Goal: Task Accomplishment & Management: Complete application form

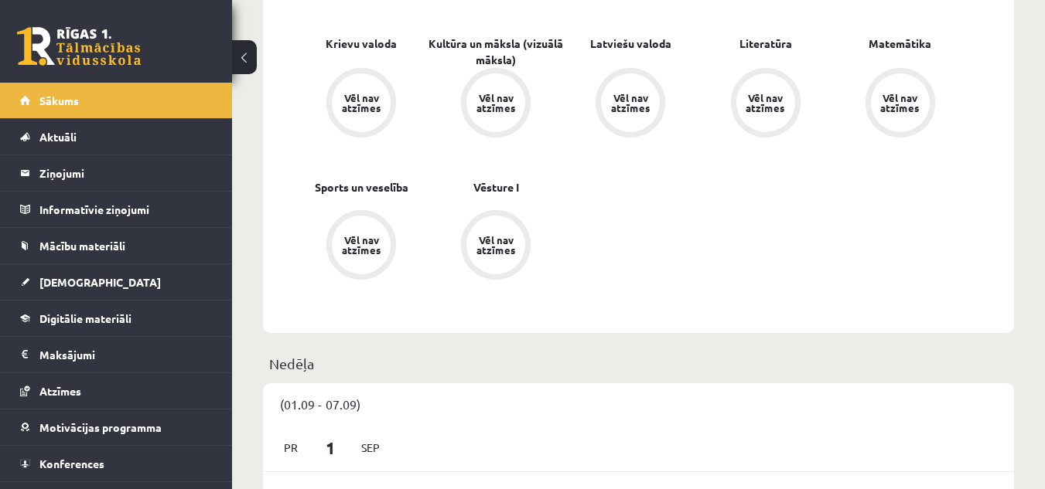
scroll to position [541, 0]
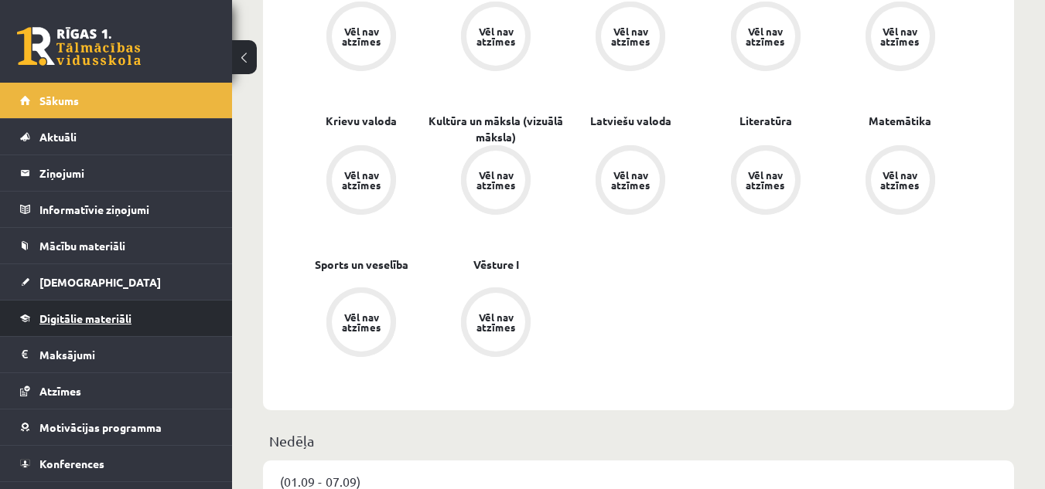
click at [98, 315] on span "Digitālie materiāli" at bounding box center [85, 319] width 92 height 14
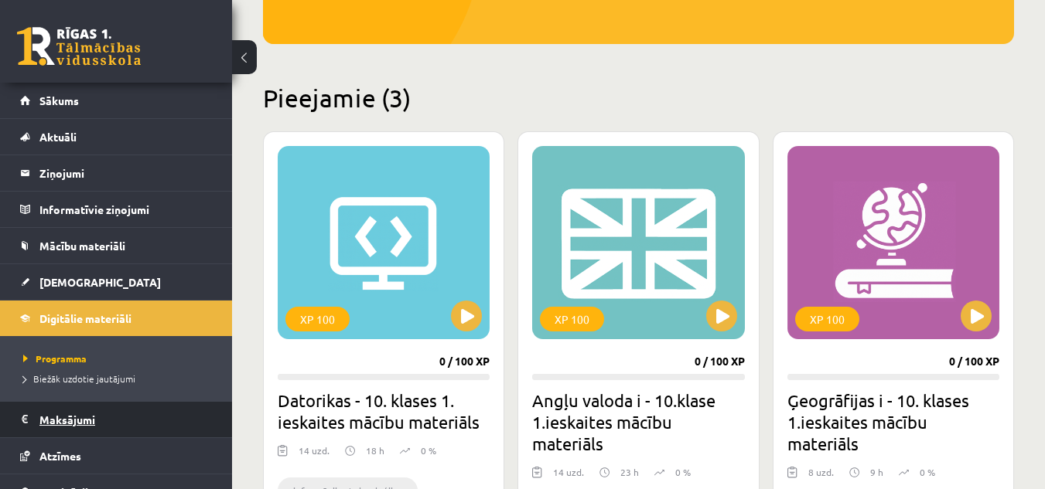
scroll to position [94, 0]
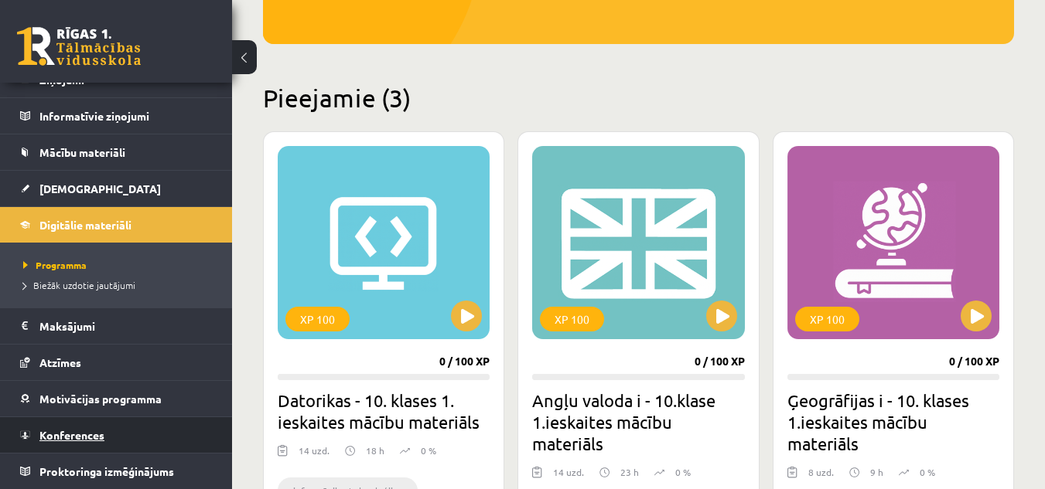
click at [80, 424] on link "Konferences" at bounding box center [116, 436] width 193 height 36
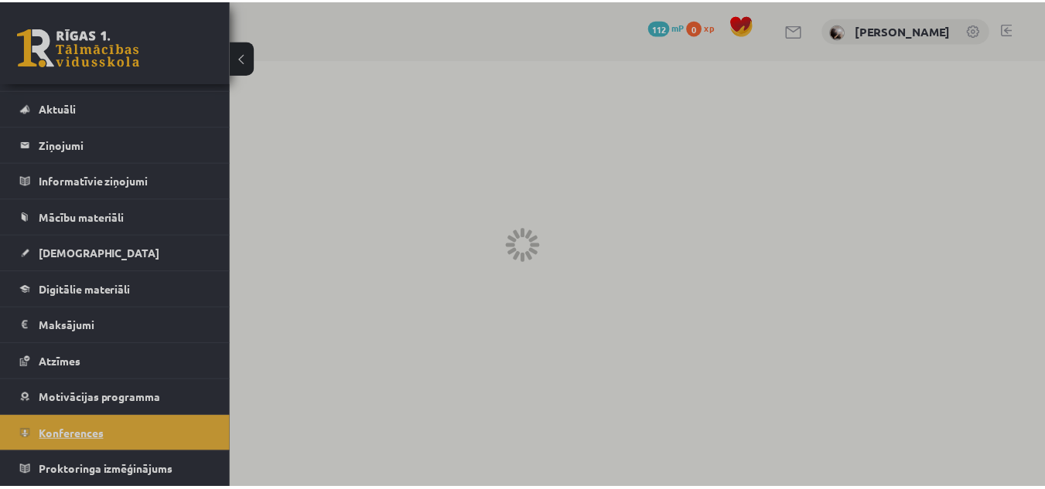
scroll to position [29, 0]
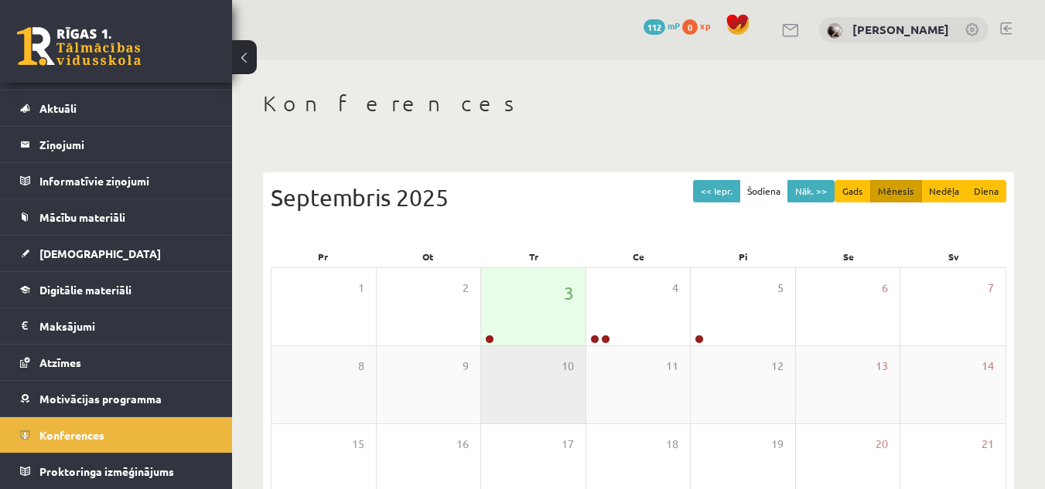
click at [532, 353] on div "10" at bounding box center [533, 384] width 104 height 77
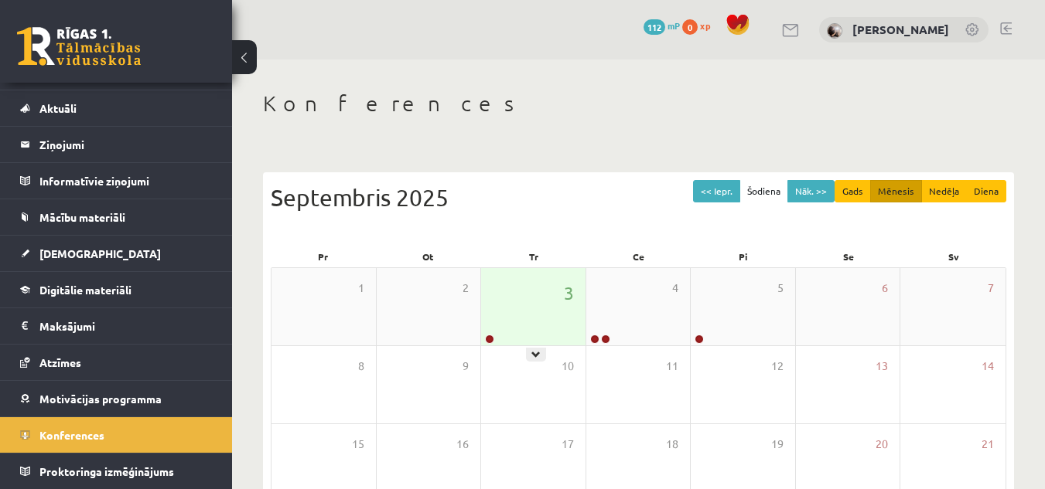
click at [529, 316] on div "3" at bounding box center [533, 306] width 104 height 77
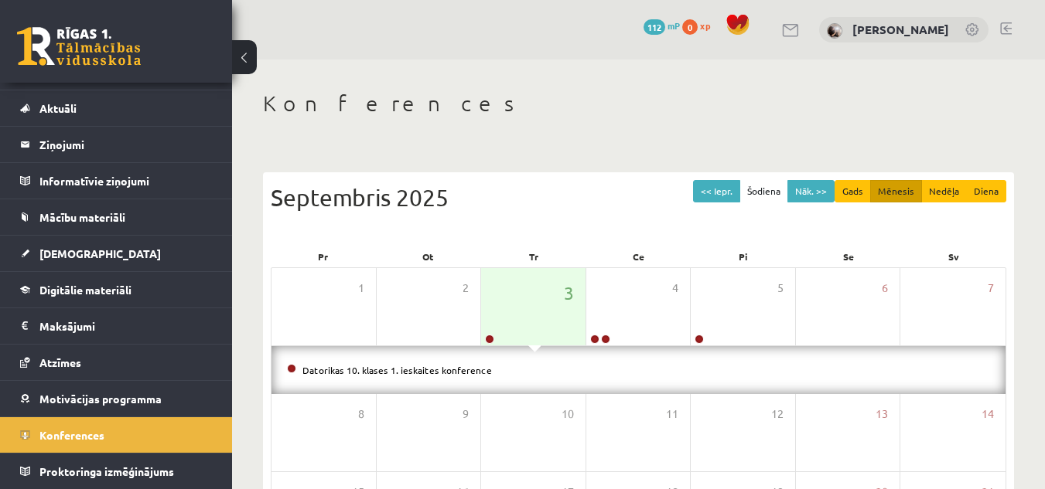
click at [438, 363] on li "Datorikas 10. klases 1. ieskaites konference" at bounding box center [638, 370] width 703 height 17
click at [435, 367] on link "Datorikas 10. klases 1. ieskaites konference" at bounding box center [396, 370] width 189 height 12
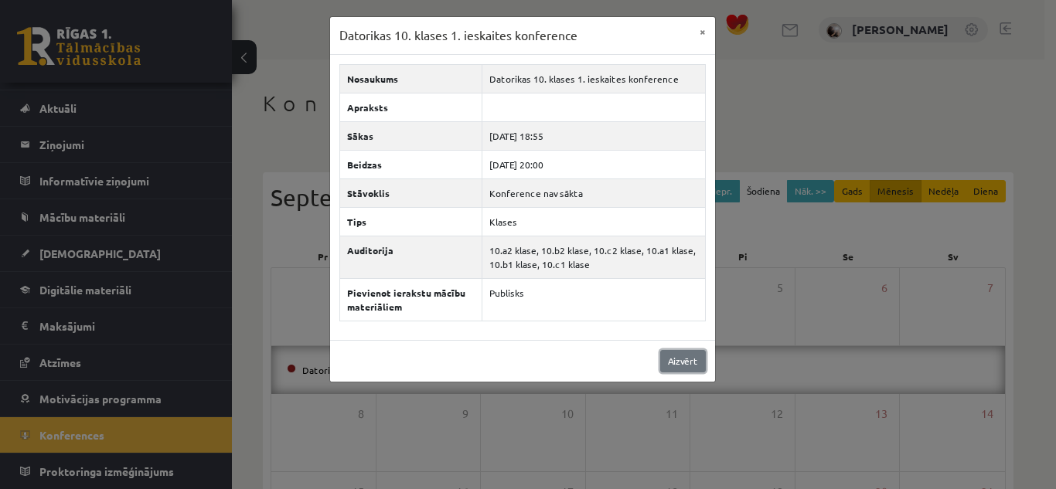
click at [693, 363] on link "Aizvērt" at bounding box center [683, 361] width 46 height 22
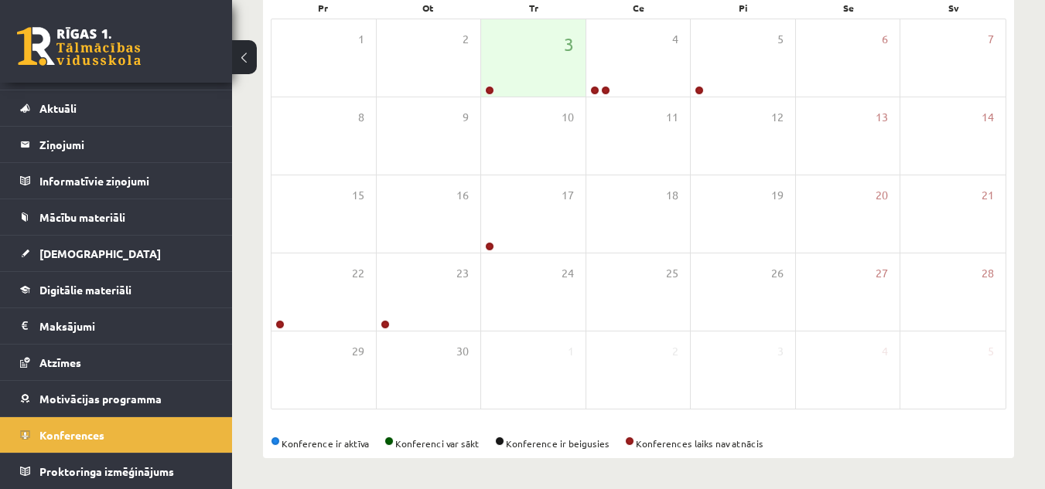
scroll to position [0, 0]
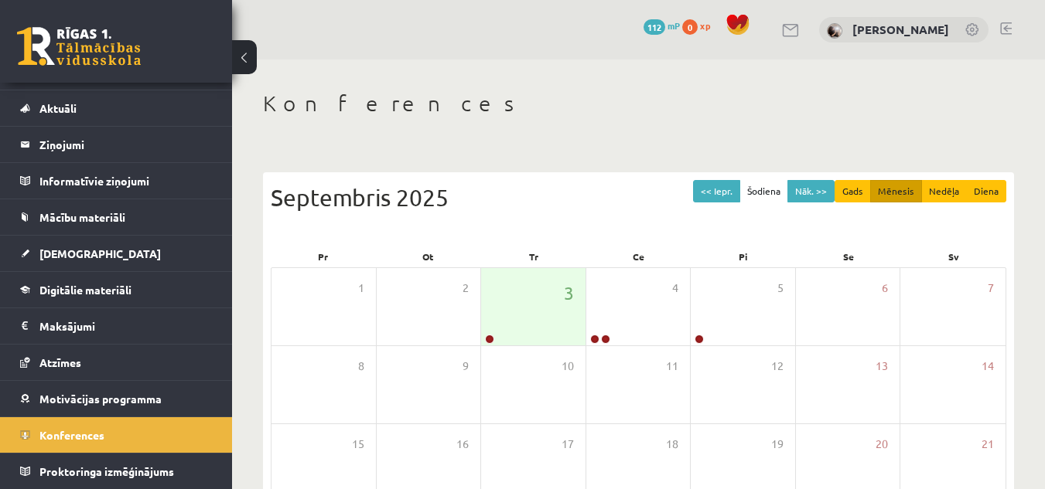
drag, startPoint x: 1055, startPoint y: 19, endPoint x: 700, endPoint y: 99, distance: 364.7
click at [677, 86] on div "Konferences << Iepr. Šodiena Nāk. >> Gads Mēnesis Nedēļa Diena Septembris 2025 …" at bounding box center [638, 399] width 813 height 679
click at [854, 189] on button "Gads" at bounding box center [852, 191] width 36 height 22
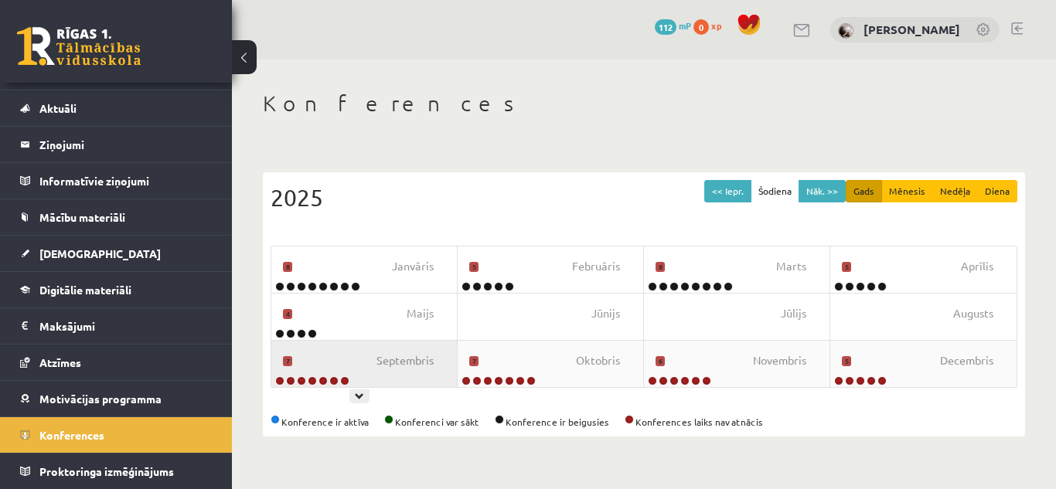
click at [368, 382] on div "Septembris 7" at bounding box center [364, 364] width 186 height 46
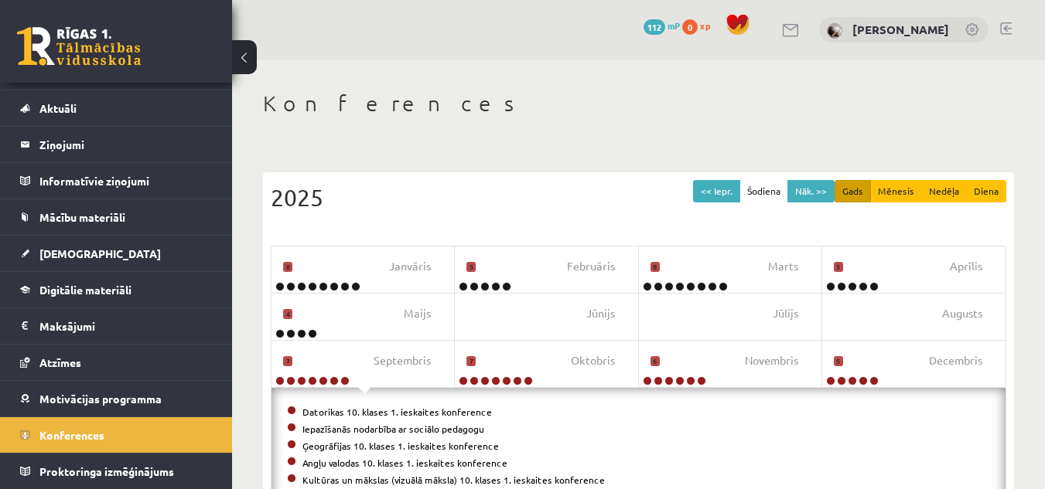
scroll to position [130, 0]
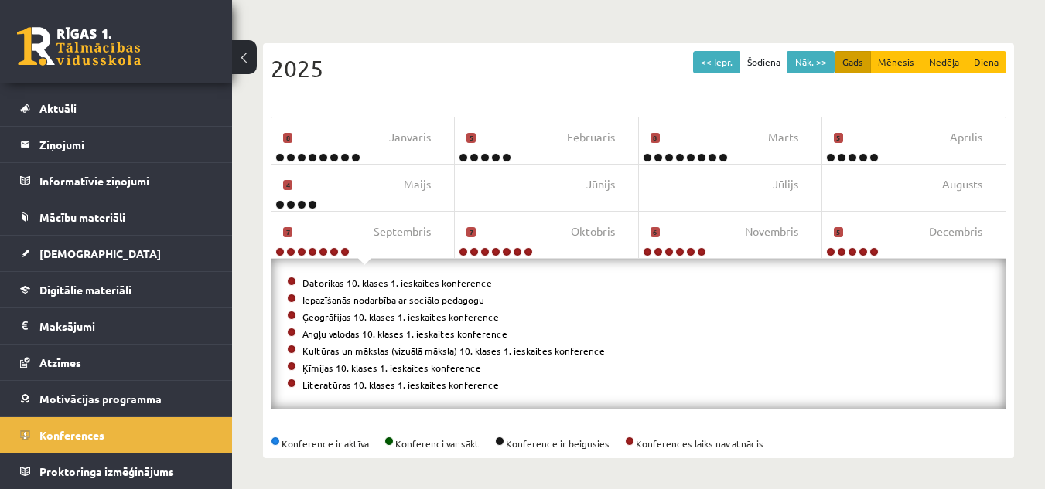
click at [540, 266] on div "Datorikas 10. klases 1. ieskaites konference Iepazīšanās nodarbība ar sociālo p…" at bounding box center [638, 334] width 734 height 150
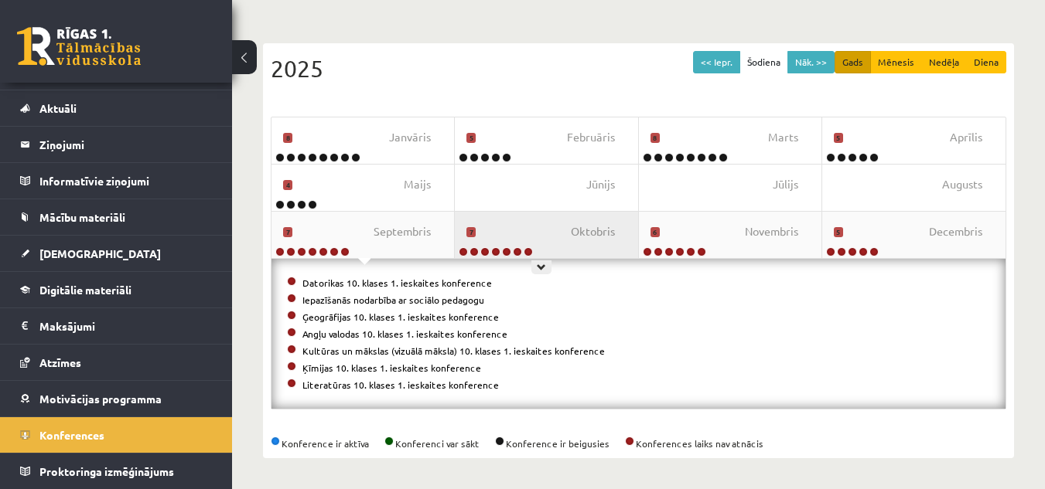
click at [553, 241] on div "Oktobris 7" at bounding box center [546, 235] width 183 height 46
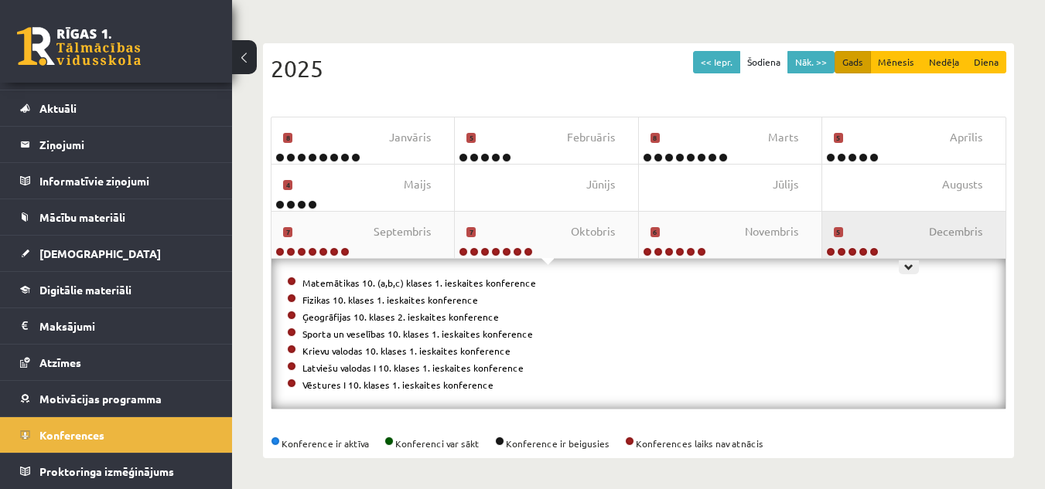
click at [924, 227] on div "Decembris 5" at bounding box center [913, 235] width 183 height 46
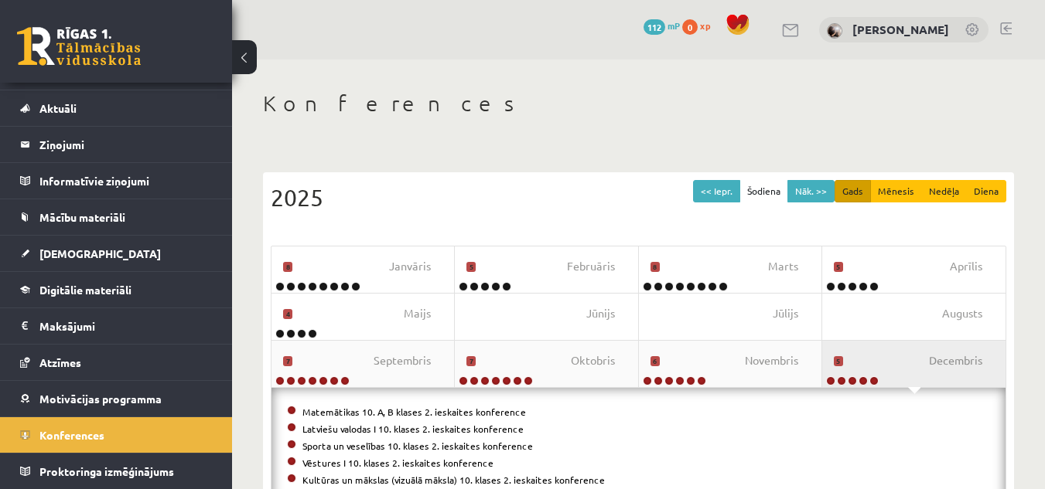
scroll to position [96, 0]
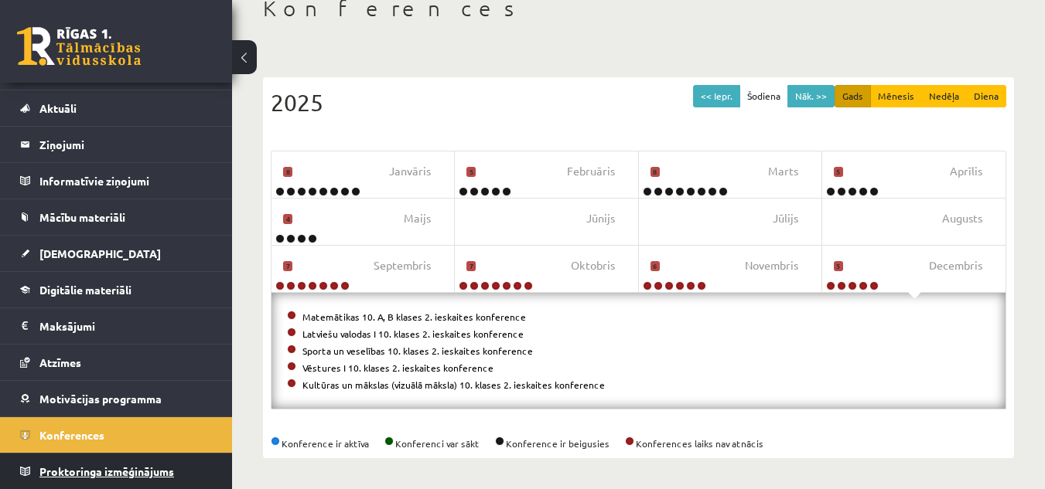
click at [129, 472] on span "Proktoringa izmēģinājums" at bounding box center [106, 472] width 135 height 14
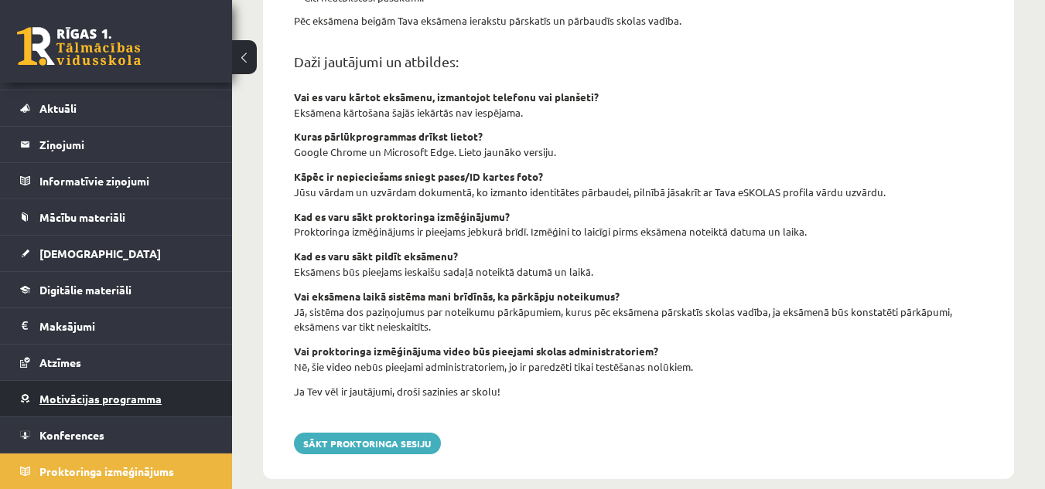
scroll to position [639, 0]
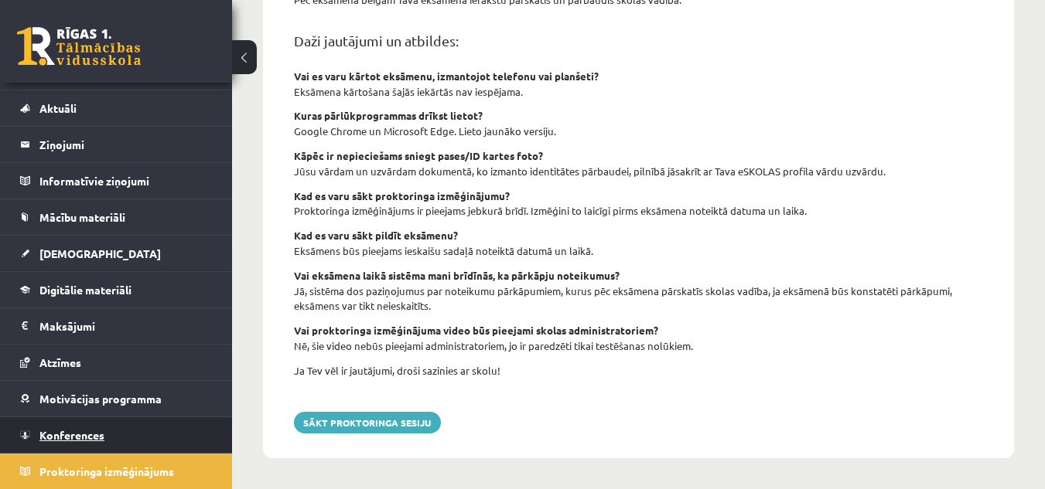
click at [87, 433] on span "Konferences" at bounding box center [71, 435] width 65 height 14
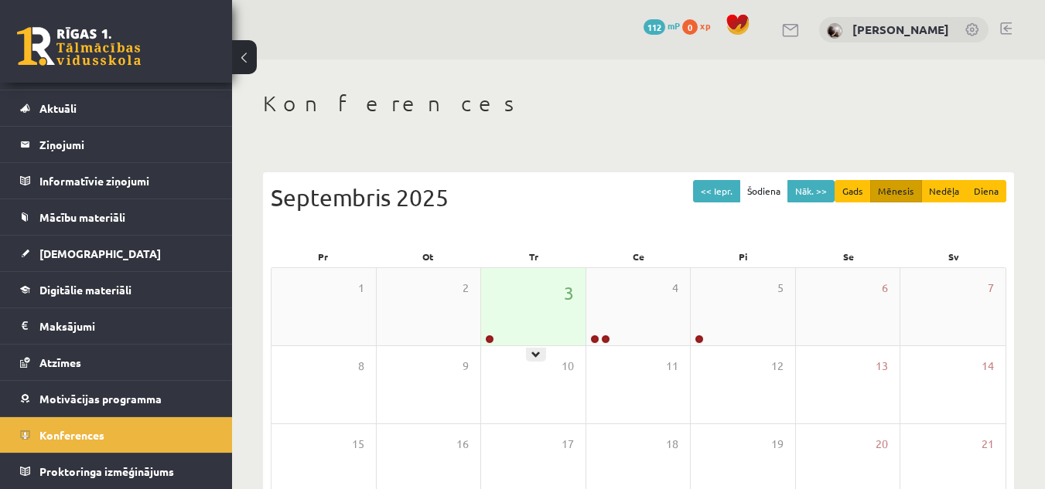
click at [527, 338] on div "3" at bounding box center [533, 306] width 104 height 77
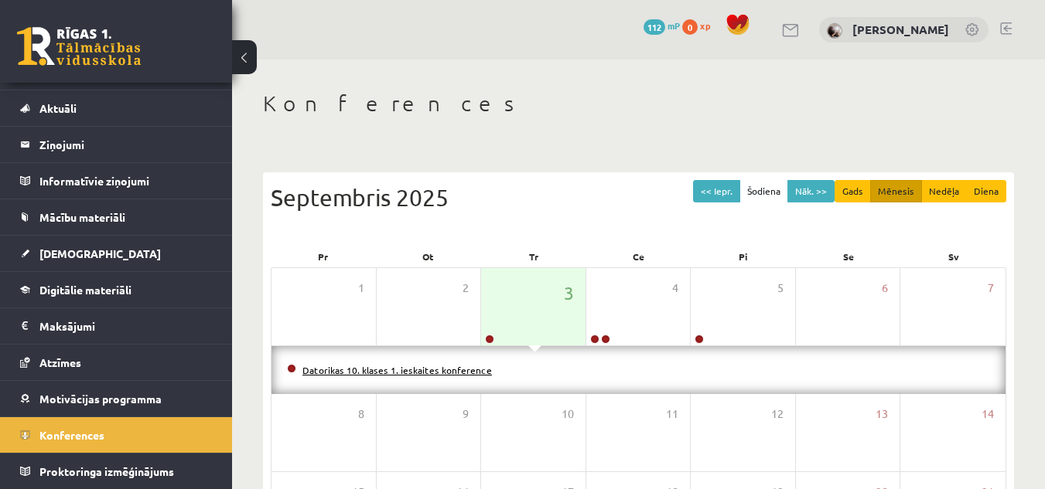
click at [481, 365] on link "Datorikas 10. klases 1. ieskaites konference" at bounding box center [396, 370] width 189 height 12
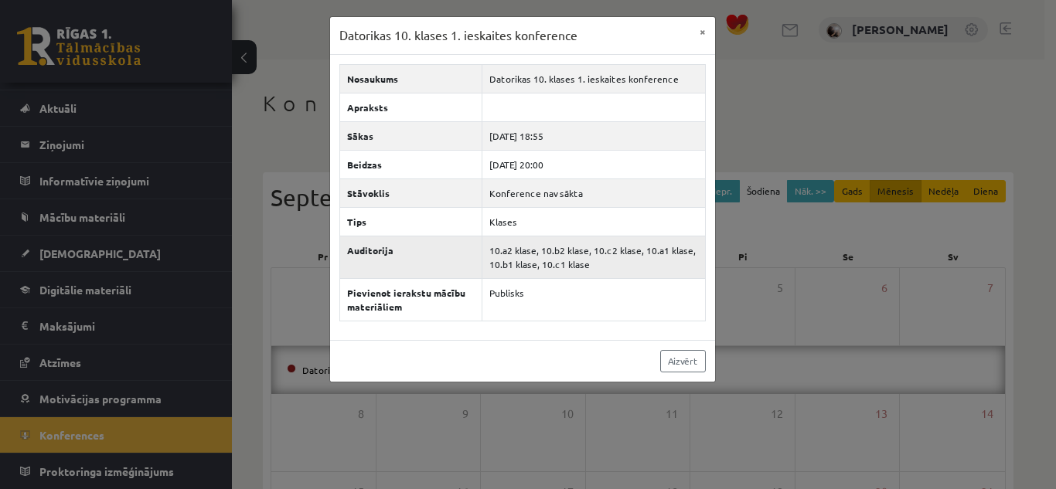
click at [523, 258] on td "10.a2 klase, 10.b2 klase, 10.c2 klase, 10.a1 klase, 10.b1 klase, 10.c1 klase" at bounding box center [593, 257] width 223 height 43
click at [523, 121] on td "2025-09-03 18:55" at bounding box center [593, 135] width 223 height 29
click at [540, 66] on td "Datorikas 10. klases 1. ieskaites konference" at bounding box center [593, 78] width 223 height 29
click at [697, 32] on button "×" at bounding box center [702, 31] width 25 height 29
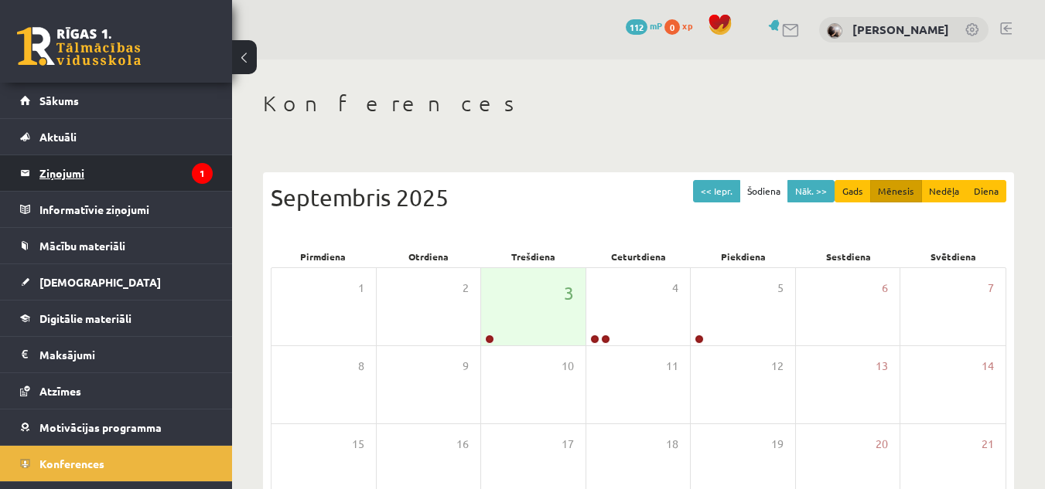
click at [84, 166] on legend "Ziņojumi 1" at bounding box center [125, 173] width 173 height 36
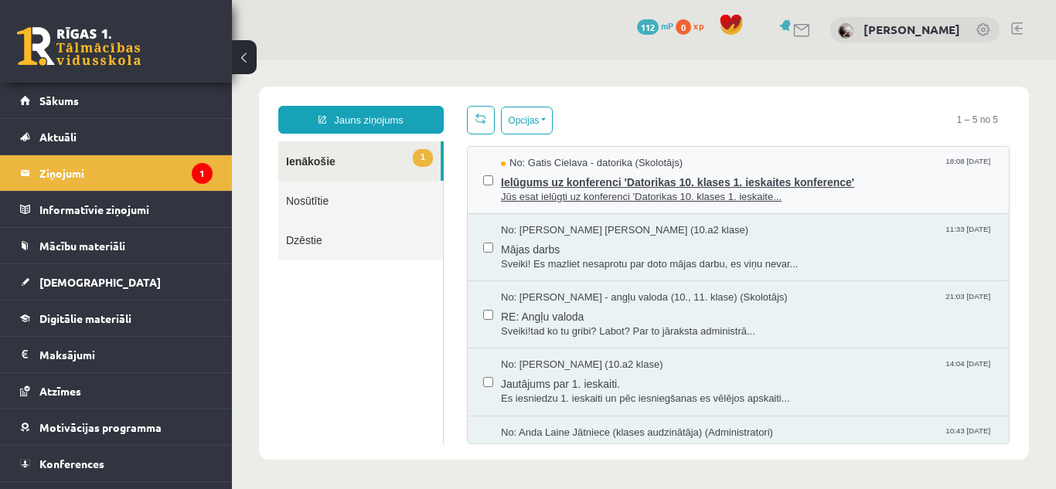
click at [786, 180] on span "Ielūgums uz konferenci 'Datorikas 10. klases 1. ieskaites konference'" at bounding box center [747, 180] width 493 height 19
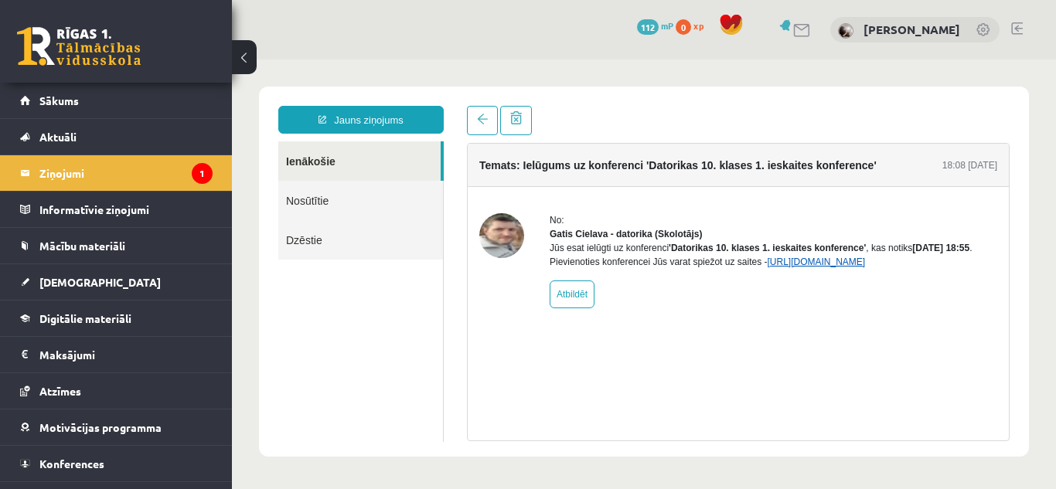
click at [854, 268] on link "https://eskola.r1tv.lv/conferences/4490/join" at bounding box center [816, 262] width 98 height 11
click at [519, 29] on div "0 Dāvanas 112 mP 0 xp Nadīna Šperberga" at bounding box center [644, 30] width 824 height 60
click at [1010, 77] on body "Jauns ziņojums Ienākošie Nosūtītie Dzēstie ********* ********* ******* Temats: …" at bounding box center [644, 272] width 824 height 424
click at [837, 268] on link "https://eskola.r1tv.lv/conferences/4490/join" at bounding box center [816, 262] width 98 height 11
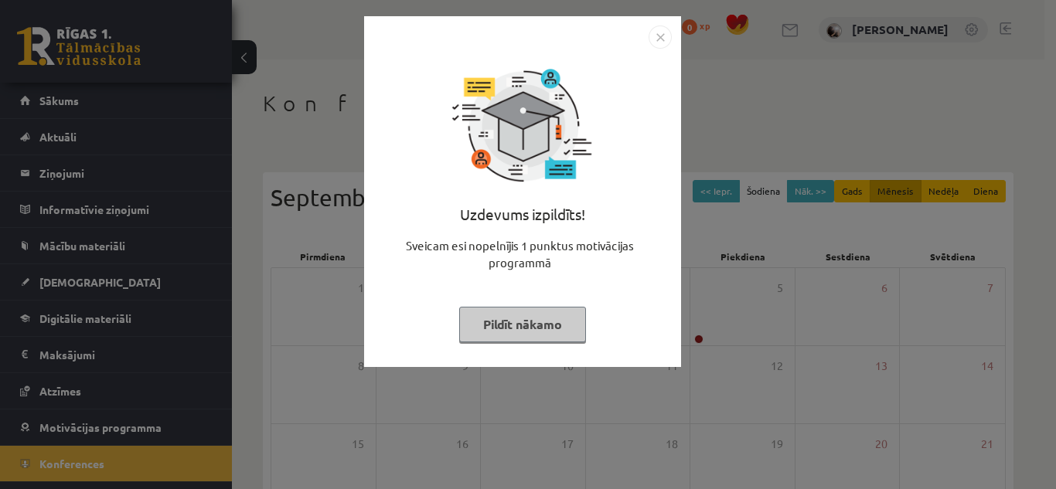
click at [549, 316] on button "Pildīt nākamo" at bounding box center [522, 325] width 127 height 36
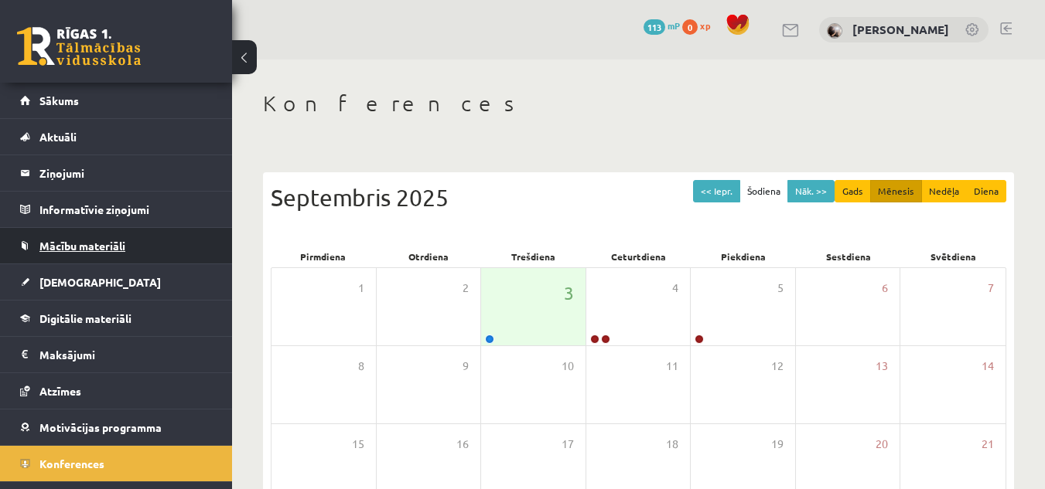
click at [65, 251] on span "Mācību materiāli" at bounding box center [82, 246] width 86 height 14
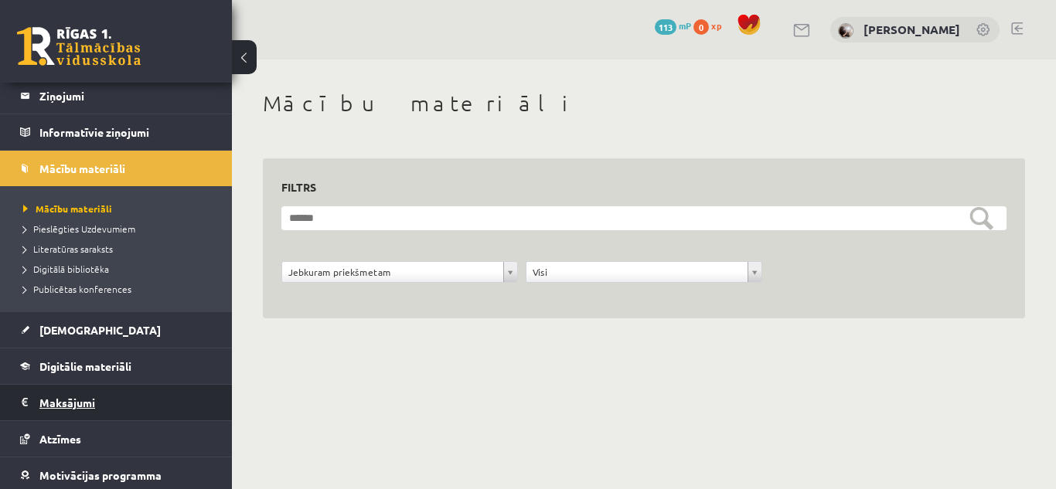
scroll to position [154, 0]
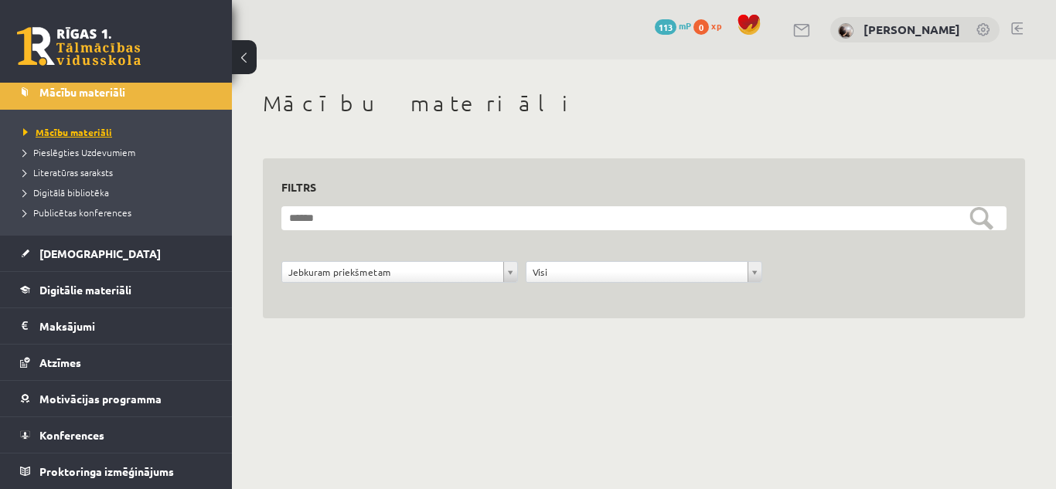
click at [71, 128] on span "Mācību materiāli" at bounding box center [67, 132] width 89 height 12
click at [75, 251] on span "[DEMOGRAPHIC_DATA]" at bounding box center [99, 254] width 121 height 14
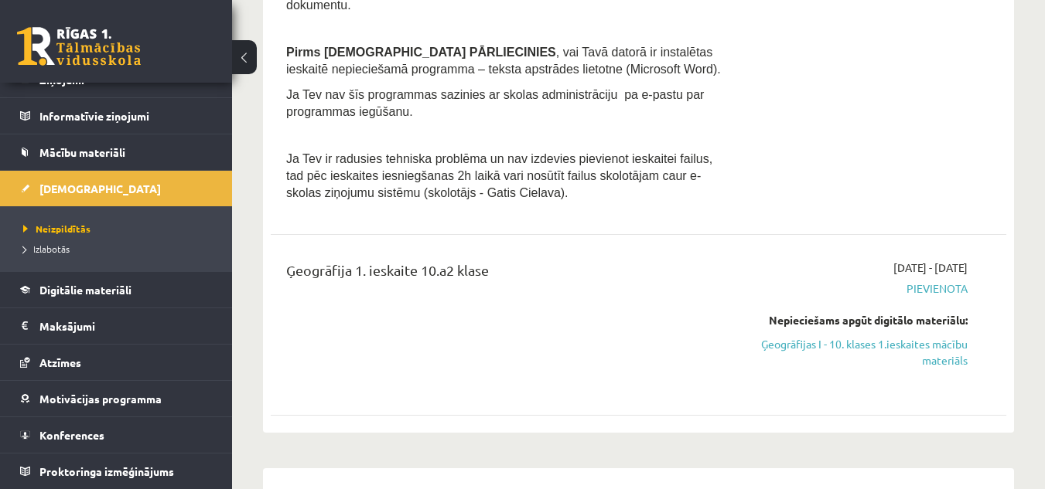
scroll to position [309, 0]
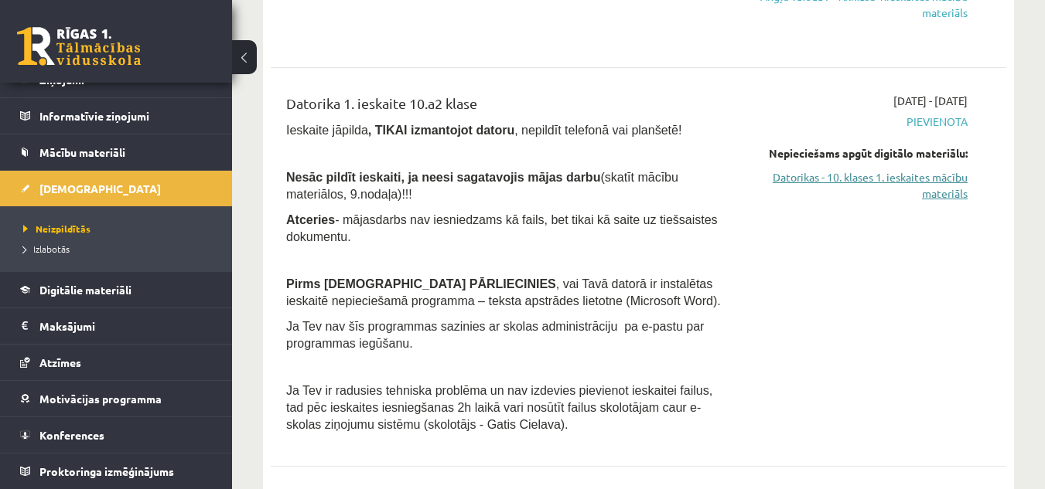
click at [856, 179] on link "Datorikas - 10. klases 1. ieskaites mācību materiāls" at bounding box center [861, 185] width 212 height 32
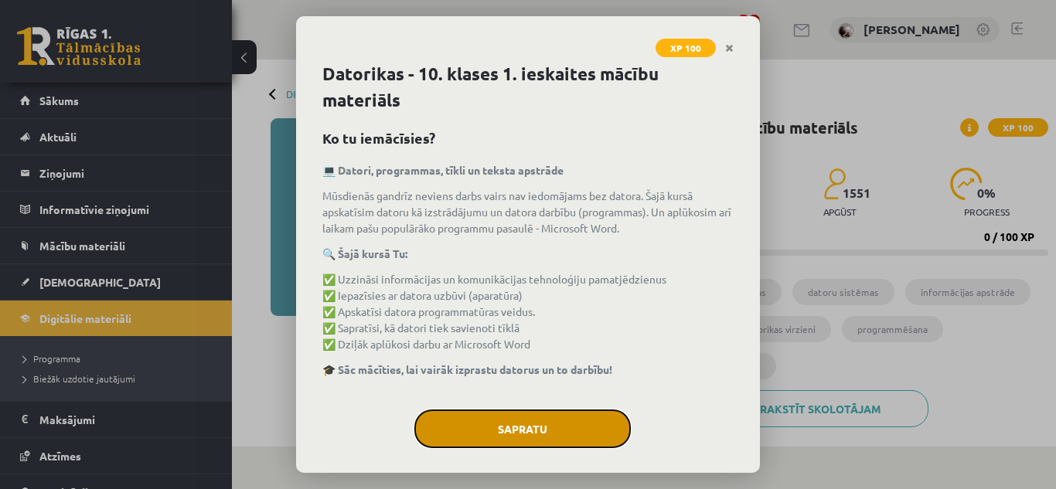
click at [561, 418] on button "Sapratu" at bounding box center [522, 429] width 216 height 39
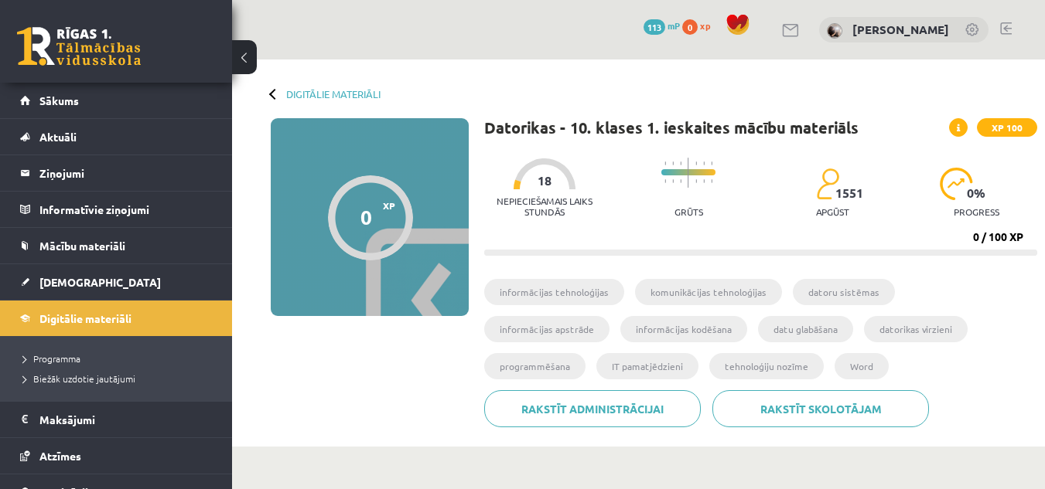
click at [551, 184] on span "18" at bounding box center [544, 181] width 14 height 14
click at [699, 202] on div "Grūts" at bounding box center [688, 188] width 54 height 77
click at [827, 196] on img at bounding box center [827, 184] width 22 height 32
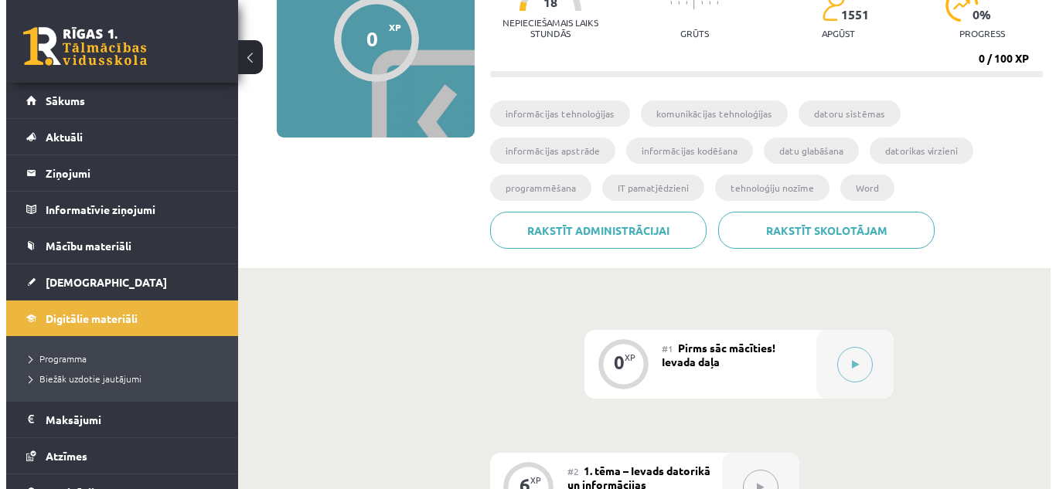
scroll to position [411, 0]
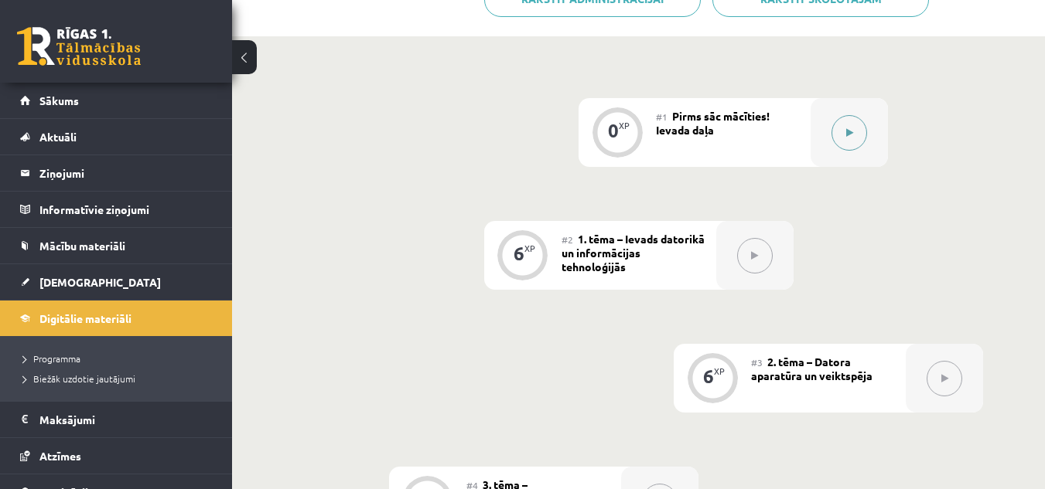
click at [857, 126] on button at bounding box center [849, 133] width 36 height 36
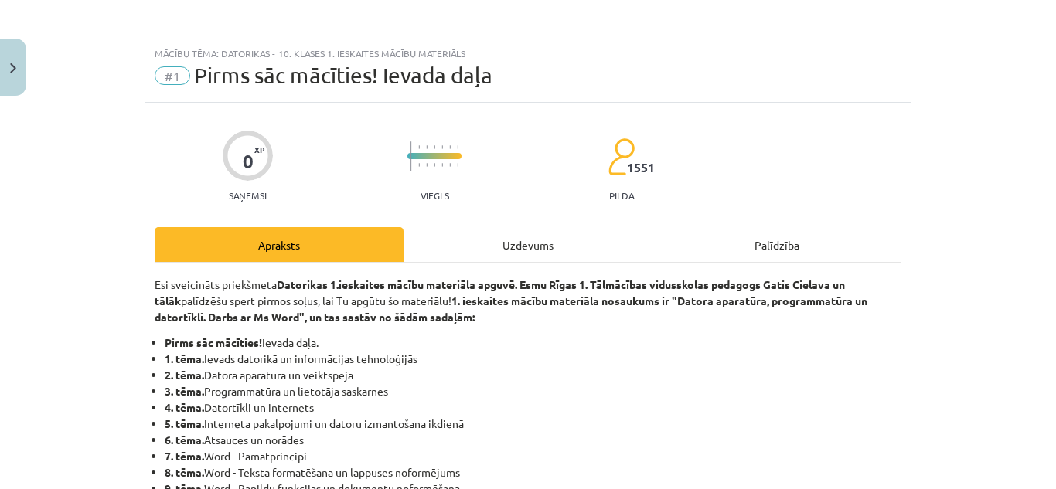
scroll to position [155, 0]
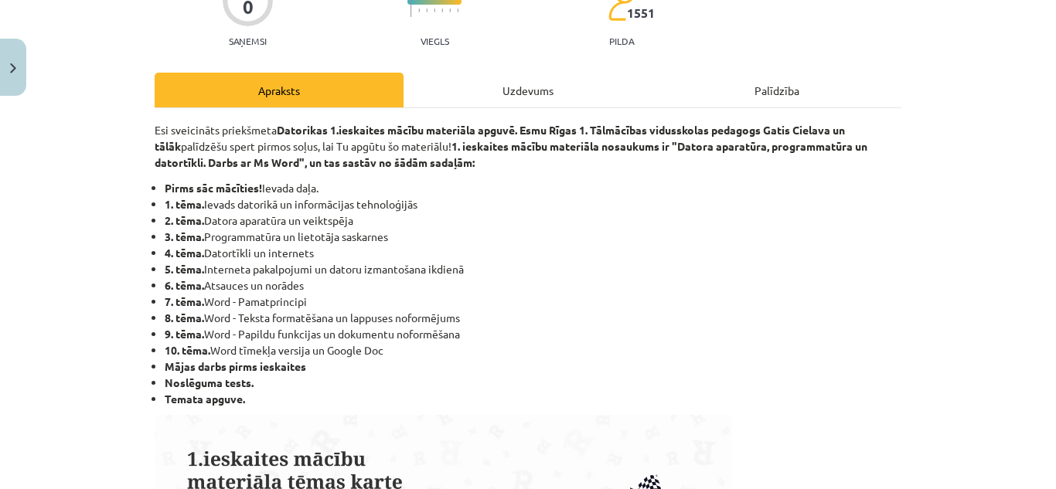
click at [532, 94] on div "Uzdevums" at bounding box center [528, 90] width 249 height 35
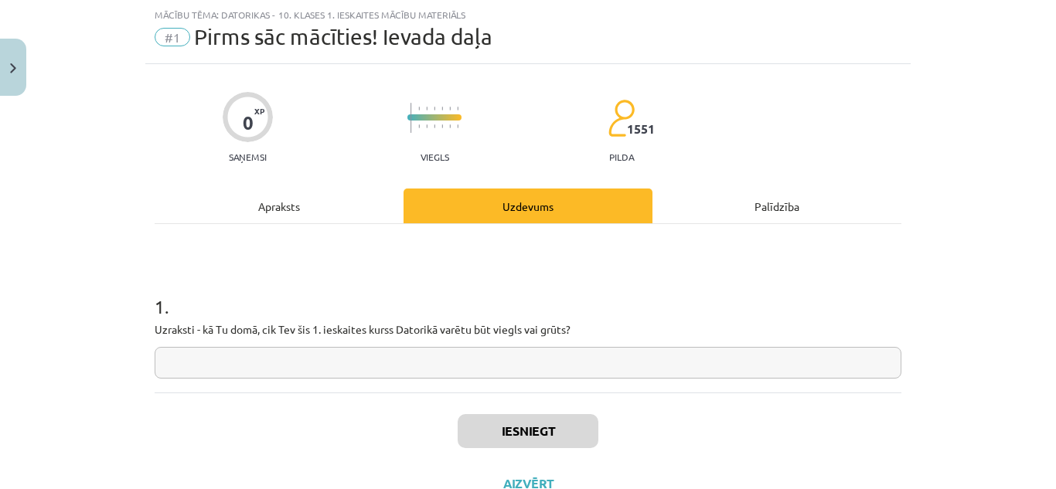
click at [284, 199] on div "Apraksts" at bounding box center [279, 206] width 249 height 35
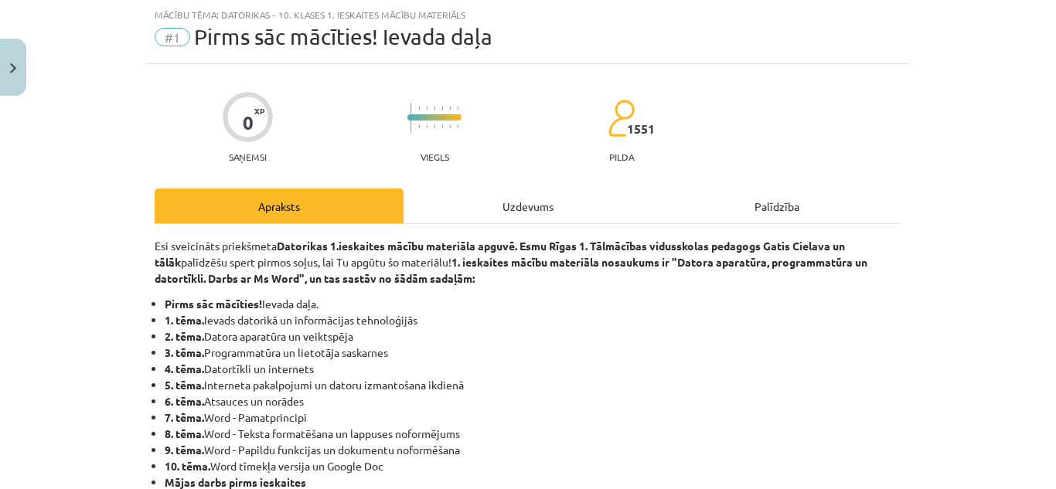
scroll to position [116, 0]
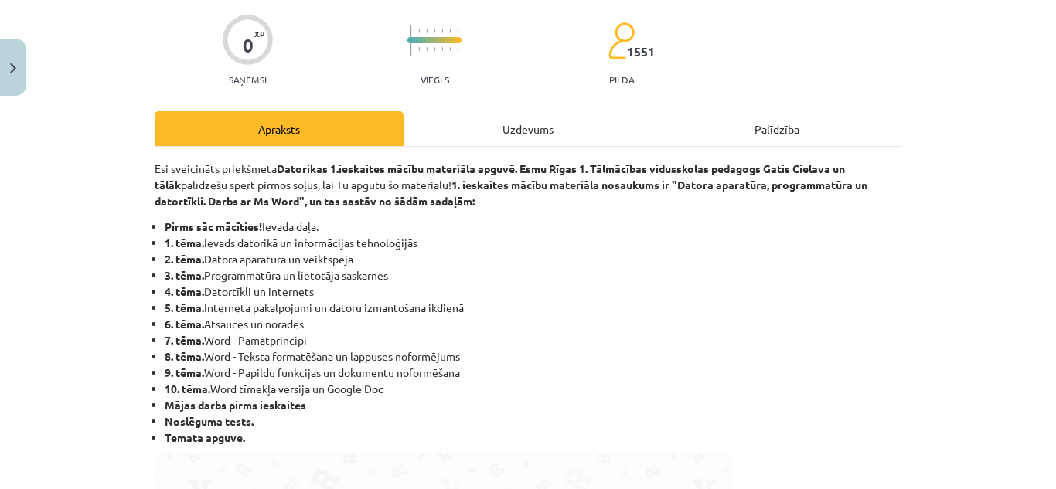
click at [544, 118] on div "Uzdevums" at bounding box center [528, 128] width 249 height 35
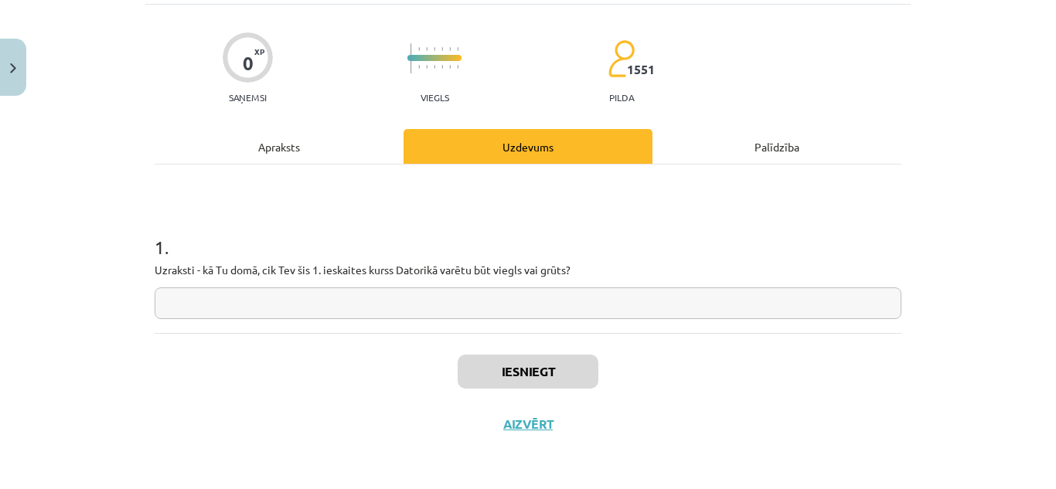
scroll to position [39, 0]
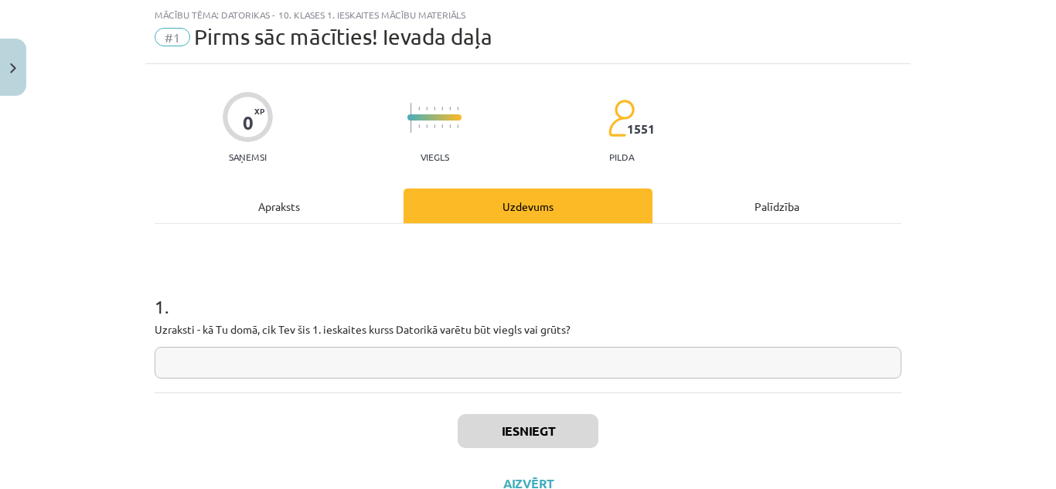
click at [505, 339] on div "1 . Uzraksti - kā Tu domā, cik Tev šis 1. ieskaites kurss Datorikā varētu būt v…" at bounding box center [528, 324] width 747 height 110
click at [503, 351] on input "text" at bounding box center [528, 363] width 747 height 32
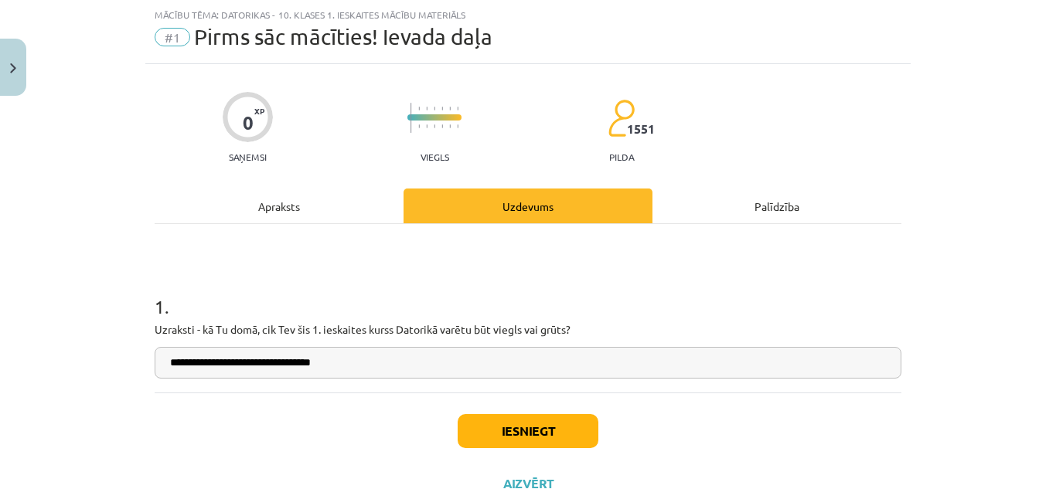
click at [290, 360] on input "**********" at bounding box center [528, 363] width 747 height 32
click at [379, 361] on input "**********" at bounding box center [528, 363] width 747 height 32
type input "**********"
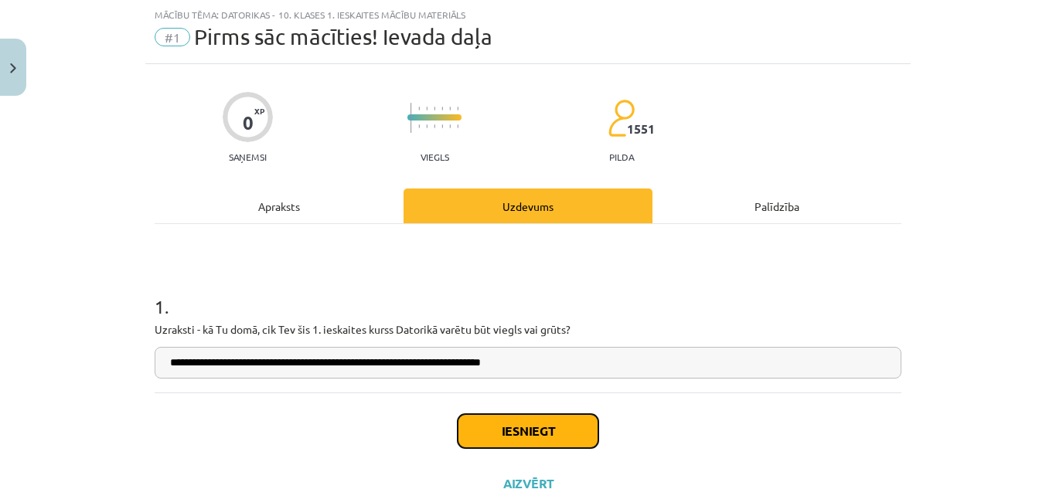
click at [573, 433] on button "Iesniegt" at bounding box center [528, 431] width 141 height 34
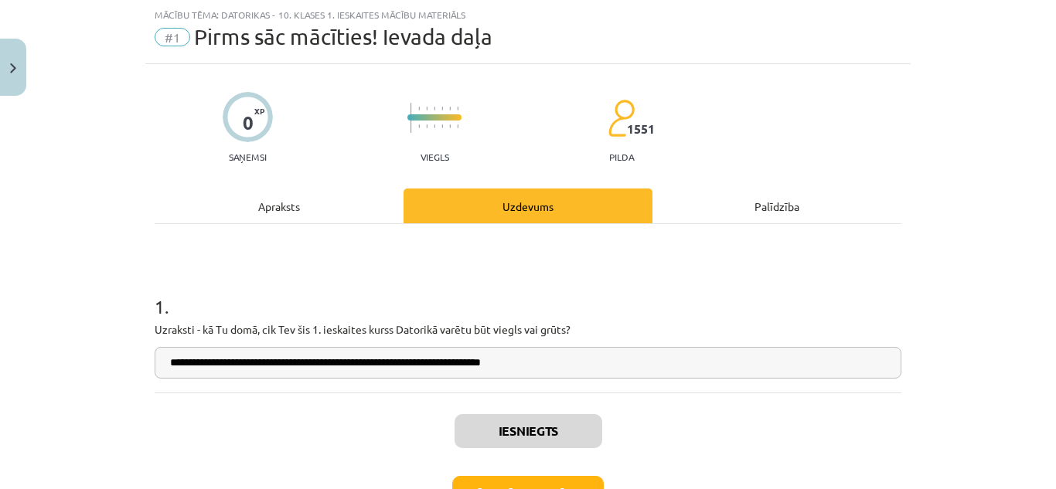
scroll to position [148, 0]
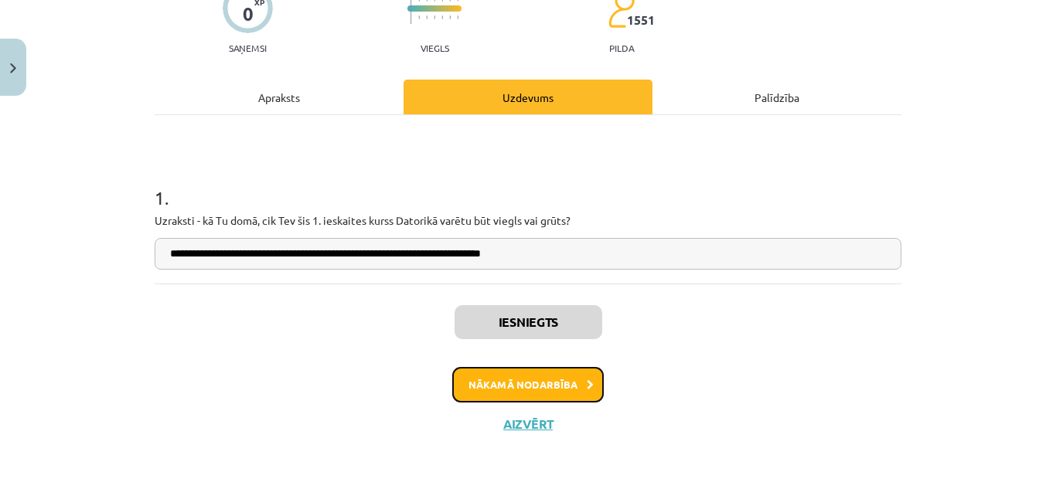
click at [569, 381] on button "Nākamā nodarbība" at bounding box center [528, 385] width 152 height 36
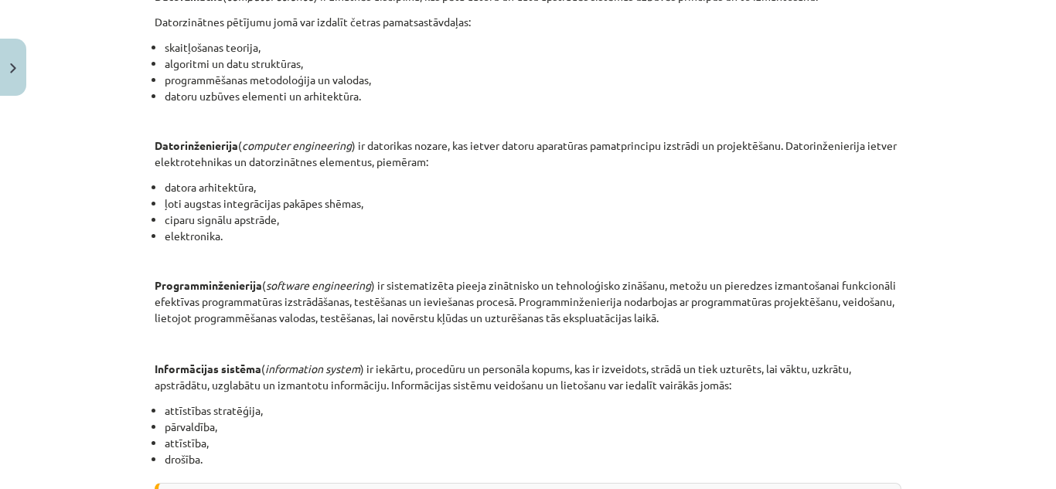
scroll to position [138, 0]
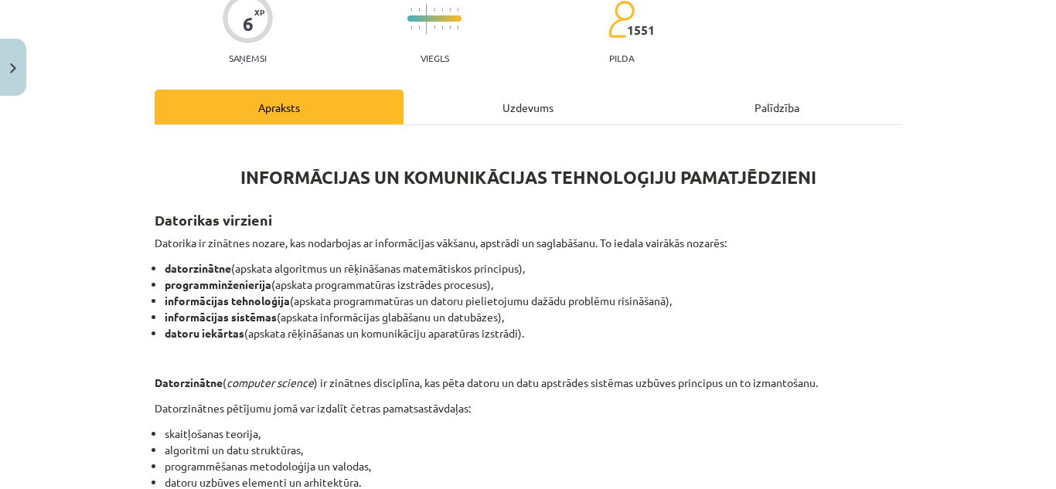
click at [504, 104] on div "Uzdevums" at bounding box center [528, 107] width 249 height 35
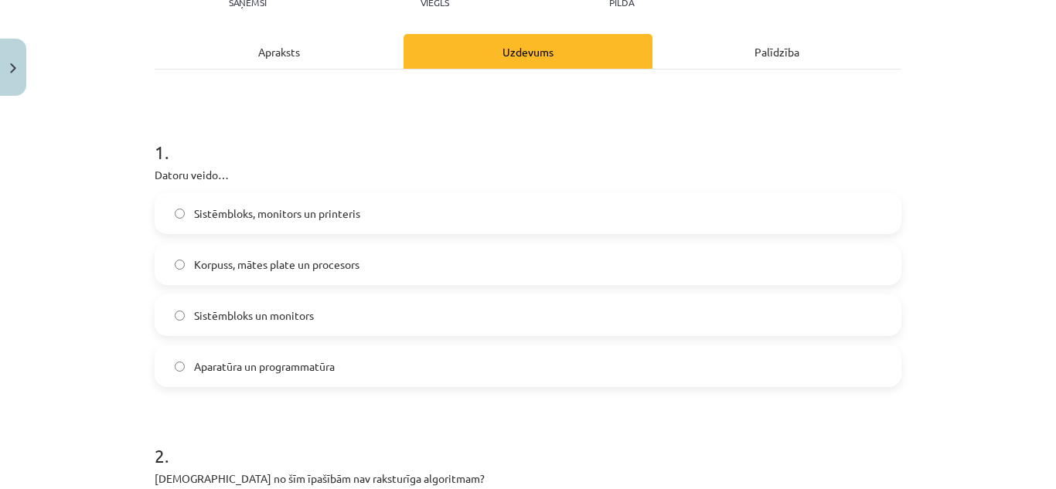
scroll to position [271, 0]
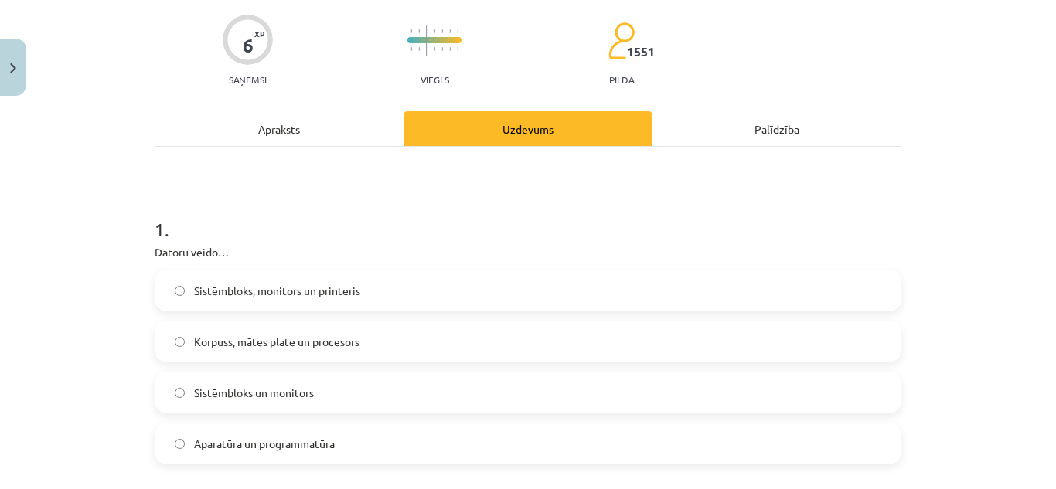
click at [293, 126] on div "Apraksts" at bounding box center [279, 128] width 249 height 35
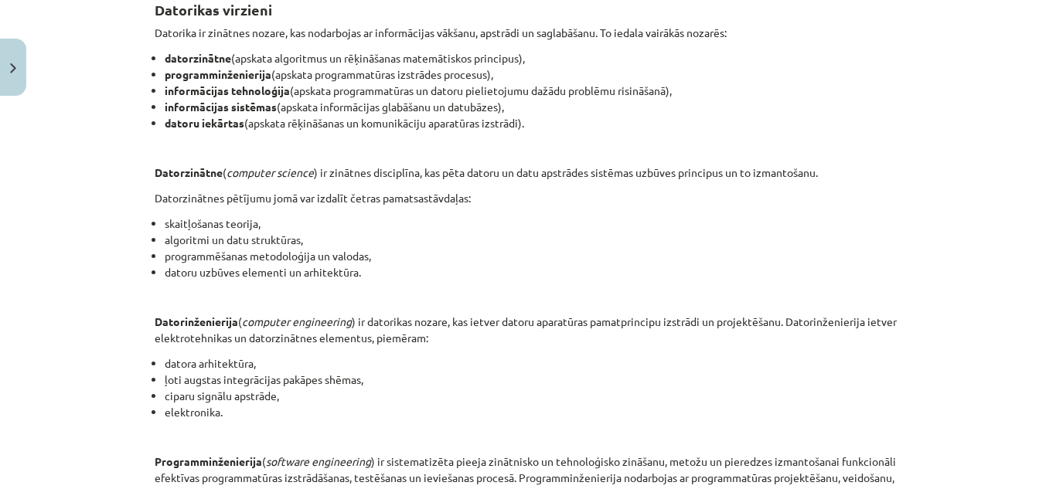
scroll to position [39, 0]
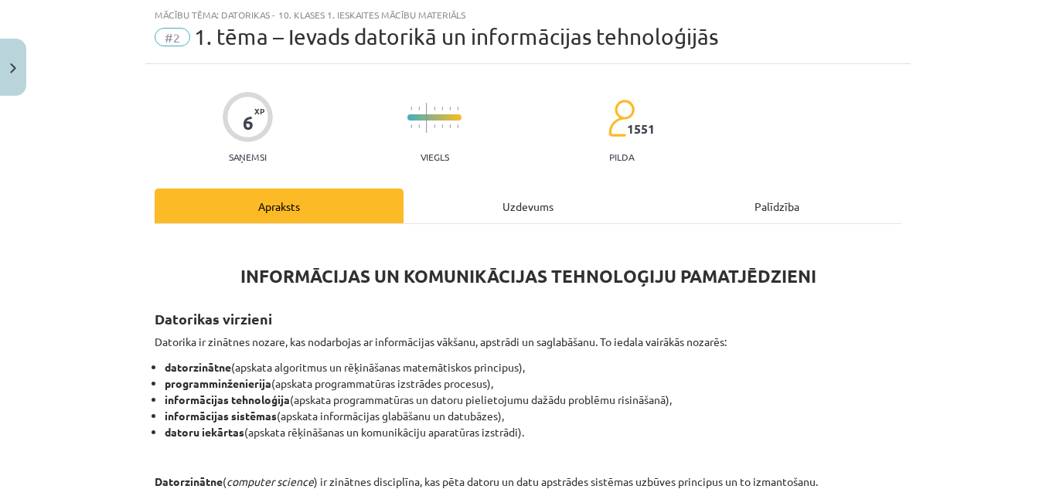
click at [527, 196] on div "Uzdevums" at bounding box center [528, 206] width 249 height 35
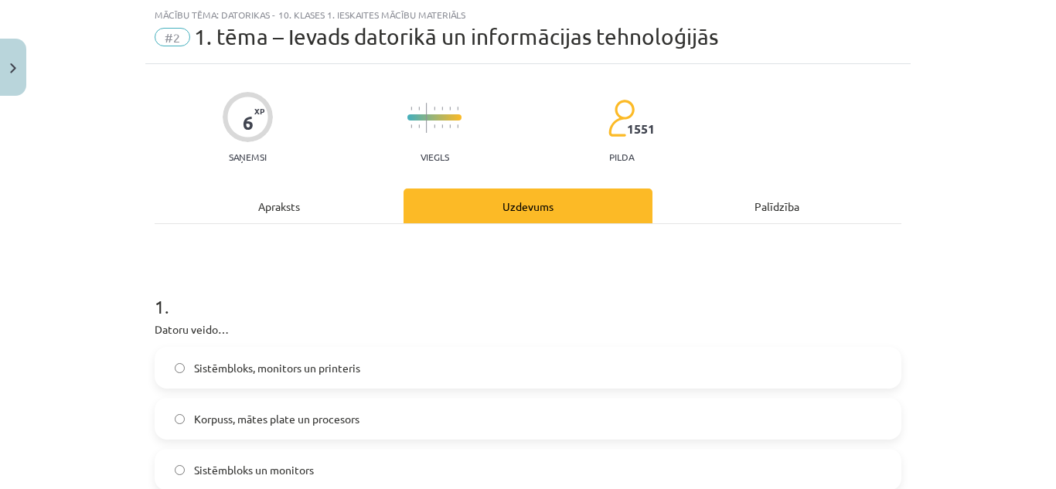
scroll to position [271, 0]
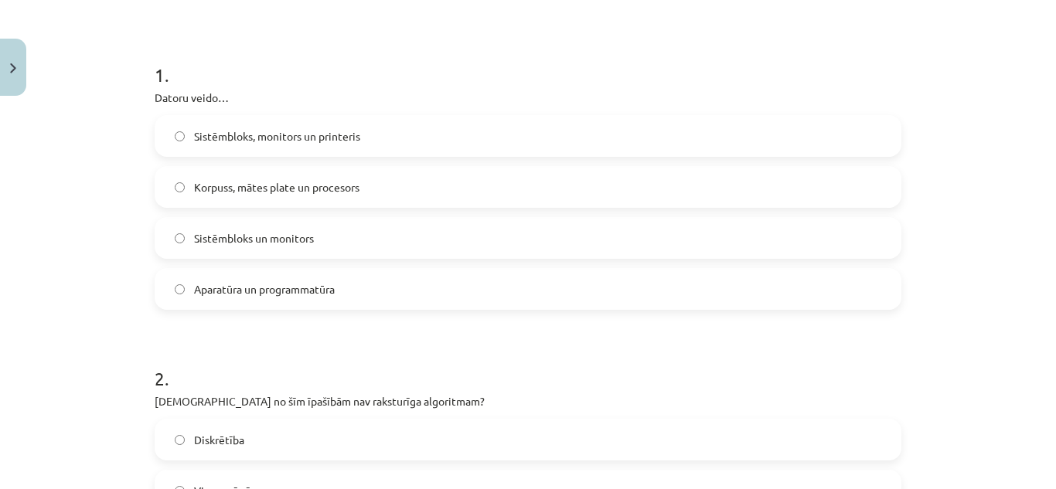
click at [314, 189] on span "Korpuss, mātes plate un procesors" at bounding box center [276, 187] width 165 height 16
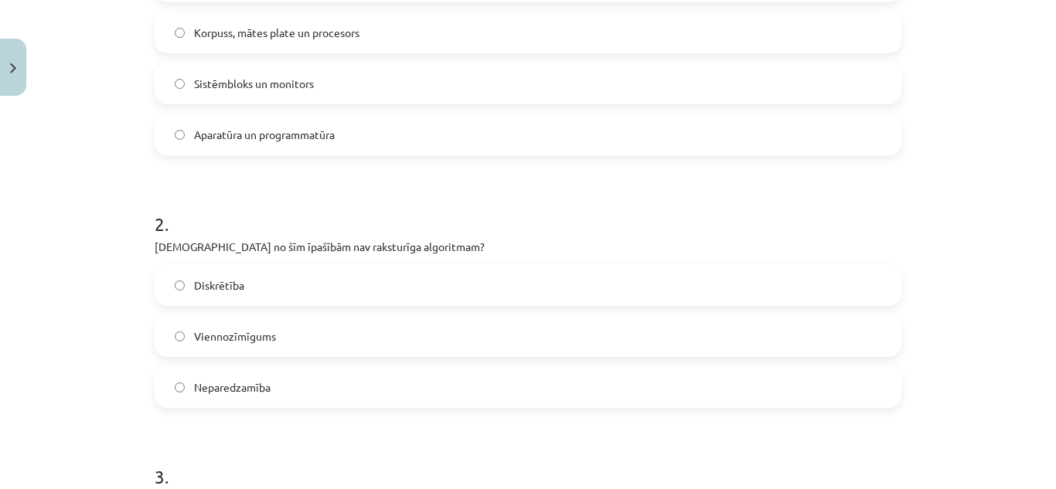
scroll to position [503, 0]
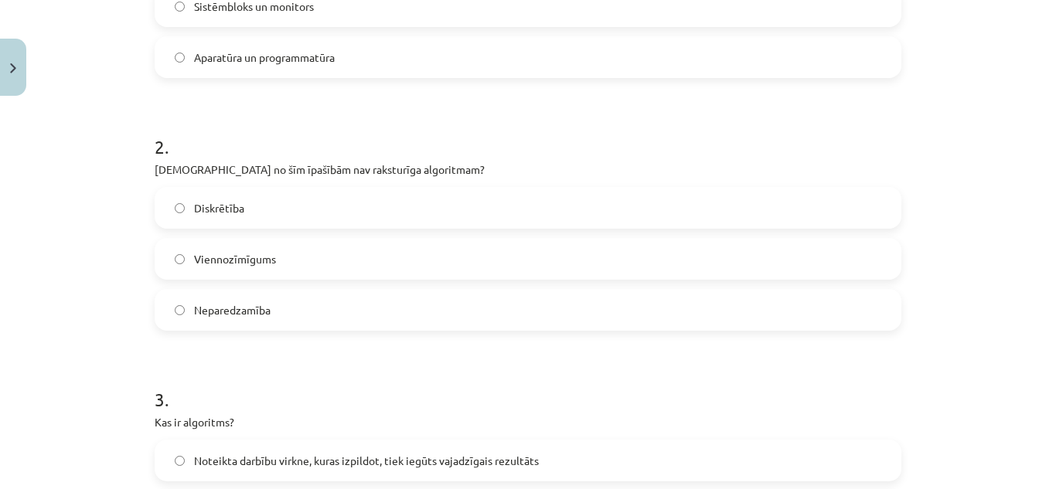
click at [251, 261] on span "Viennozīmīgums" at bounding box center [235, 259] width 82 height 16
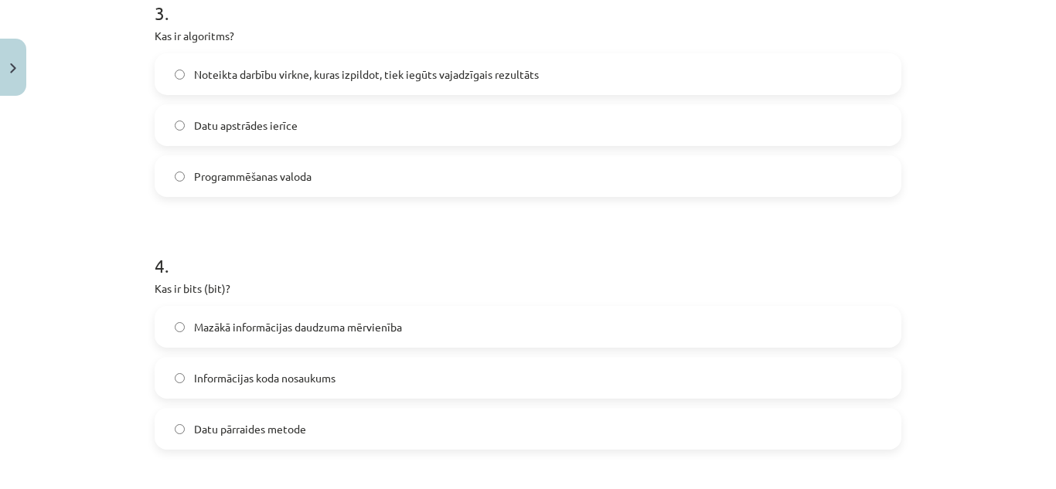
scroll to position [812, 0]
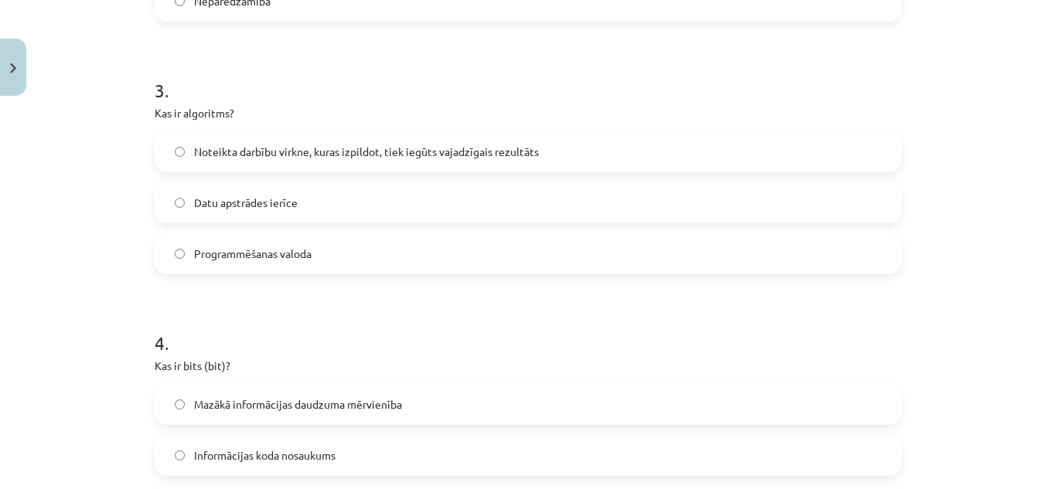
click at [262, 144] on span "Noteikta darbību virkne, kuras izpildot, tiek iegūts vajadzīgais rezultāts" at bounding box center [366, 152] width 345 height 16
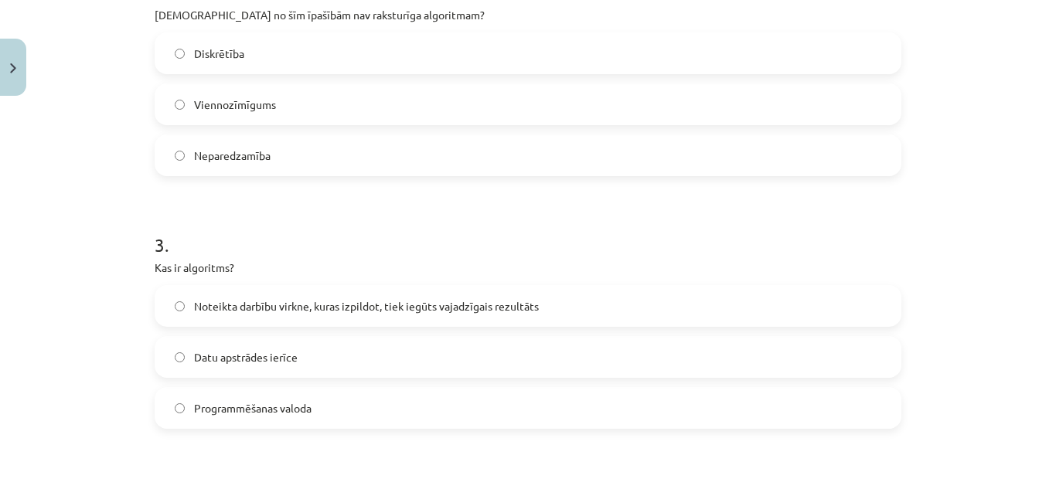
scroll to position [580, 0]
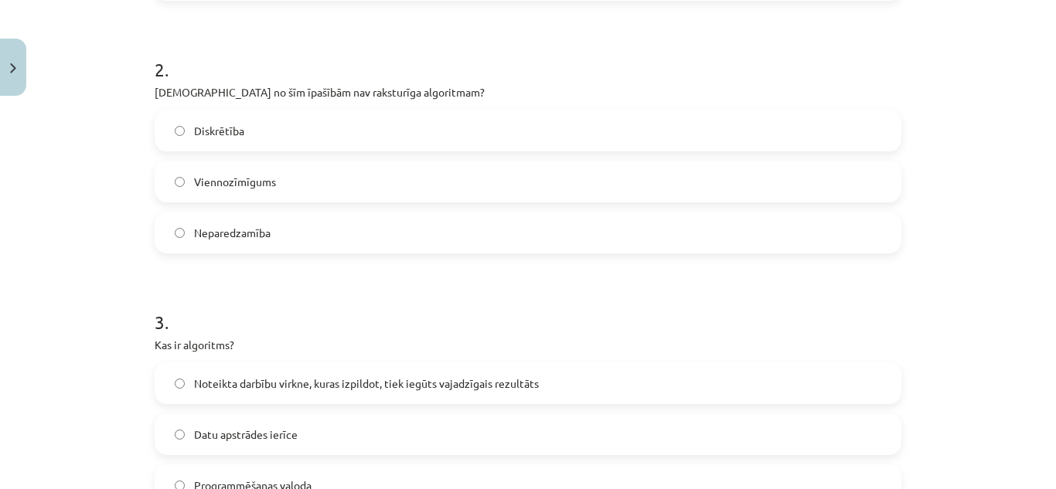
click at [250, 238] on span "Neparedzamība" at bounding box center [232, 233] width 77 height 16
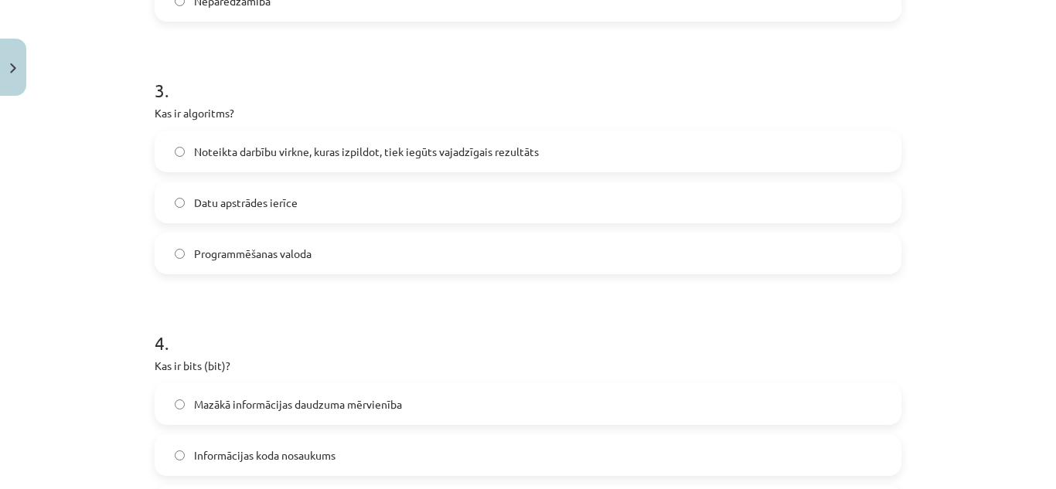
scroll to position [1044, 0]
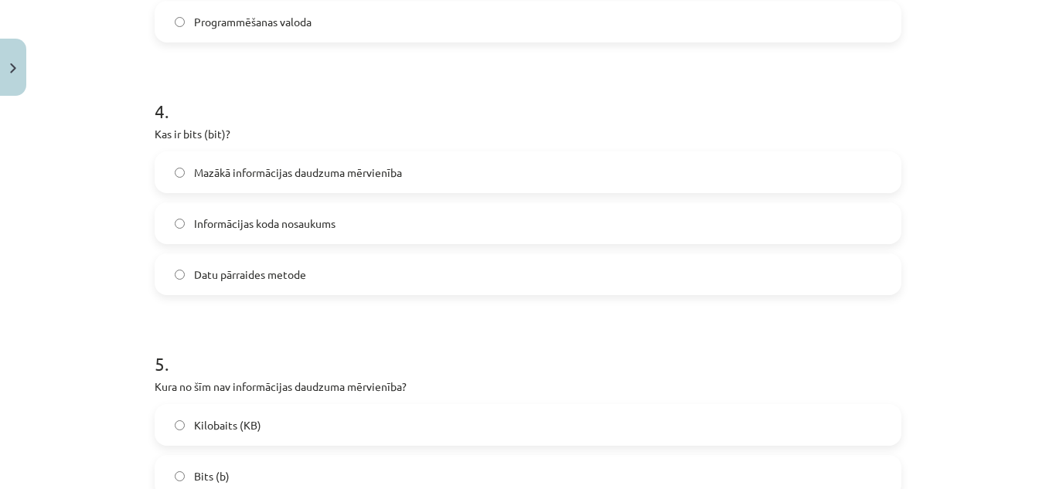
click at [320, 176] on span "Mazākā informācijas daudzuma mērvienība" at bounding box center [298, 173] width 208 height 16
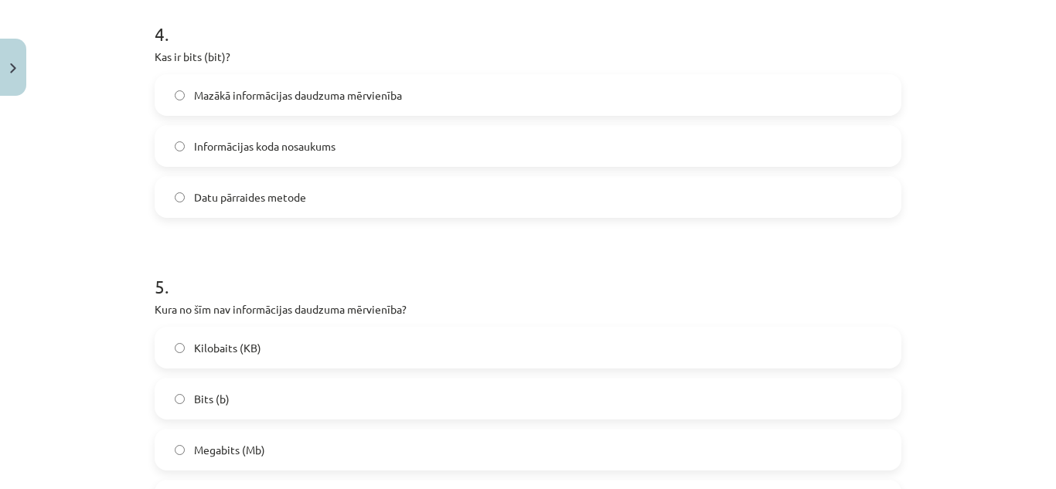
scroll to position [1276, 0]
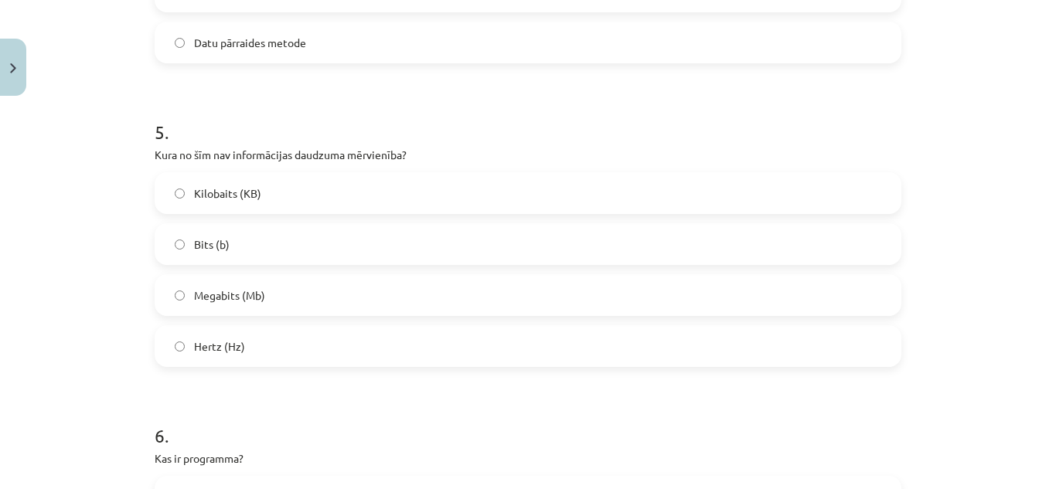
click at [243, 350] on label "Hertz (Hz)" at bounding box center [528, 346] width 744 height 39
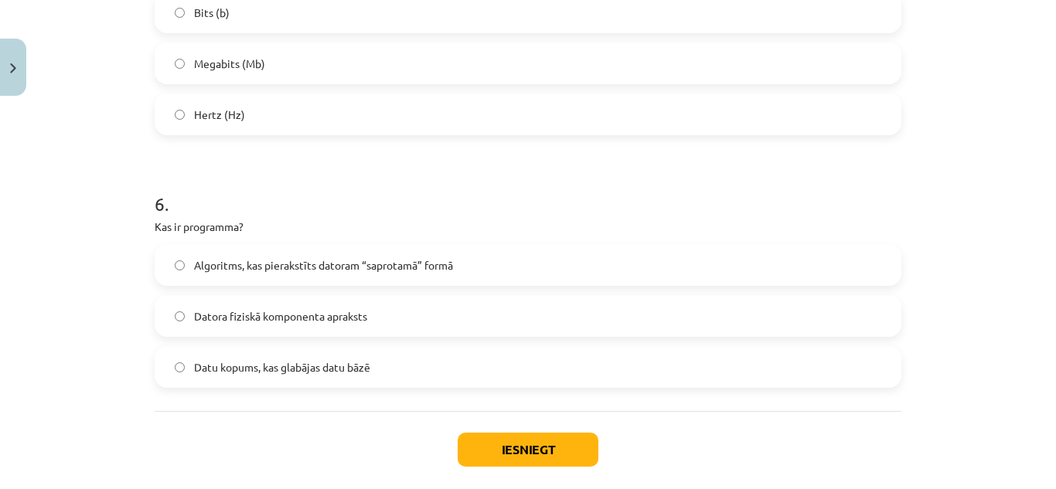
scroll to position [1585, 0]
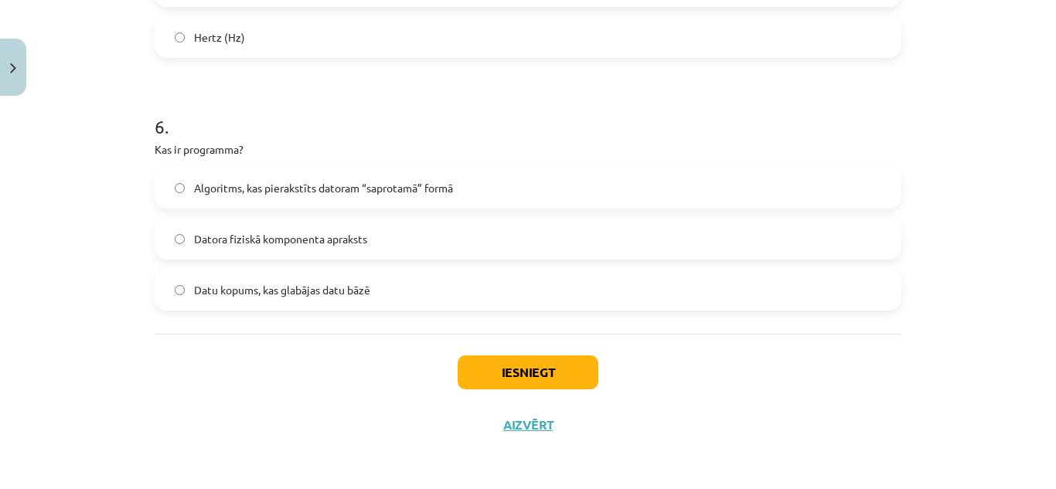
click at [341, 297] on span "Datu kopums, kas glabājas datu bāzē" at bounding box center [282, 290] width 176 height 16
click at [516, 357] on button "Iesniegt" at bounding box center [528, 373] width 141 height 34
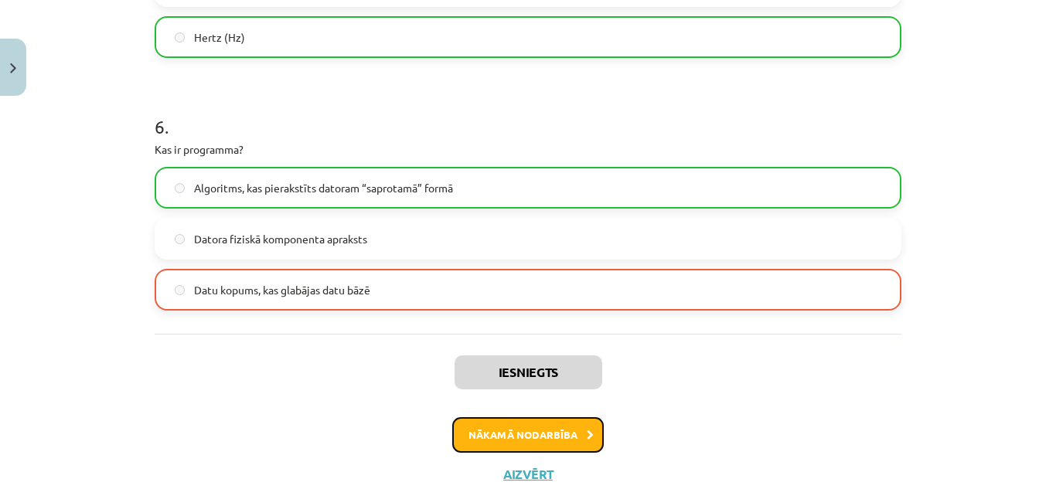
click at [563, 438] on button "Nākamā nodarbība" at bounding box center [528, 436] width 152 height 36
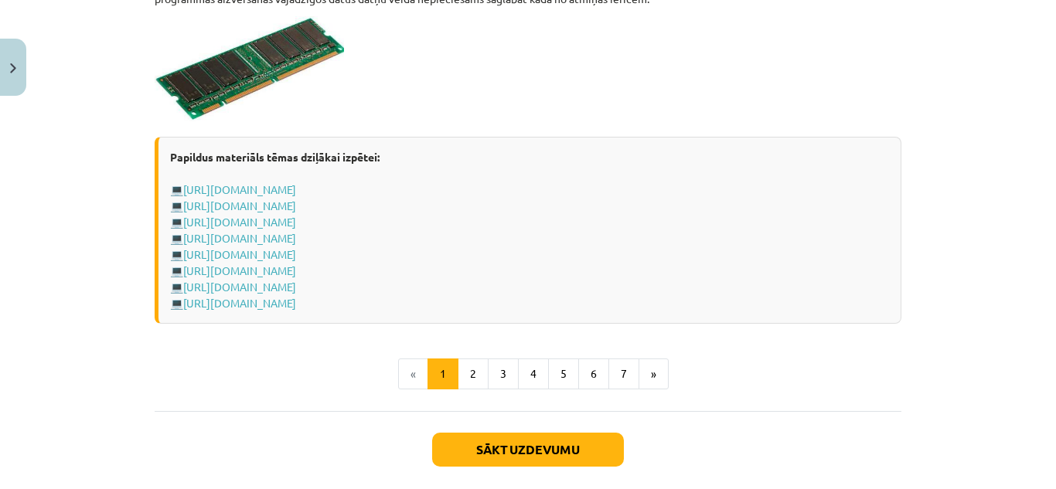
scroll to position [2822, 0]
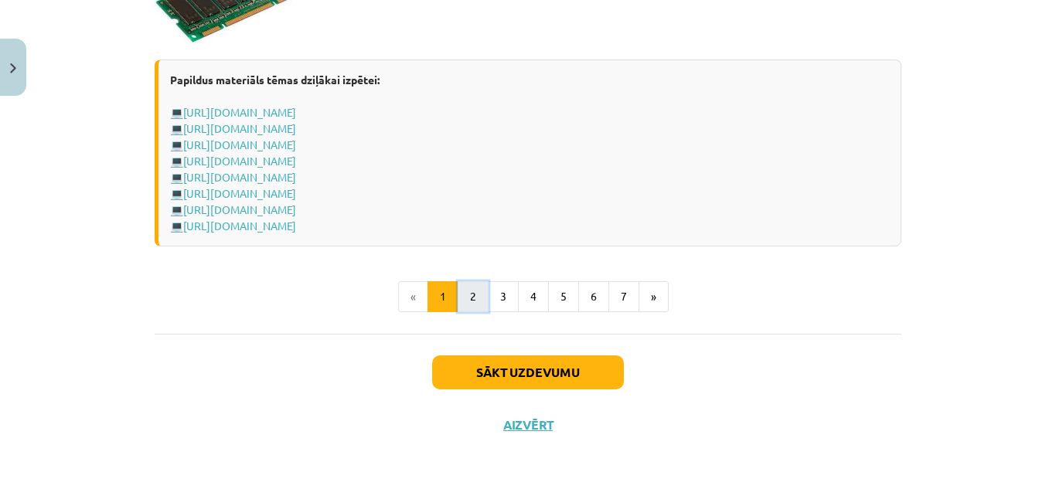
click at [474, 295] on button "2" at bounding box center [473, 296] width 31 height 31
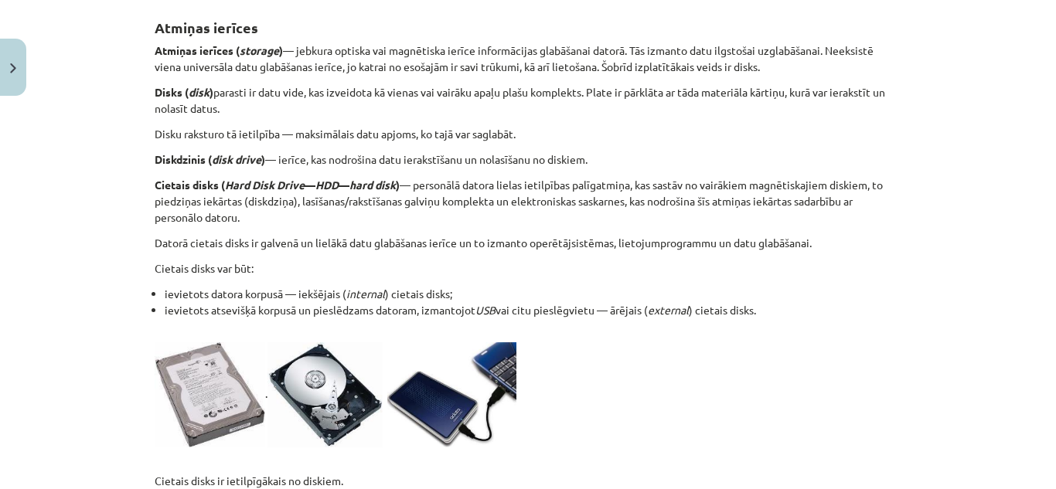
scroll to position [0, 0]
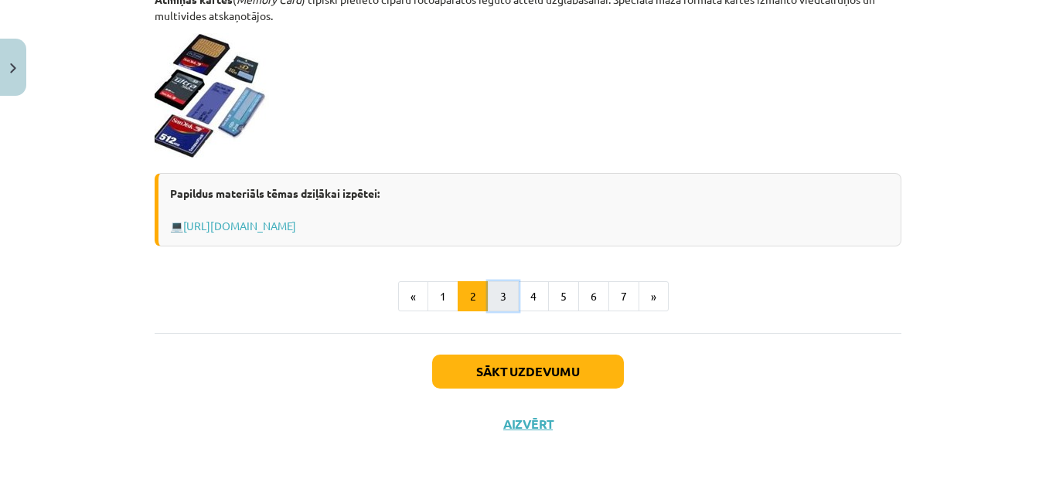
click at [503, 297] on button "3" at bounding box center [503, 296] width 31 height 31
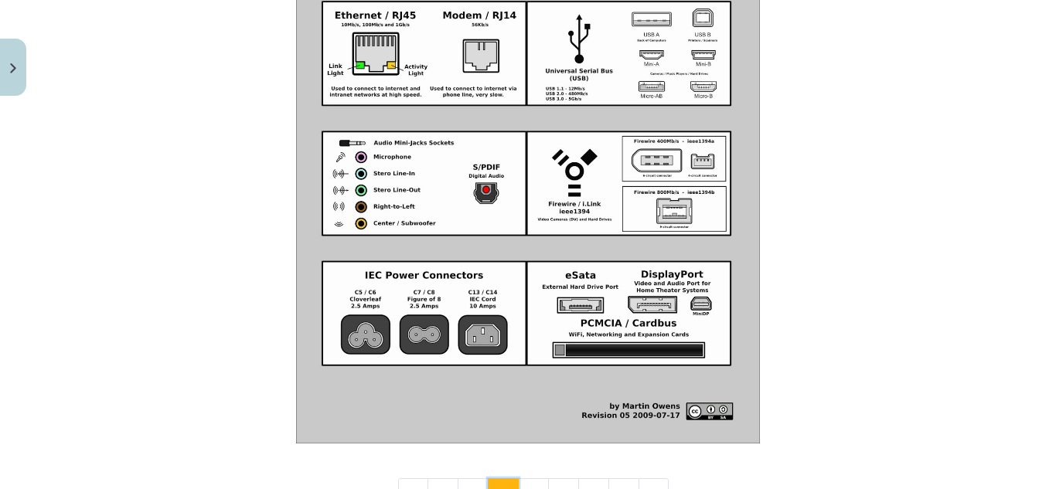
scroll to position [1890, 0]
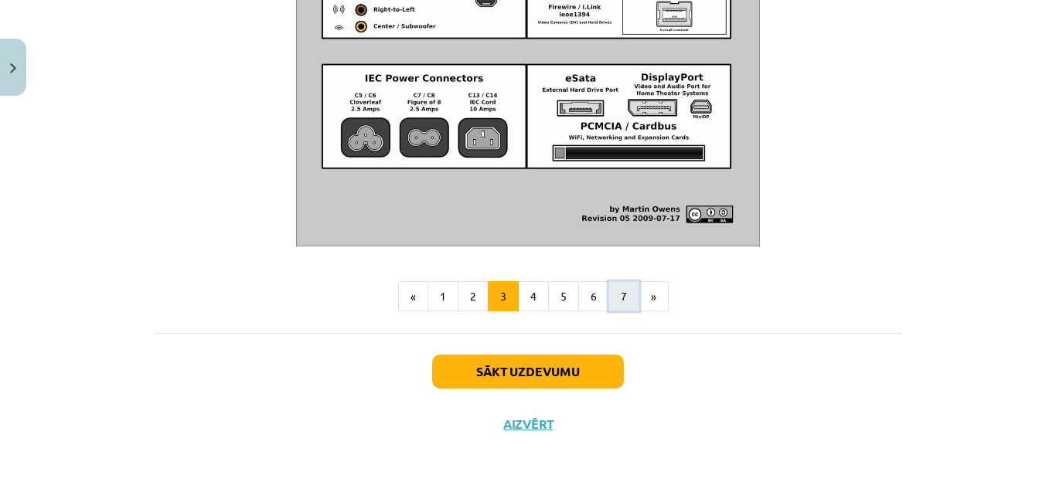
click at [609, 293] on button "7" at bounding box center [624, 296] width 31 height 31
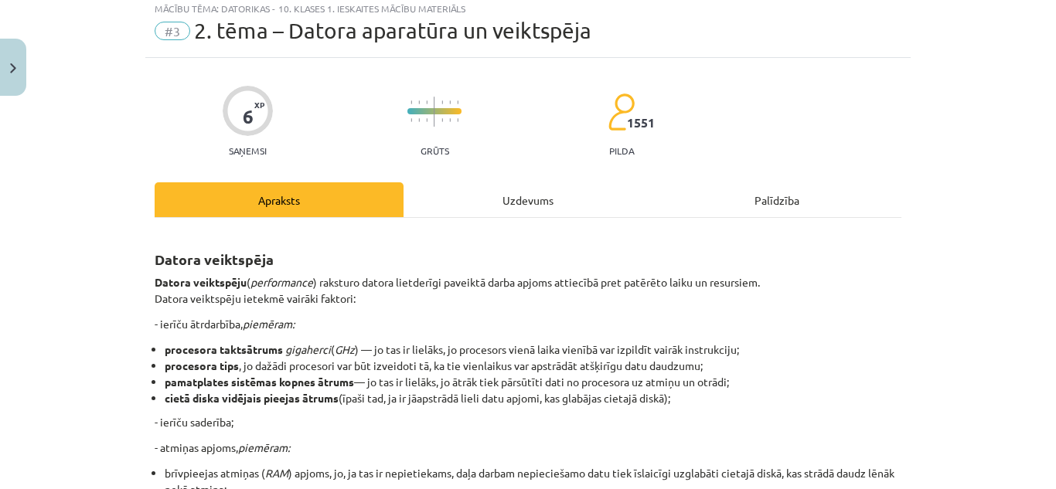
scroll to position [0, 0]
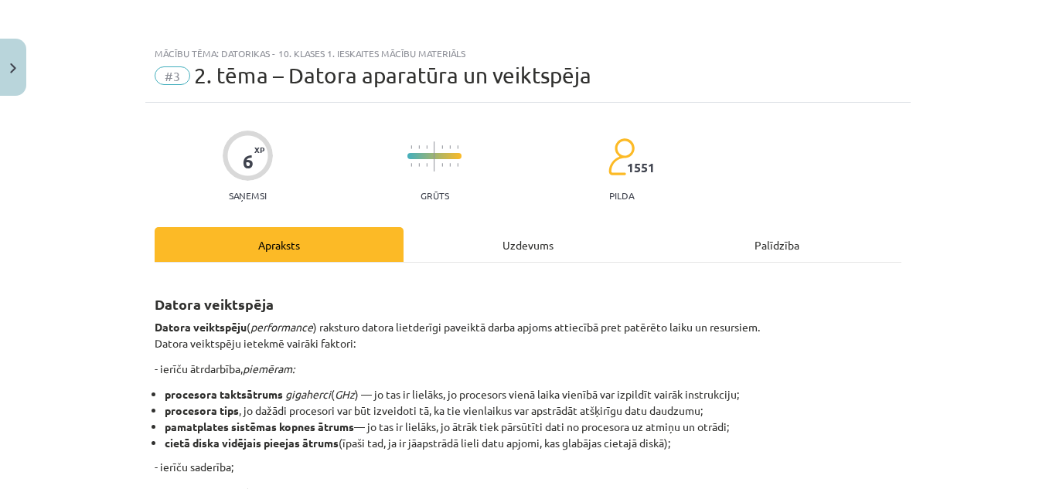
click at [534, 244] on div "Uzdevums" at bounding box center [528, 244] width 249 height 35
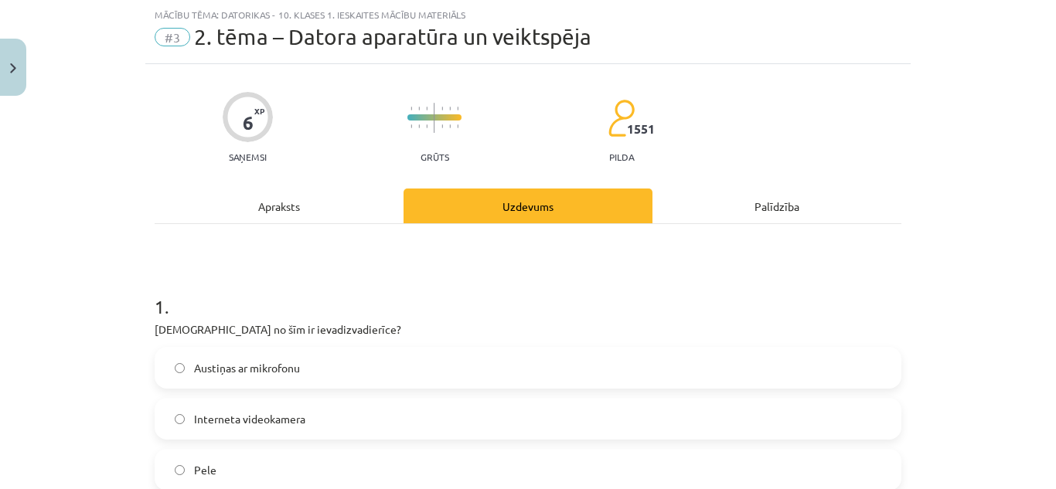
scroll to position [193, 0]
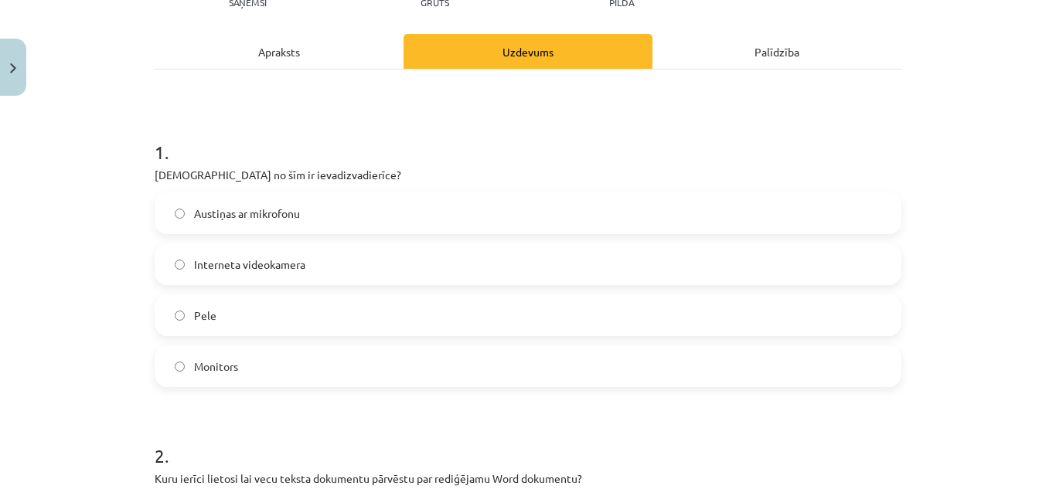
click at [219, 258] on span "Interneta videokamera" at bounding box center [249, 265] width 111 height 16
click at [241, 226] on label "Austiņas ar mikrofonu" at bounding box center [528, 213] width 744 height 39
click at [237, 309] on label "Pele" at bounding box center [528, 315] width 744 height 39
click at [274, 53] on div "Apraksts" at bounding box center [279, 51] width 249 height 35
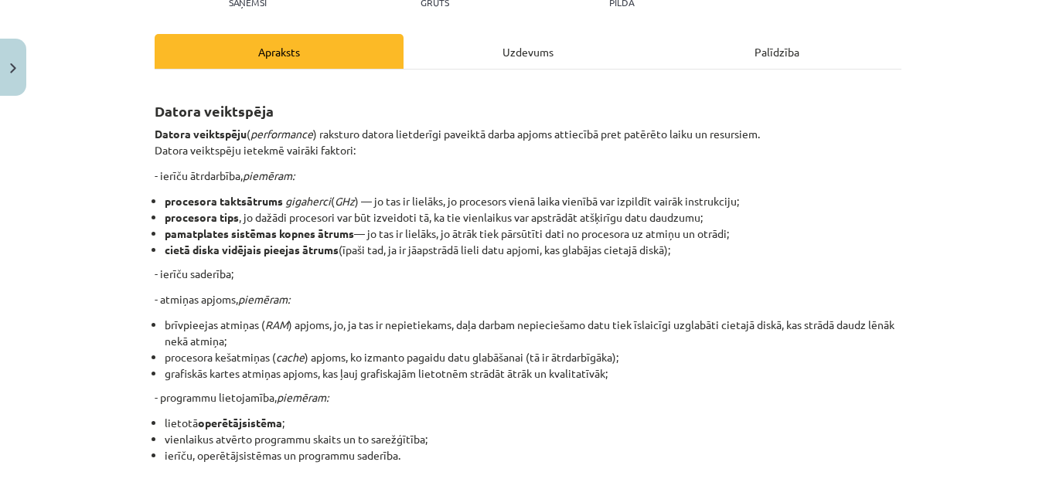
scroll to position [411, 0]
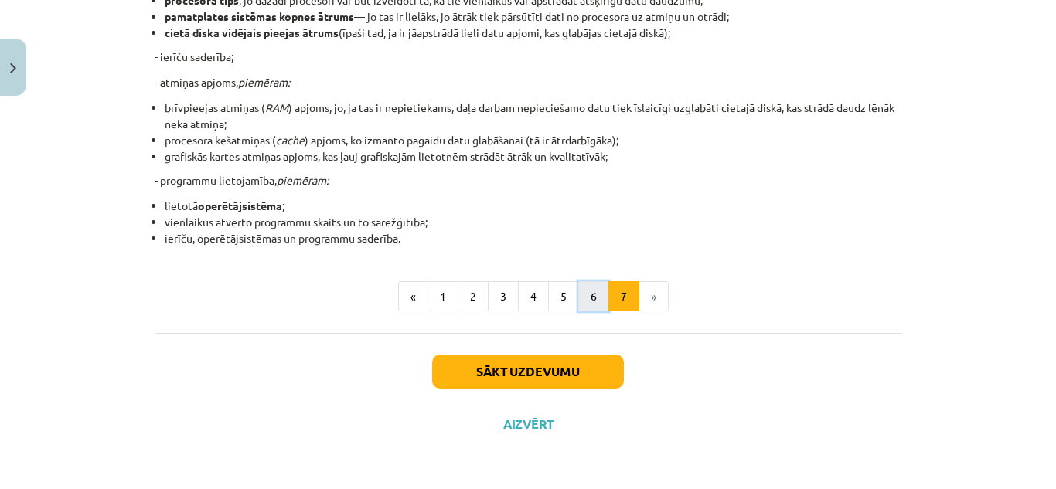
click at [583, 290] on button "6" at bounding box center [593, 296] width 31 height 31
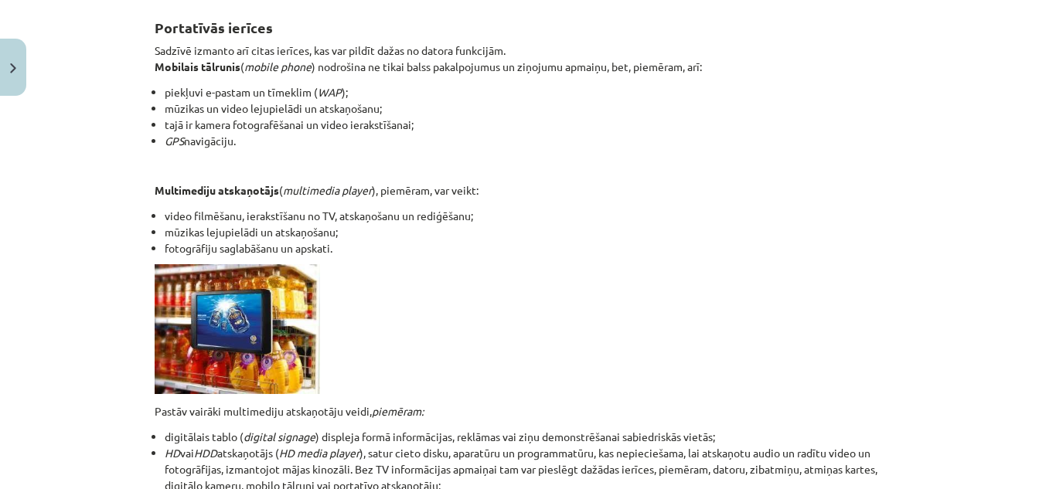
scroll to position [0, 0]
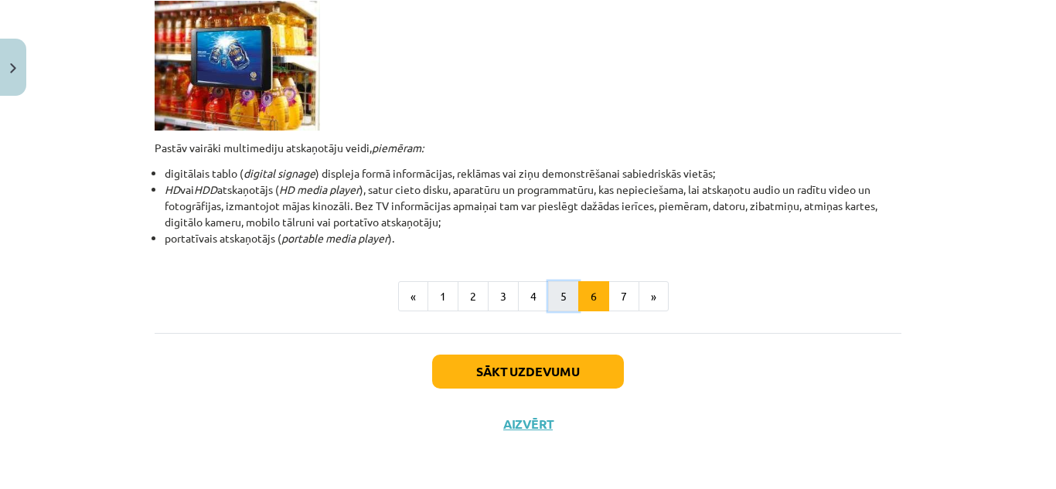
click at [557, 290] on button "5" at bounding box center [563, 296] width 31 height 31
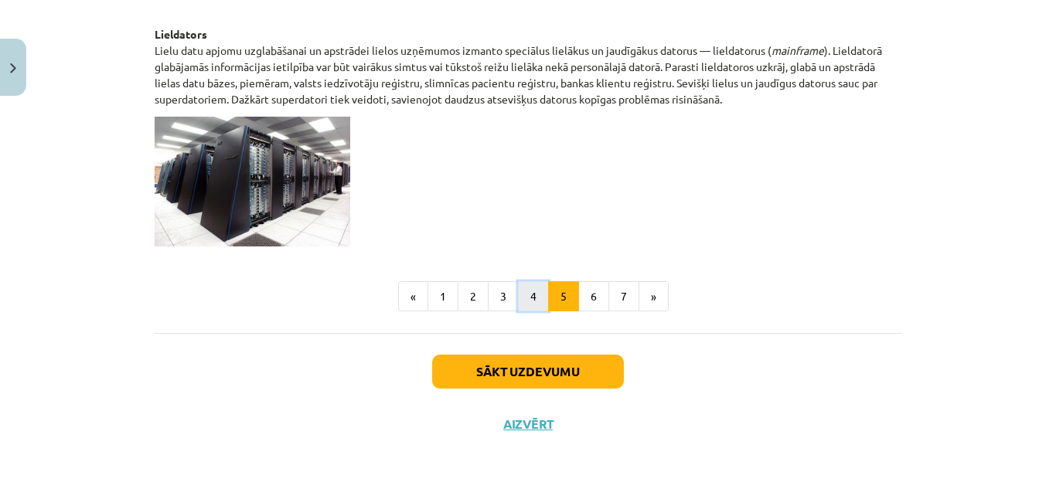
click at [522, 284] on button "4" at bounding box center [533, 296] width 31 height 31
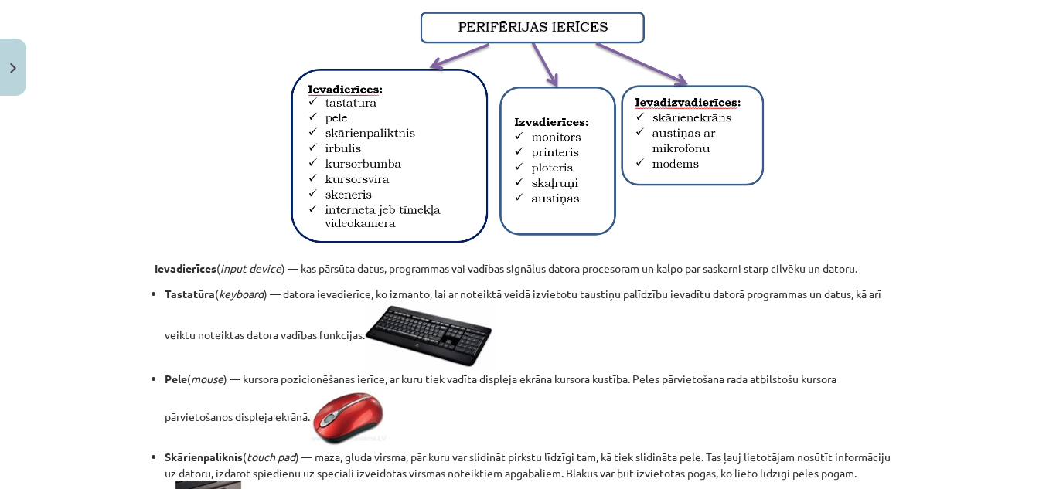
scroll to position [130, 0]
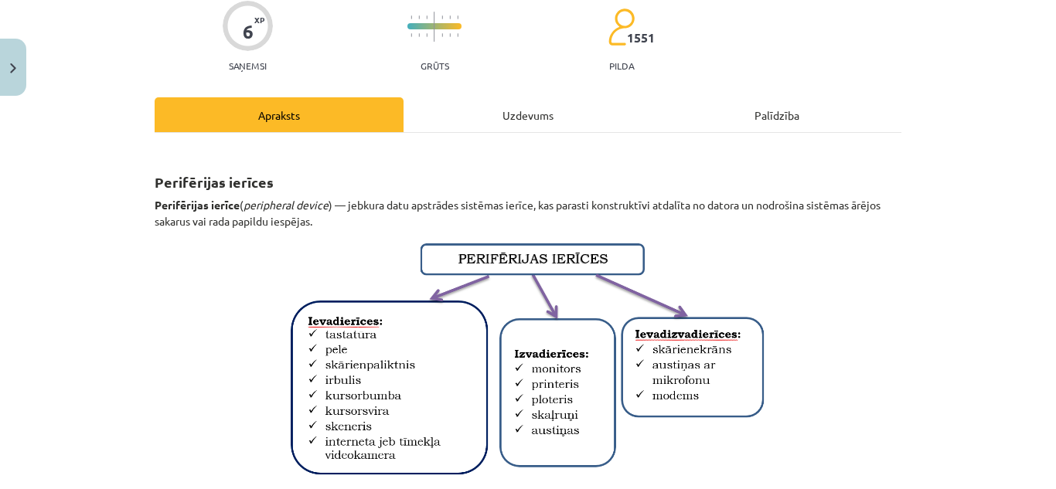
click at [523, 113] on div "Uzdevums" at bounding box center [528, 114] width 249 height 35
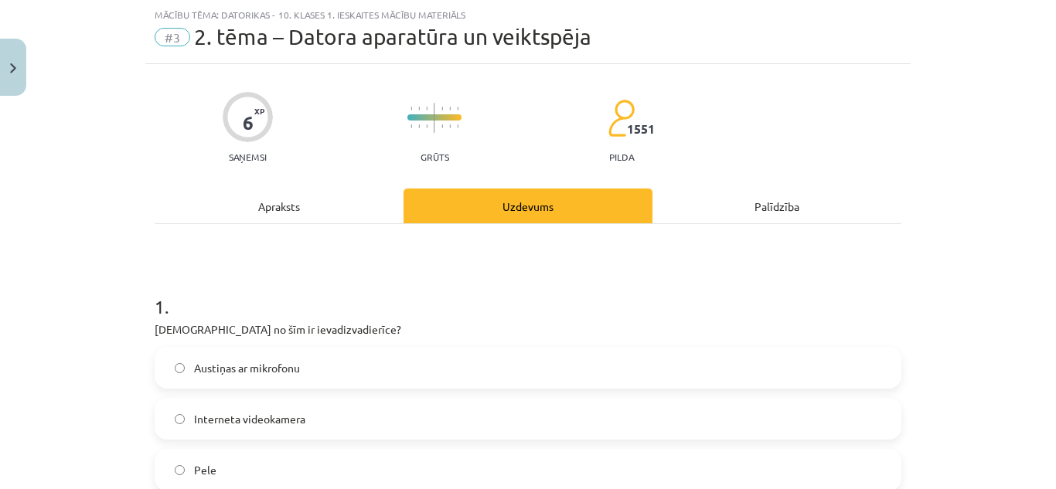
scroll to position [116, 0]
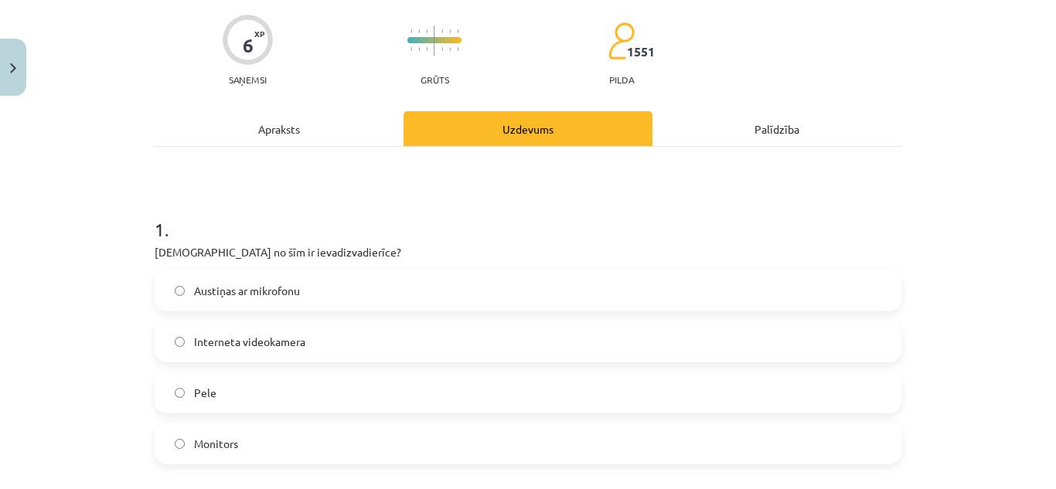
click at [241, 289] on span "Austiņas ar mikrofonu" at bounding box center [247, 291] width 106 height 16
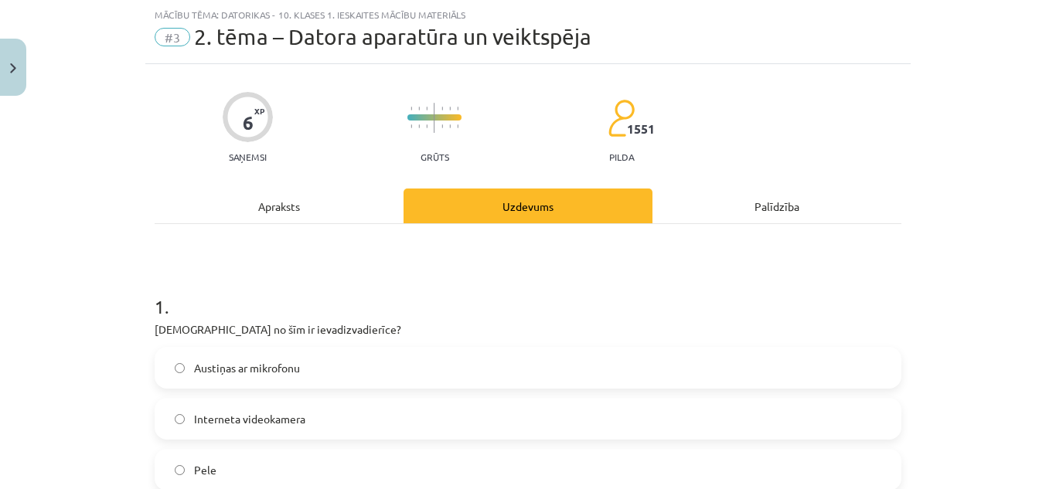
click at [274, 197] on div "Apraksts" at bounding box center [279, 206] width 249 height 35
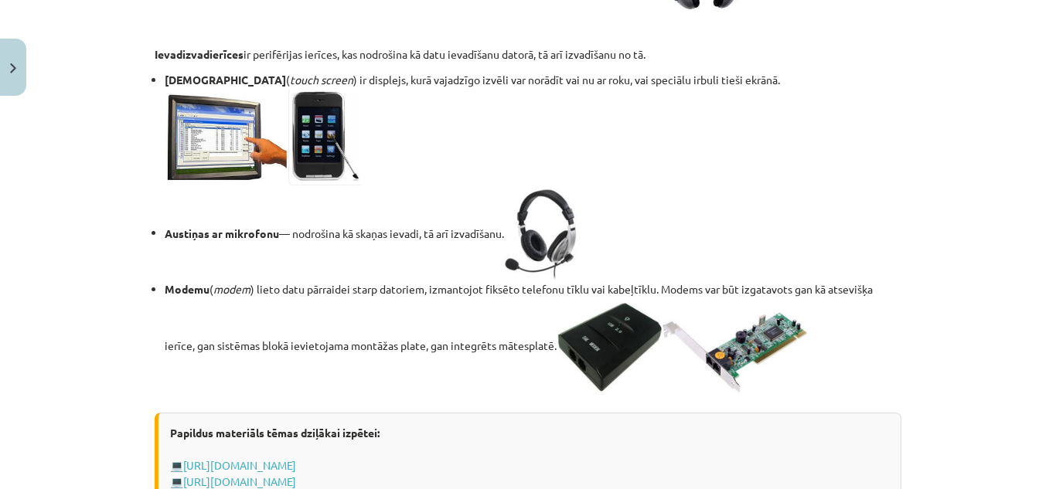
scroll to position [2870, 0]
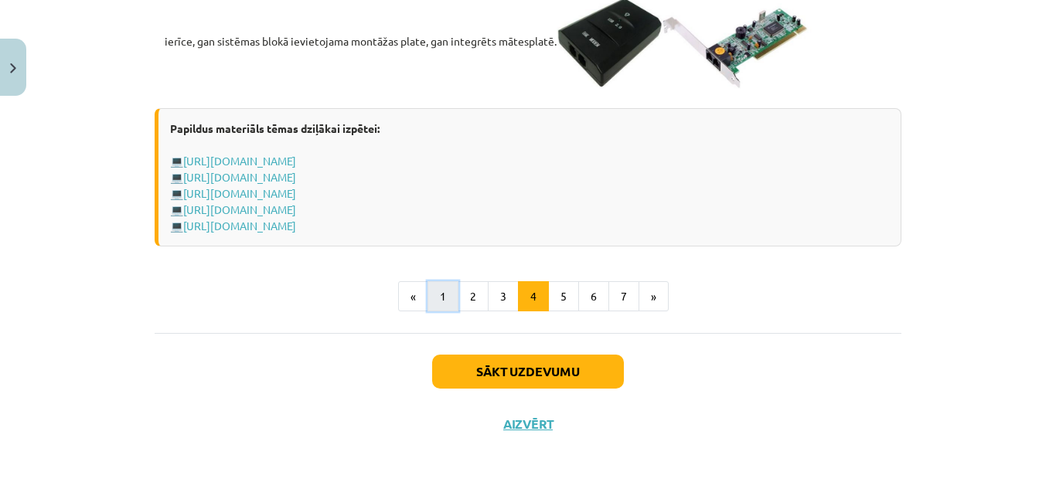
click at [438, 291] on button "1" at bounding box center [443, 296] width 31 height 31
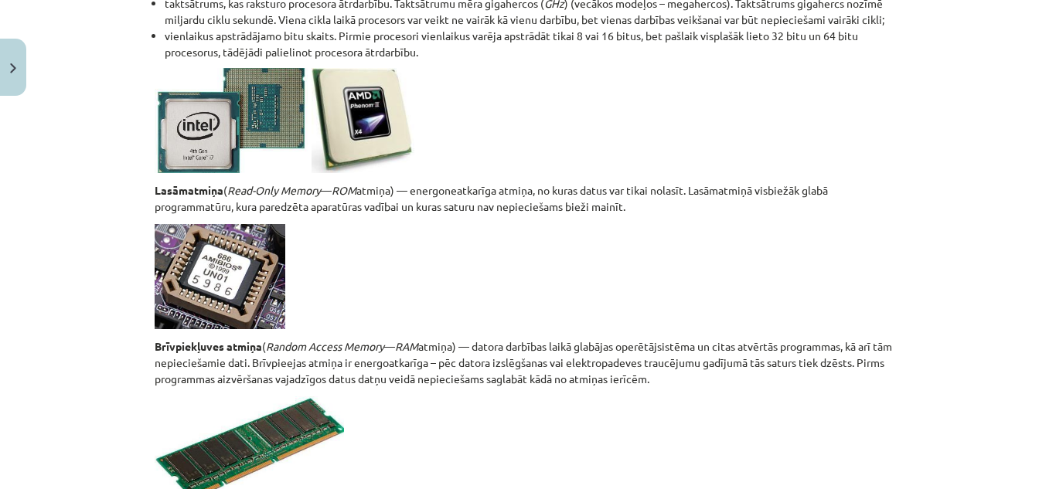
scroll to position [2822, 0]
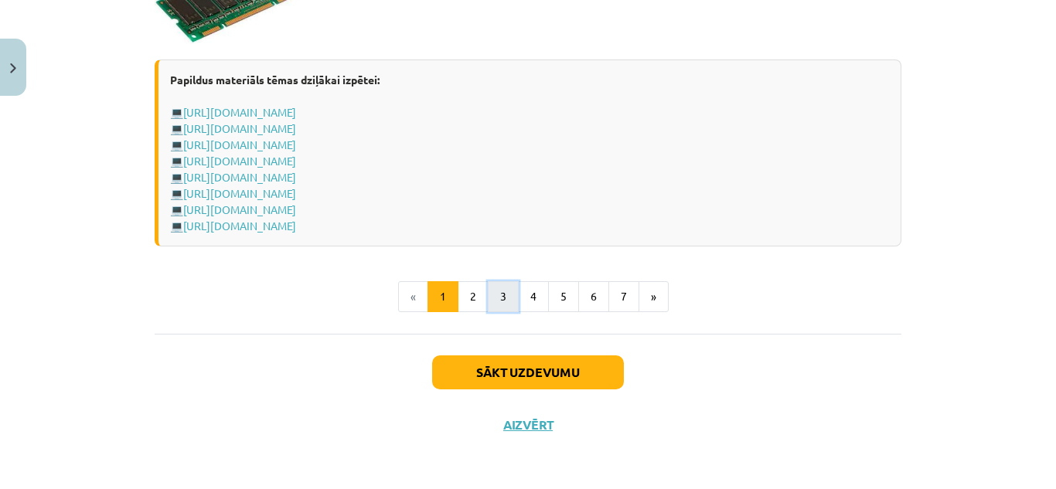
click at [506, 290] on button "3" at bounding box center [503, 296] width 31 height 31
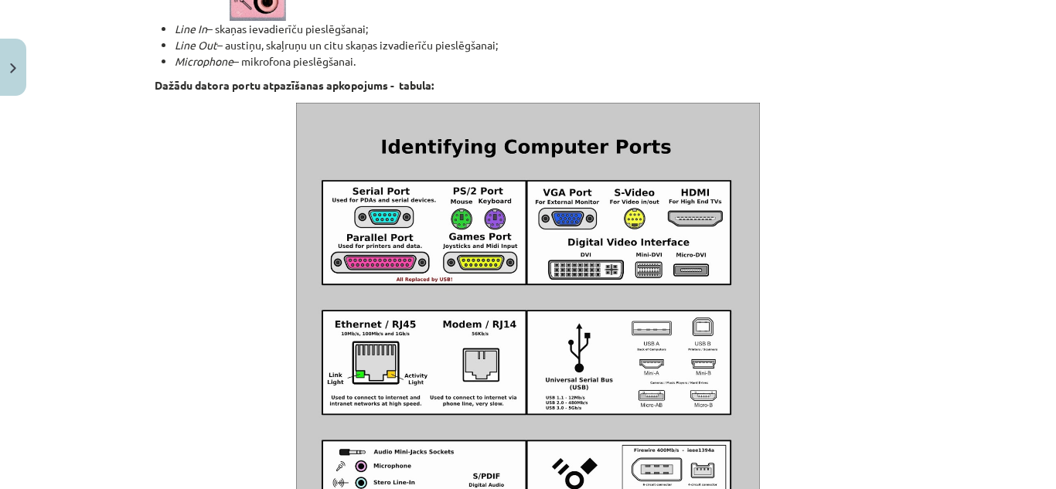
scroll to position [1890, 0]
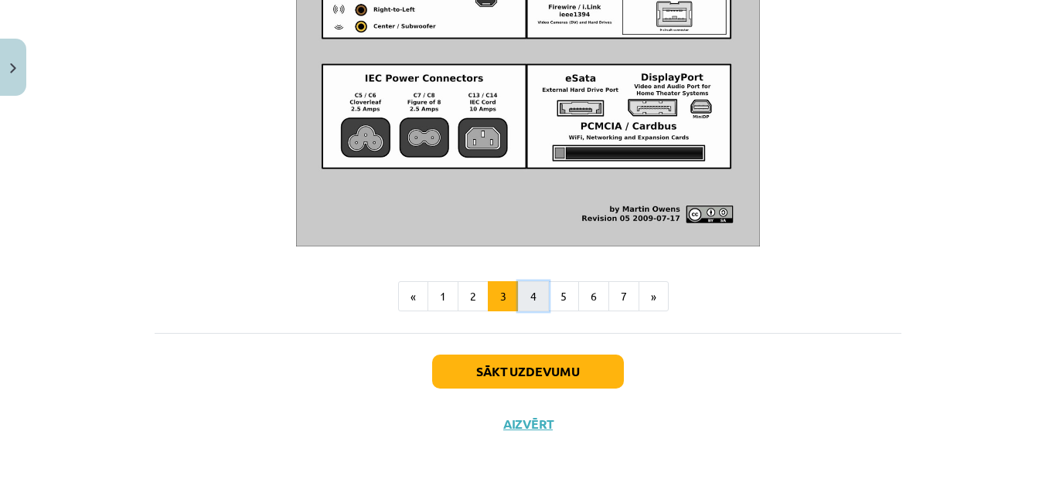
click at [538, 296] on button "4" at bounding box center [533, 296] width 31 height 31
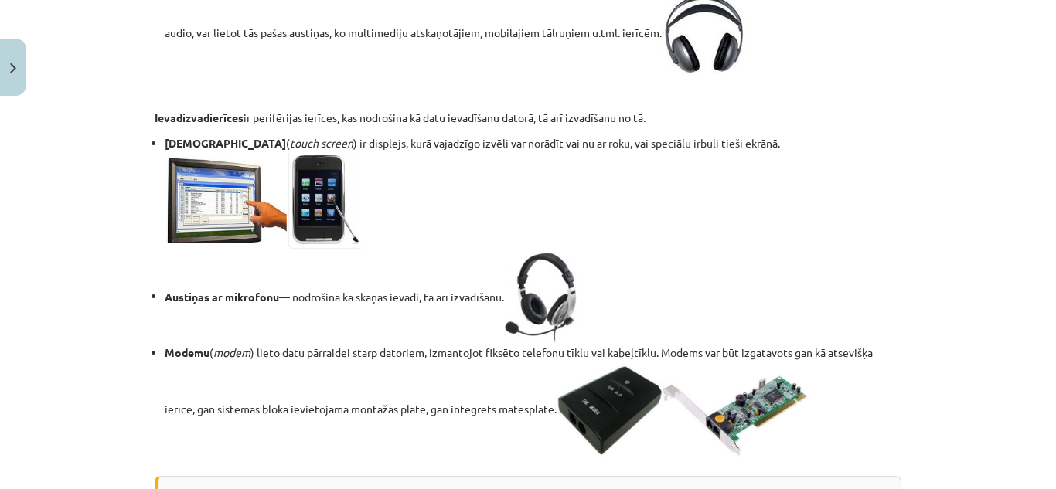
scroll to position [2870, 0]
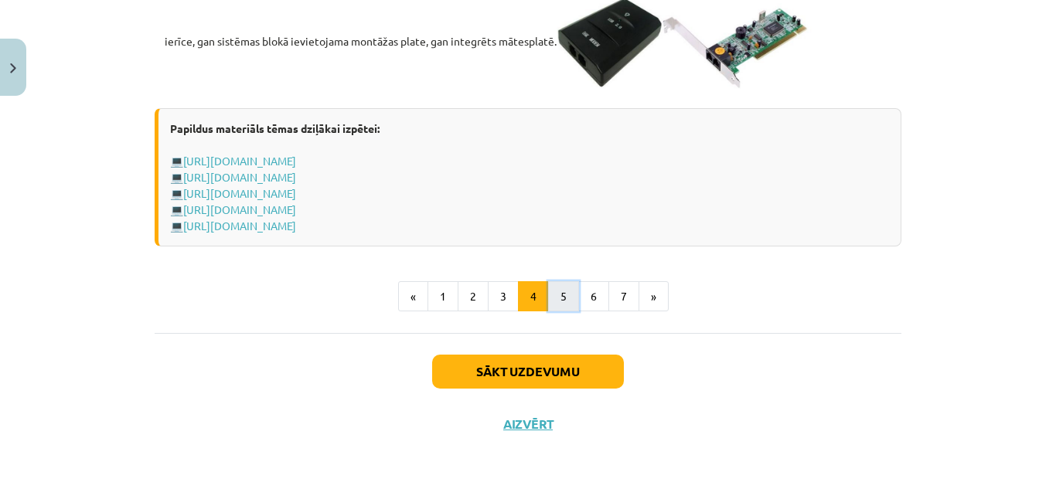
click at [554, 300] on button "5" at bounding box center [563, 296] width 31 height 31
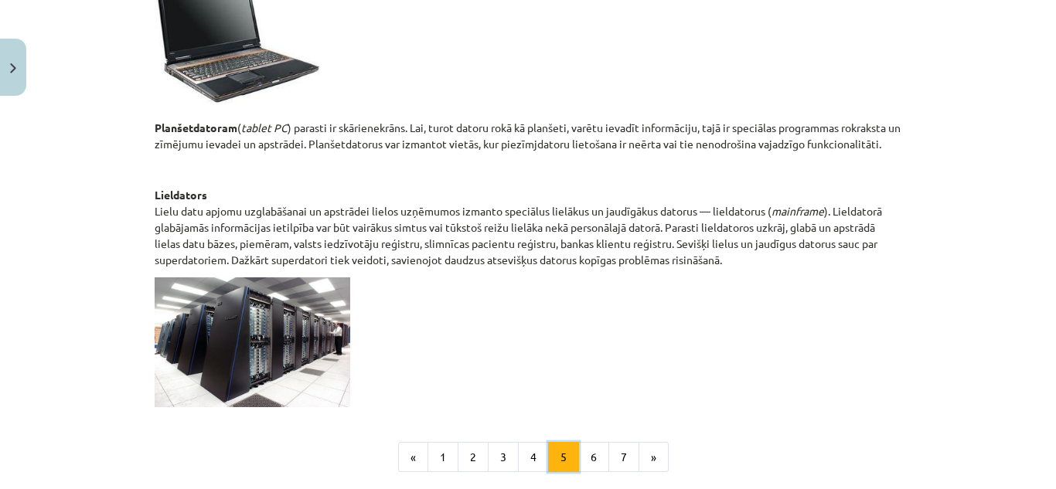
scroll to position [895, 0]
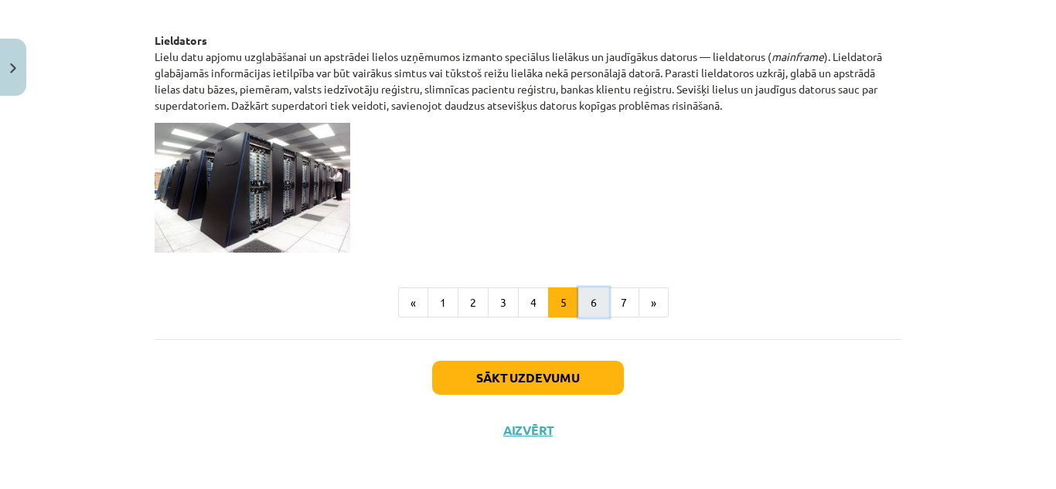
click at [591, 295] on button "6" at bounding box center [593, 303] width 31 height 31
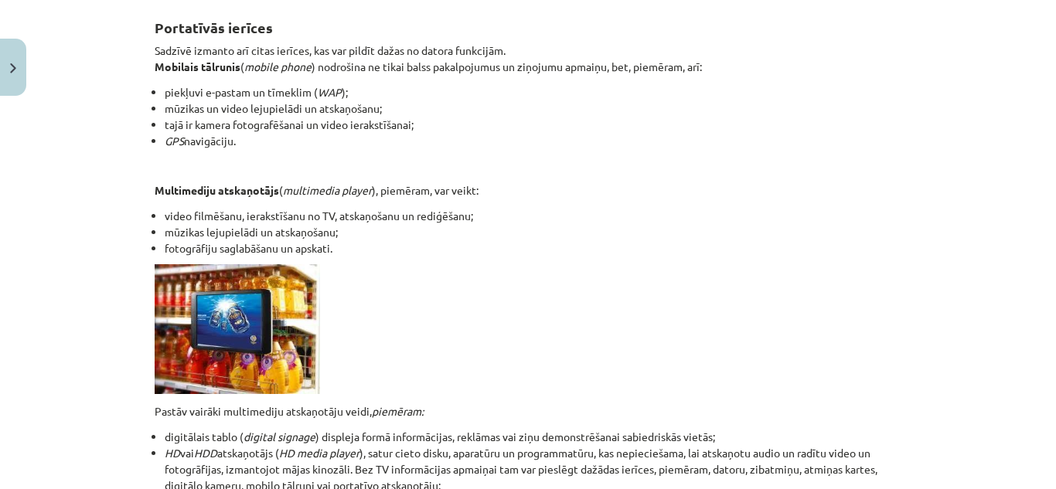
scroll to position [509, 0]
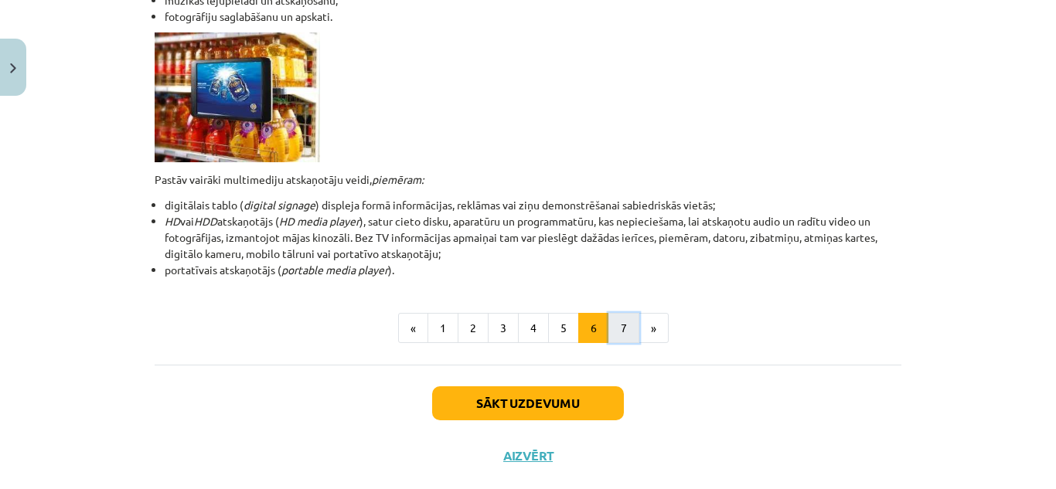
click at [615, 319] on button "7" at bounding box center [624, 328] width 31 height 31
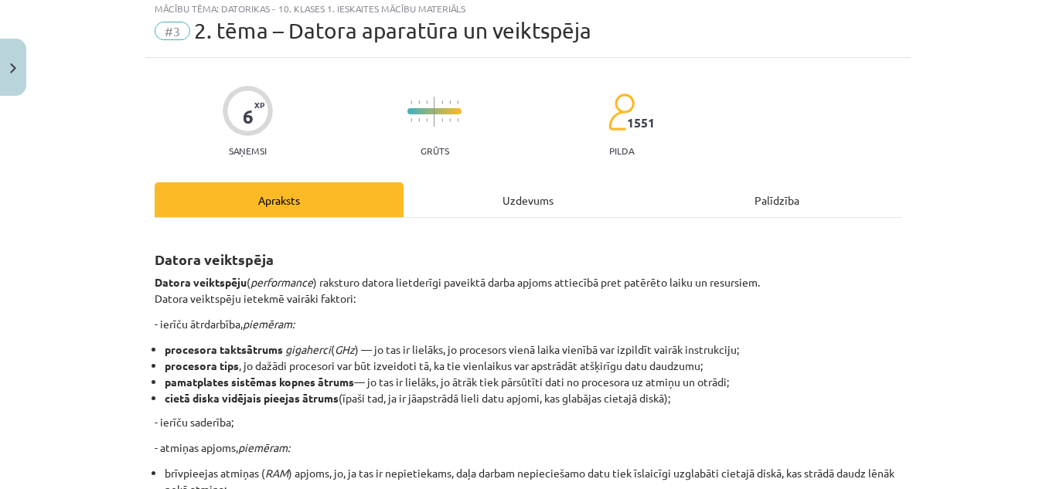
scroll to position [0, 0]
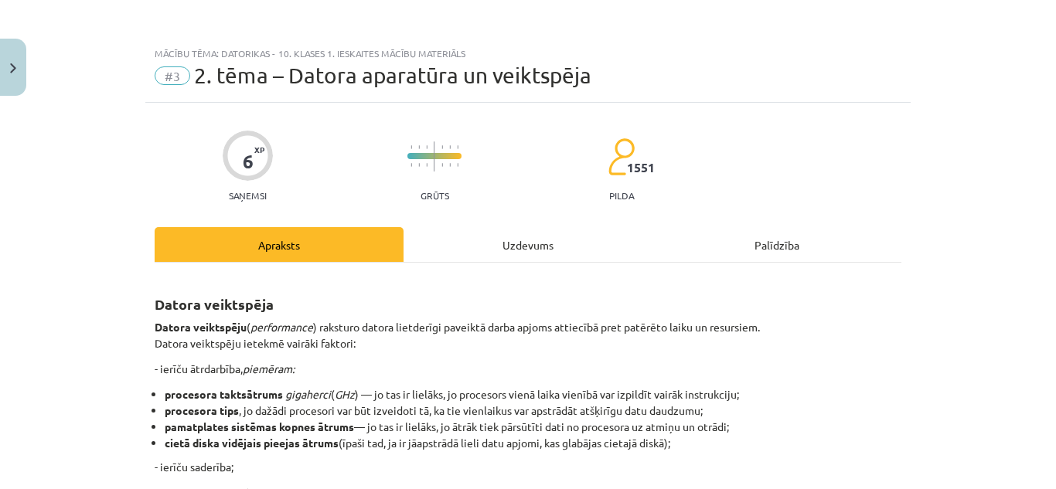
click at [543, 234] on div "Uzdevums" at bounding box center [528, 244] width 249 height 35
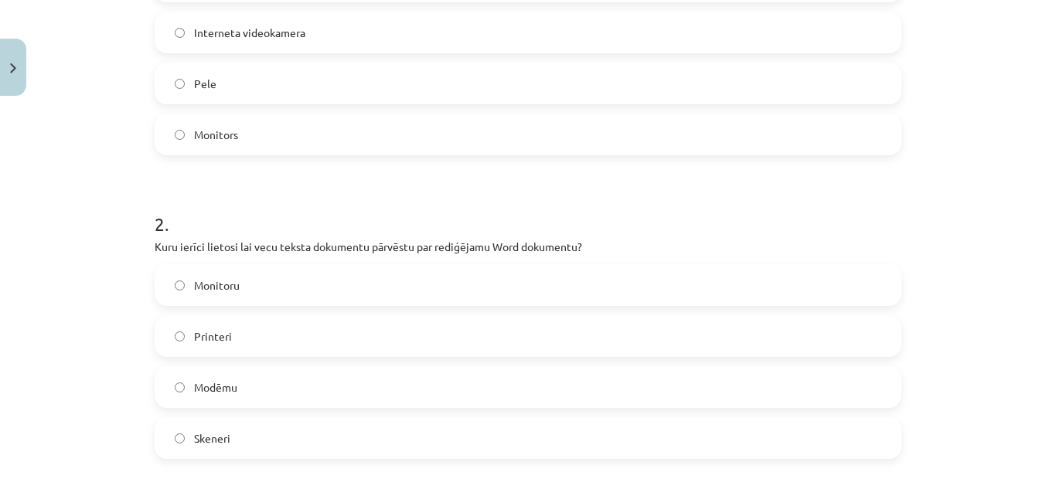
scroll to position [116, 0]
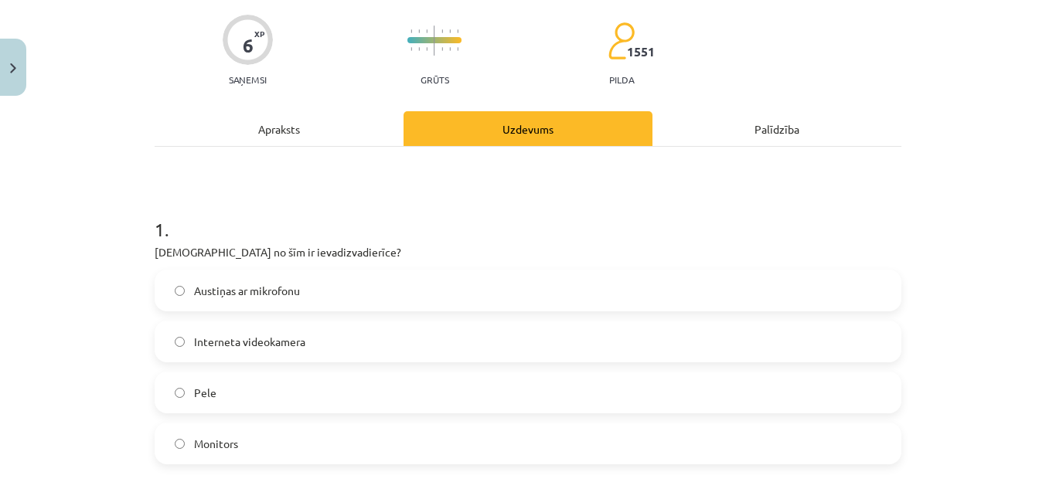
click at [274, 127] on div "Apraksts" at bounding box center [279, 128] width 249 height 35
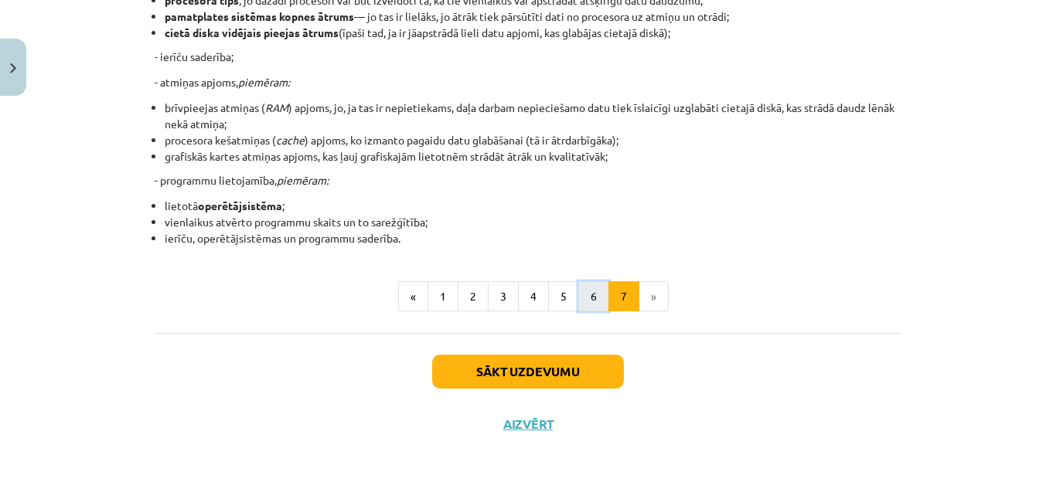
click at [578, 292] on button "6" at bounding box center [593, 296] width 31 height 31
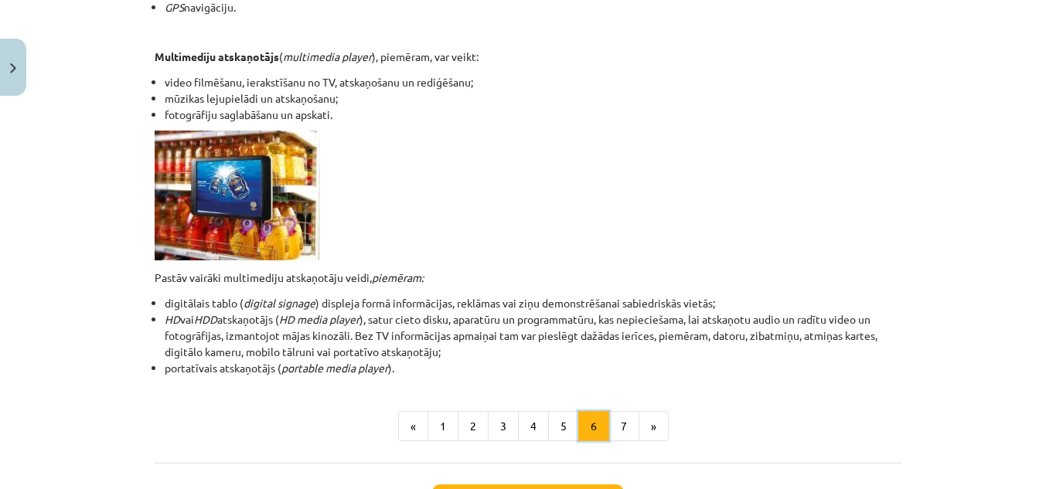
scroll to position [277, 0]
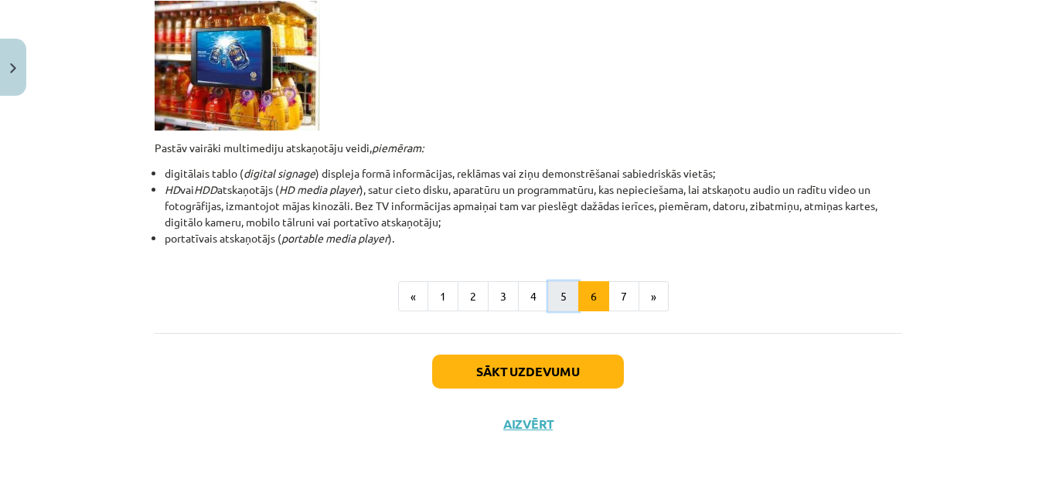
click at [559, 290] on button "5" at bounding box center [563, 296] width 31 height 31
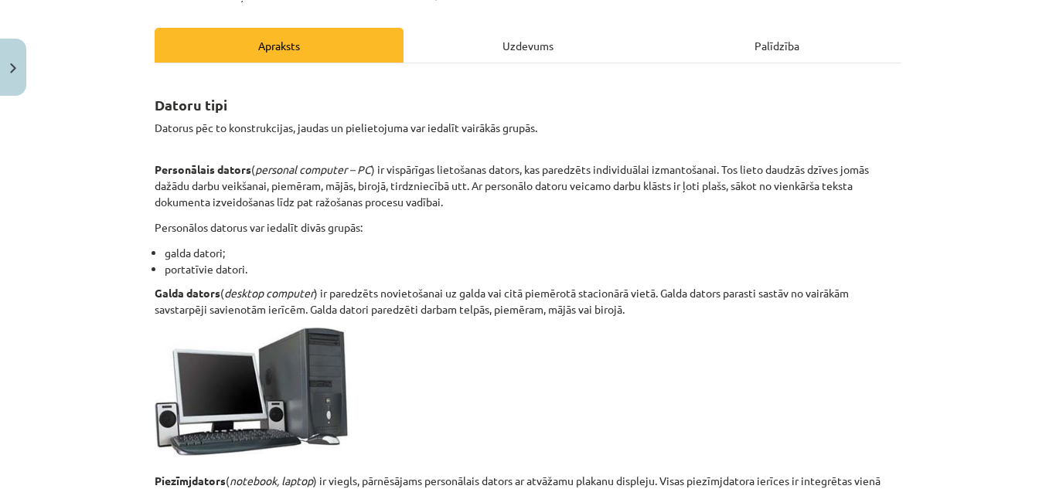
scroll to position [0, 0]
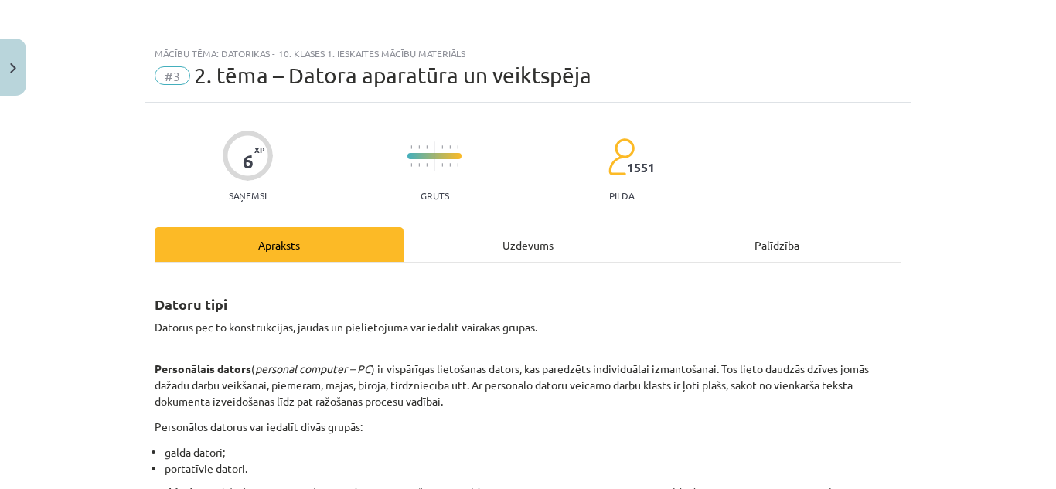
click at [527, 247] on div "Uzdevums" at bounding box center [528, 244] width 249 height 35
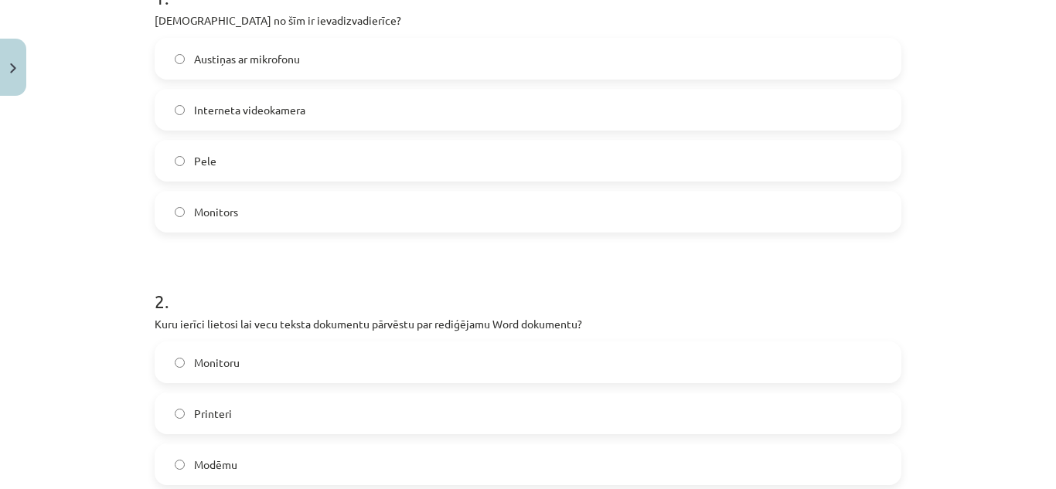
scroll to position [735, 0]
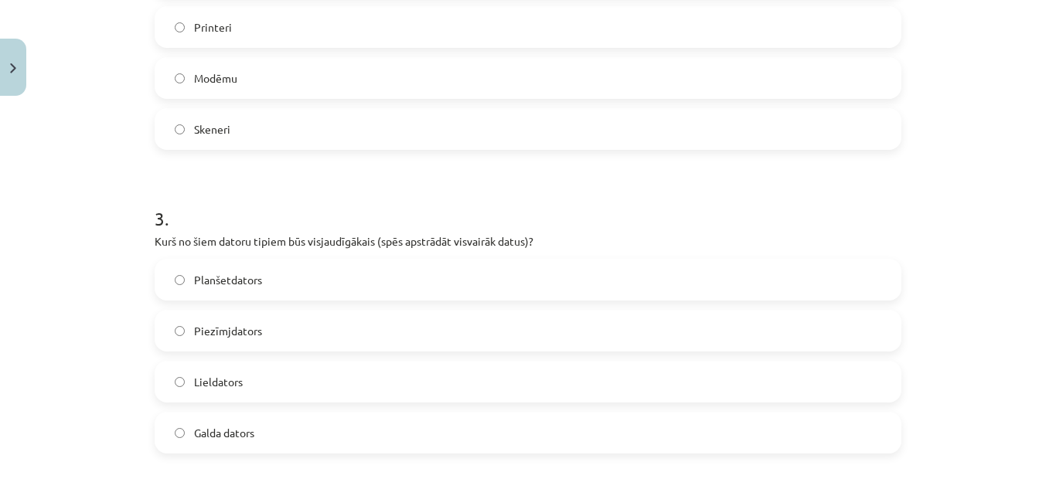
click at [252, 373] on label "Lieldators" at bounding box center [528, 382] width 744 height 39
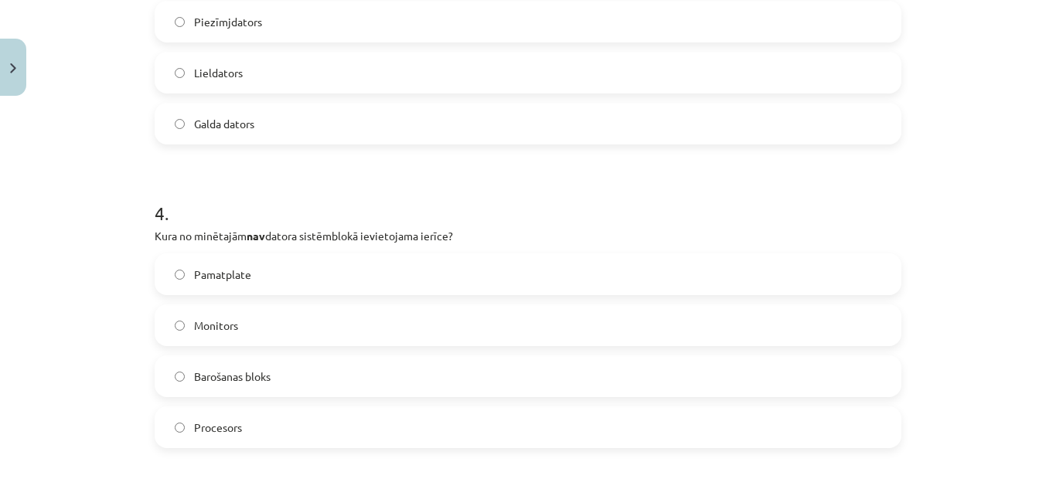
click at [187, 321] on label "Monitors" at bounding box center [528, 325] width 744 height 39
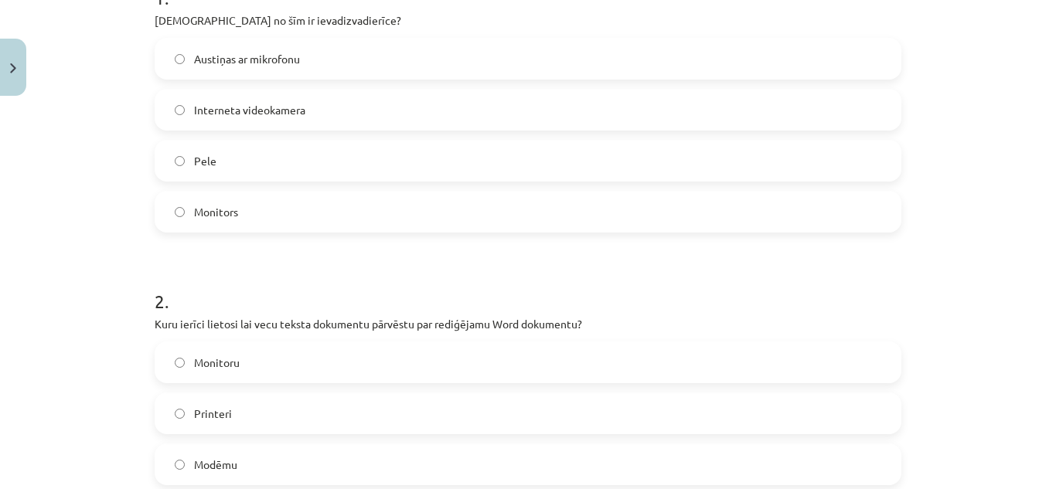
scroll to position [0, 0]
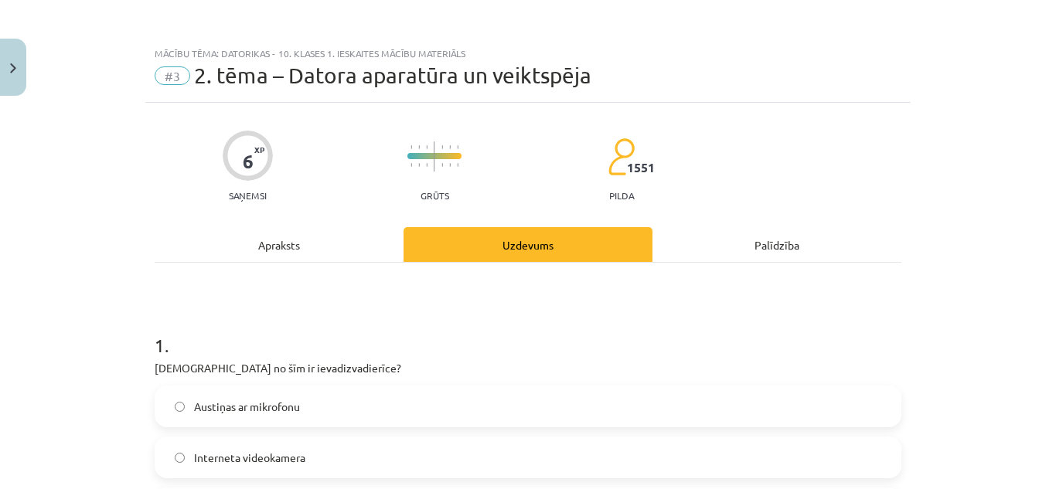
click at [289, 248] on div "Apraksts" at bounding box center [279, 244] width 249 height 35
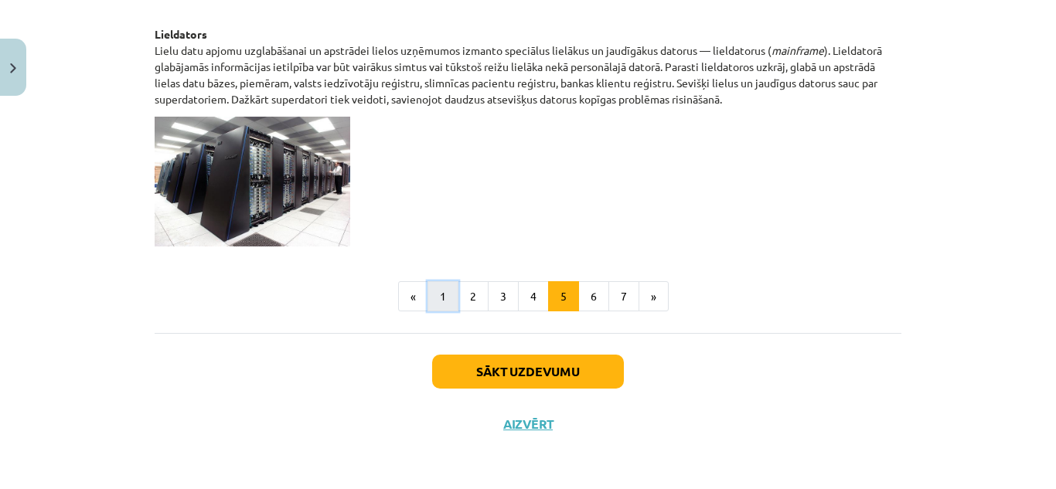
click at [438, 300] on button "1" at bounding box center [443, 296] width 31 height 31
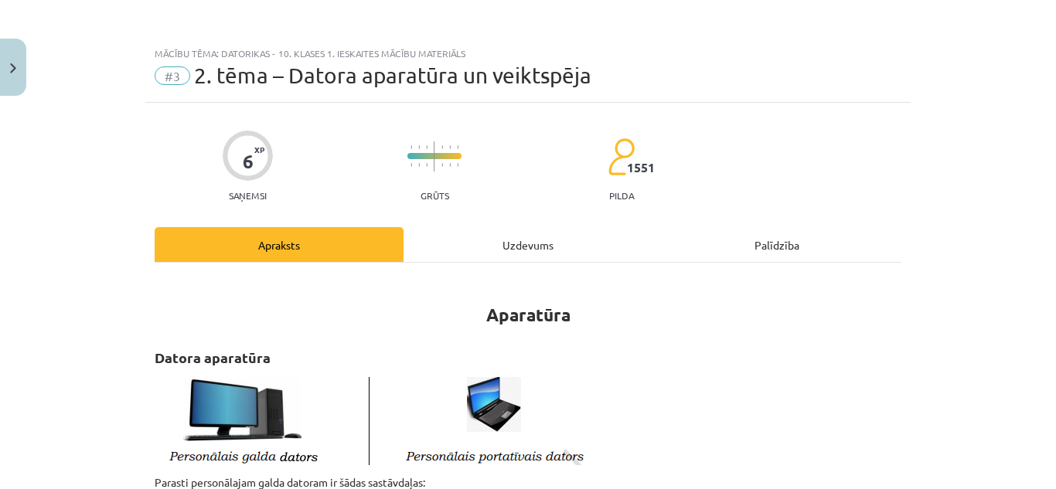
click at [479, 244] on div "Uzdevums" at bounding box center [528, 244] width 249 height 35
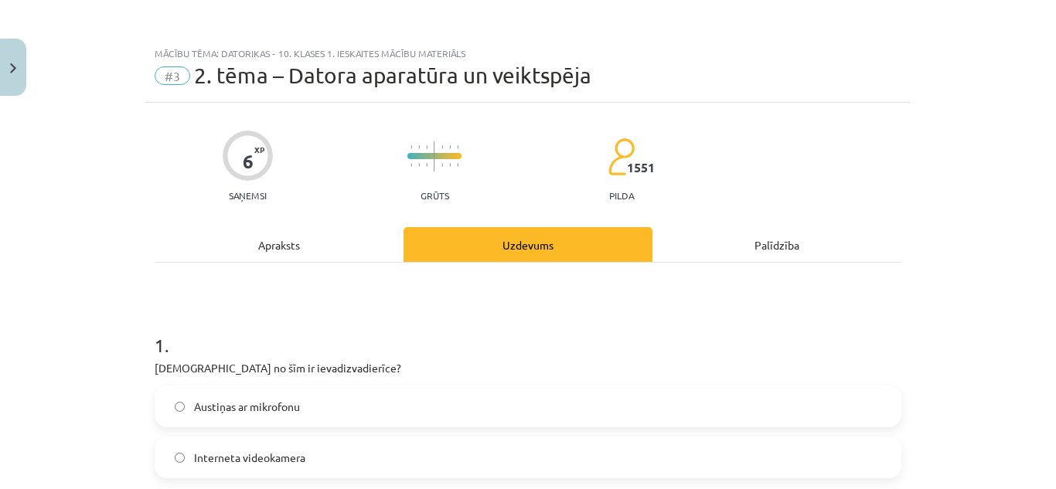
click at [303, 242] on div "Apraksts" at bounding box center [279, 244] width 249 height 35
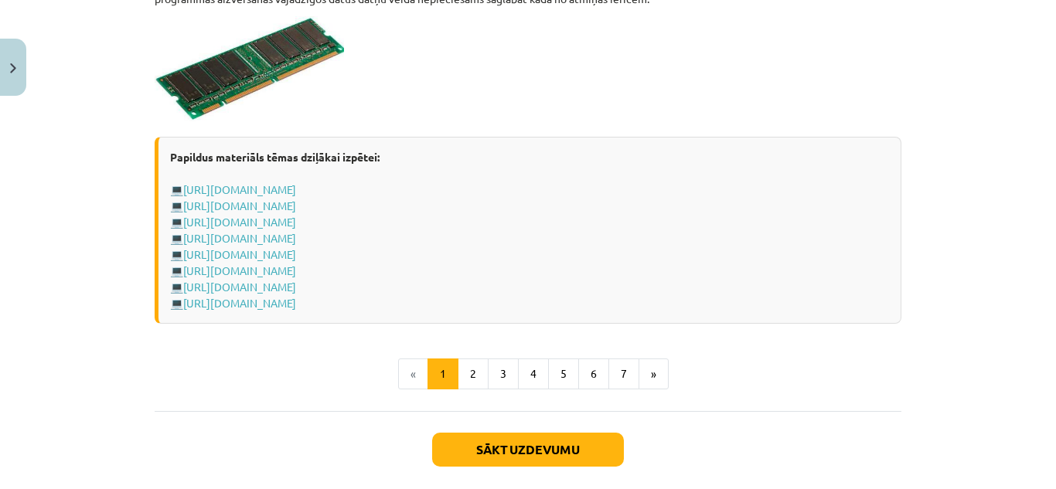
scroll to position [2822, 0]
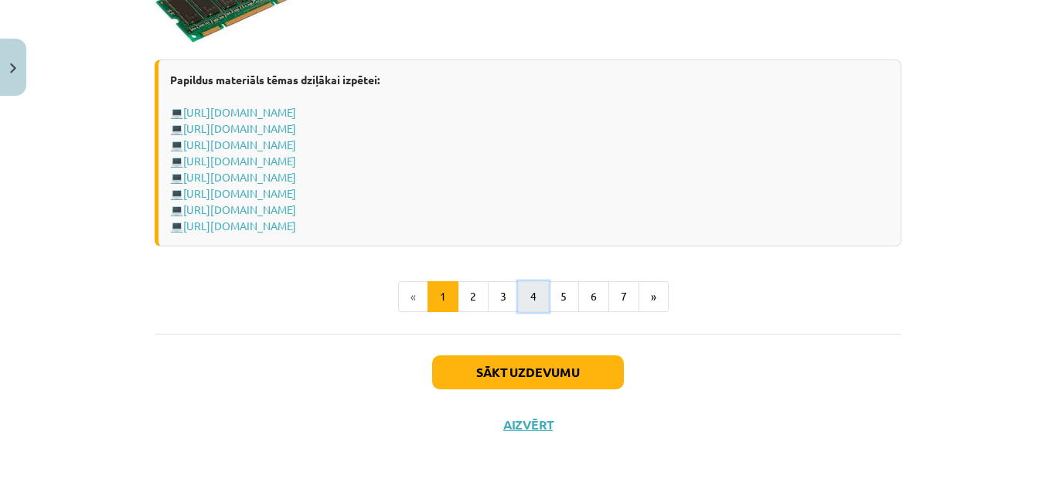
click at [534, 290] on button "4" at bounding box center [533, 296] width 31 height 31
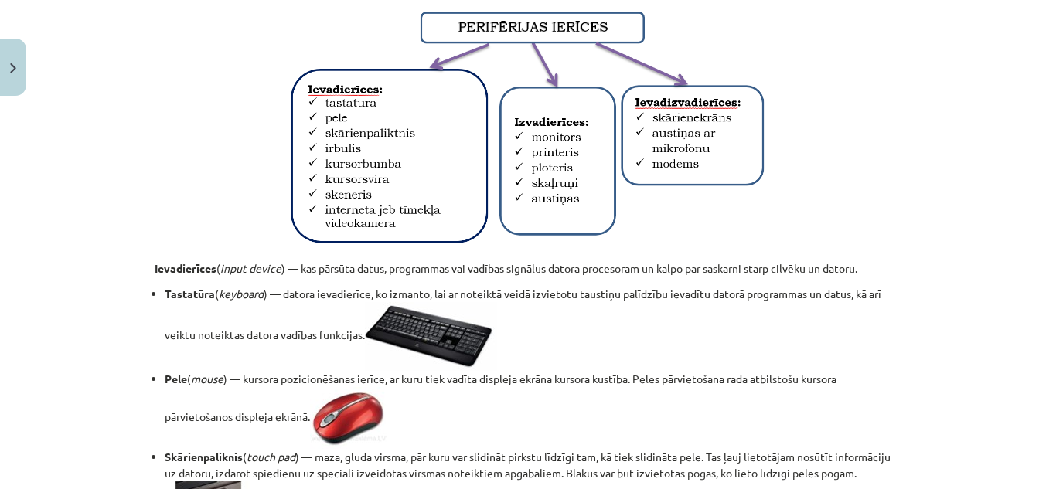
scroll to position [130, 0]
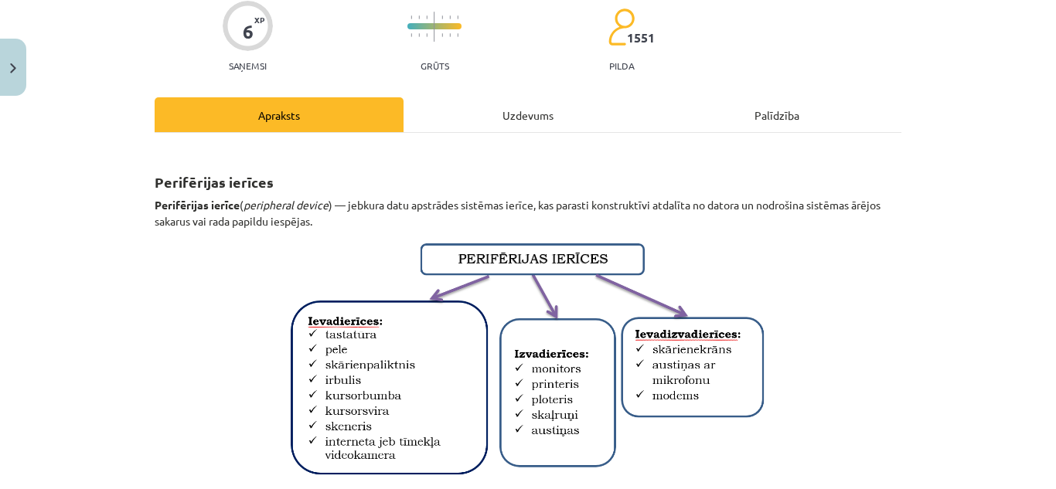
click at [519, 109] on div "Uzdevums" at bounding box center [528, 114] width 249 height 35
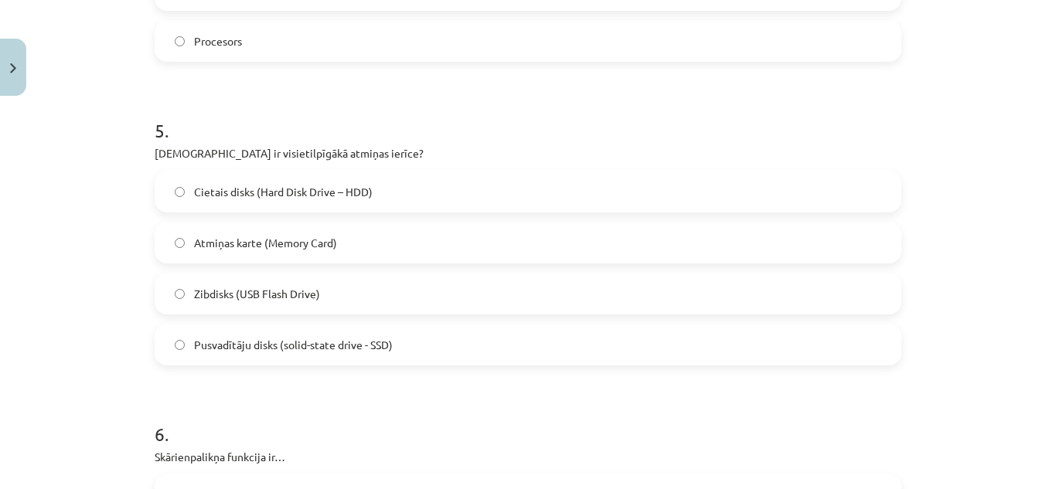
scroll to position [1790, 0]
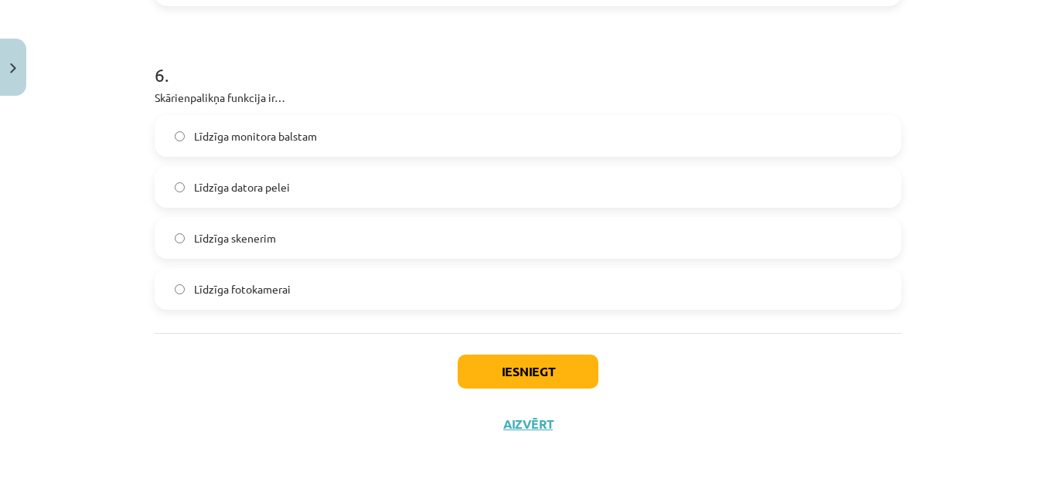
click at [273, 174] on label "Līdzīga datora pelei" at bounding box center [528, 187] width 744 height 39
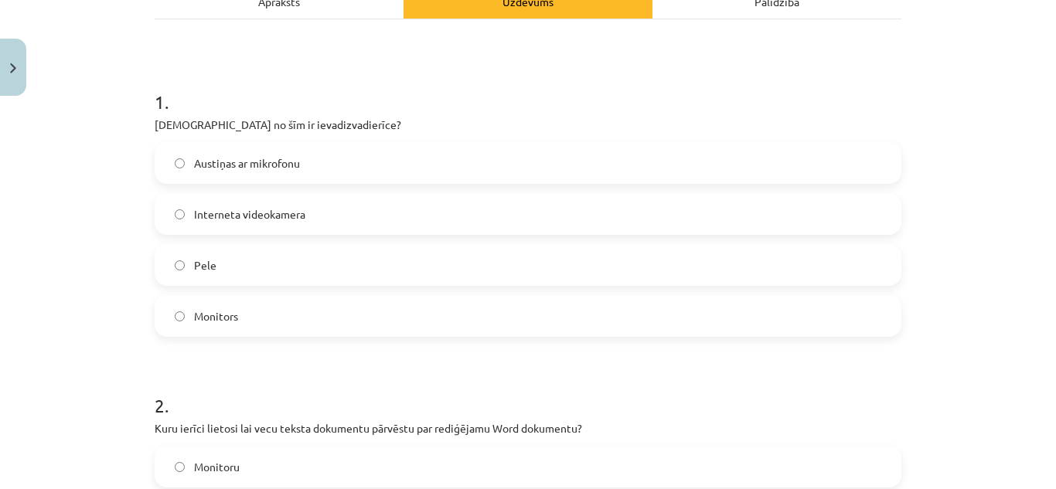
scroll to position [0, 0]
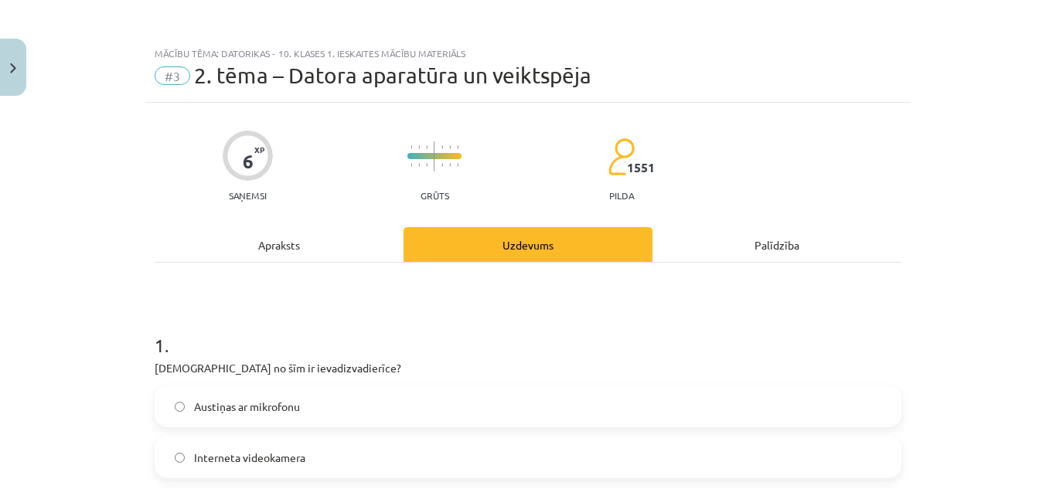
click at [292, 239] on div "Apraksts" at bounding box center [279, 244] width 249 height 35
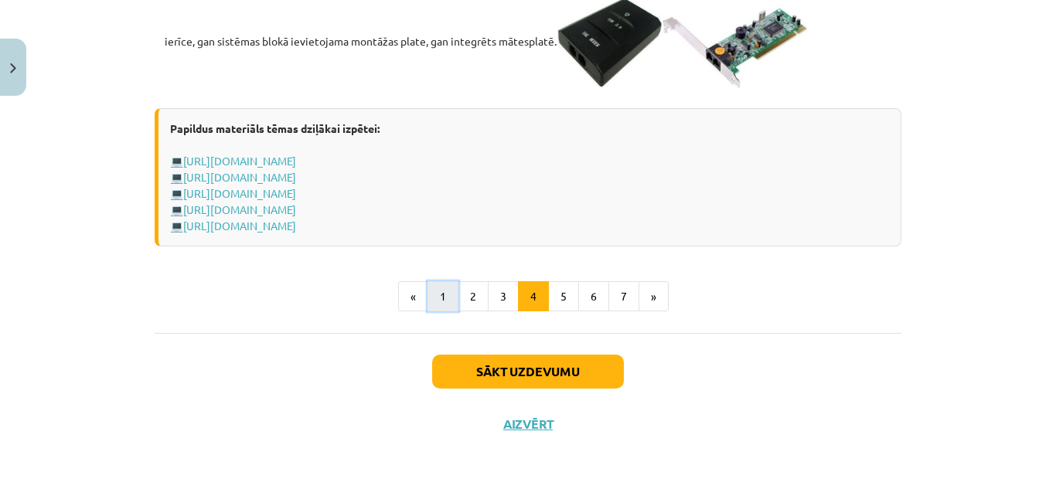
click at [428, 292] on button "1" at bounding box center [443, 296] width 31 height 31
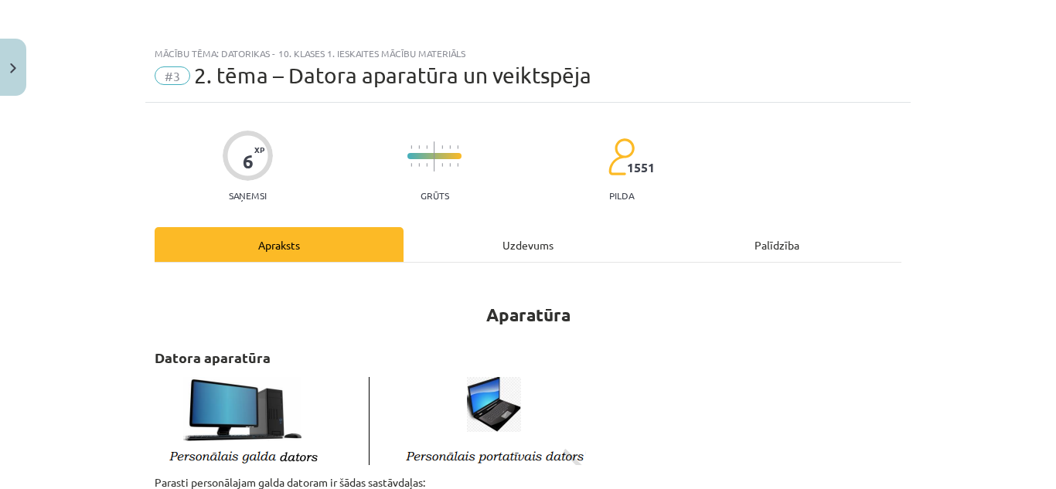
click at [504, 251] on div "Uzdevums" at bounding box center [528, 244] width 249 height 35
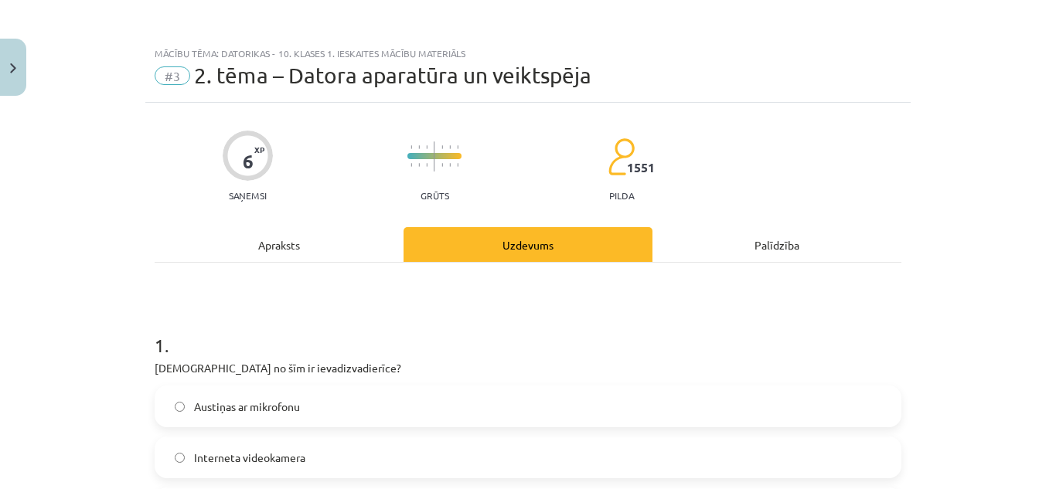
click at [334, 232] on div "Apraksts" at bounding box center [279, 244] width 249 height 35
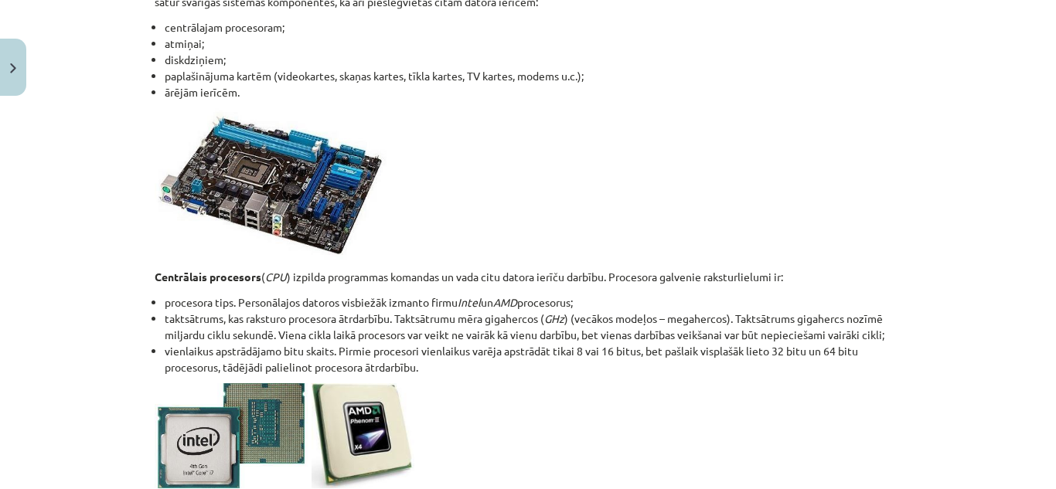
scroll to position [2436, 0]
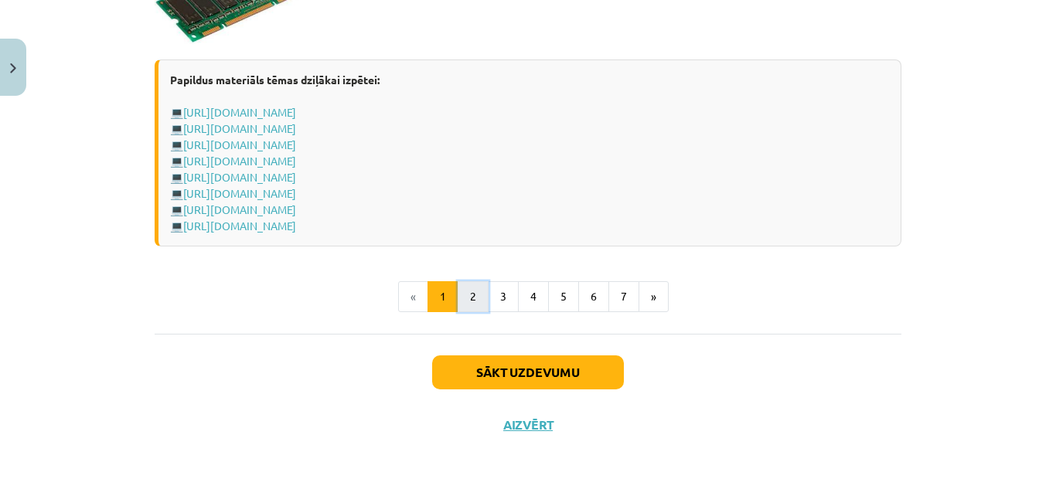
click at [464, 287] on button "2" at bounding box center [473, 296] width 31 height 31
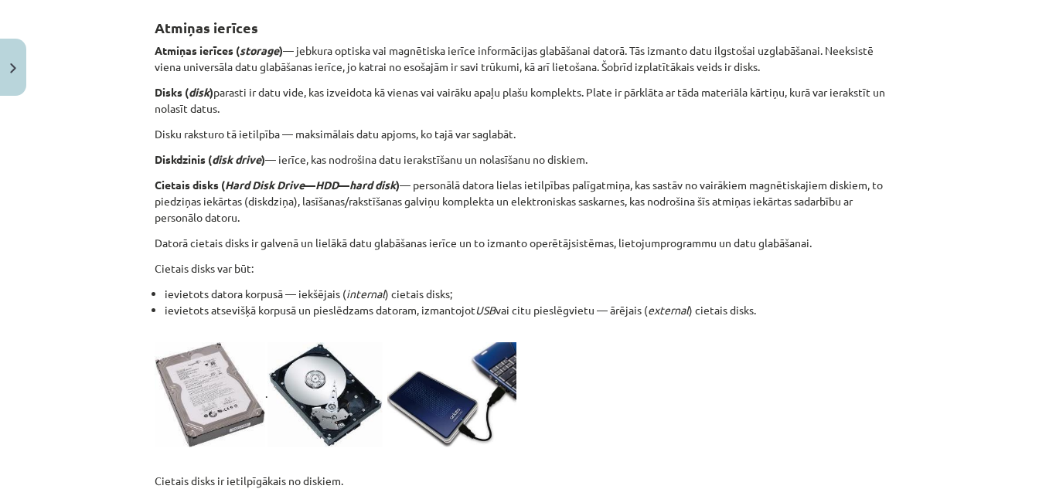
scroll to position [0, 0]
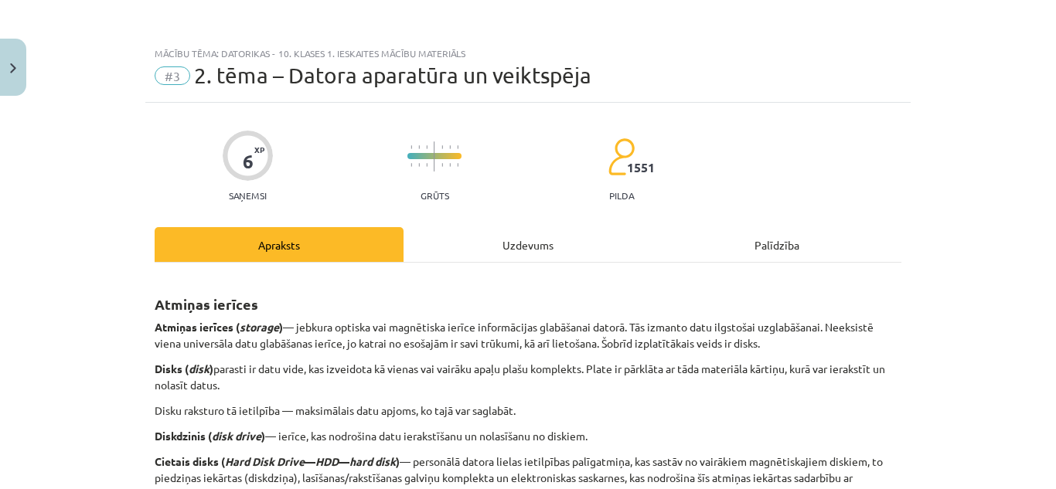
click at [527, 261] on div "Uzdevums" at bounding box center [528, 244] width 249 height 35
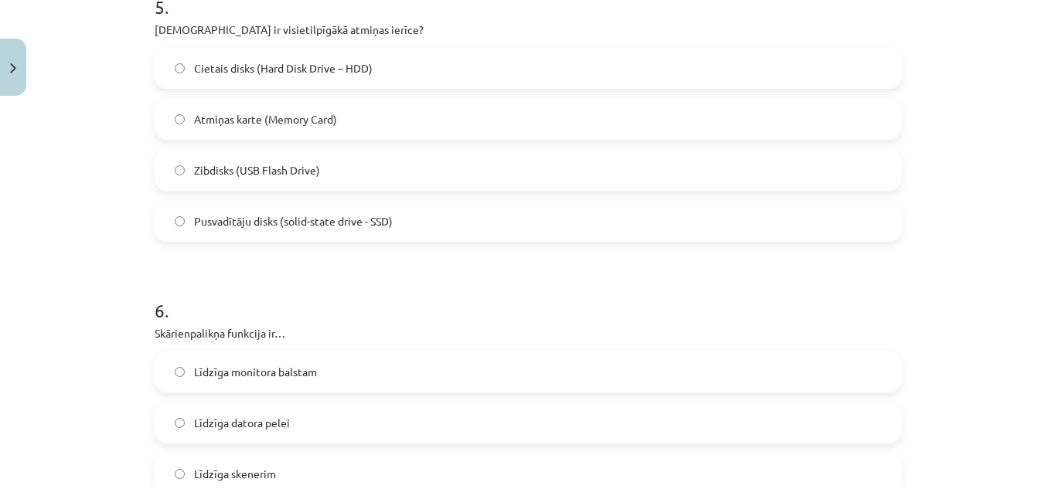
scroll to position [1477, 0]
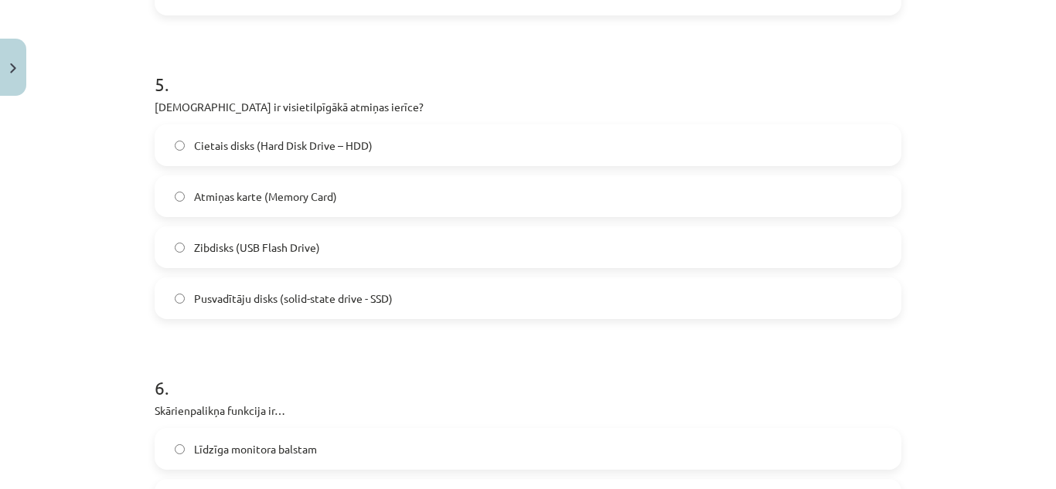
click at [346, 164] on label "Cietais disks (Hard Disk Drive – HDD)" at bounding box center [528, 145] width 744 height 39
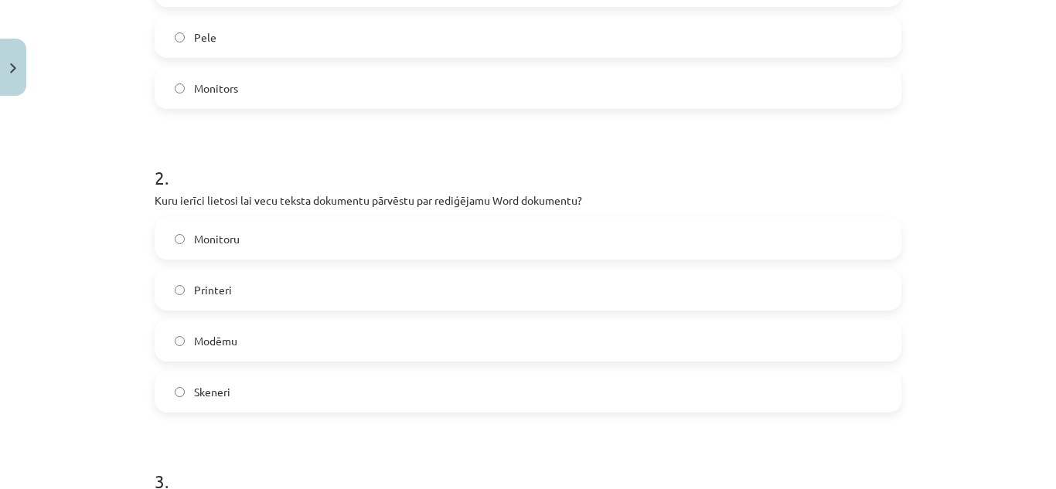
scroll to position [549, 0]
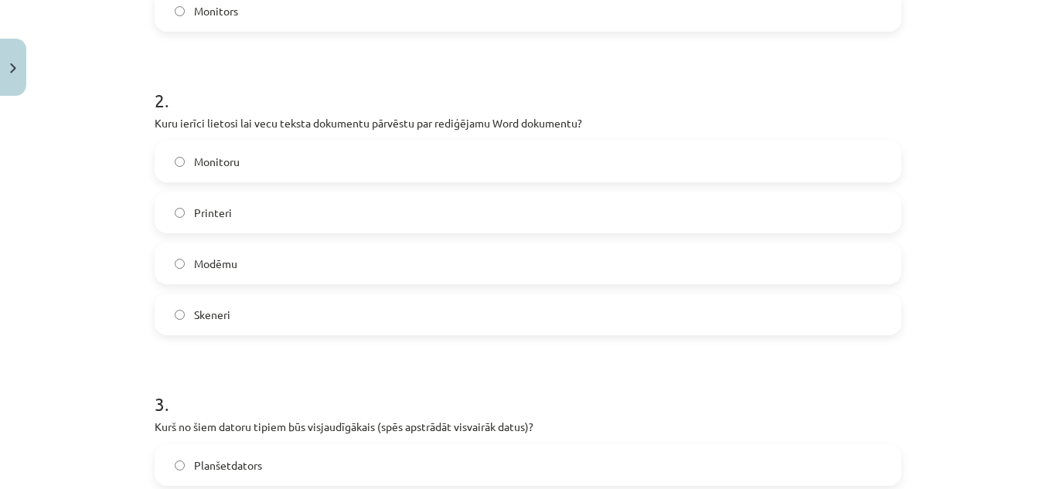
click at [261, 307] on label "Skeneri" at bounding box center [528, 314] width 744 height 39
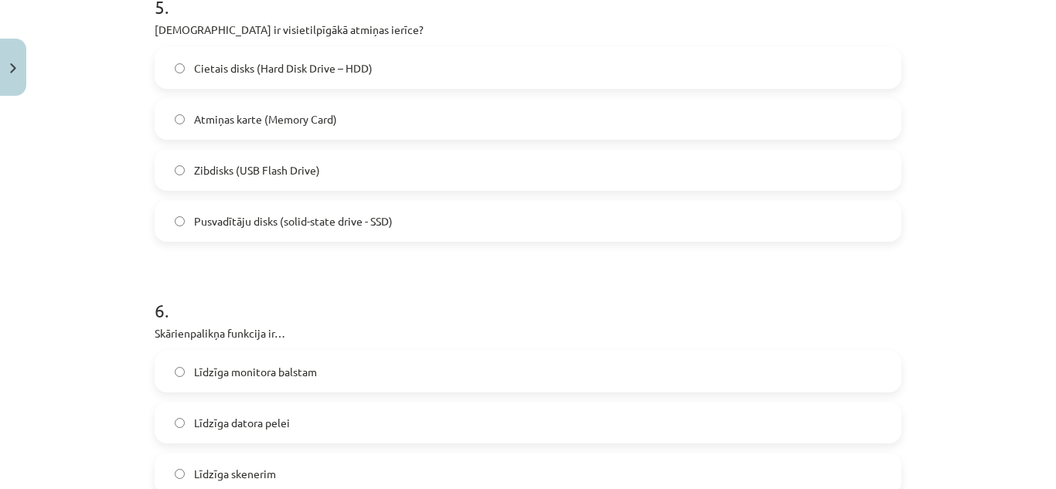
scroll to position [1790, 0]
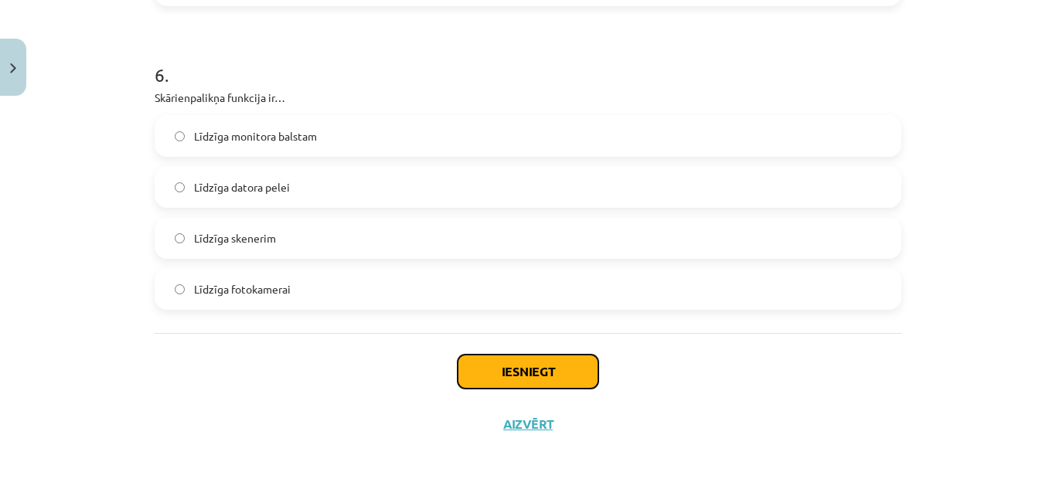
click at [517, 366] on button "Iesniegt" at bounding box center [528, 372] width 141 height 34
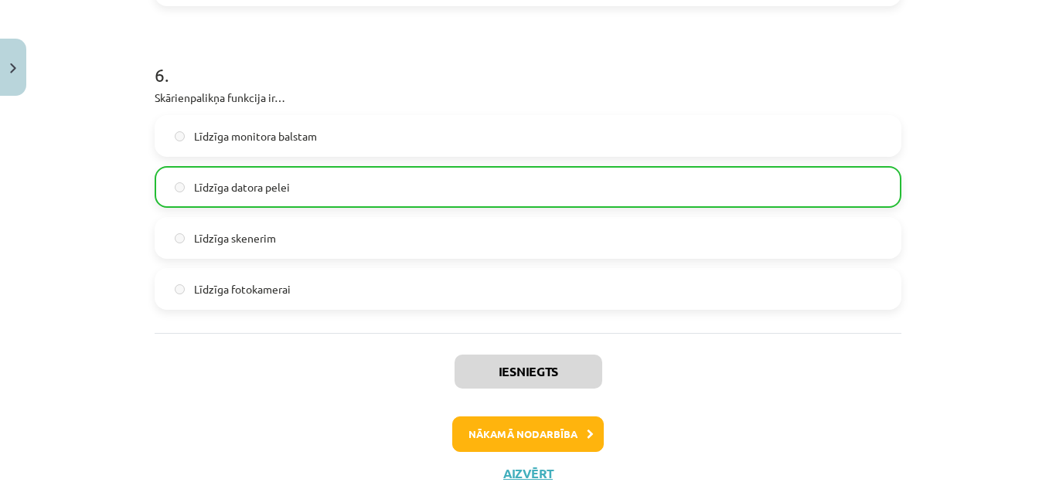
scroll to position [1839, 0]
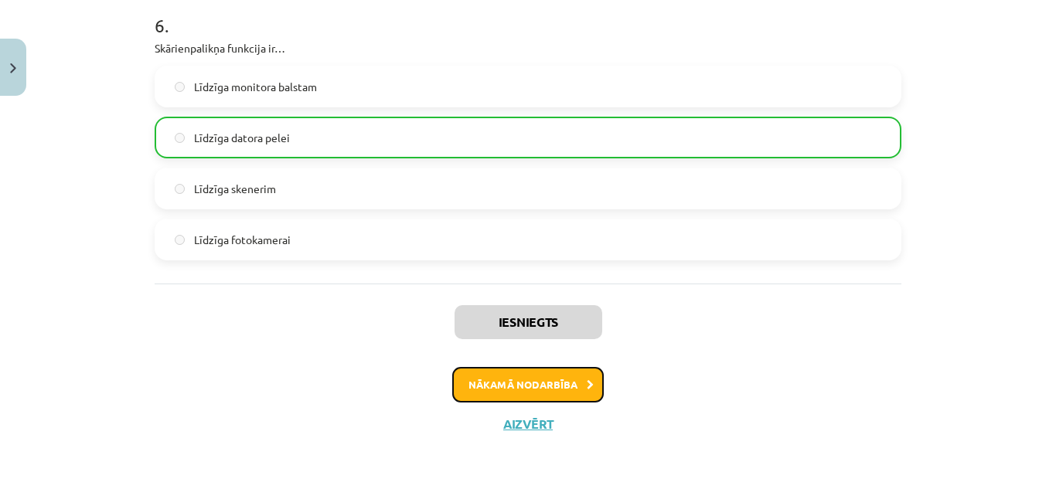
click at [564, 370] on button "Nākamā nodarbība" at bounding box center [528, 385] width 152 height 36
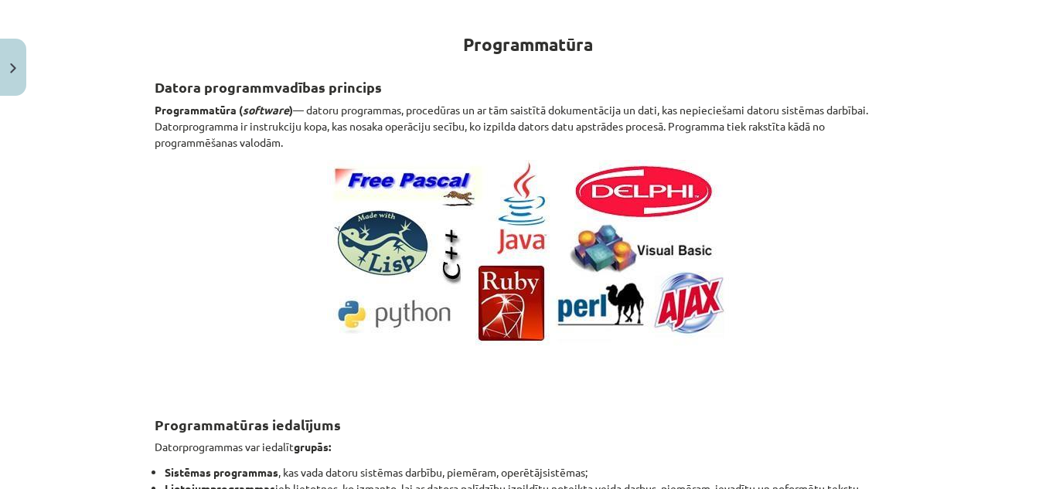
scroll to position [116, 0]
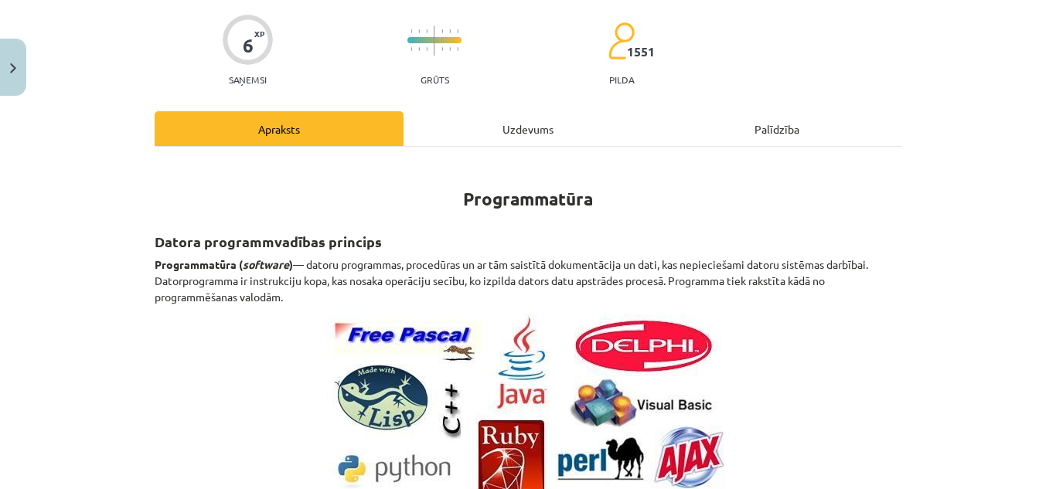
click at [515, 121] on div "Uzdevums" at bounding box center [528, 128] width 249 height 35
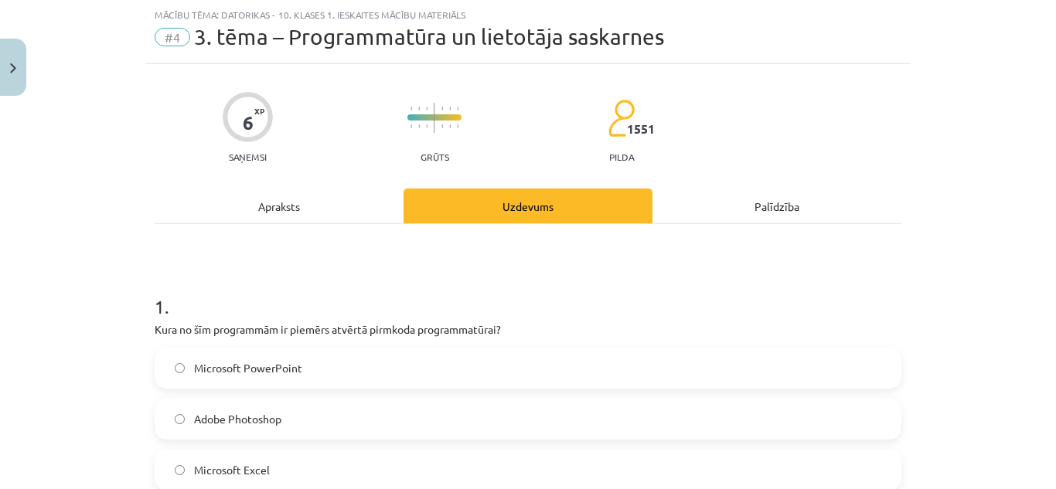
click at [243, 198] on div "Apraksts" at bounding box center [279, 206] width 249 height 35
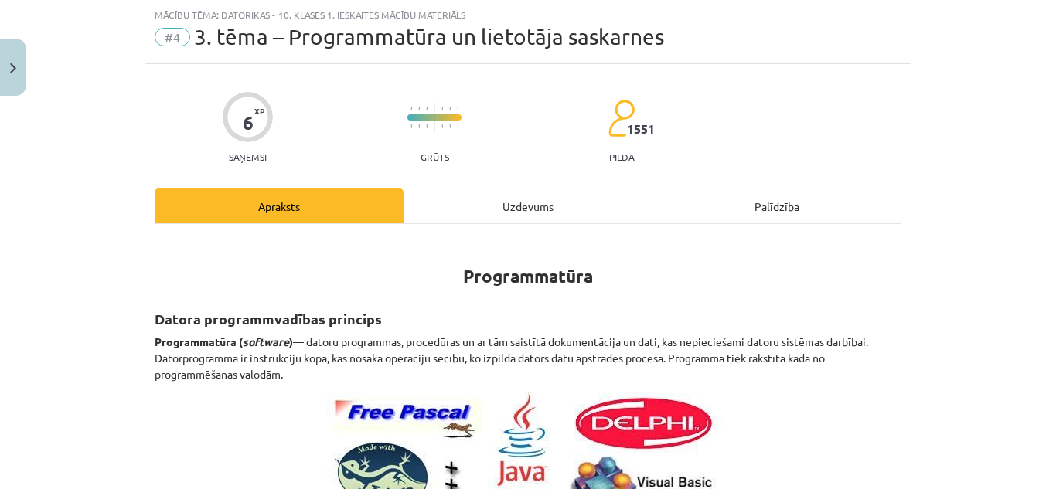
click at [476, 193] on div "Uzdevums" at bounding box center [528, 206] width 249 height 35
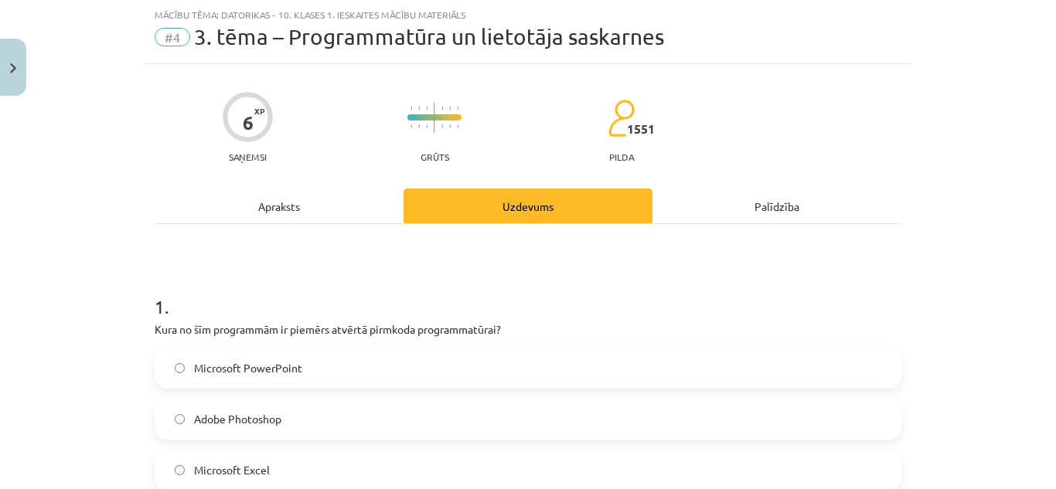
scroll to position [116, 0]
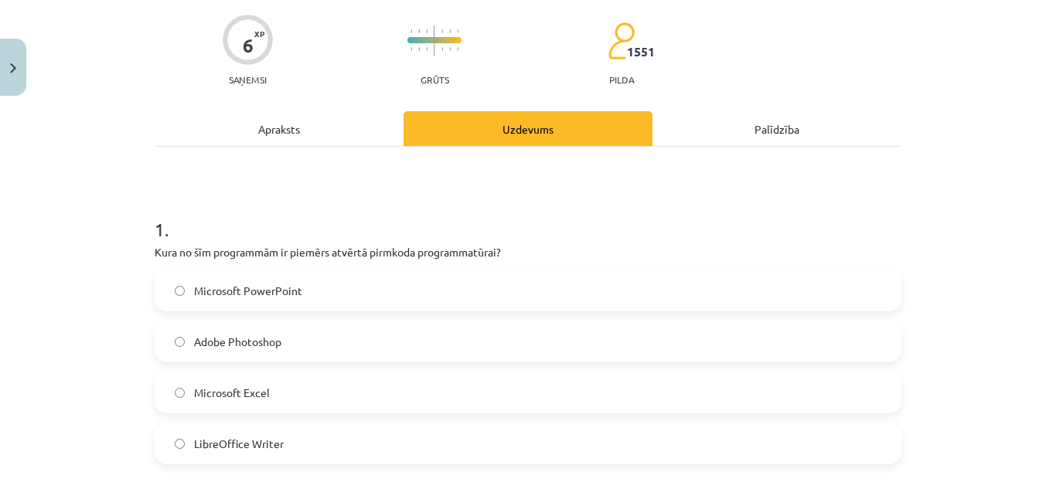
click at [281, 119] on div "Apraksts" at bounding box center [279, 128] width 249 height 35
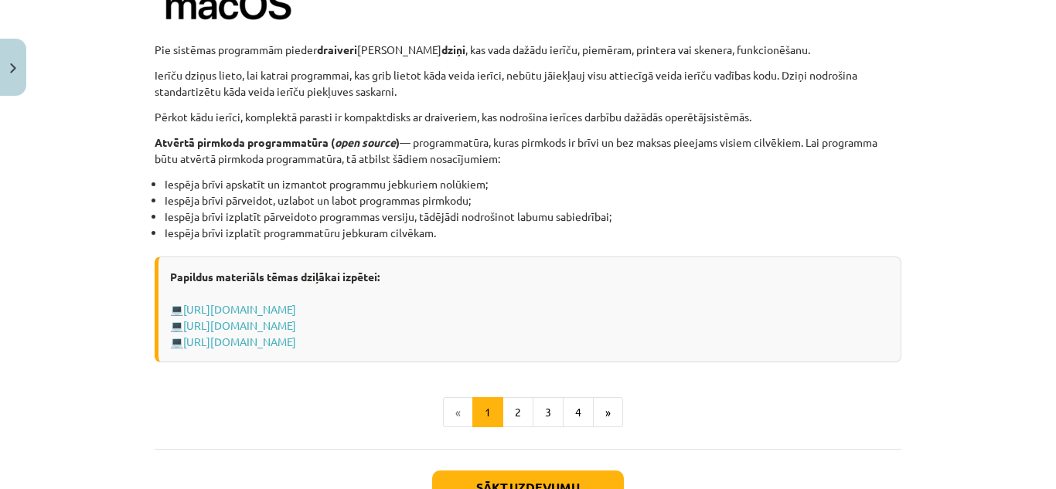
scroll to position [1700, 0]
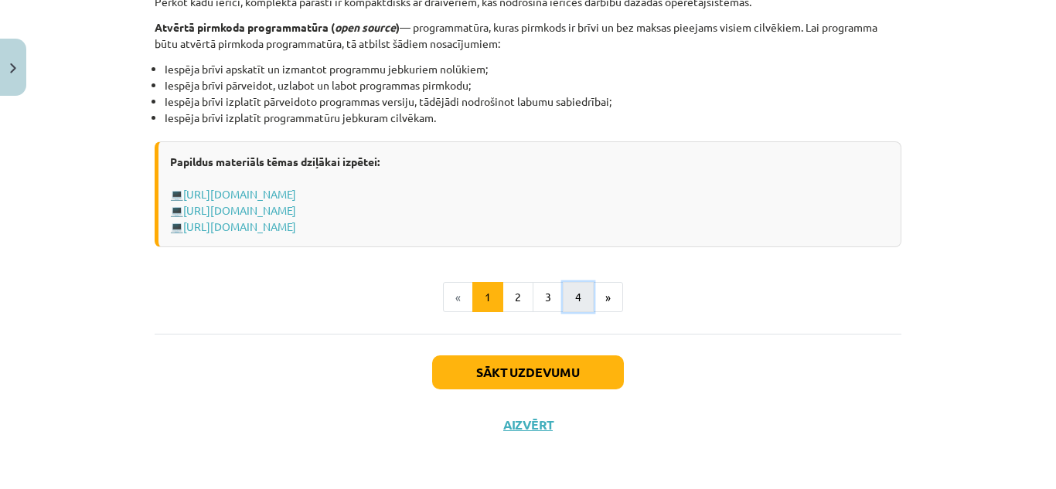
click at [581, 295] on button "4" at bounding box center [578, 297] width 31 height 31
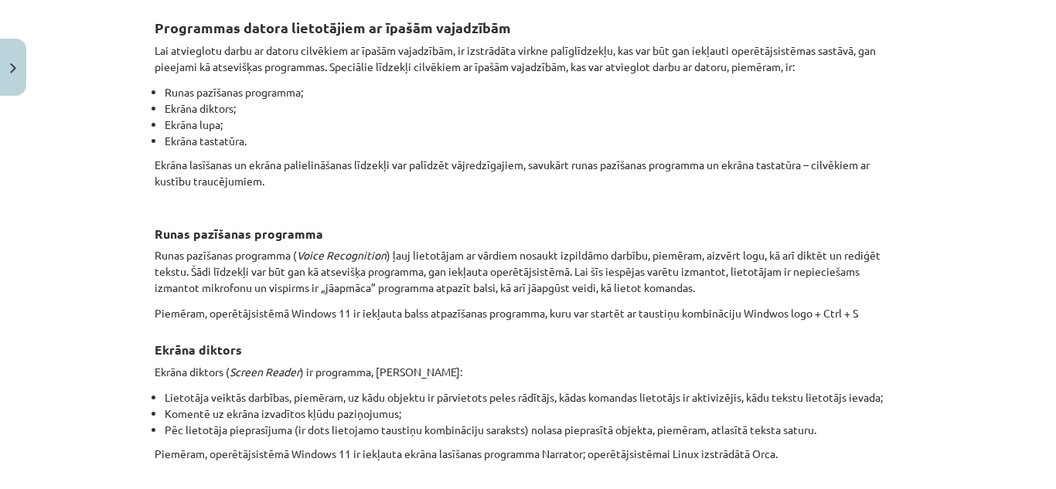
scroll to position [0, 0]
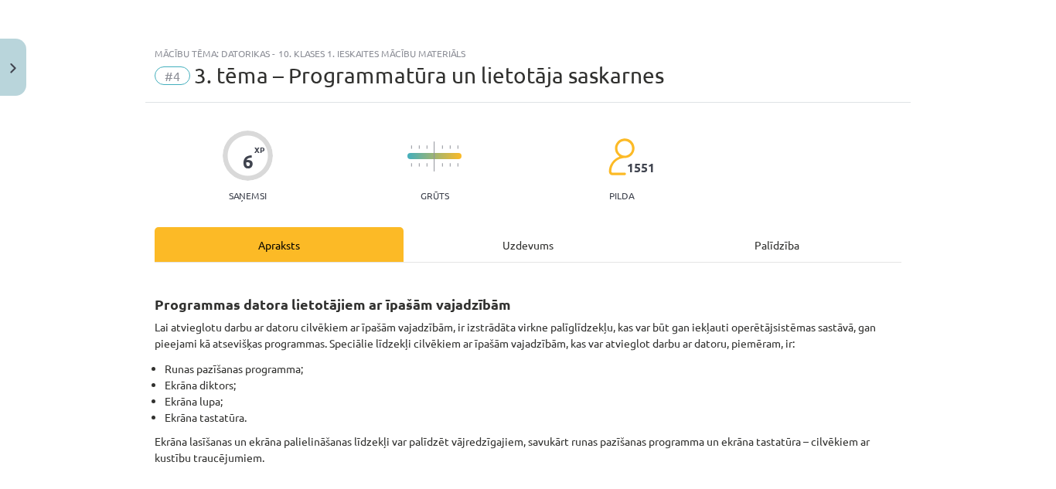
click at [315, 227] on div "Apraksts" at bounding box center [279, 244] width 249 height 35
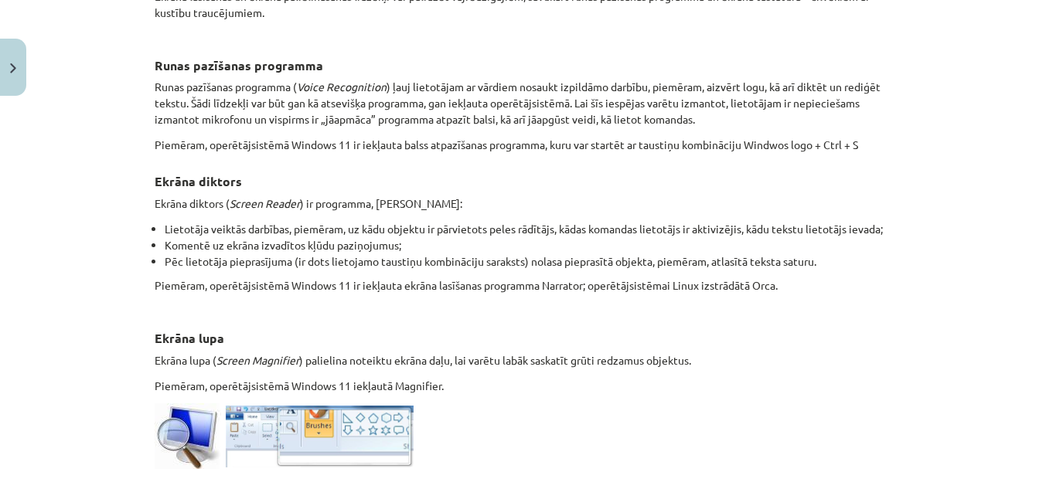
scroll to position [909, 0]
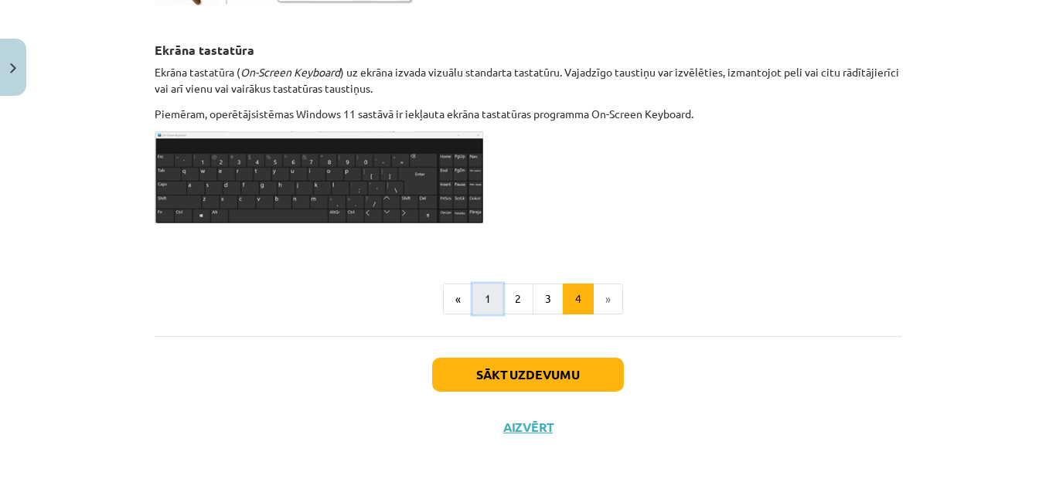
click at [478, 285] on button "1" at bounding box center [487, 299] width 31 height 31
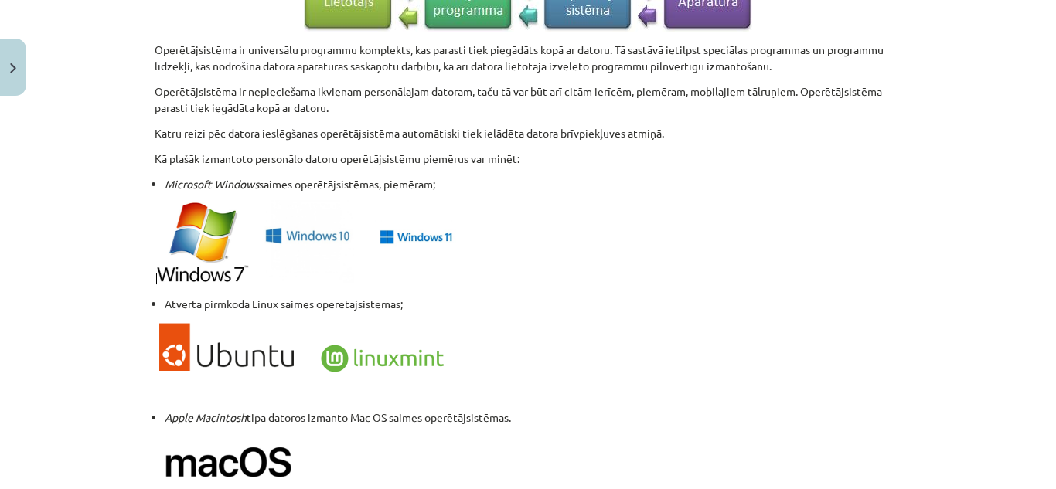
scroll to position [1437, 0]
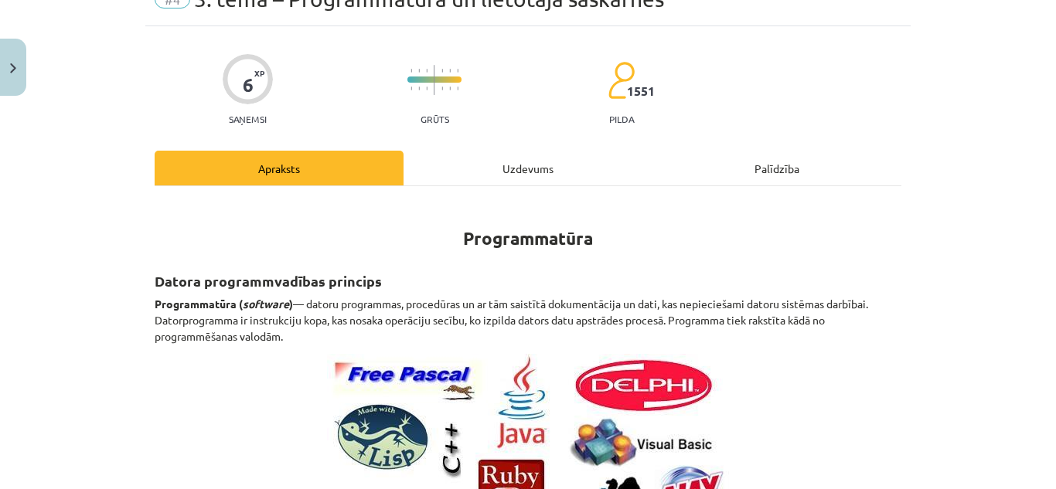
click at [514, 173] on div "Uzdevums" at bounding box center [528, 168] width 249 height 35
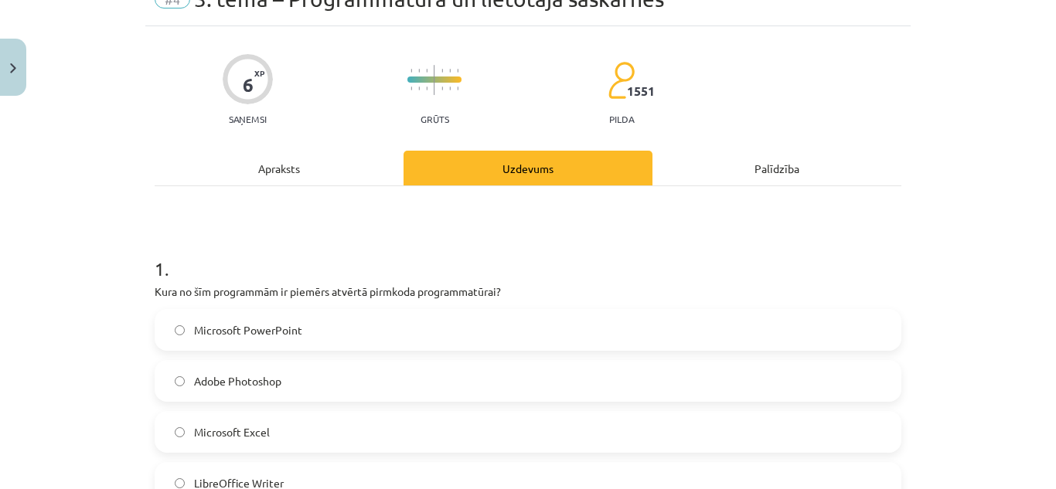
scroll to position [39, 0]
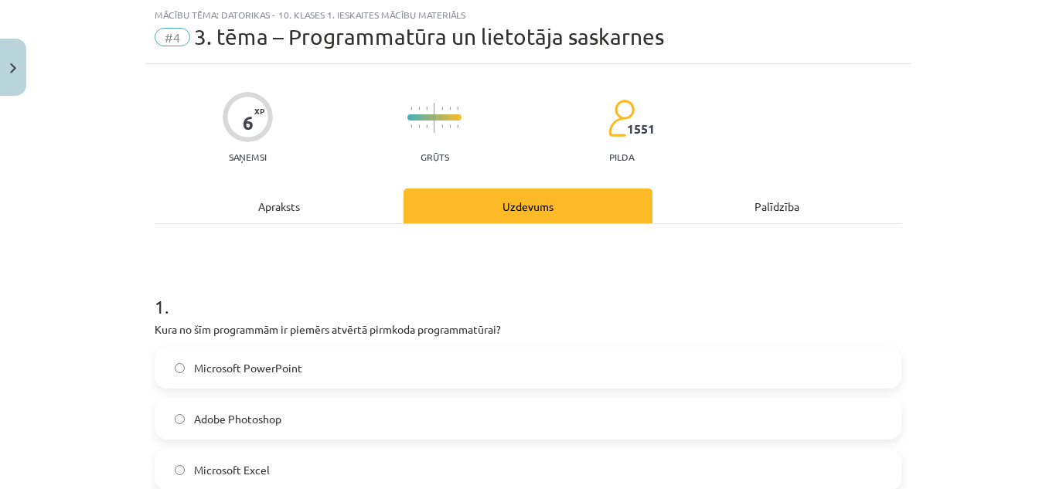
click at [284, 212] on div "Apraksts" at bounding box center [279, 206] width 249 height 35
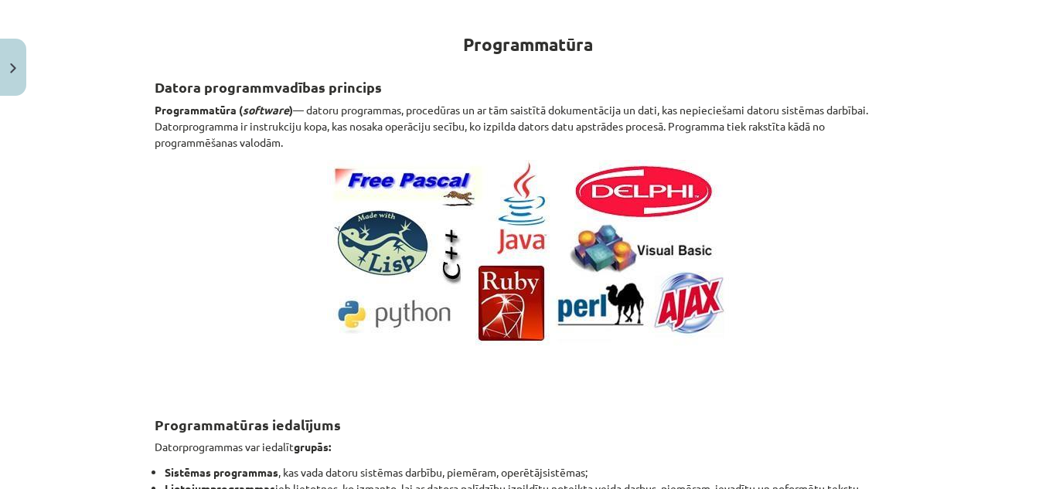
scroll to position [0, 0]
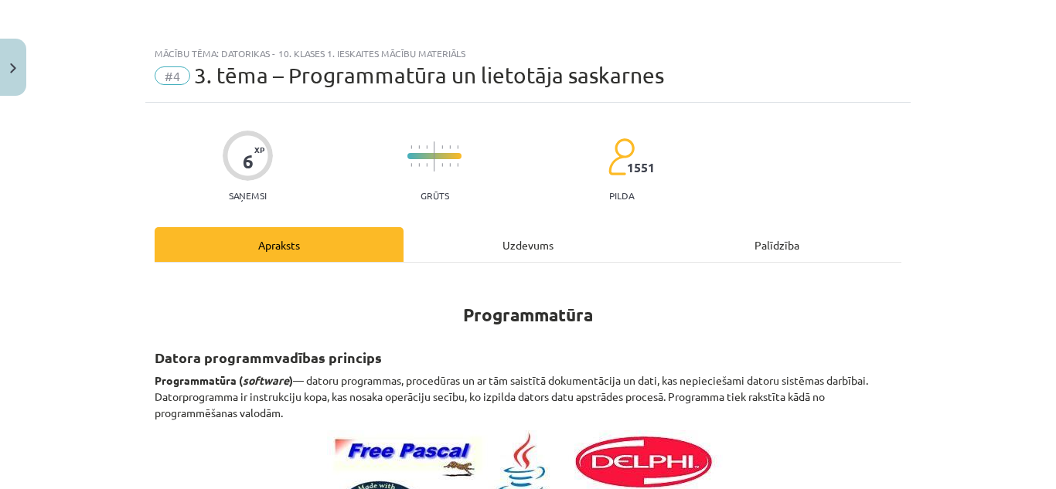
click at [500, 234] on div "Uzdevums" at bounding box center [528, 244] width 249 height 35
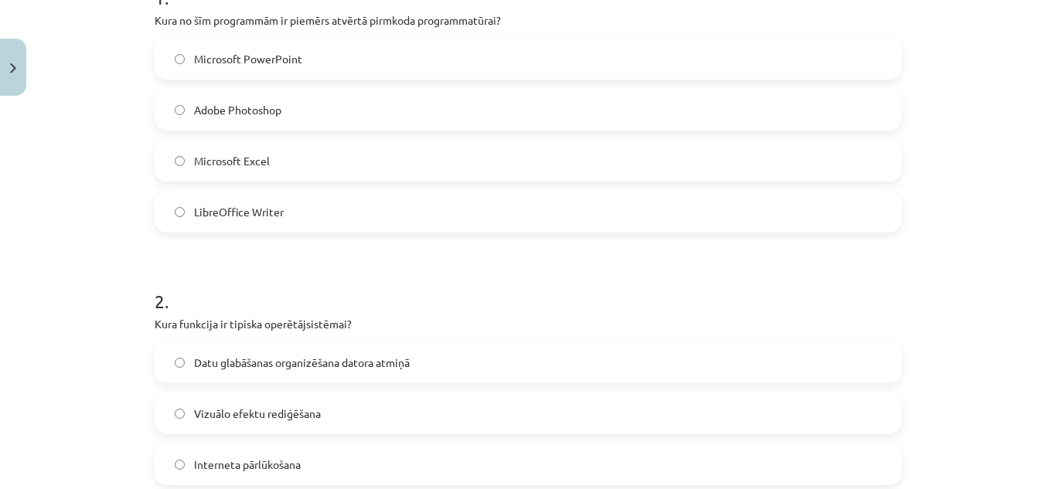
scroll to position [193, 0]
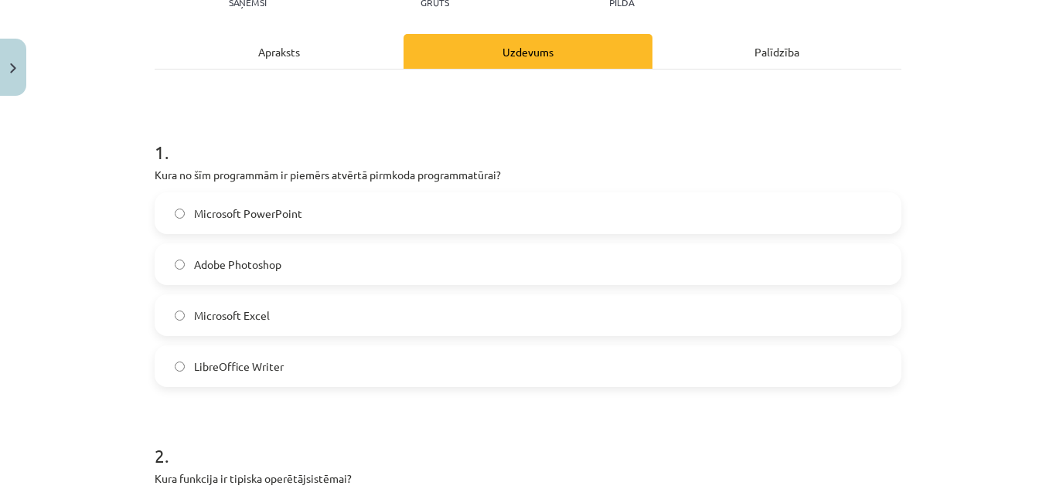
click at [285, 51] on div "Apraksts" at bounding box center [279, 51] width 249 height 35
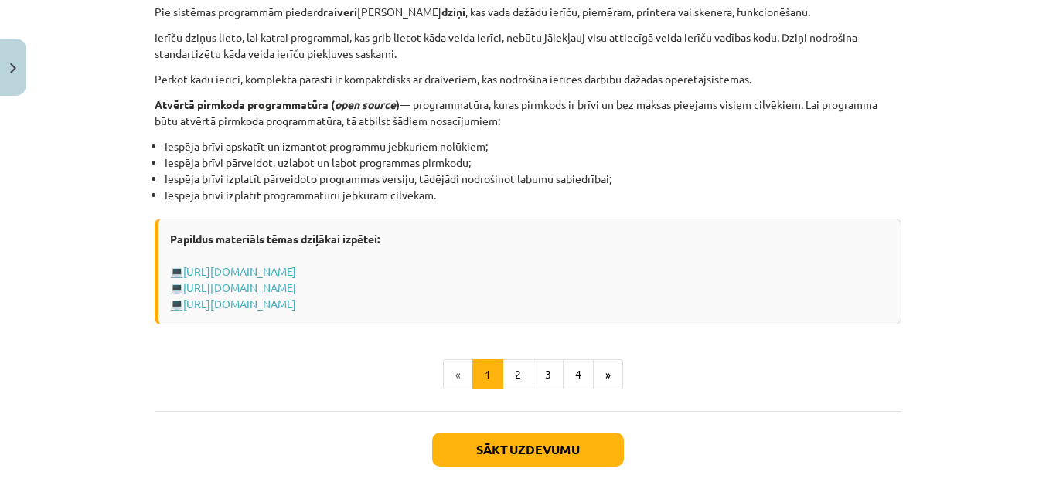
scroll to position [1546, 0]
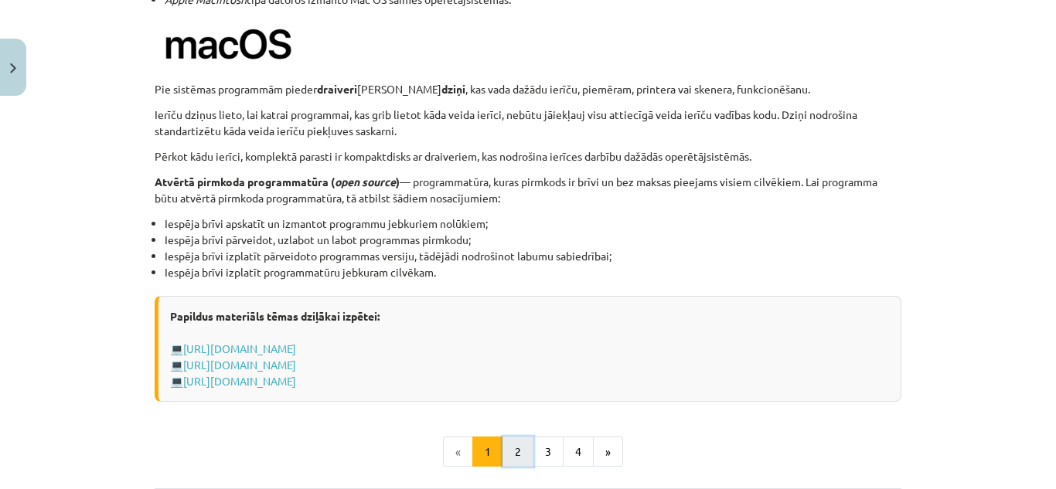
click at [516, 457] on button "2" at bounding box center [518, 452] width 31 height 31
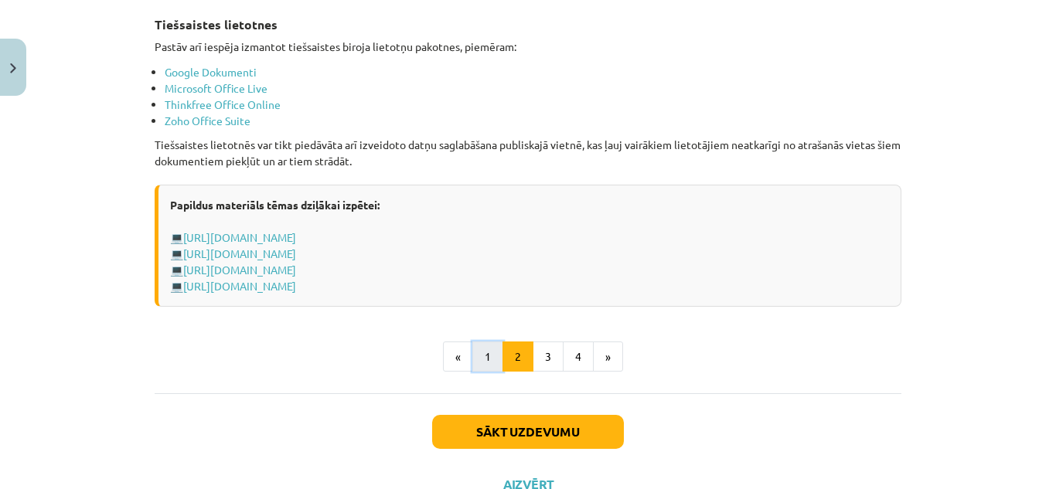
click at [486, 355] on button "1" at bounding box center [487, 357] width 31 height 31
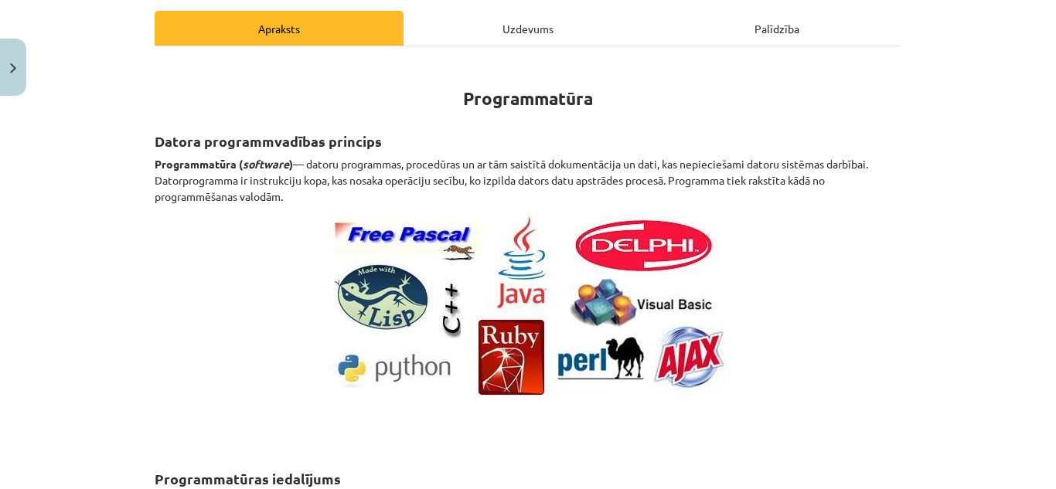
scroll to position [62, 0]
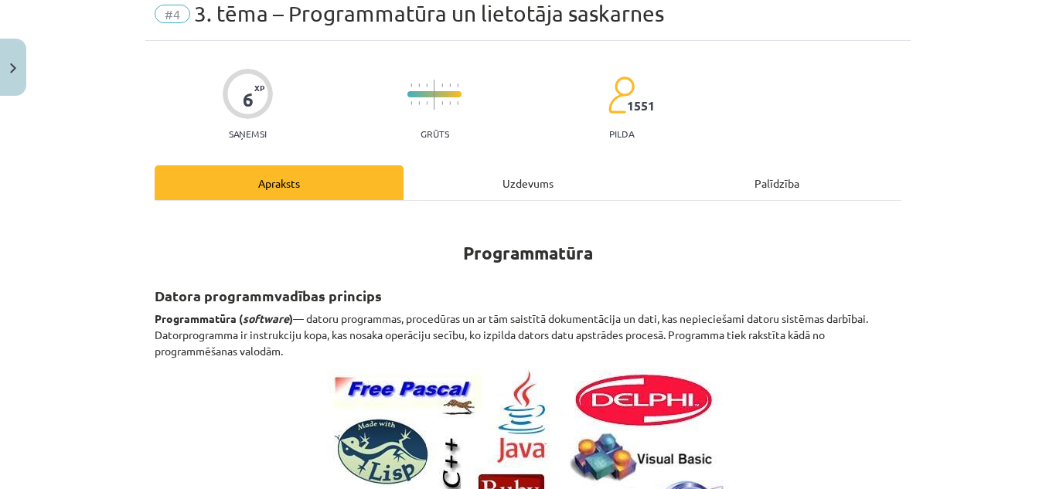
click at [513, 175] on div "Uzdevums" at bounding box center [528, 182] width 249 height 35
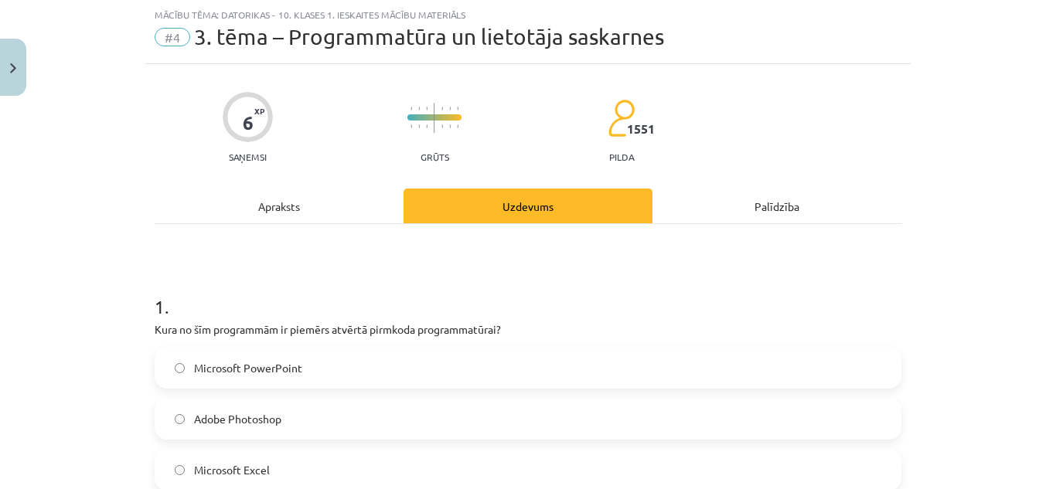
scroll to position [116, 0]
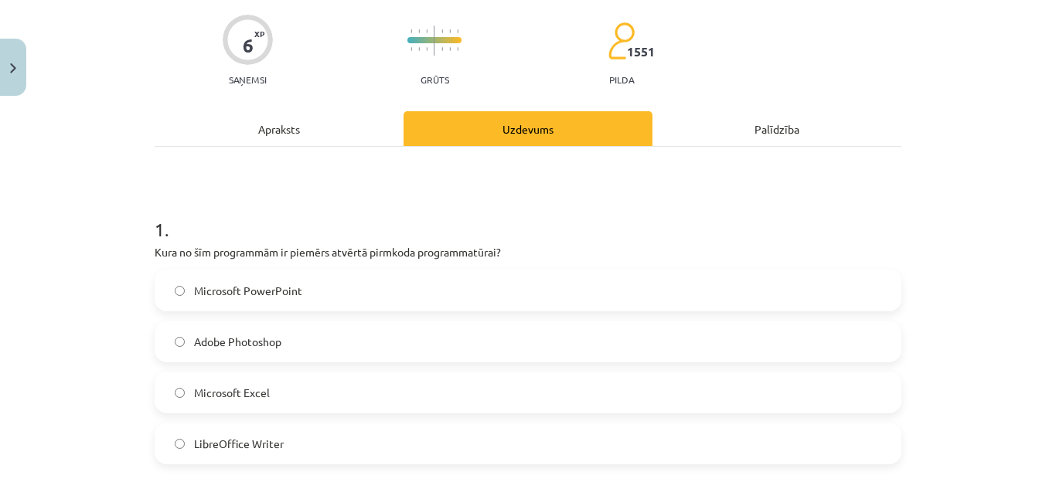
click at [303, 133] on div "Apraksts" at bounding box center [279, 128] width 249 height 35
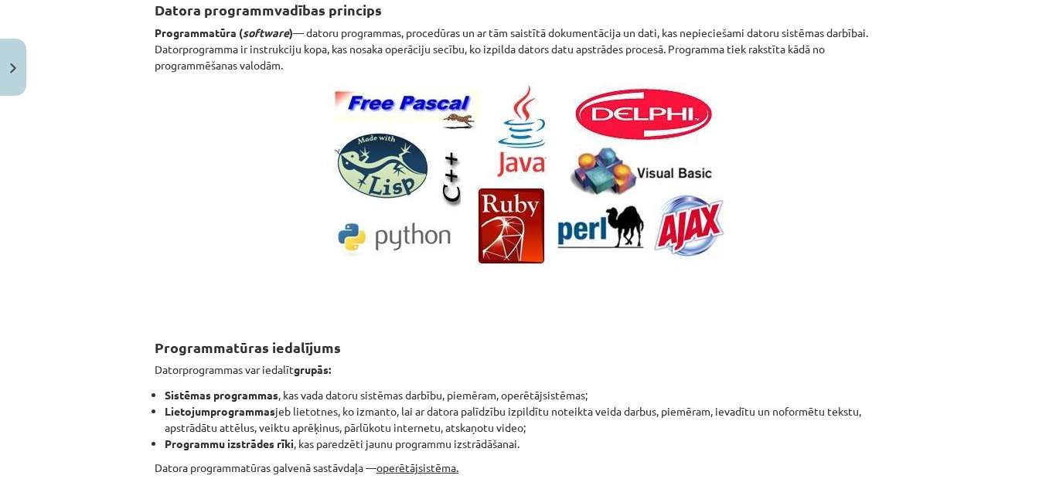
scroll to position [193, 0]
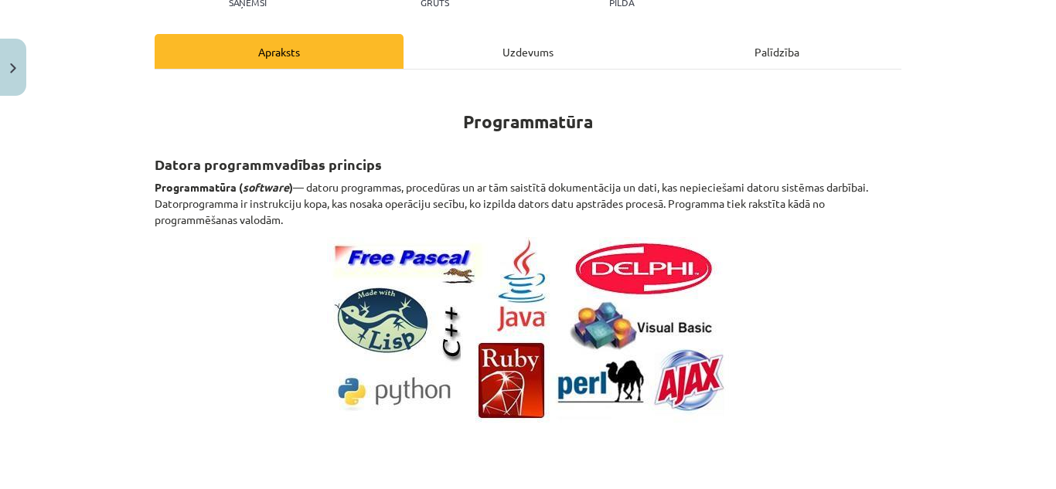
click at [534, 60] on div "Uzdevums" at bounding box center [528, 51] width 249 height 35
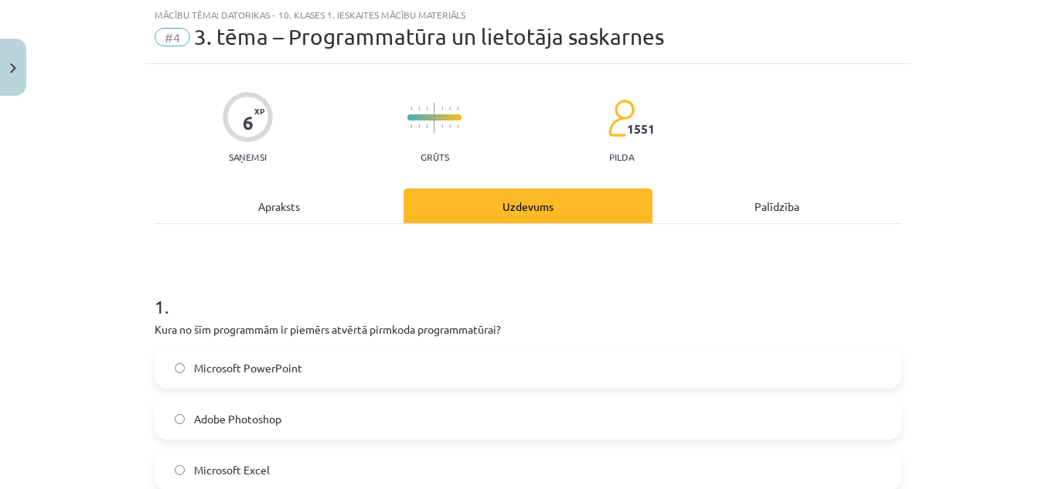
scroll to position [116, 0]
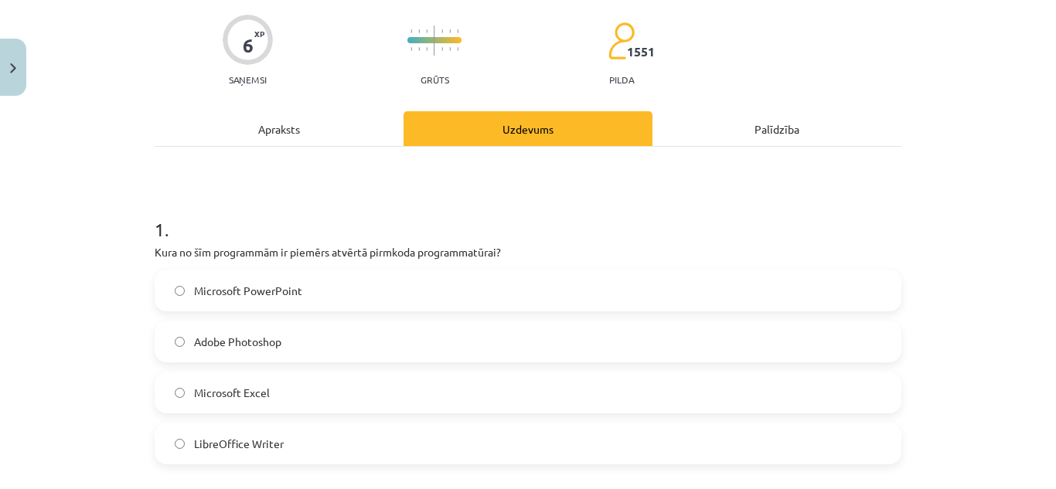
click at [263, 124] on div "Apraksts" at bounding box center [279, 128] width 249 height 35
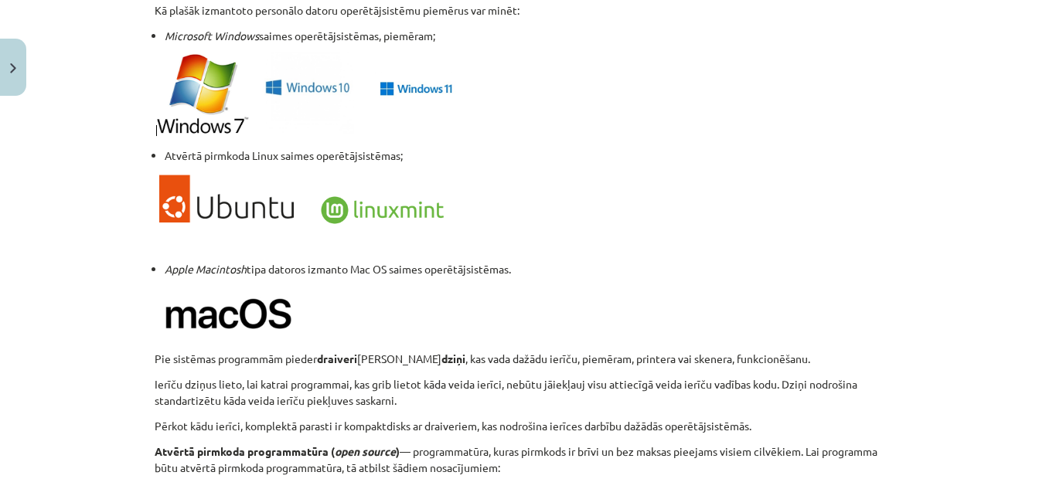
scroll to position [1198, 0]
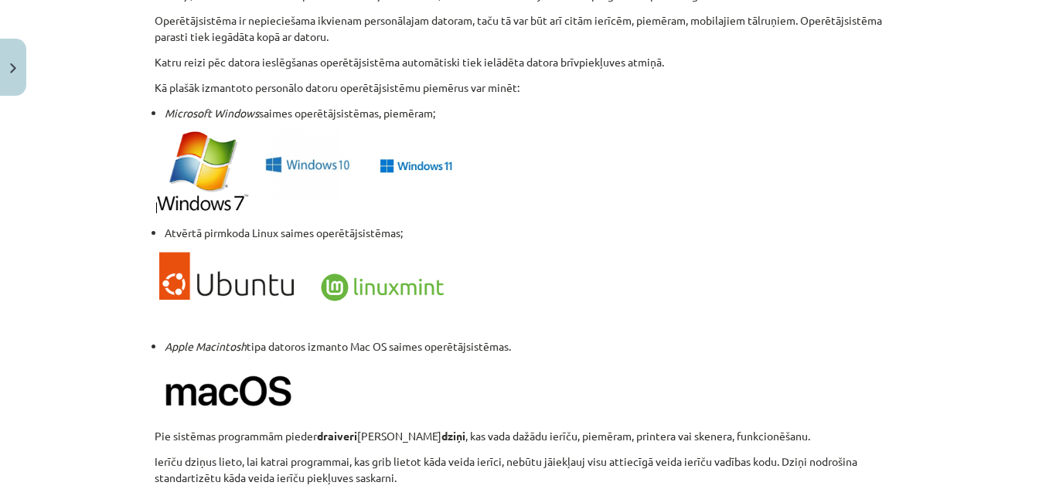
drag, startPoint x: 448, startPoint y: 187, endPoint x: 702, endPoint y: 203, distance: 254.1
click at [702, 203] on p at bounding box center [528, 172] width 747 height 87
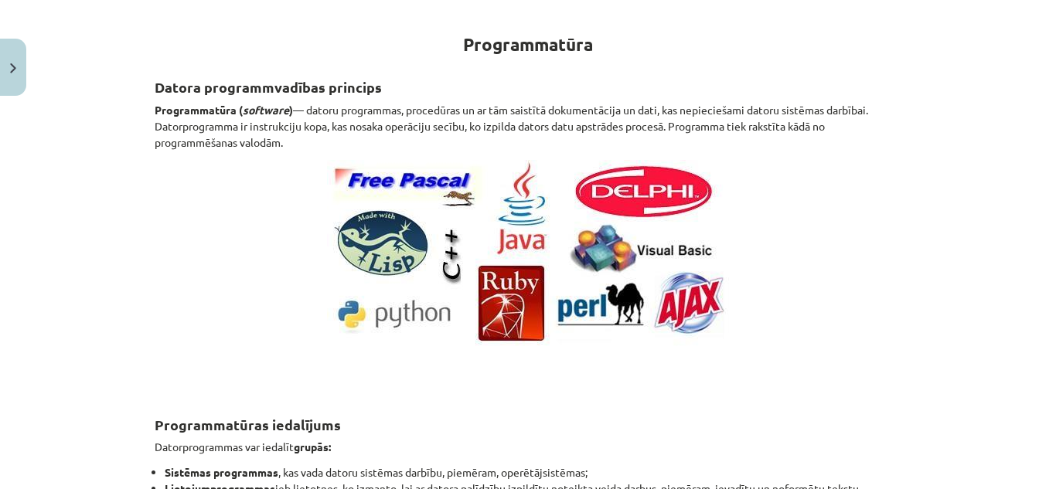
scroll to position [0, 0]
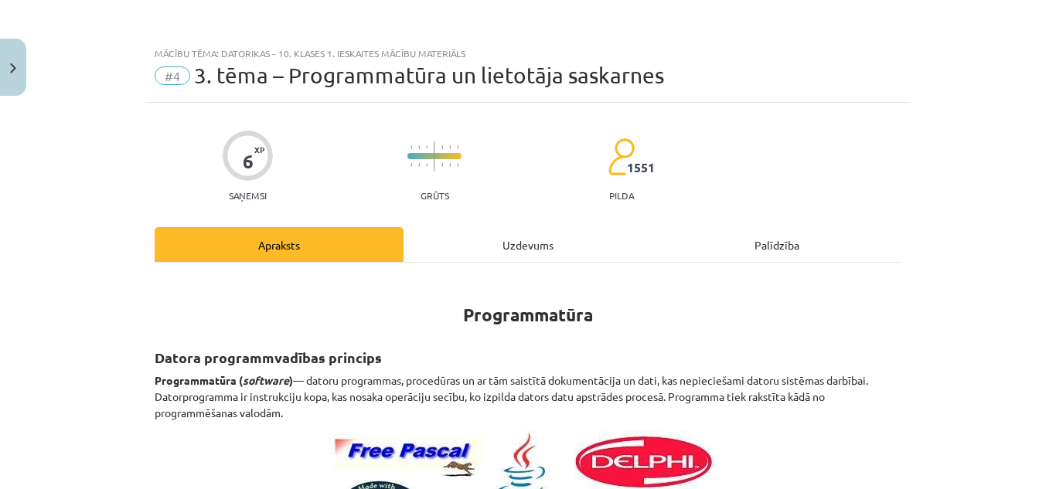
click at [507, 234] on div "Uzdevums" at bounding box center [528, 244] width 249 height 35
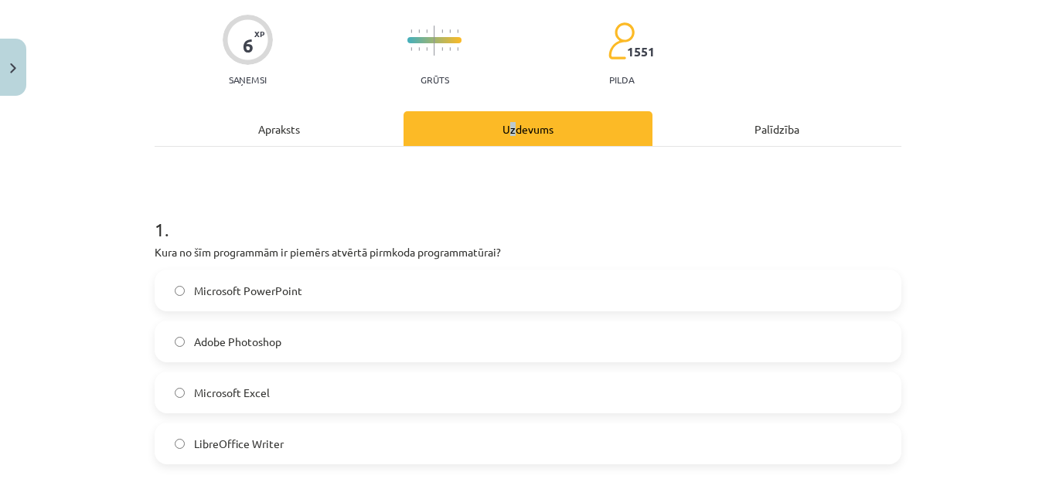
scroll to position [271, 0]
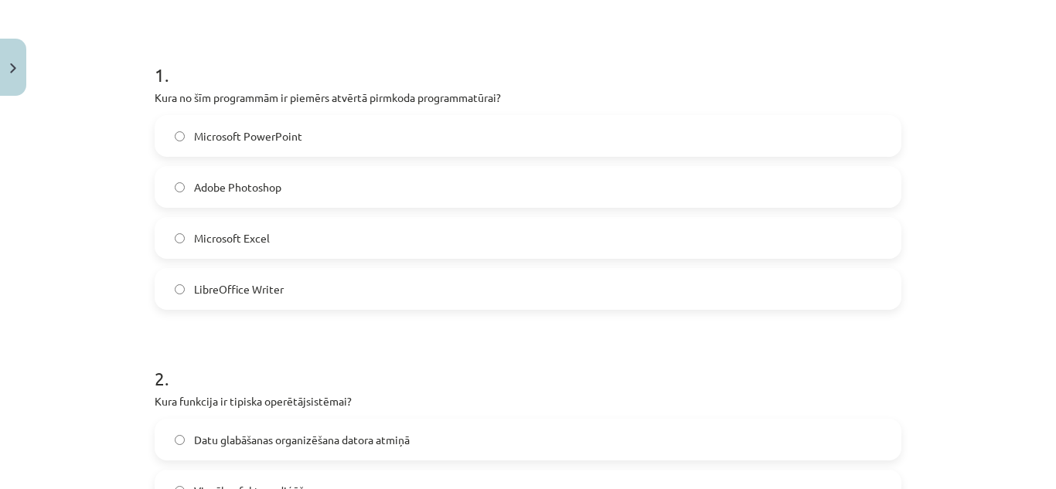
click at [336, 186] on label "Adobe Photoshop" at bounding box center [528, 187] width 744 height 39
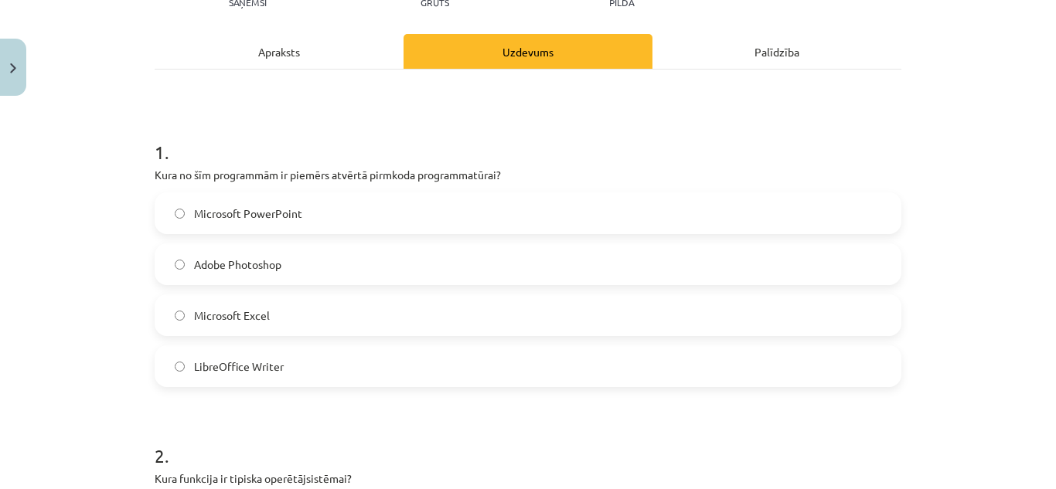
scroll to position [0, 0]
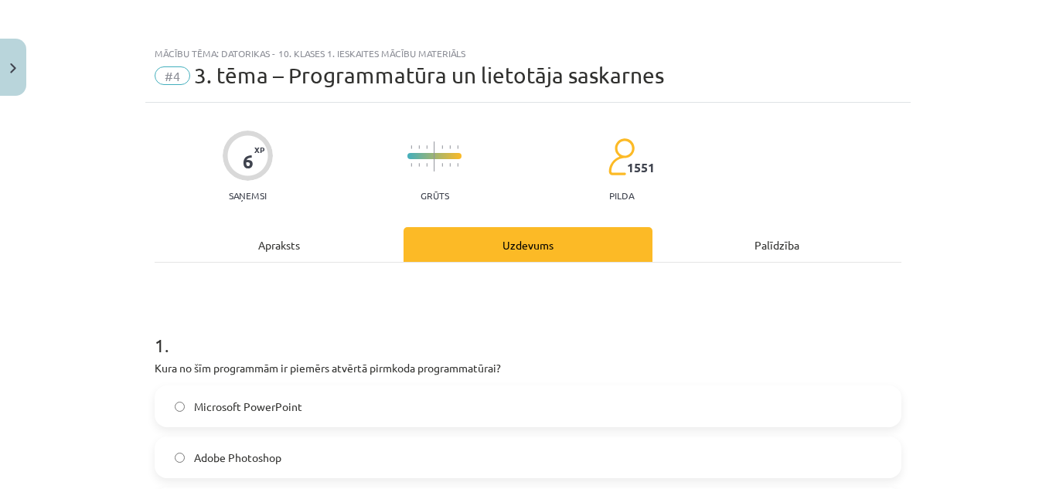
click at [275, 254] on div "Apraksts" at bounding box center [279, 244] width 249 height 35
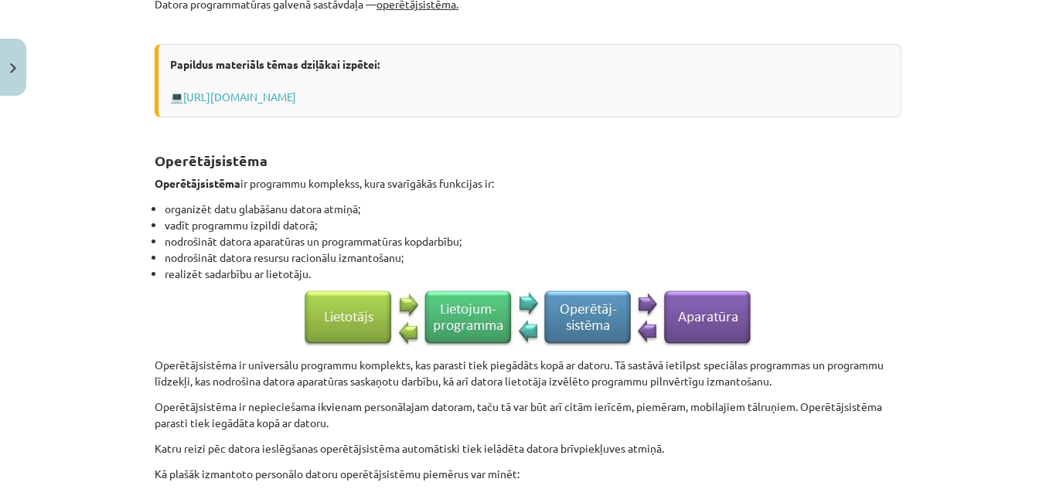
scroll to position [735, 0]
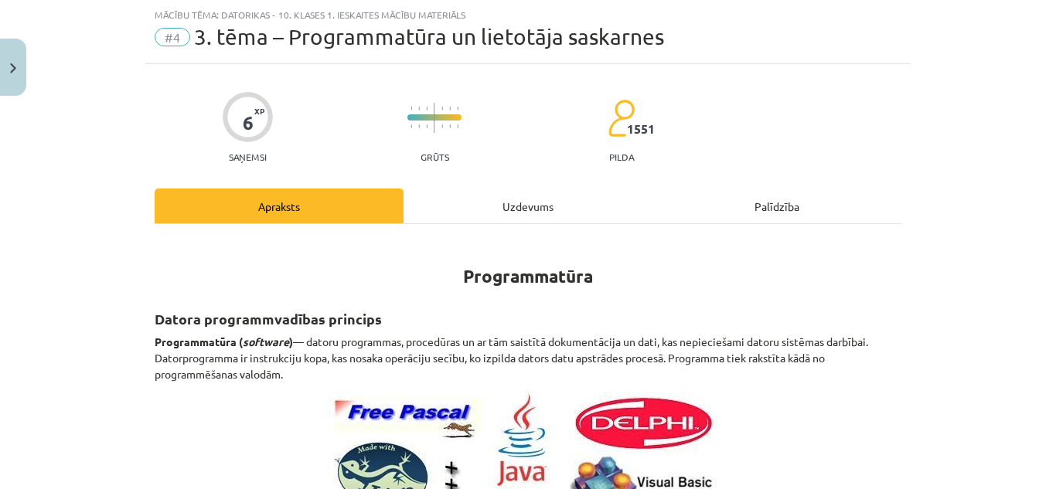
click at [537, 204] on div "Uzdevums" at bounding box center [528, 206] width 249 height 35
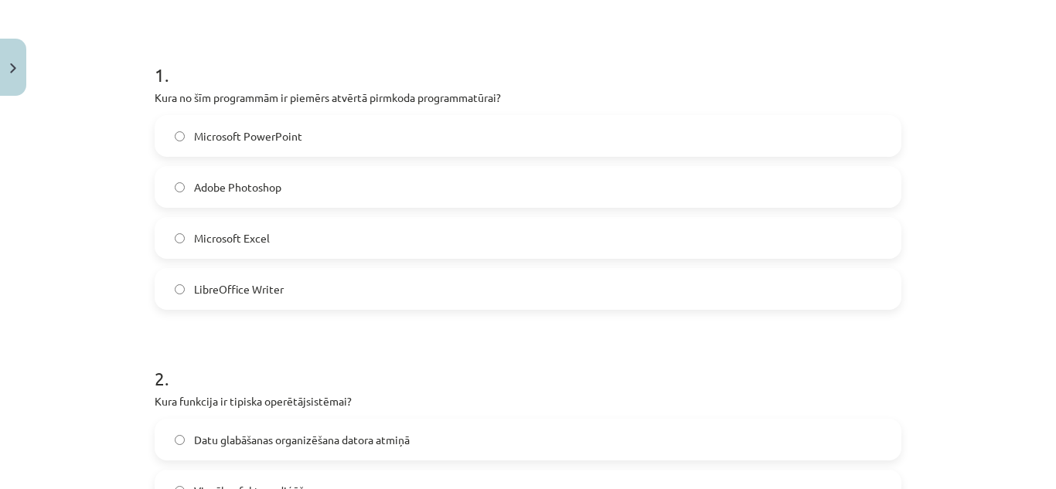
scroll to position [425, 0]
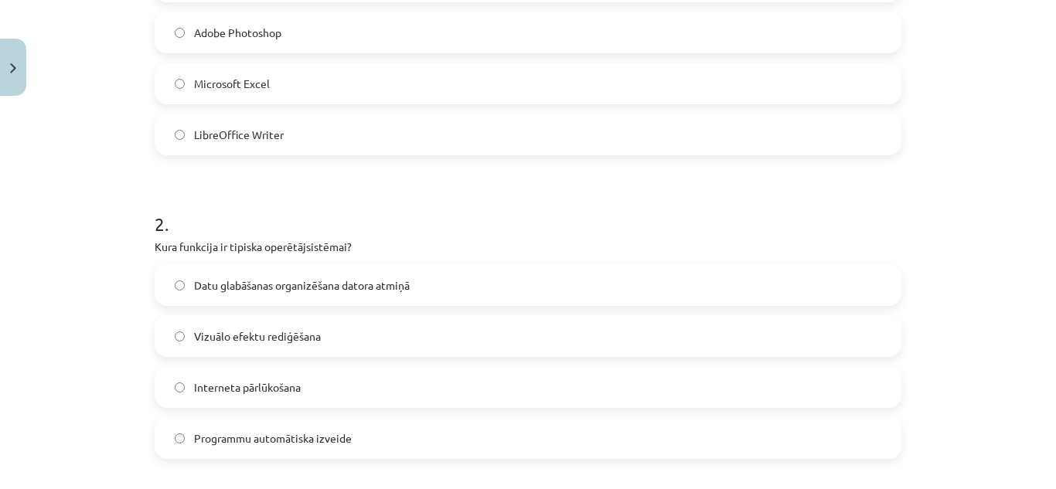
click at [359, 279] on span "Datu glabāšanas organizēšana datora atmiņā" at bounding box center [302, 286] width 216 height 16
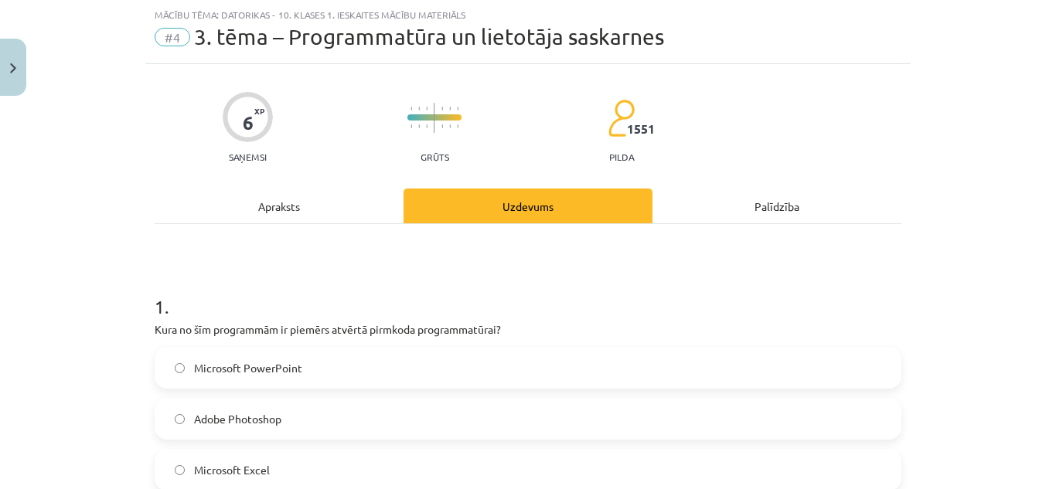
scroll to position [0, 0]
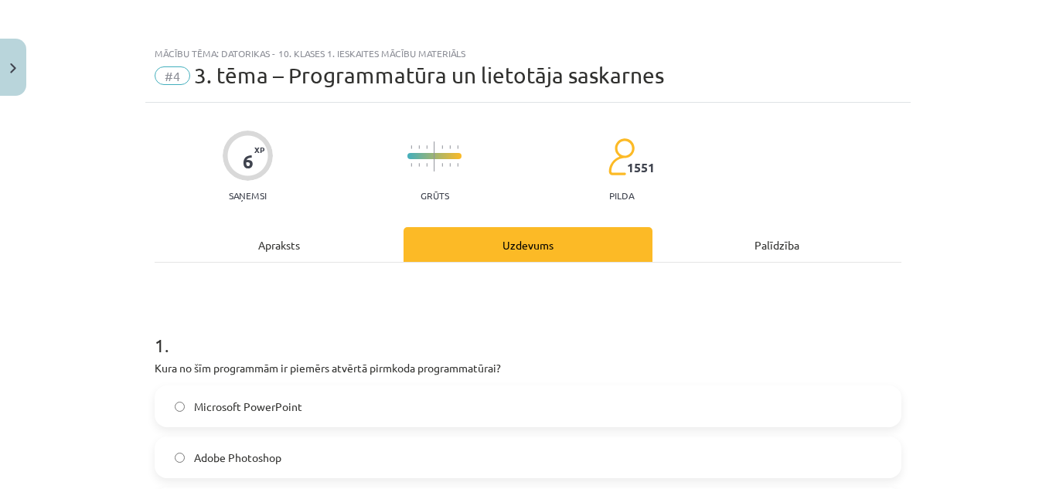
click at [287, 235] on div "Apraksts" at bounding box center [279, 244] width 249 height 35
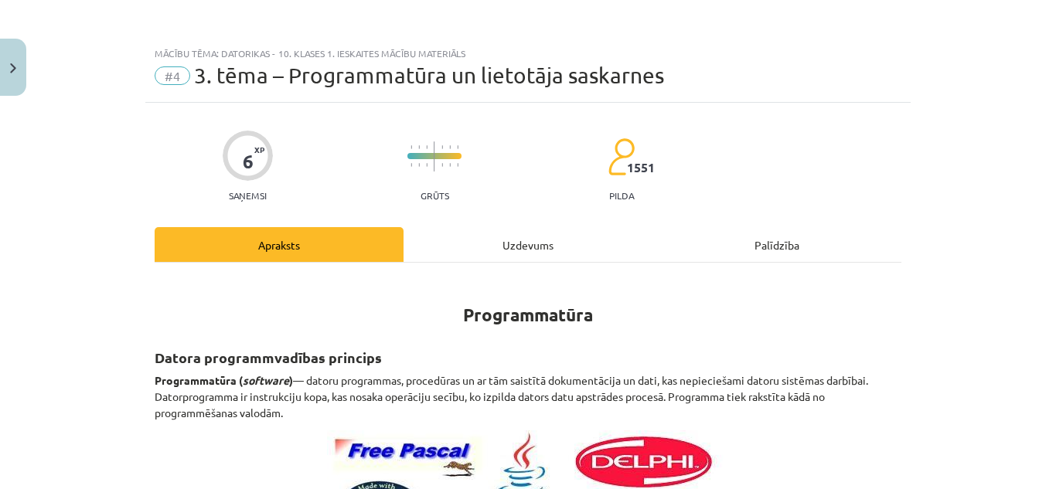
click at [503, 242] on div "Uzdevums" at bounding box center [528, 244] width 249 height 35
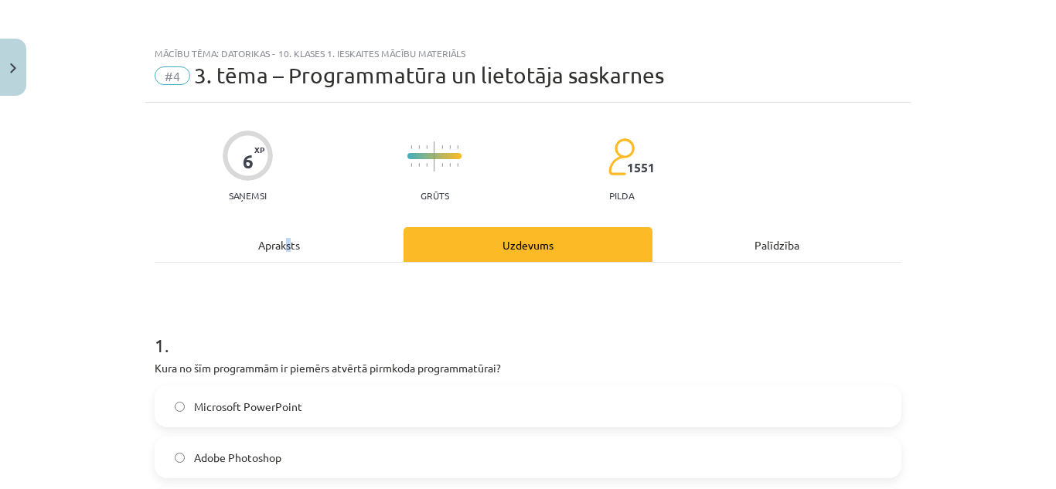
click at [283, 244] on div "Apraksts" at bounding box center [279, 244] width 249 height 35
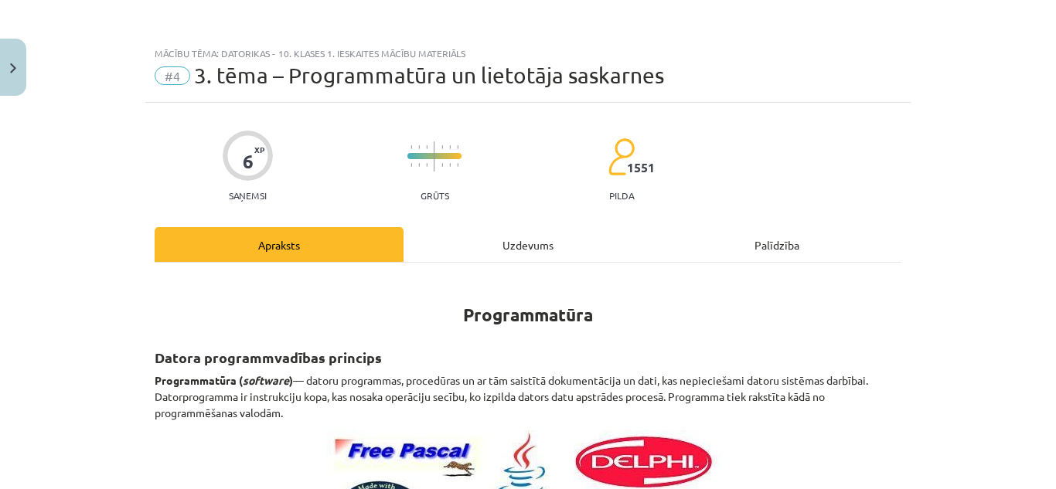
click at [530, 244] on div "Uzdevums" at bounding box center [528, 244] width 249 height 35
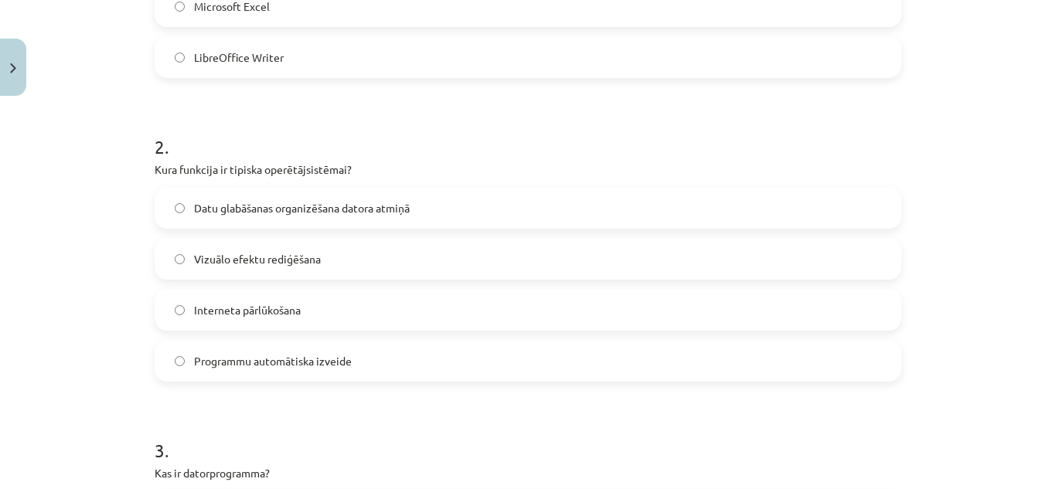
scroll to position [193, 0]
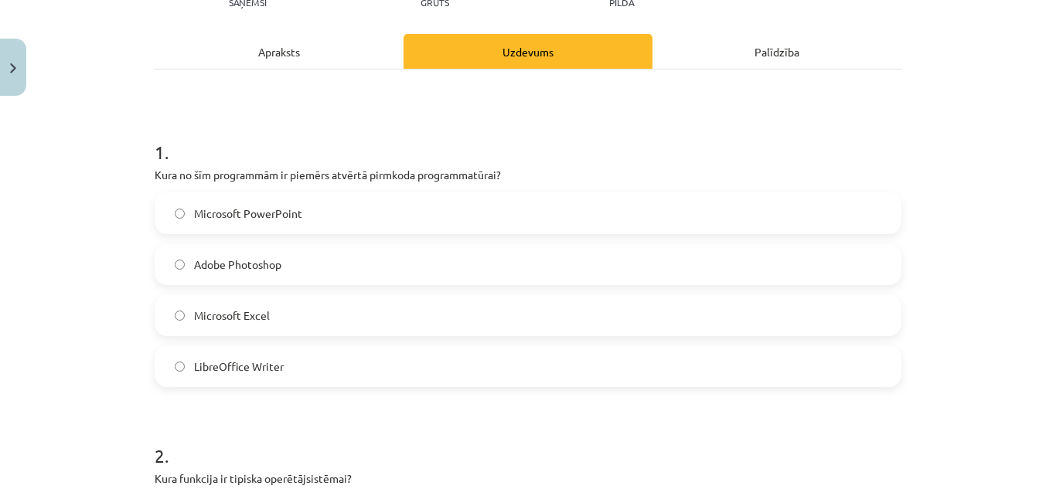
click at [279, 53] on div "Apraksts" at bounding box center [279, 51] width 249 height 35
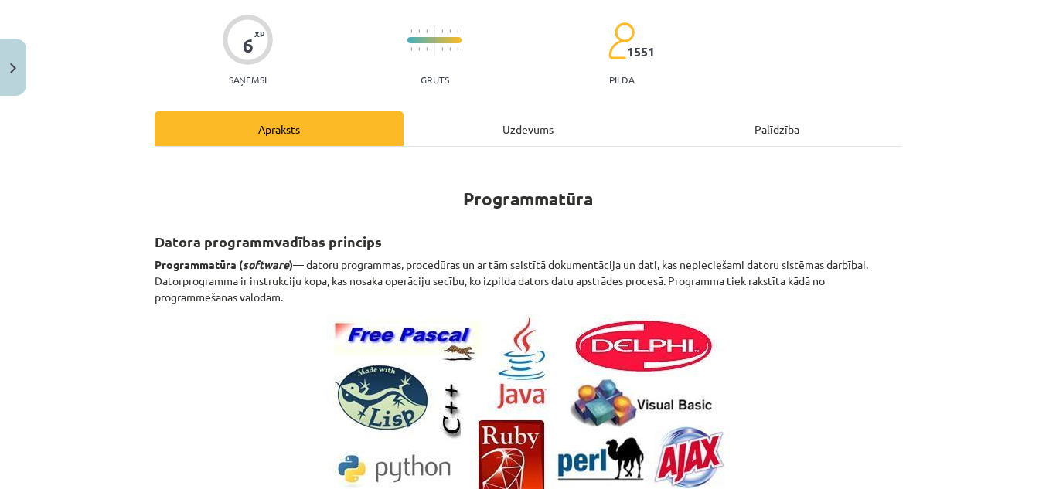
scroll to position [0, 0]
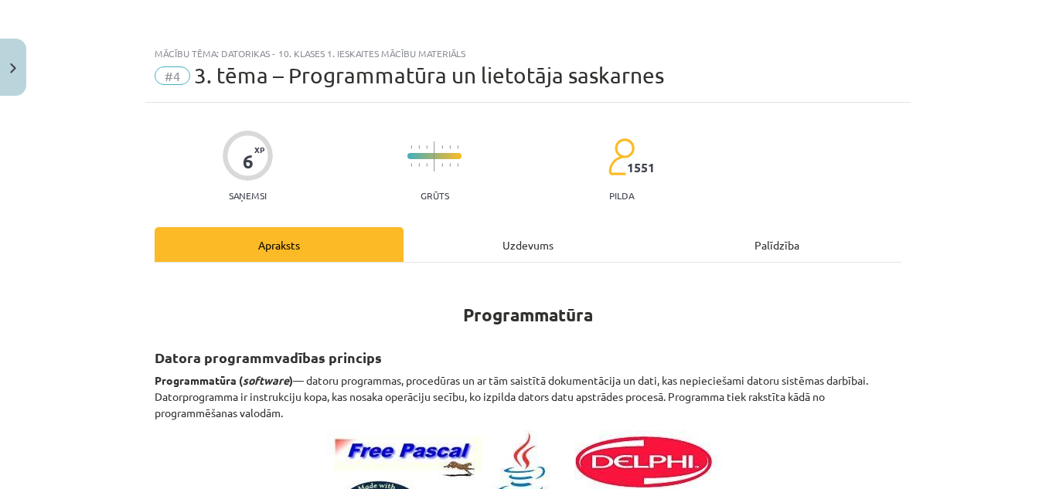
click at [509, 243] on div "Uzdevums" at bounding box center [528, 244] width 249 height 35
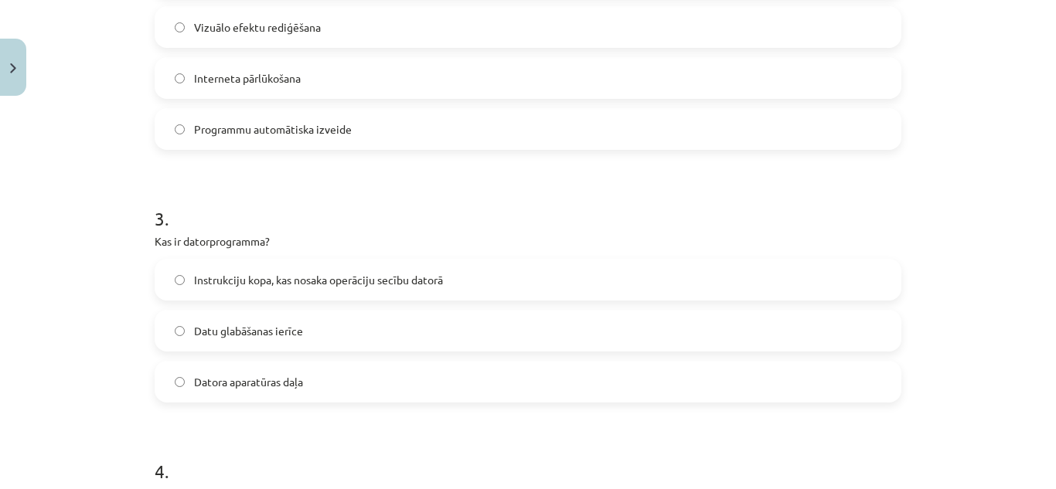
scroll to position [812, 0]
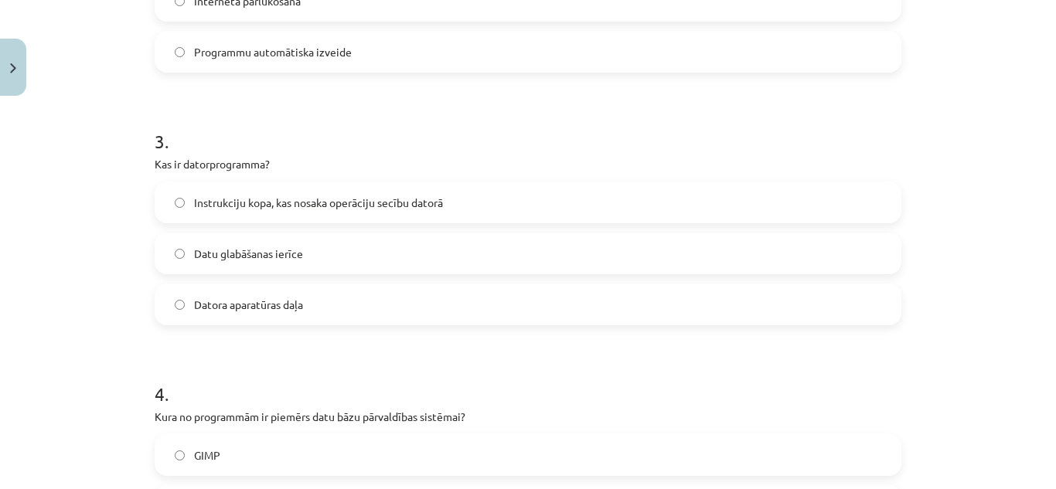
click at [431, 245] on label "Datu glabāšanas ierīce" at bounding box center [528, 253] width 744 height 39
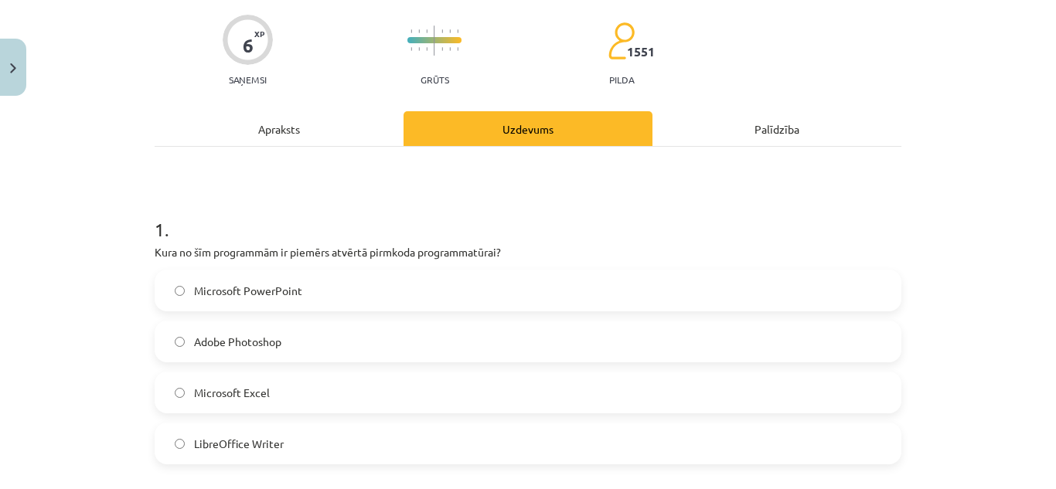
scroll to position [39, 0]
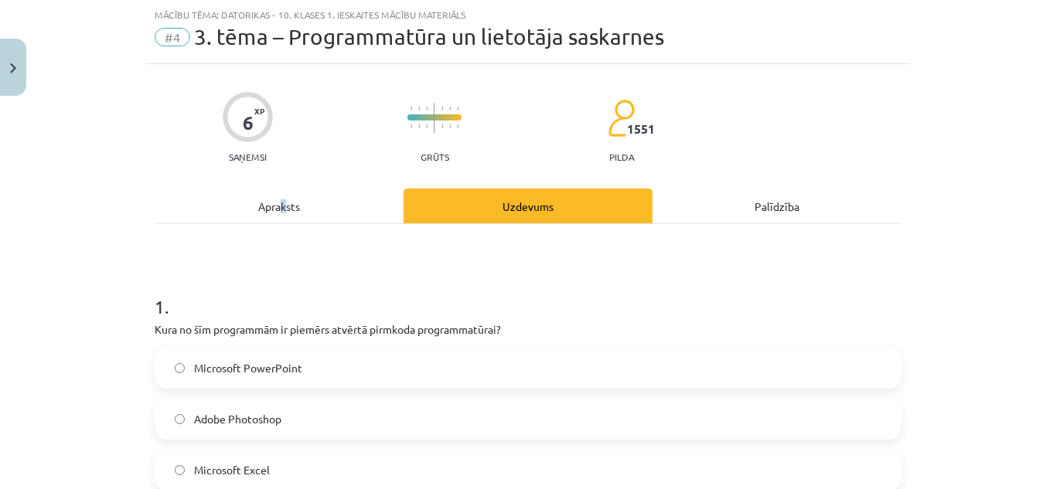
click at [280, 204] on div "Apraksts" at bounding box center [279, 206] width 249 height 35
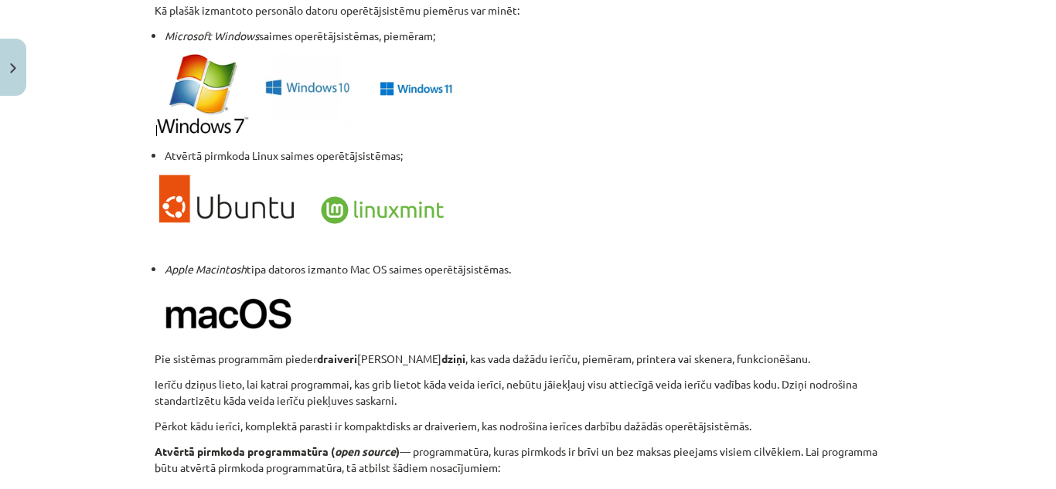
scroll to position [1700, 0]
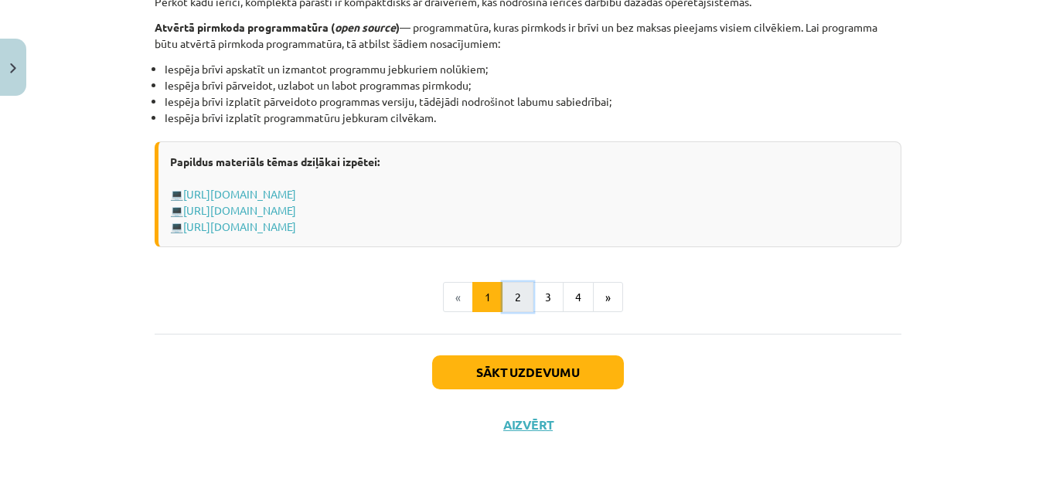
click at [517, 288] on button "2" at bounding box center [518, 297] width 31 height 31
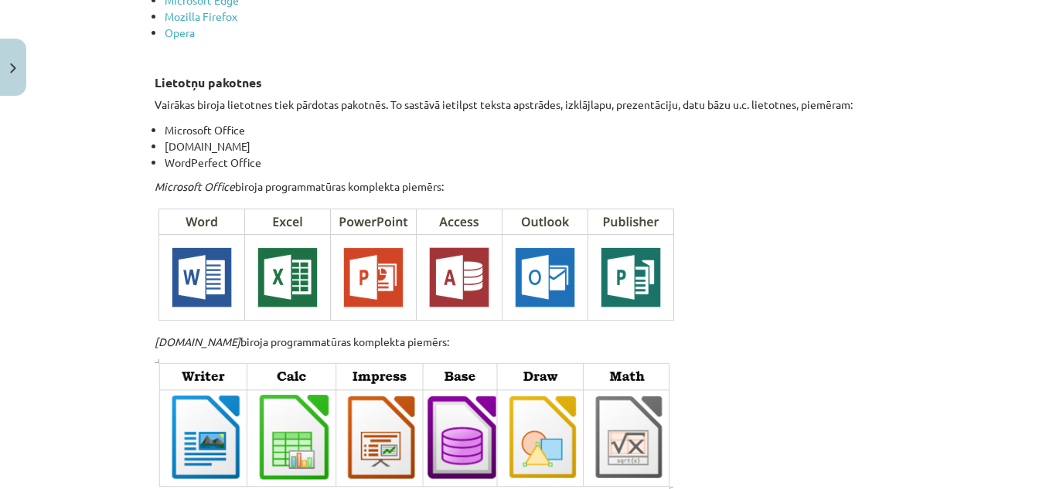
scroll to position [1856, 0]
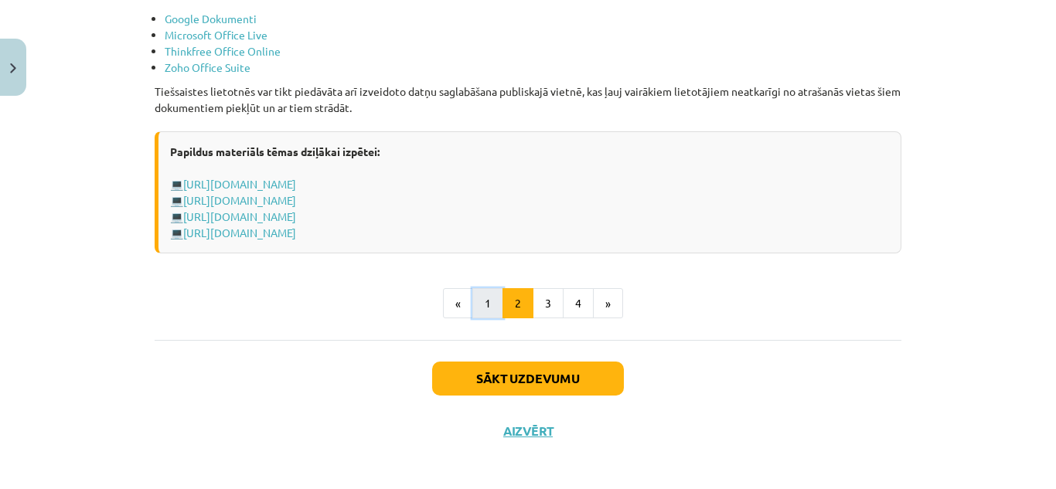
click at [481, 302] on button "1" at bounding box center [487, 303] width 31 height 31
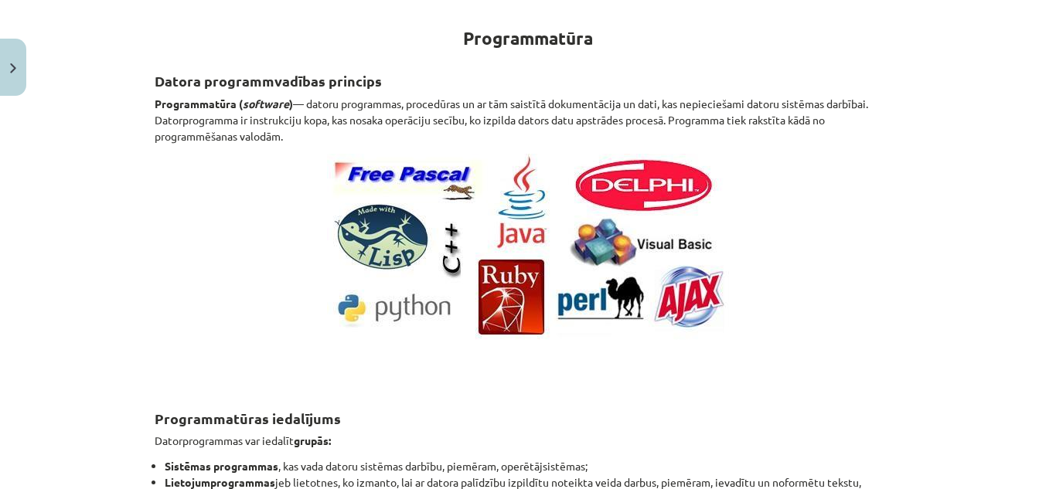
scroll to position [0, 0]
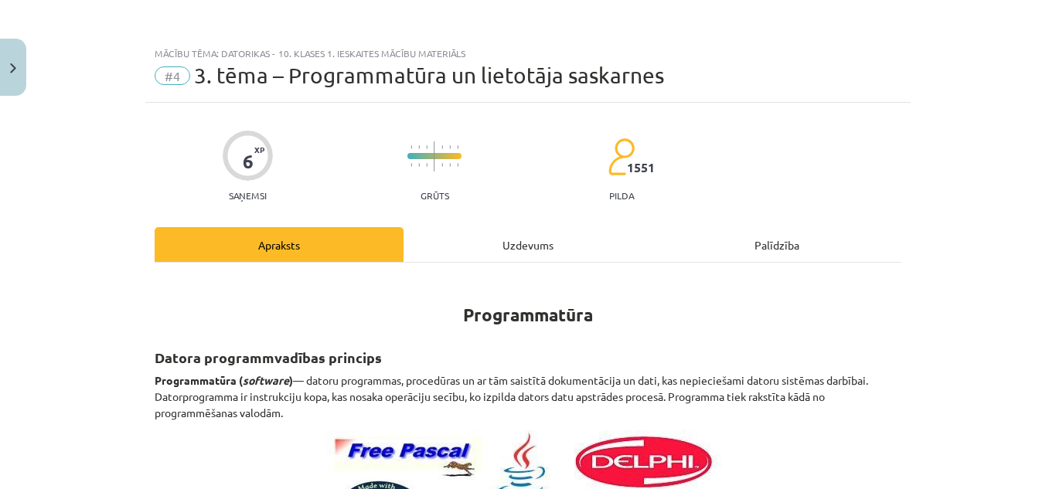
click at [520, 245] on div "Uzdevums" at bounding box center [528, 244] width 249 height 35
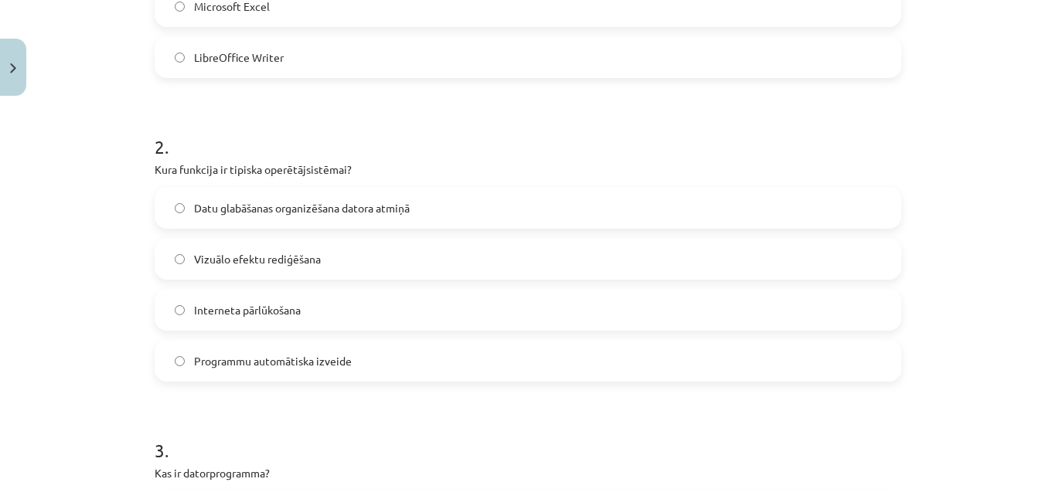
scroll to position [812, 0]
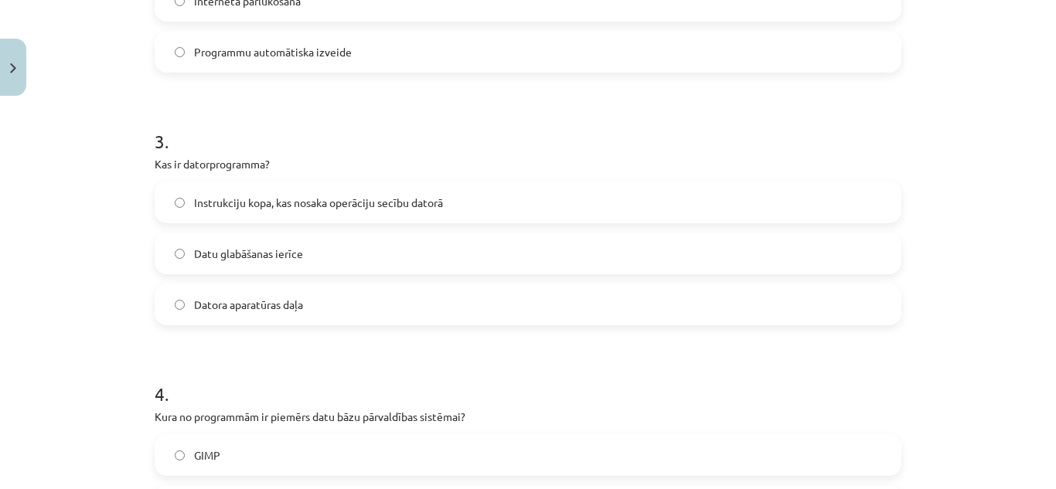
click at [390, 208] on span "Instrukciju kopa, kas nosaka operāciju secību datorā" at bounding box center [318, 203] width 249 height 16
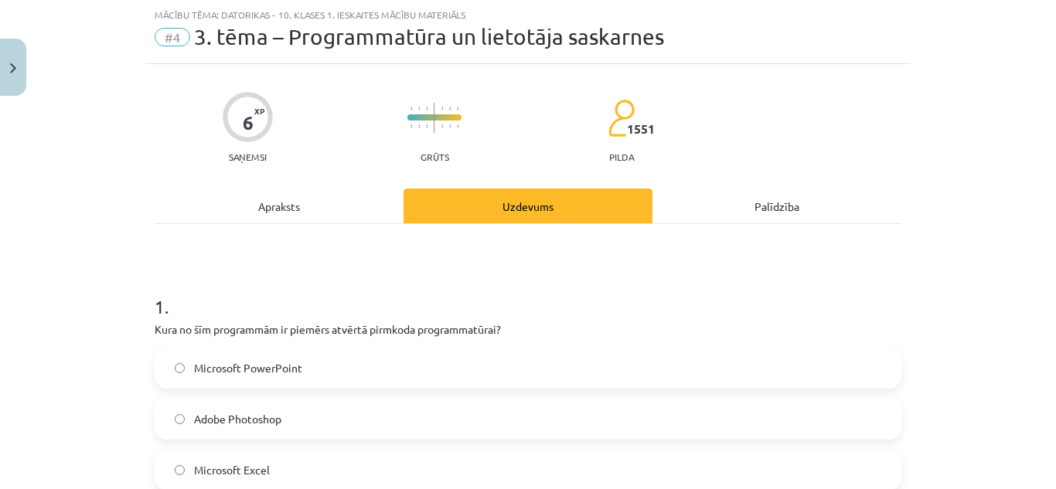
scroll to position [0, 0]
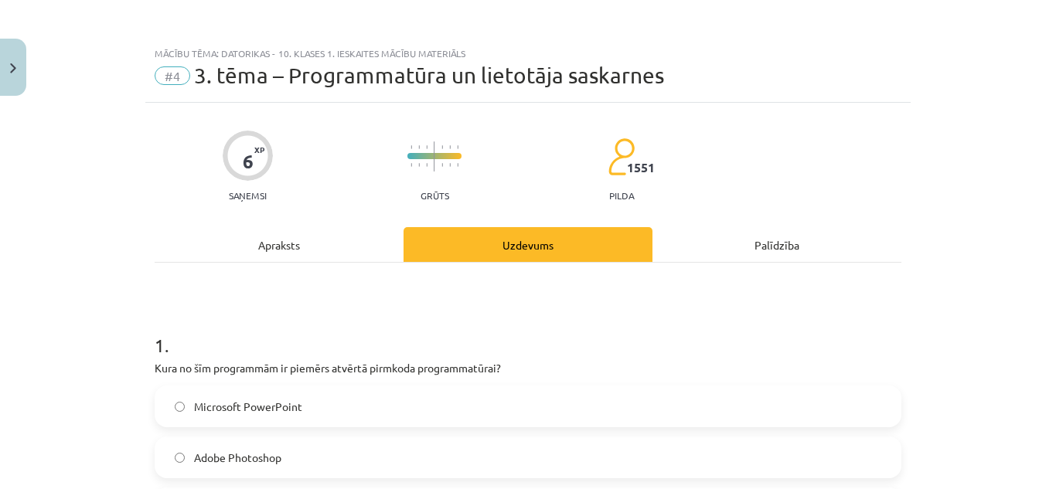
click at [292, 235] on div "Apraksts" at bounding box center [279, 244] width 249 height 35
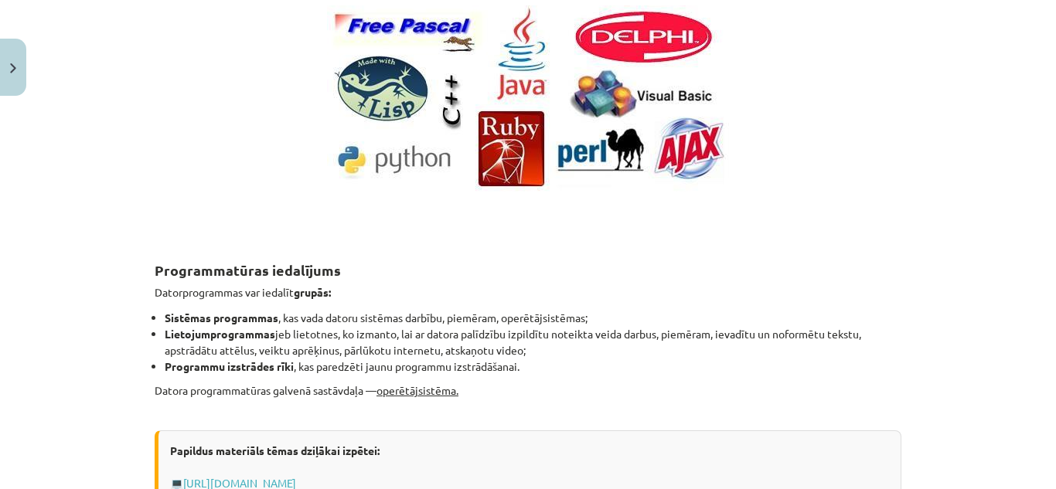
scroll to position [193, 0]
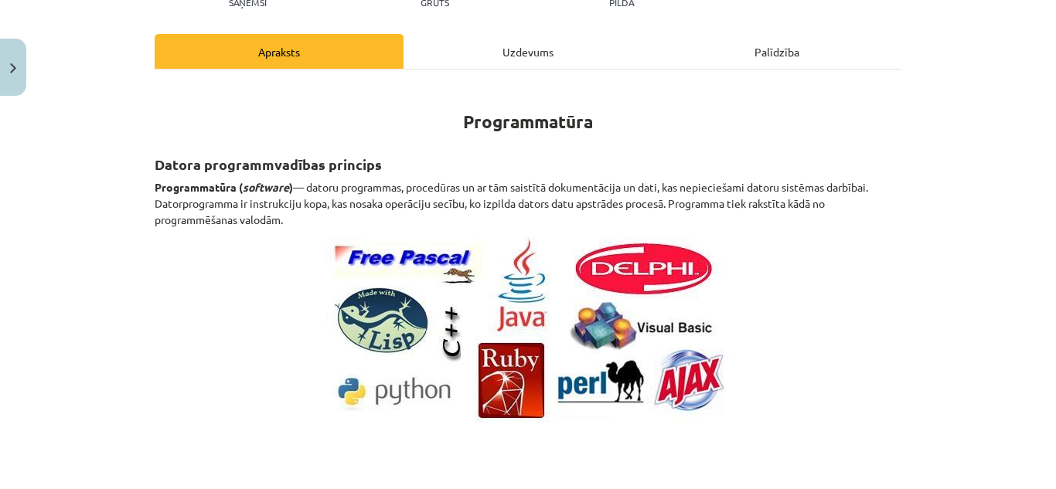
click at [523, 50] on div "Uzdevums" at bounding box center [528, 51] width 249 height 35
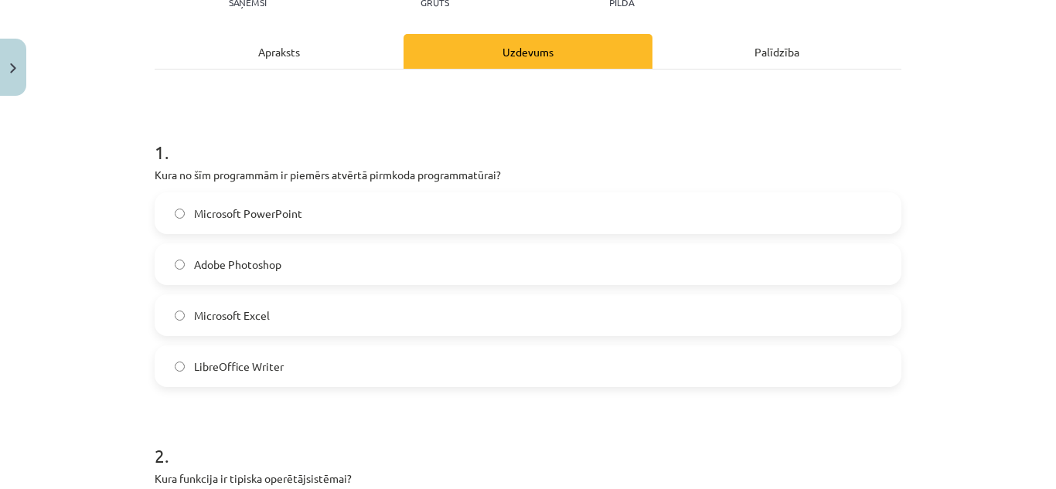
scroll to position [0, 0]
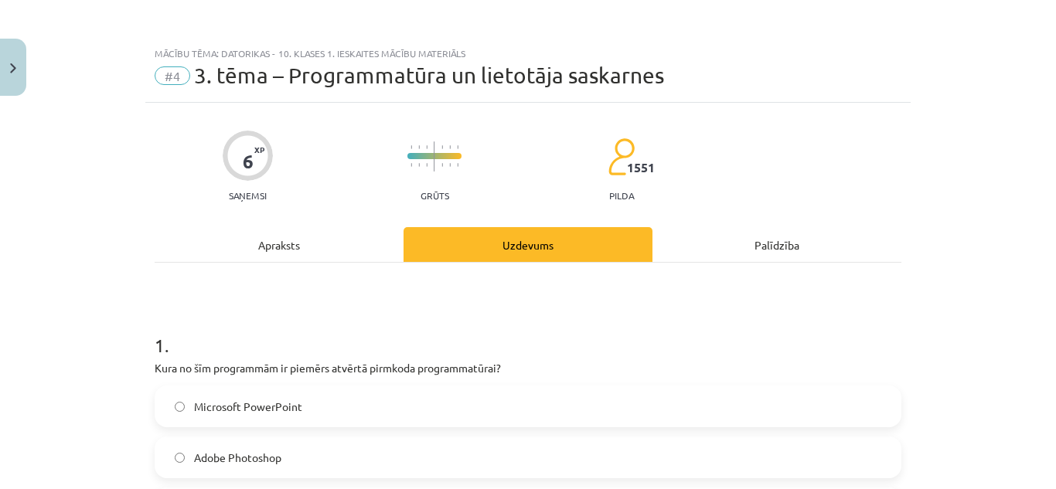
click at [297, 234] on div "Apraksts" at bounding box center [279, 244] width 249 height 35
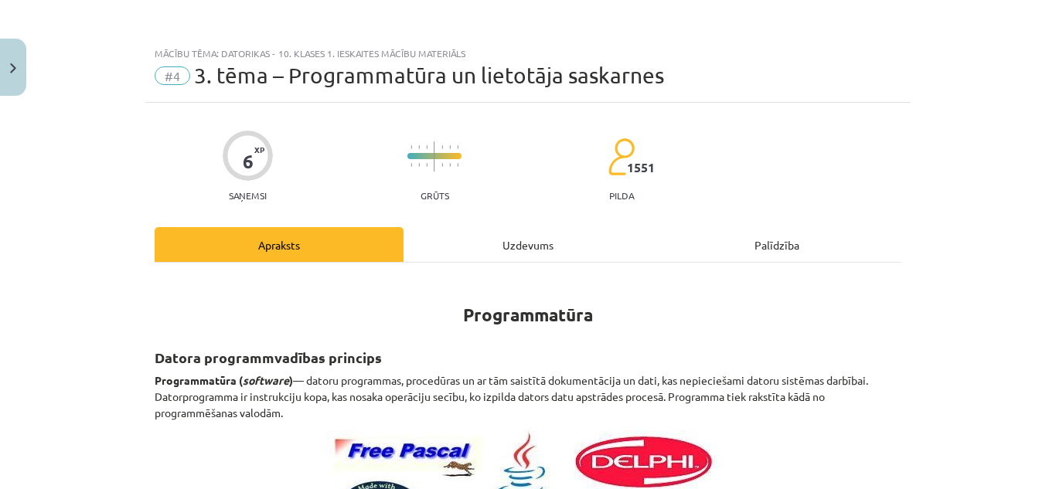
click at [518, 248] on div "Uzdevums" at bounding box center [528, 244] width 249 height 35
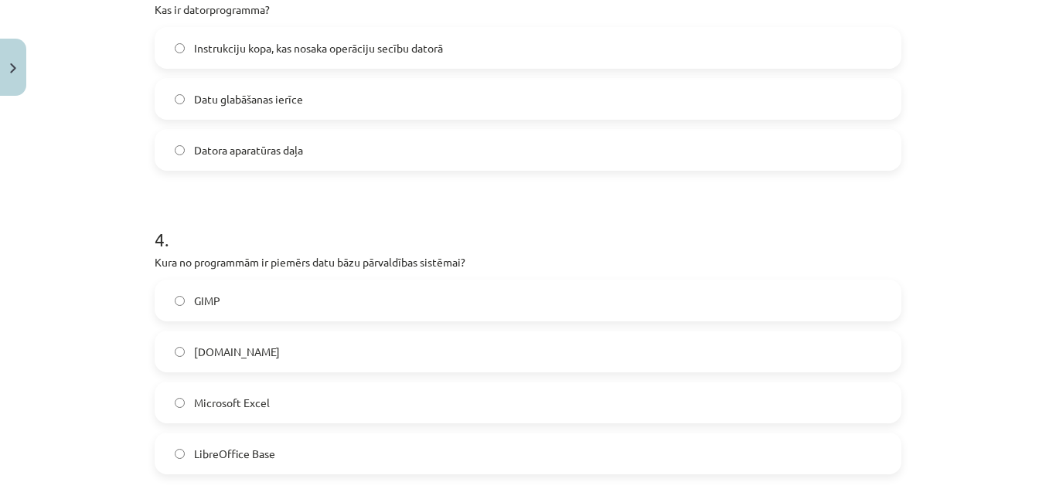
scroll to position [1044, 0]
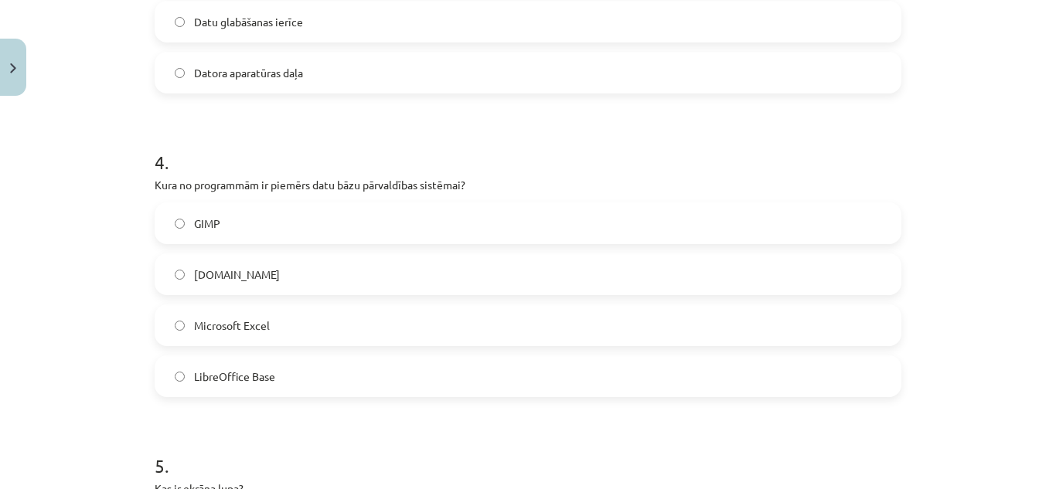
click at [271, 362] on label "LibreOffice Base" at bounding box center [528, 376] width 744 height 39
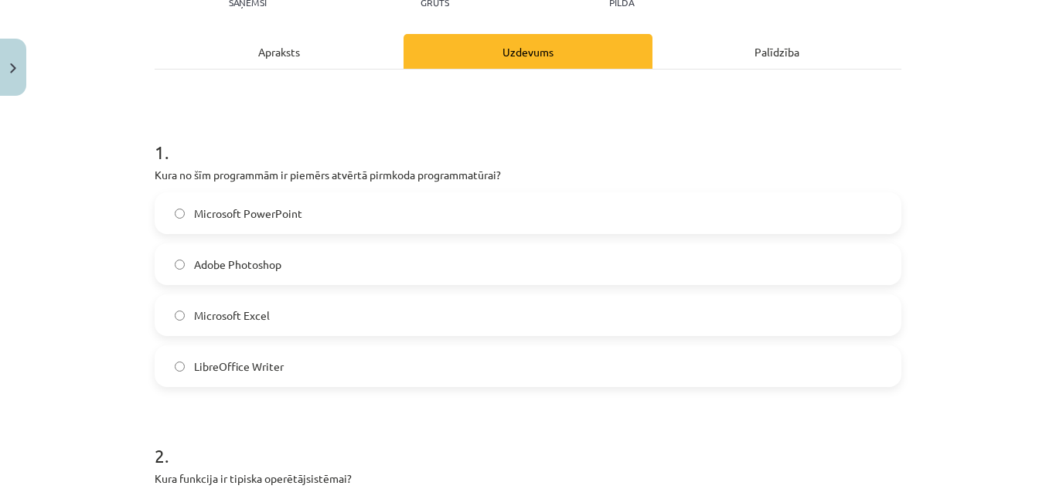
scroll to position [0, 0]
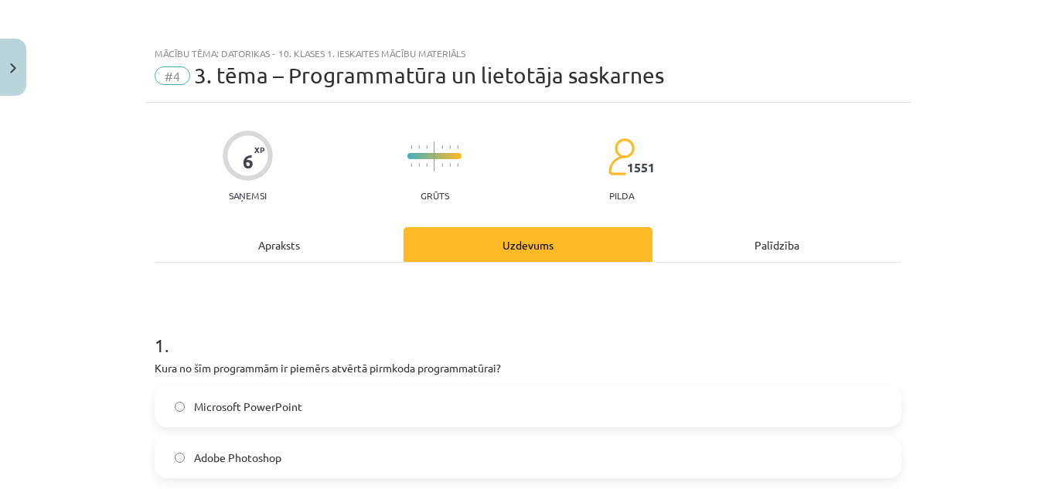
click at [256, 254] on div "Apraksts" at bounding box center [279, 244] width 249 height 35
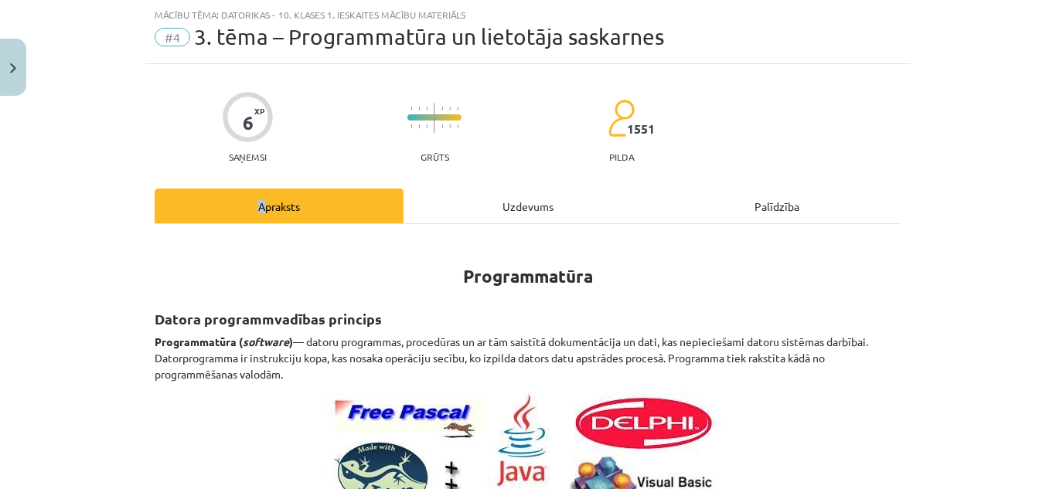
scroll to position [580, 0]
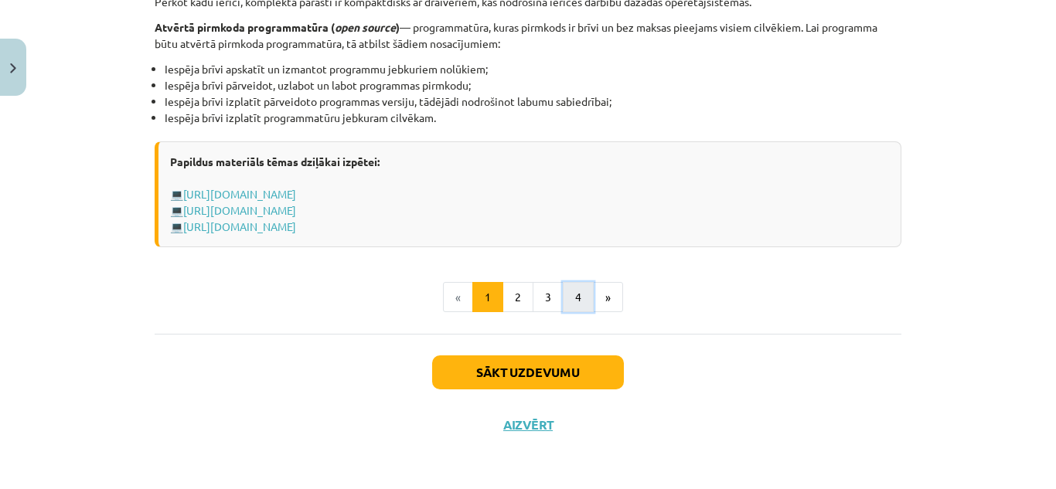
click at [563, 296] on button "4" at bounding box center [578, 297] width 31 height 31
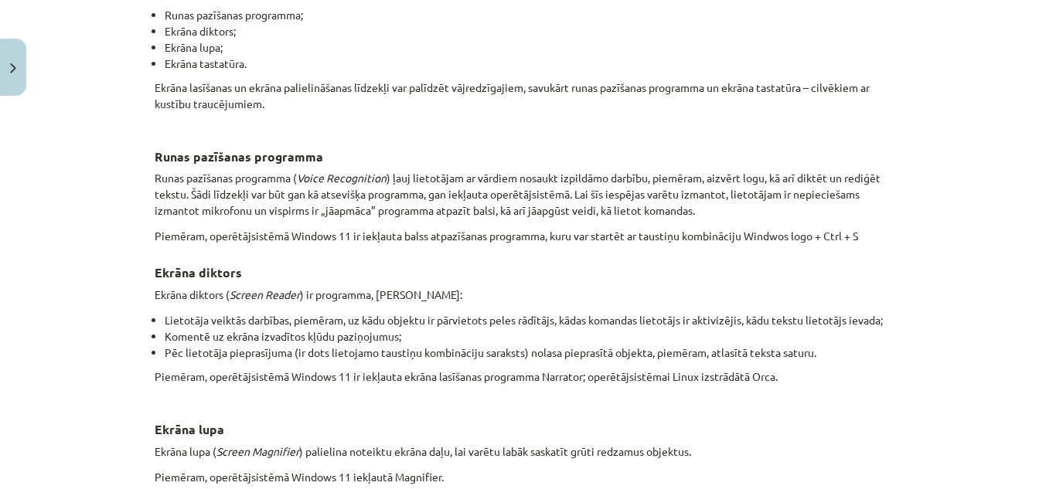
scroll to position [0, 0]
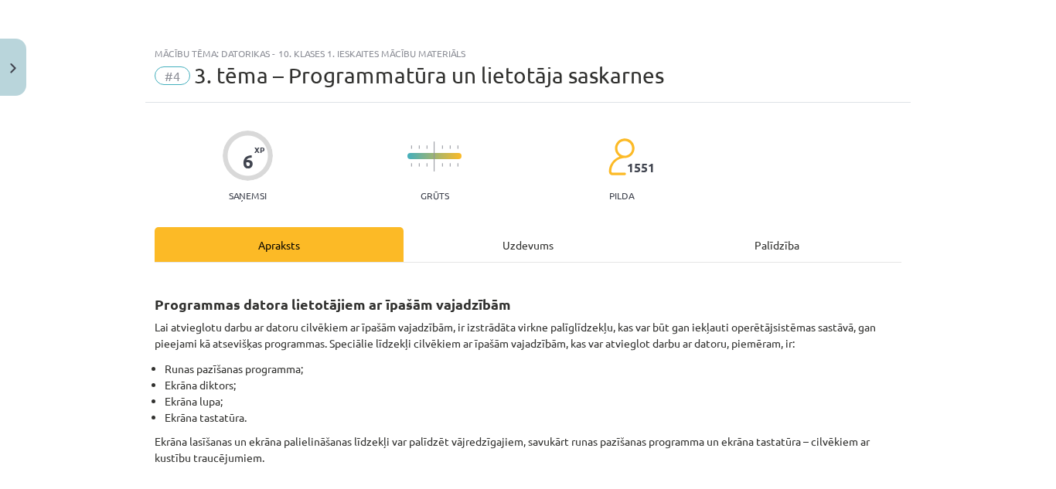
click at [517, 240] on div "Uzdevums" at bounding box center [528, 244] width 249 height 35
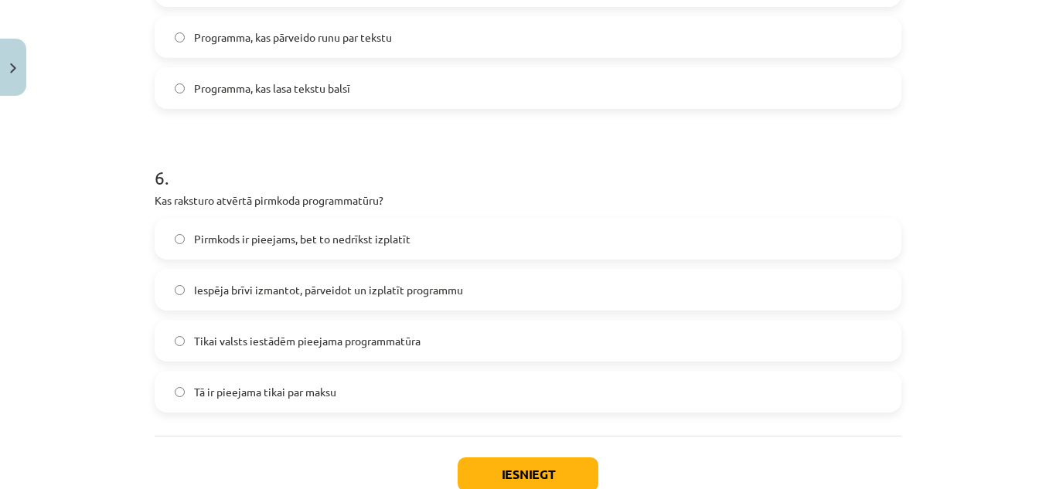
scroll to position [1430, 0]
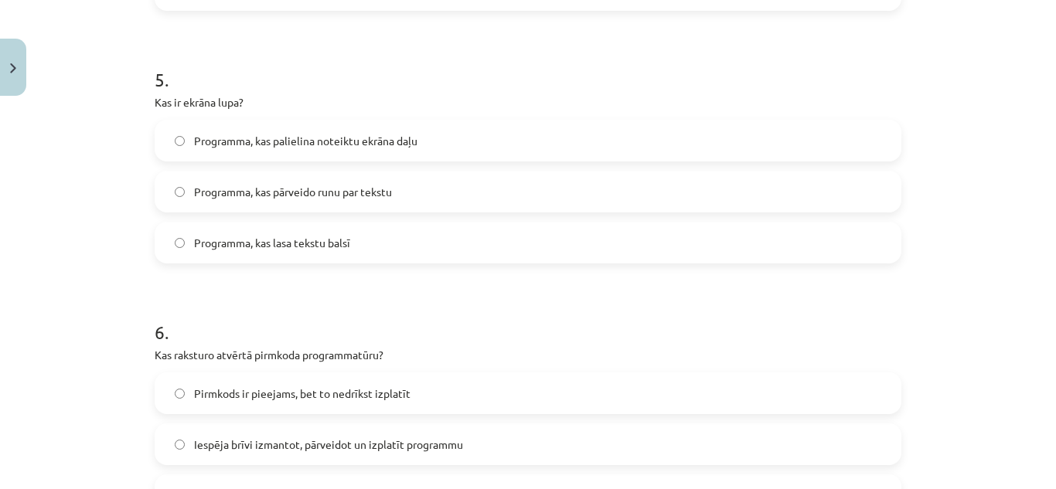
click at [338, 139] on span "Programma, kas palielina noteiktu ekrāna daļu" at bounding box center [305, 141] width 223 height 16
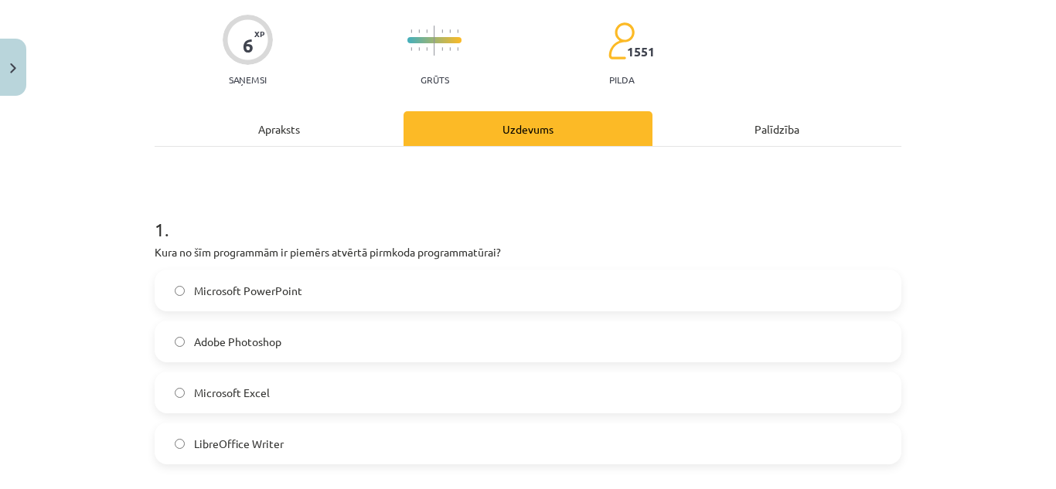
scroll to position [0, 0]
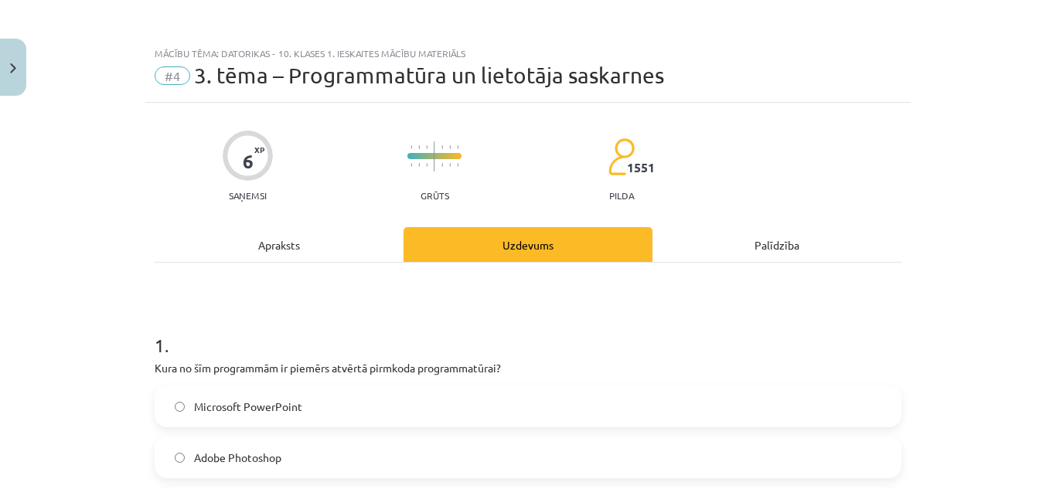
click at [275, 227] on div "Apraksts" at bounding box center [279, 244] width 249 height 35
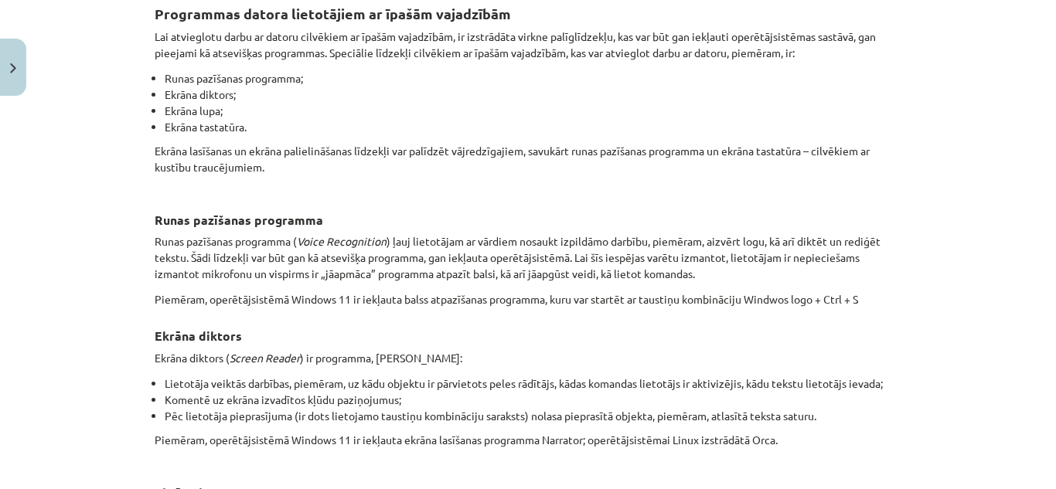
scroll to position [213, 0]
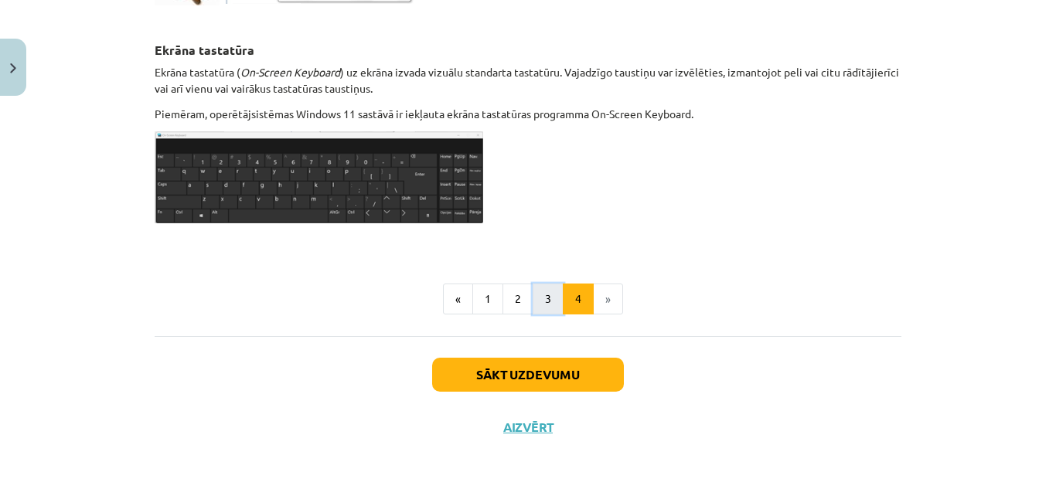
click at [543, 292] on button "3" at bounding box center [548, 299] width 31 height 31
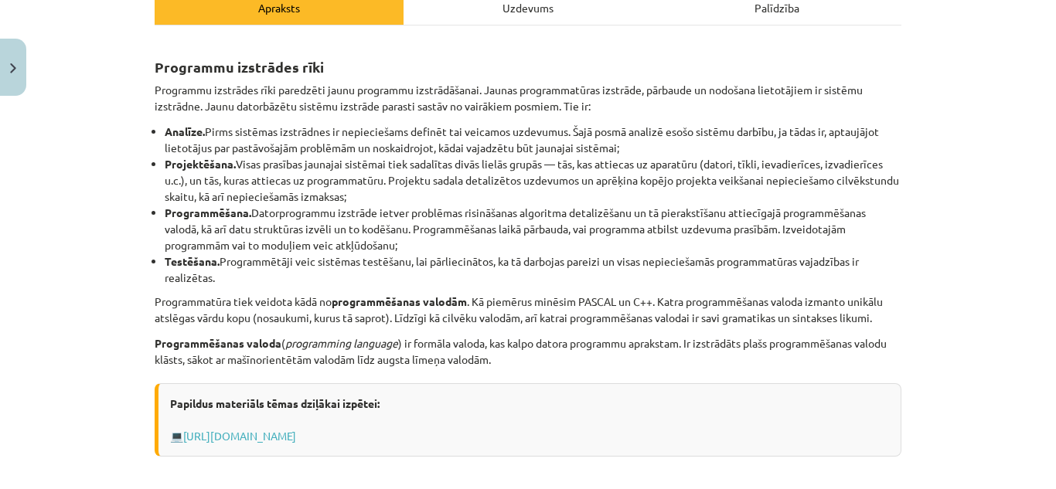
scroll to position [83, 0]
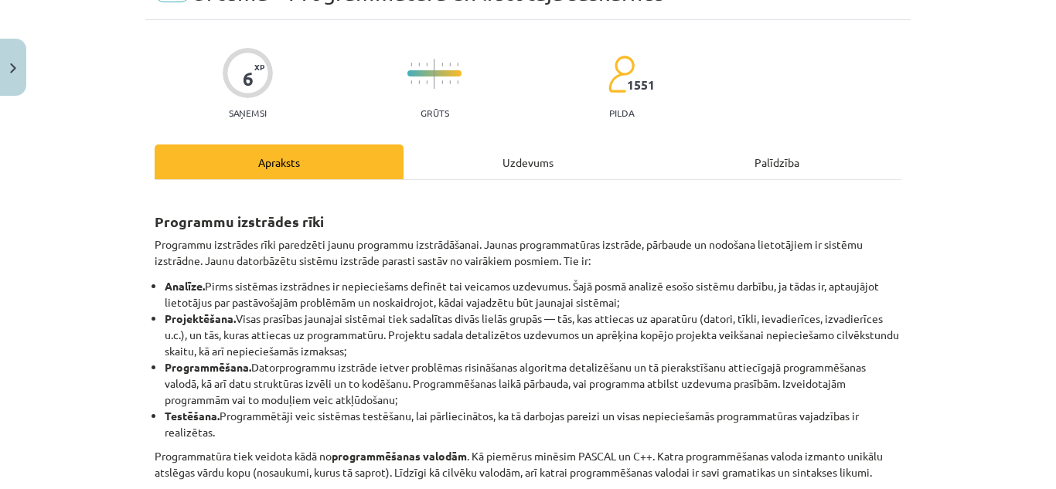
click at [578, 169] on div "Uzdevums" at bounding box center [528, 162] width 249 height 35
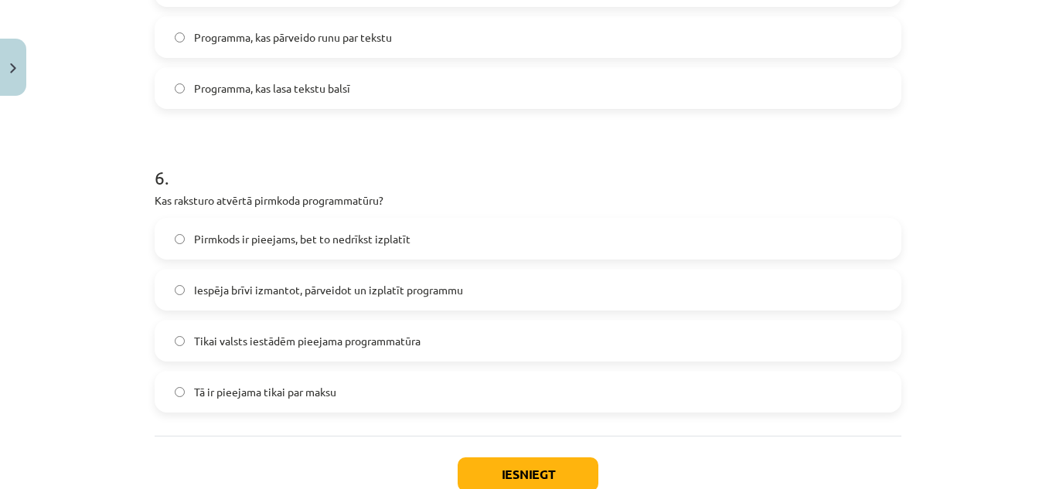
scroll to position [1688, 0]
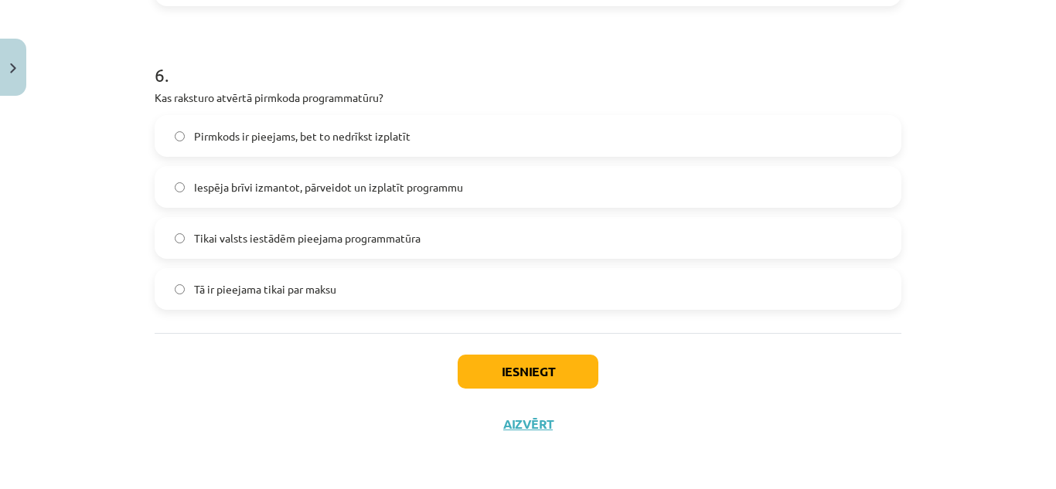
click at [554, 195] on label "Iespēja brīvi izmantot, pārveidot un izplatīt programmu" at bounding box center [528, 187] width 744 height 39
click at [565, 372] on button "Iesniegt" at bounding box center [528, 372] width 141 height 34
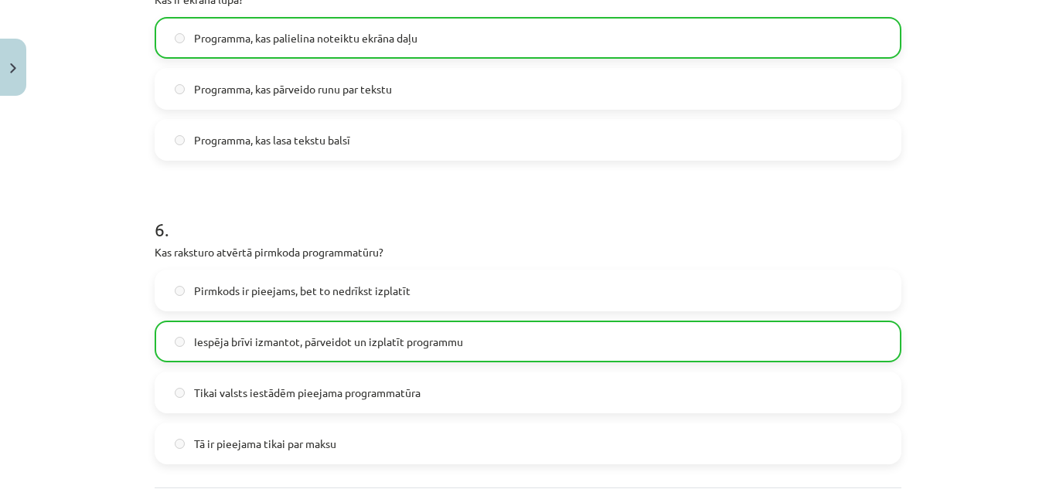
scroll to position [1737, 0]
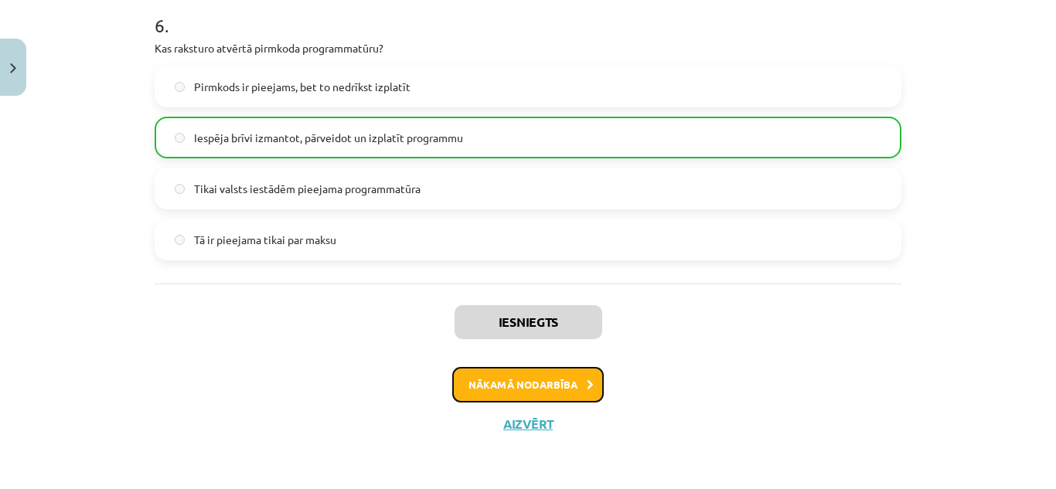
click at [566, 382] on button "Nākamā nodarbība" at bounding box center [528, 385] width 152 height 36
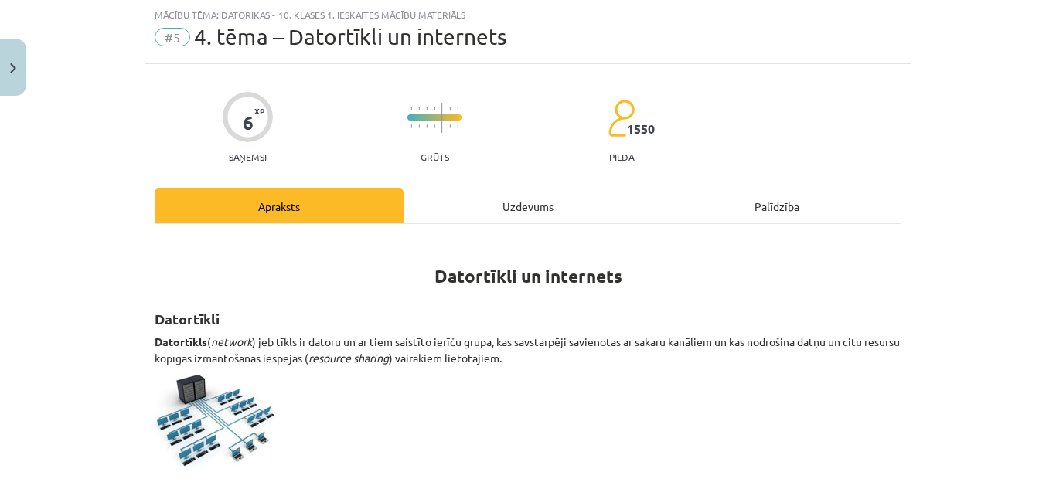
click at [172, 35] on span "#5" at bounding box center [173, 37] width 36 height 19
click at [213, 39] on span "4. tēma – Datortīkli un internets" at bounding box center [350, 37] width 312 height 26
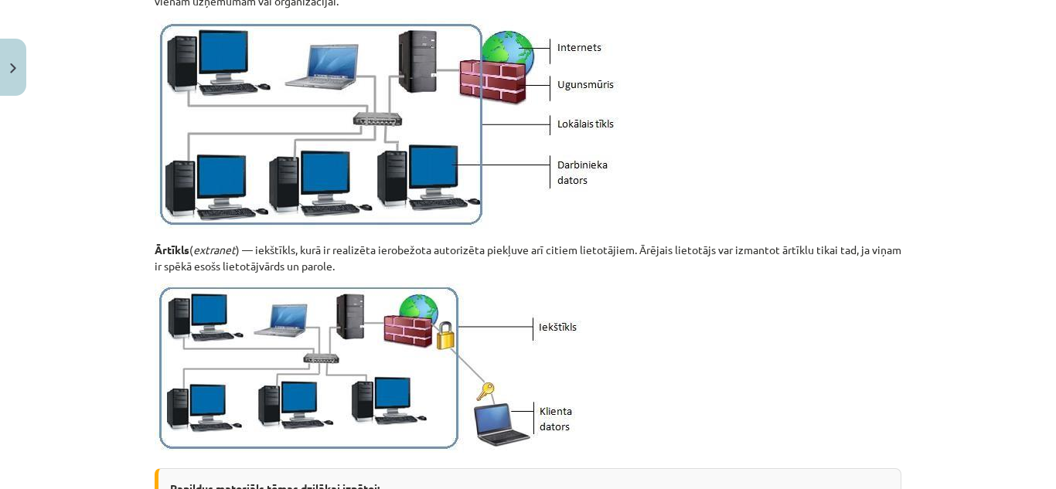
scroll to position [1701, 0]
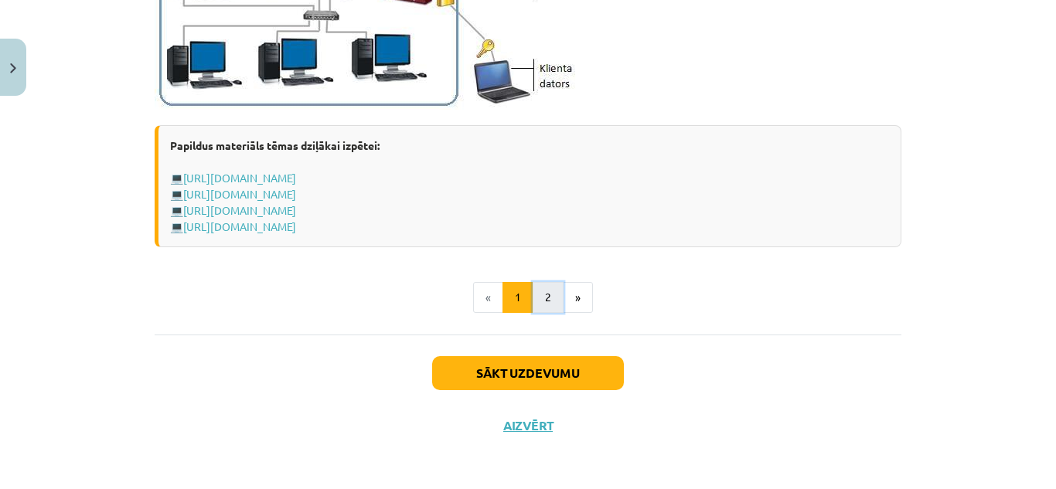
click at [535, 292] on button "2" at bounding box center [548, 297] width 31 height 31
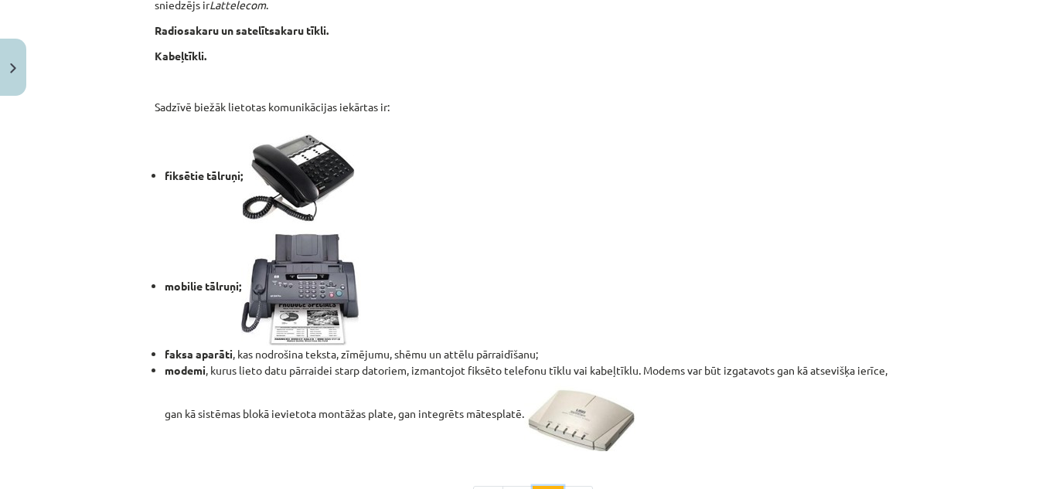
scroll to position [1282, 0]
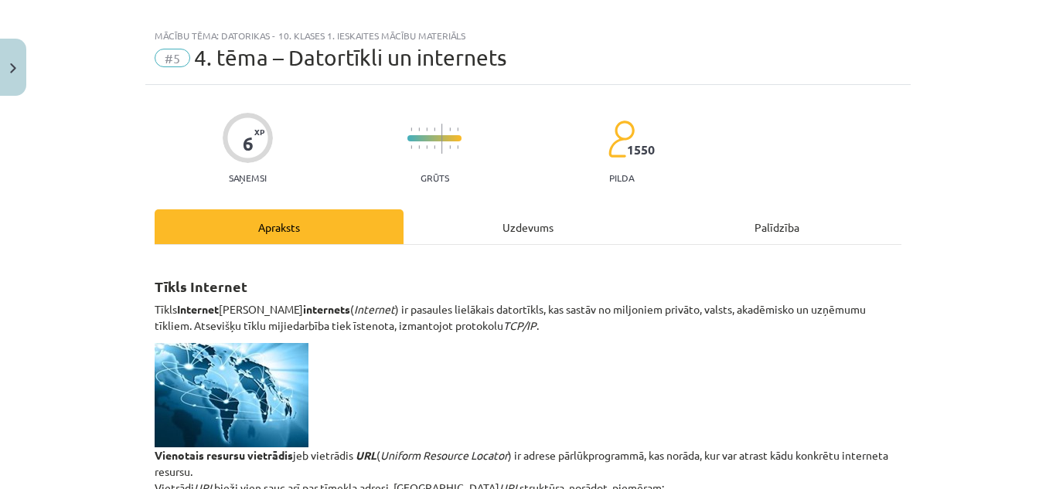
click at [511, 234] on div "Uzdevums" at bounding box center [528, 227] width 249 height 35
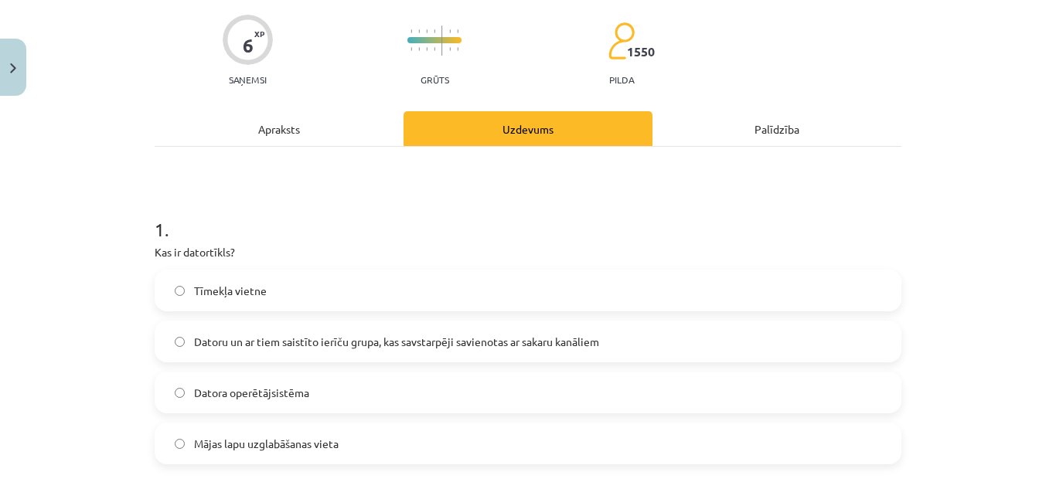
scroll to position [193, 0]
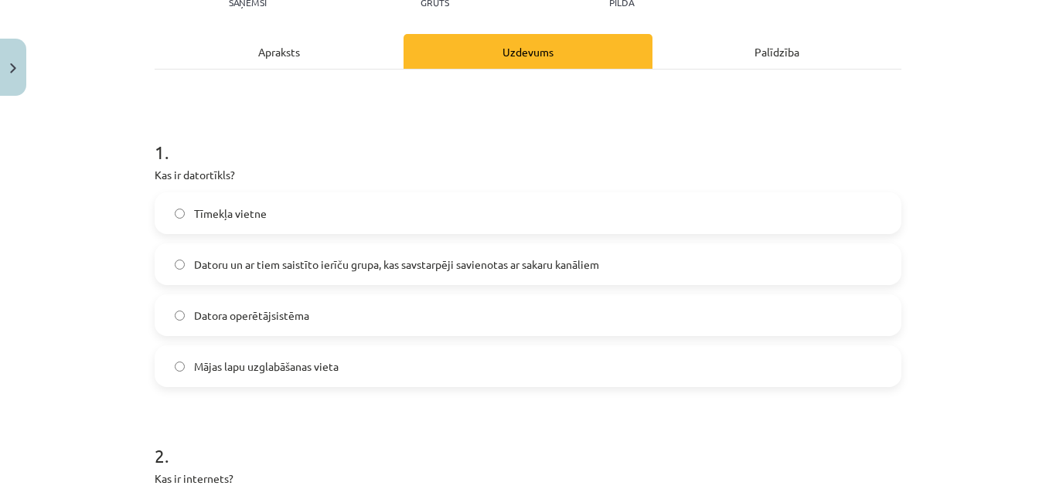
click at [292, 69] on hr at bounding box center [528, 69] width 747 height 1
click at [293, 56] on div "Apraksts" at bounding box center [279, 51] width 249 height 35
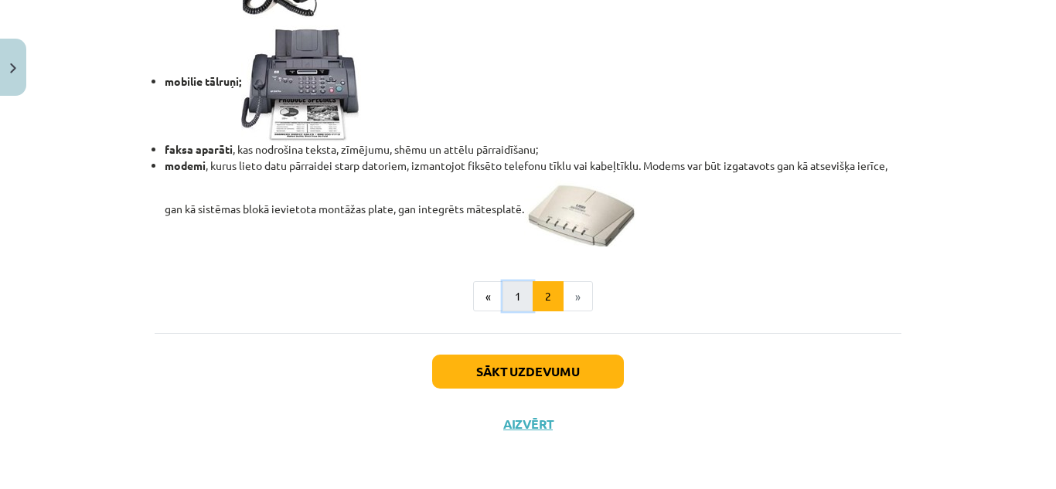
click at [512, 290] on button "1" at bounding box center [518, 296] width 31 height 31
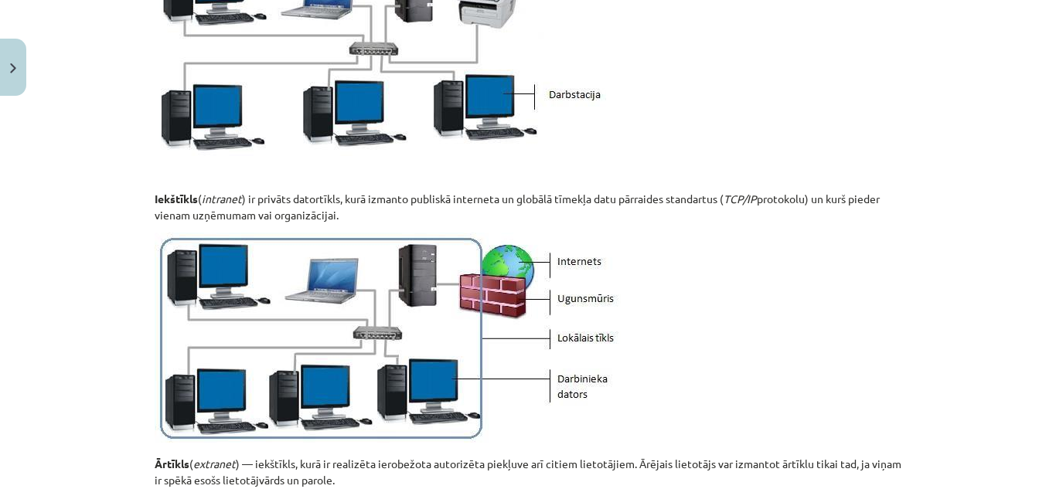
scroll to position [277, 0]
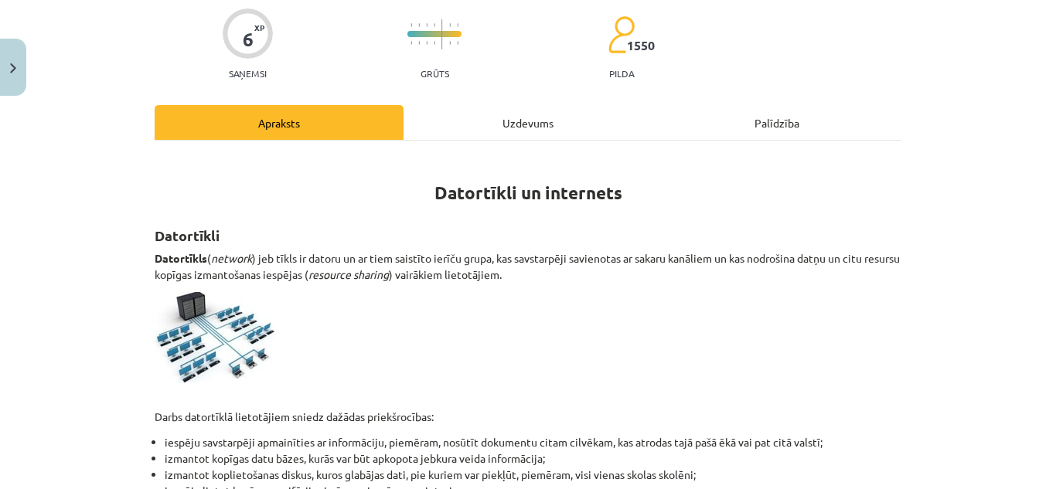
click at [517, 124] on div "Uzdevums" at bounding box center [528, 122] width 249 height 35
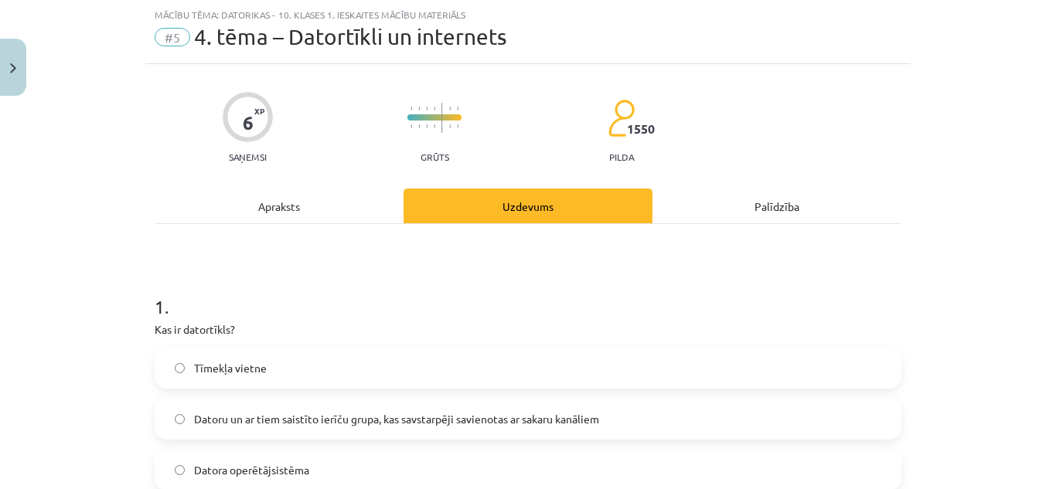
scroll to position [193, 0]
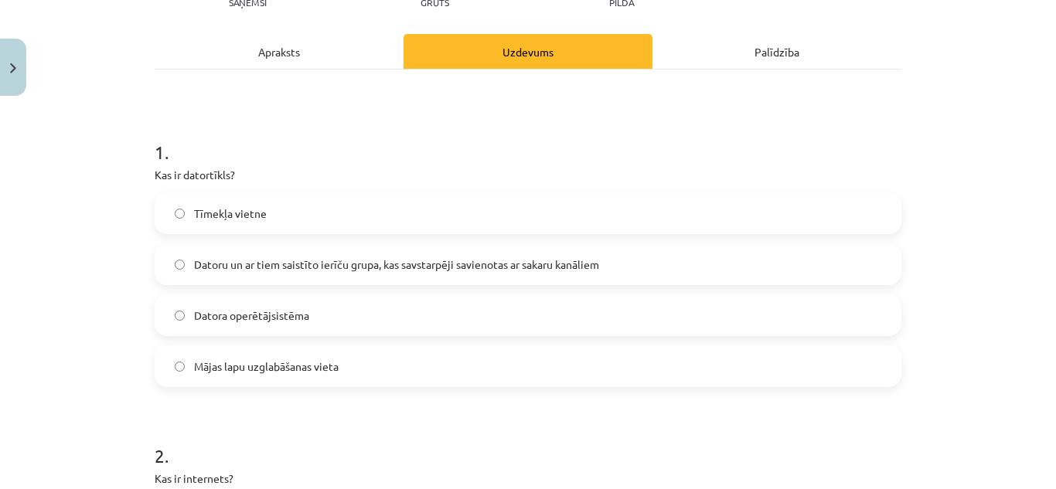
click at [585, 274] on label "Datoru un ar tiem saistīto ierīču grupa, kas savstarpēji savienotas ar sakaru k…" at bounding box center [528, 264] width 744 height 39
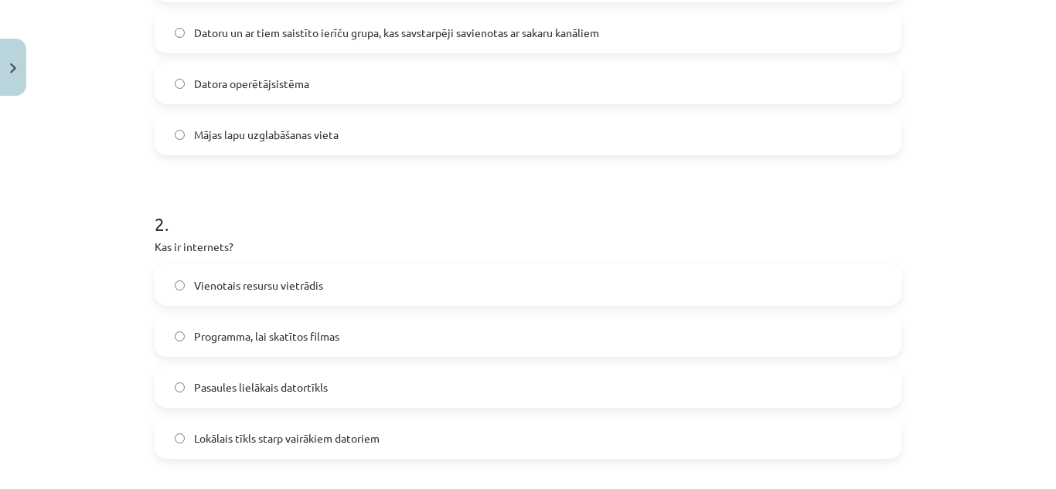
scroll to position [503, 0]
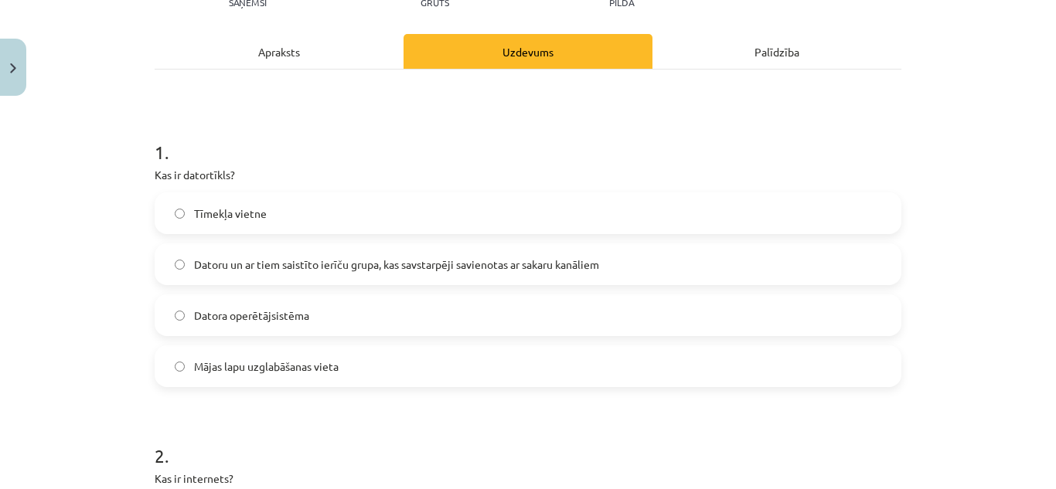
click at [279, 52] on div "Apraksts" at bounding box center [279, 51] width 249 height 35
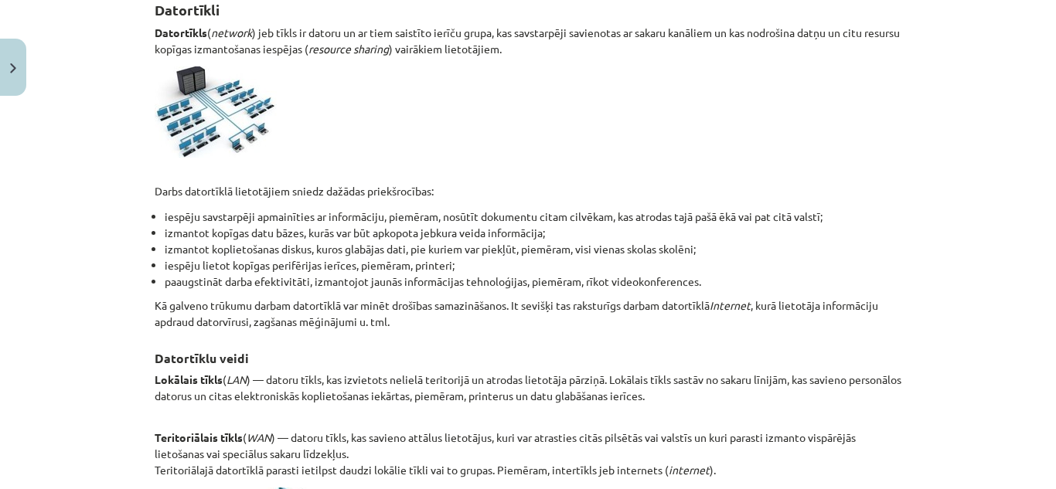
scroll to position [425, 0]
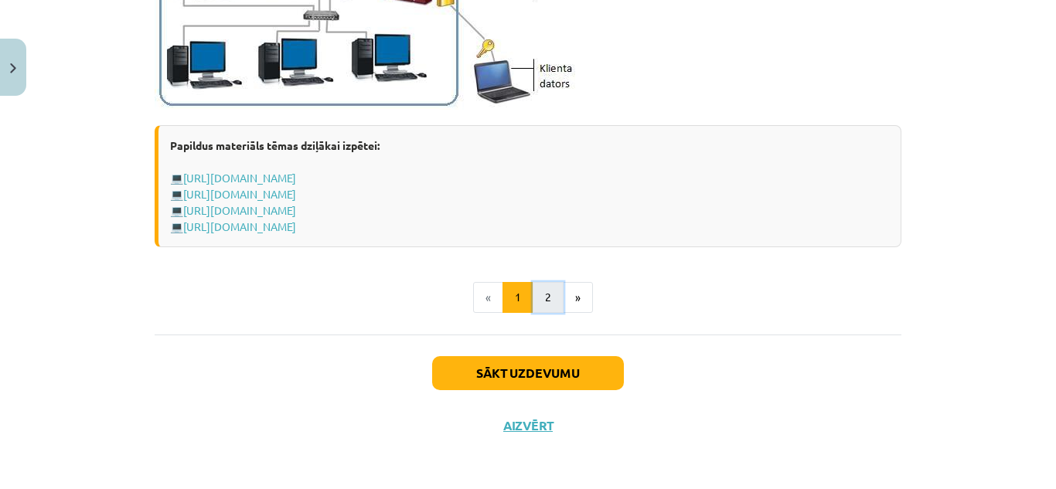
click at [547, 291] on button "2" at bounding box center [548, 297] width 31 height 31
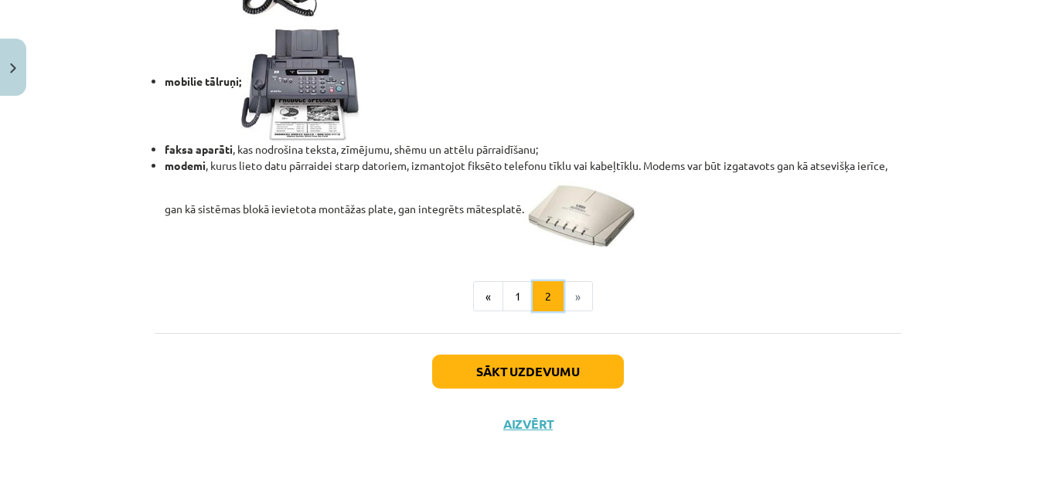
scroll to position [277, 0]
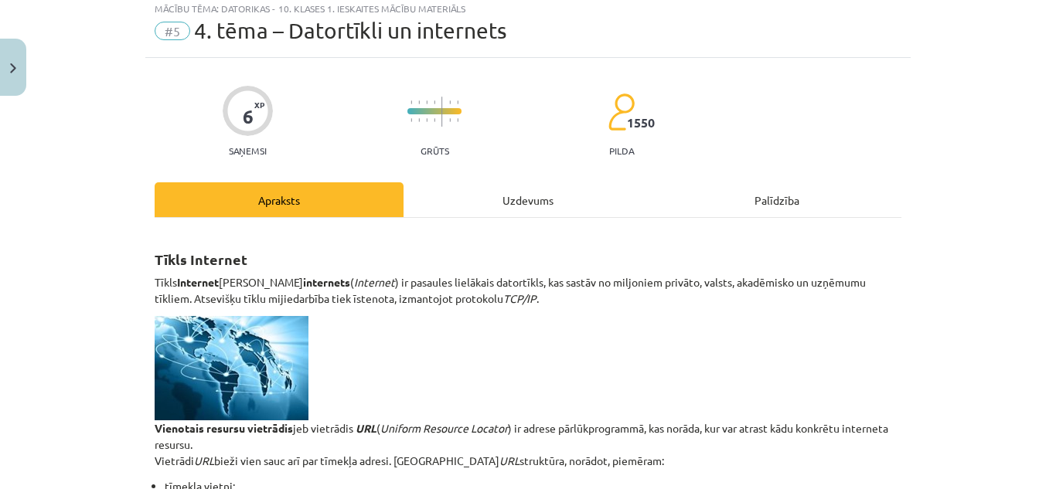
click at [504, 211] on div "Uzdevums" at bounding box center [528, 199] width 249 height 35
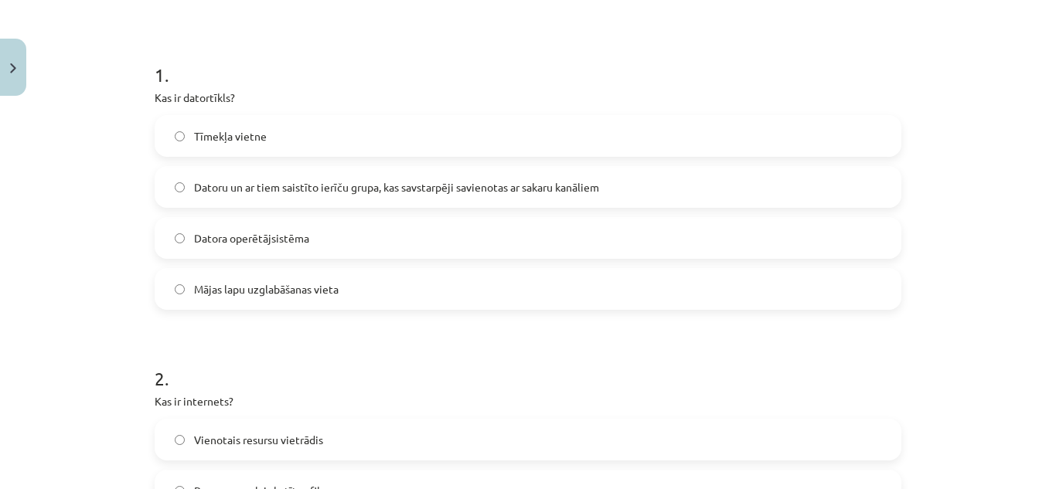
scroll to position [425, 0]
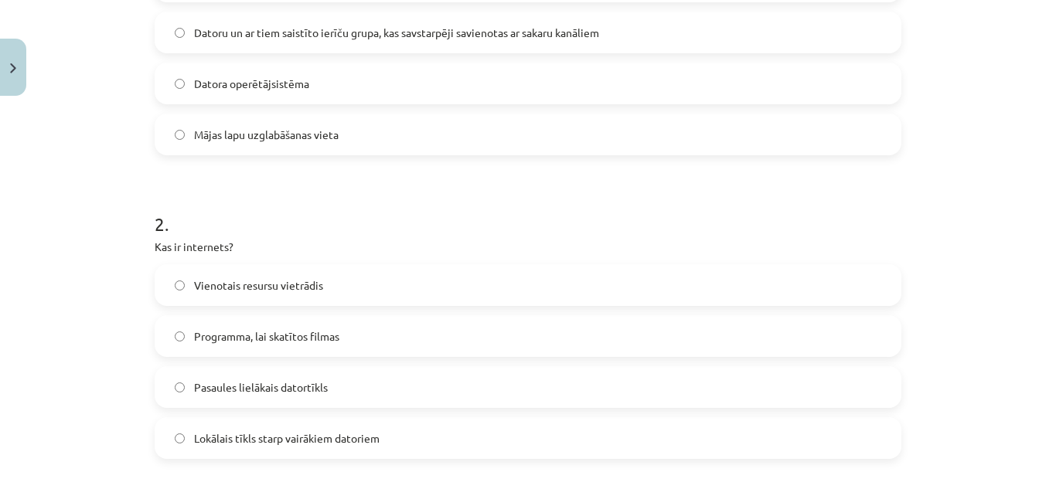
click at [302, 380] on span "Pasaules lielākais datortīkls" at bounding box center [261, 388] width 134 height 16
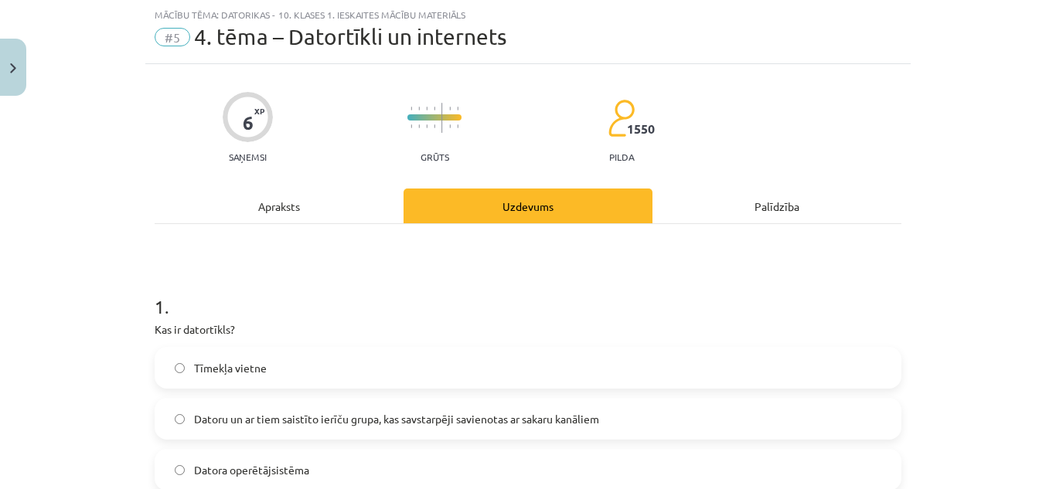
scroll to position [0, 0]
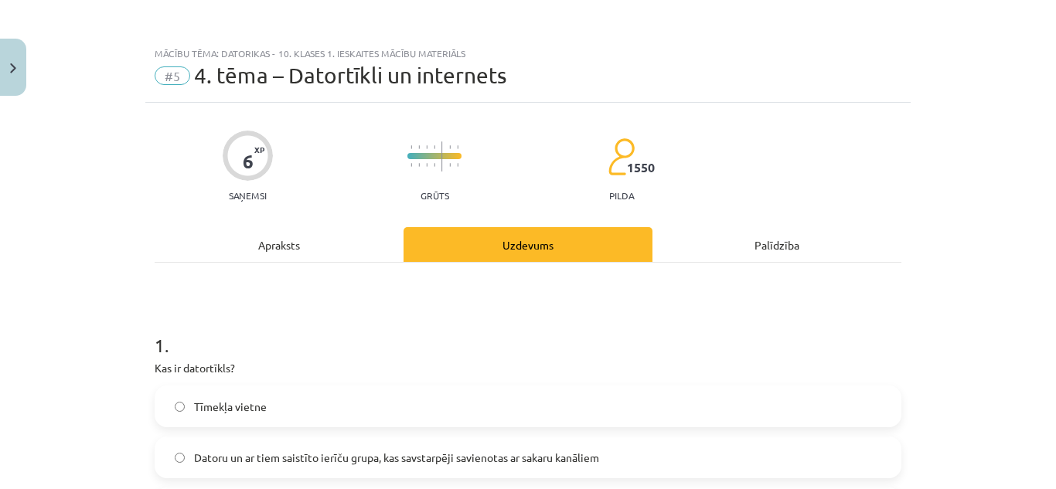
click at [297, 237] on div "Apraksts" at bounding box center [279, 244] width 249 height 35
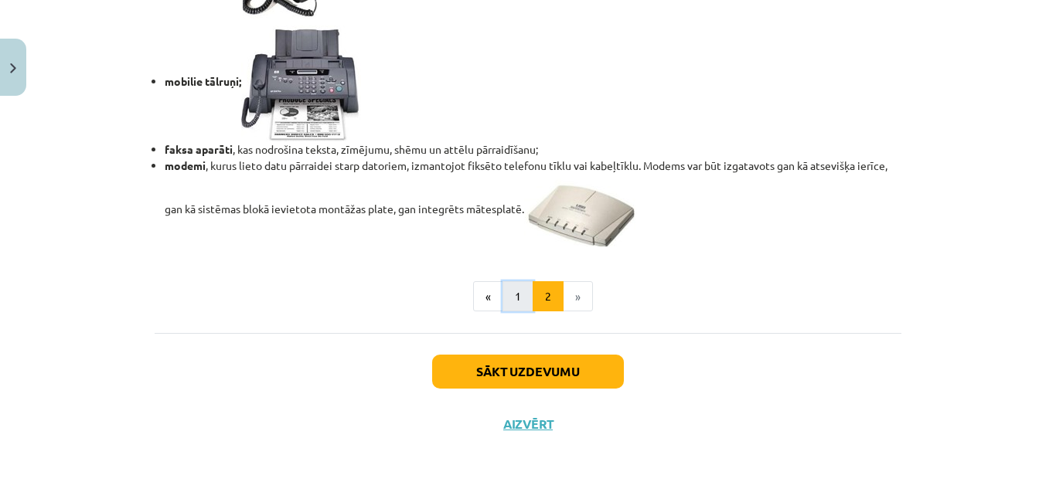
click at [508, 291] on button "1" at bounding box center [518, 296] width 31 height 31
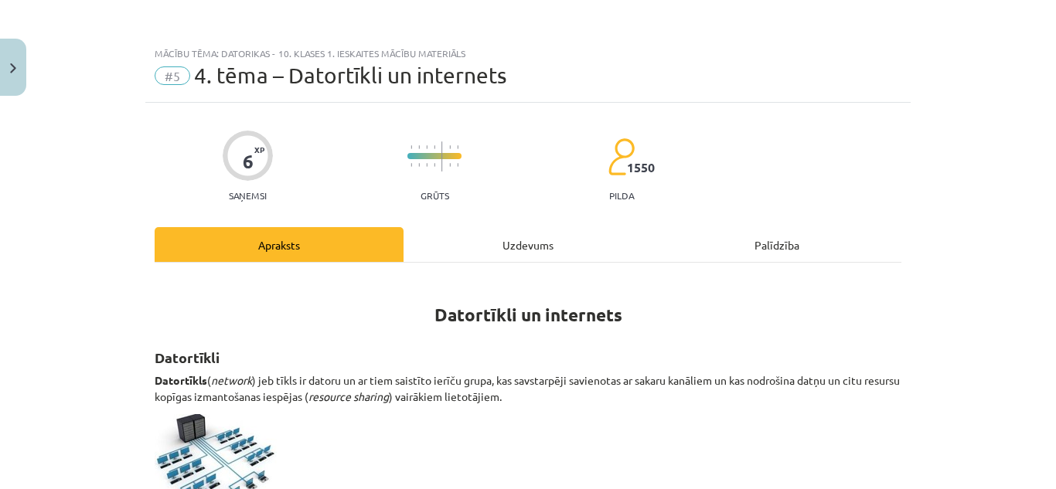
click at [513, 247] on div "Uzdevums" at bounding box center [528, 244] width 249 height 35
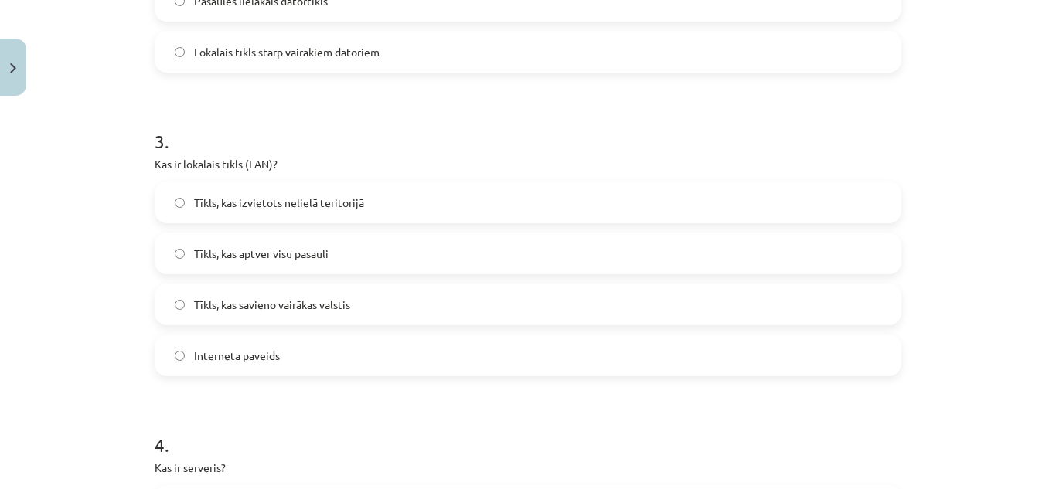
scroll to position [889, 0]
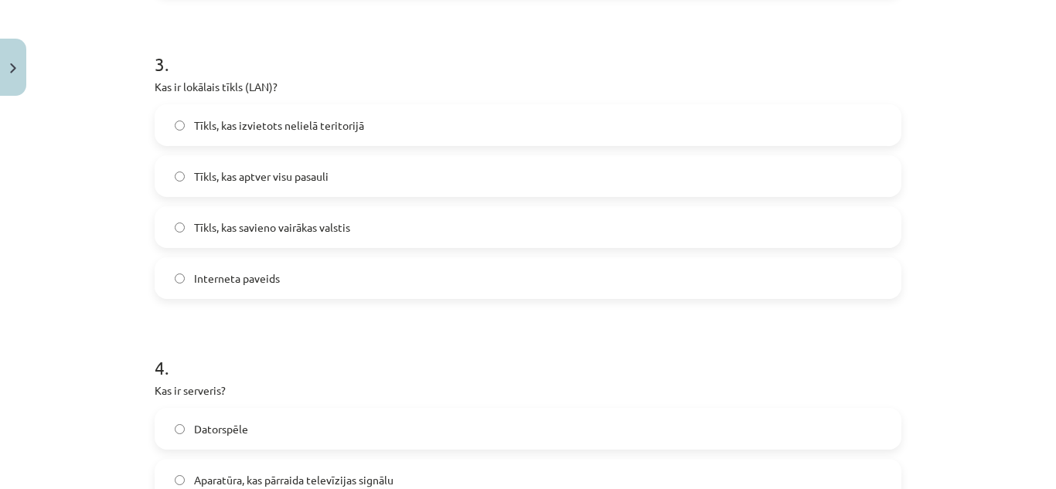
click at [389, 123] on label "Tīkls, kas izvietots nelielā teritorijā" at bounding box center [528, 125] width 744 height 39
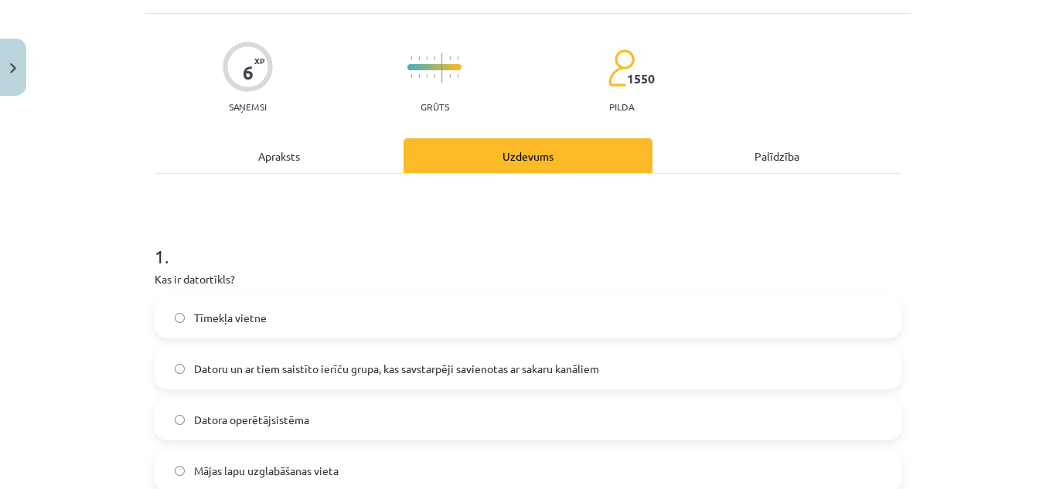
scroll to position [0, 0]
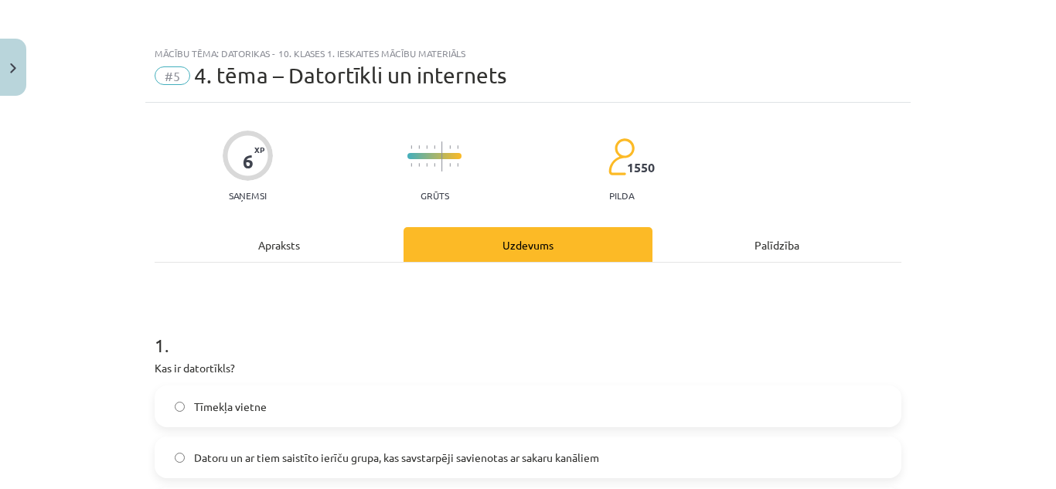
click at [274, 243] on div "Apraksts" at bounding box center [279, 244] width 249 height 35
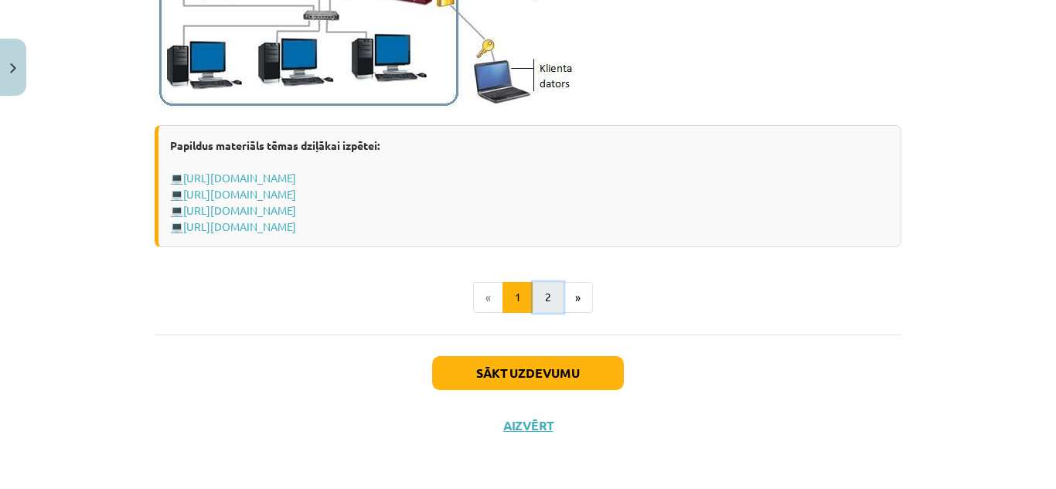
click at [551, 297] on button "2" at bounding box center [548, 297] width 31 height 31
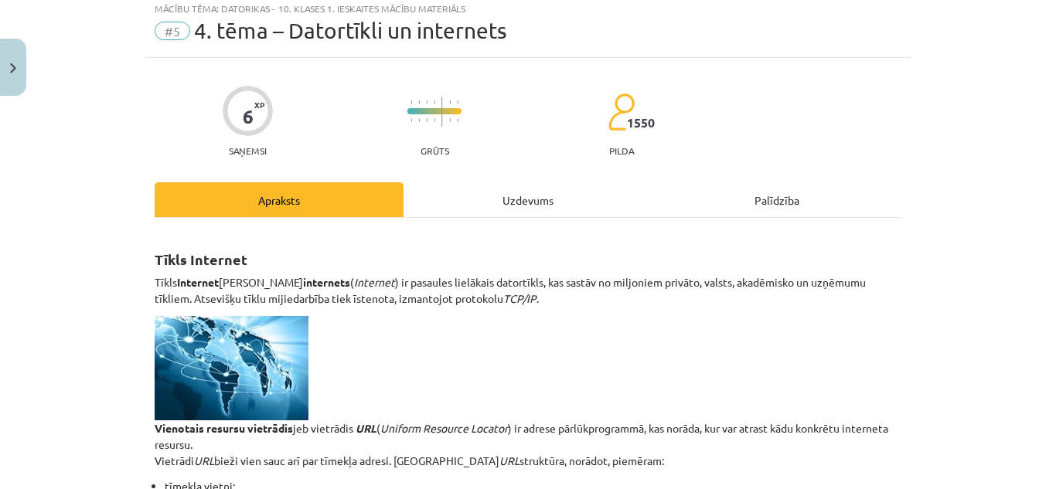
click at [515, 203] on div "Uzdevums" at bounding box center [528, 199] width 249 height 35
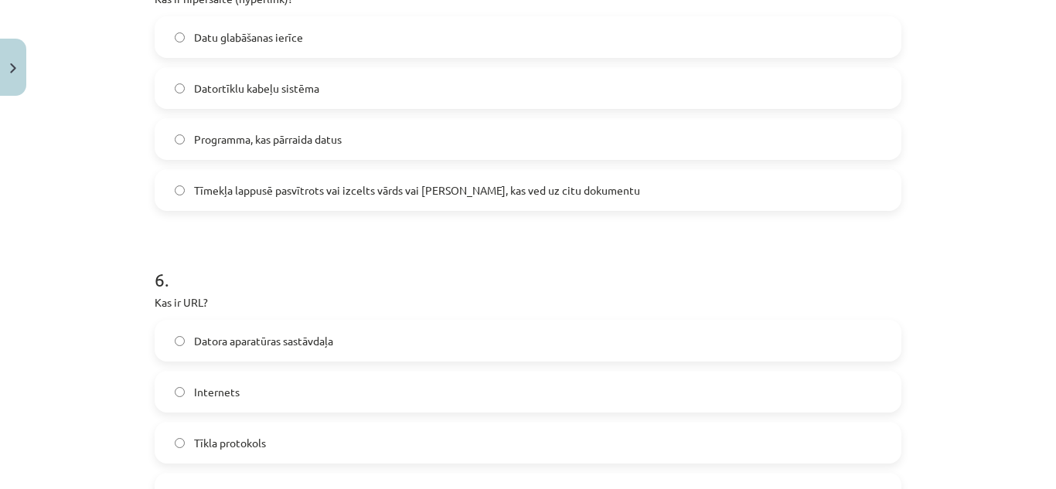
scroll to position [1790, 0]
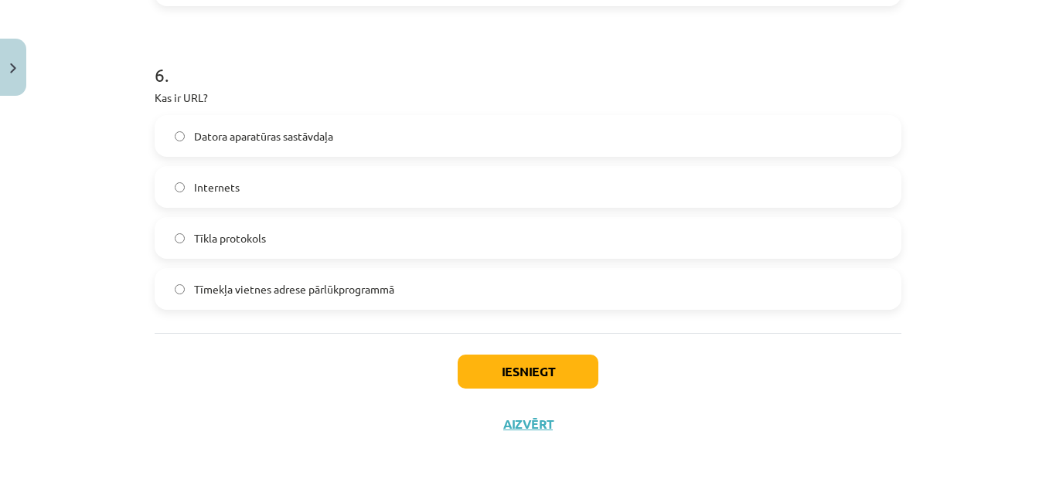
click at [414, 300] on label "Tīmekļa vietnes adrese pārlūkprogrammā" at bounding box center [528, 289] width 744 height 39
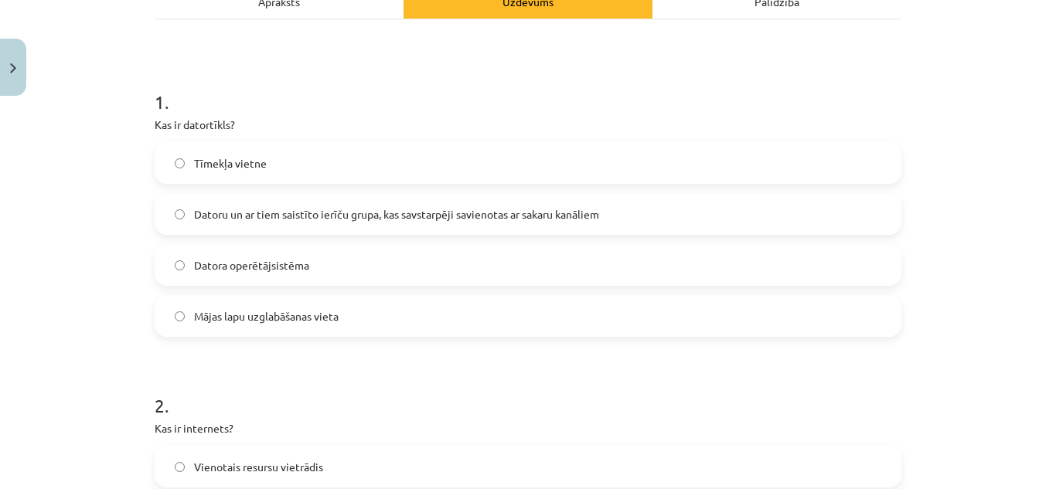
scroll to position [0, 0]
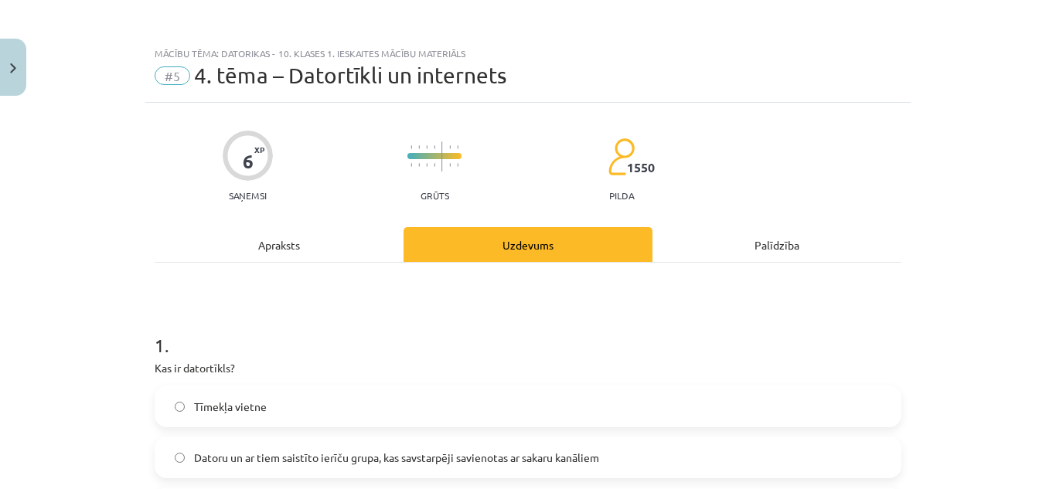
click at [305, 240] on div "Apraksts" at bounding box center [279, 244] width 249 height 35
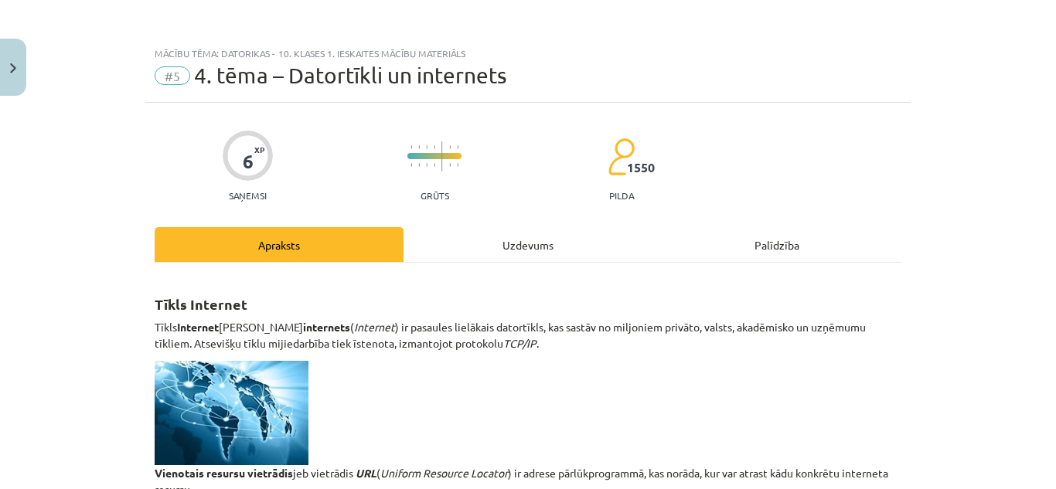
click at [531, 240] on div "Uzdevums" at bounding box center [528, 244] width 249 height 35
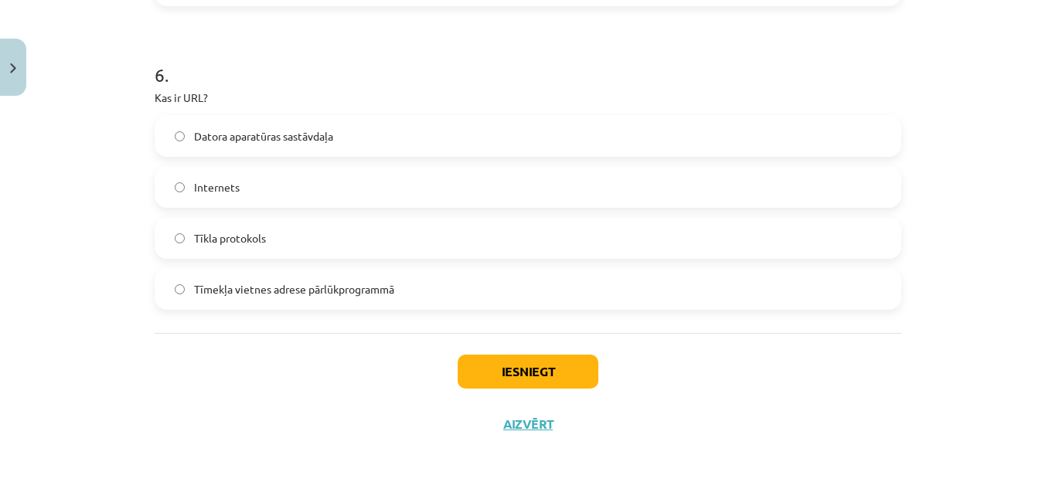
scroll to position [1481, 0]
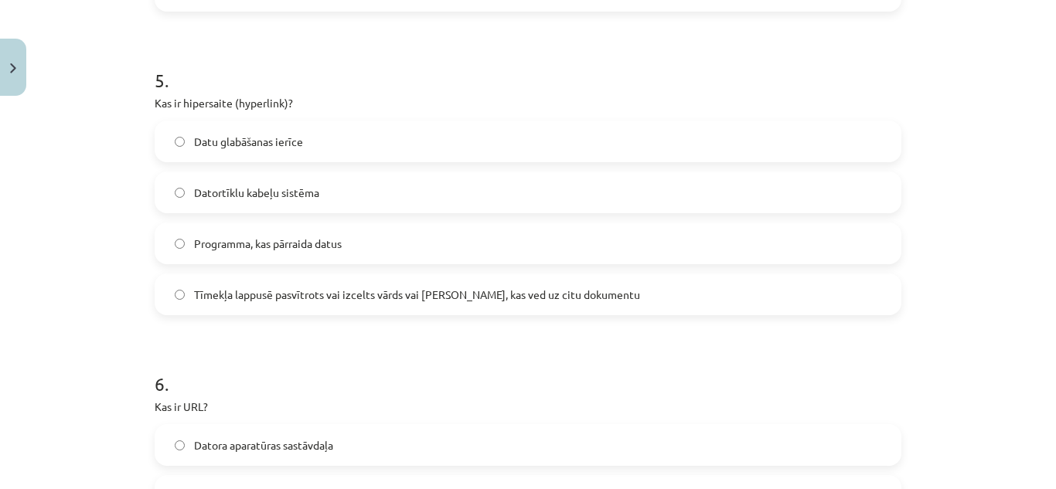
click at [482, 302] on span "Tīmekļa lappusē pasvītrots vai izcelts vārds vai frāze, kas ved uz citu dokumen…" at bounding box center [417, 295] width 446 height 16
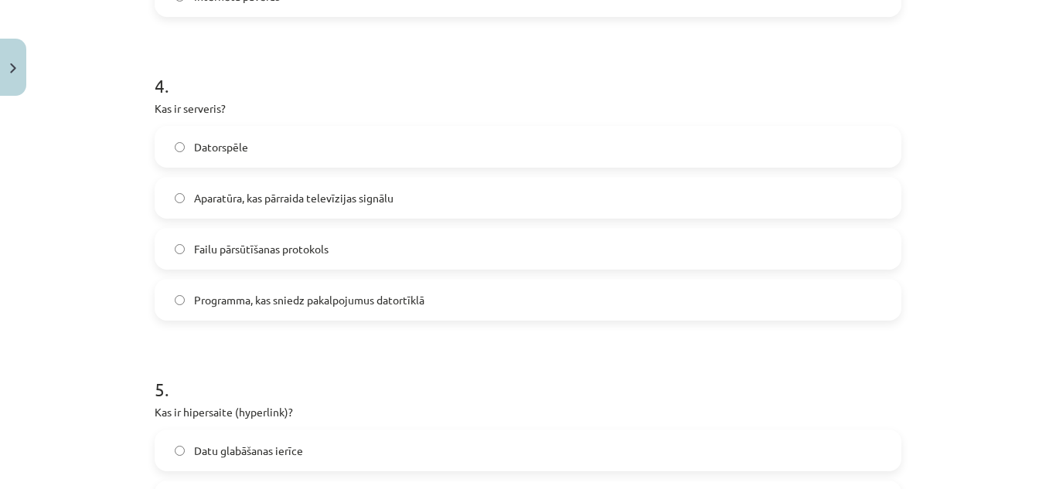
scroll to position [1249, 0]
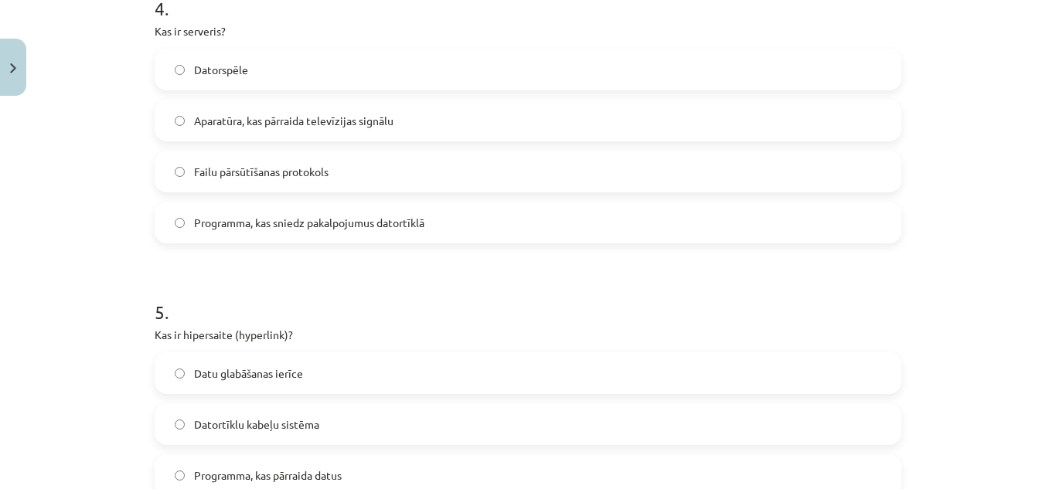
click at [350, 228] on span "Programma, kas sniedz pakalpojumus datortīklā" at bounding box center [309, 223] width 230 height 16
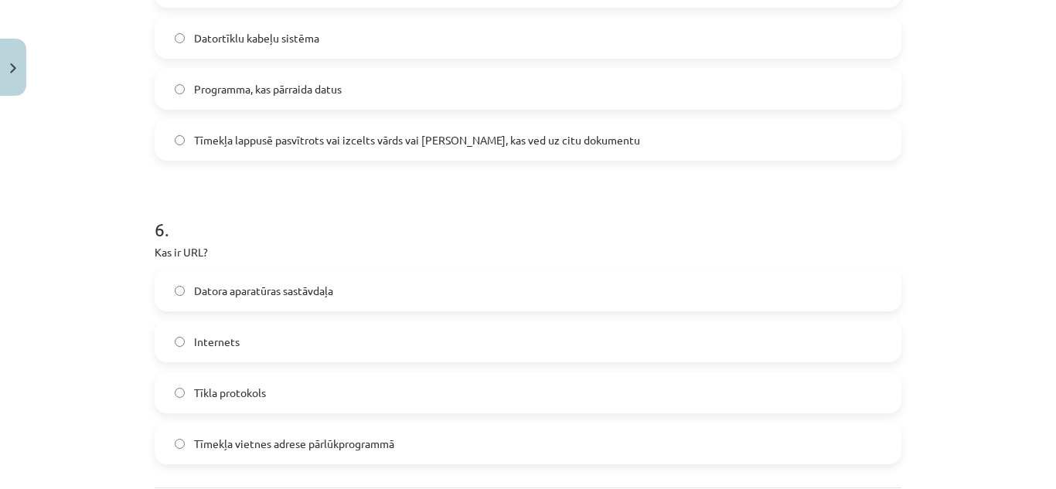
scroll to position [1790, 0]
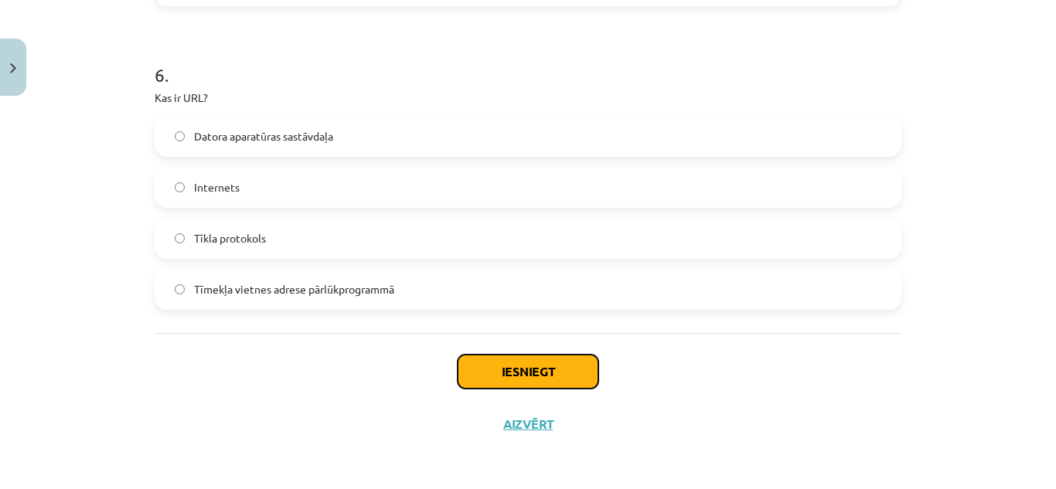
click at [561, 360] on button "Iesniegt" at bounding box center [528, 372] width 141 height 34
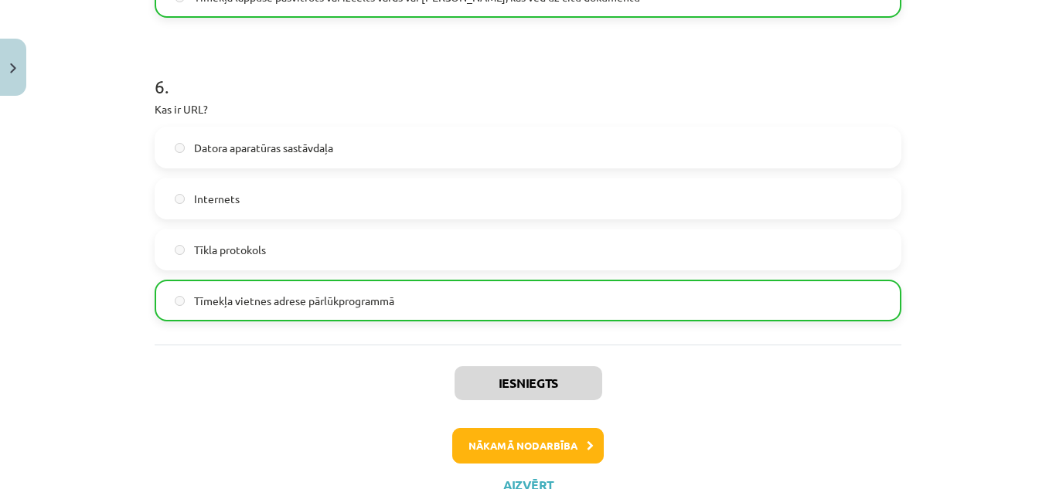
scroll to position [1839, 0]
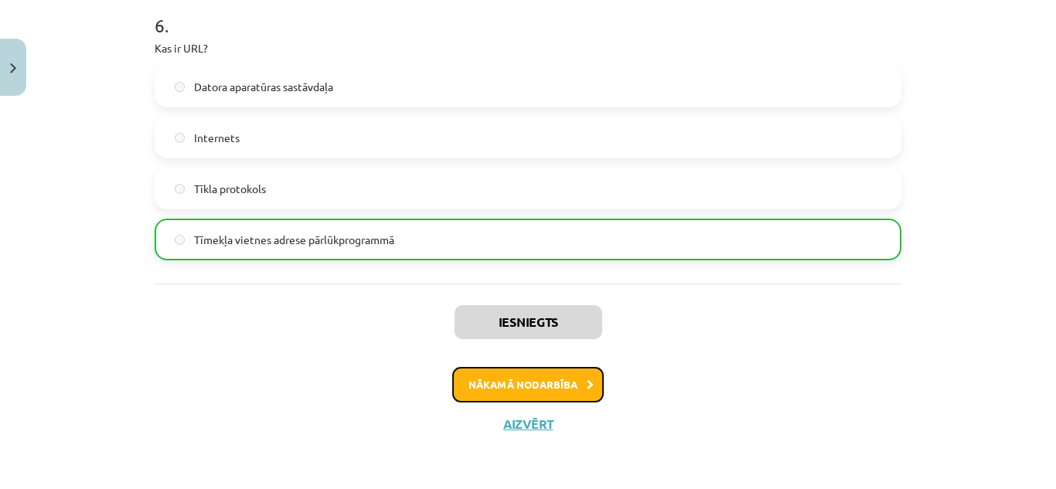
click at [587, 384] on icon at bounding box center [590, 385] width 7 height 10
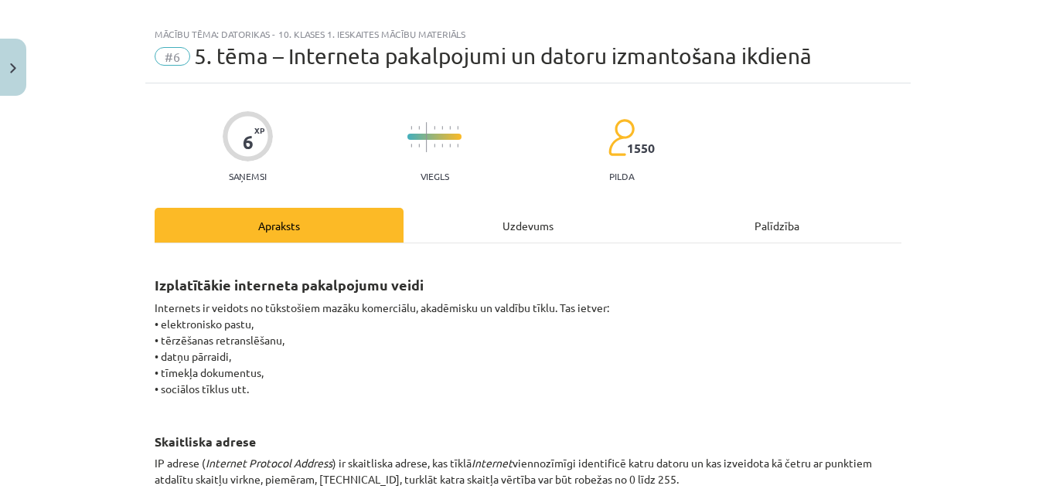
scroll to position [97, 0]
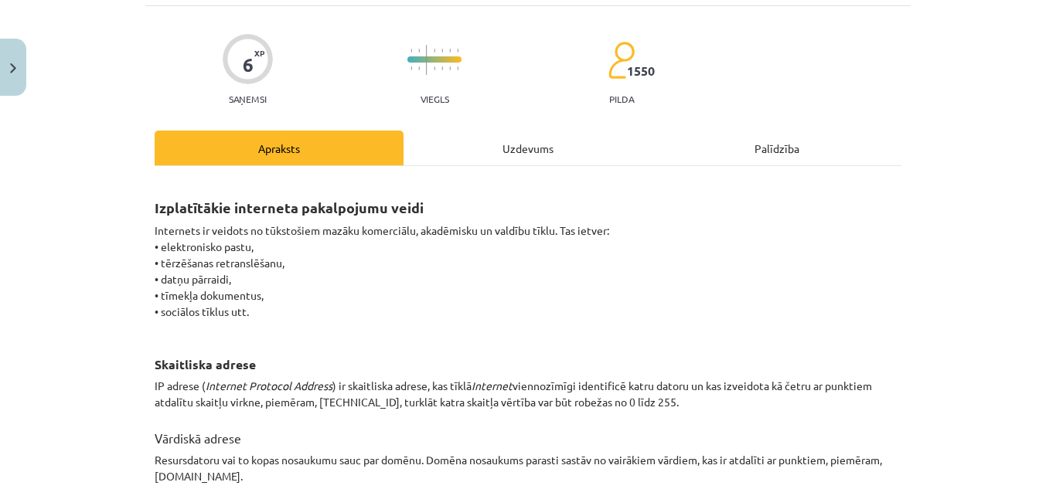
click at [509, 157] on div "Uzdevums" at bounding box center [528, 148] width 249 height 35
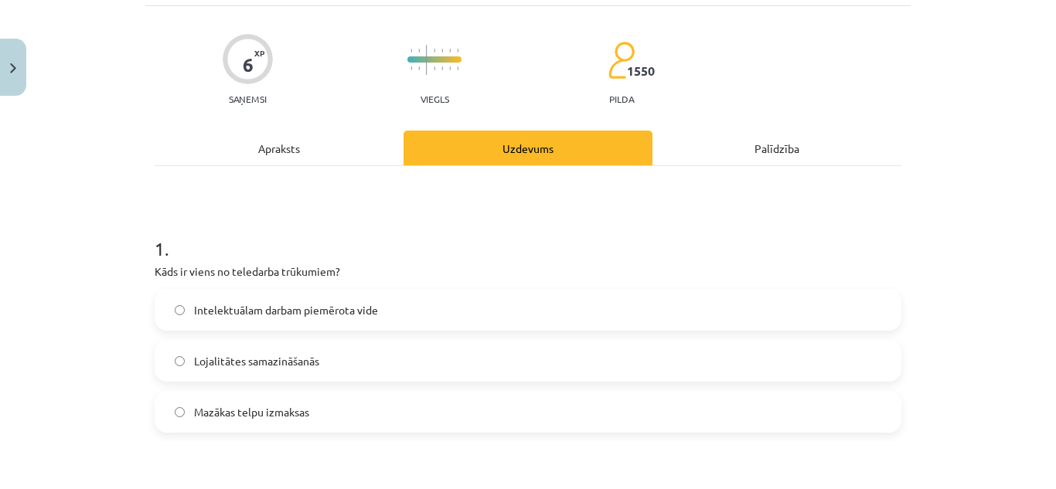
scroll to position [39, 0]
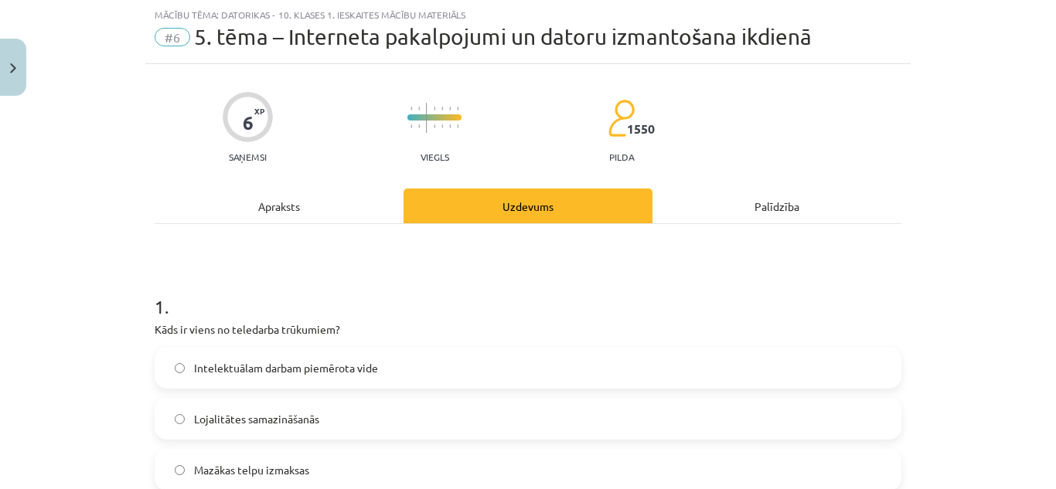
click at [288, 202] on div "Apraksts" at bounding box center [279, 206] width 249 height 35
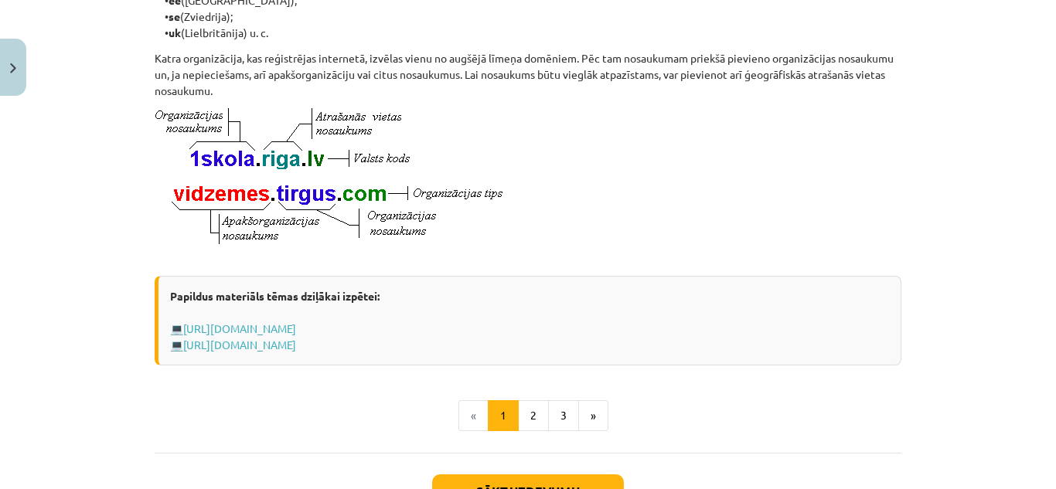
scroll to position [889, 0]
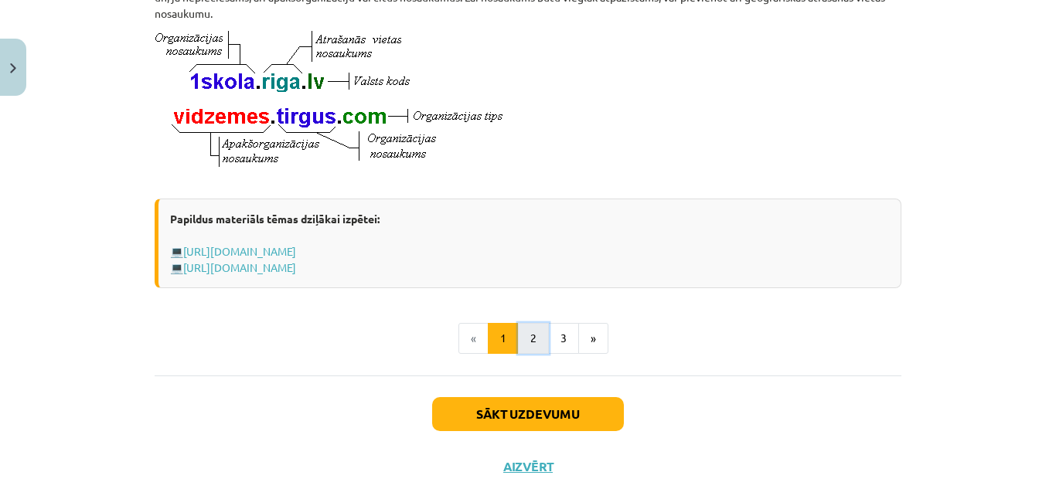
click at [523, 353] on button "2" at bounding box center [533, 338] width 31 height 31
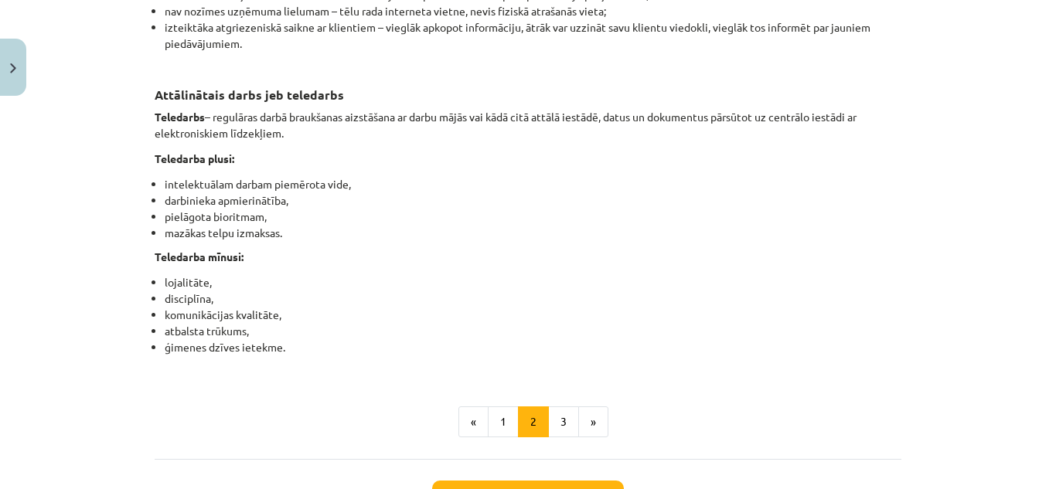
scroll to position [2353, 0]
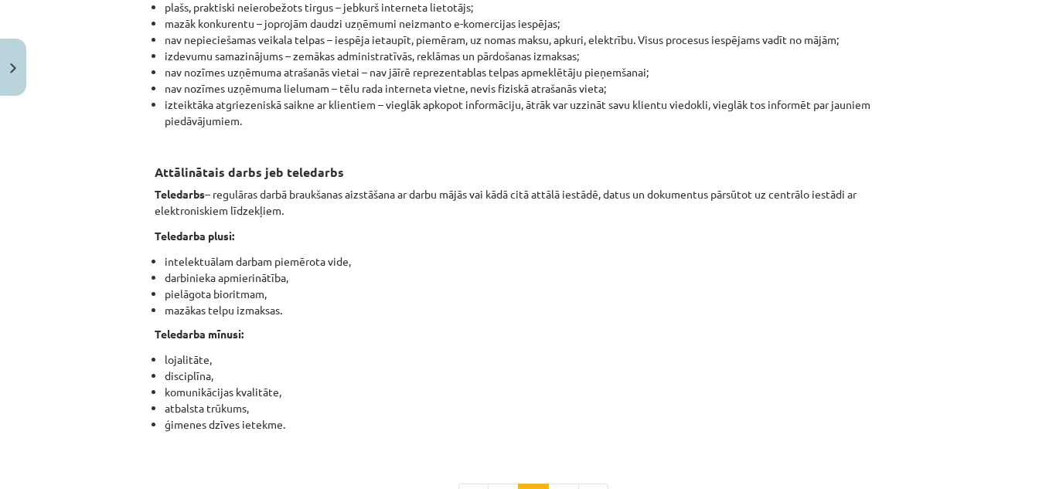
drag, startPoint x: 454, startPoint y: 336, endPoint x: 631, endPoint y: 407, distance: 190.8
click at [631, 384] on li "disciplīna," at bounding box center [533, 376] width 737 height 16
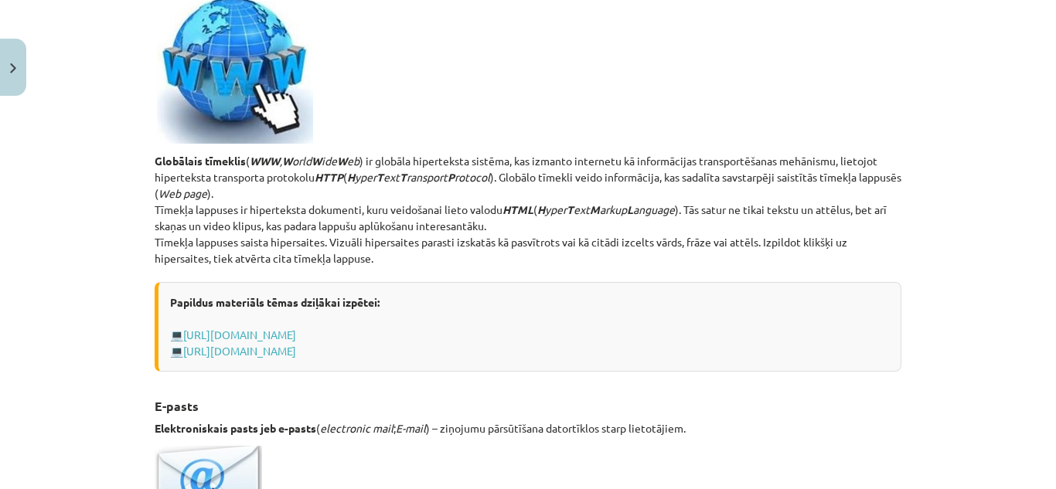
scroll to position [33, 0]
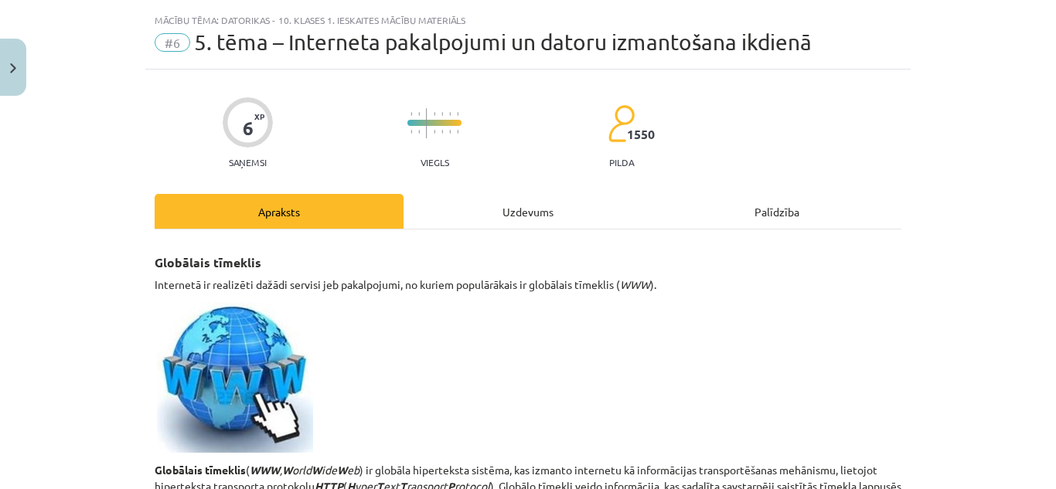
click at [483, 217] on div "Uzdevums" at bounding box center [528, 211] width 249 height 35
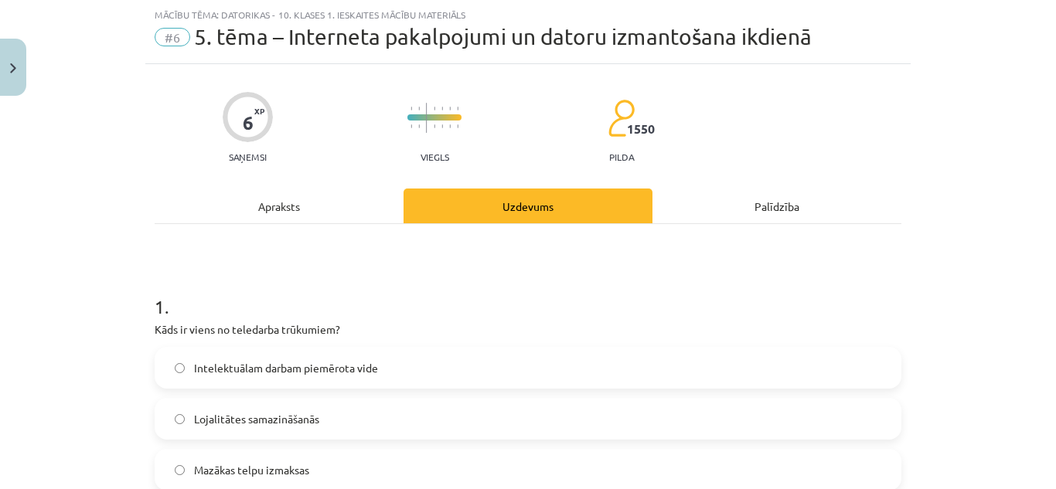
scroll to position [193, 0]
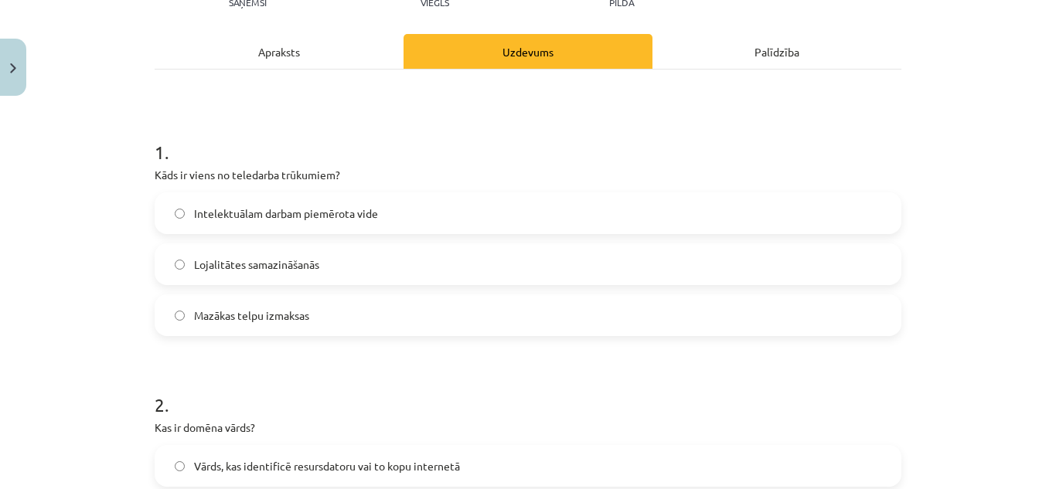
click at [303, 53] on div "Apraksts" at bounding box center [279, 51] width 249 height 35
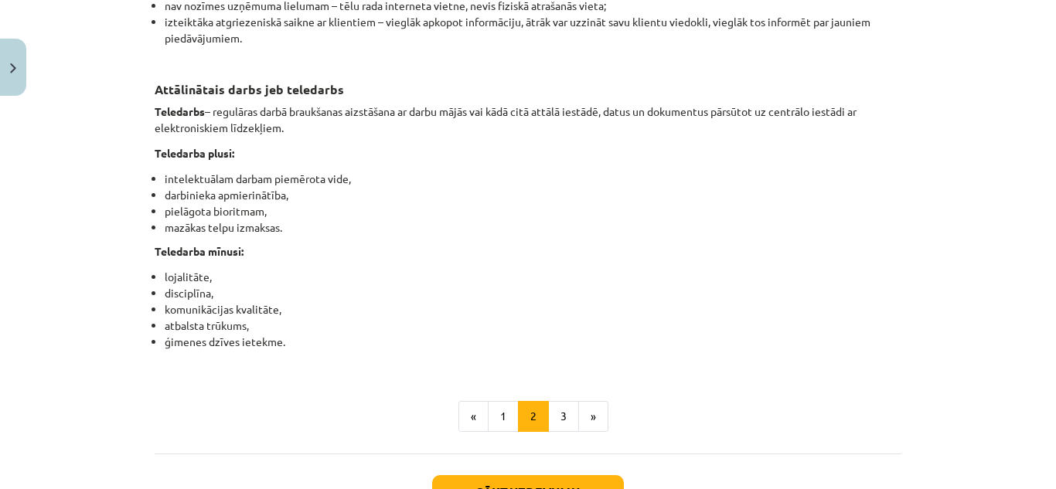
scroll to position [2513, 0]
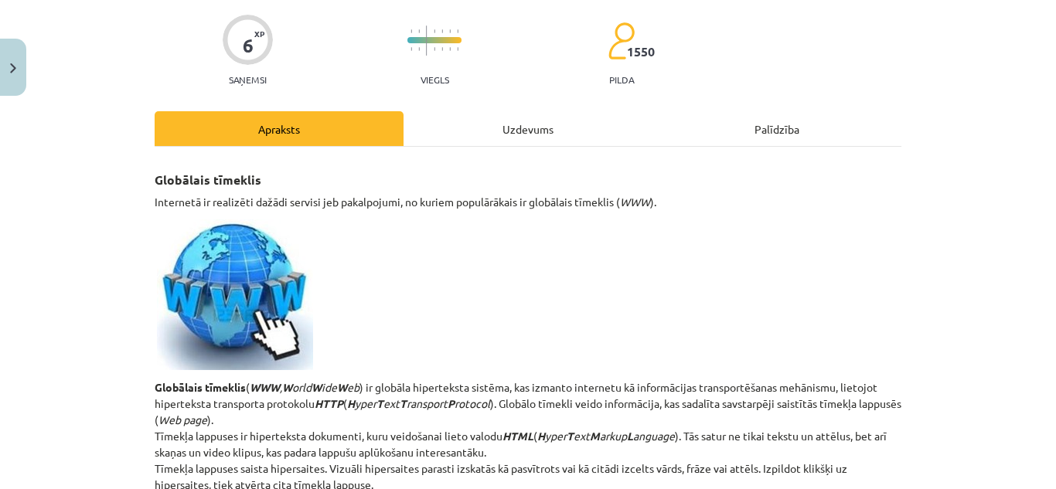
click at [522, 128] on div "Uzdevums" at bounding box center [528, 128] width 249 height 35
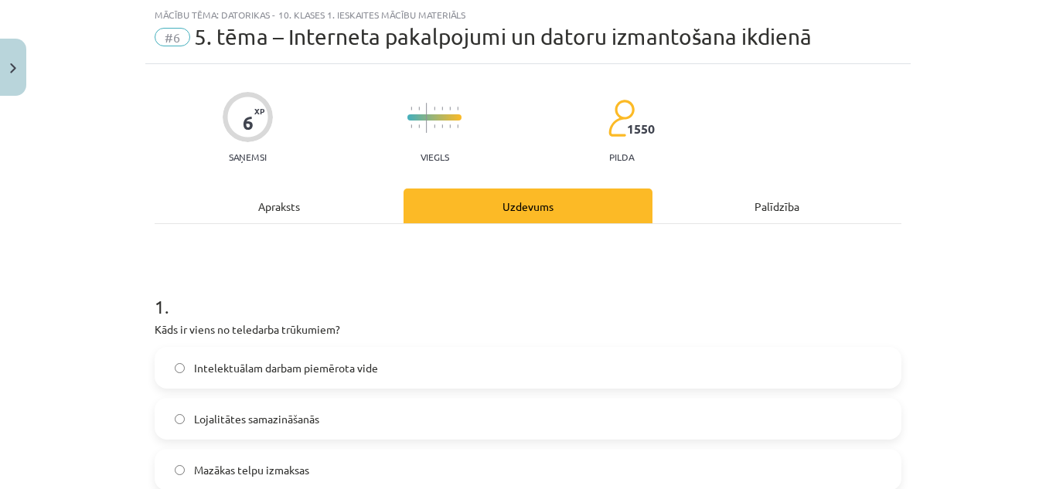
scroll to position [193, 0]
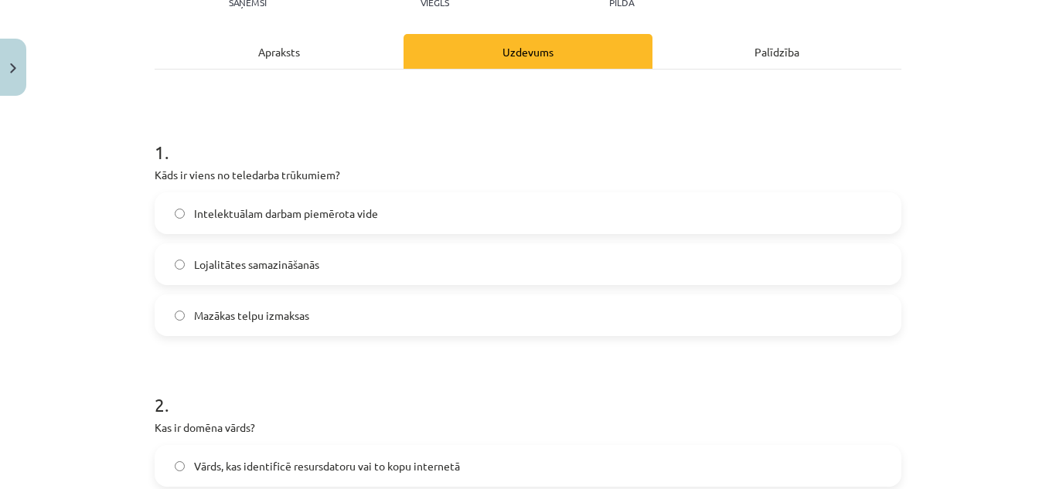
click at [333, 268] on label "Lojalitātes samazināšanās" at bounding box center [528, 264] width 744 height 39
click at [275, 49] on div "Apraksts" at bounding box center [279, 51] width 249 height 35
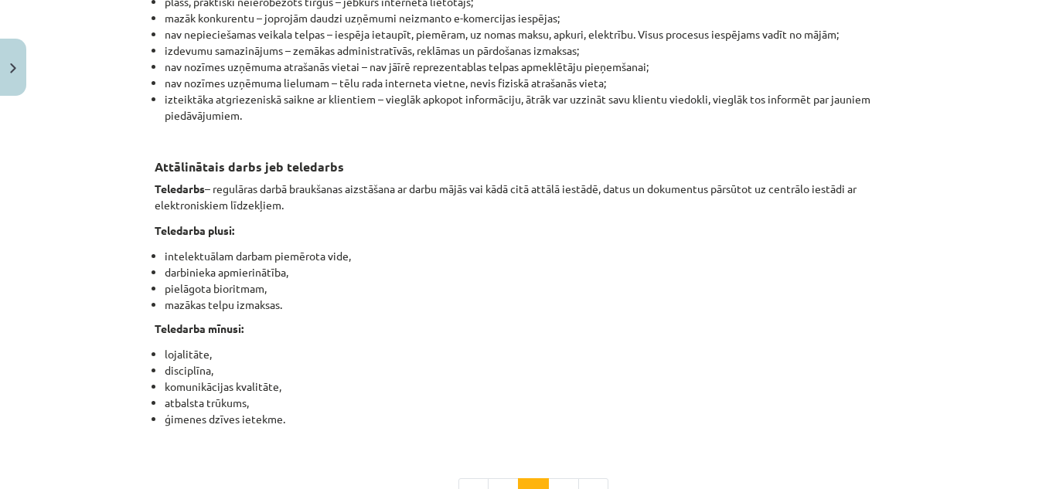
scroll to position [2585, 0]
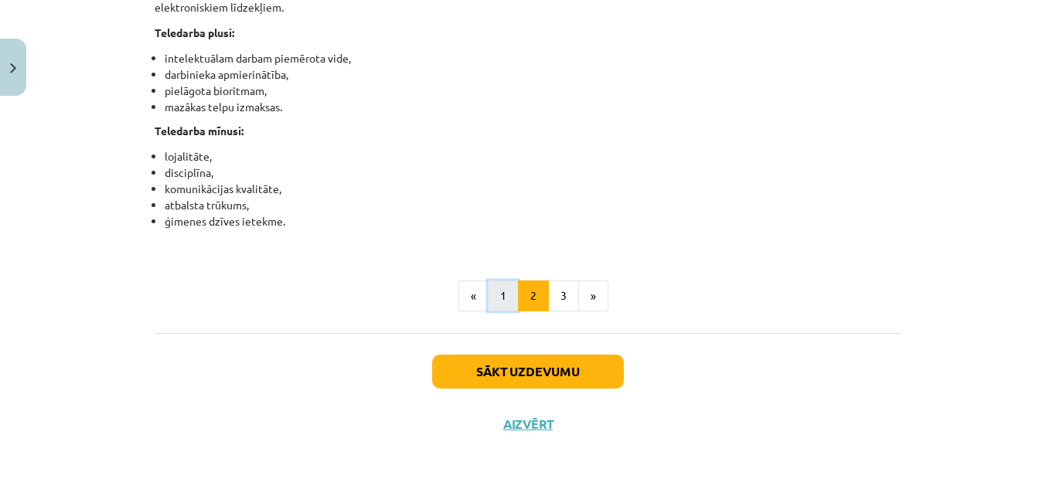
click at [506, 298] on button "1" at bounding box center [503, 296] width 31 height 31
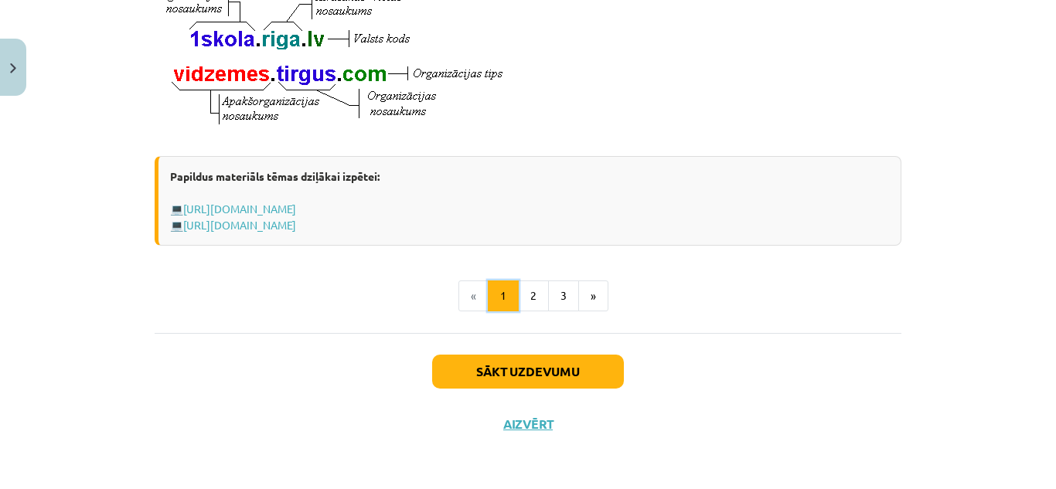
scroll to position [793, 0]
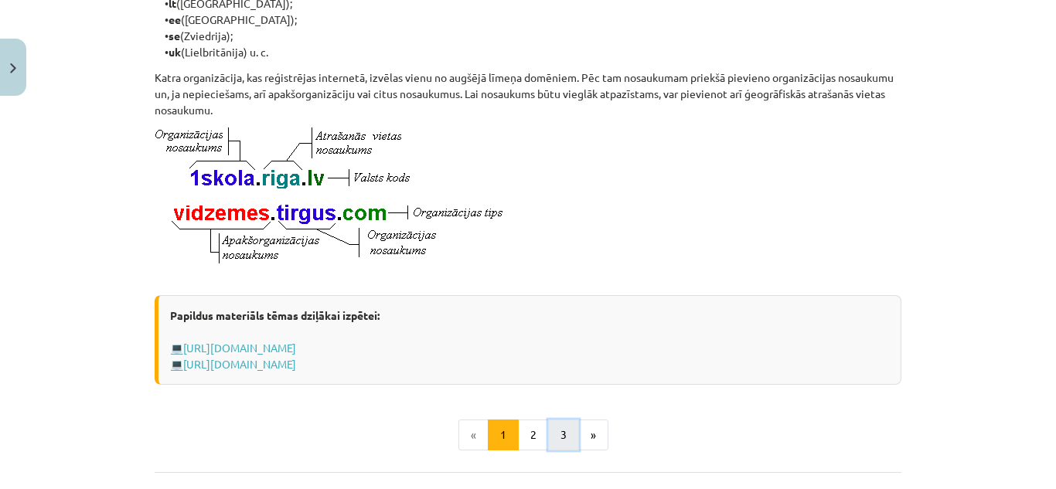
click at [569, 446] on button "3" at bounding box center [563, 435] width 31 height 31
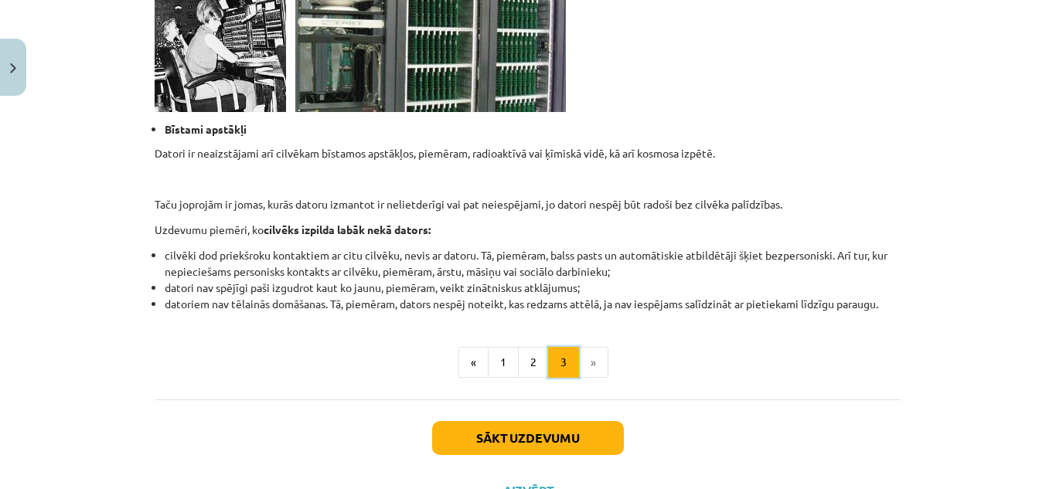
scroll to position [1580, 0]
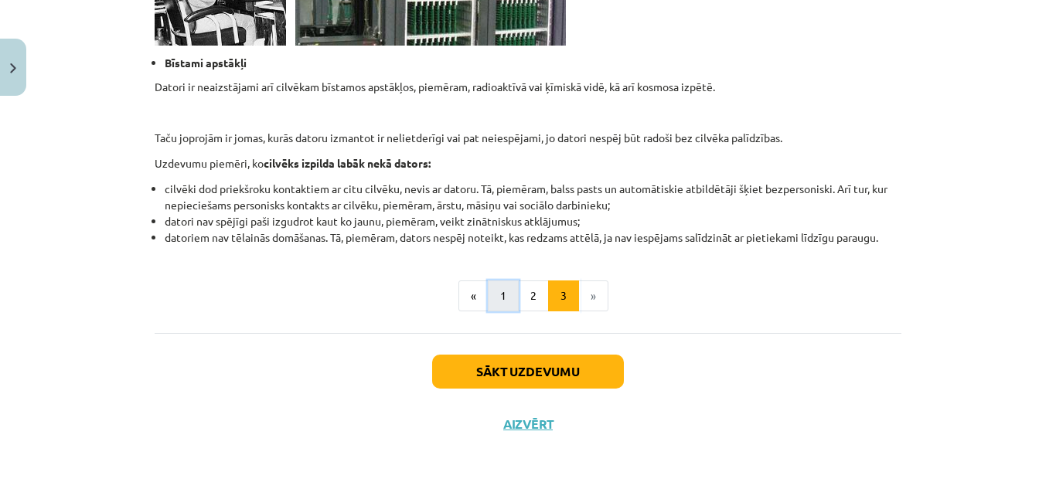
click at [504, 292] on button "1" at bounding box center [503, 296] width 31 height 31
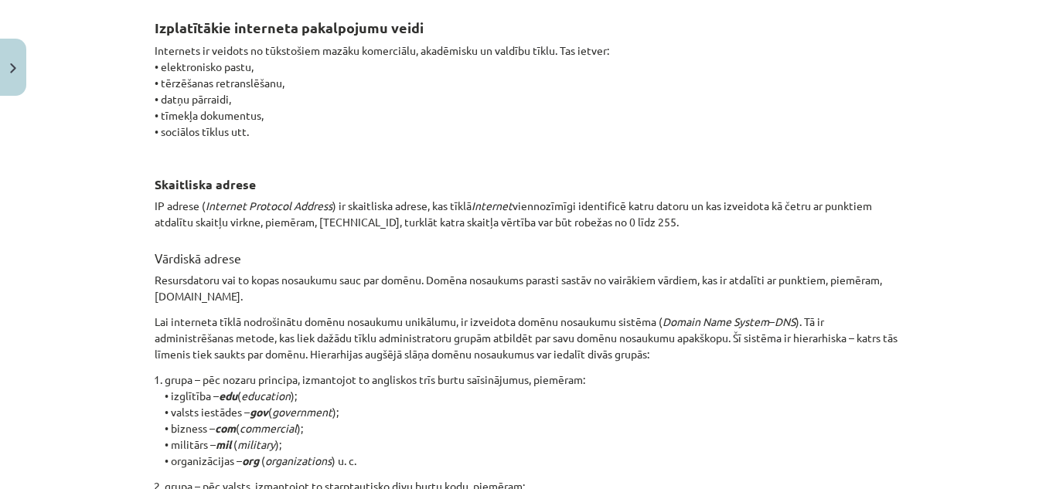
scroll to position [0, 0]
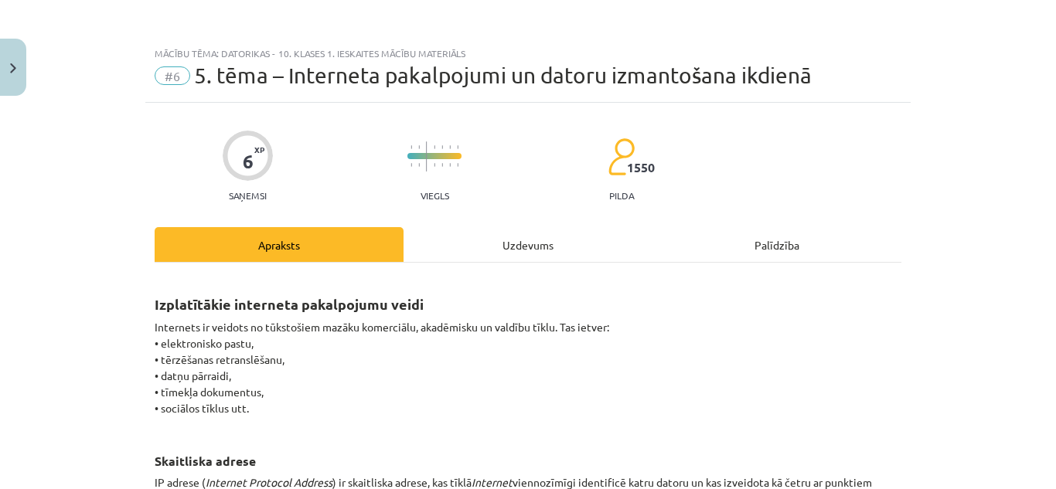
click at [558, 237] on div "Uzdevums" at bounding box center [528, 244] width 249 height 35
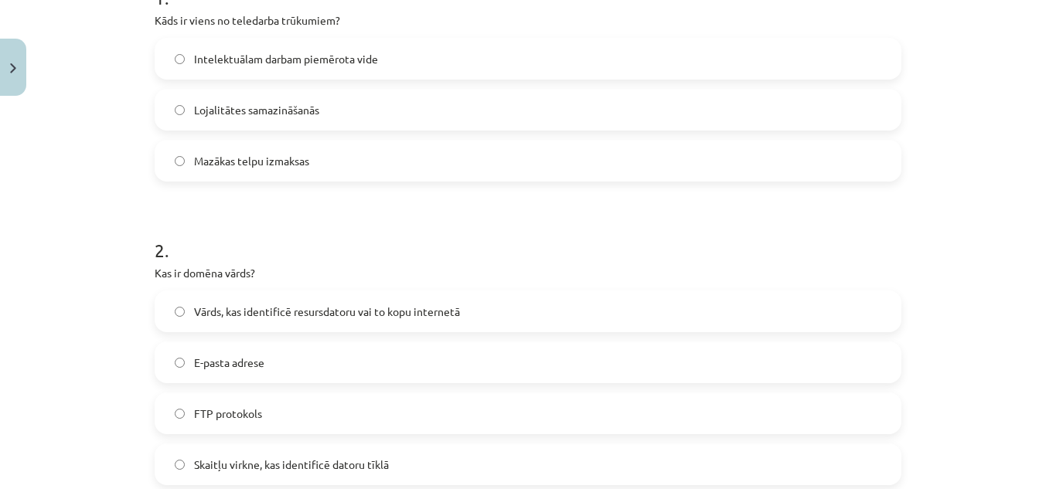
scroll to position [425, 0]
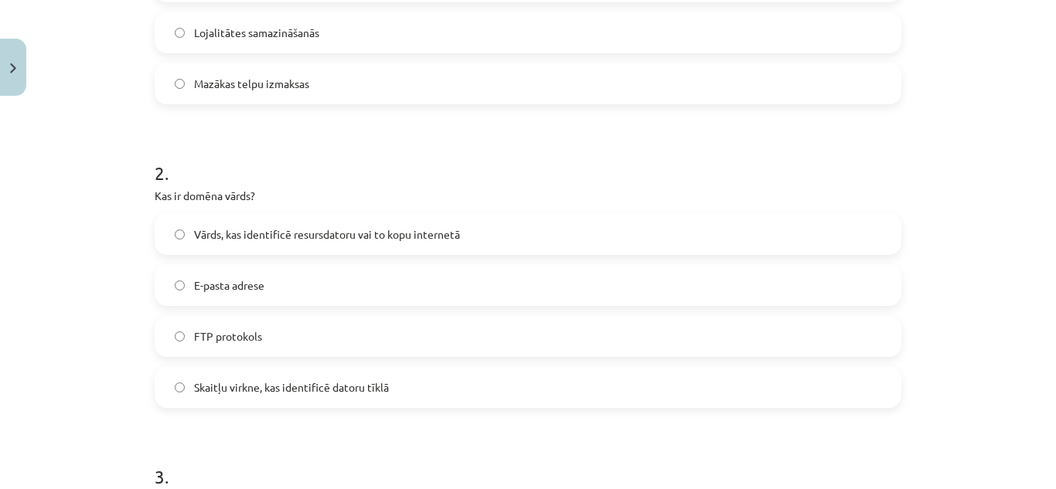
click at [472, 234] on label "Vārds, kas identificē resursdatoru vai to kopu internetā" at bounding box center [528, 234] width 744 height 39
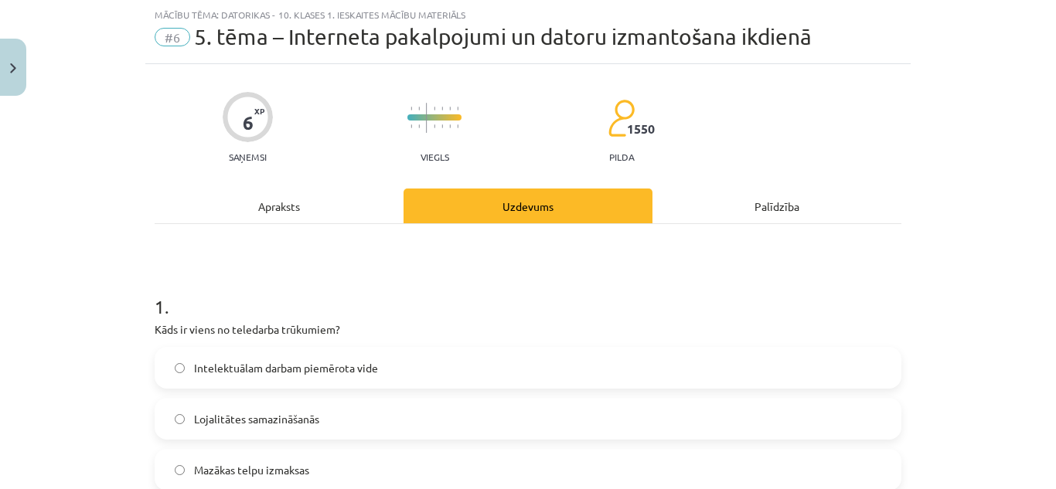
scroll to position [0, 0]
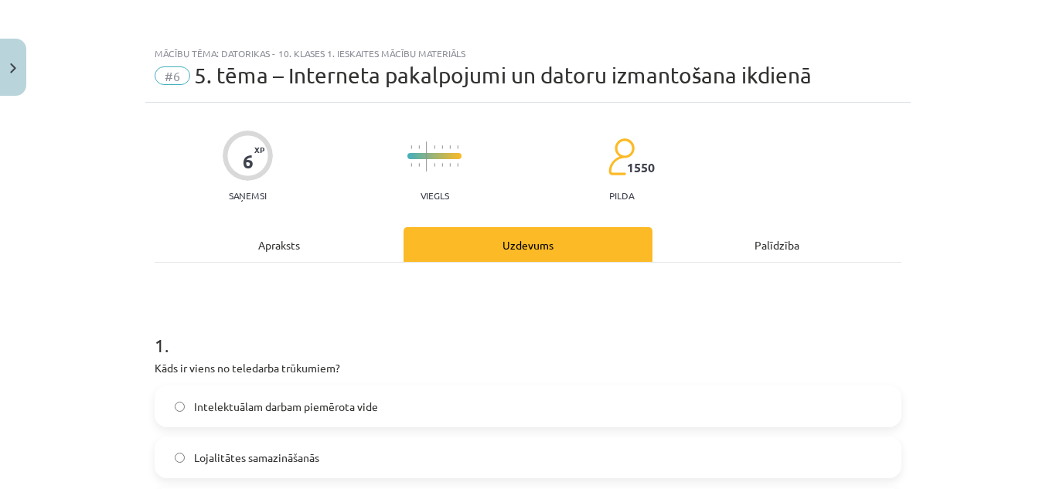
click at [288, 234] on div "Apraksts" at bounding box center [279, 244] width 249 height 35
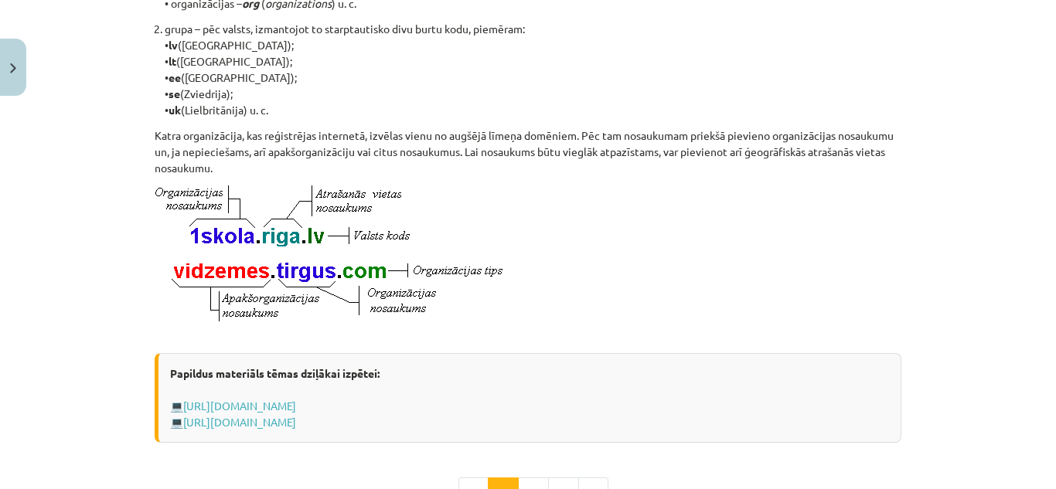
scroll to position [812, 0]
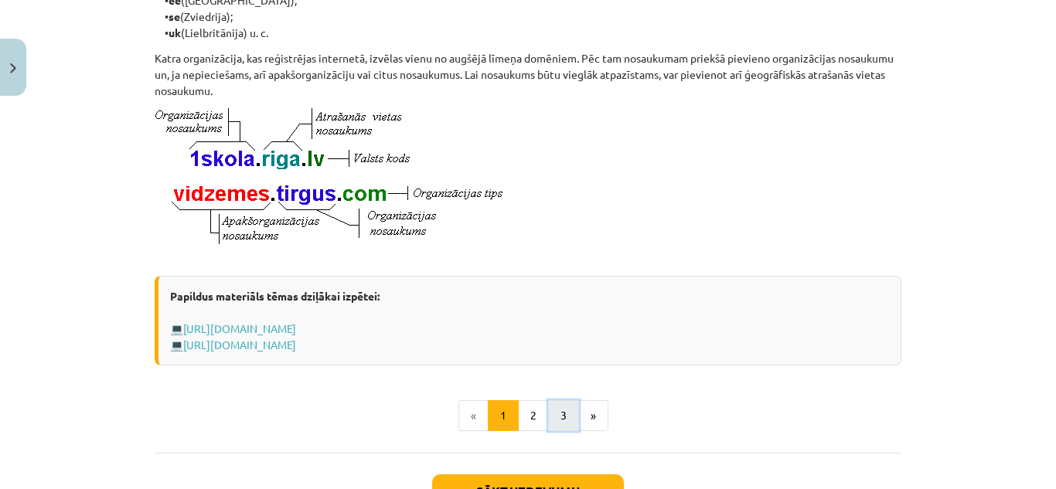
click at [548, 418] on button "3" at bounding box center [563, 416] width 31 height 31
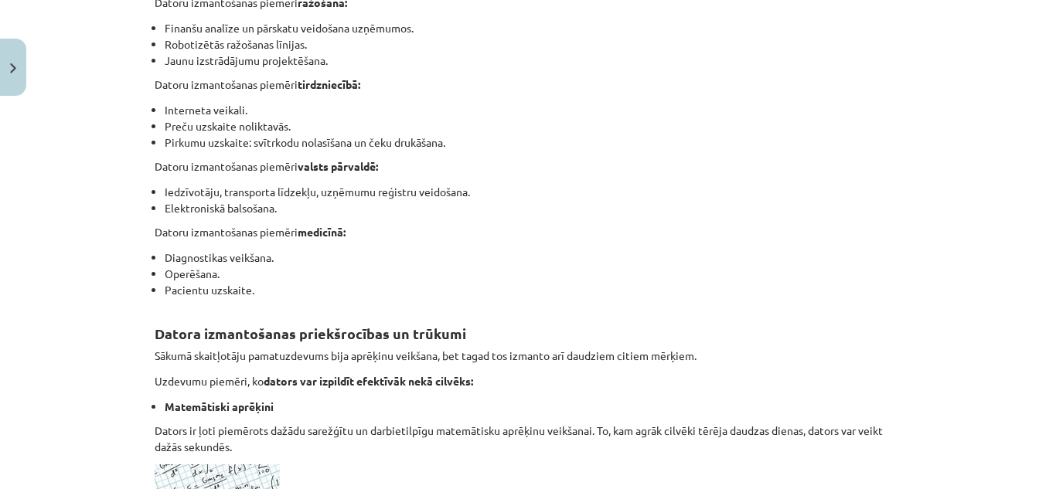
scroll to position [973, 0]
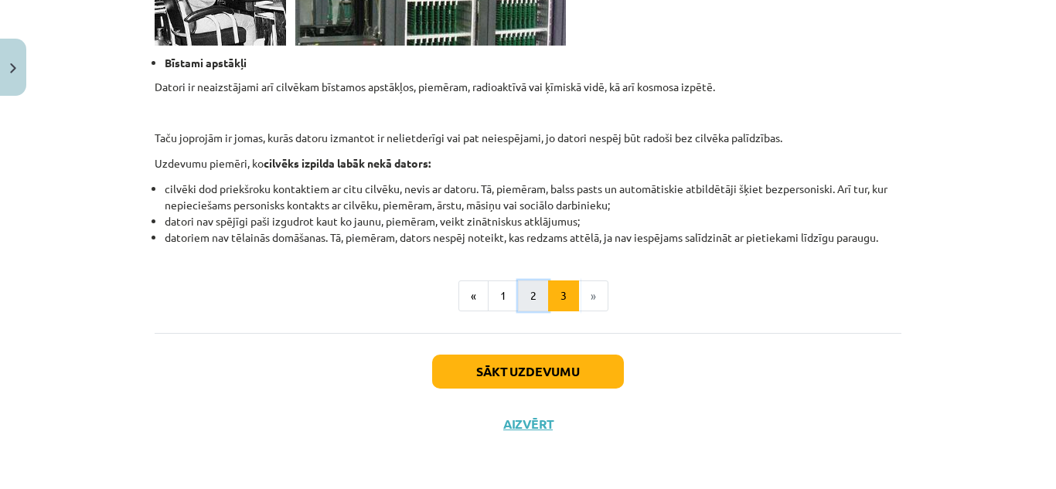
click at [518, 287] on button "2" at bounding box center [533, 296] width 31 height 31
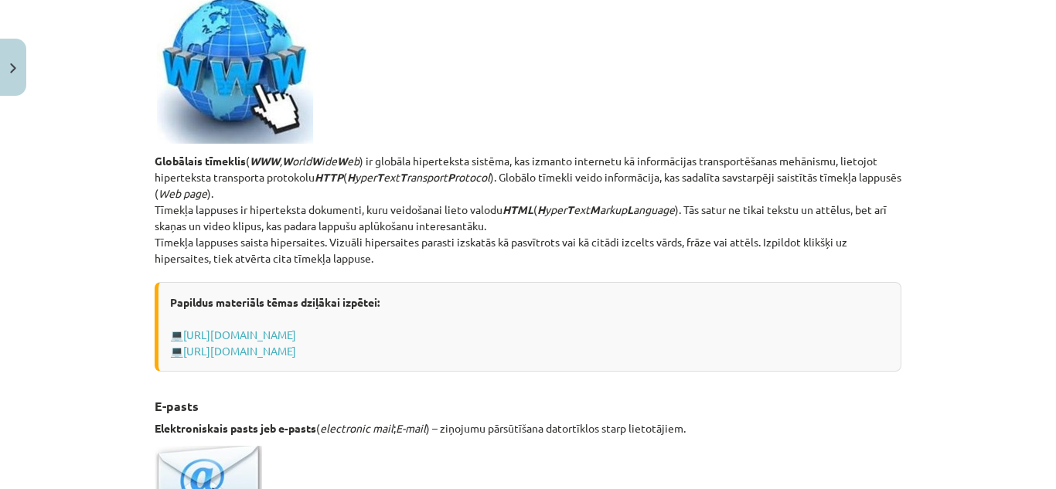
scroll to position [111, 0]
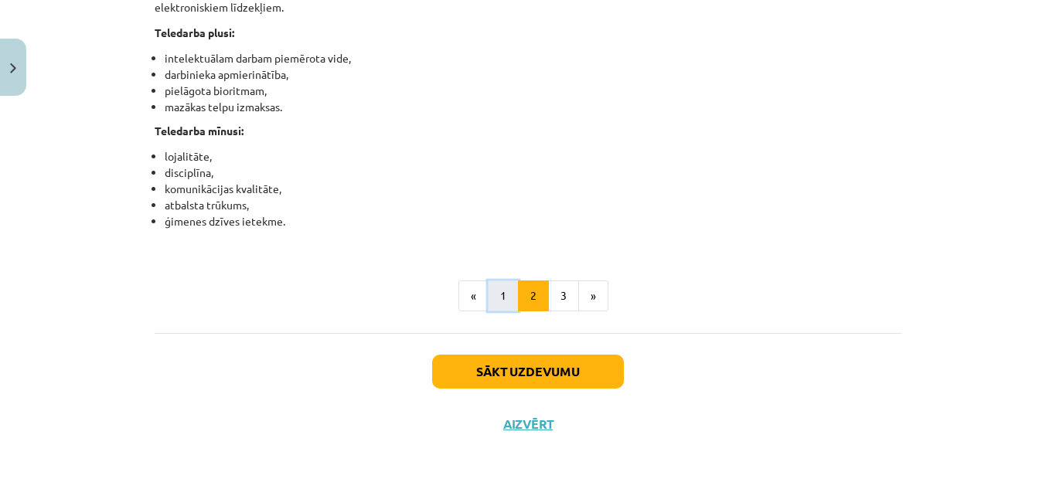
click at [496, 298] on button "1" at bounding box center [503, 296] width 31 height 31
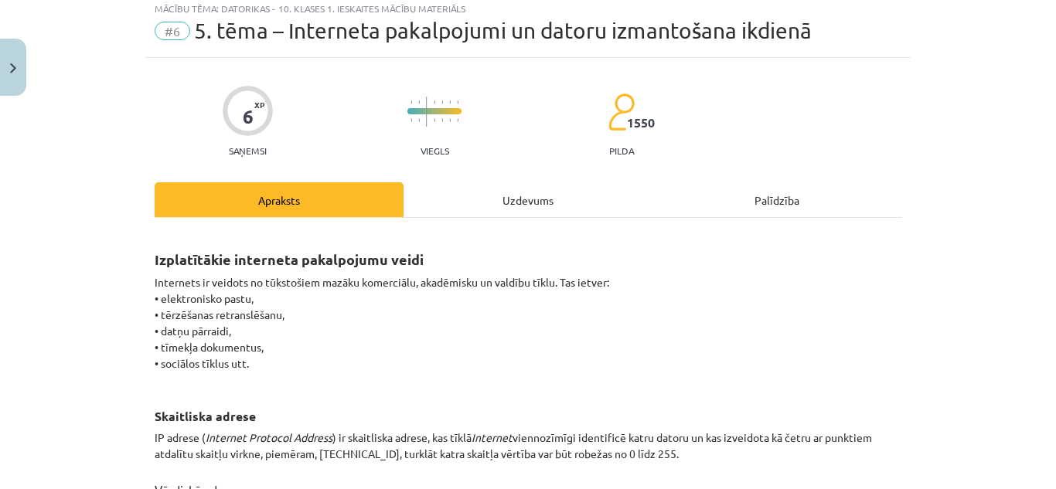
scroll to position [0, 0]
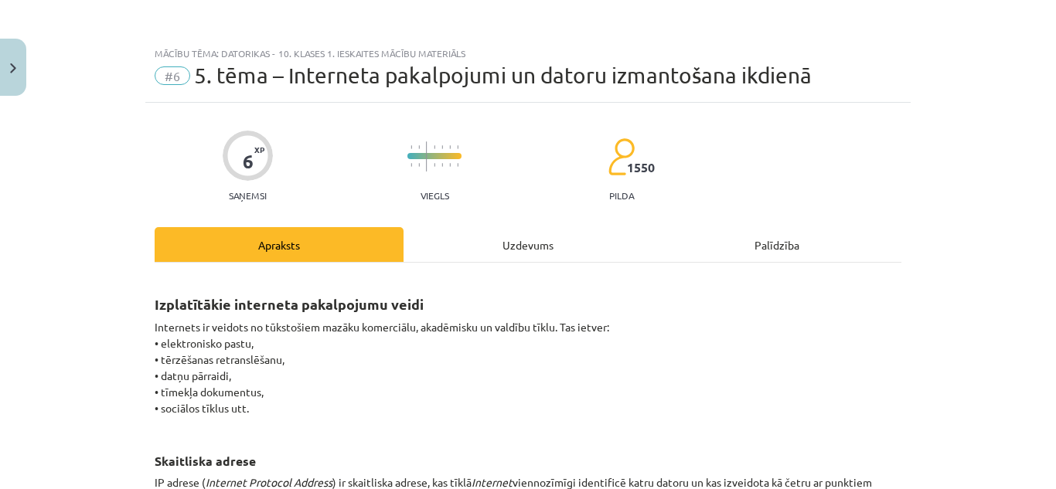
click at [493, 252] on div "Uzdevums" at bounding box center [528, 244] width 249 height 35
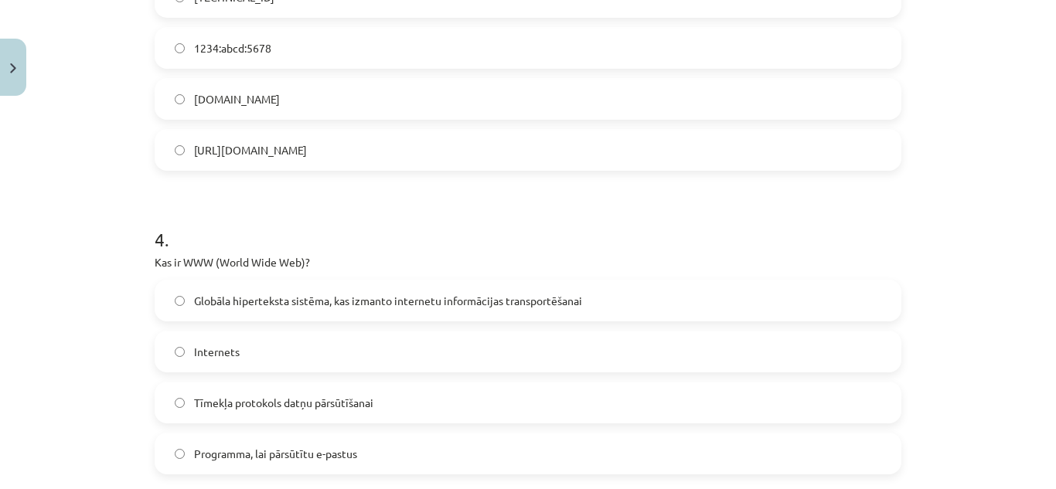
scroll to position [735, 0]
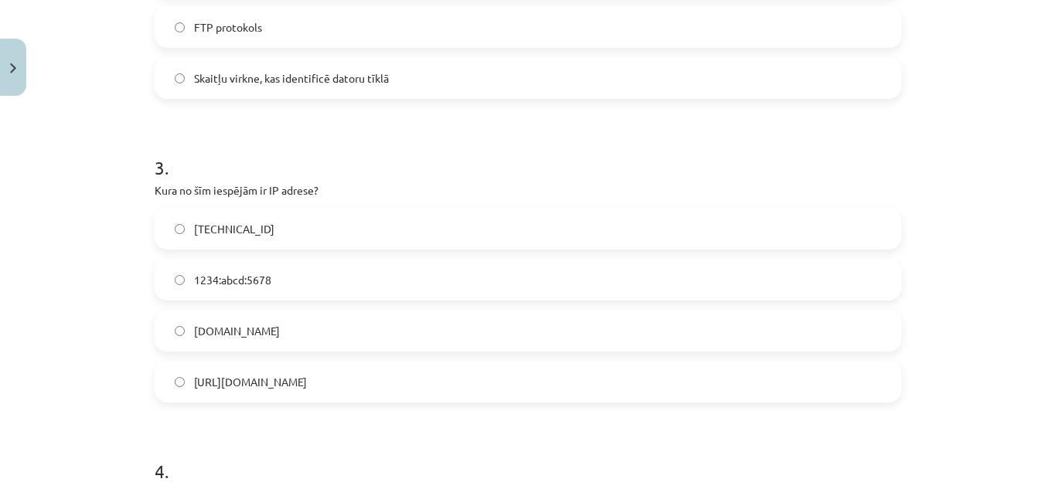
click at [317, 227] on label "192.100.81.101" at bounding box center [528, 229] width 744 height 39
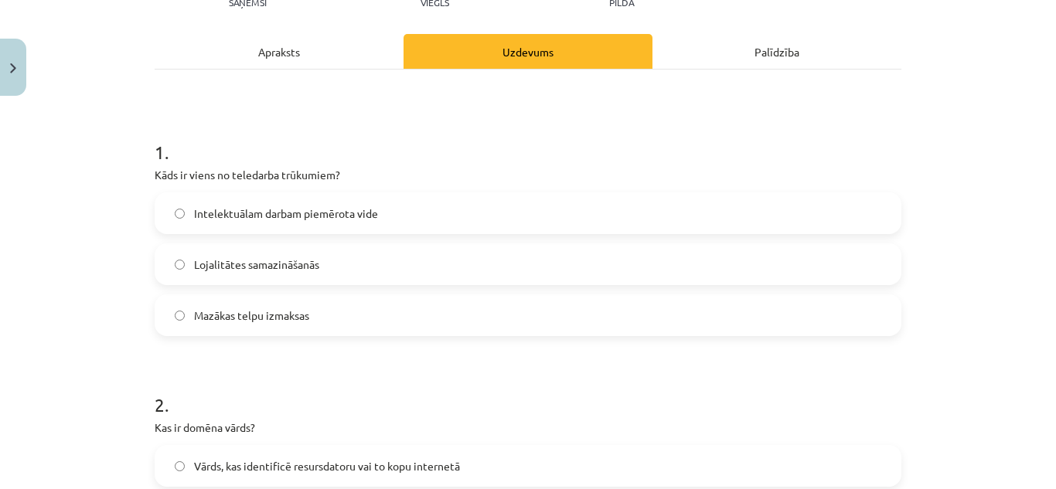
scroll to position [0, 0]
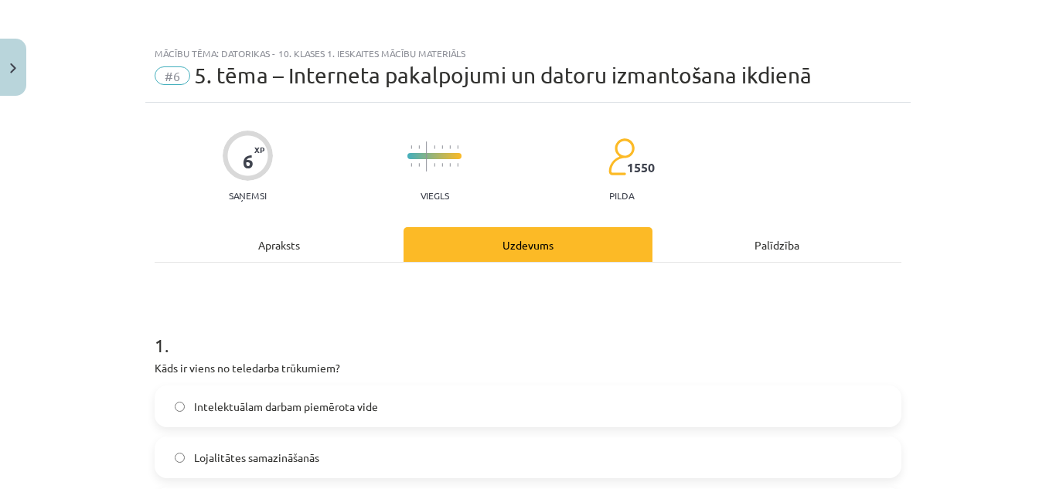
click at [320, 237] on div "Apraksts" at bounding box center [279, 244] width 249 height 35
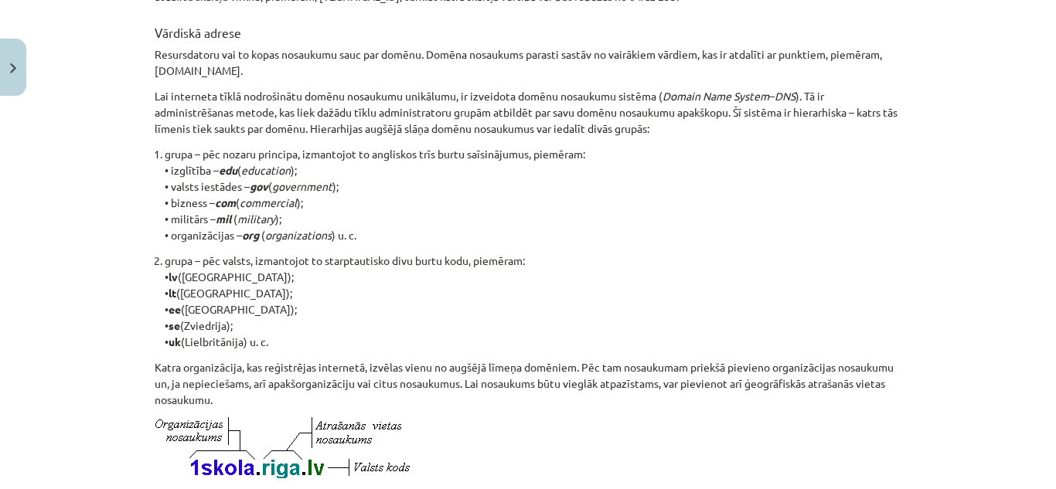
scroll to position [735, 0]
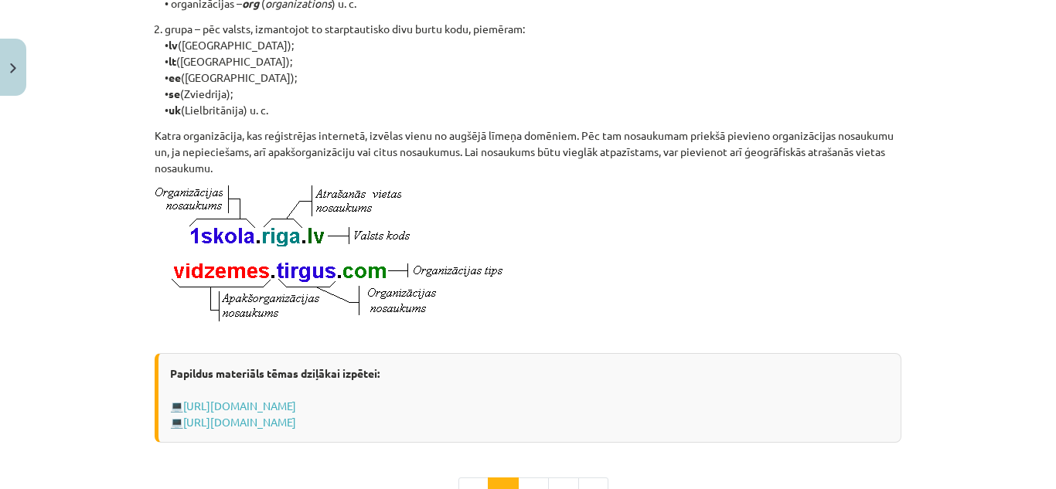
drag, startPoint x: 329, startPoint y: 227, endPoint x: 637, endPoint y: 240, distance: 308.8
click at [637, 240] on p at bounding box center [528, 262] width 747 height 152
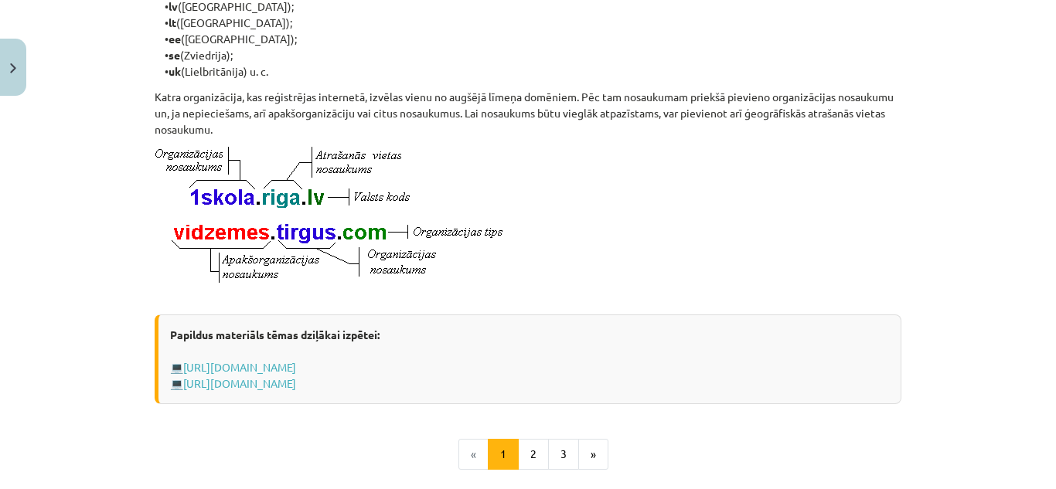
scroll to position [928, 0]
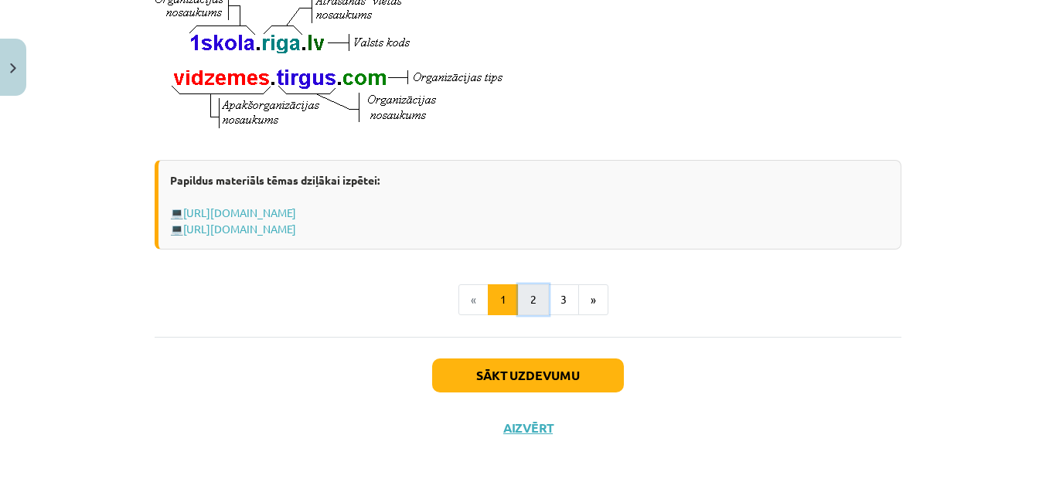
click at [520, 312] on button "2" at bounding box center [533, 300] width 31 height 31
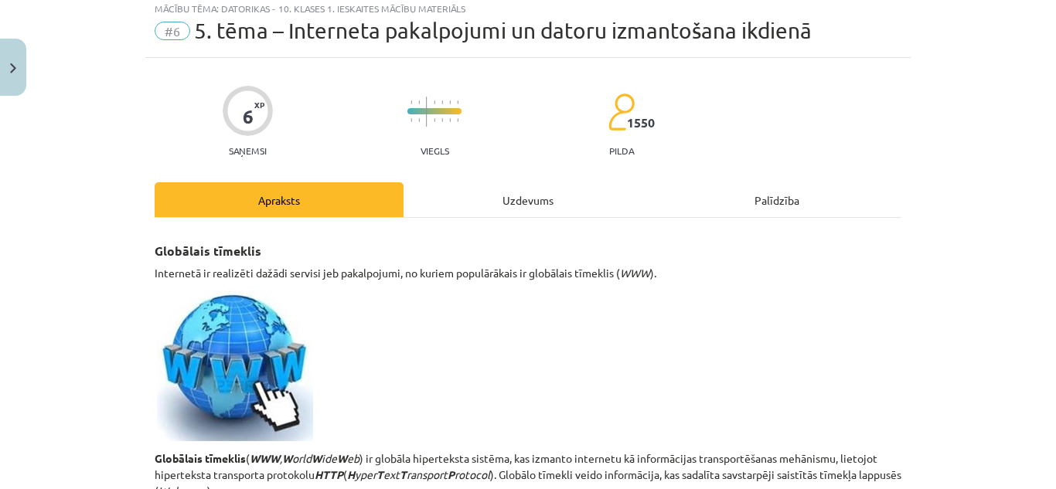
scroll to position [0, 0]
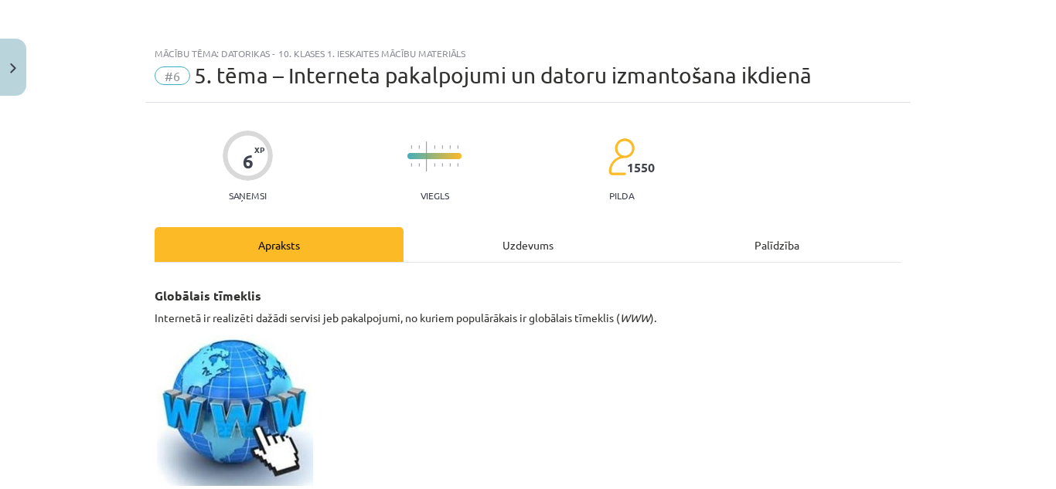
click at [506, 234] on div "Uzdevums" at bounding box center [528, 244] width 249 height 35
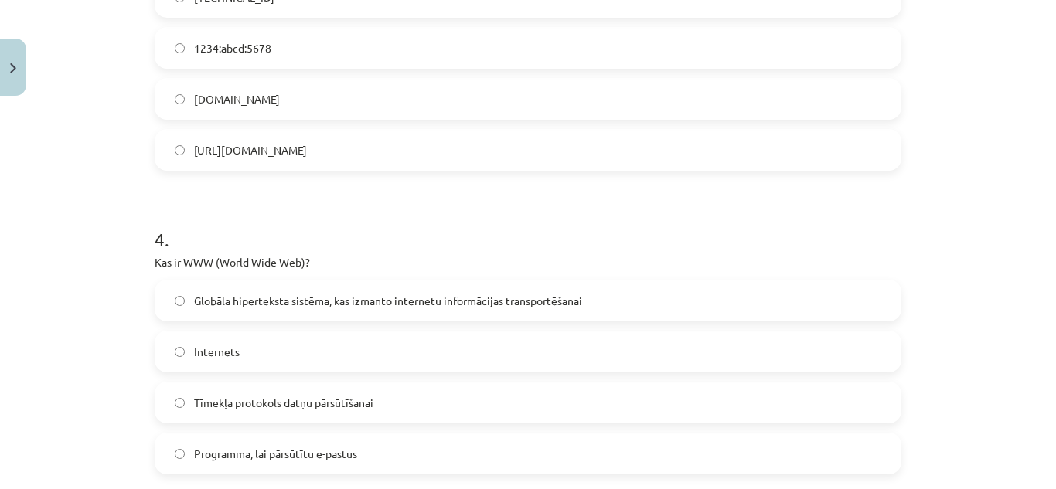
scroll to position [1044, 0]
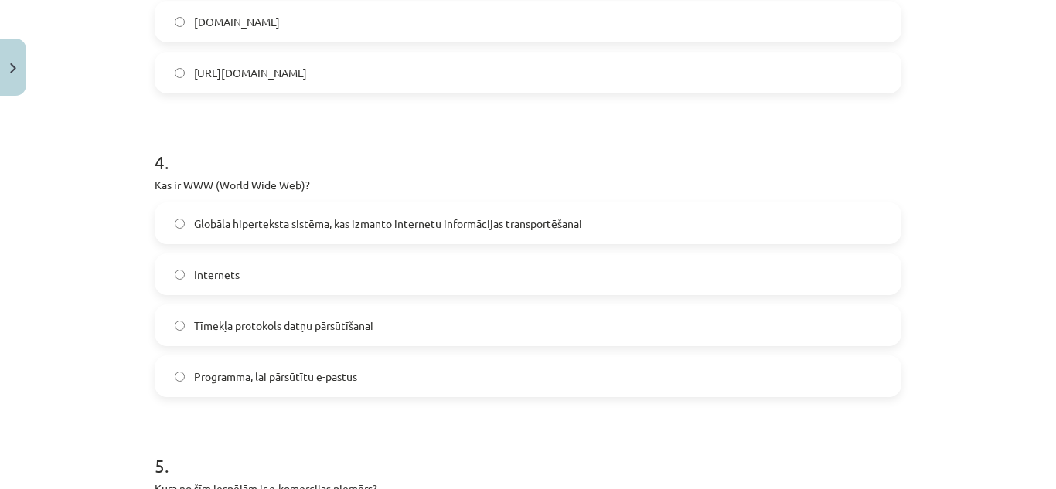
click at [460, 223] on span "Globāla hiperteksta sistēma, kas izmanto internetu informācijas transportēšanai" at bounding box center [388, 224] width 388 height 16
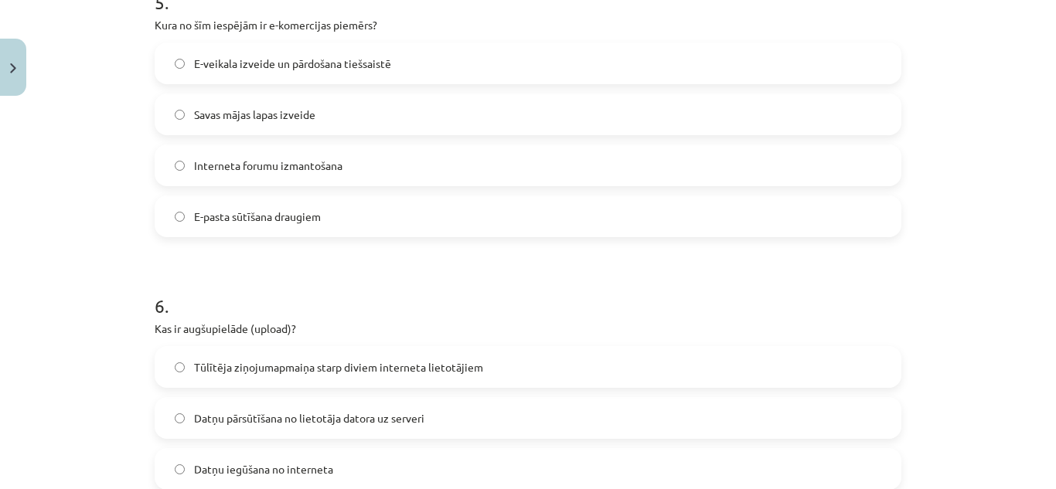
scroll to position [1688, 0]
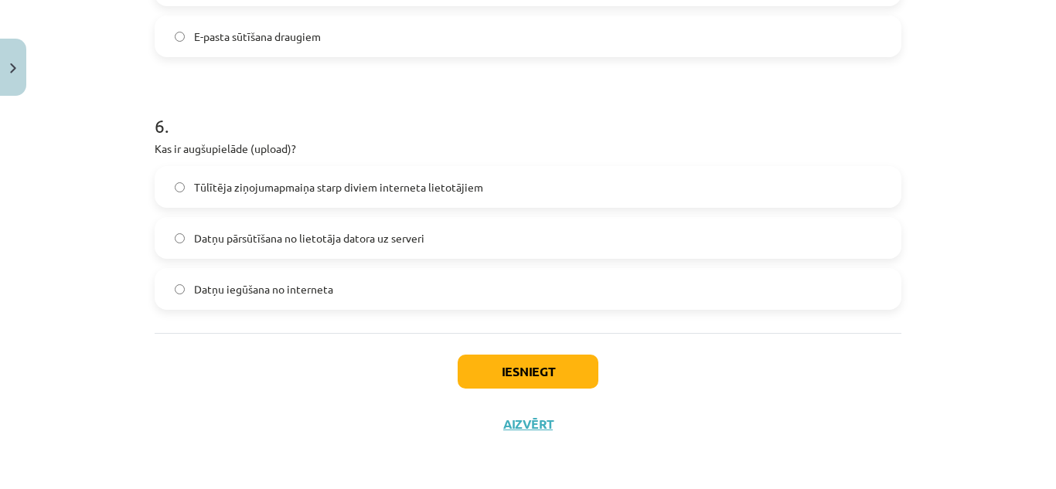
click at [392, 291] on label "Datņu iegūšana no interneta" at bounding box center [528, 289] width 744 height 39
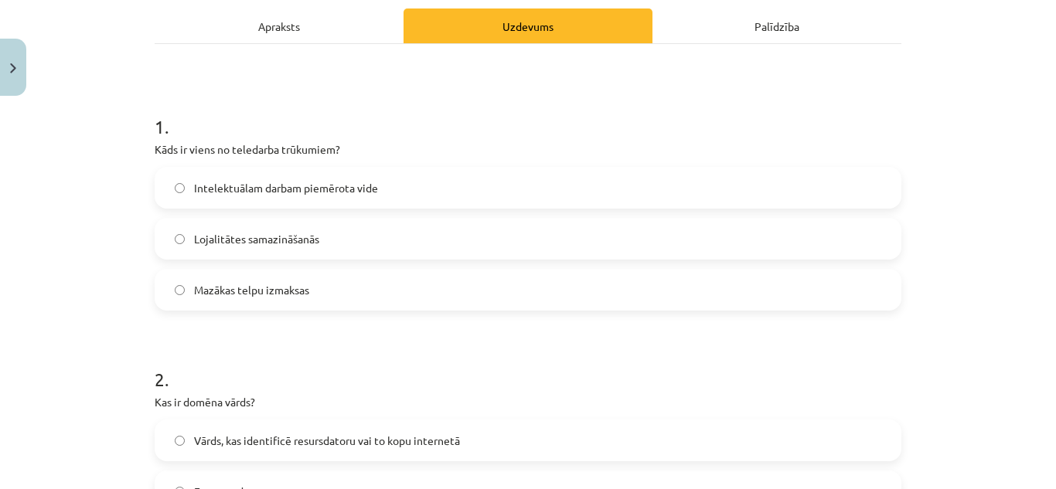
scroll to position [0, 0]
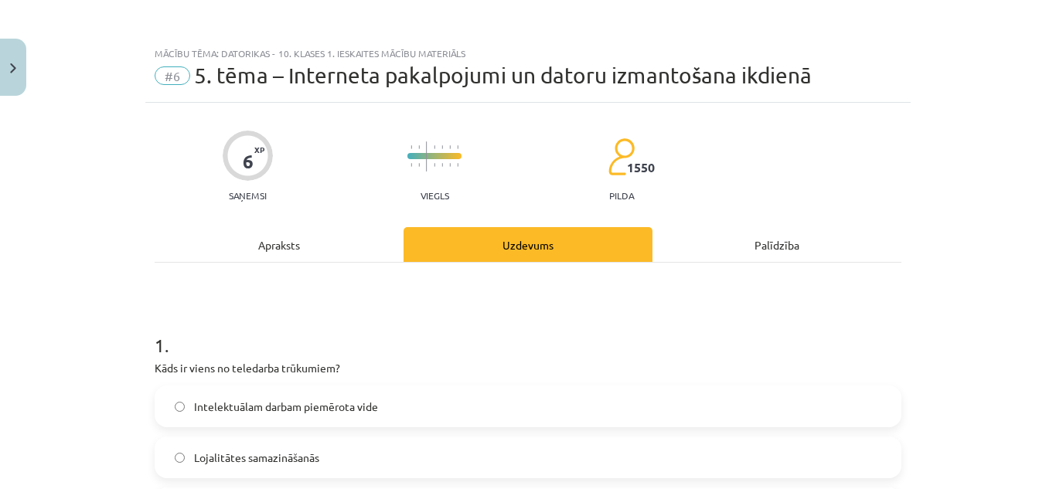
click at [306, 240] on div "Apraksts" at bounding box center [279, 244] width 249 height 35
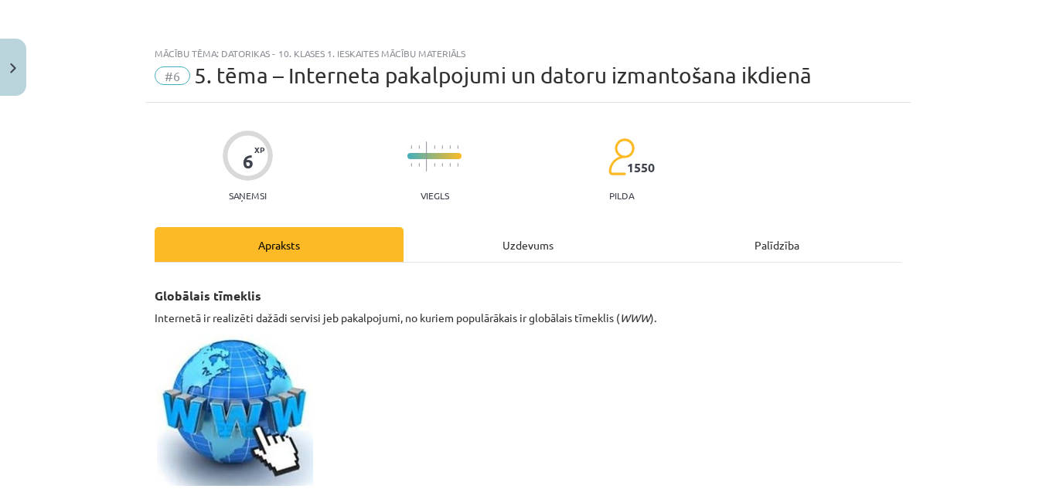
click at [497, 237] on div "Uzdevums" at bounding box center [528, 244] width 249 height 35
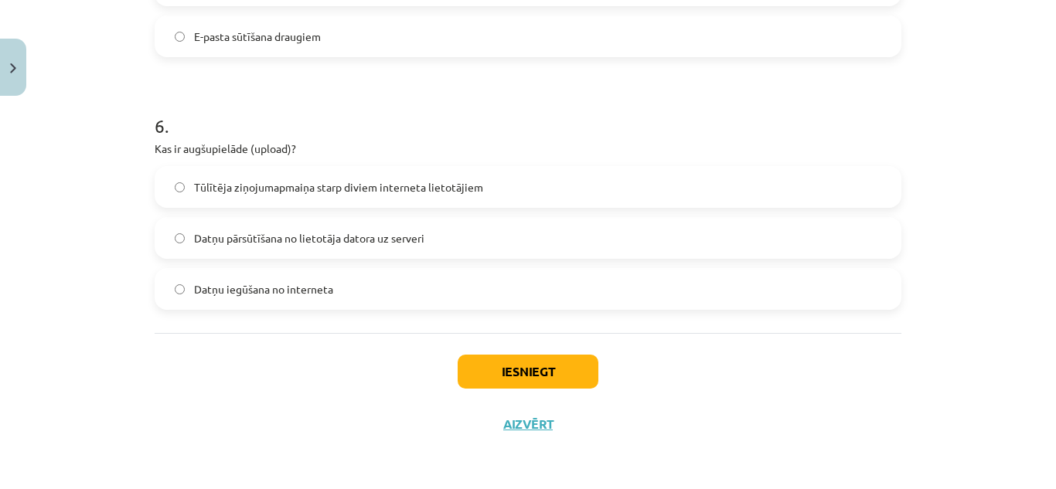
scroll to position [1456, 0]
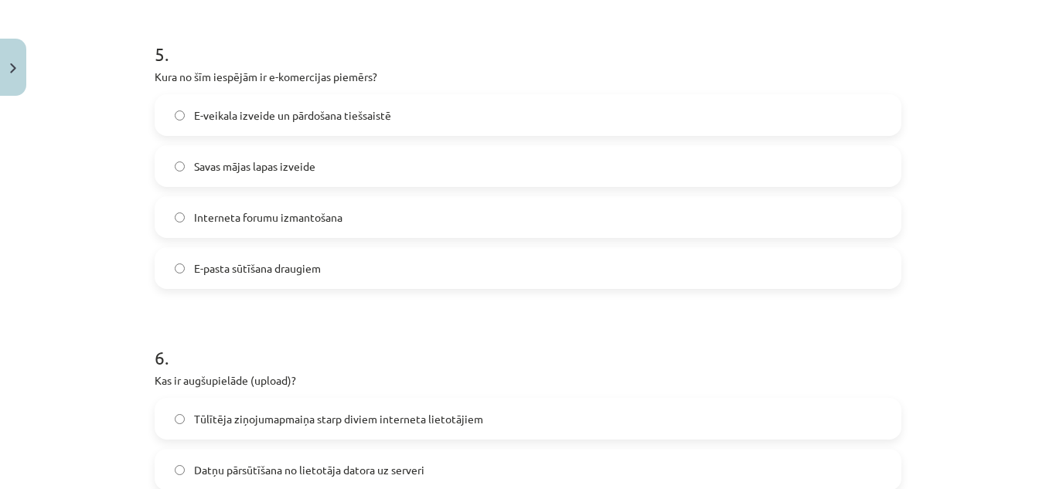
click at [353, 111] on span "E-veikala izveide un pārdošana tiešsaistē" at bounding box center [292, 115] width 197 height 16
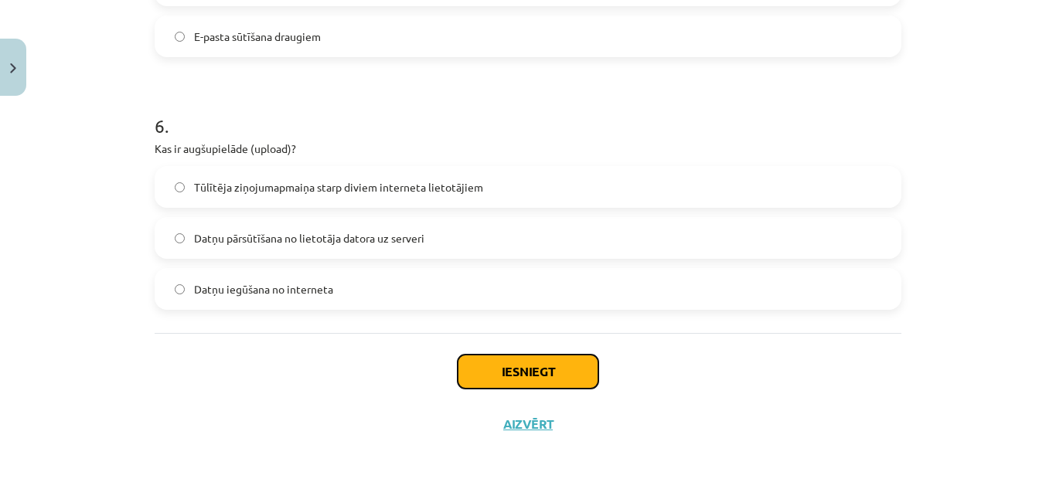
click at [530, 362] on button "Iesniegt" at bounding box center [528, 372] width 141 height 34
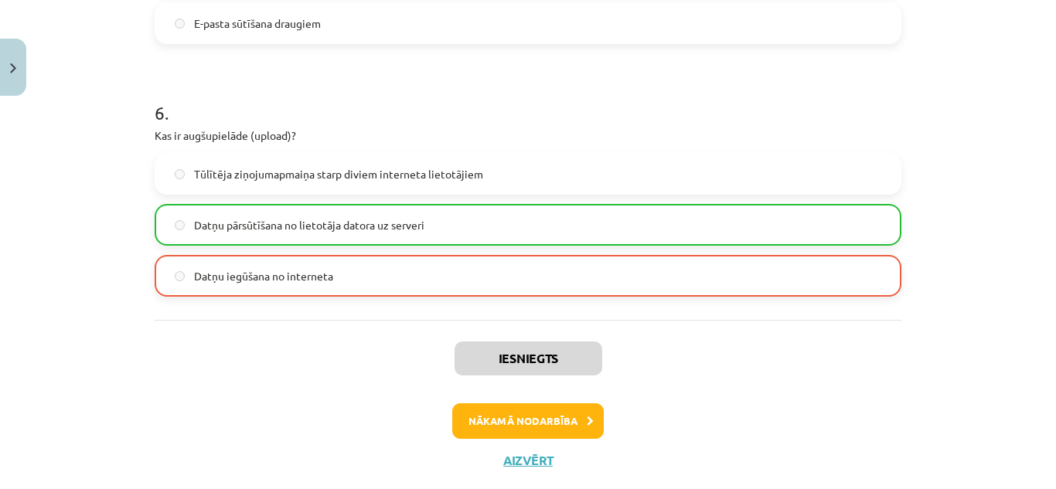
scroll to position [1737, 0]
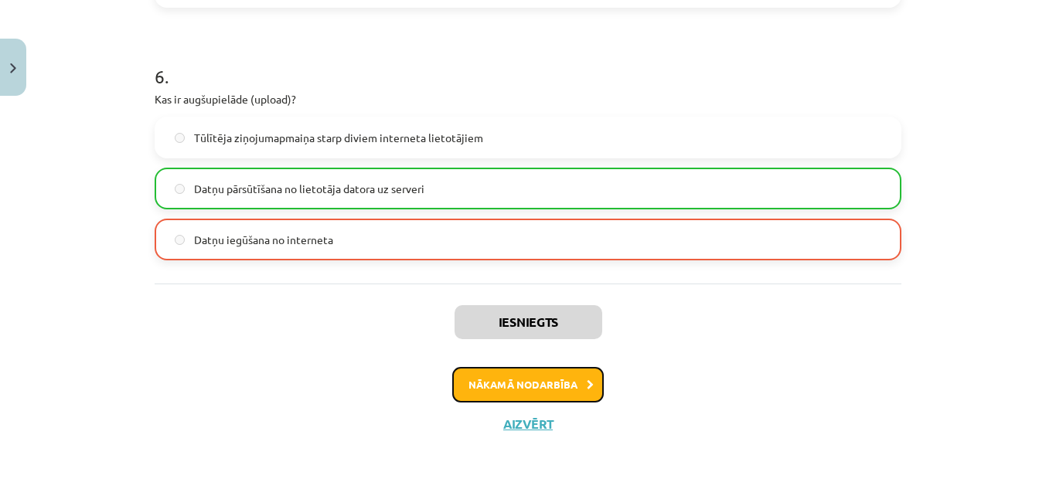
click at [541, 380] on button "Nākamā nodarbība" at bounding box center [528, 385] width 152 height 36
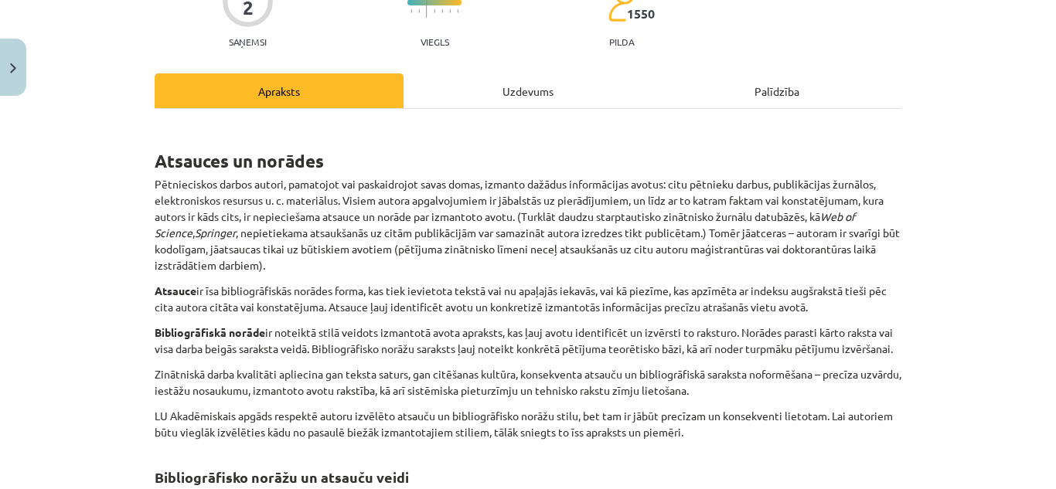
scroll to position [0, 0]
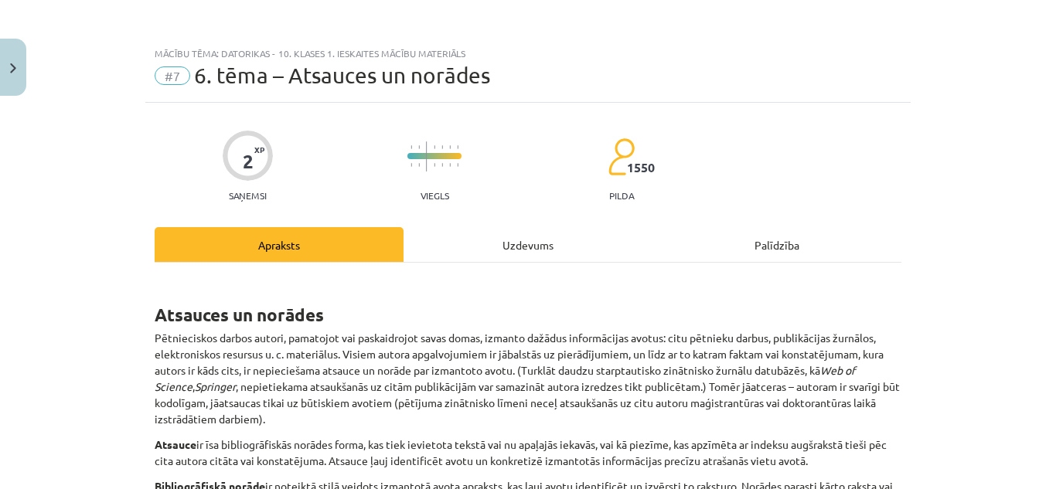
click at [544, 234] on div "Uzdevums" at bounding box center [528, 244] width 249 height 35
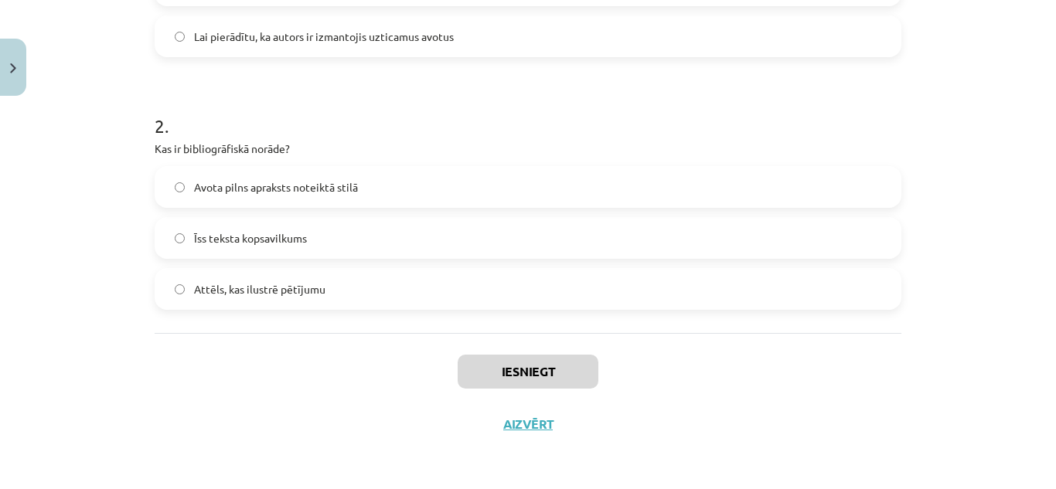
scroll to position [163, 0]
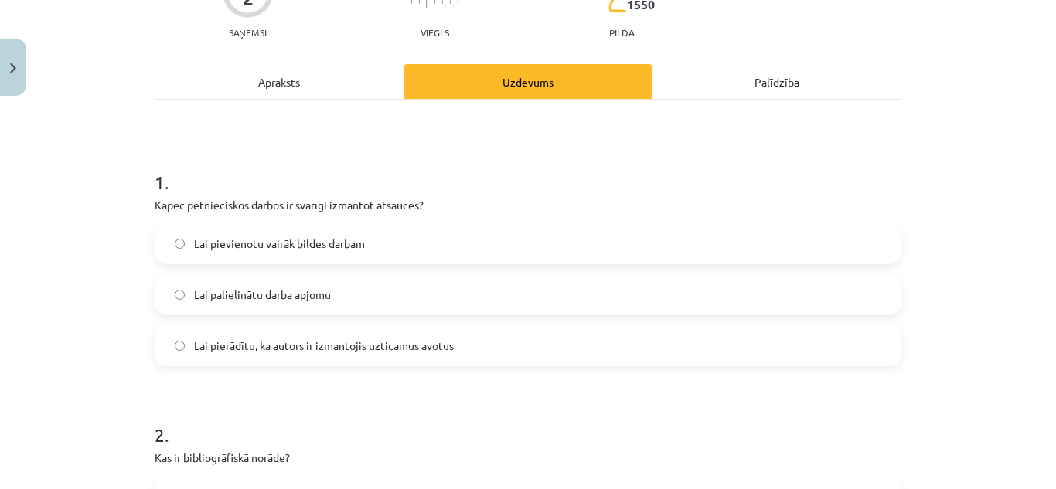
click at [264, 77] on div "Apraksts" at bounding box center [279, 81] width 249 height 35
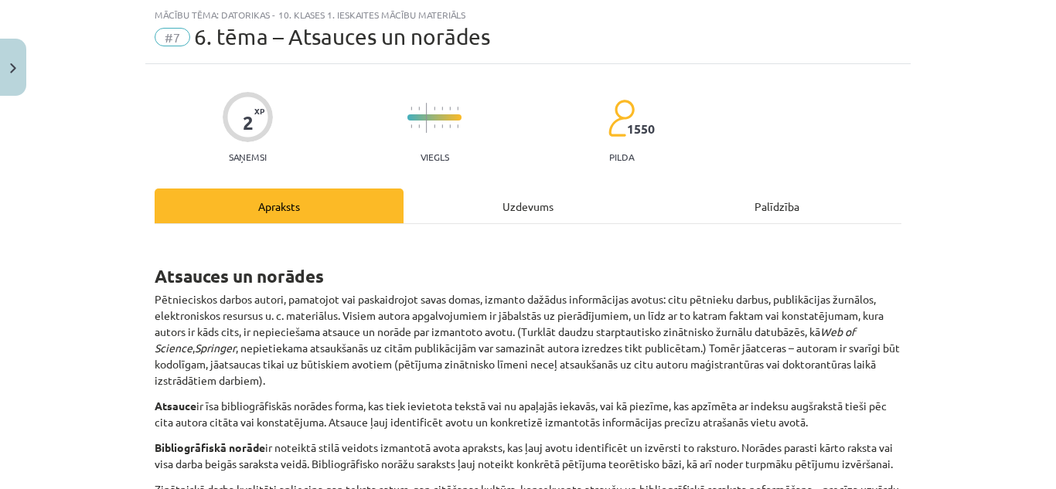
scroll to position [193, 0]
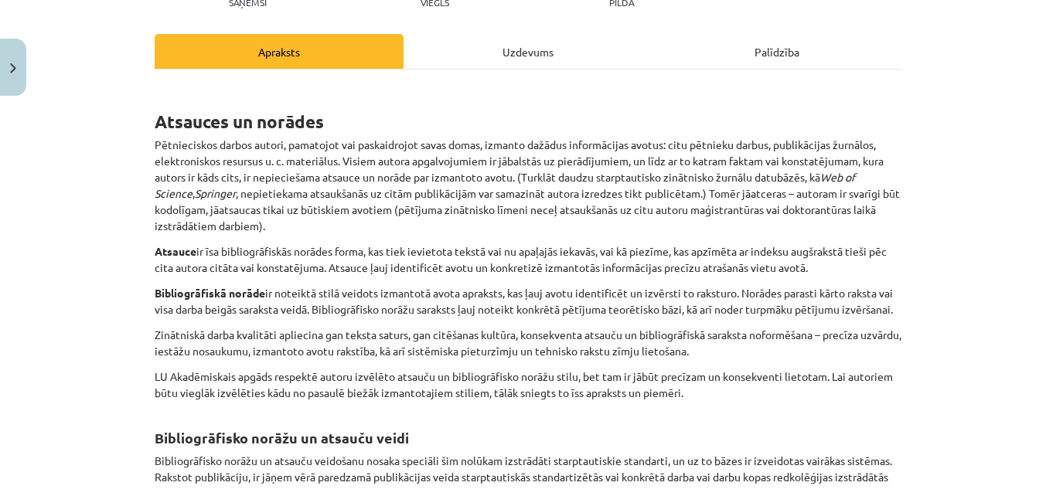
click at [518, 49] on div "Uzdevums" at bounding box center [528, 51] width 249 height 35
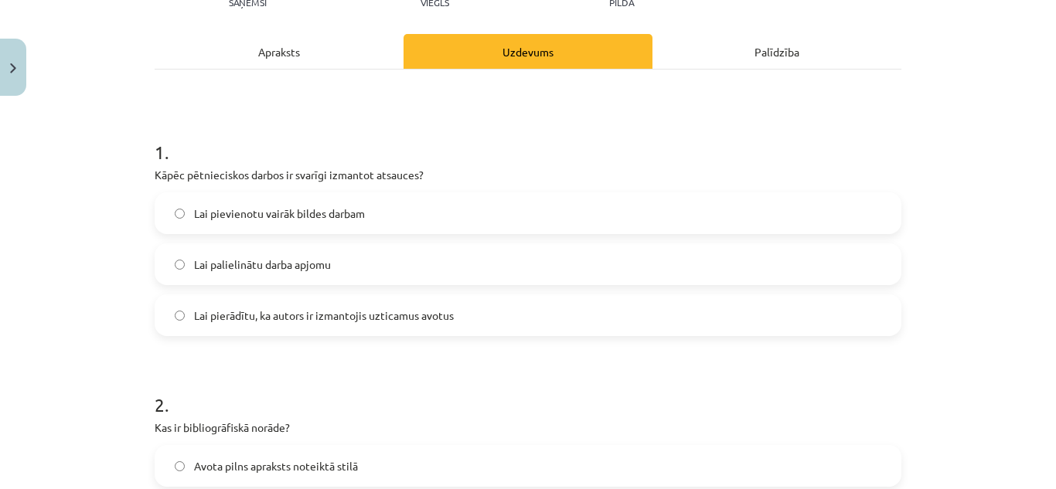
click at [473, 327] on label "Lai pierādītu, ka autors ir izmantojis uzticamus avotus" at bounding box center [528, 315] width 744 height 39
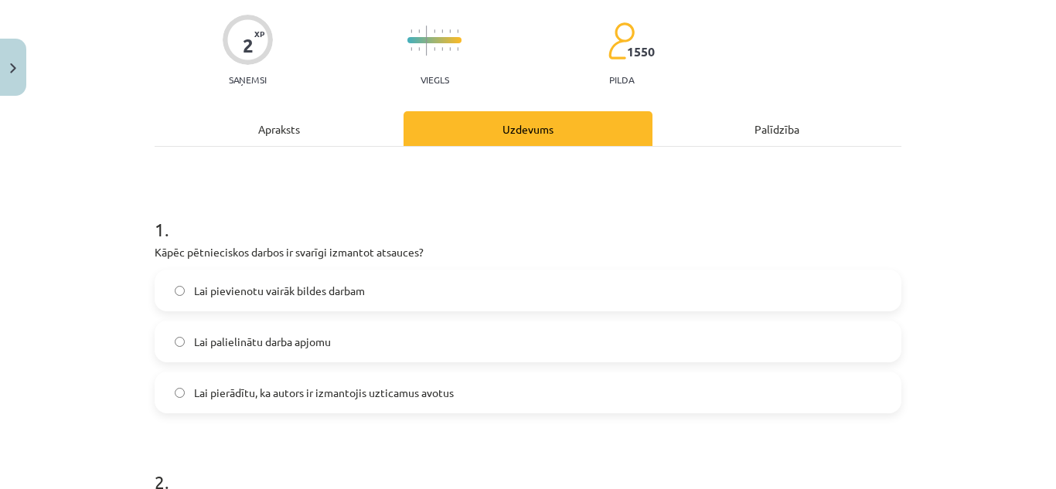
click at [277, 129] on div "Apraksts" at bounding box center [279, 128] width 249 height 35
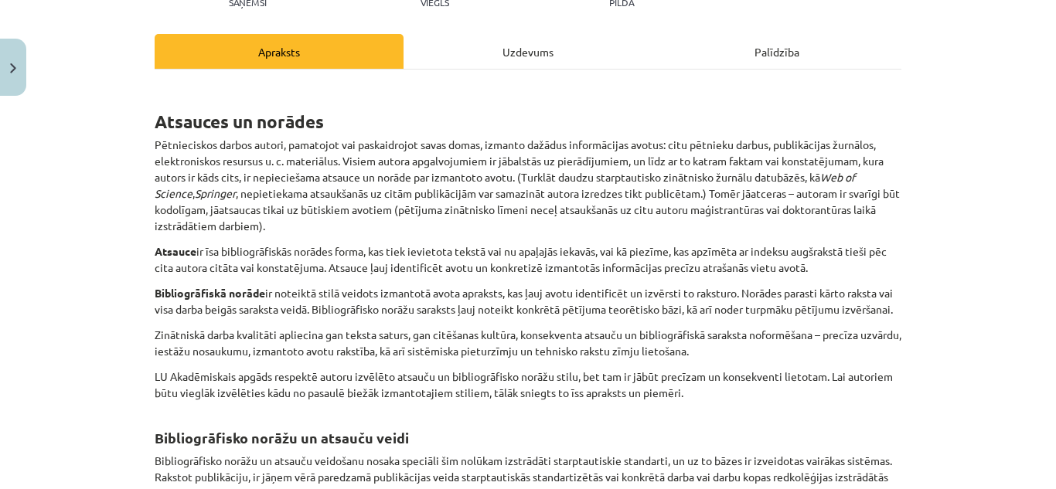
scroll to position [0, 0]
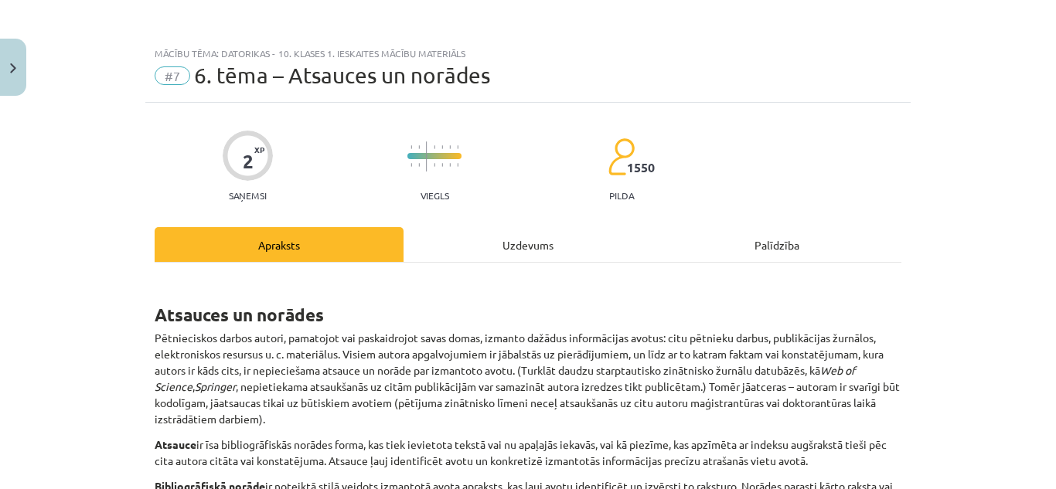
click at [535, 254] on div "Uzdevums" at bounding box center [528, 244] width 249 height 35
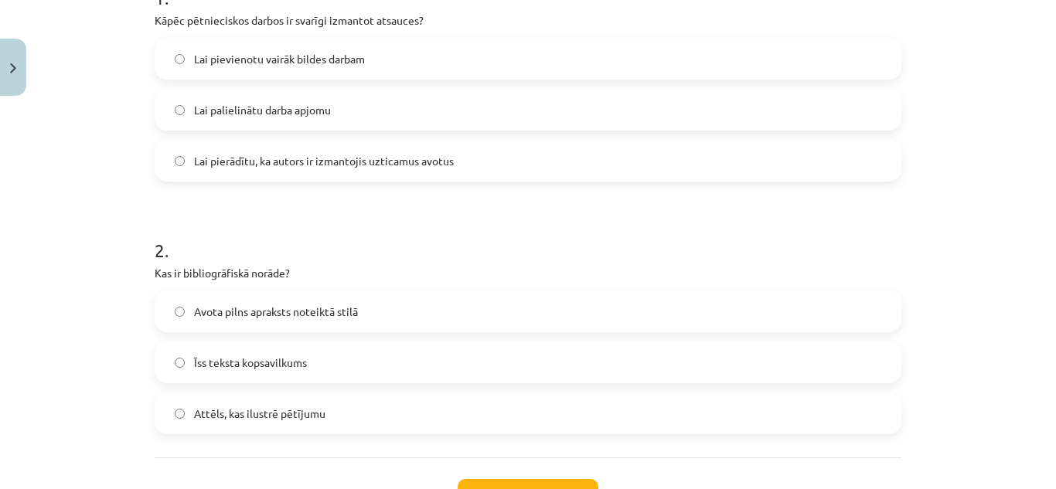
scroll to position [425, 0]
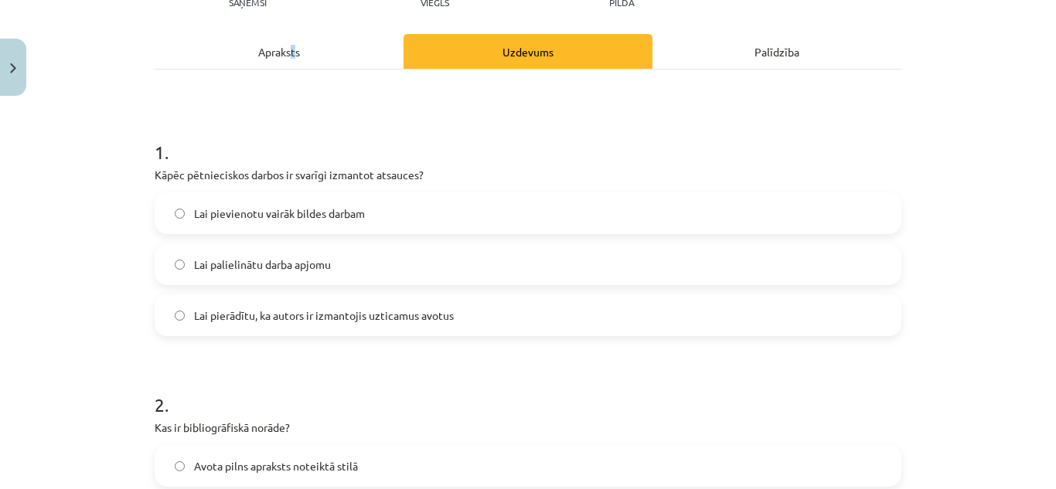
click at [290, 59] on div "Apraksts" at bounding box center [279, 51] width 249 height 35
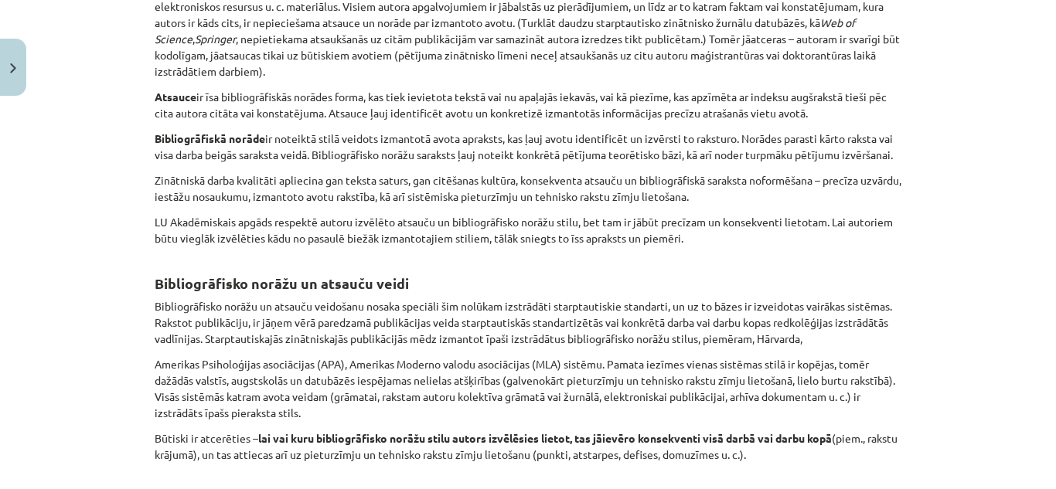
scroll to position [695, 0]
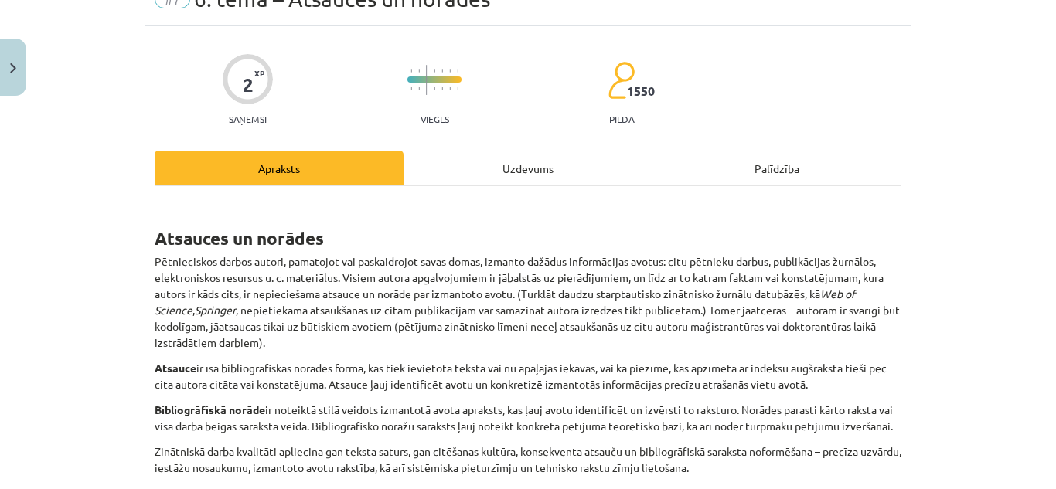
click at [561, 165] on div "Uzdevums" at bounding box center [528, 168] width 249 height 35
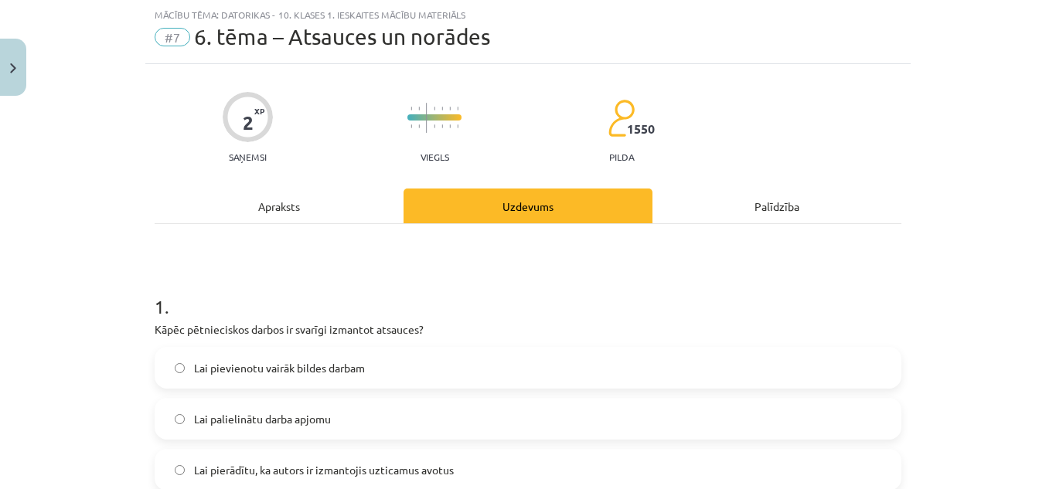
scroll to position [425, 0]
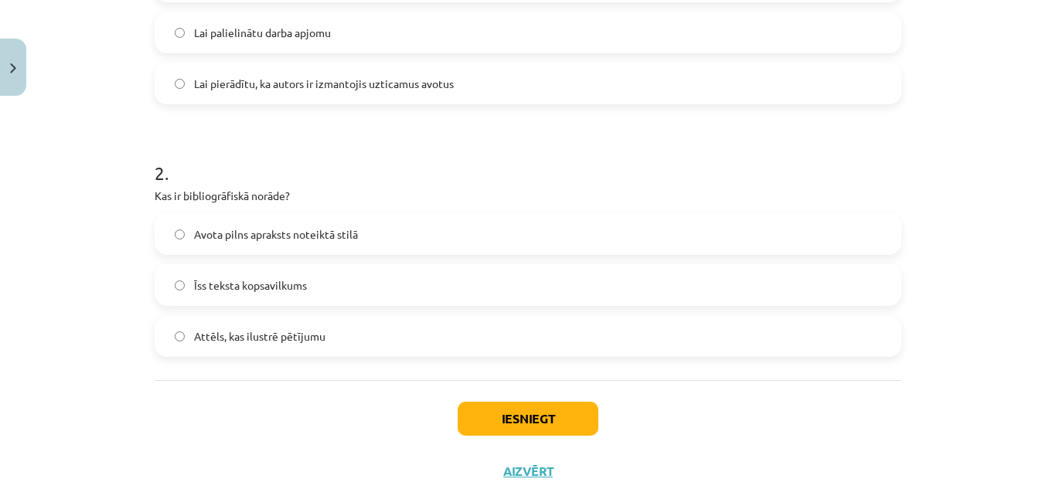
click at [314, 240] on span "Avota pilns apraksts noteiktā stilā" at bounding box center [276, 235] width 164 height 16
click at [528, 413] on button "Iesniegt" at bounding box center [528, 419] width 141 height 34
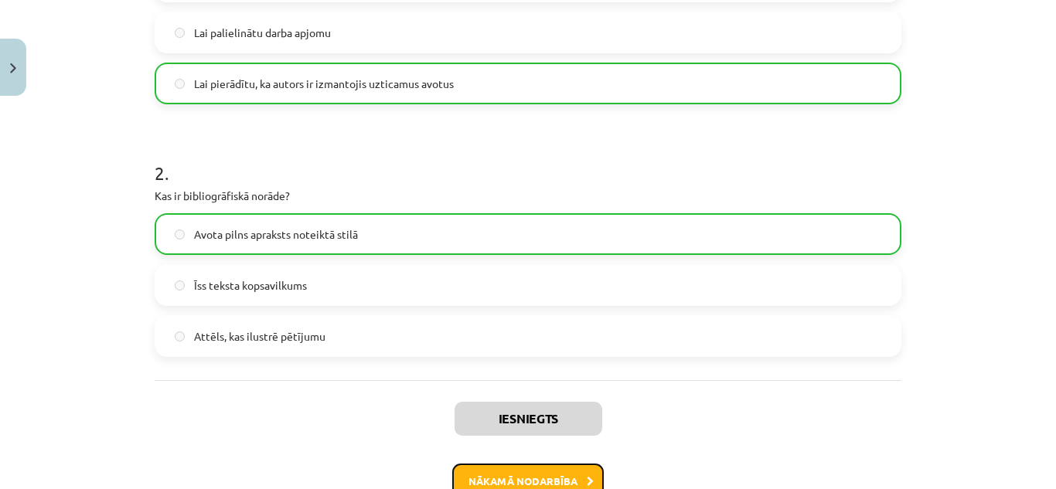
click at [569, 482] on button "Nākamā nodarbība" at bounding box center [528, 482] width 152 height 36
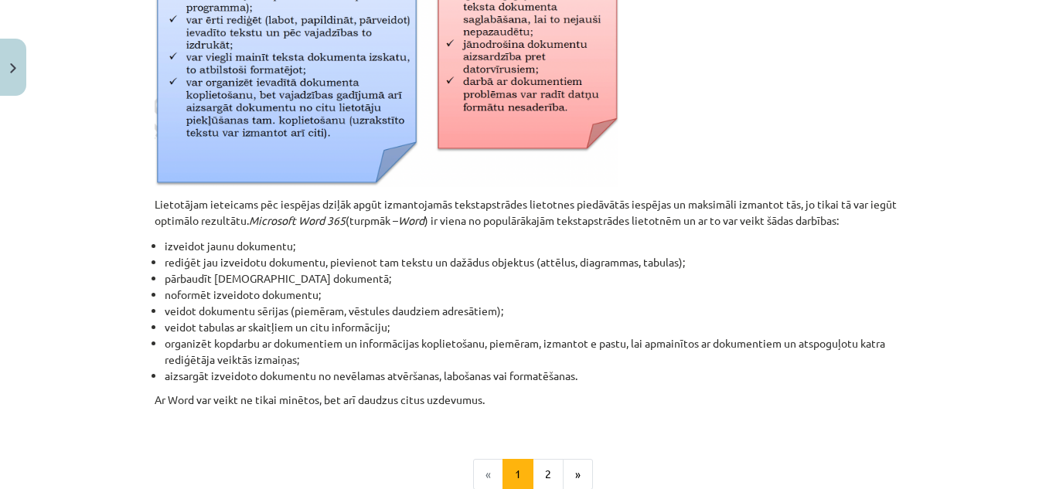
scroll to position [696, 0]
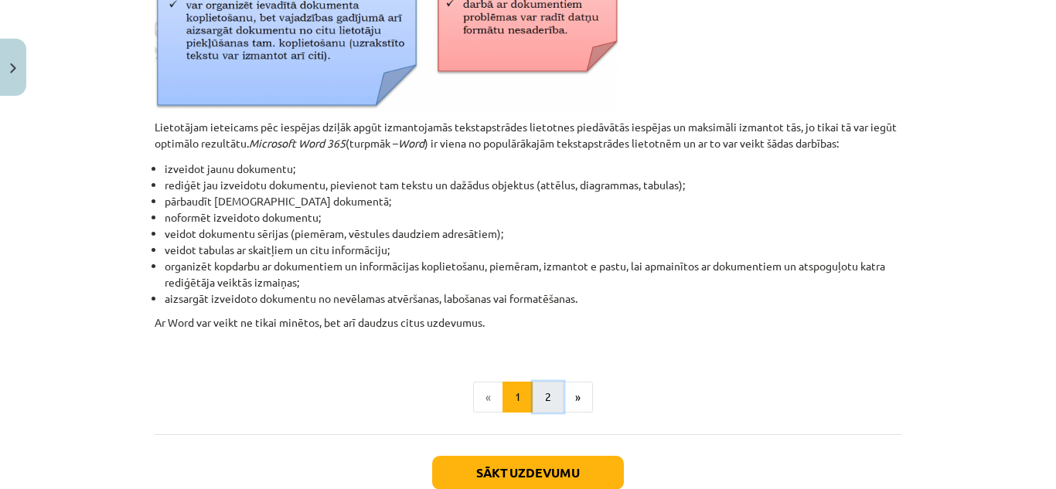
click at [547, 385] on button "2" at bounding box center [548, 397] width 31 height 31
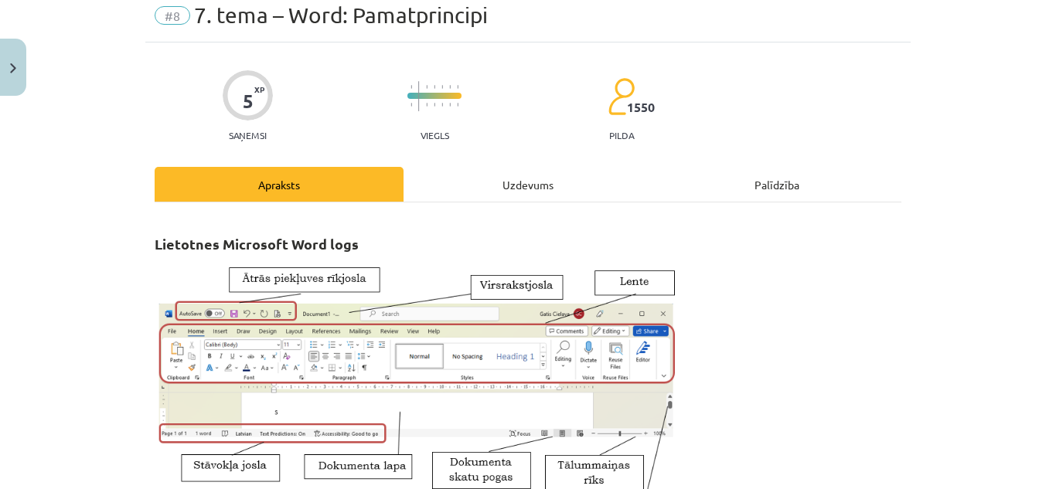
scroll to position [0, 0]
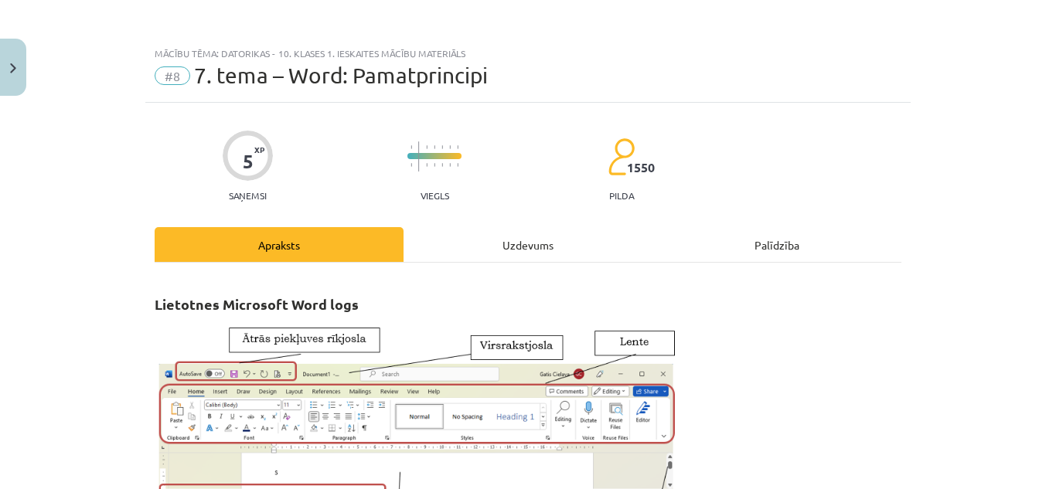
click at [546, 239] on div "Uzdevums" at bounding box center [528, 244] width 249 height 35
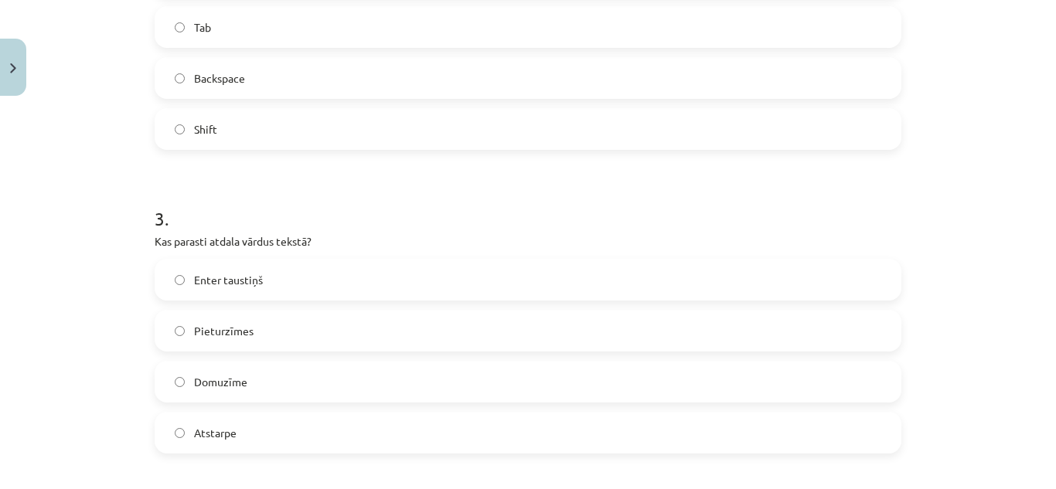
scroll to position [1121, 0]
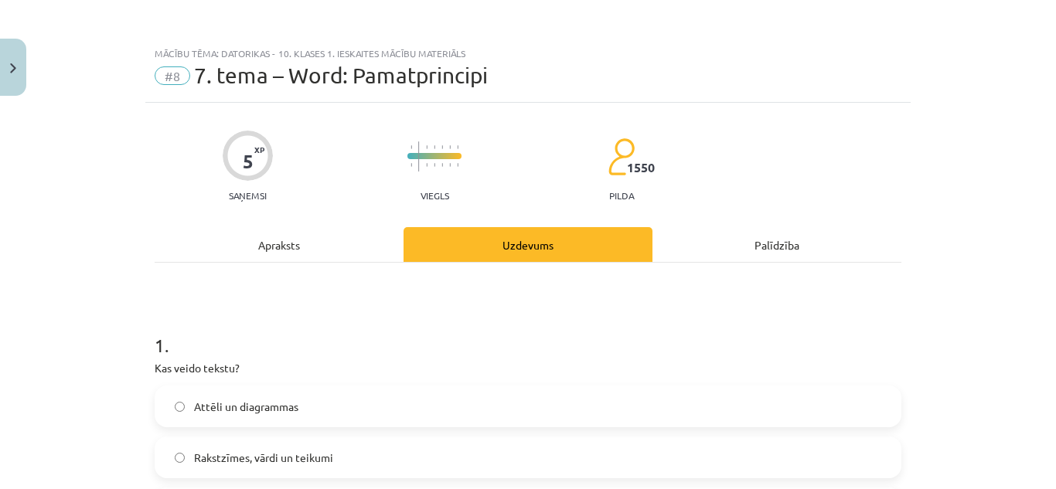
scroll to position [155, 0]
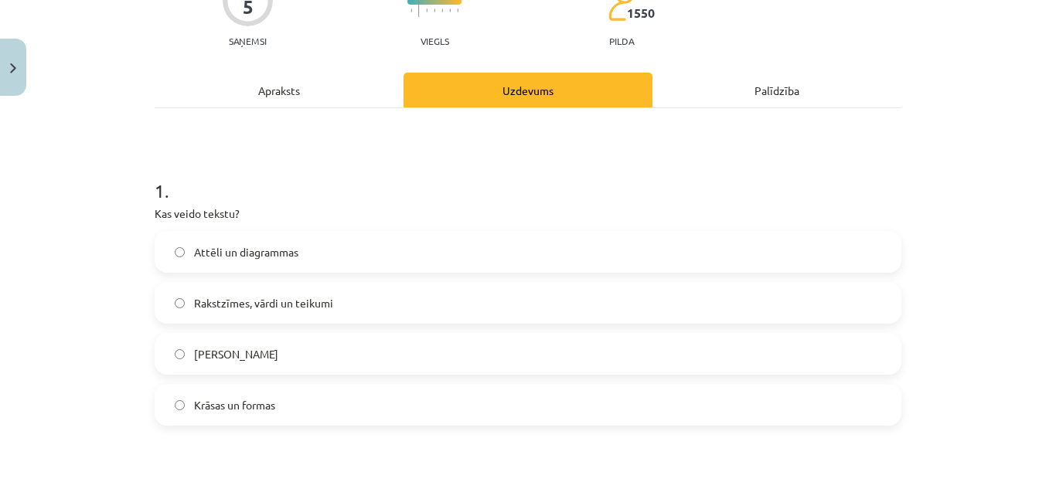
click at [325, 298] on span "Rakstzīmes, vārdi un teikumi" at bounding box center [263, 303] width 139 height 16
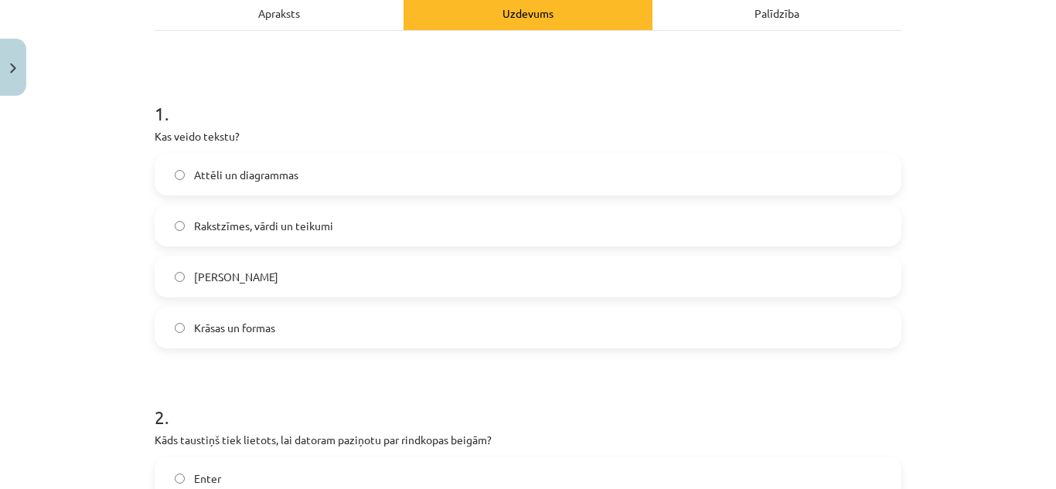
scroll to position [0, 0]
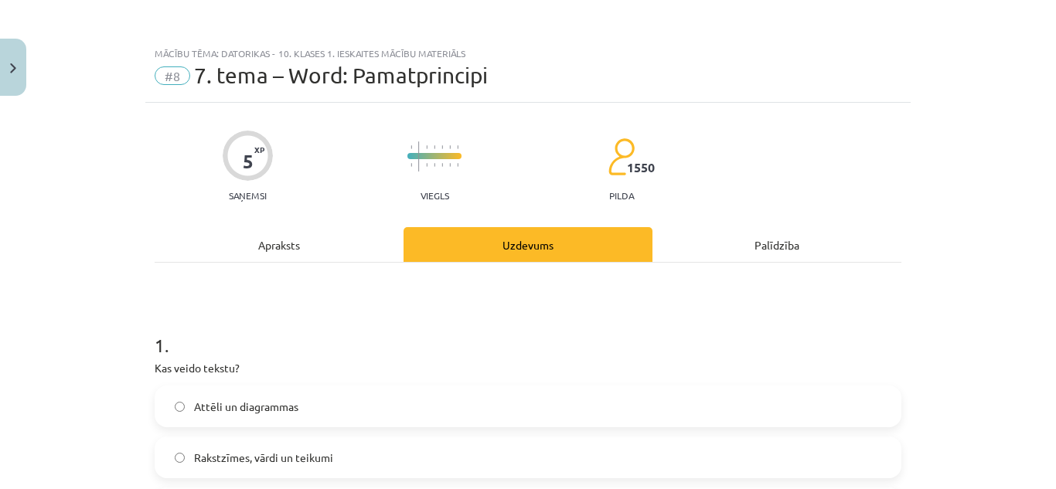
click at [292, 238] on div "Apraksts" at bounding box center [279, 244] width 249 height 35
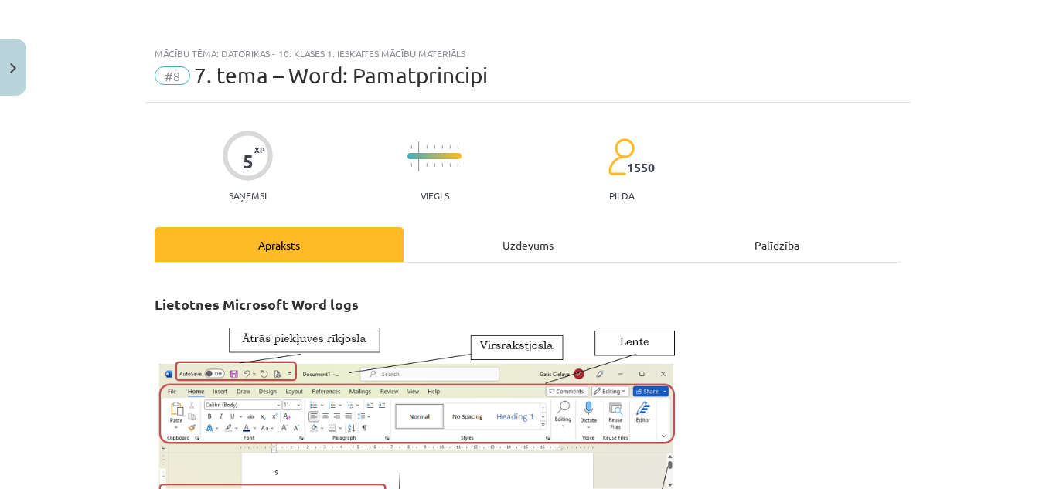
drag, startPoint x: 527, startPoint y: 240, endPoint x: 515, endPoint y: 239, distance: 12.5
click at [524, 240] on div "Uzdevums" at bounding box center [528, 244] width 249 height 35
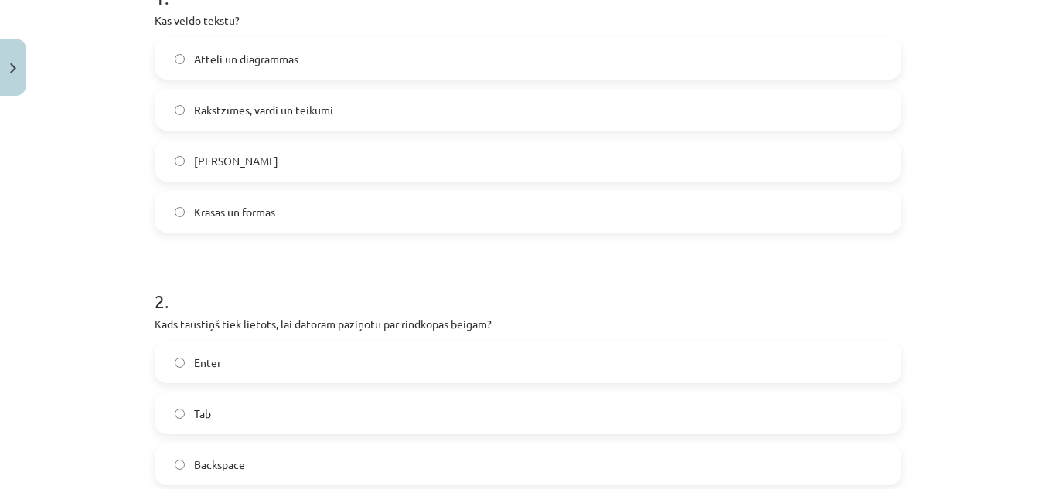
scroll to position [503, 0]
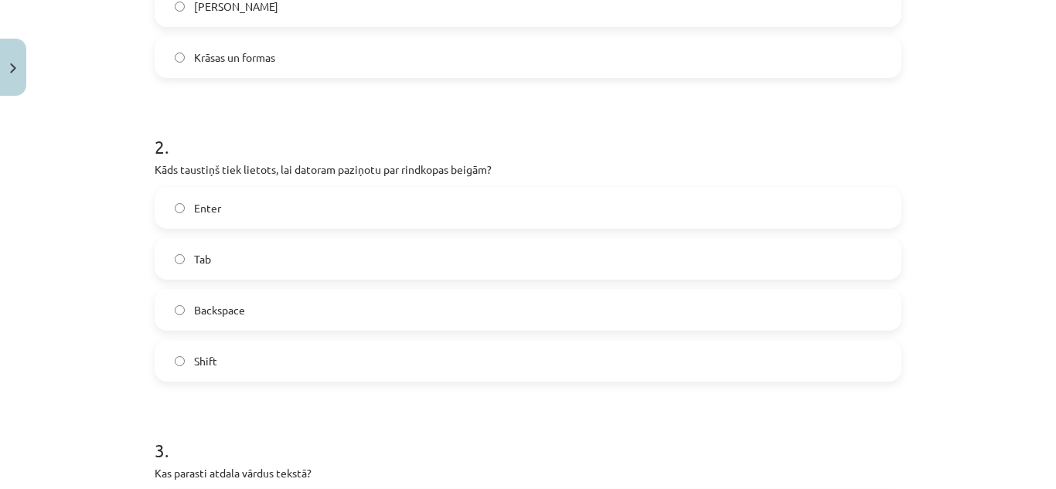
click at [421, 202] on label "Enter" at bounding box center [528, 208] width 744 height 39
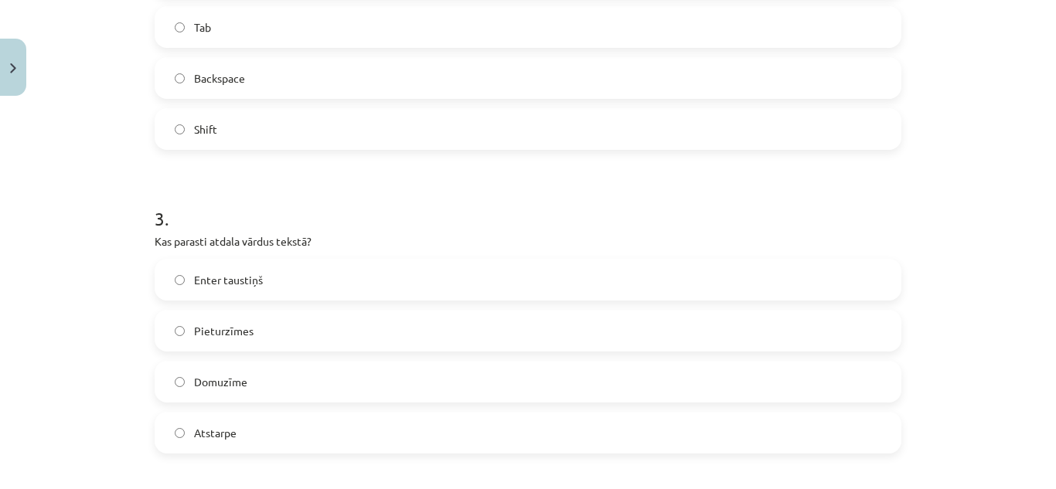
scroll to position [889, 0]
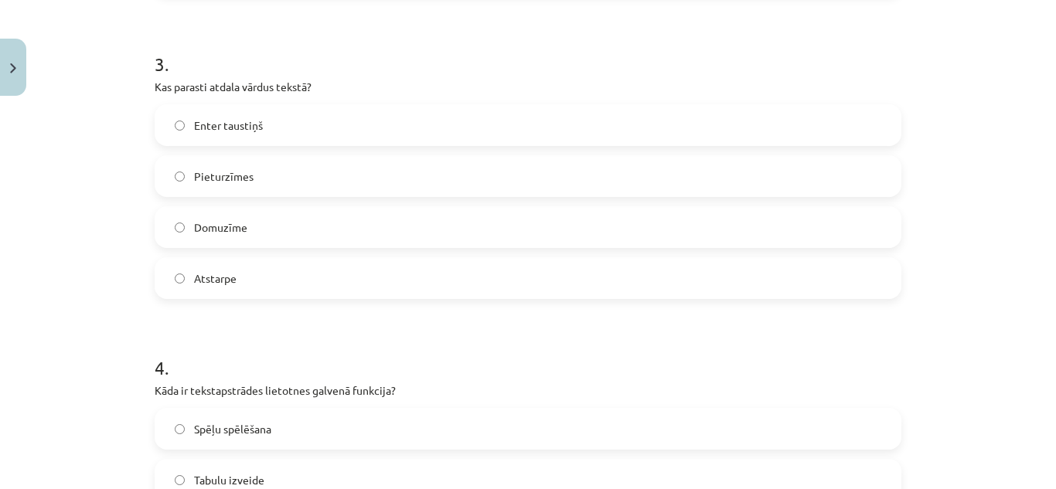
click at [287, 278] on label "Atstarpe" at bounding box center [528, 278] width 744 height 39
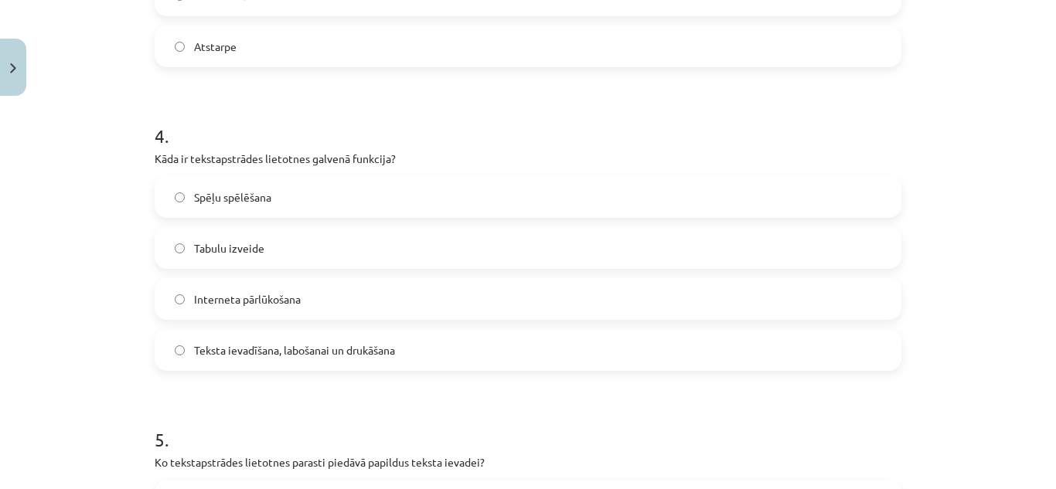
scroll to position [1198, 0]
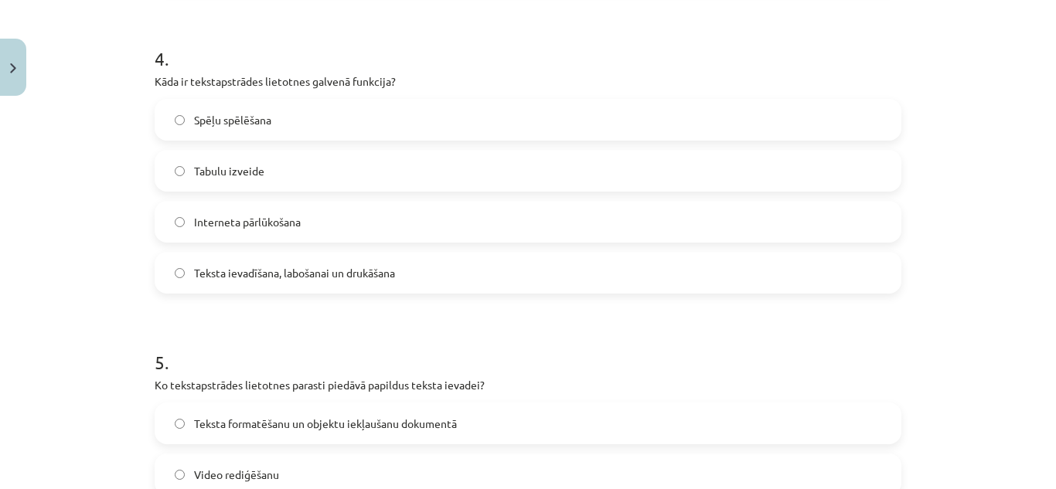
click at [504, 273] on label "Teksta ievadīšana, labošanai un drukāšana" at bounding box center [528, 273] width 744 height 39
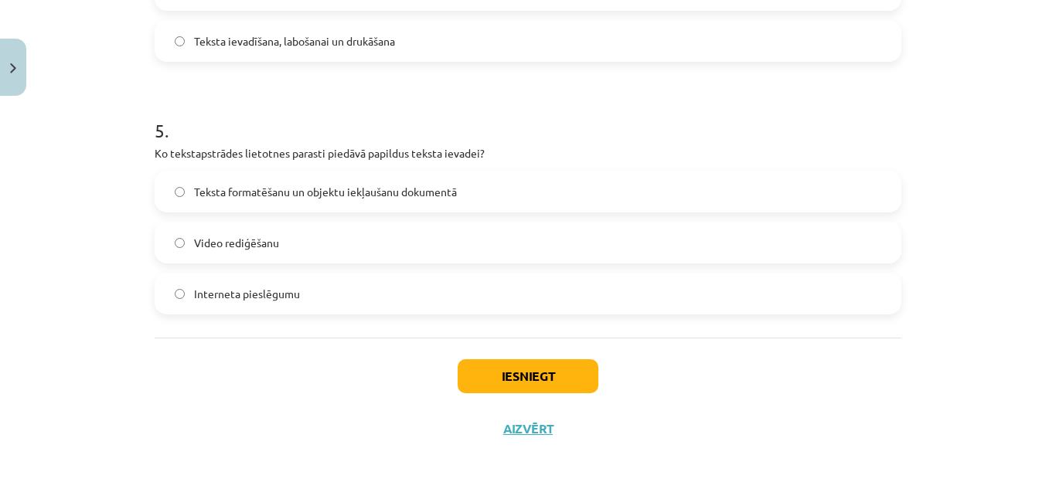
click at [445, 186] on span "Teksta formatēšanu un objektu iekļaušanu dokumentā" at bounding box center [325, 192] width 263 height 16
click at [571, 380] on button "Iesniegt" at bounding box center [528, 377] width 141 height 34
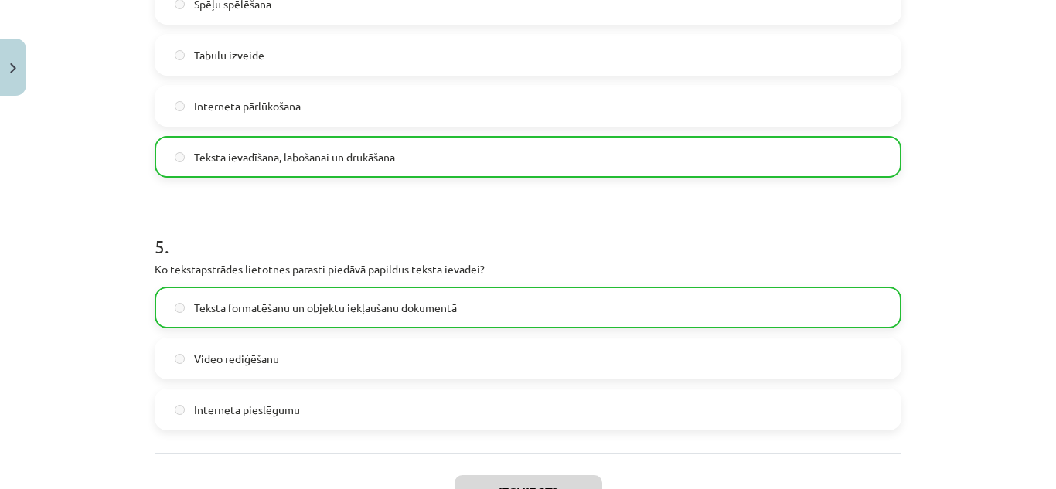
scroll to position [1485, 0]
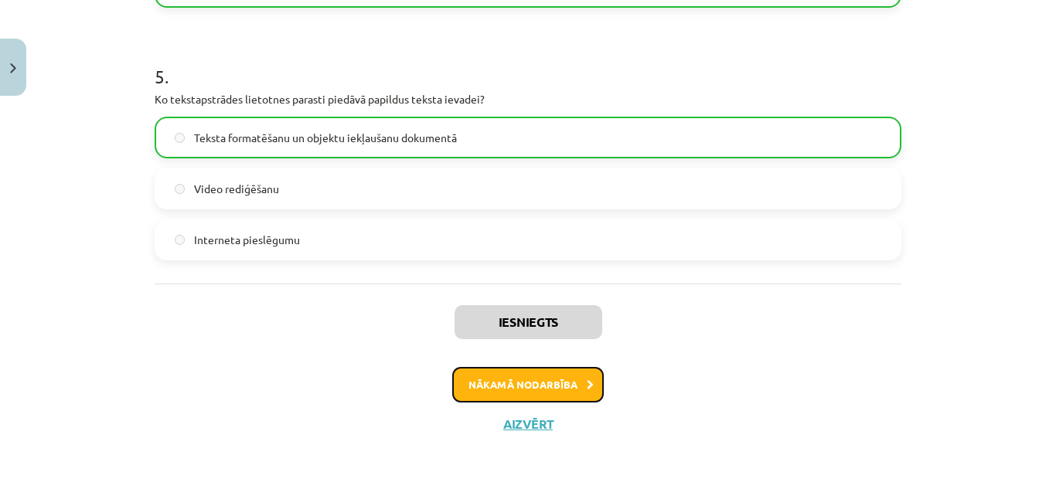
click at [568, 382] on button "Nākamā nodarbība" at bounding box center [528, 385] width 152 height 36
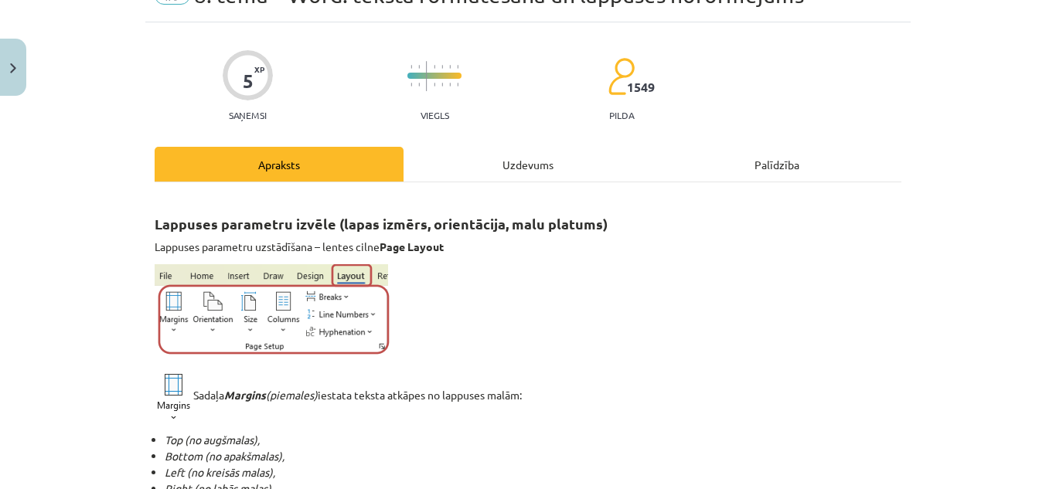
scroll to position [0, 0]
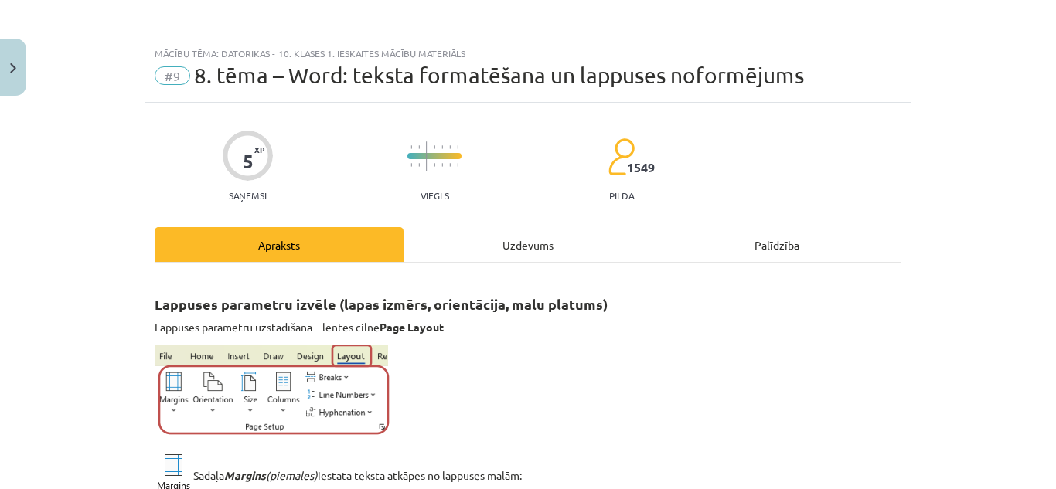
drag, startPoint x: 537, startPoint y: 239, endPoint x: 538, endPoint y: 231, distance: 7.8
click at [538, 239] on div "Uzdevums" at bounding box center [528, 244] width 249 height 35
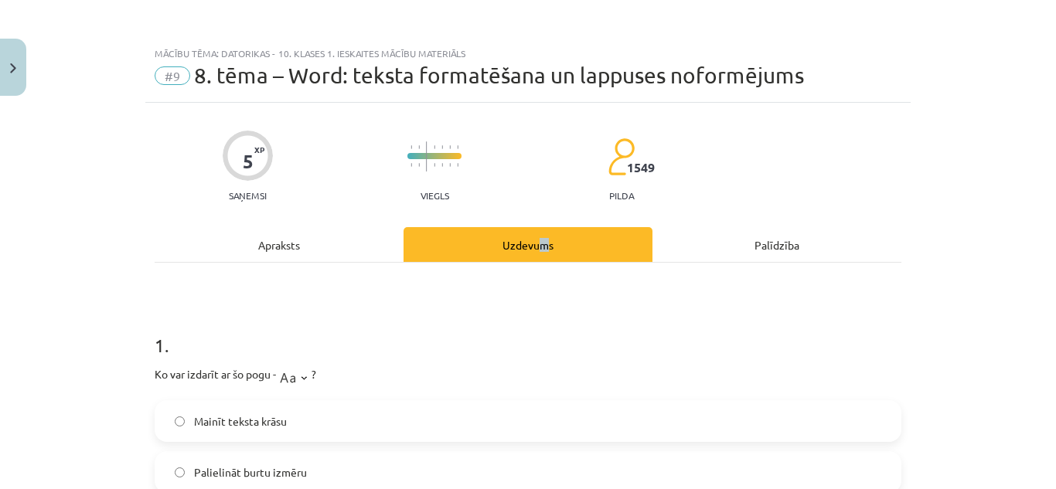
scroll to position [232, 0]
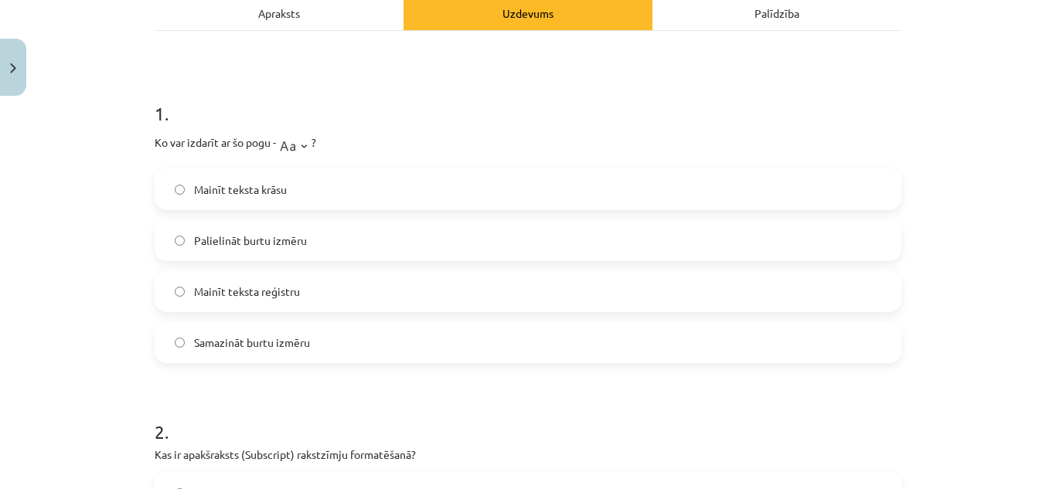
click at [315, 20] on div "Apraksts" at bounding box center [279, 12] width 249 height 35
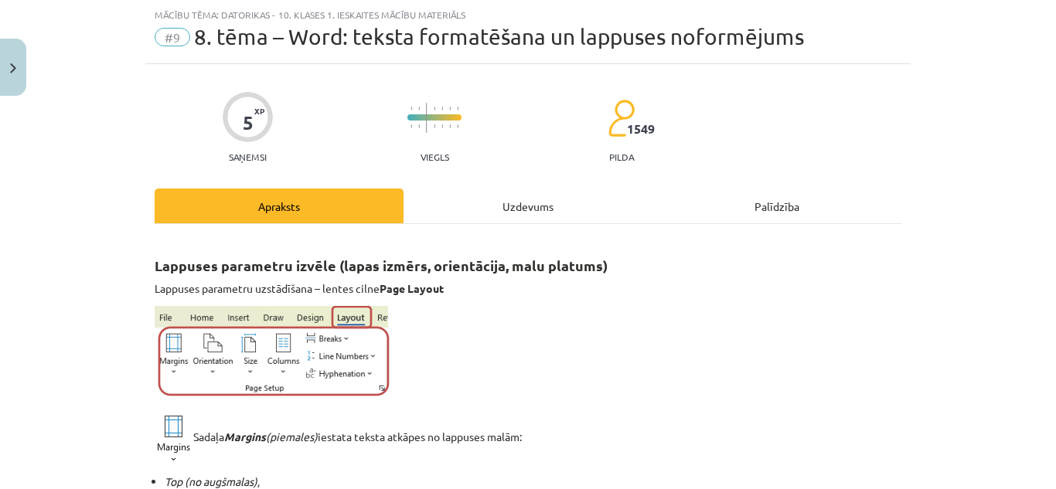
scroll to position [0, 0]
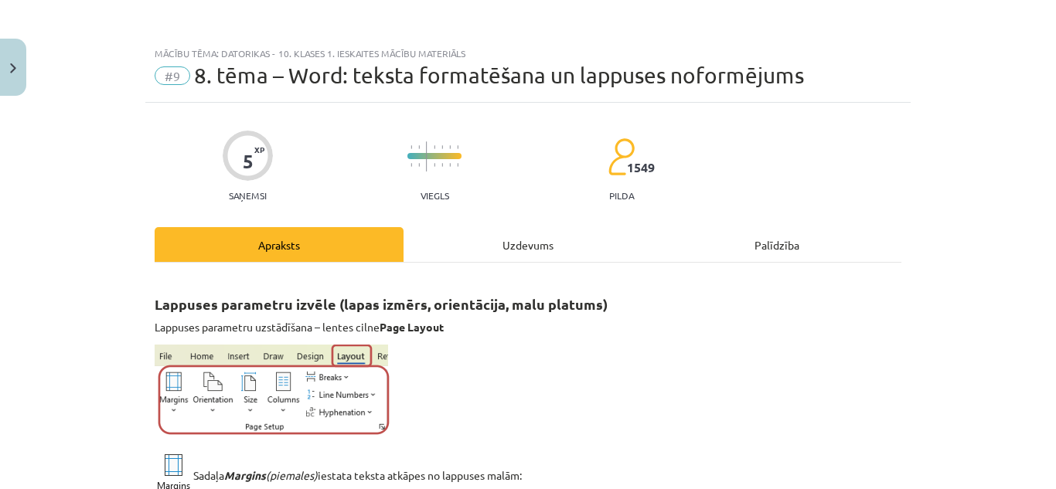
click at [538, 251] on div "Uzdevums" at bounding box center [528, 244] width 249 height 35
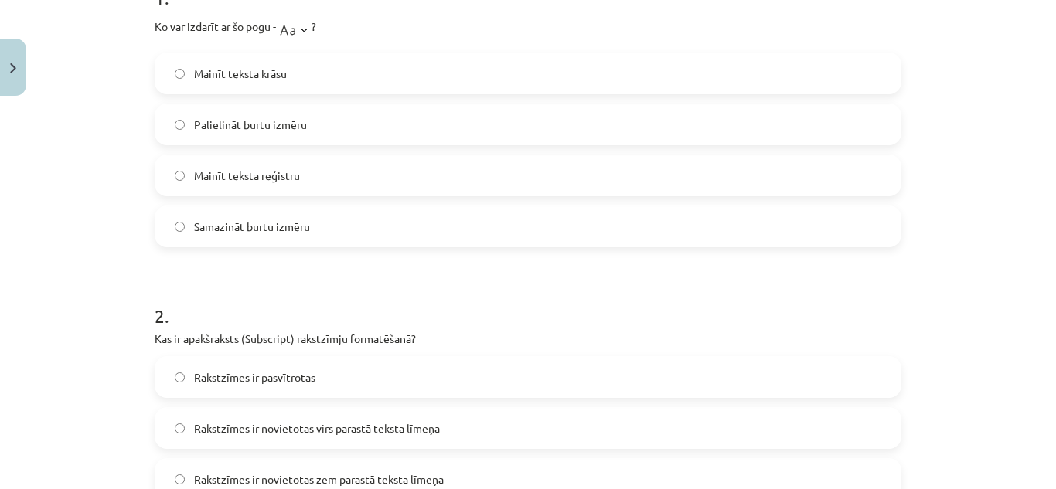
scroll to position [193, 0]
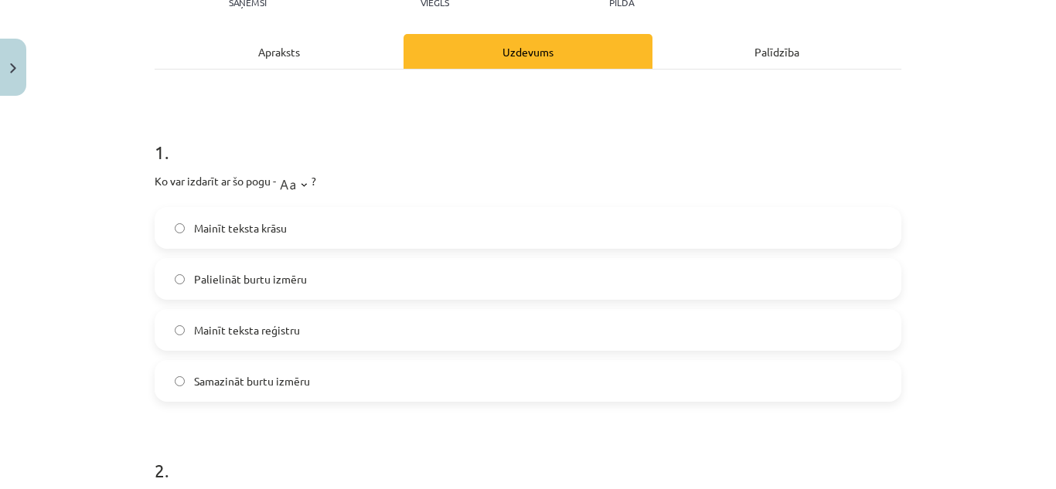
click at [279, 49] on div "Apraksts" at bounding box center [279, 51] width 249 height 35
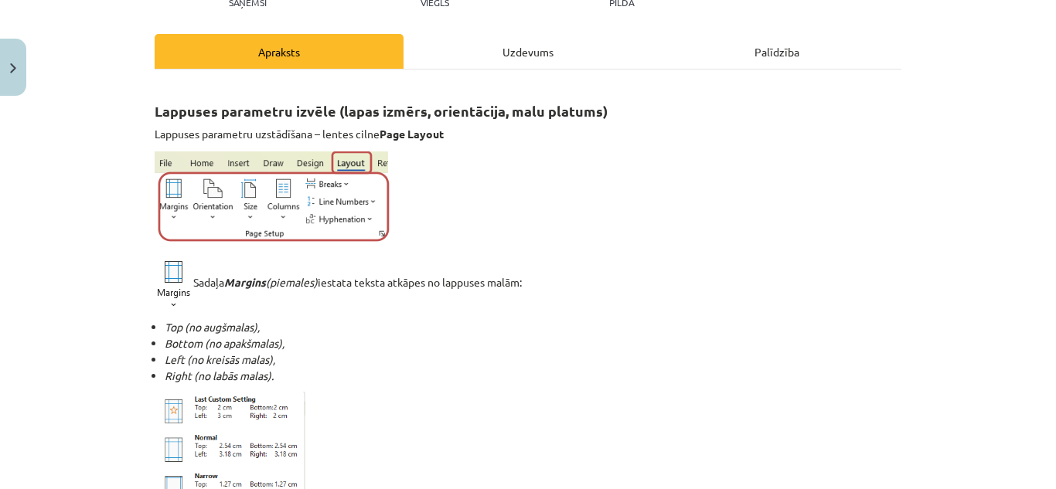
scroll to position [0, 0]
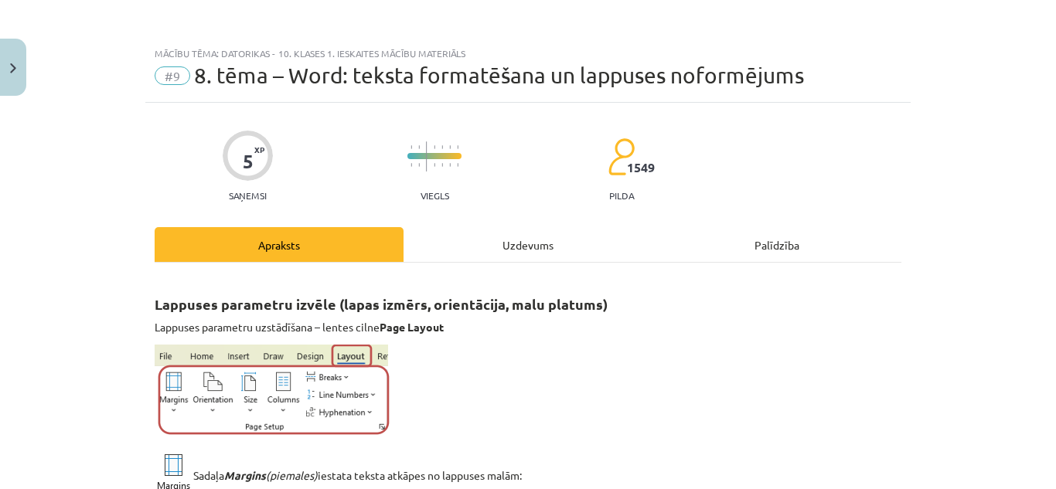
click at [531, 246] on div "Uzdevums" at bounding box center [528, 244] width 249 height 35
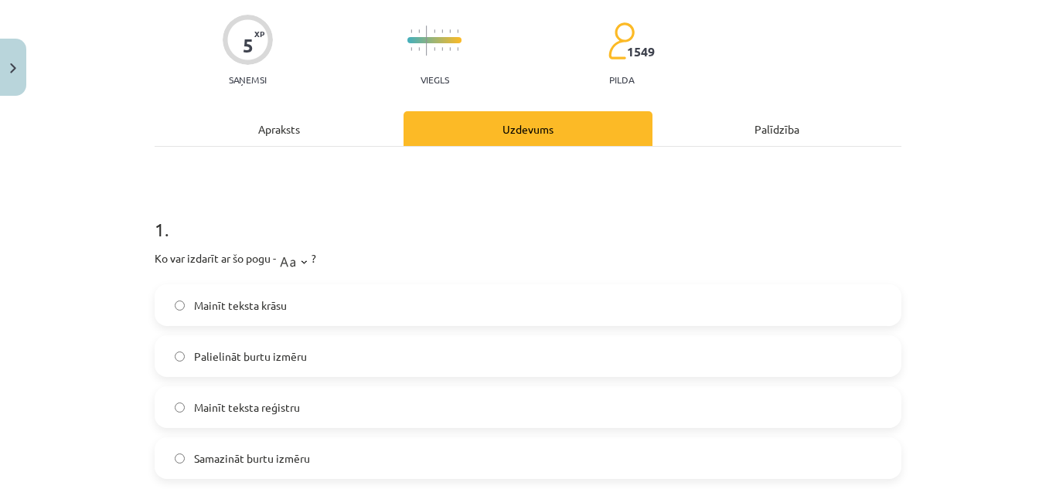
scroll to position [193, 0]
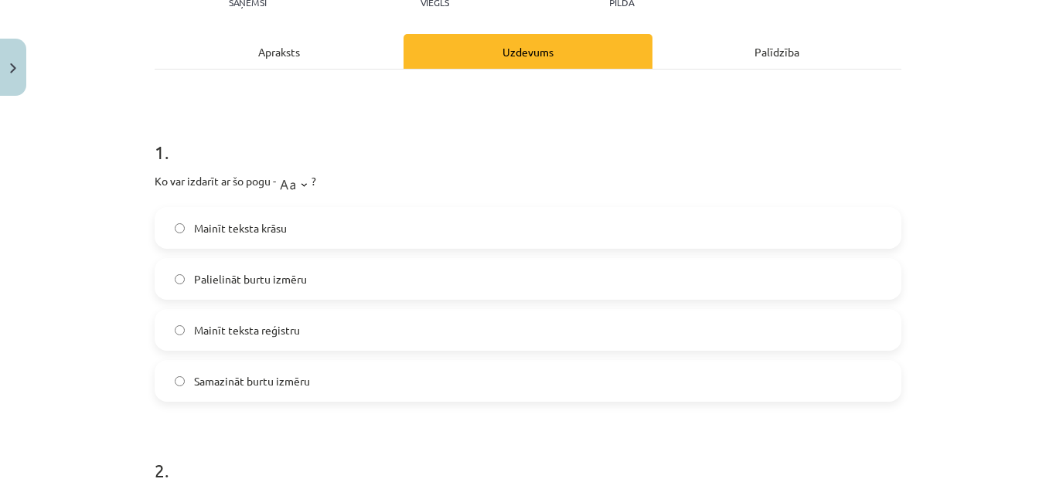
click at [299, 281] on span "Palielināt burtu izmēru" at bounding box center [250, 279] width 113 height 16
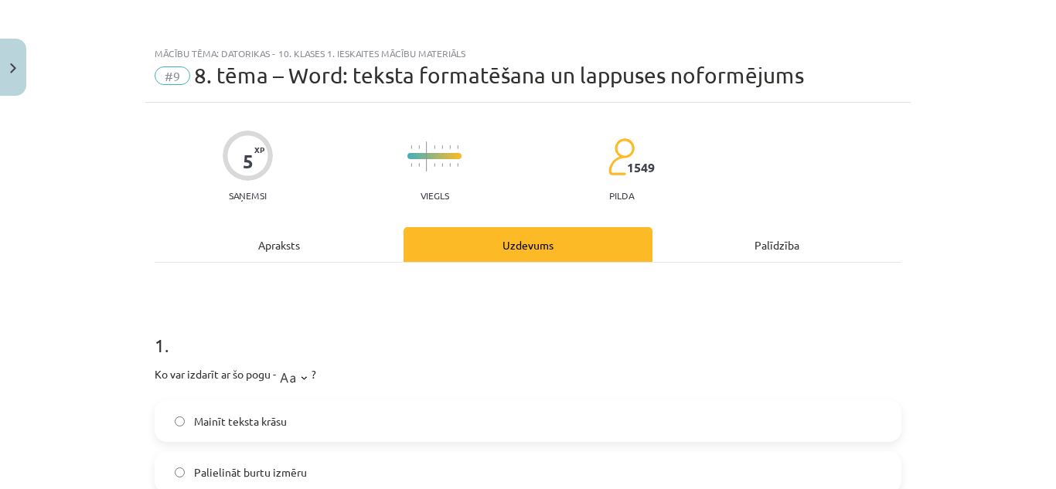
click at [288, 246] on div "Apraksts" at bounding box center [279, 244] width 249 height 35
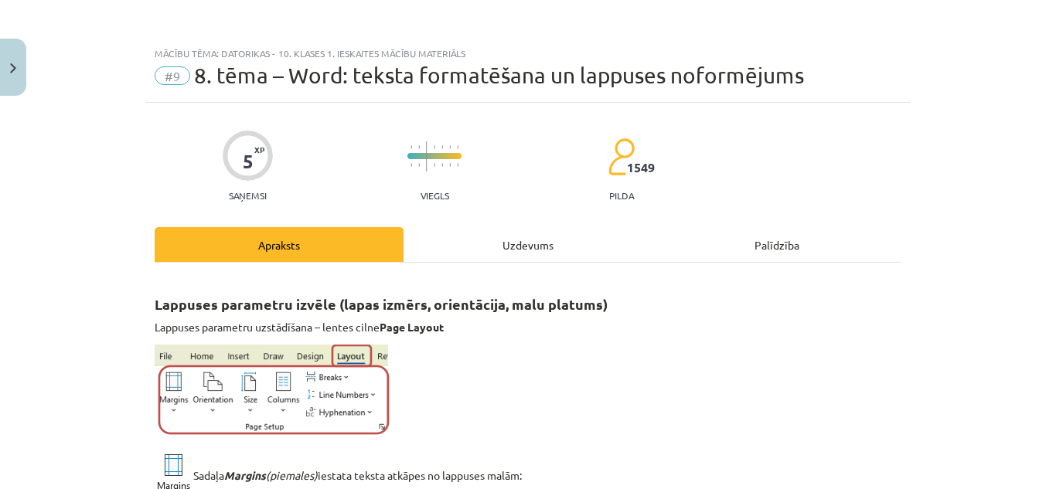
click at [521, 234] on div "Uzdevums" at bounding box center [528, 244] width 249 height 35
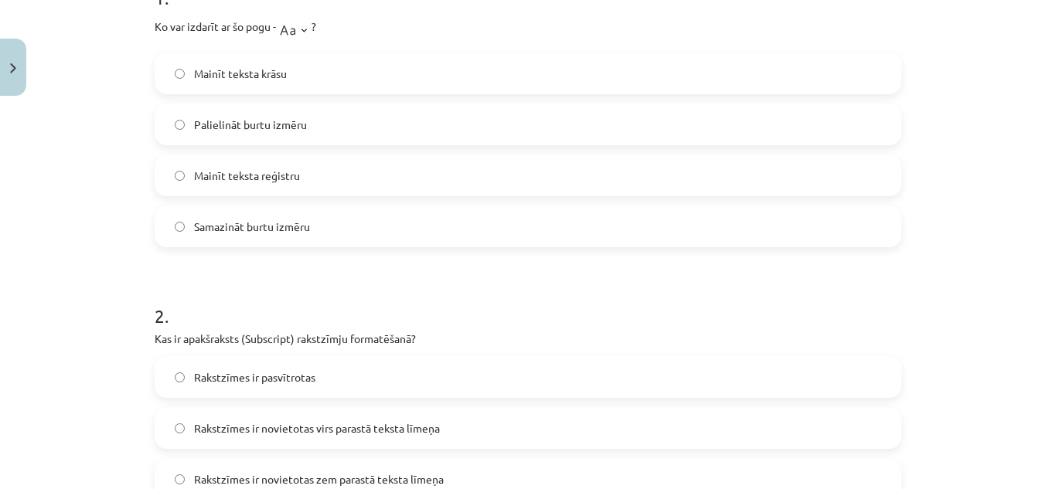
scroll to position [425, 0]
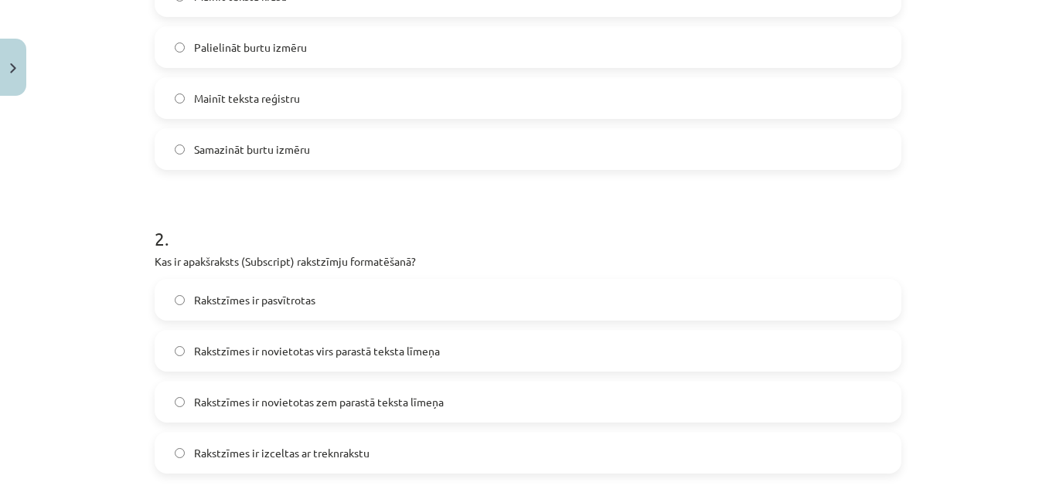
click at [302, 152] on span "Samazināt burtu izmēru" at bounding box center [252, 149] width 116 height 16
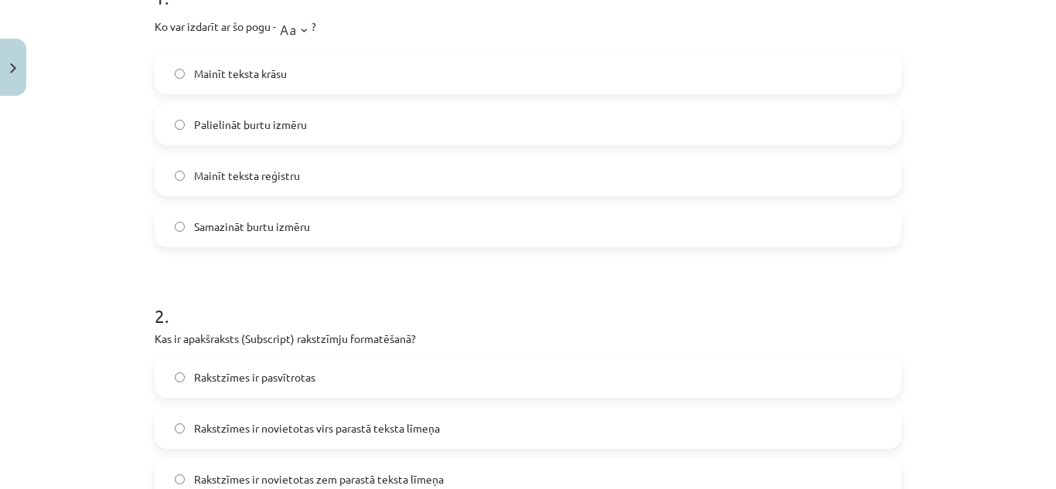
scroll to position [193, 0]
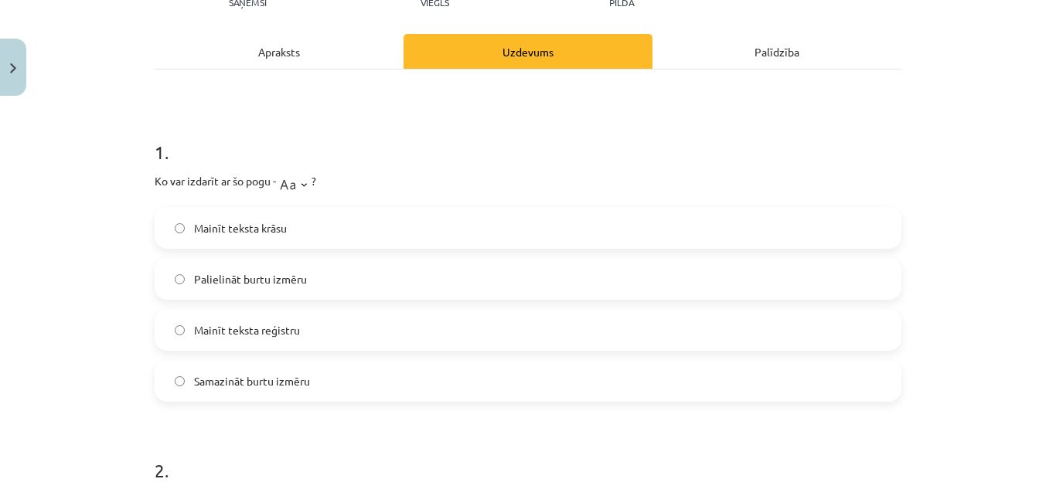
click at [276, 47] on div "Apraksts" at bounding box center [279, 51] width 249 height 35
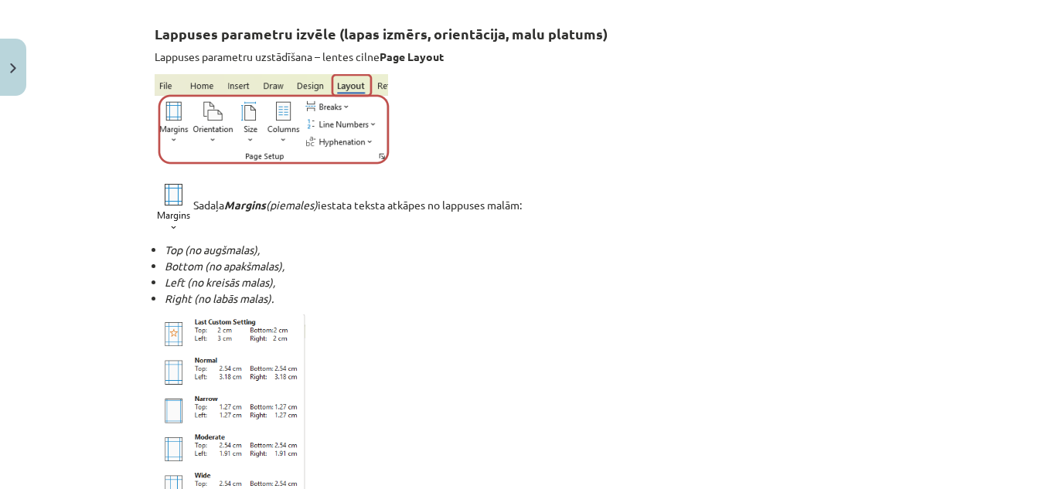
scroll to position [39, 0]
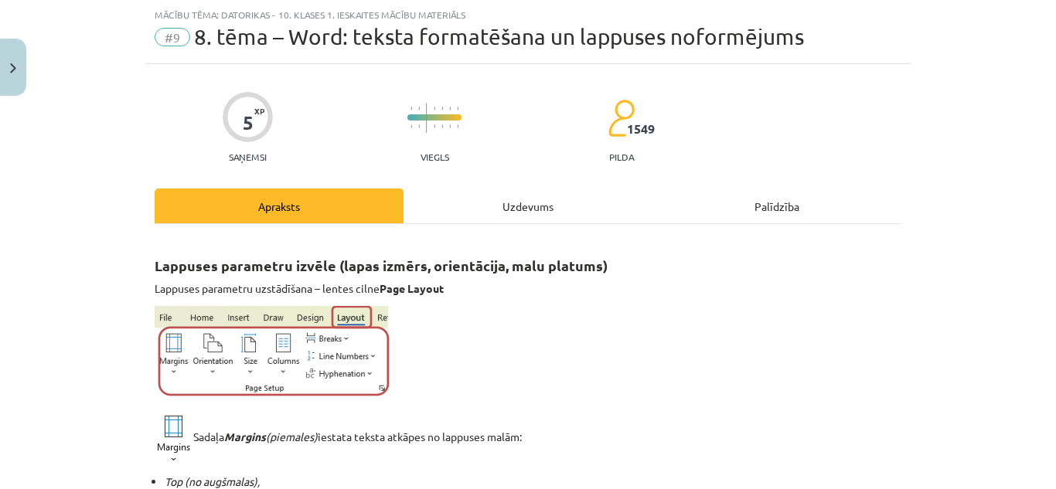
click at [520, 203] on div "Uzdevums" at bounding box center [528, 206] width 249 height 35
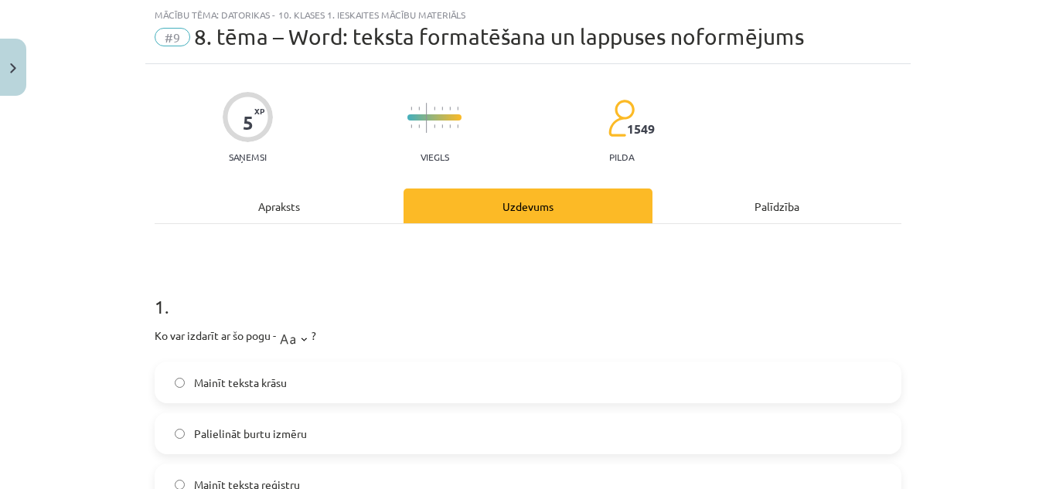
scroll to position [348, 0]
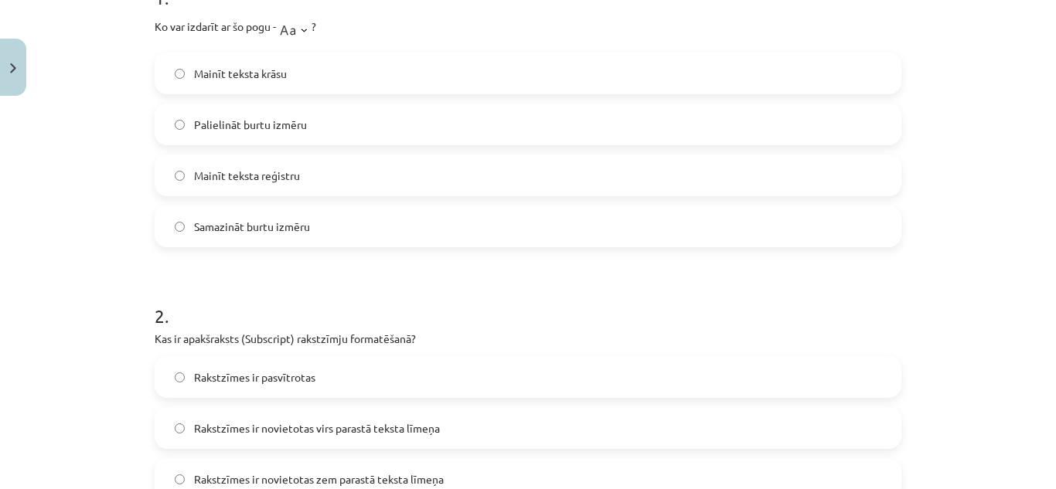
click at [264, 77] on span "Mainīt teksta krāsu" at bounding box center [240, 74] width 93 height 16
click at [314, 172] on label "Mainīt teksta reģistru" at bounding box center [528, 175] width 744 height 39
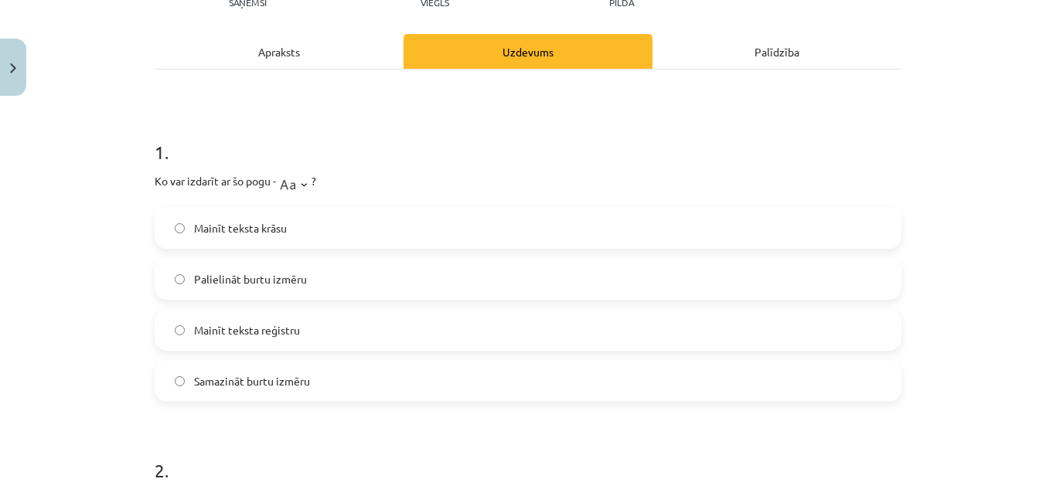
scroll to position [0, 0]
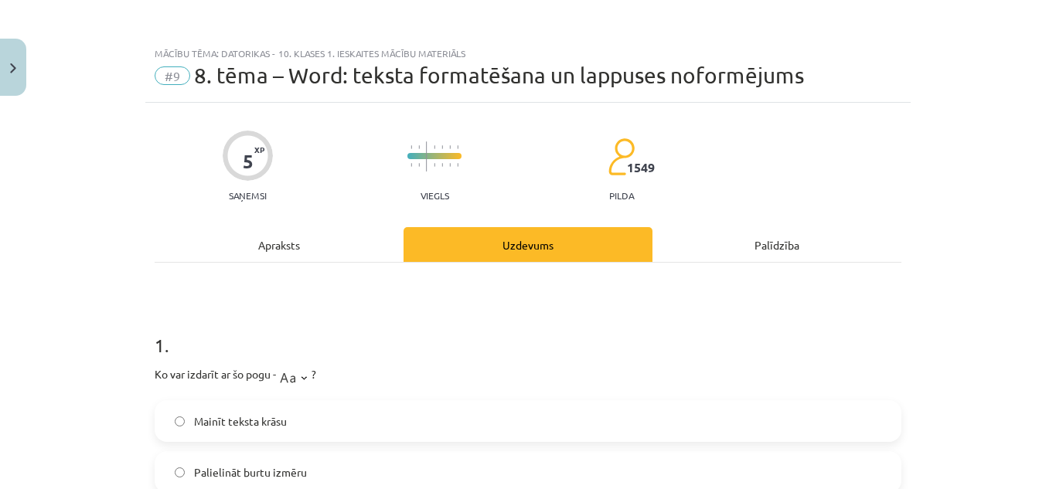
click at [323, 229] on div "Apraksts" at bounding box center [279, 244] width 249 height 35
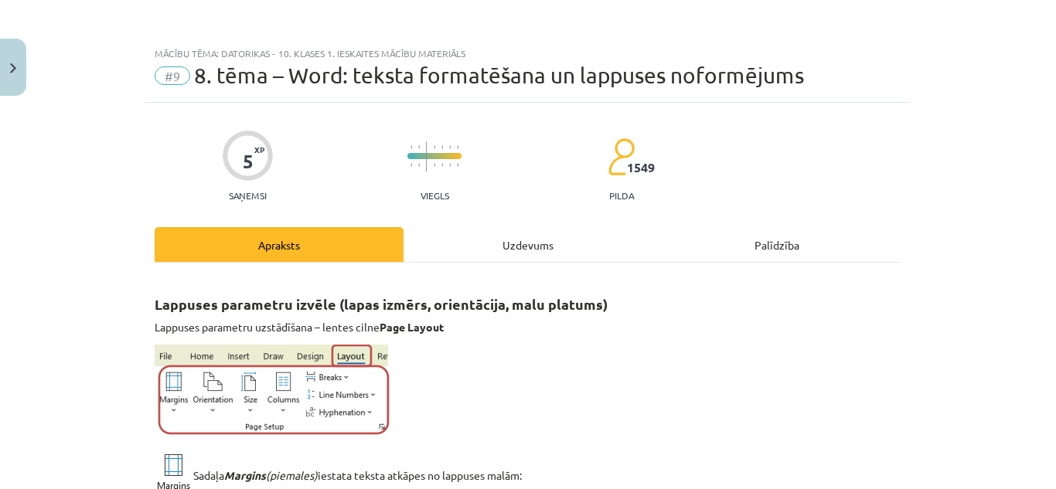
click at [499, 241] on div "Uzdevums" at bounding box center [528, 244] width 249 height 35
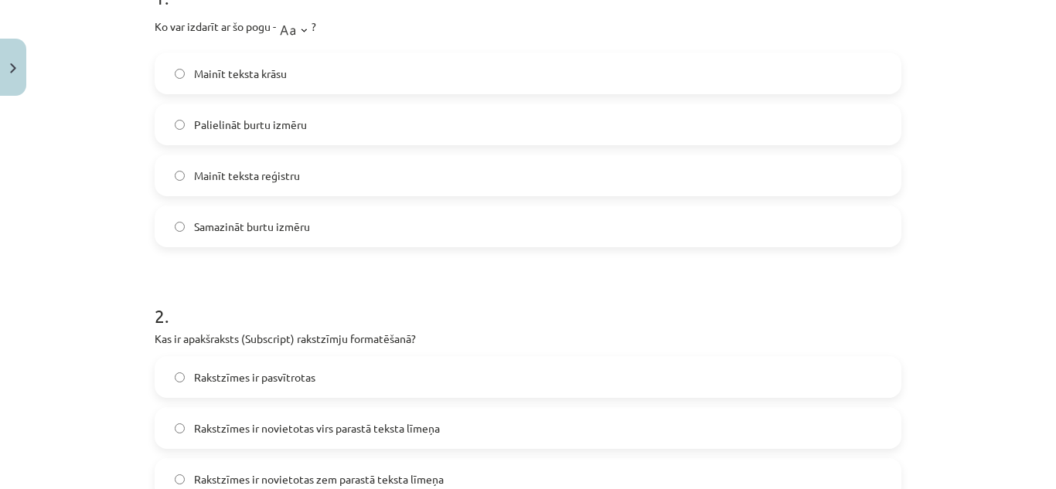
scroll to position [503, 0]
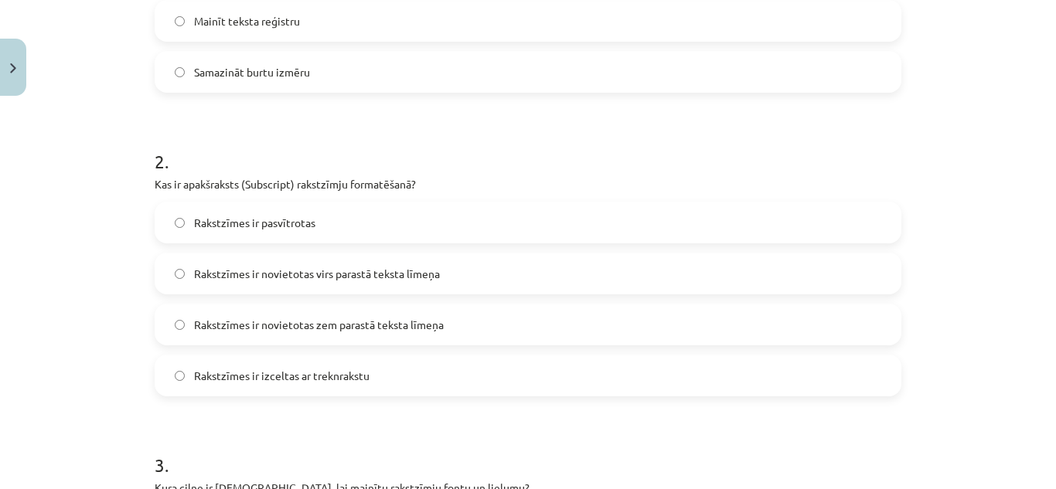
click at [835, 322] on label "Rakstzīmes ir novietotas zem parastā teksta līmeņa" at bounding box center [528, 324] width 744 height 39
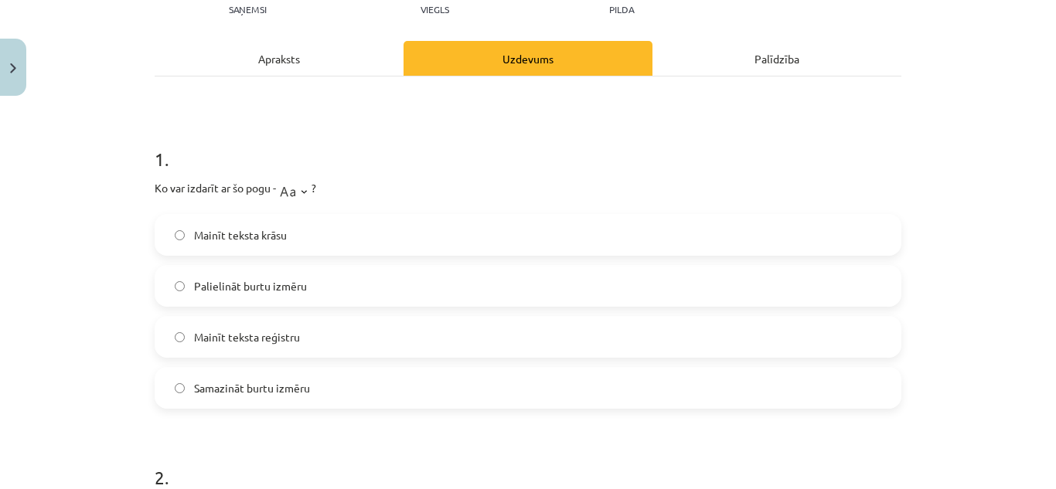
scroll to position [0, 0]
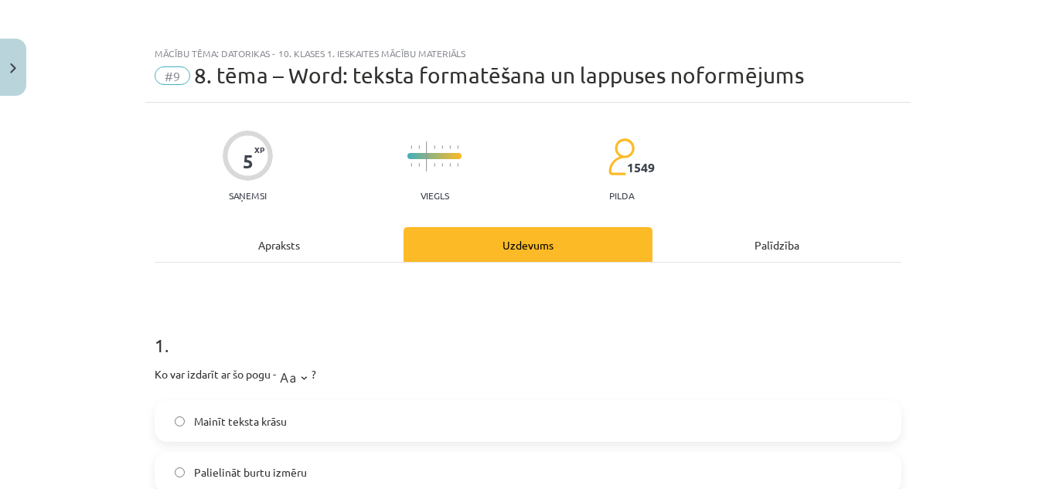
click at [295, 235] on div "Apraksts" at bounding box center [279, 244] width 249 height 35
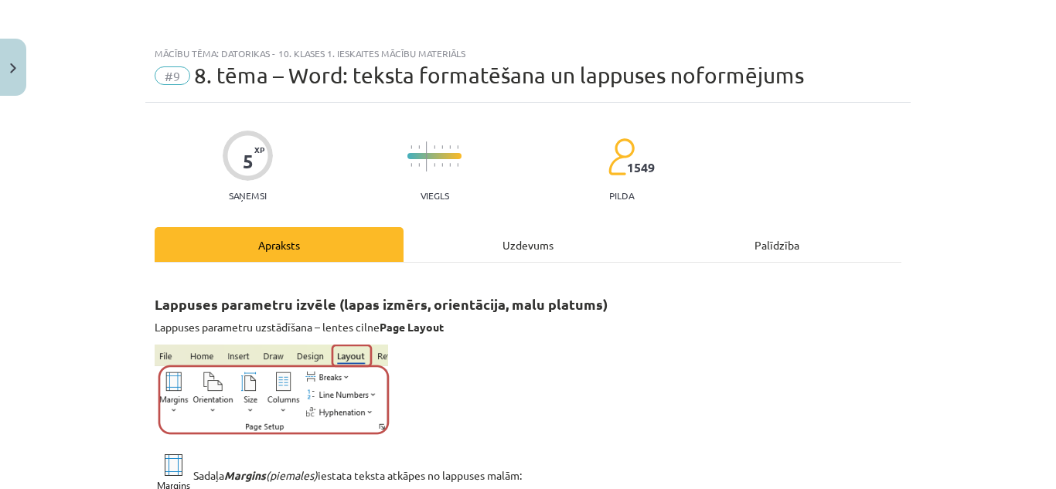
click at [499, 243] on div "Uzdevums" at bounding box center [528, 244] width 249 height 35
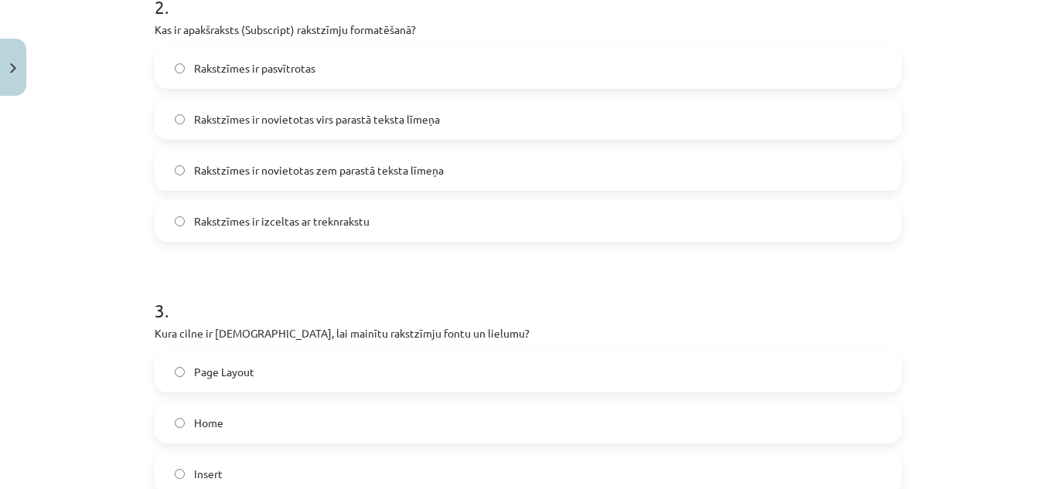
scroll to position [735, 0]
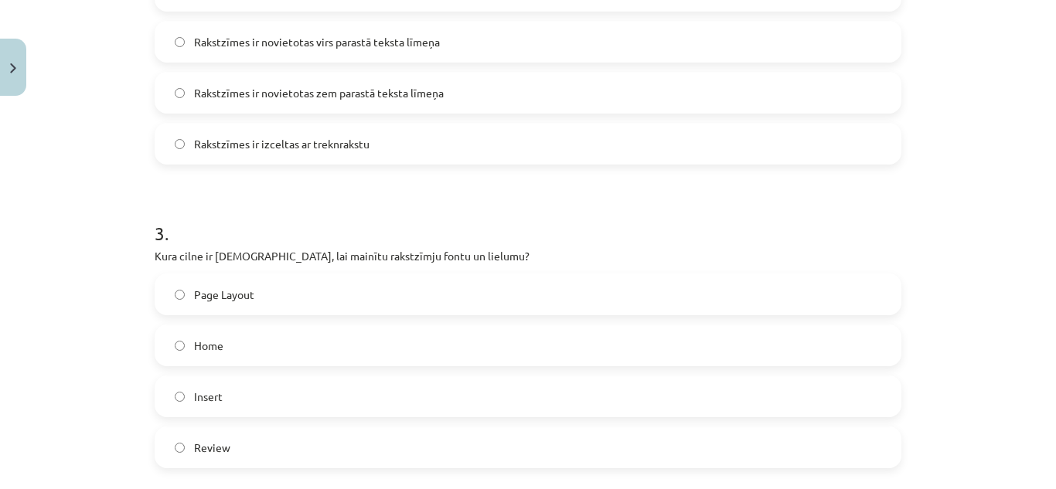
click at [381, 346] on label "Home" at bounding box center [528, 345] width 744 height 39
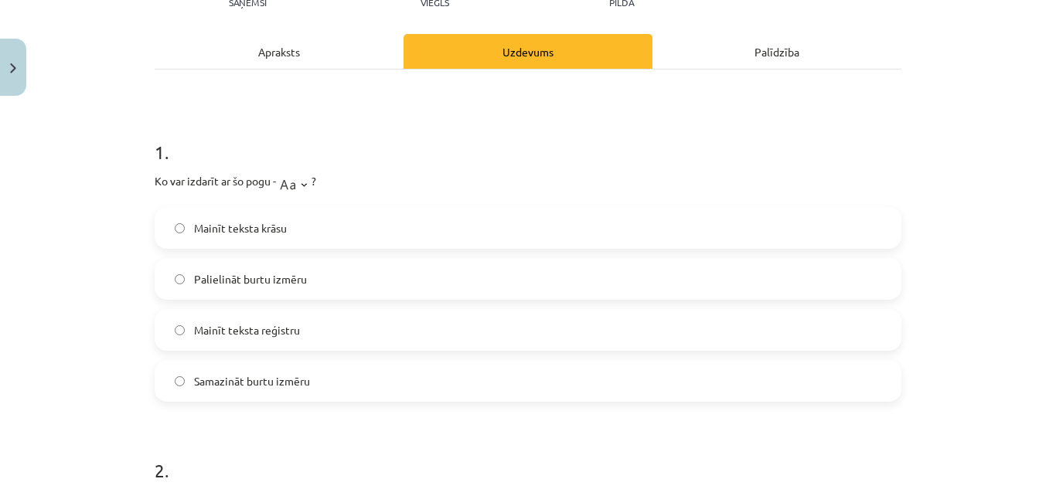
scroll to position [0, 0]
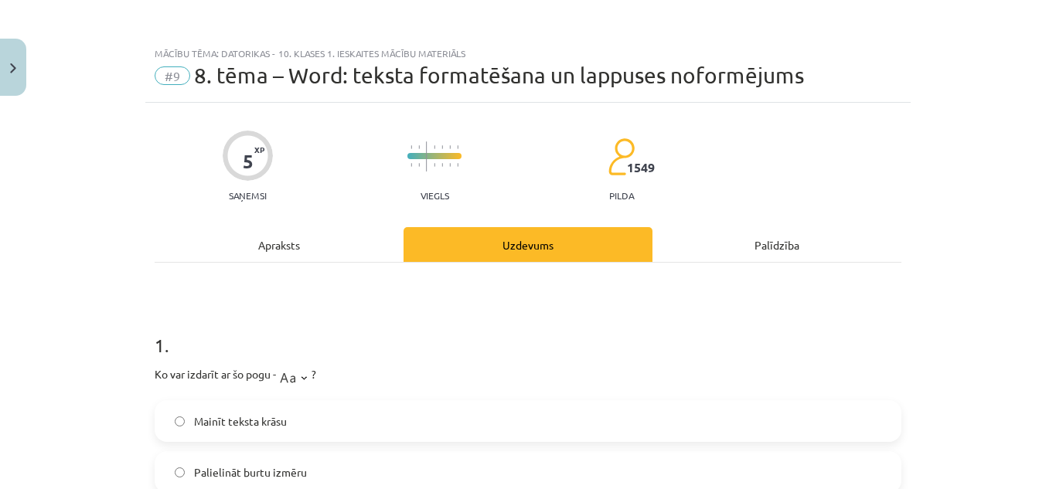
click at [292, 236] on div "Apraksts" at bounding box center [279, 244] width 249 height 35
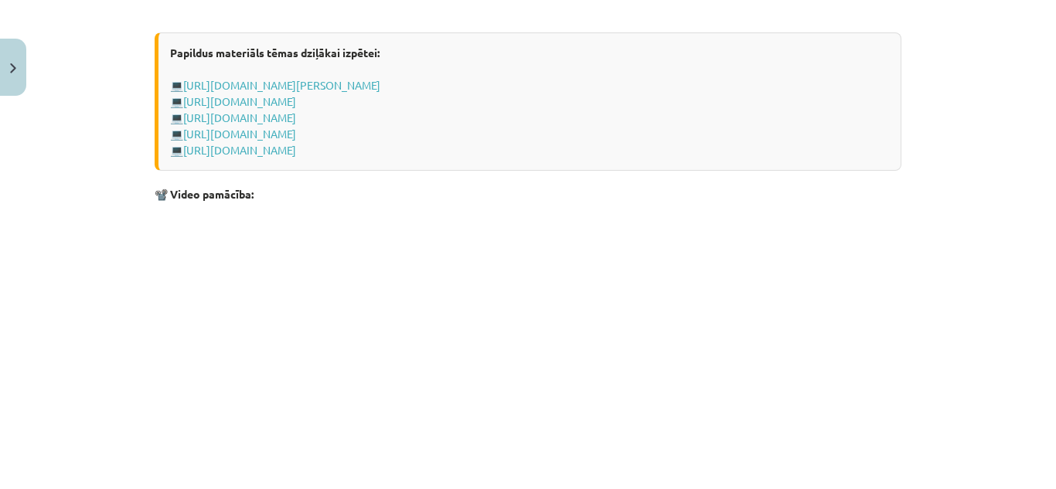
scroll to position [3173, 0]
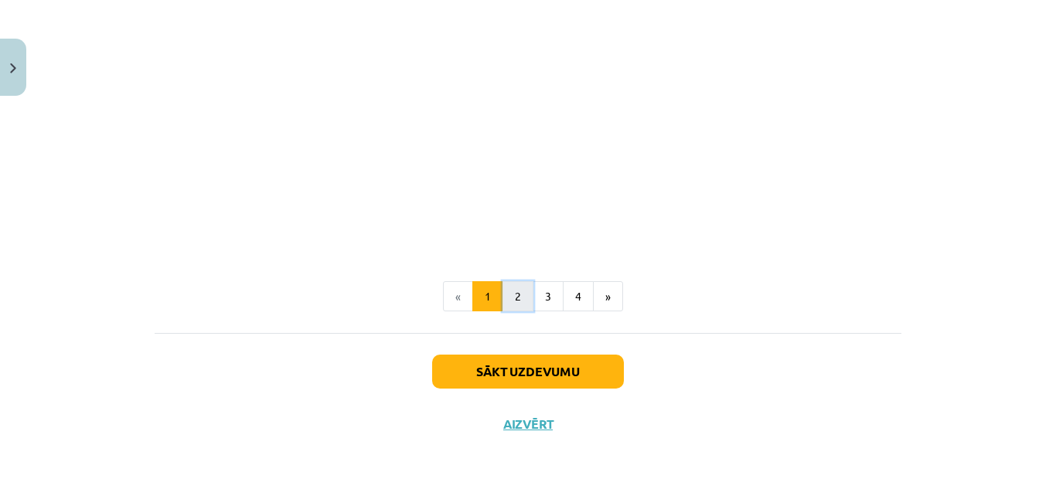
click at [512, 302] on button "2" at bounding box center [518, 296] width 31 height 31
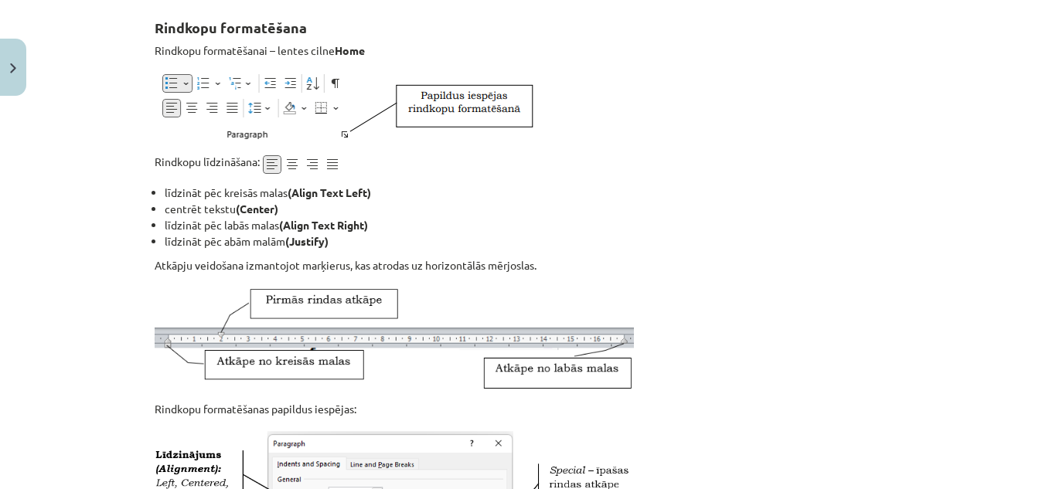
scroll to position [0, 0]
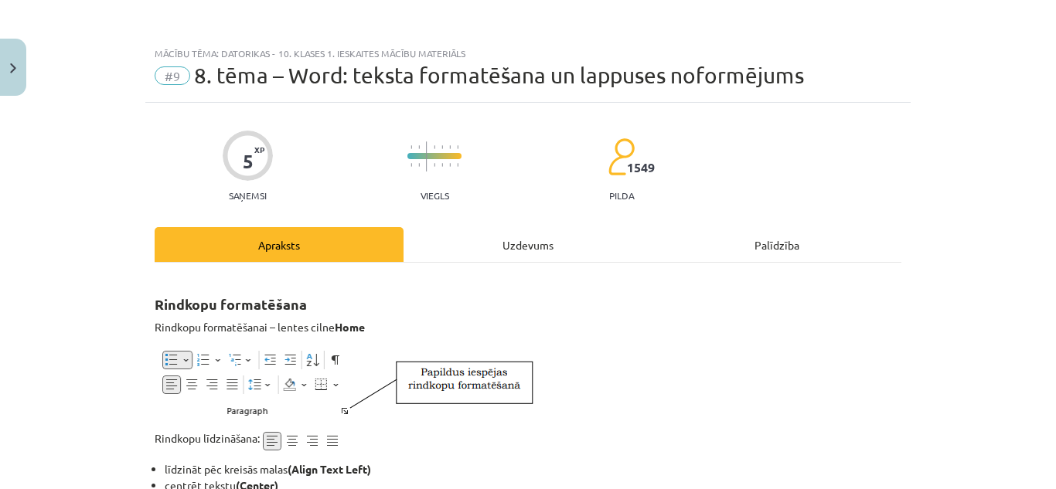
click at [535, 247] on div "Uzdevums" at bounding box center [528, 244] width 249 height 35
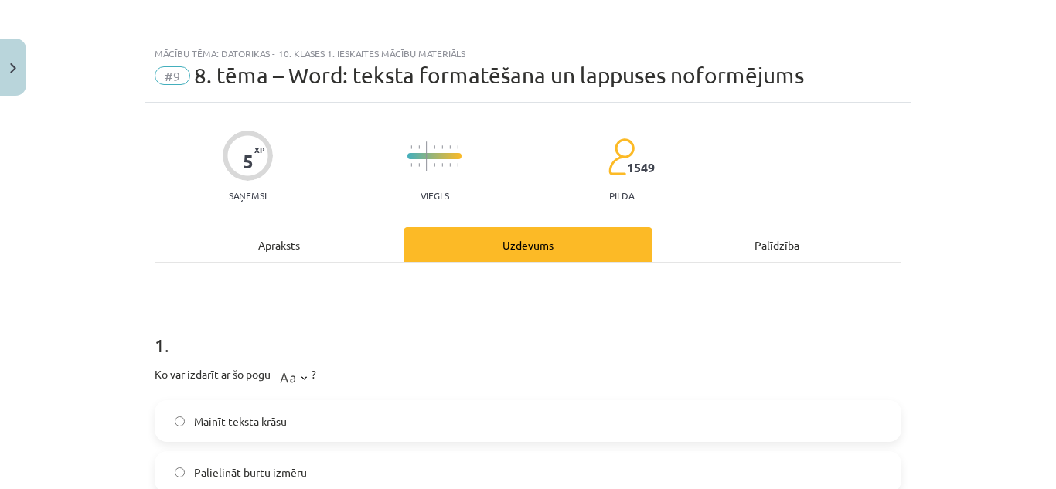
click at [307, 243] on div "Apraksts" at bounding box center [279, 244] width 249 height 35
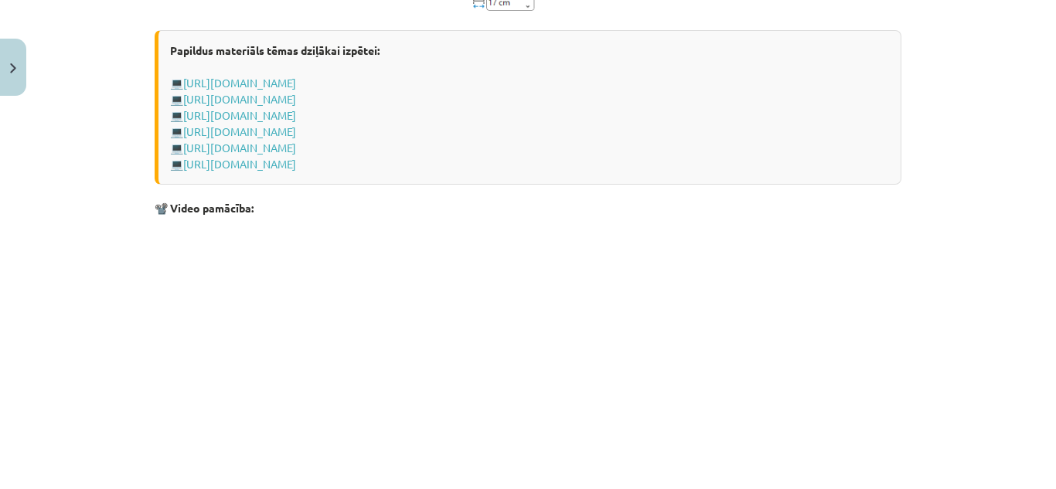
scroll to position [2467, 0]
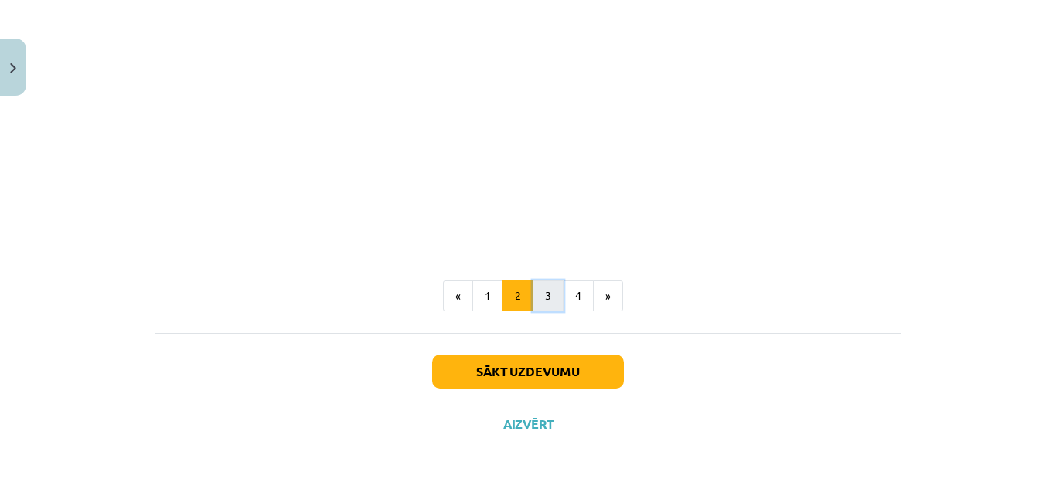
click at [549, 288] on button "3" at bounding box center [548, 296] width 31 height 31
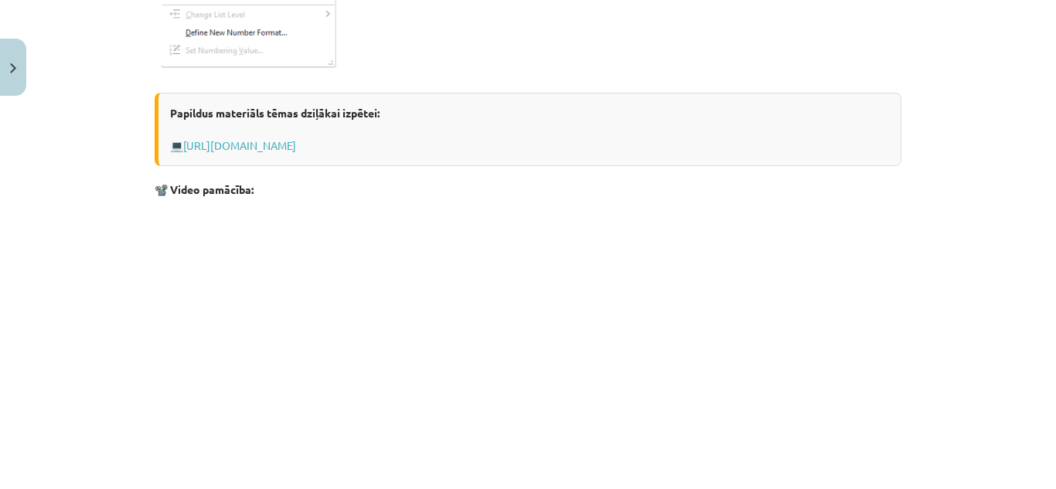
scroll to position [2608, 0]
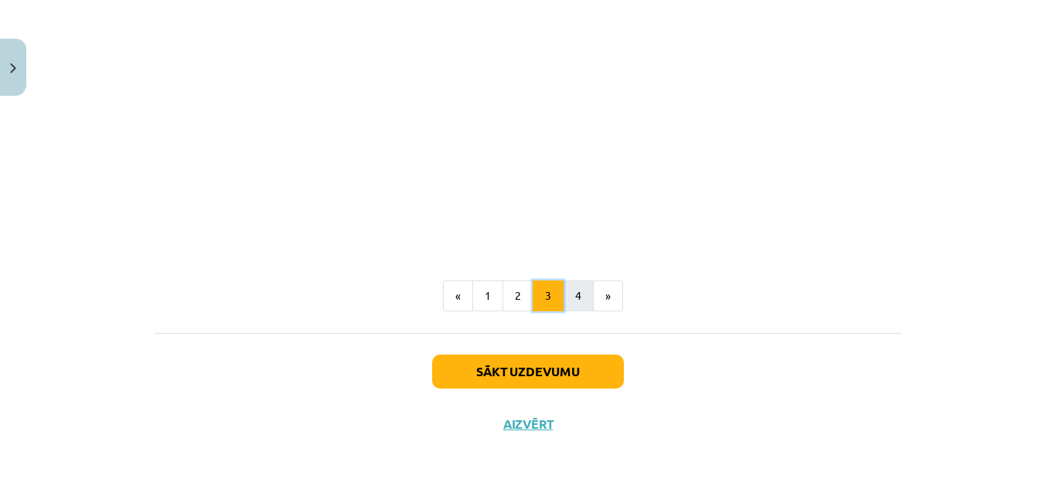
click at [558, 292] on ul "« 1 2 3 4 »" at bounding box center [528, 296] width 747 height 31
click at [563, 291] on button "4" at bounding box center [578, 296] width 31 height 31
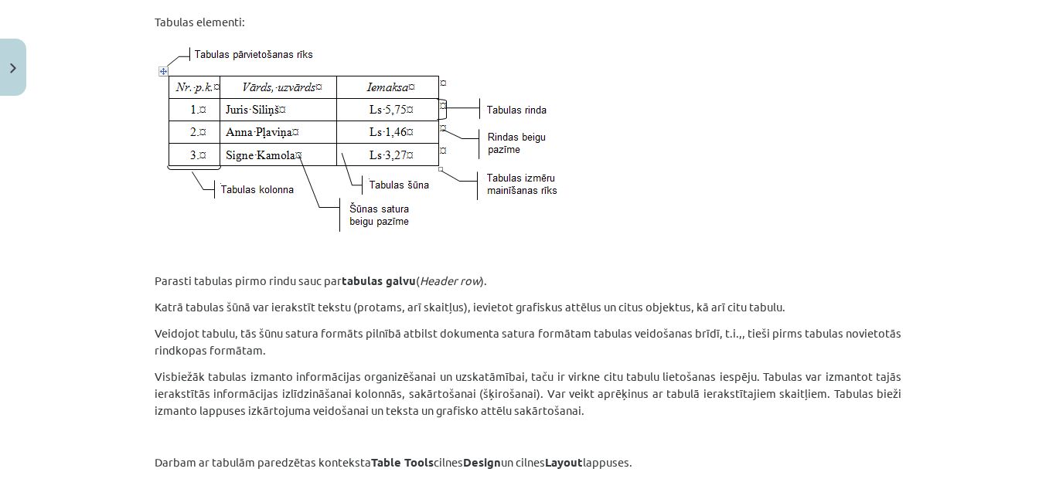
scroll to position [0, 0]
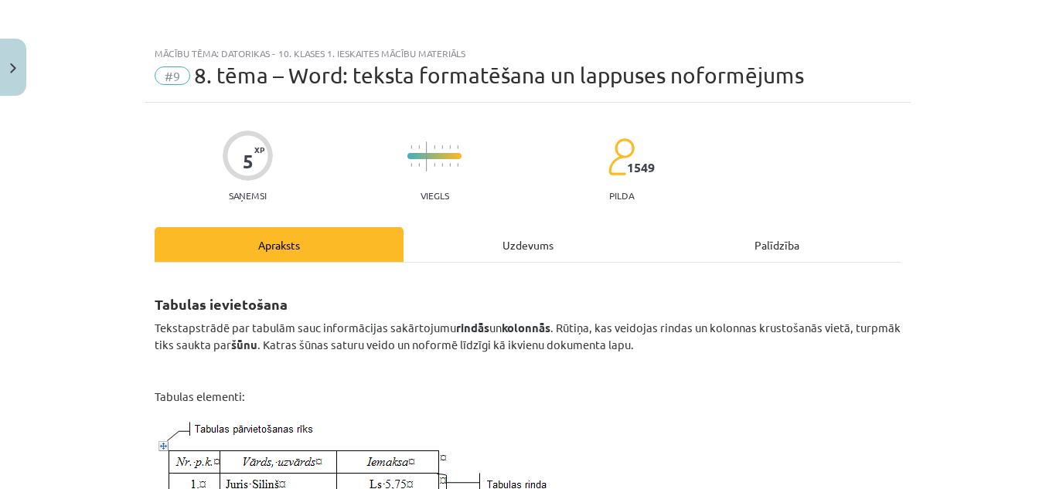
click at [522, 247] on div "Uzdevums" at bounding box center [528, 244] width 249 height 35
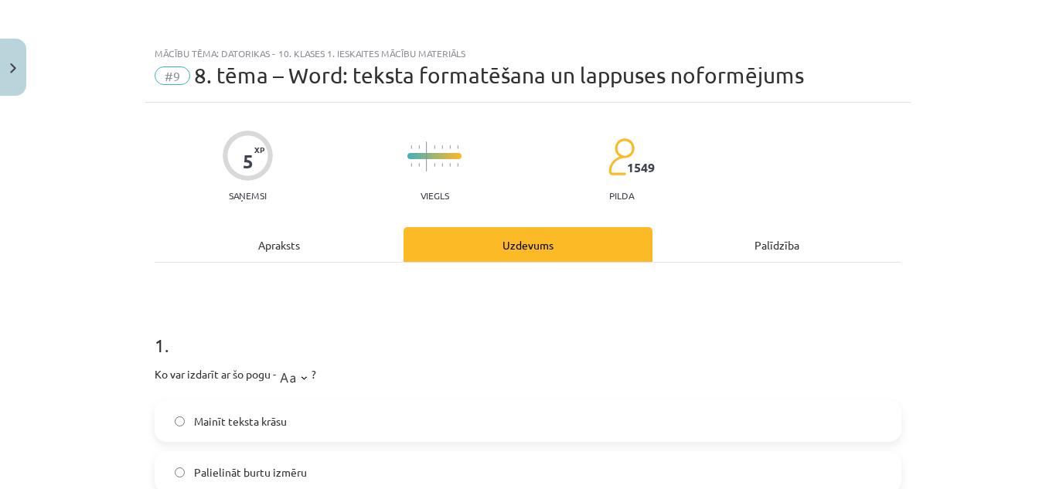
click at [319, 232] on div "Apraksts" at bounding box center [279, 244] width 249 height 35
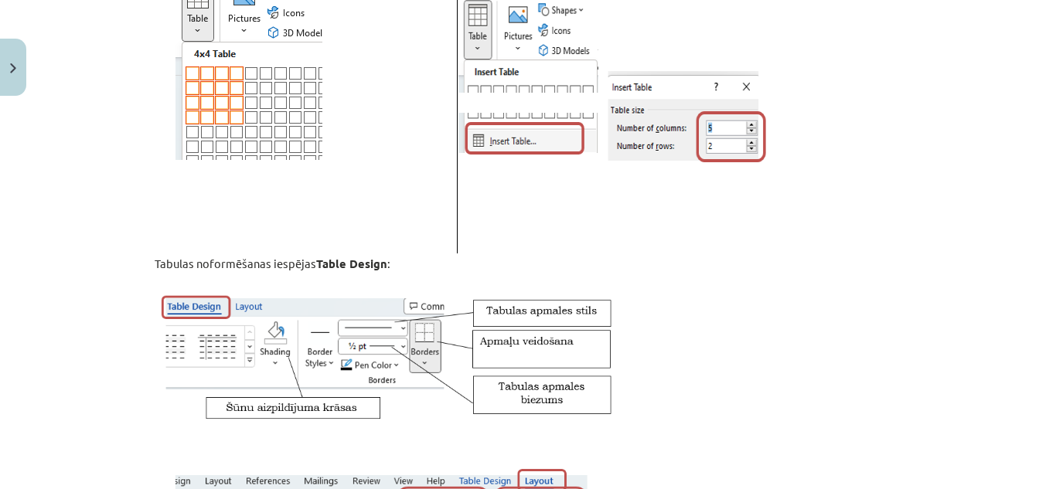
scroll to position [1276, 0]
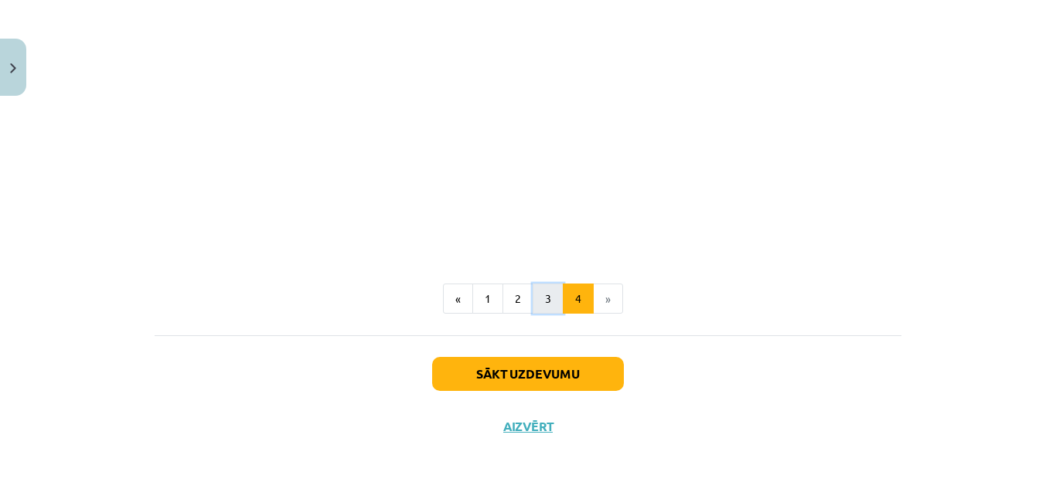
click at [537, 292] on button "3" at bounding box center [548, 299] width 31 height 31
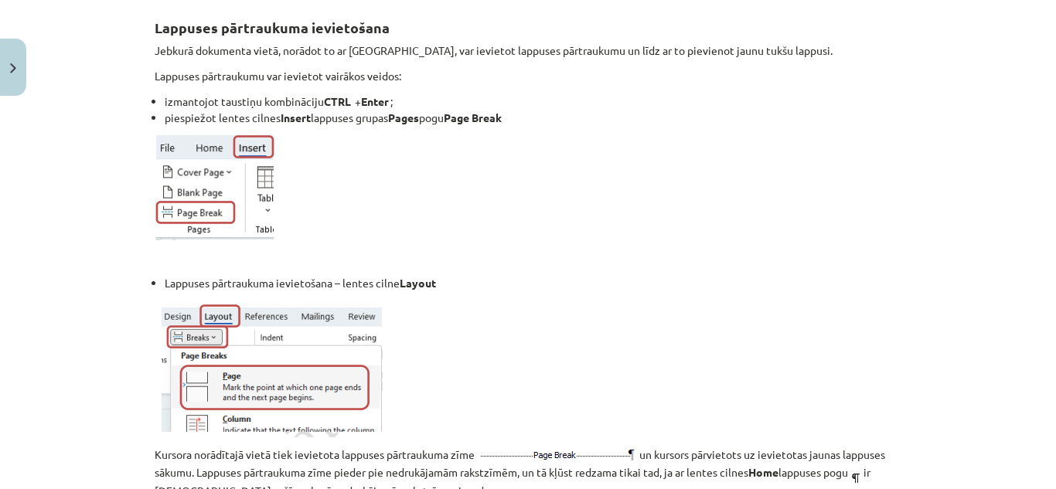
scroll to position [0, 0]
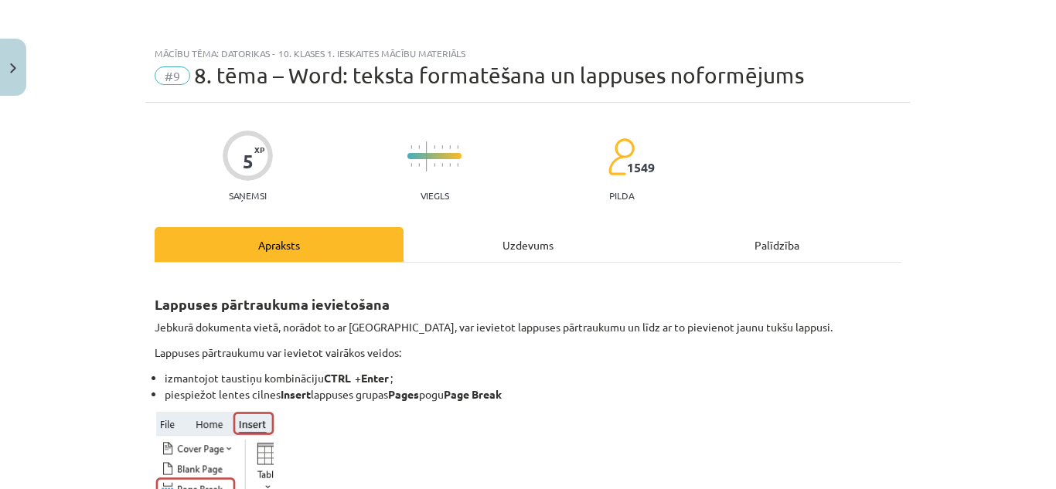
click at [497, 249] on div "Uzdevums" at bounding box center [528, 244] width 249 height 35
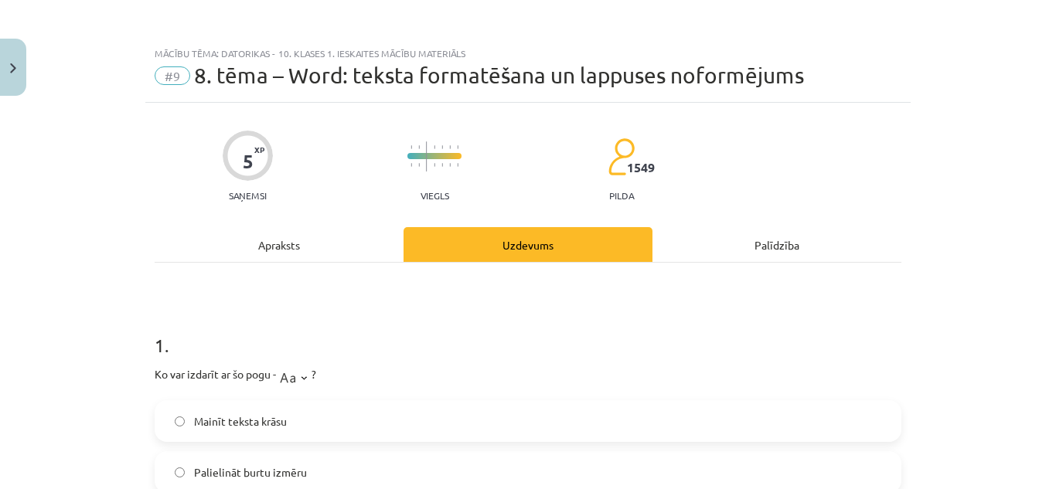
click at [334, 230] on div "Apraksts" at bounding box center [279, 244] width 249 height 35
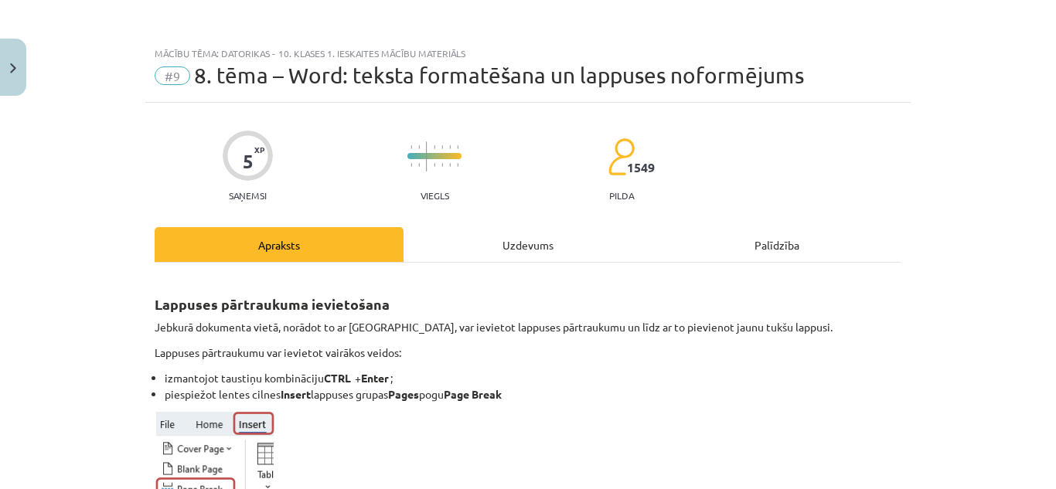
click at [499, 240] on div "Uzdevums" at bounding box center [528, 244] width 249 height 35
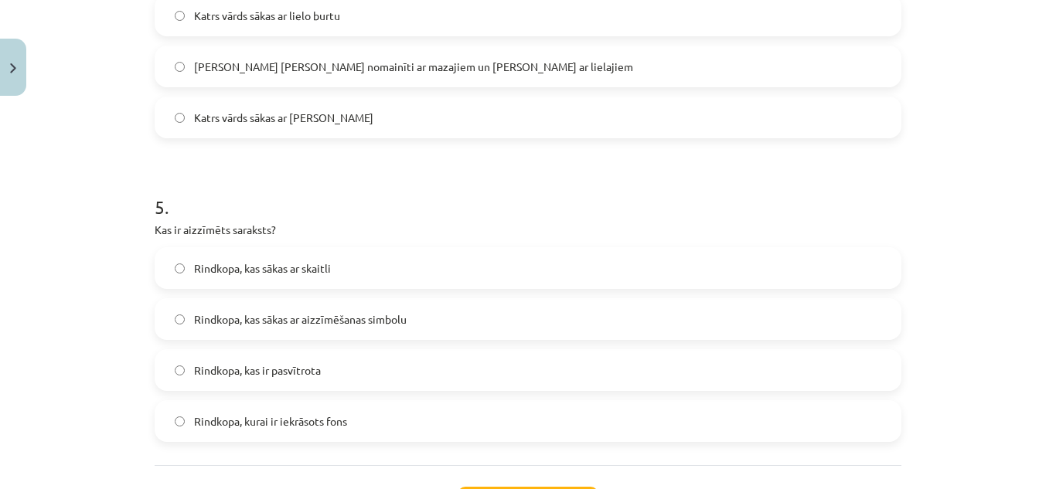
scroll to position [1446, 0]
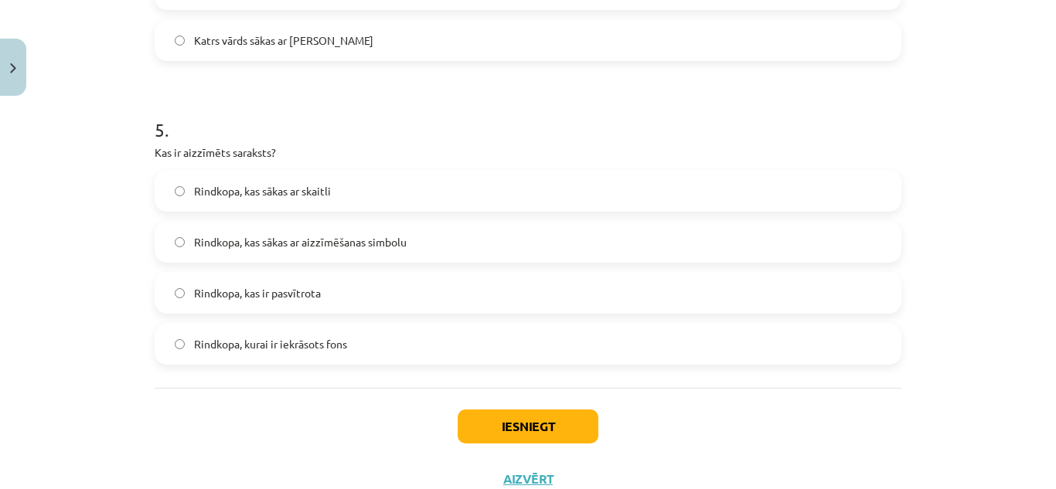
click at [417, 242] on label "Rindkopa, kas sākas ar aizzīmēšanas simbolu" at bounding box center [528, 242] width 744 height 39
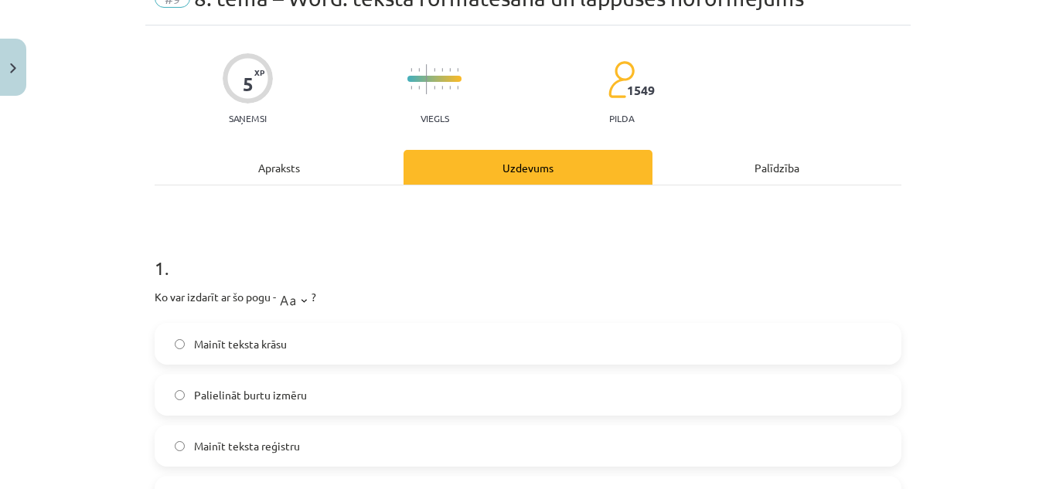
scroll to position [0, 0]
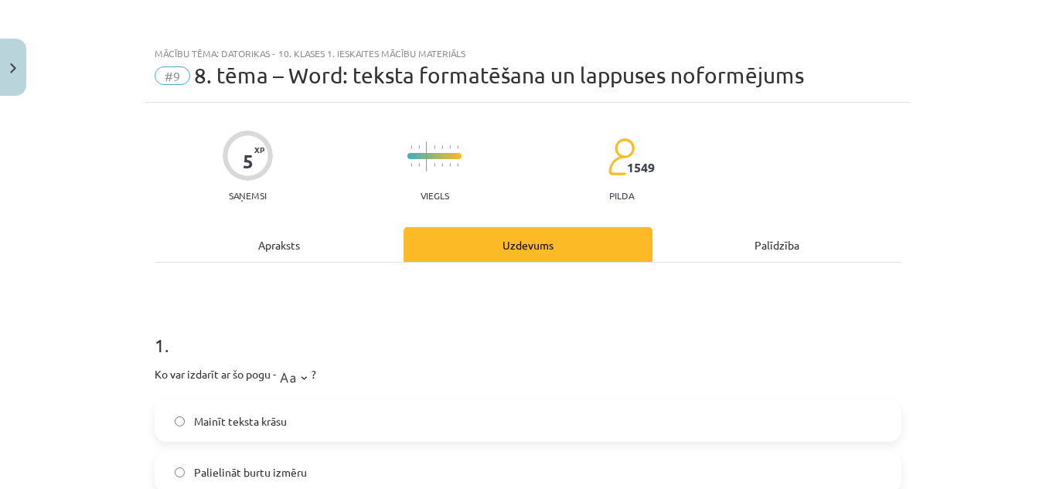
click at [312, 242] on div "Apraksts" at bounding box center [279, 244] width 249 height 35
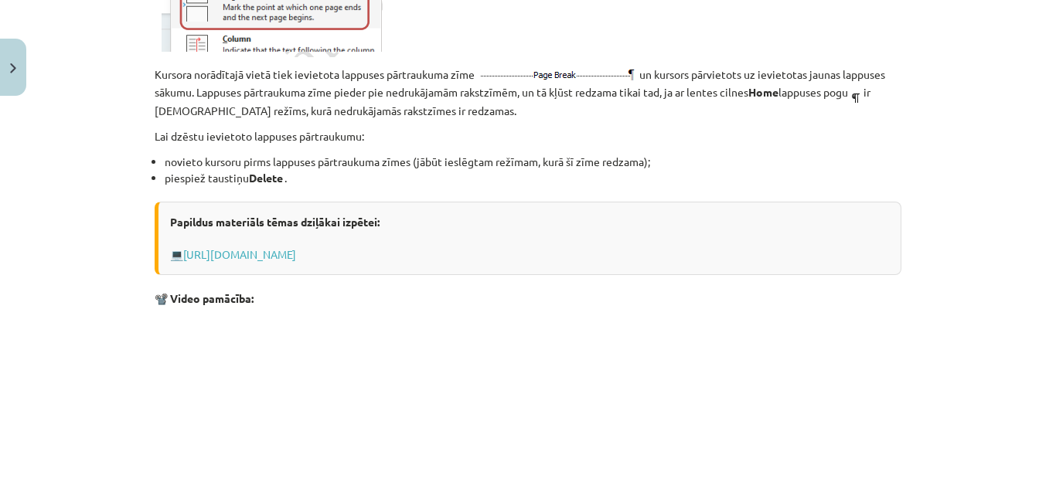
scroll to position [503, 0]
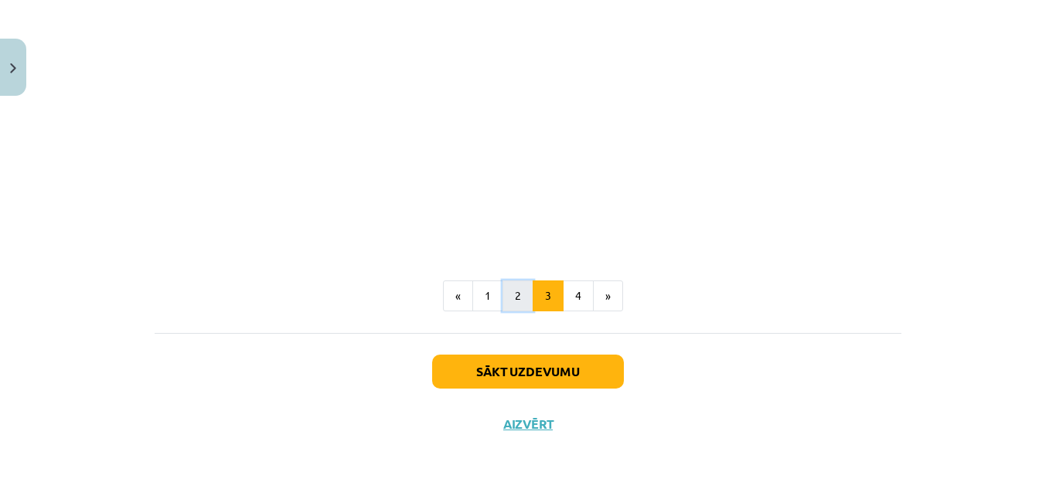
click at [514, 284] on button "2" at bounding box center [518, 296] width 31 height 31
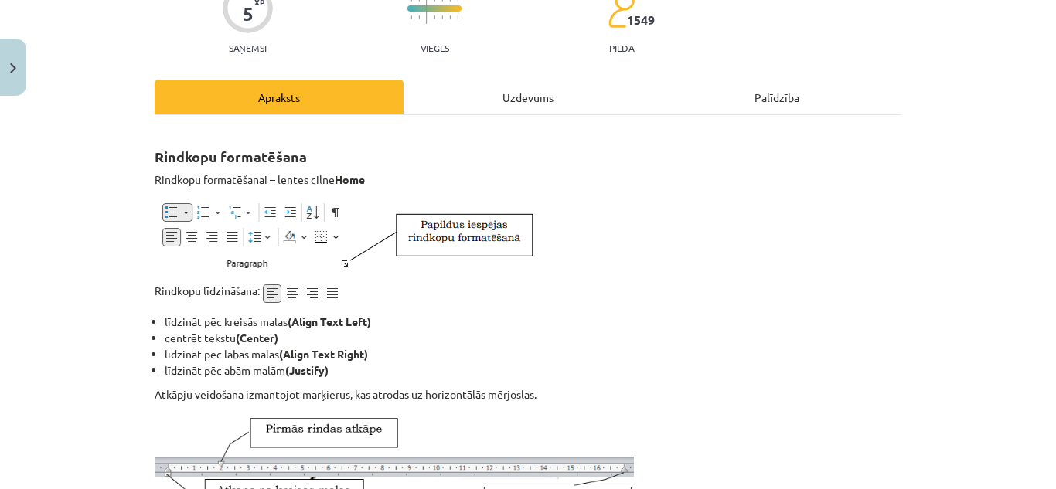
scroll to position [0, 0]
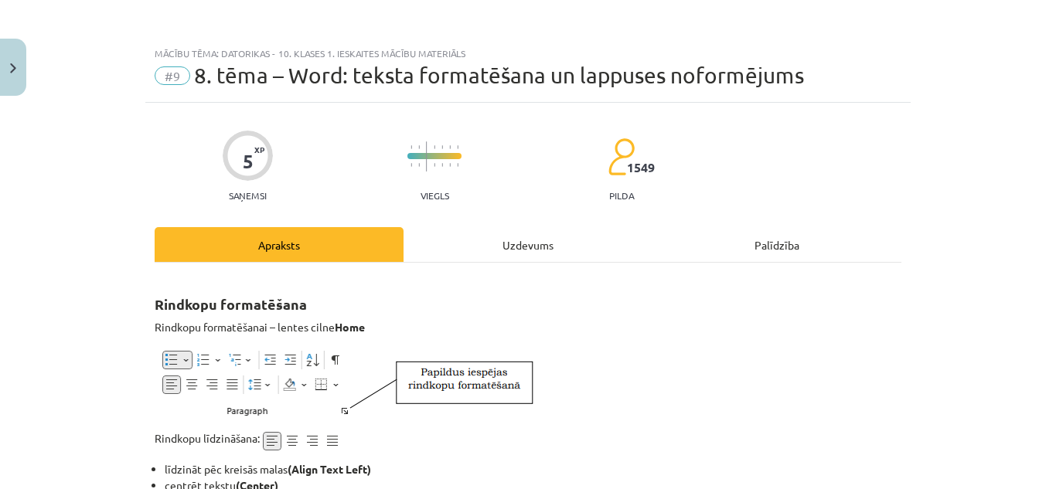
click at [523, 245] on div "Uzdevums" at bounding box center [528, 244] width 249 height 35
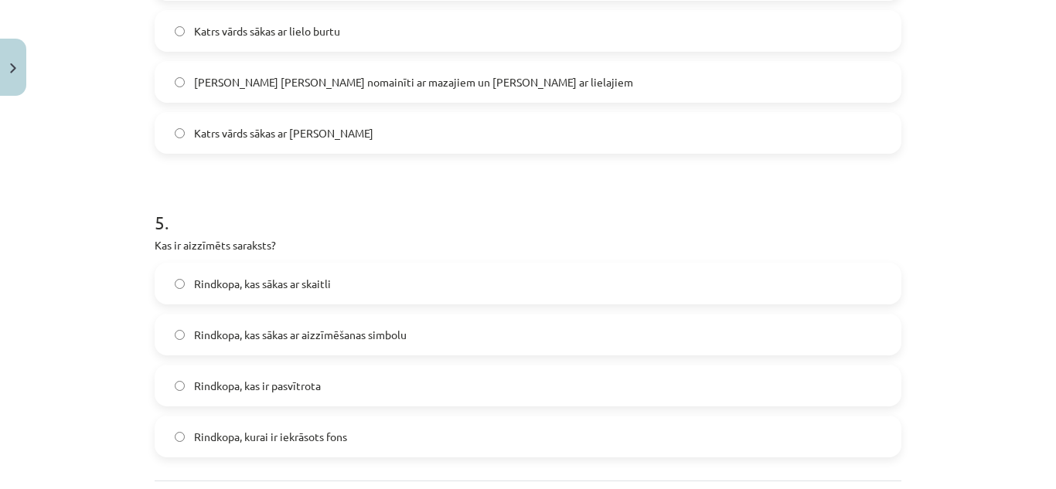
scroll to position [1121, 0]
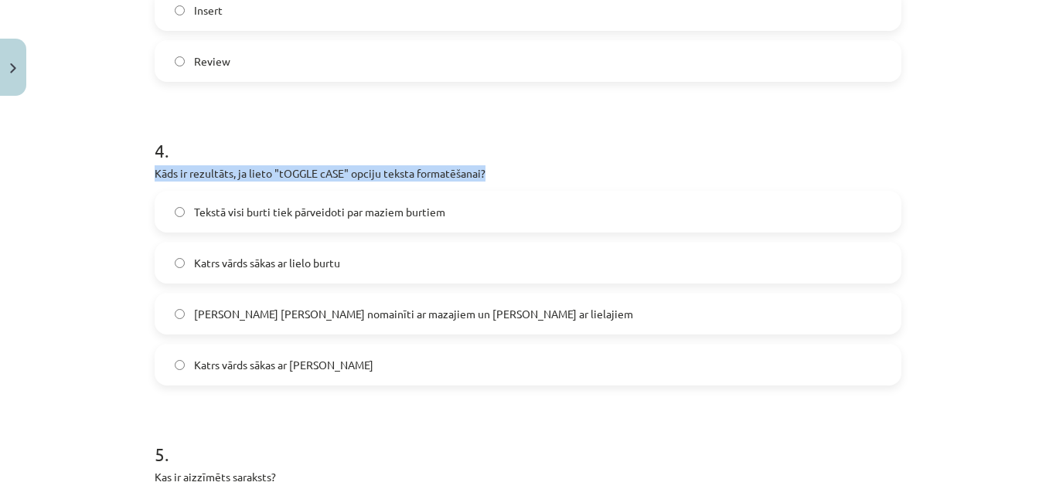
drag, startPoint x: 474, startPoint y: 172, endPoint x: 115, endPoint y: 171, distance: 358.8
click at [115, 171] on div "Mācību tēma: Datorikas - 10. klases 1. ieskaites mācību materiāls #9 8. tēma – …" at bounding box center [528, 244] width 1056 height 489
copy p "Kāds ir rezultāts, ja lieto "tOGGLE cASE" opciju teksta formatēšanai?"
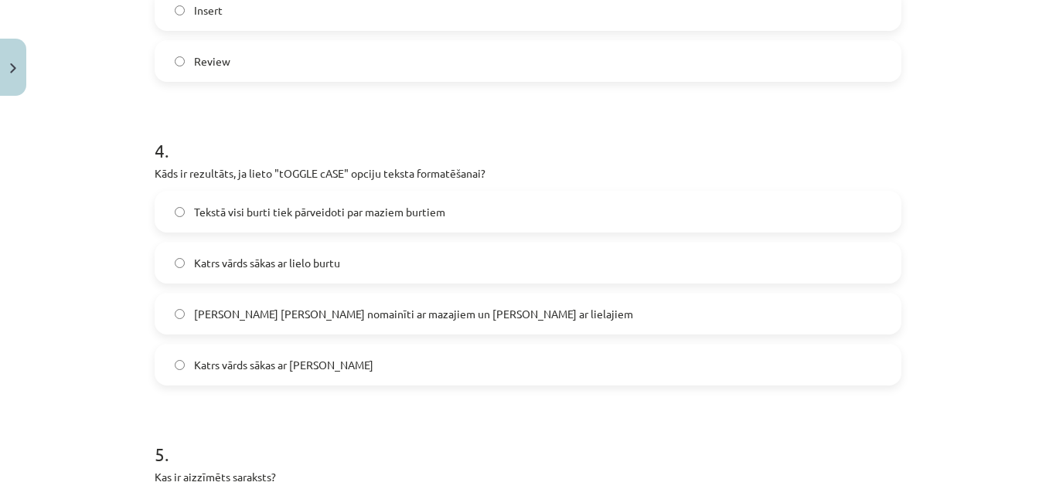
click at [559, 116] on h1 "4 ." at bounding box center [528, 137] width 747 height 48
click at [547, 311] on label "Lielie burti tiek nomainīti ar mazajiem un mazie ar lielajiem" at bounding box center [528, 314] width 744 height 39
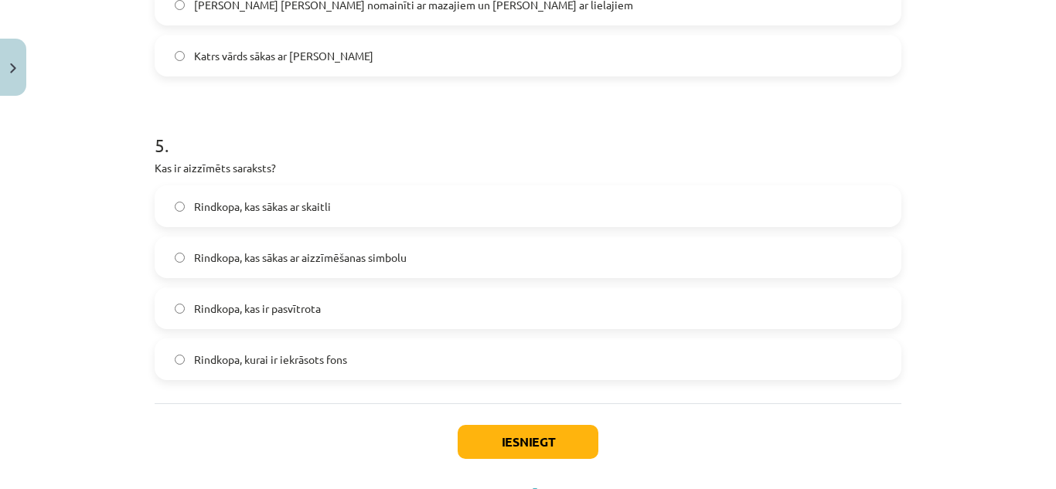
scroll to position [1501, 0]
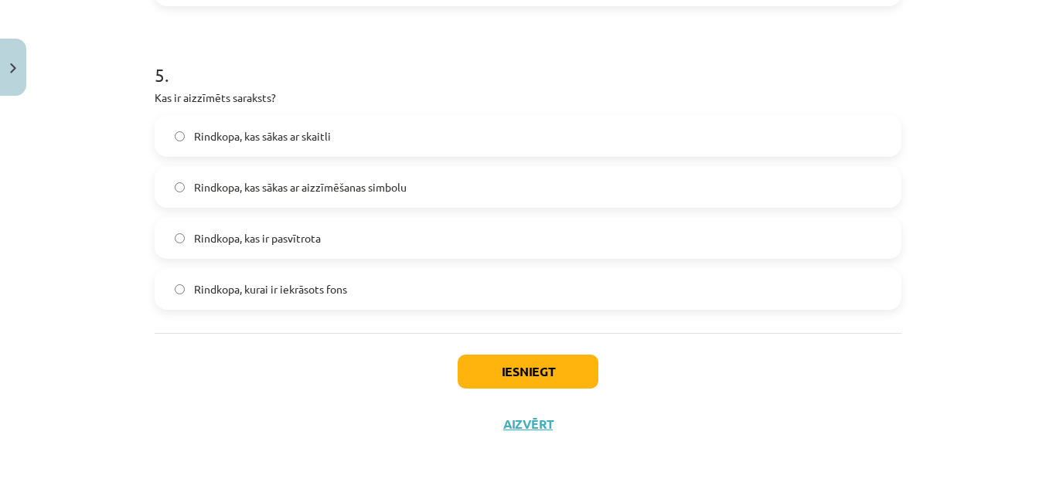
click at [560, 353] on div "Iesniegt Aizvērt" at bounding box center [528, 387] width 747 height 108
click at [557, 360] on button "Iesniegt" at bounding box center [528, 372] width 141 height 34
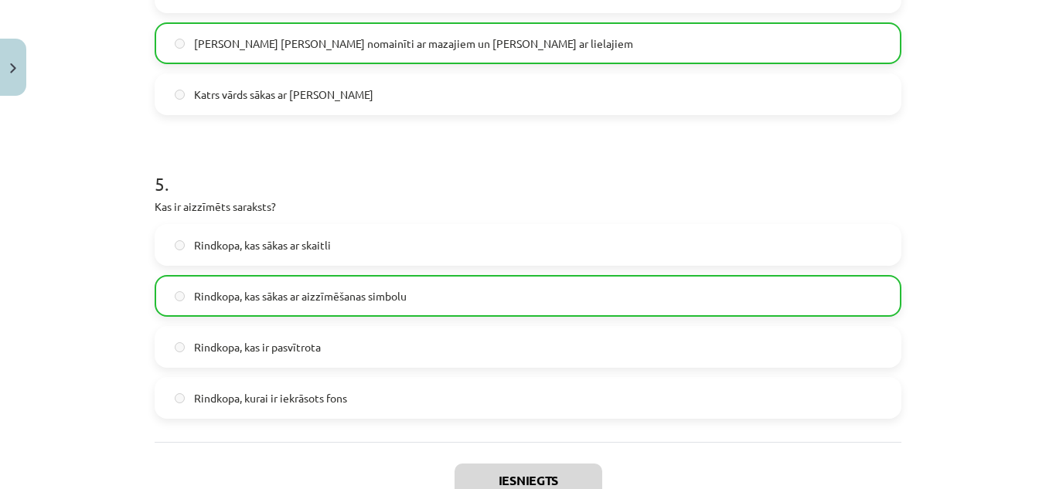
scroll to position [1550, 0]
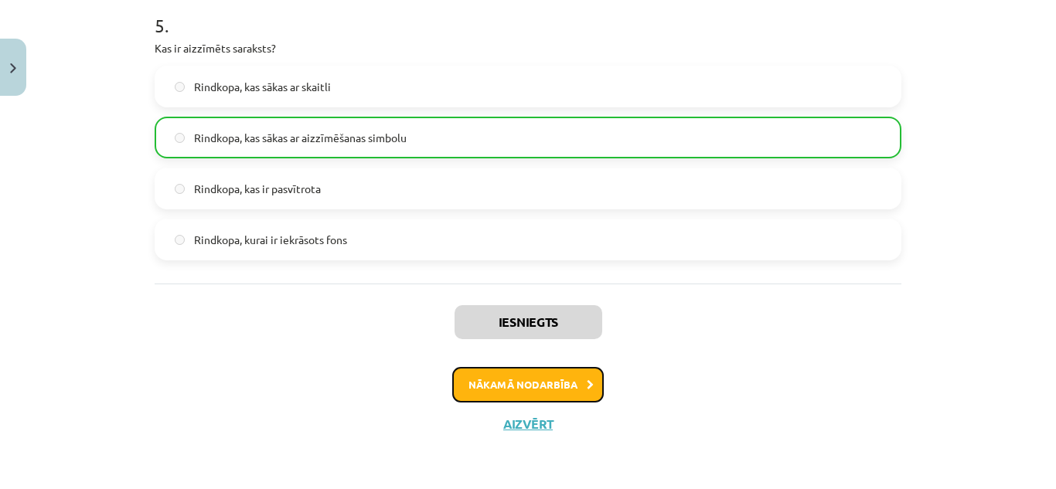
click at [574, 382] on button "Nākamā nodarbība" at bounding box center [528, 385] width 152 height 36
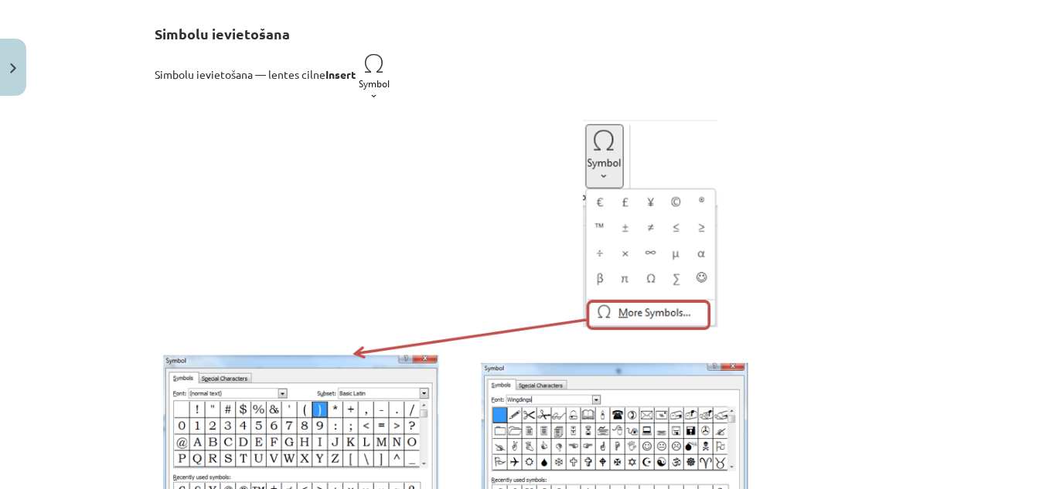
scroll to position [0, 0]
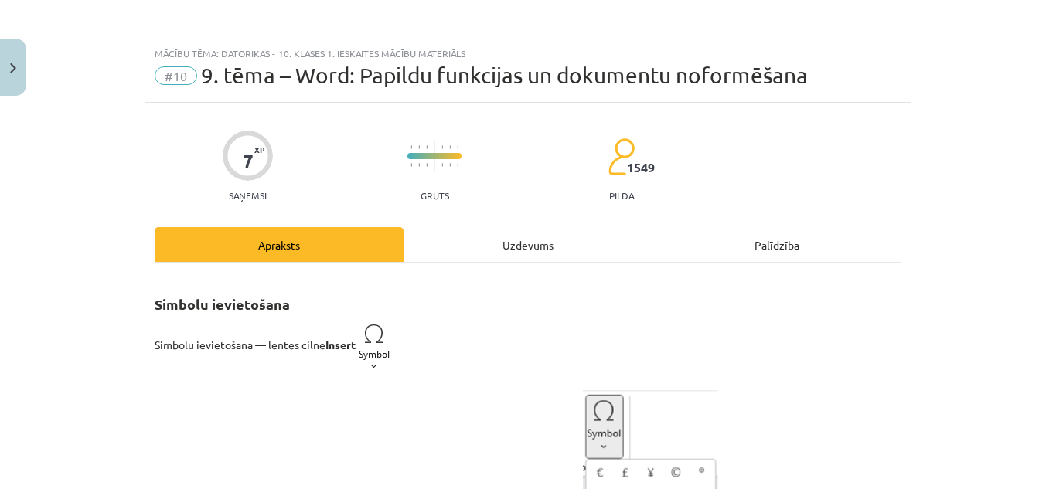
click at [542, 248] on div "Uzdevums" at bounding box center [528, 244] width 249 height 35
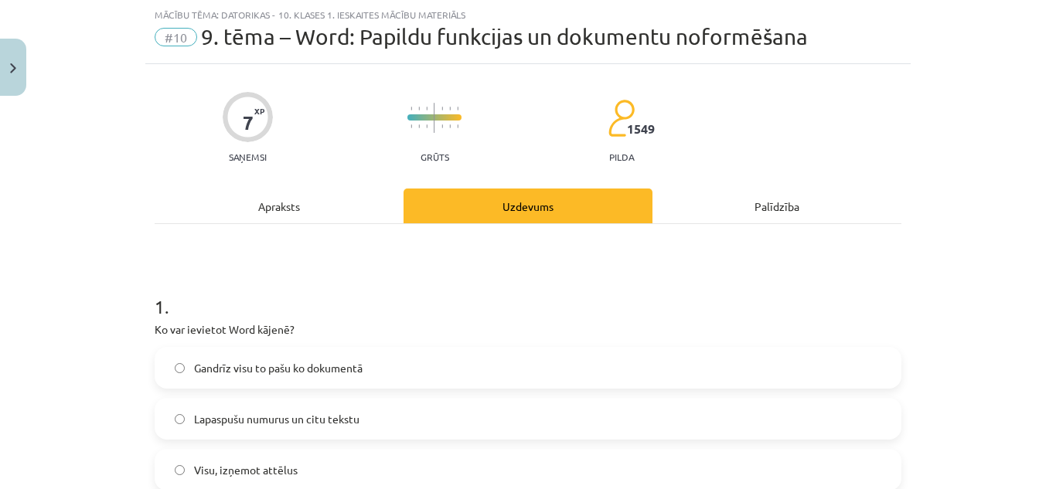
click at [284, 209] on div "Apraksts" at bounding box center [279, 206] width 249 height 35
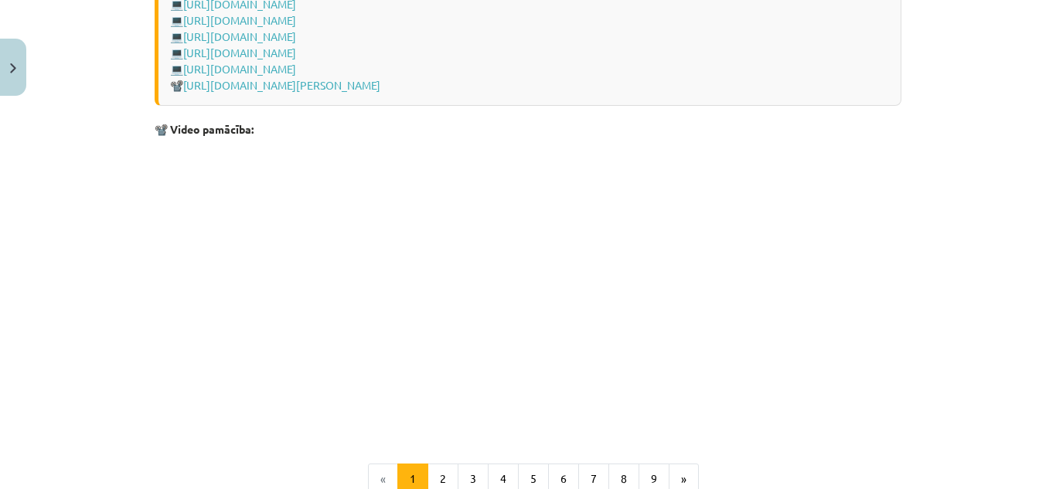
scroll to position [3333, 0]
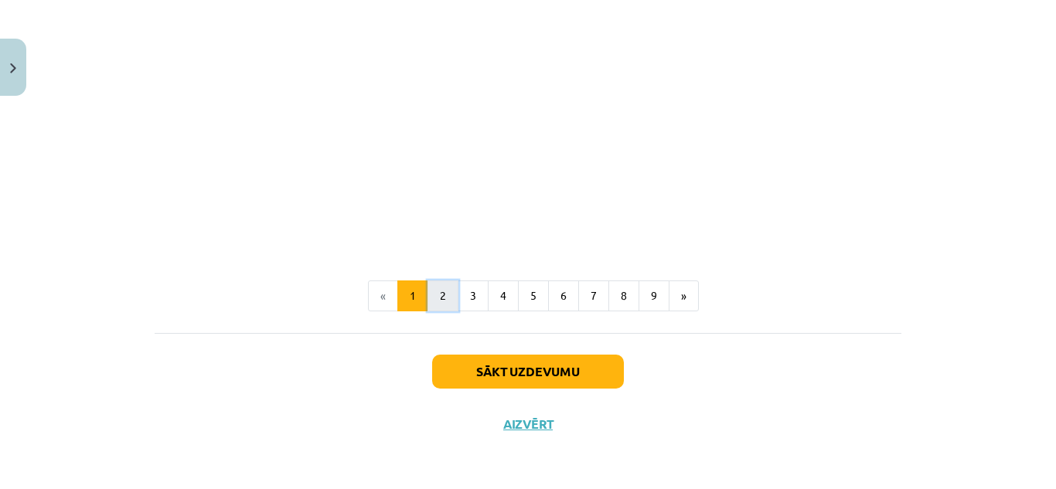
click at [445, 295] on button "2" at bounding box center [443, 296] width 31 height 31
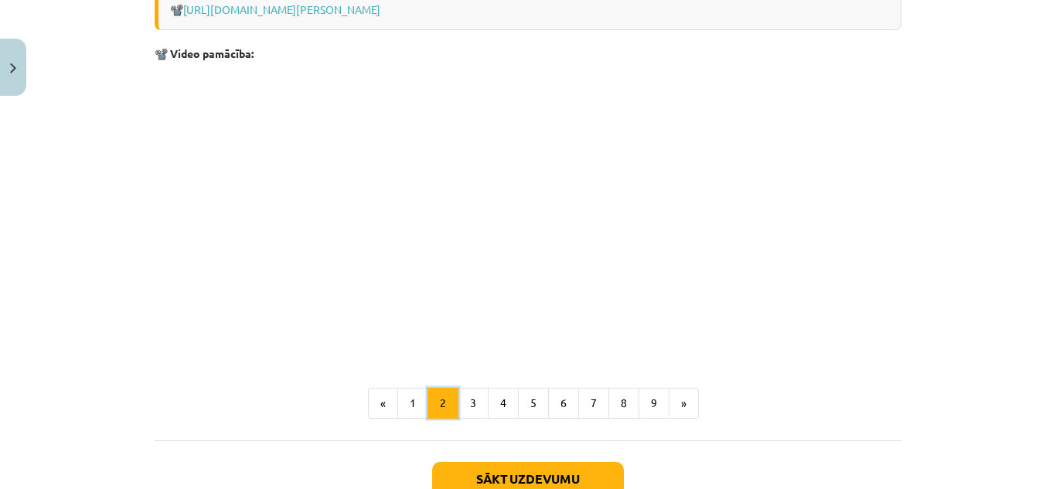
scroll to position [1962, 0]
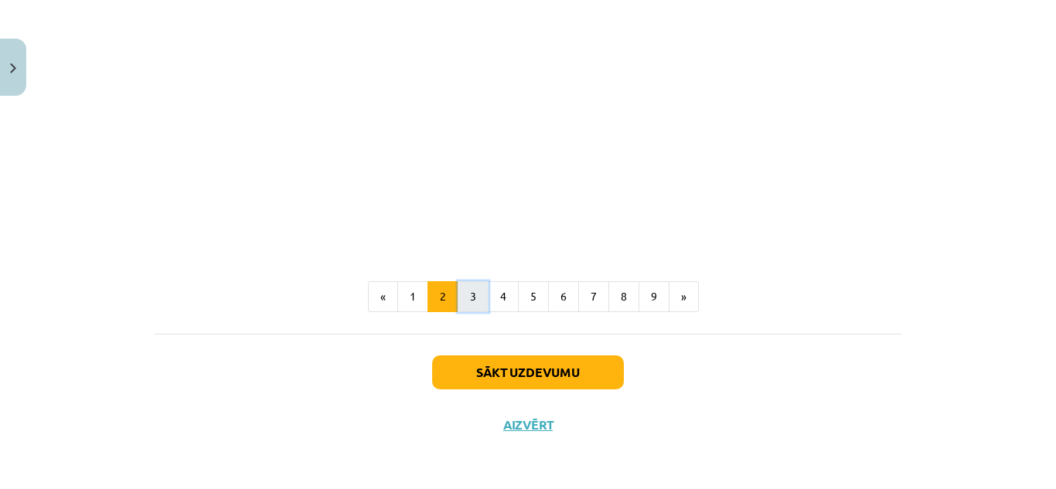
click at [470, 295] on button "3" at bounding box center [473, 296] width 31 height 31
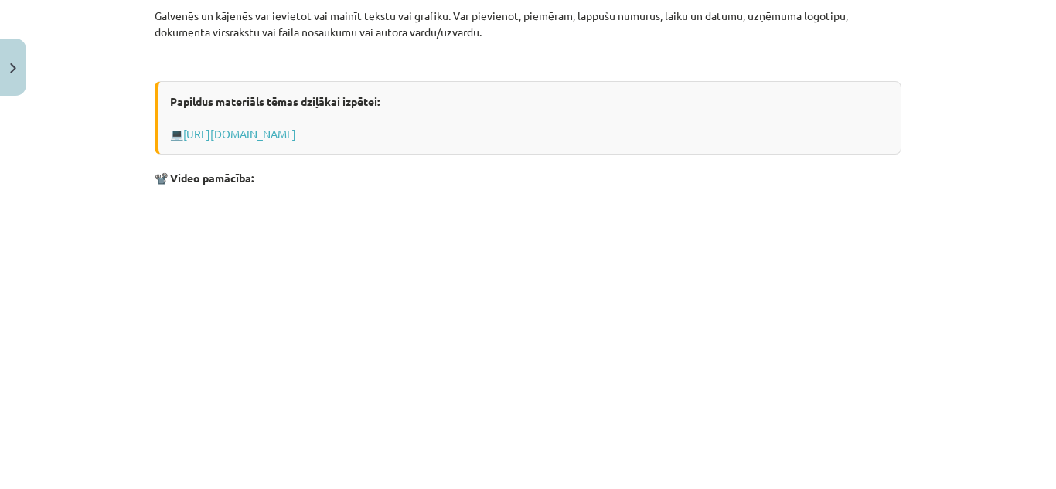
scroll to position [6, 0]
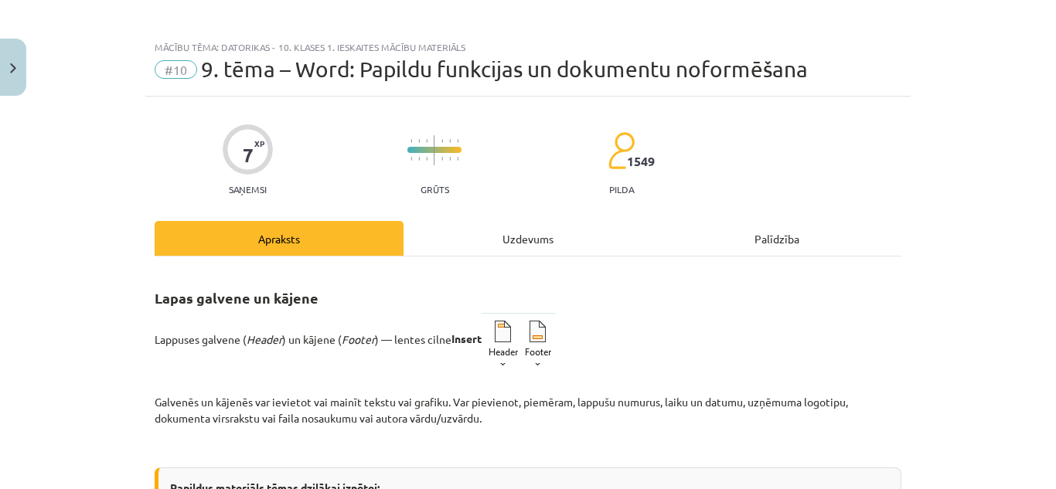
click at [522, 237] on div "Uzdevums" at bounding box center [528, 238] width 249 height 35
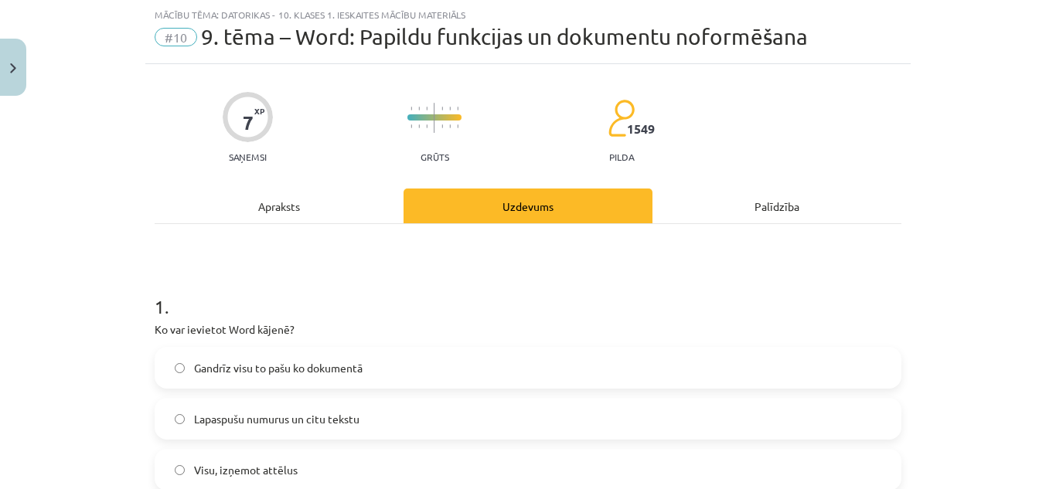
scroll to position [116, 0]
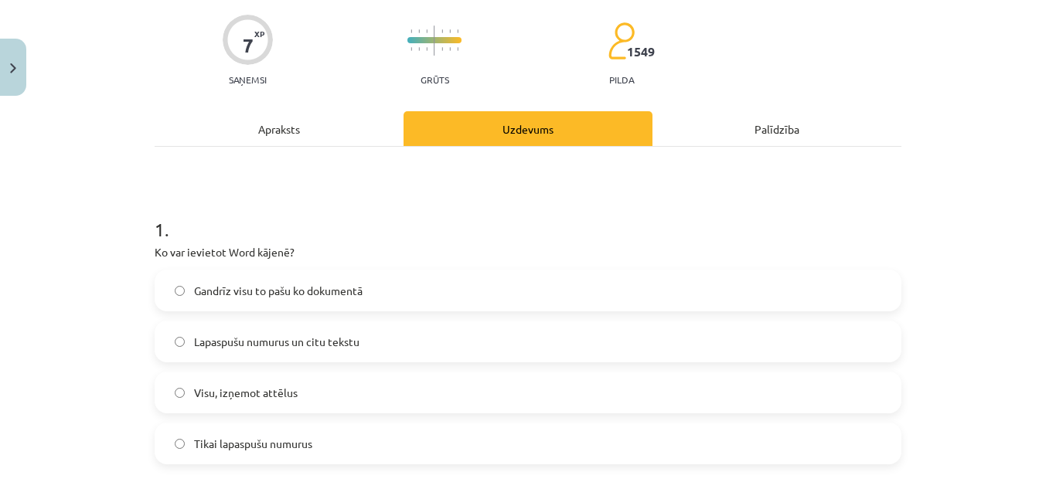
click at [421, 381] on label "Visu, izņemot attēlus" at bounding box center [528, 392] width 744 height 39
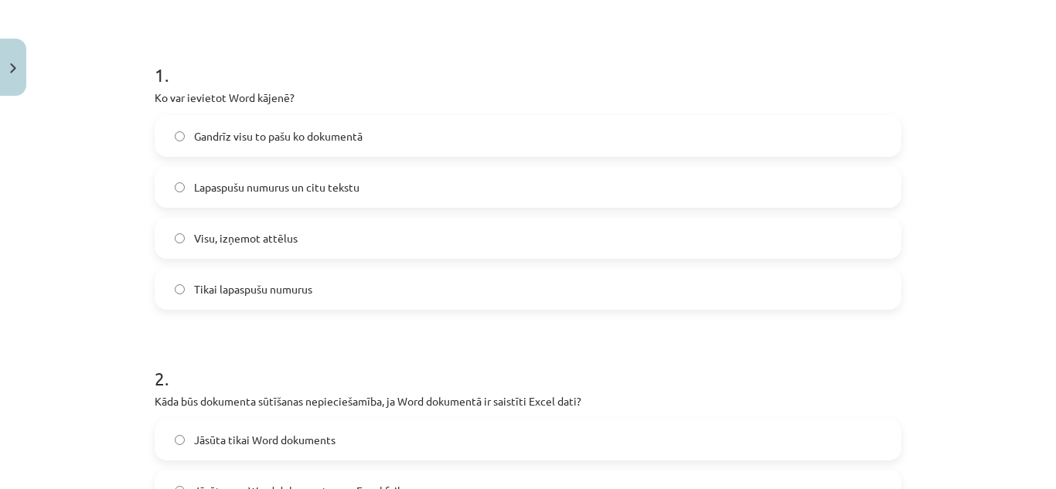
scroll to position [39, 0]
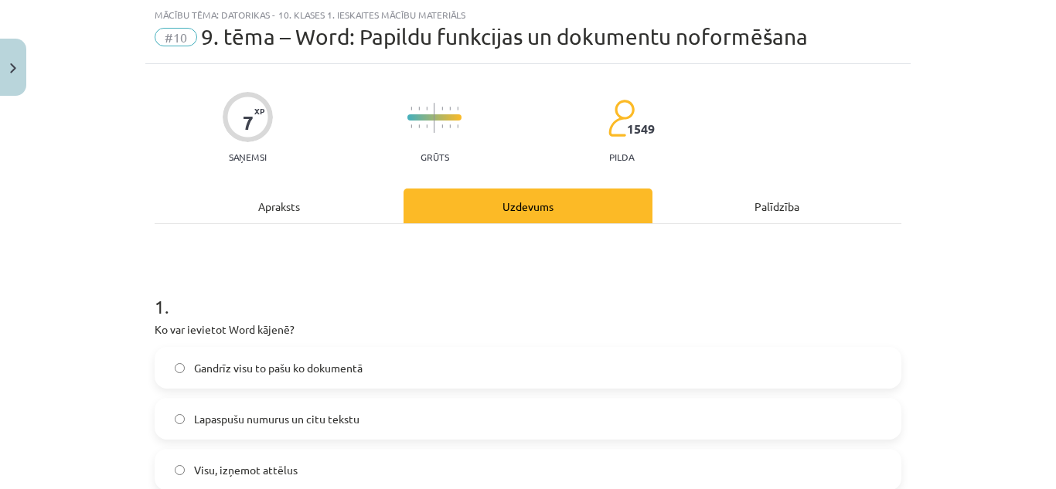
click at [291, 221] on div "Apraksts" at bounding box center [279, 206] width 249 height 35
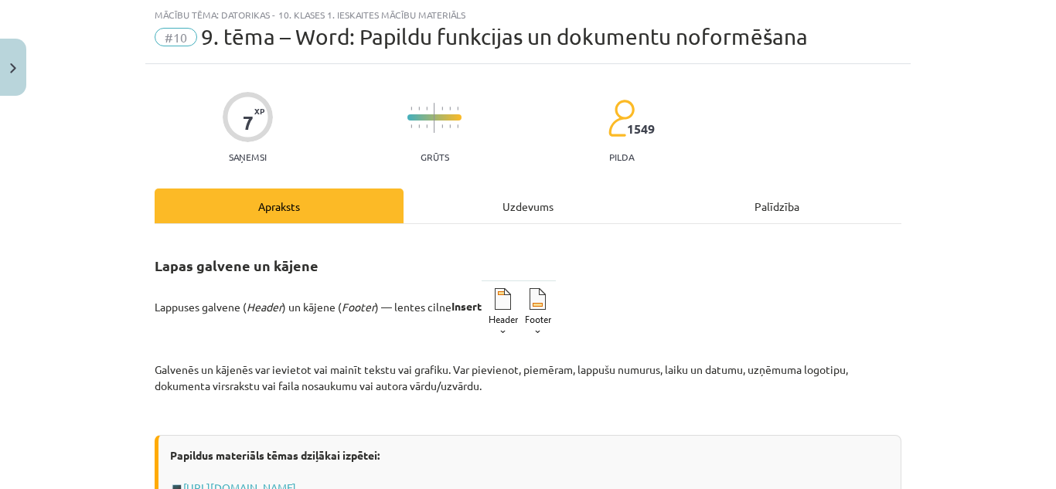
click at [485, 210] on div "Uzdevums" at bounding box center [528, 206] width 249 height 35
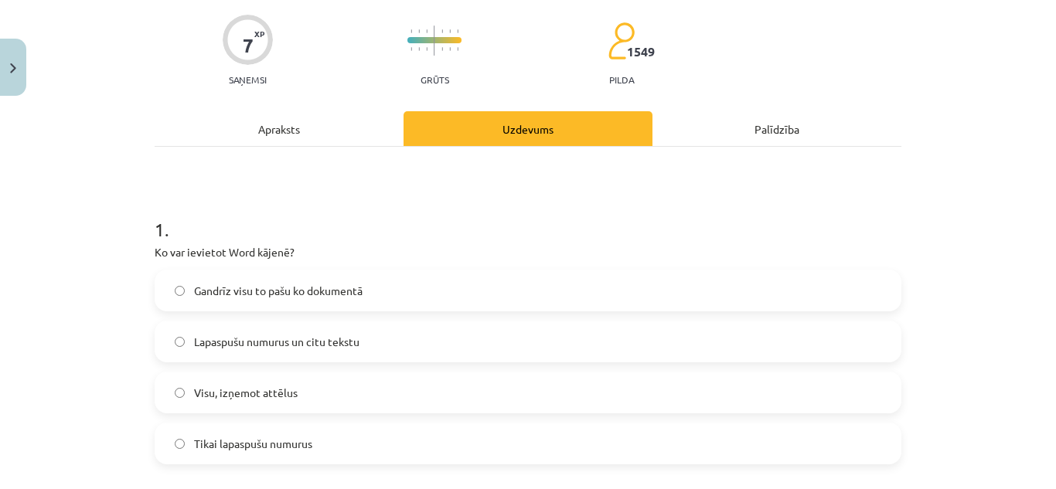
scroll to position [193, 0]
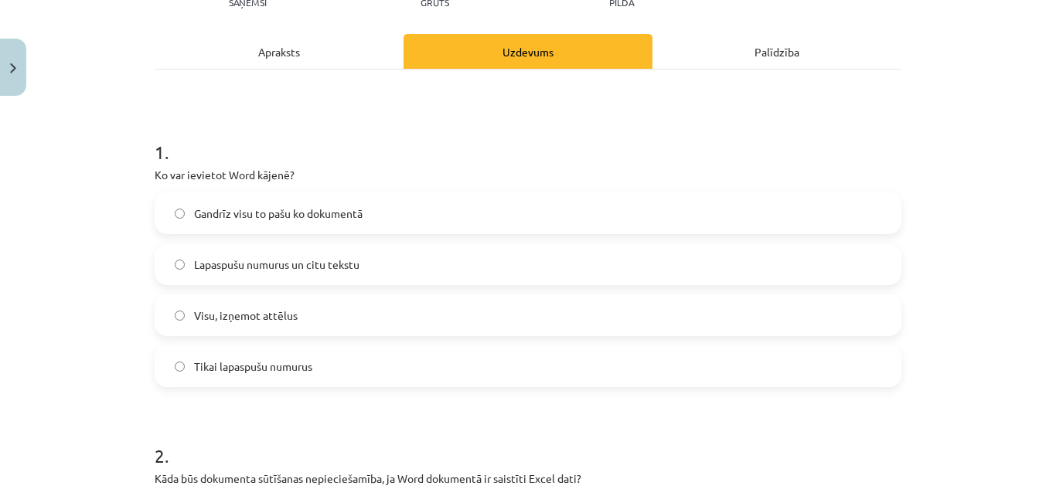
click at [318, 212] on span "Gandrīz visu to pašu ko dokumentā" at bounding box center [278, 214] width 169 height 16
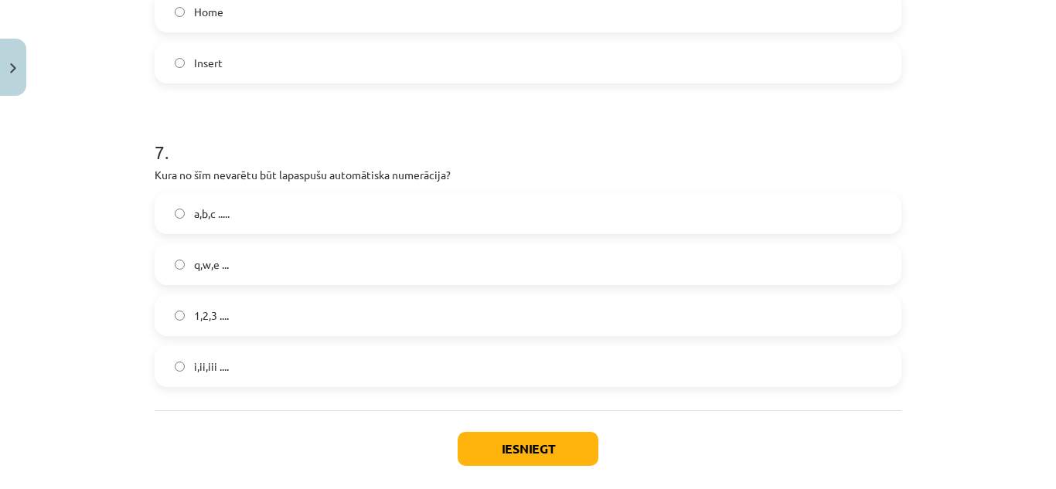
scroll to position [1992, 0]
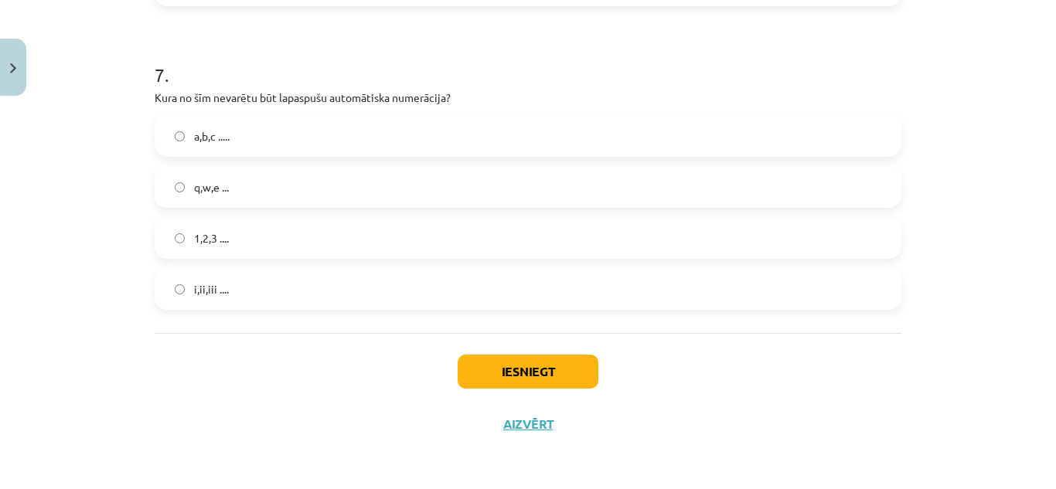
click at [239, 186] on label "q,w,e ..." at bounding box center [528, 187] width 744 height 39
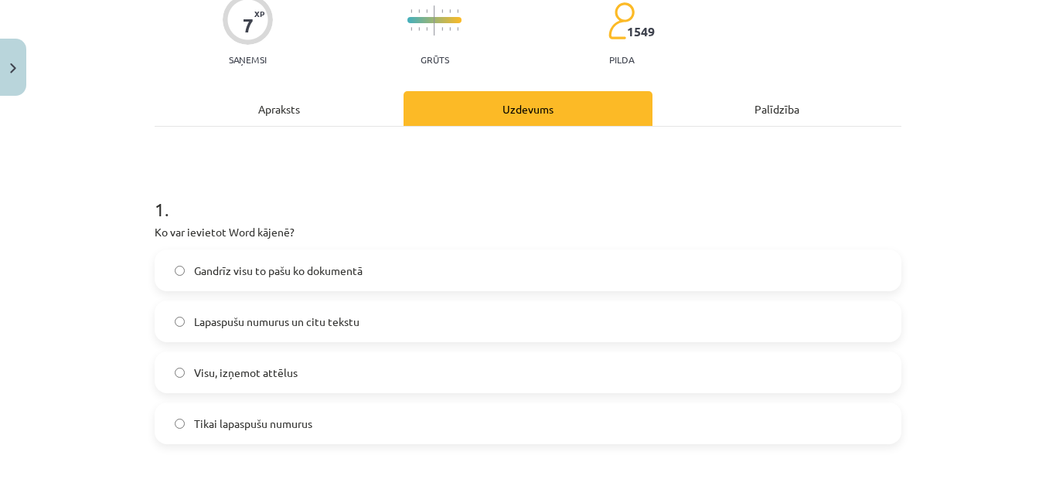
scroll to position [523, 0]
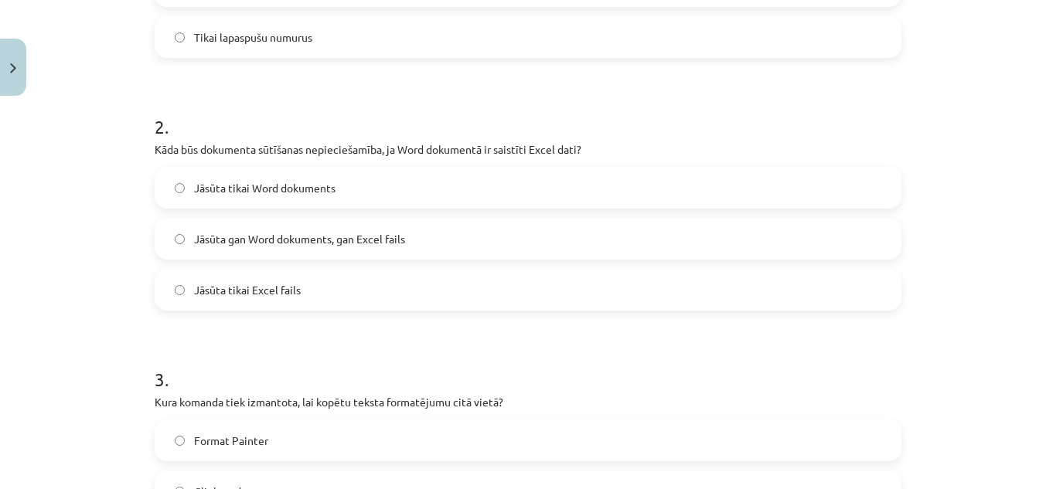
click at [349, 179] on label "Jāsūta tikai Word dokuments" at bounding box center [528, 188] width 744 height 39
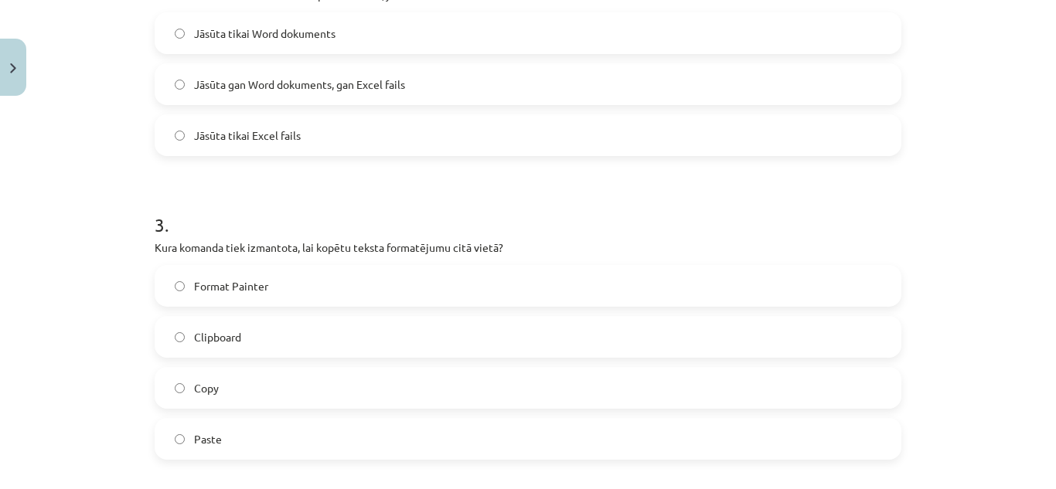
scroll to position [755, 0]
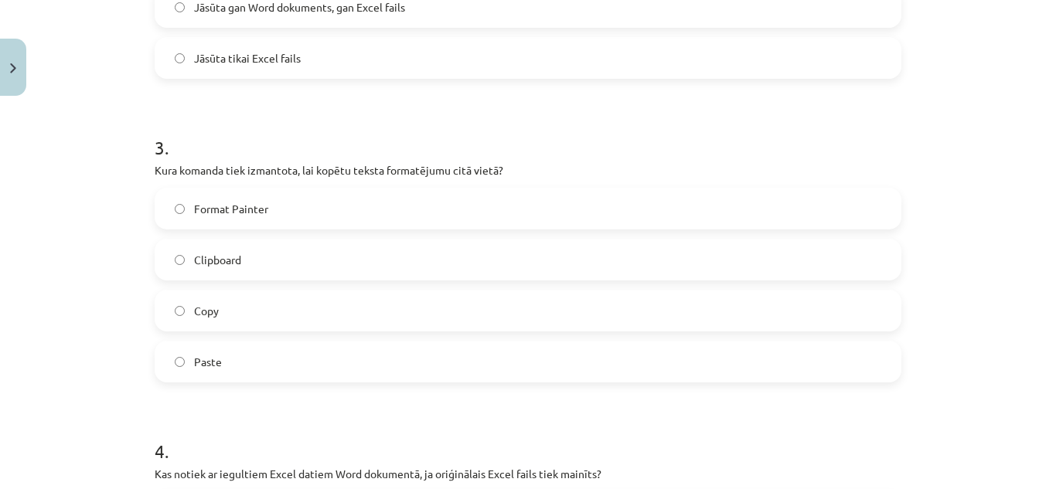
click at [322, 287] on div "Format Painter Clipboard Copy Paste" at bounding box center [528, 285] width 747 height 195
click at [315, 306] on label "Copy" at bounding box center [528, 311] width 744 height 39
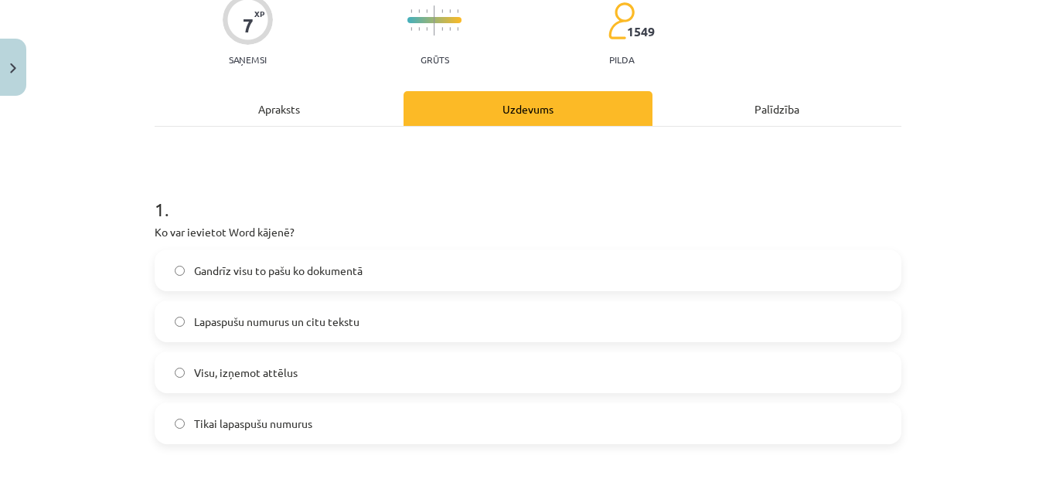
scroll to position [0, 0]
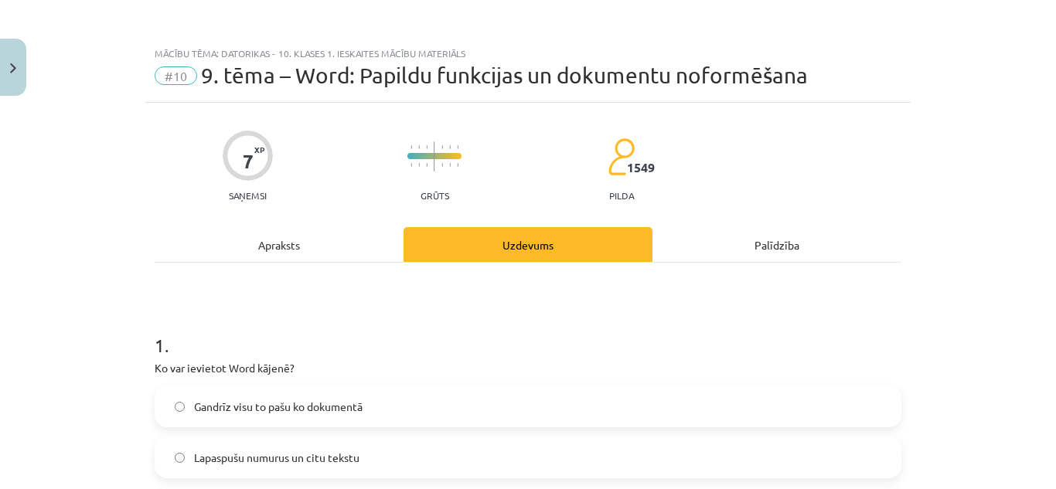
click at [258, 230] on div "Apraksts" at bounding box center [279, 244] width 249 height 35
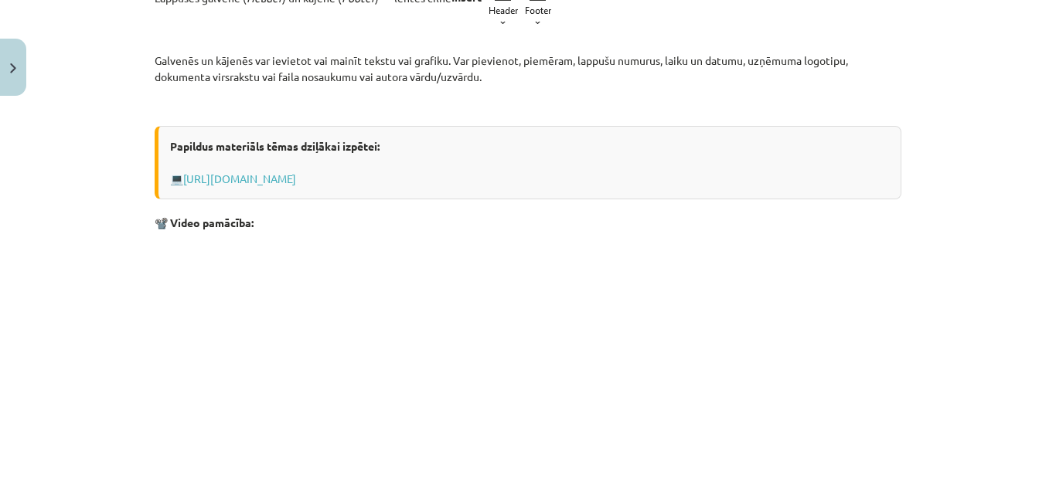
scroll to position [625, 0]
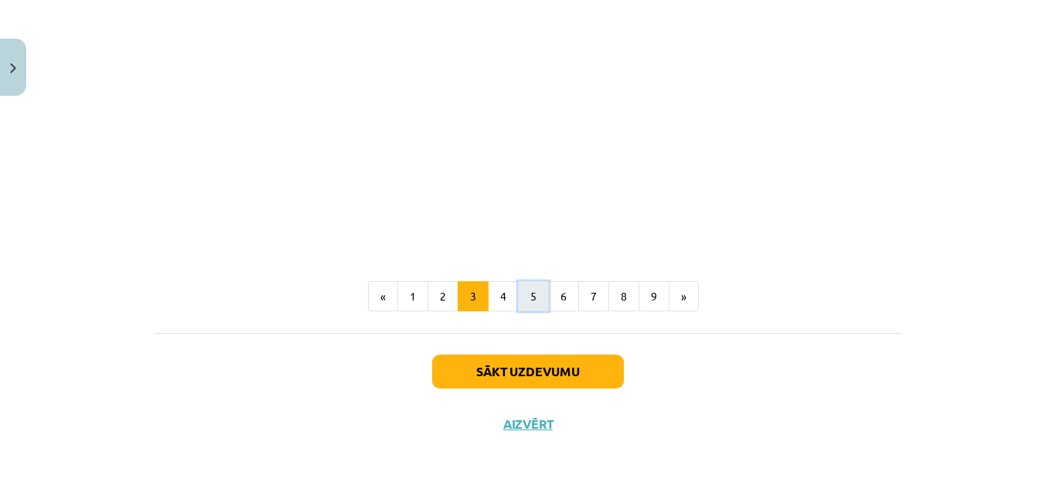
click at [527, 292] on button "5" at bounding box center [533, 296] width 31 height 31
click at [571, 297] on button "6" at bounding box center [563, 296] width 31 height 31
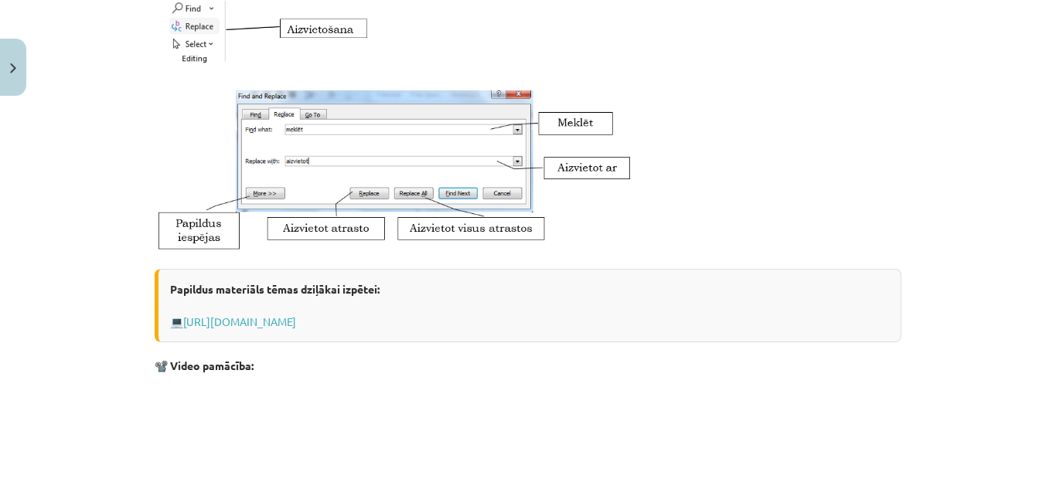
scroll to position [929, 0]
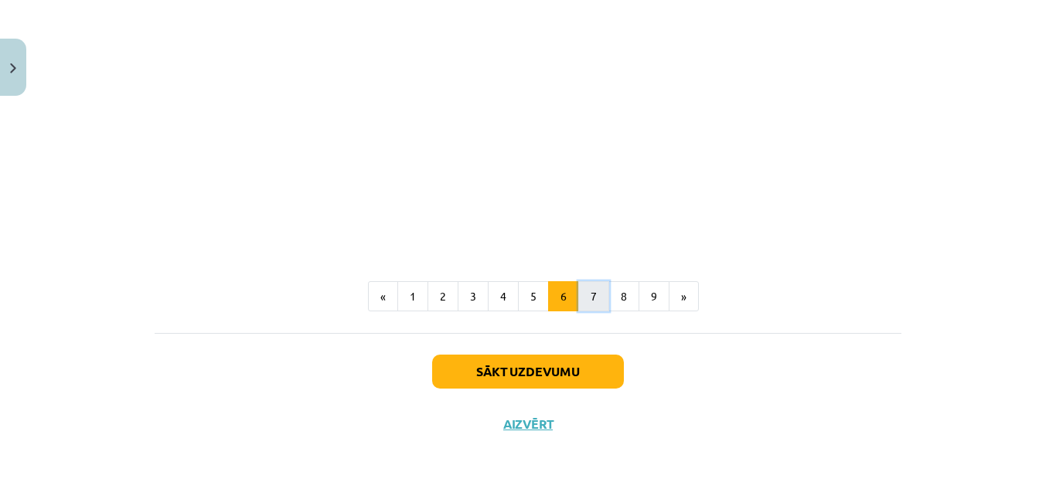
click at [597, 300] on button "7" at bounding box center [593, 296] width 31 height 31
click at [615, 309] on button "8" at bounding box center [624, 296] width 31 height 31
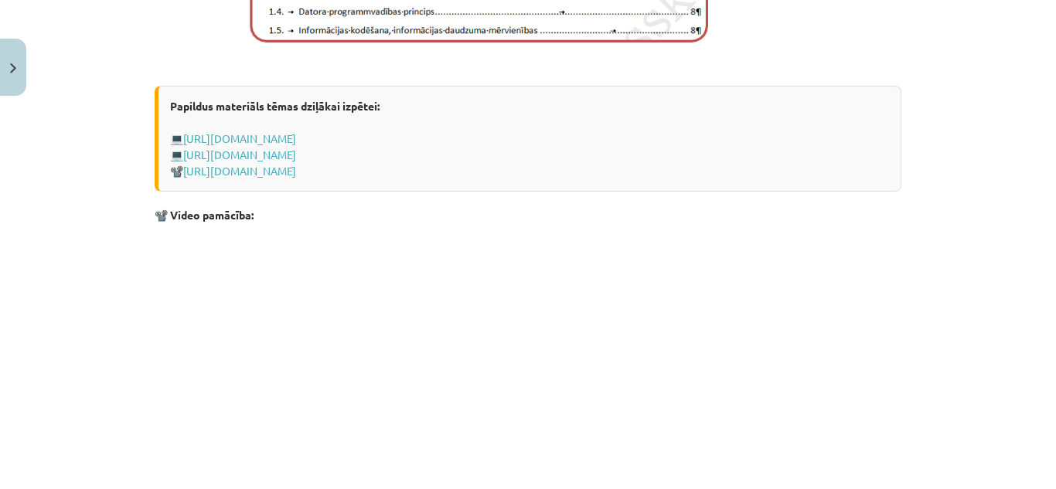
scroll to position [1258, 0]
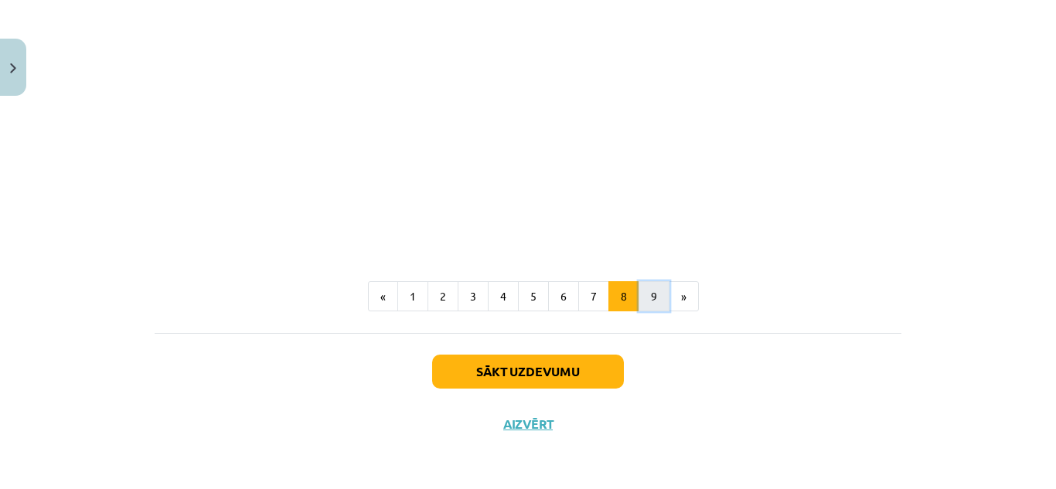
click at [639, 296] on button "9" at bounding box center [654, 296] width 31 height 31
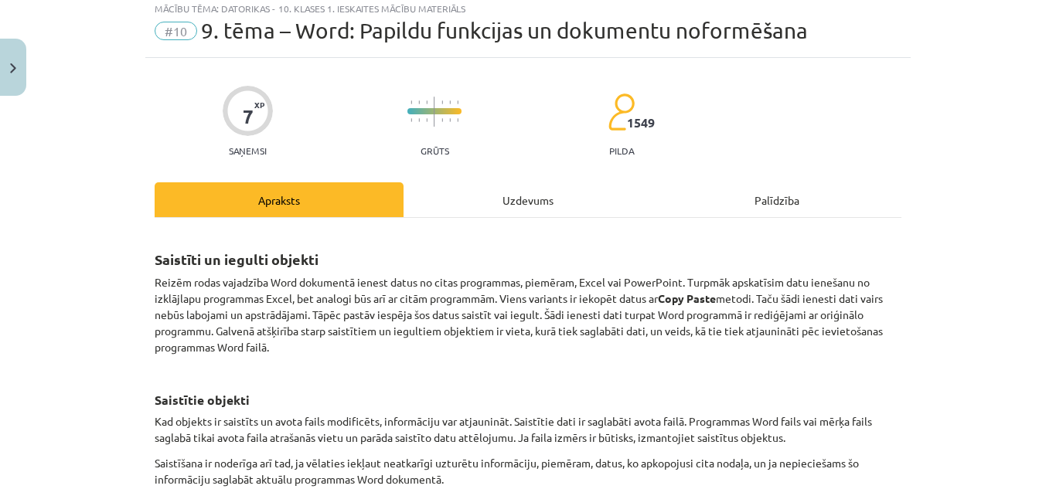
click at [525, 203] on div "Uzdevums" at bounding box center [528, 199] width 249 height 35
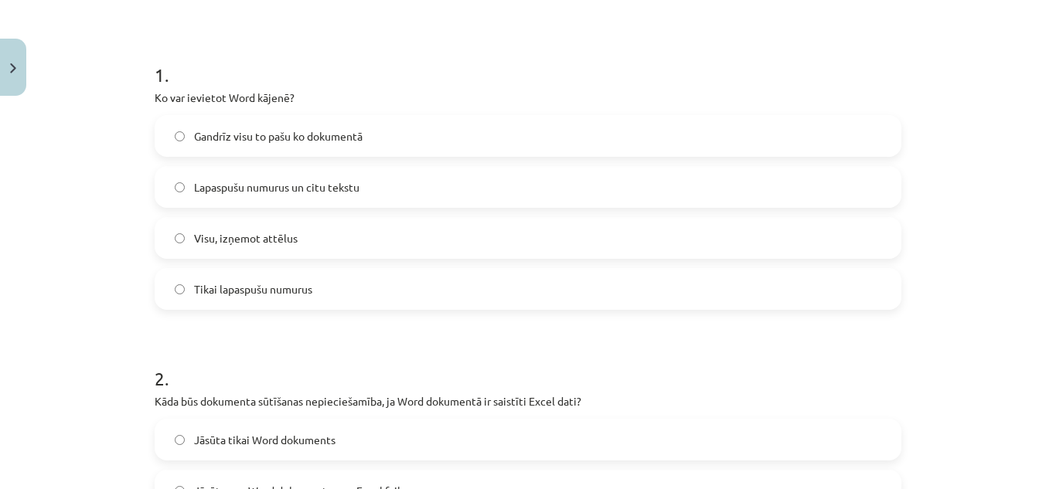
scroll to position [39, 0]
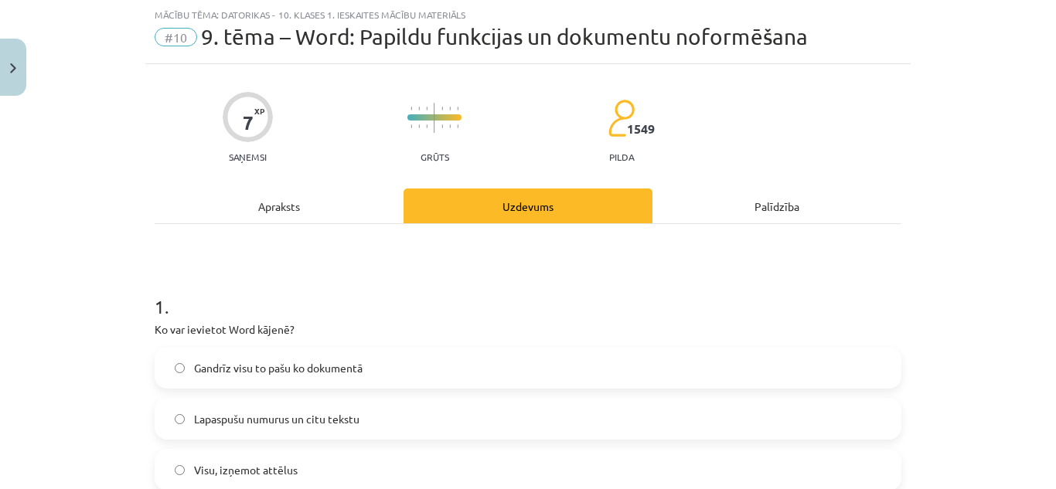
click at [321, 199] on div "Apraksts" at bounding box center [279, 206] width 249 height 35
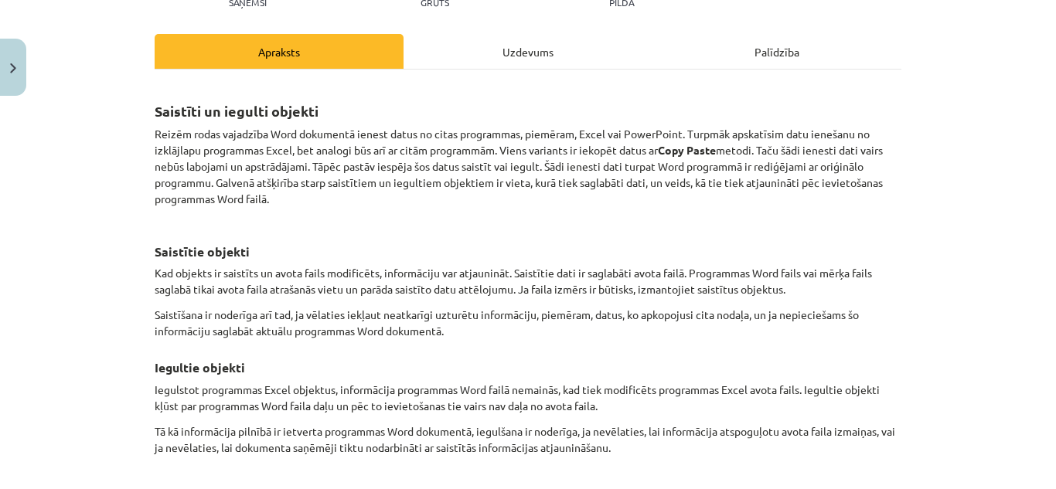
scroll to position [0, 0]
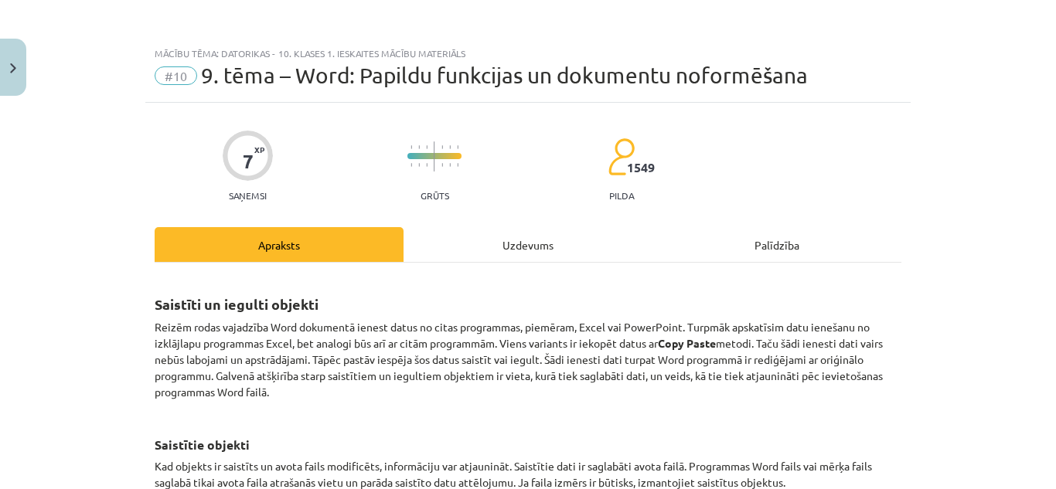
click at [557, 247] on div "Uzdevums" at bounding box center [528, 244] width 249 height 35
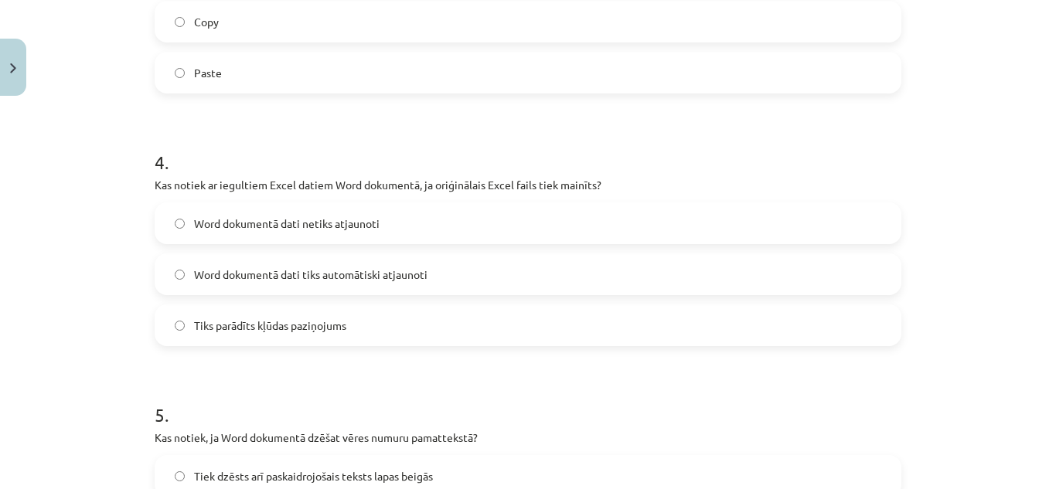
scroll to position [1121, 0]
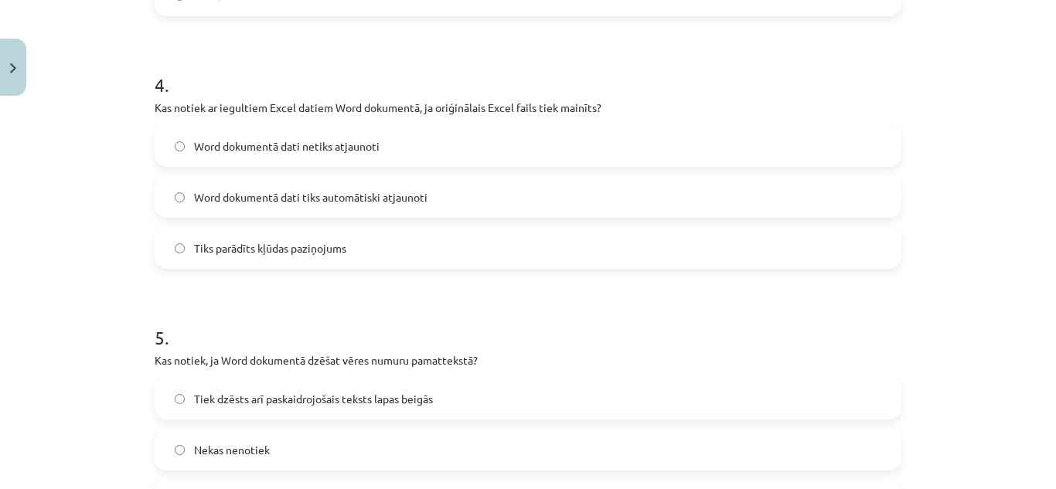
click at [442, 199] on label "Word dokumentā dati tiks automātiski atjaunoti" at bounding box center [528, 197] width 744 height 39
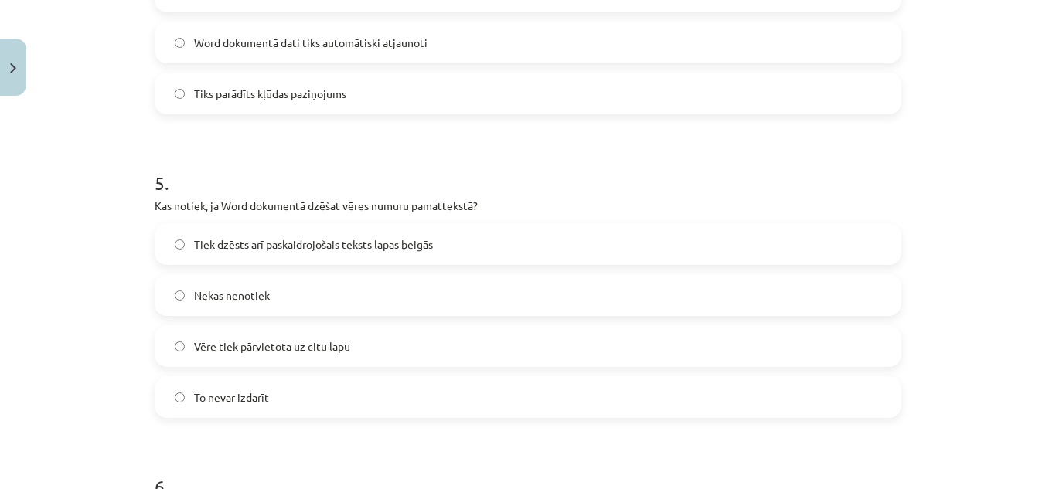
scroll to position [1353, 0]
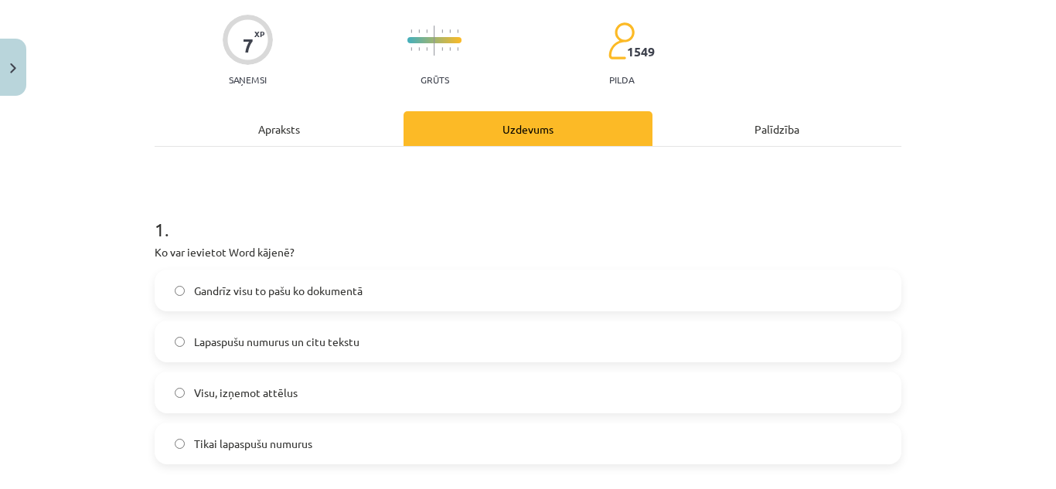
click at [302, 124] on div "Apraksts" at bounding box center [279, 128] width 249 height 35
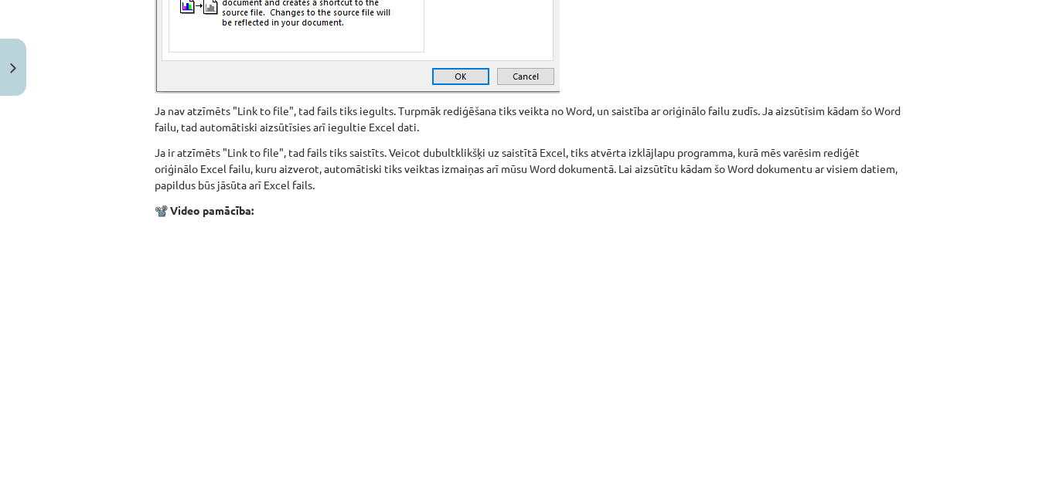
scroll to position [2003, 0]
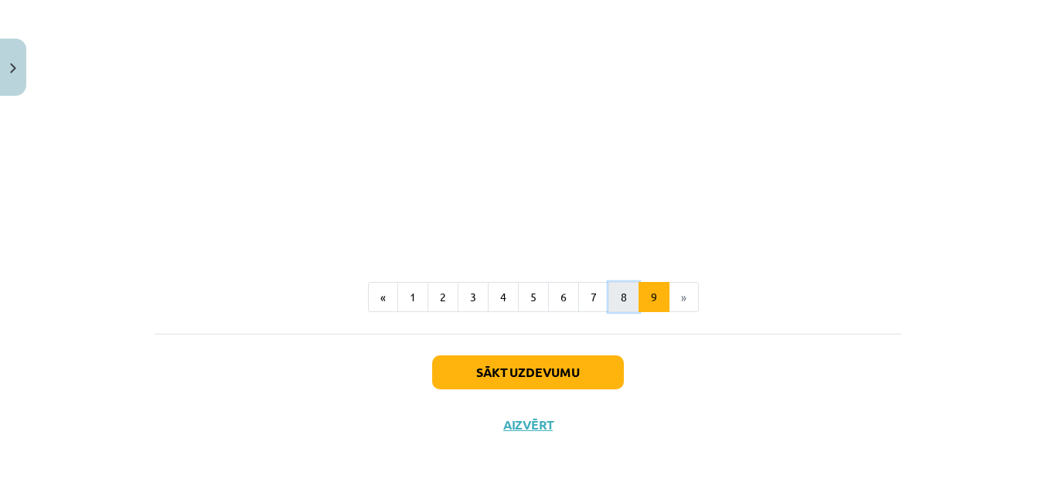
click at [624, 294] on button "8" at bounding box center [624, 297] width 31 height 31
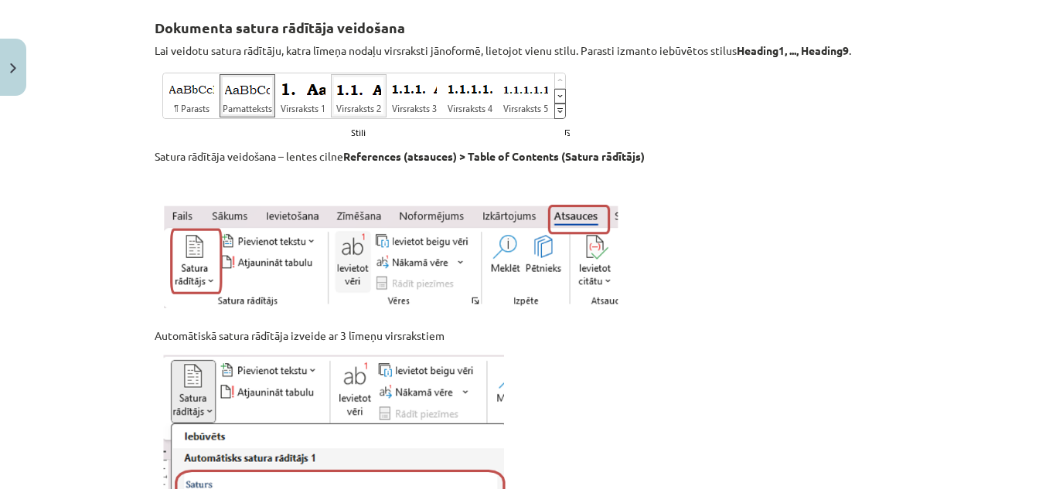
scroll to position [0, 0]
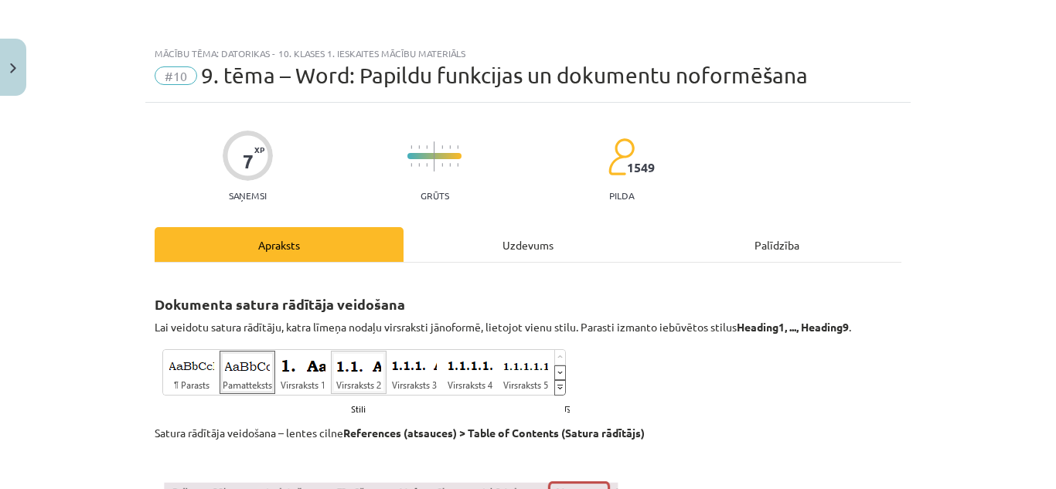
drag, startPoint x: 522, startPoint y: 225, endPoint x: 529, endPoint y: 233, distance: 10.4
click at [528, 237] on div "Uzdevums" at bounding box center [528, 244] width 249 height 35
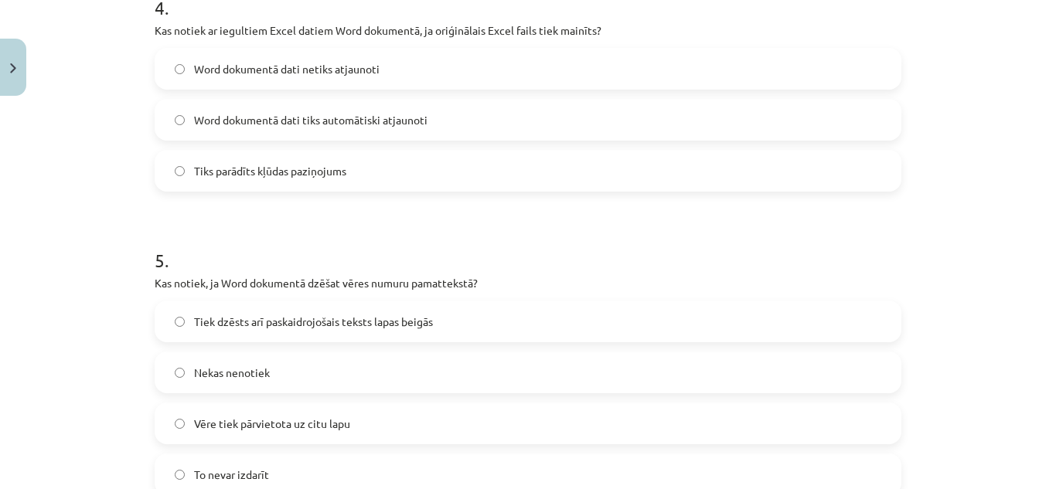
scroll to position [1276, 0]
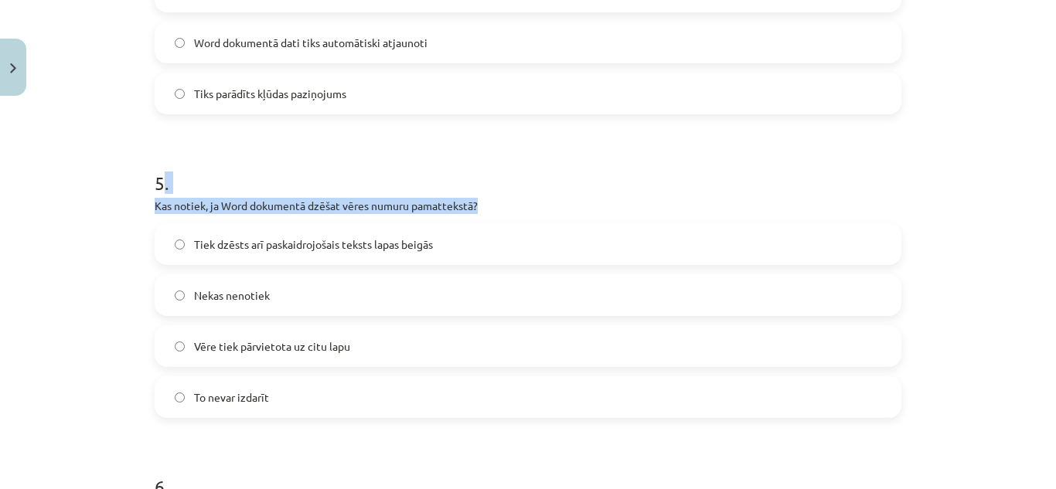
drag, startPoint x: 495, startPoint y: 197, endPoint x: 159, endPoint y: 177, distance: 336.2
click at [159, 177] on div "5 . Kas notiek, ja Word dokumentā dzēšat vēres numuru pamattekstā? Tiek dzēsts …" at bounding box center [528, 281] width 747 height 273
click at [498, 207] on p "Kas notiek, ja Word dokumentā dzēšat vēres numuru pamattekstā?" at bounding box center [528, 206] width 747 height 16
drag, startPoint x: 440, startPoint y: 206, endPoint x: 176, endPoint y: 186, distance: 265.3
click at [176, 186] on div "5 . Kas notiek, ja Word dokumentā dzēšat vēres numuru pamattekstā? Tiek dzēsts …" at bounding box center [528, 281] width 747 height 273
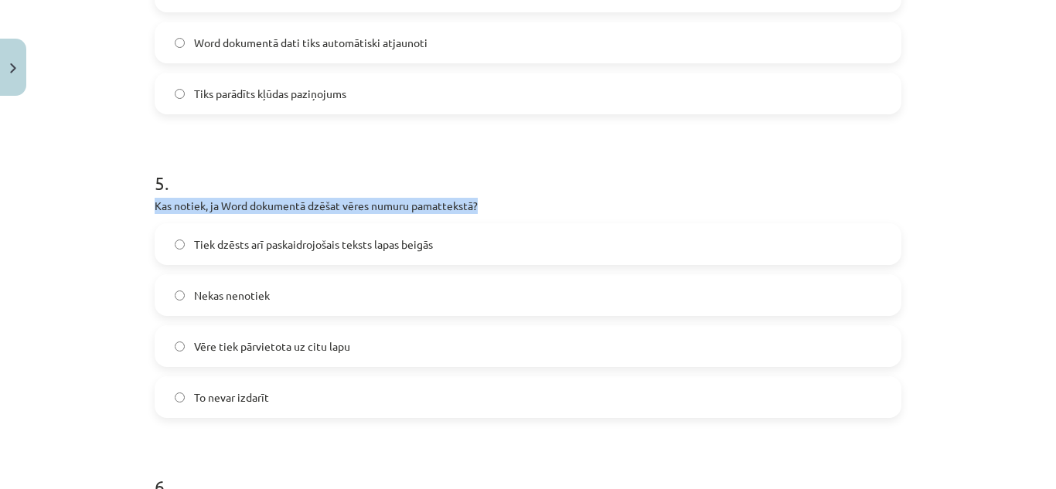
copy div "Kas notiek, ja Word dokumentā dzēšat vēres numuru pamattekstā?"
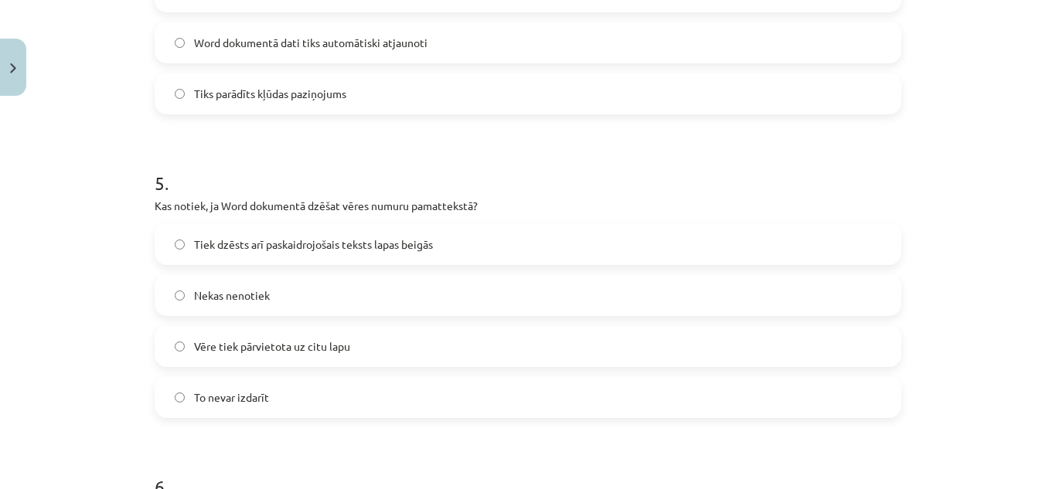
click at [301, 303] on label "Nekas nenotiek" at bounding box center [528, 295] width 744 height 39
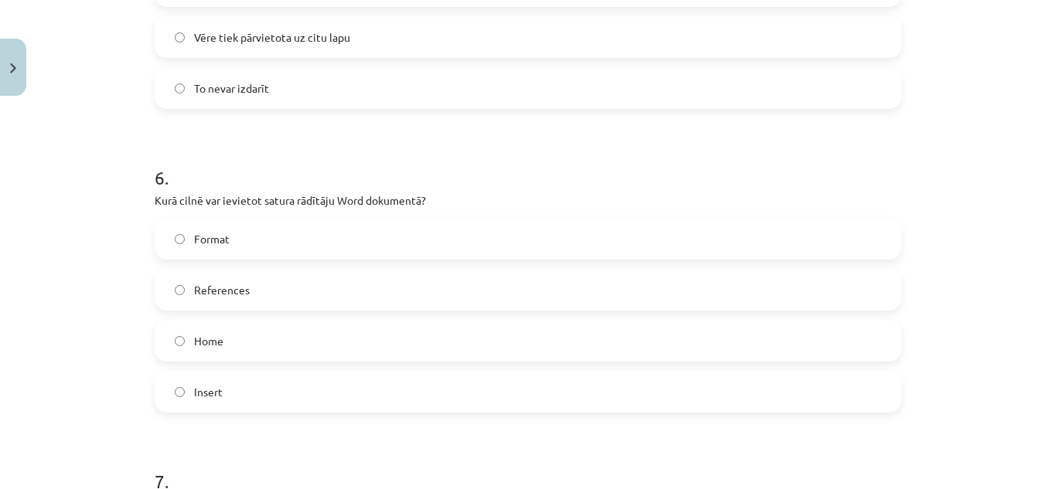
scroll to position [1662, 0]
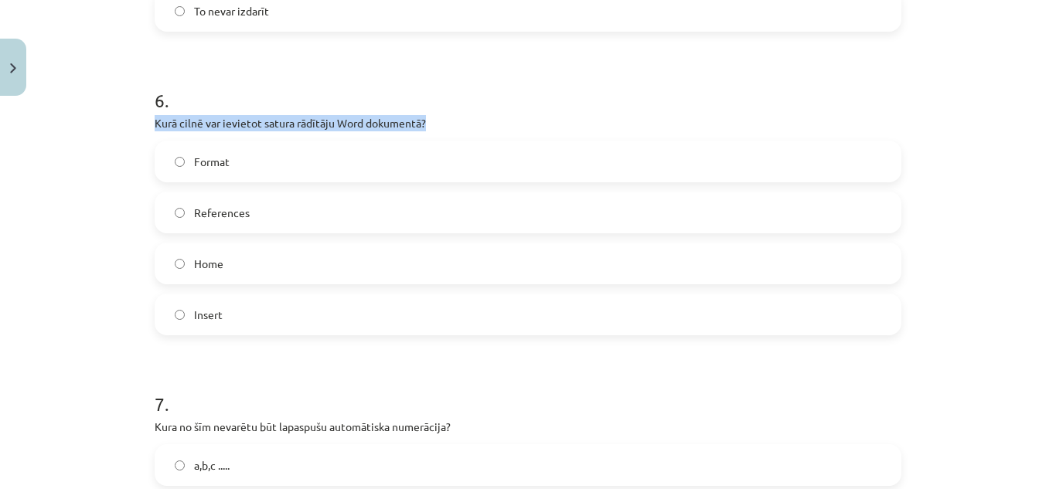
drag, startPoint x: 434, startPoint y: 124, endPoint x: 127, endPoint y: 121, distance: 307.0
click at [127, 121] on div "Mācību tēma: Datorikas - 10. klases 1. ieskaites mācību materiāls #10 9. tēma –…" at bounding box center [528, 244] width 1056 height 489
copy p "Kurā cilnē var ievietot satura rādītāju Word dokumentā?"
click at [295, 207] on label "References" at bounding box center [528, 212] width 744 height 39
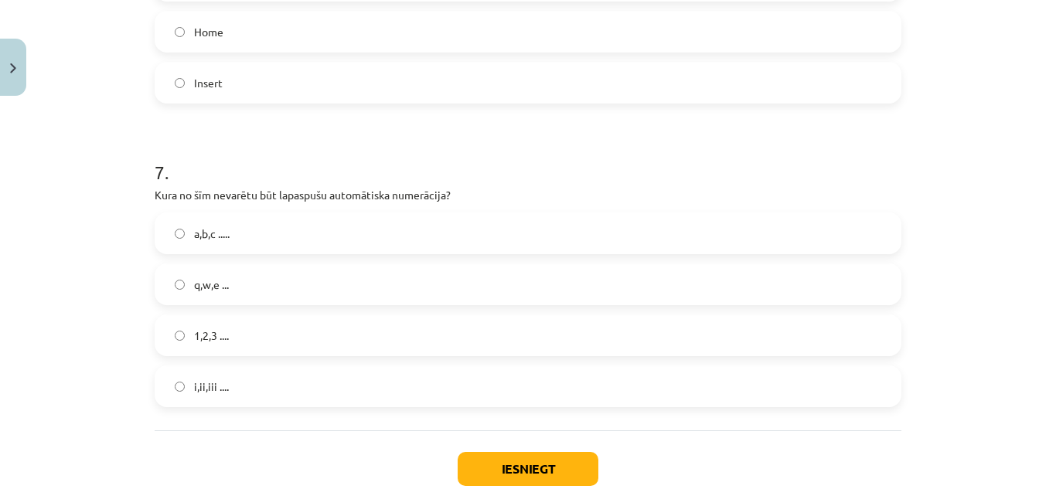
scroll to position [1972, 0]
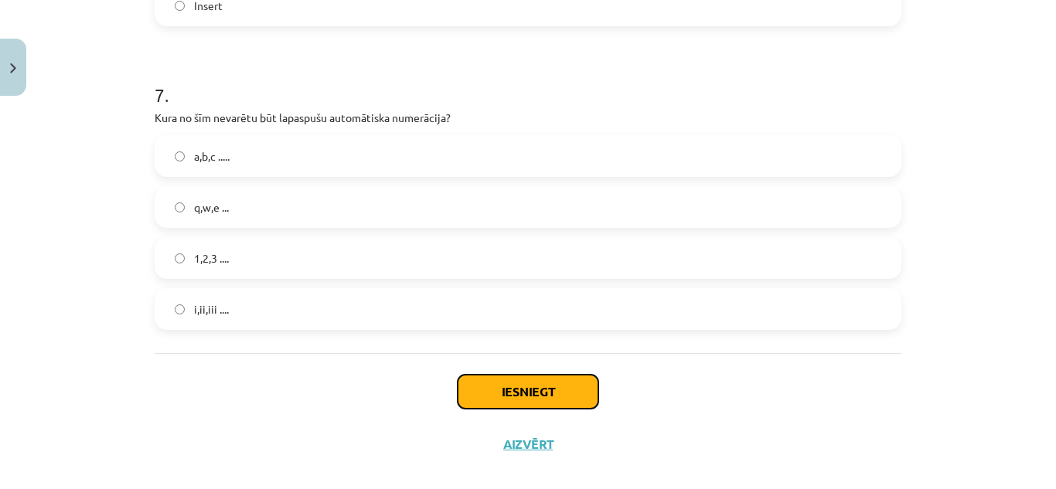
click at [534, 384] on button "Iesniegt" at bounding box center [528, 392] width 141 height 34
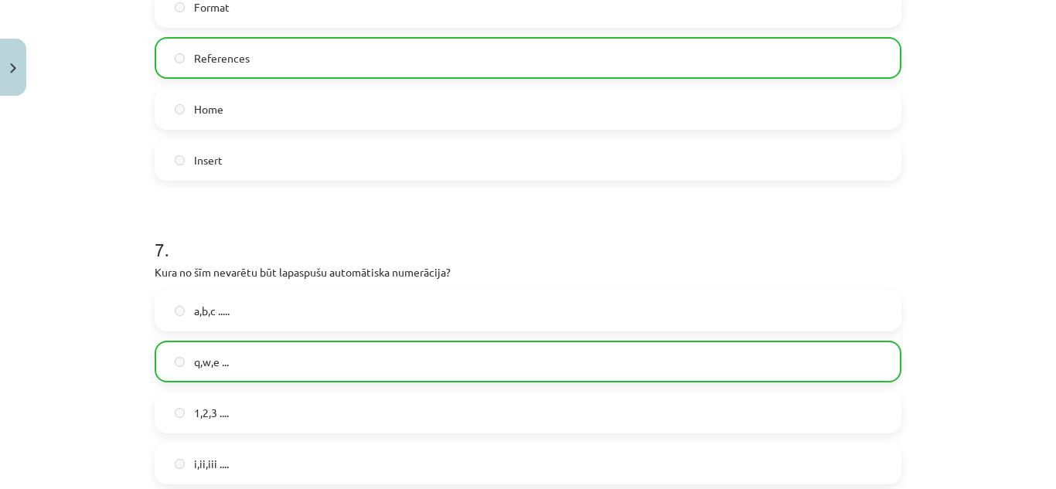
scroll to position [2041, 0]
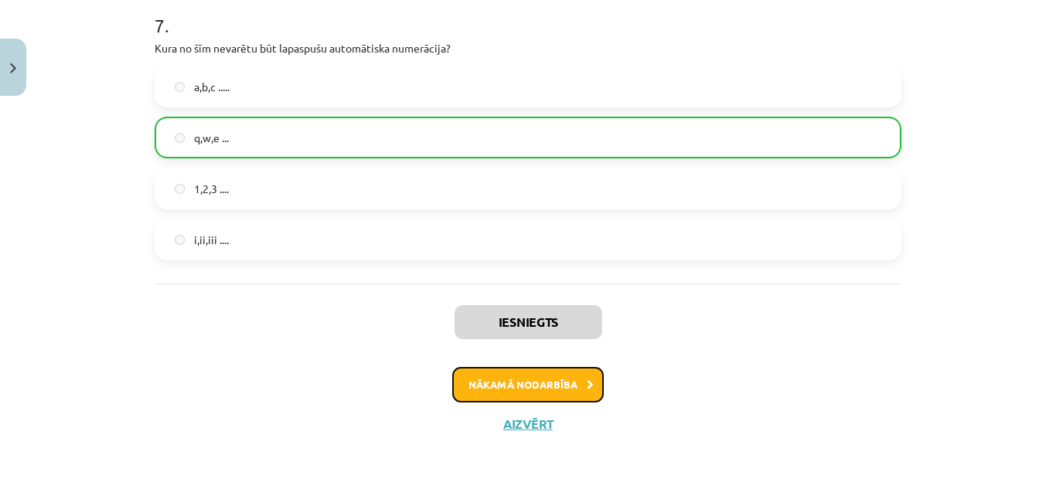
click at [574, 377] on button "Nākamā nodarbība" at bounding box center [528, 385] width 152 height 36
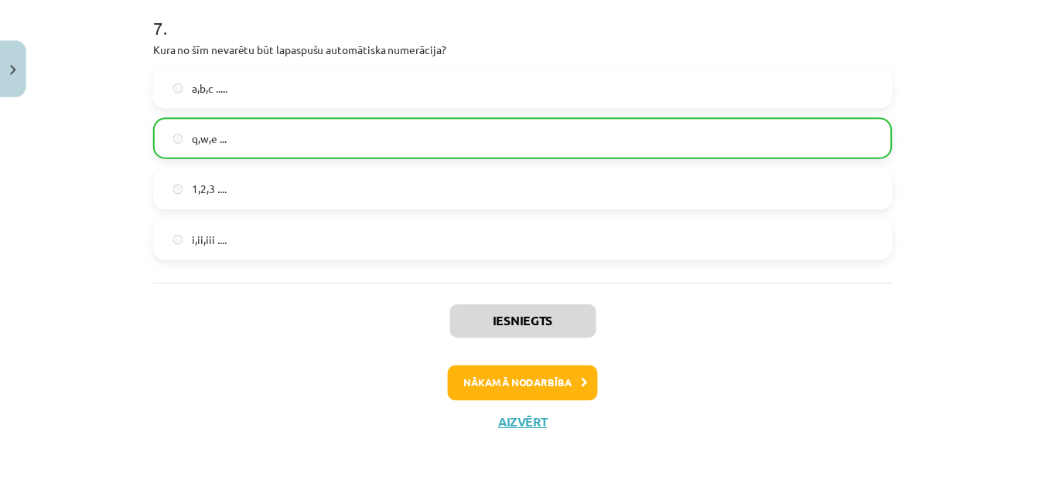
scroll to position [39, 0]
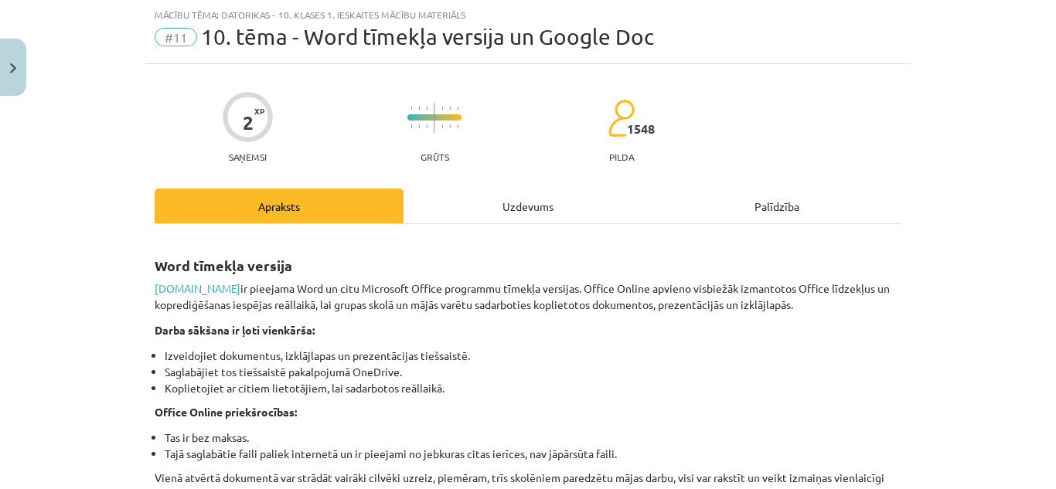
click at [192, 34] on div "#11 10. tēma - Word tīmekļa versija un Google Doc" at bounding box center [528, 37] width 747 height 25
click at [272, 36] on span "10. tēma - Word tīmekļa versija un Google Doc" at bounding box center [427, 37] width 453 height 26
click at [22, 78] on button "Close" at bounding box center [13, 67] width 26 height 57
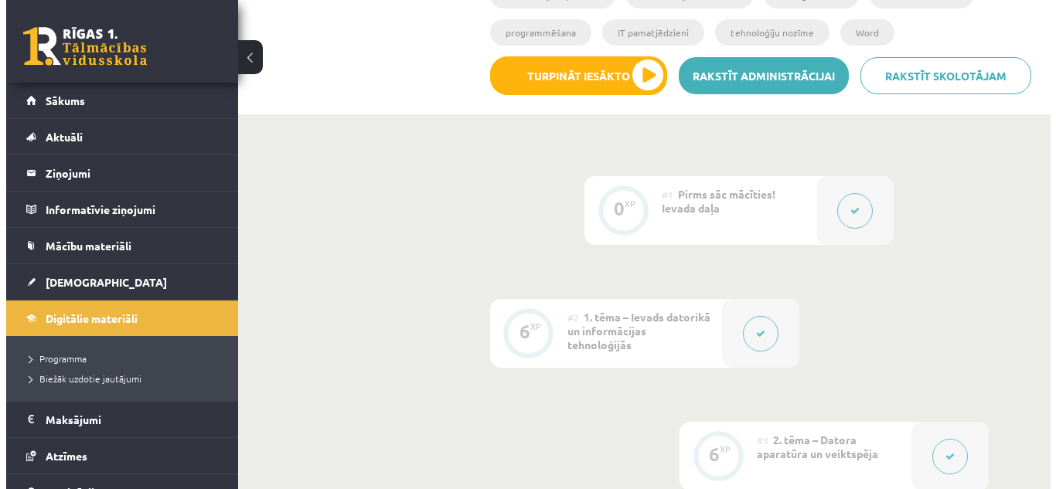
scroll to position [102, 0]
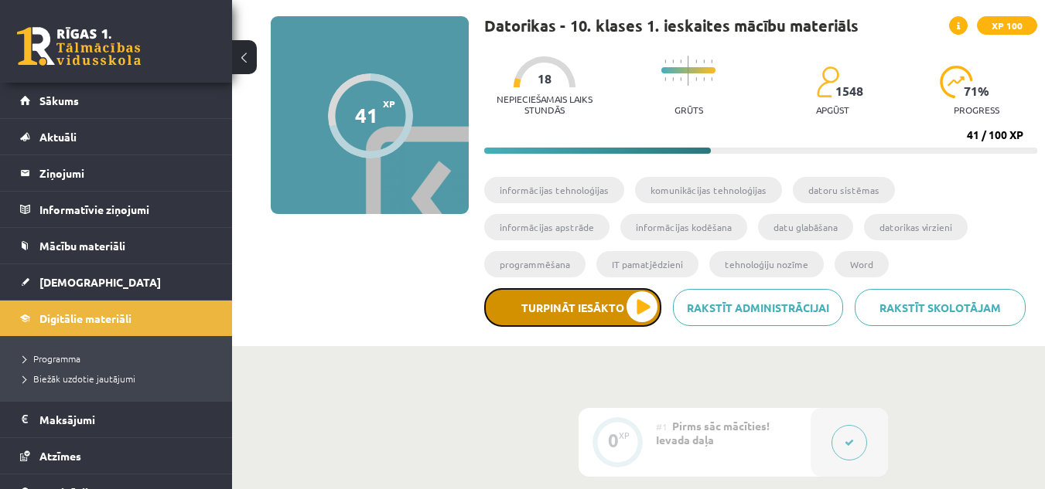
click at [612, 312] on button "Turpināt iesākto" at bounding box center [572, 307] width 177 height 39
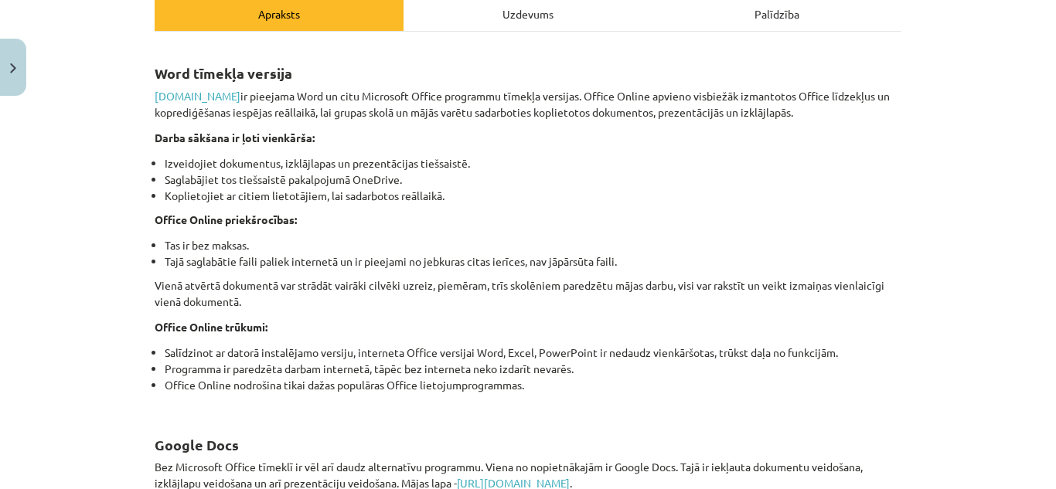
scroll to position [154, 0]
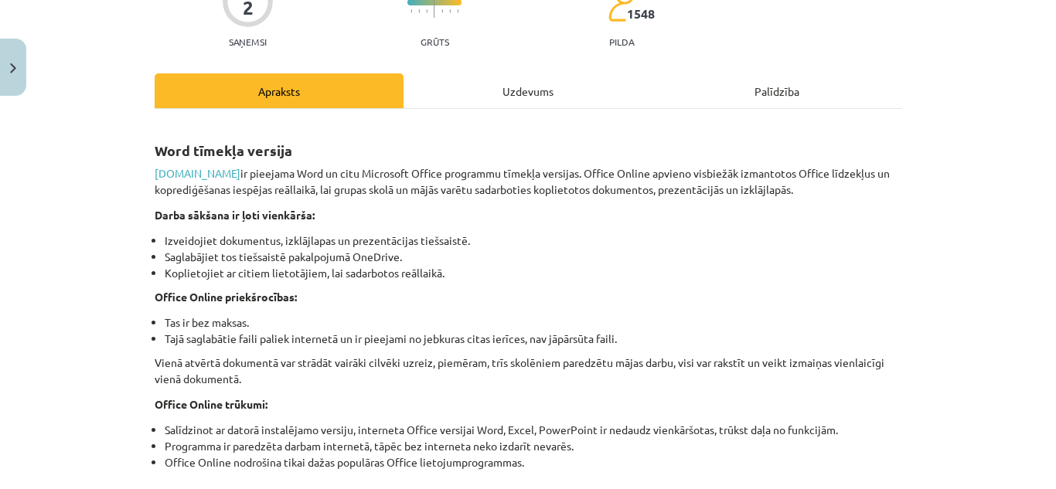
click at [556, 92] on div "Uzdevums" at bounding box center [528, 90] width 249 height 35
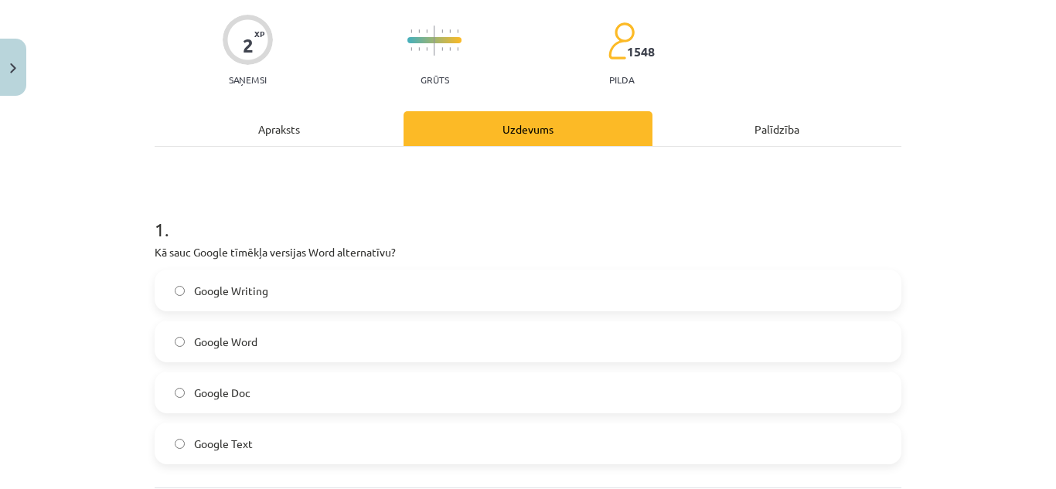
scroll to position [193, 0]
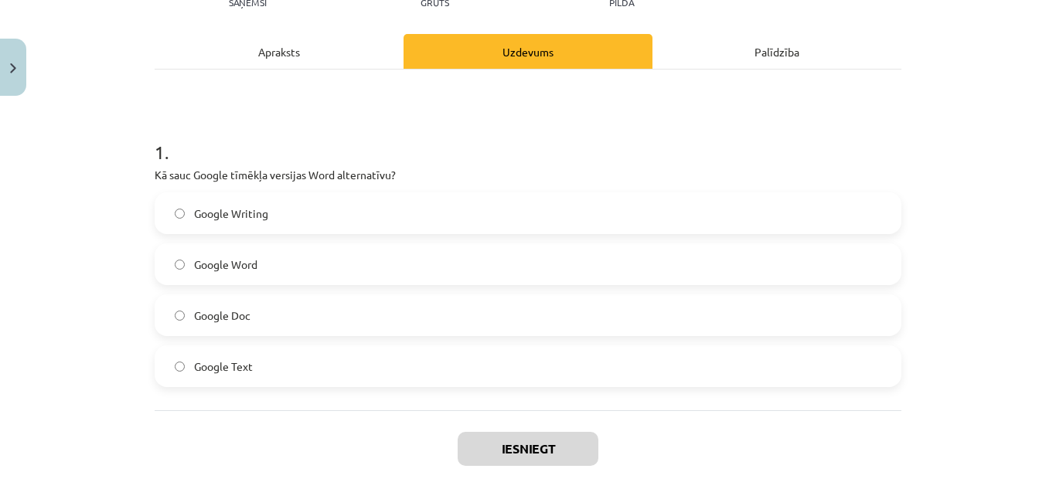
click at [299, 55] on div "Apraksts" at bounding box center [279, 51] width 249 height 35
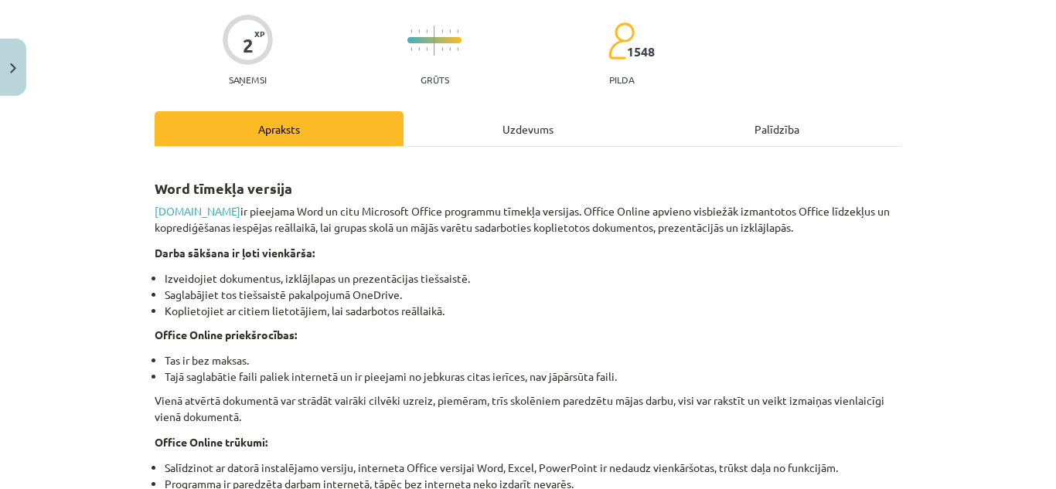
scroll to position [0, 0]
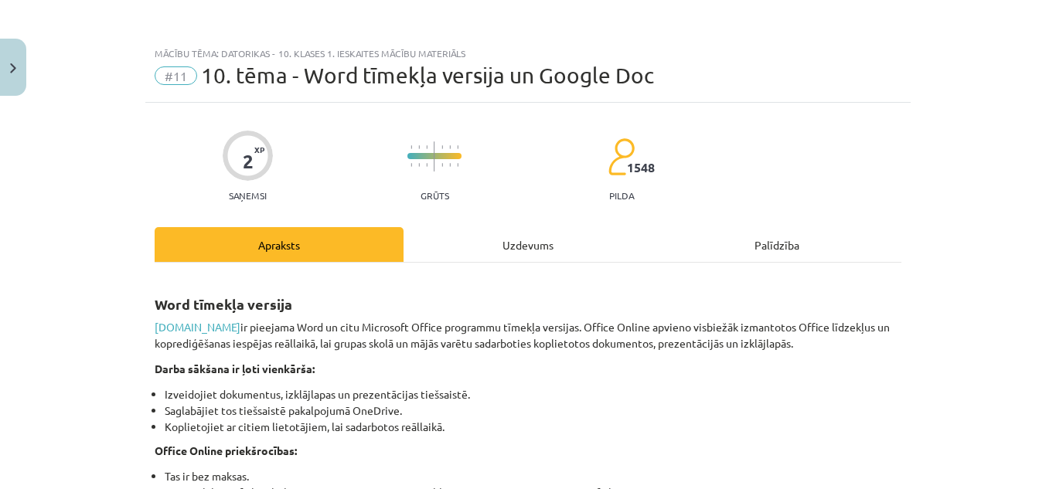
click at [553, 240] on div "Uzdevums" at bounding box center [528, 244] width 249 height 35
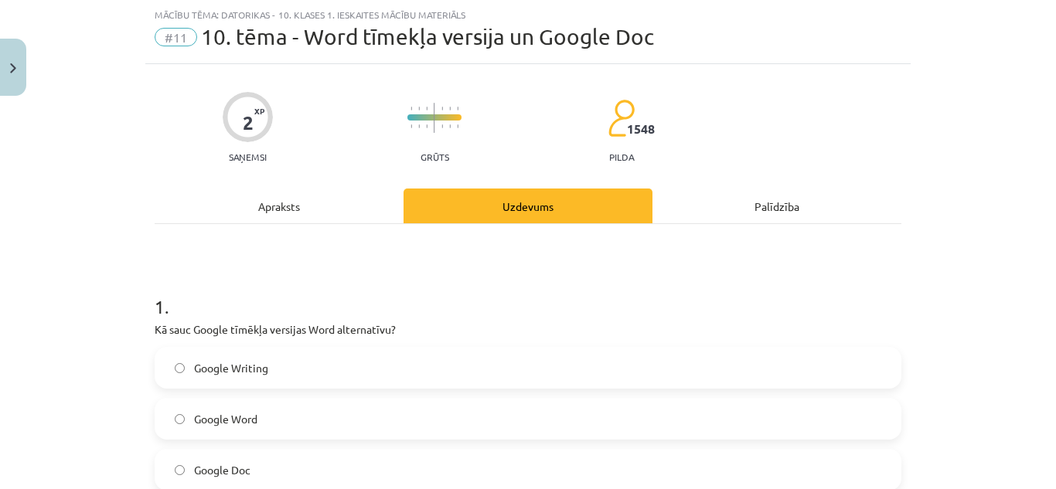
scroll to position [271, 0]
click at [309, 210] on div "Apraksts" at bounding box center [279, 206] width 249 height 35
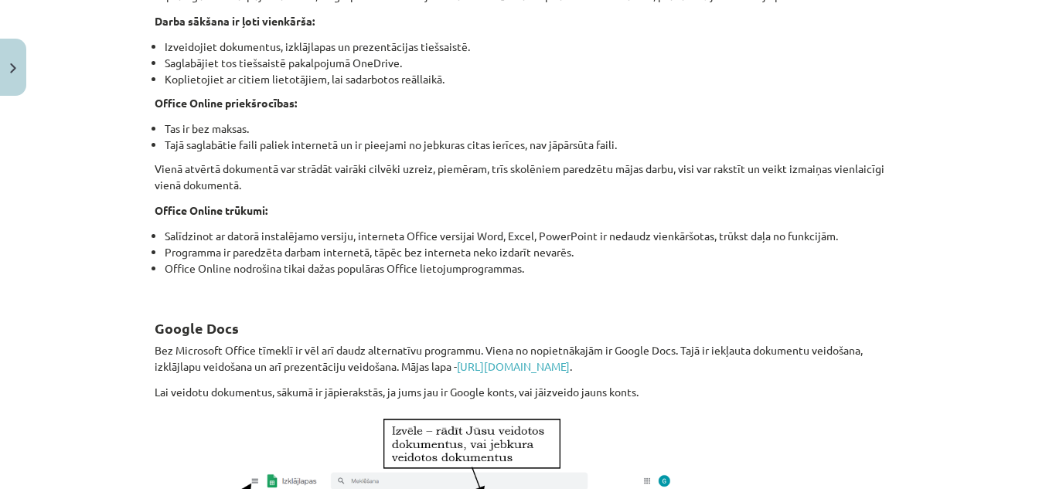
scroll to position [116, 0]
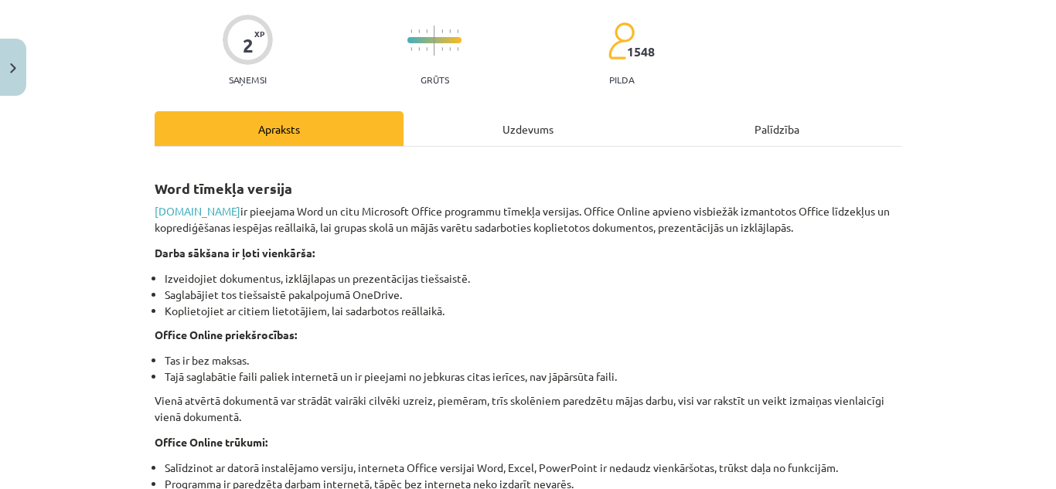
click at [550, 135] on div "Uzdevums" at bounding box center [528, 128] width 249 height 35
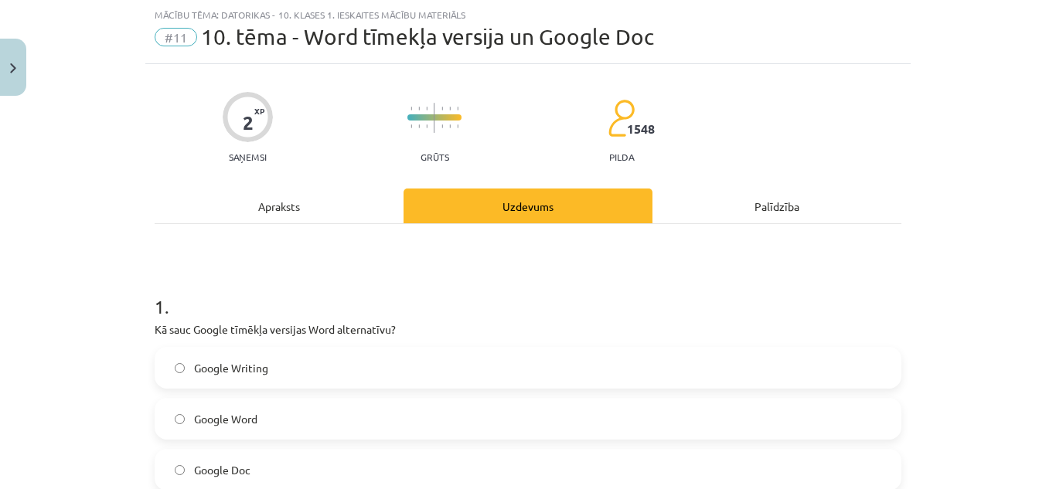
scroll to position [193, 0]
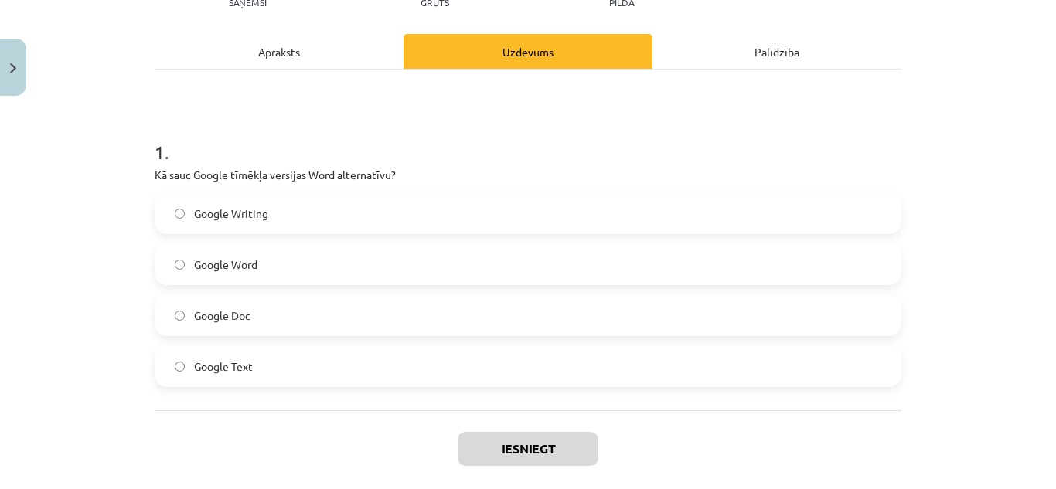
click at [310, 313] on label "Google Doc" at bounding box center [528, 315] width 744 height 39
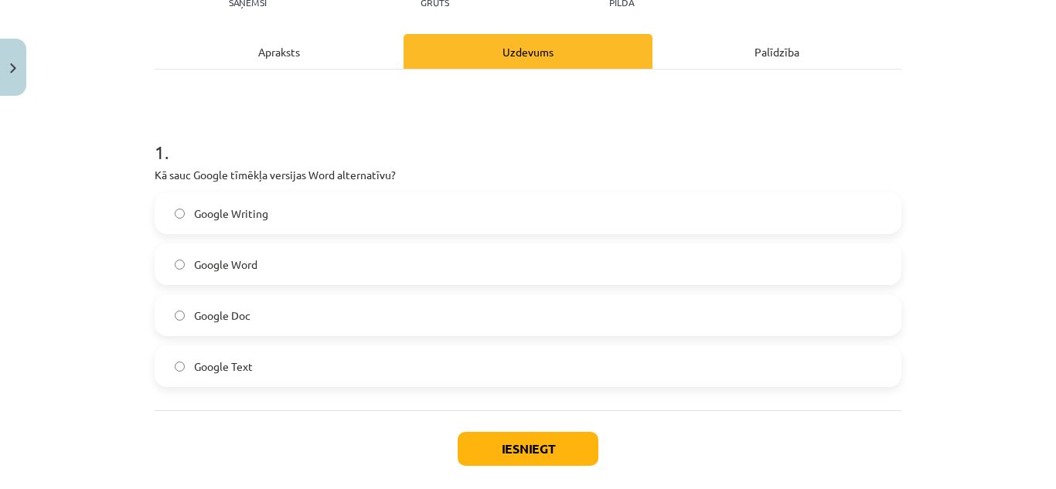
click at [515, 431] on div "Iesniegt Aizvērt" at bounding box center [528, 465] width 747 height 108
click at [517, 442] on button "Iesniegt" at bounding box center [528, 449] width 141 height 34
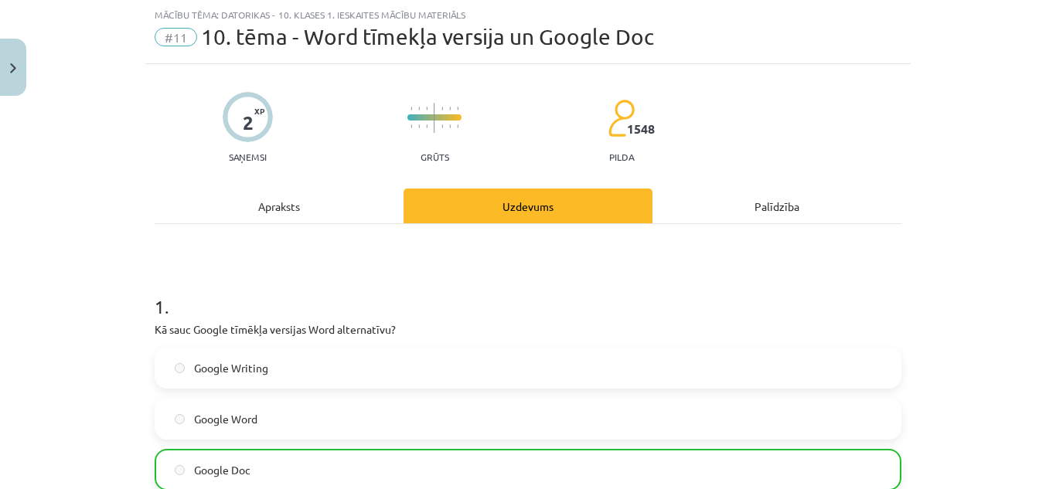
scroll to position [271, 0]
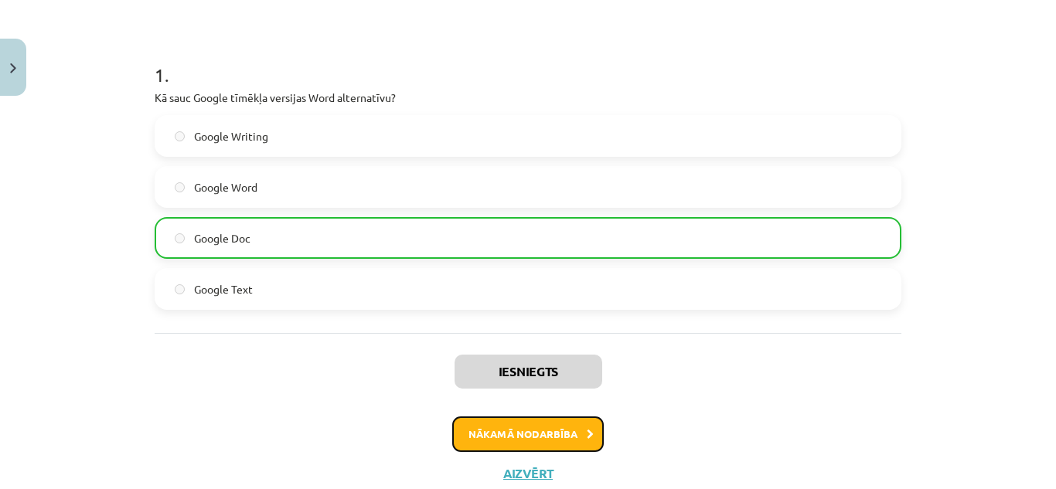
click at [564, 427] on button "Nākamā nodarbība" at bounding box center [528, 435] width 152 height 36
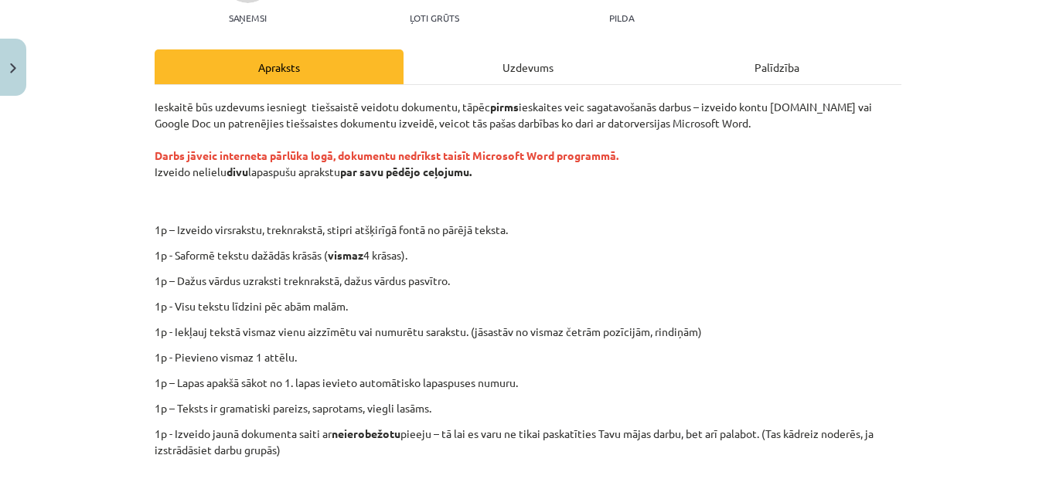
scroll to position [23, 0]
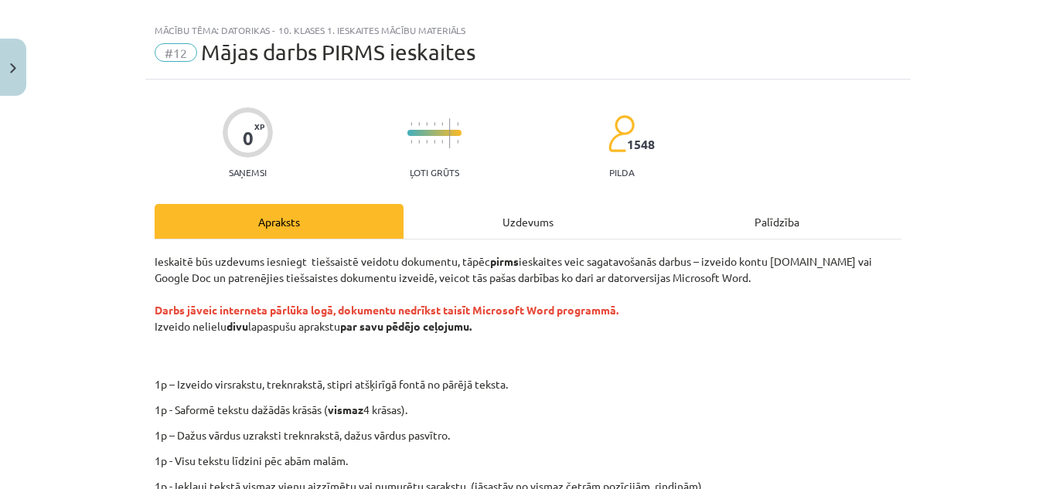
click at [510, 227] on div "Uzdevums" at bounding box center [528, 221] width 249 height 35
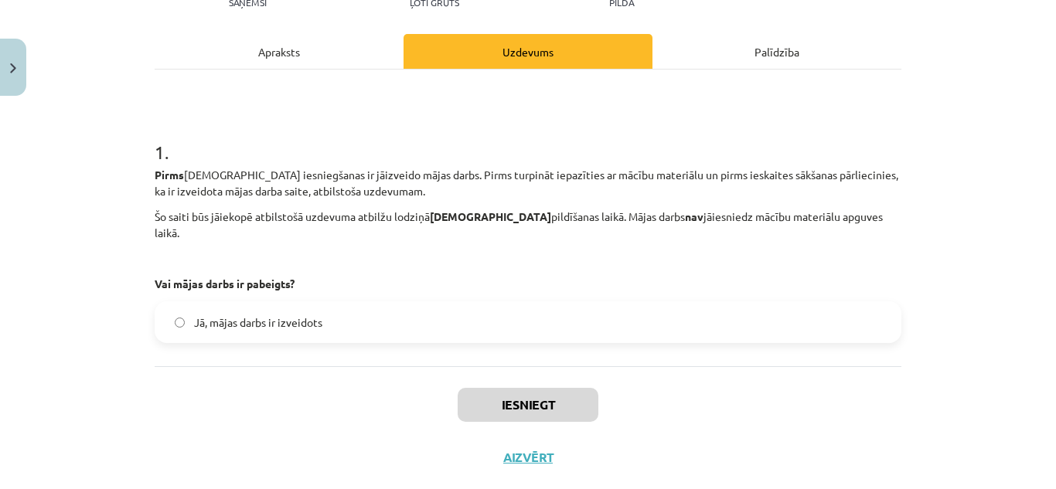
scroll to position [210, 0]
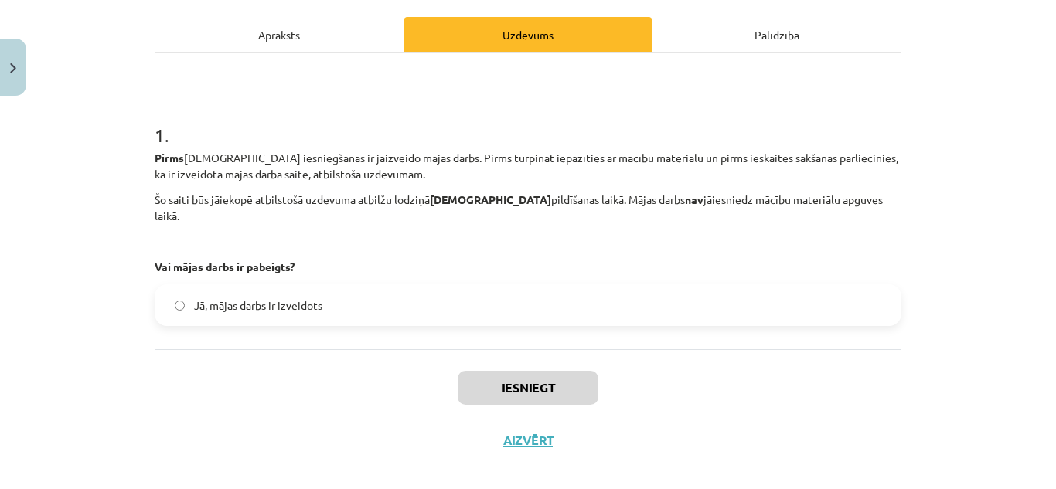
click at [268, 44] on div "Apraksts" at bounding box center [279, 34] width 249 height 35
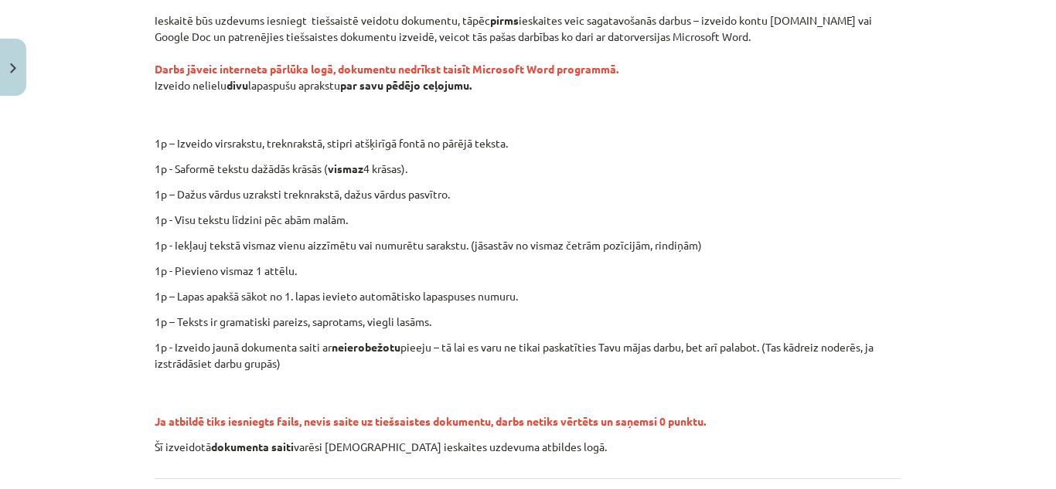
scroll to position [187, 0]
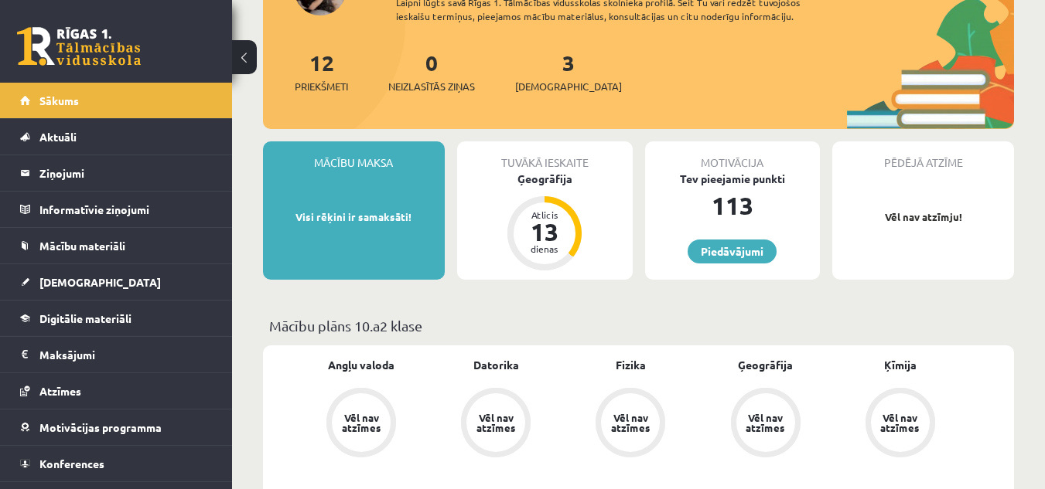
scroll to position [309, 0]
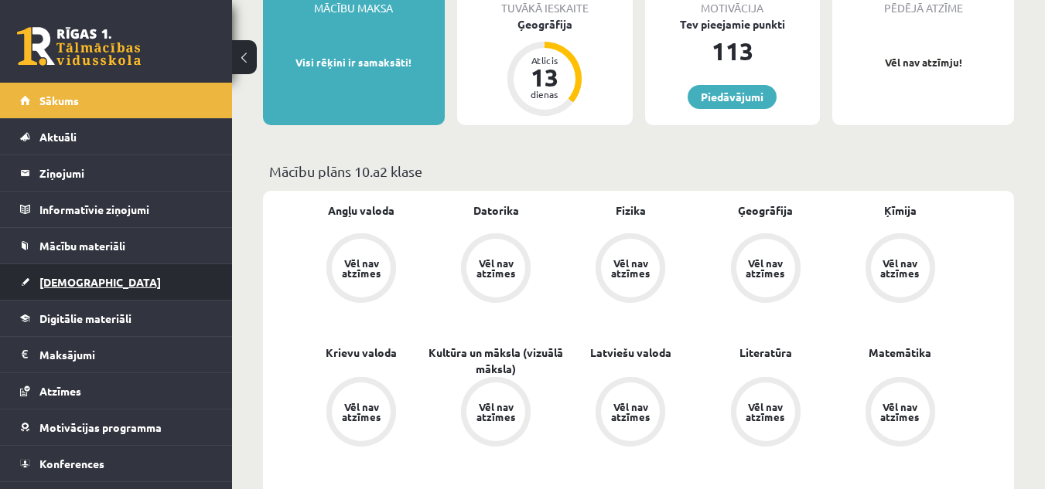
click at [79, 279] on span "[DEMOGRAPHIC_DATA]" at bounding box center [99, 282] width 121 height 14
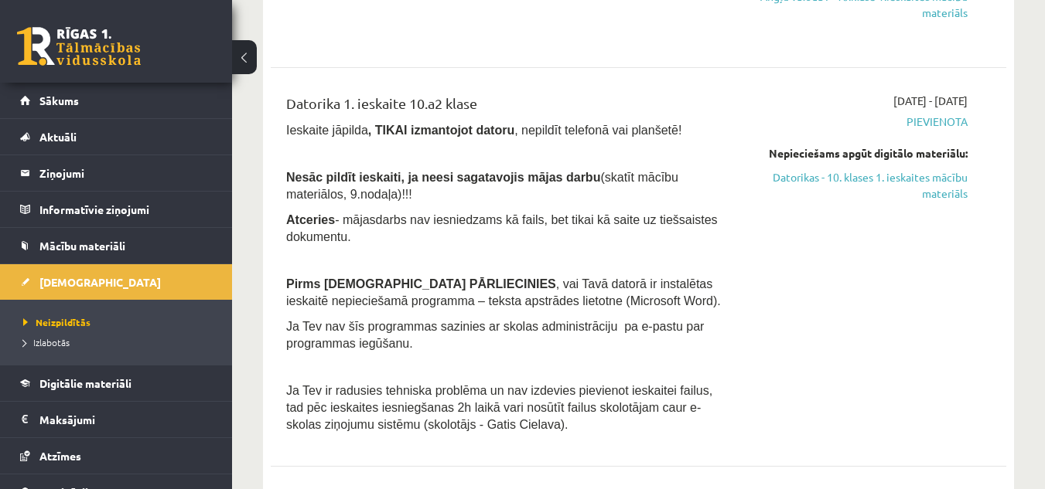
scroll to position [387, 0]
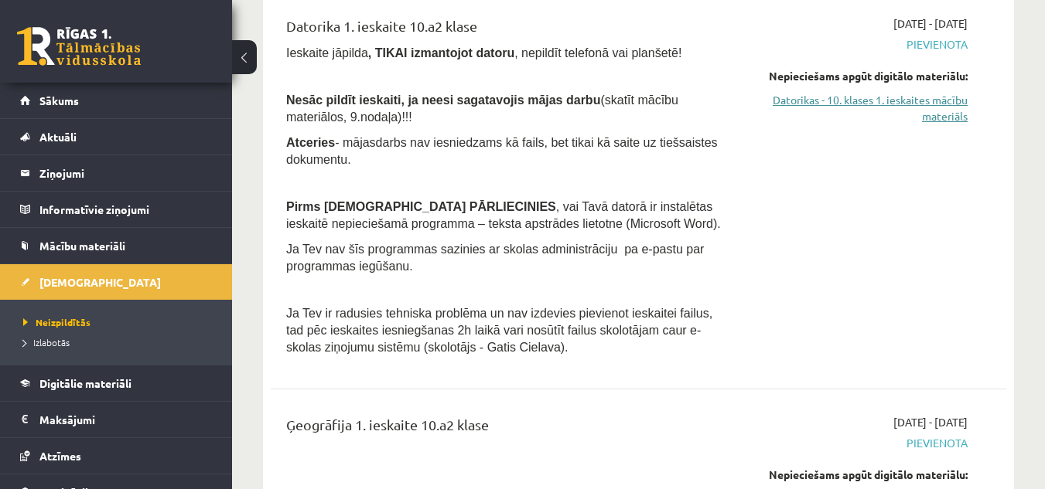
click at [911, 101] on link "Datorikas - 10. klases 1. ieskaites mācību materiāls" at bounding box center [861, 108] width 212 height 32
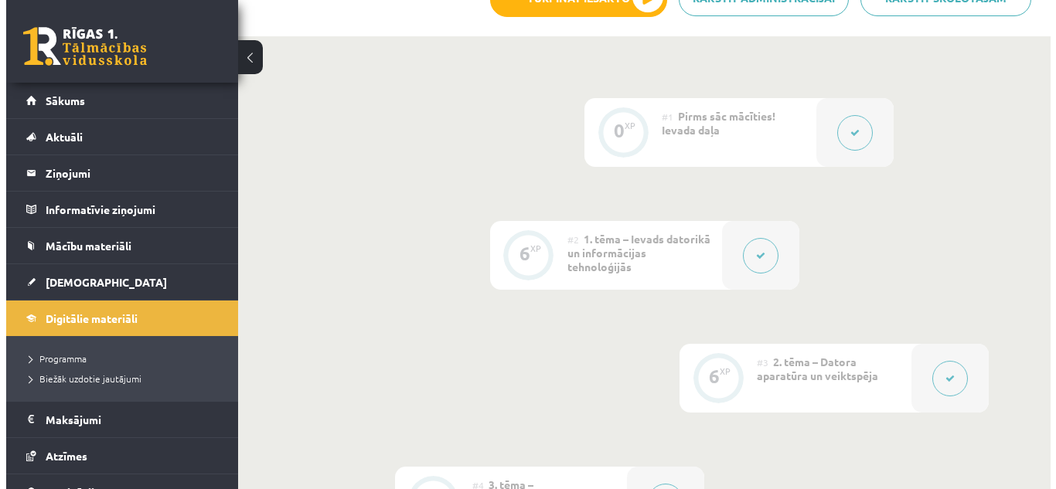
scroll to position [103, 0]
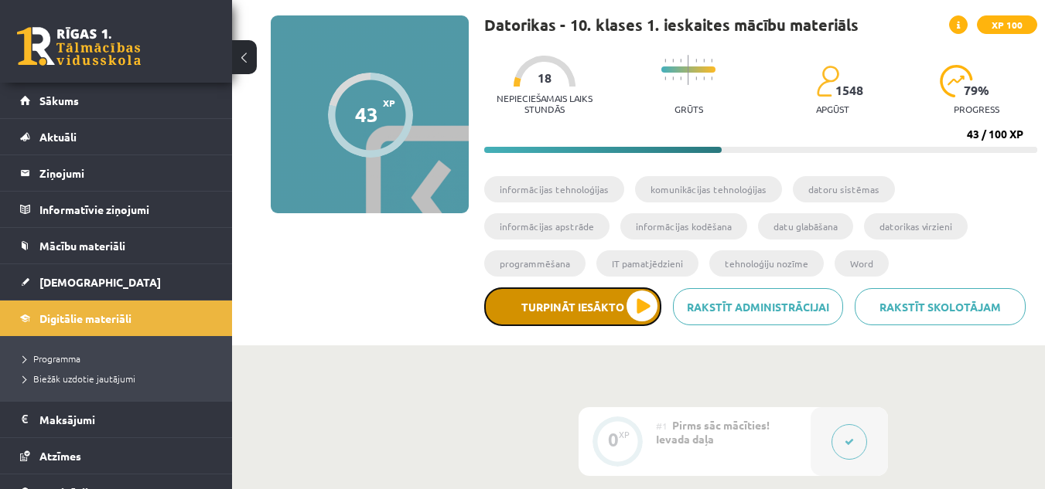
click at [615, 312] on button "Turpināt iesākto" at bounding box center [572, 307] width 177 height 39
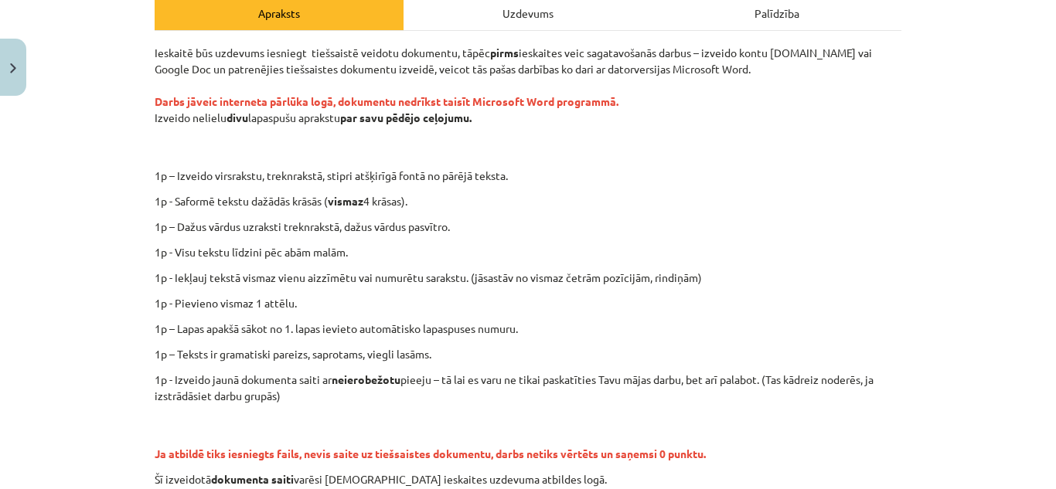
scroll to position [309, 0]
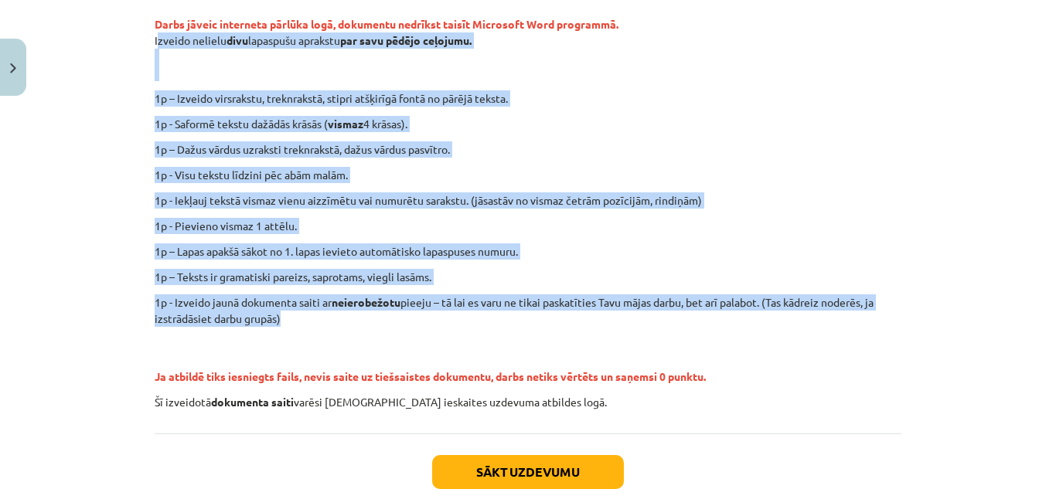
drag, startPoint x: 141, startPoint y: 39, endPoint x: 479, endPoint y: 322, distance: 439.7
click at [479, 322] on div "0 XP Saņemsi Ļoti grūts 1548 pilda Apraksts Uzdevums Palīdzība Ieskaitē būs uzd…" at bounding box center [527, 173] width 765 height 758
copy div "Izveido nelielu divu lapaspušu aprakstu par savu pēdējo ceļojumu. 1p – Izveido …"
click at [641, 97] on p "1p – Izveido virsrakstu, treknrakstā, stipri atšķirīgā fontā no pārējā teksta." at bounding box center [579, 98] width 674 height 16
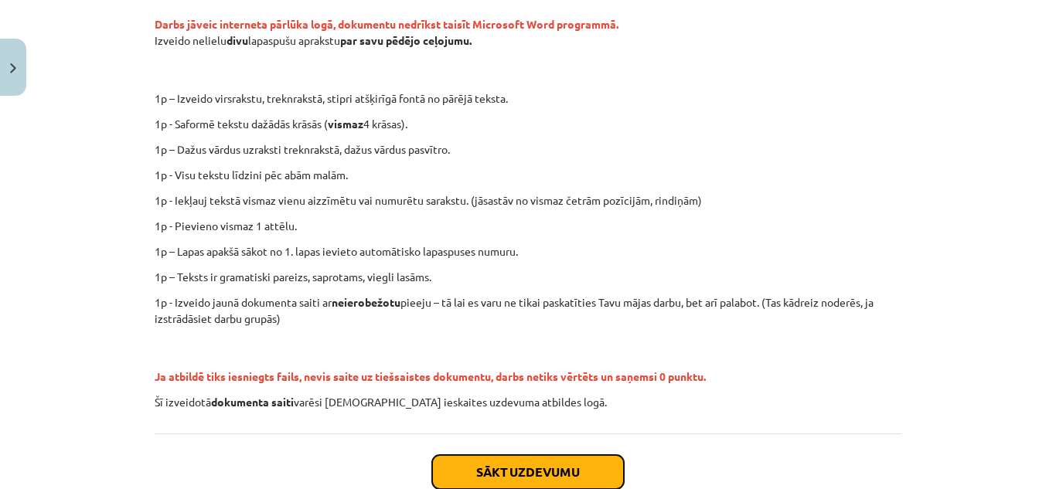
click at [585, 469] on button "Sākt uzdevumu" at bounding box center [528, 472] width 192 height 34
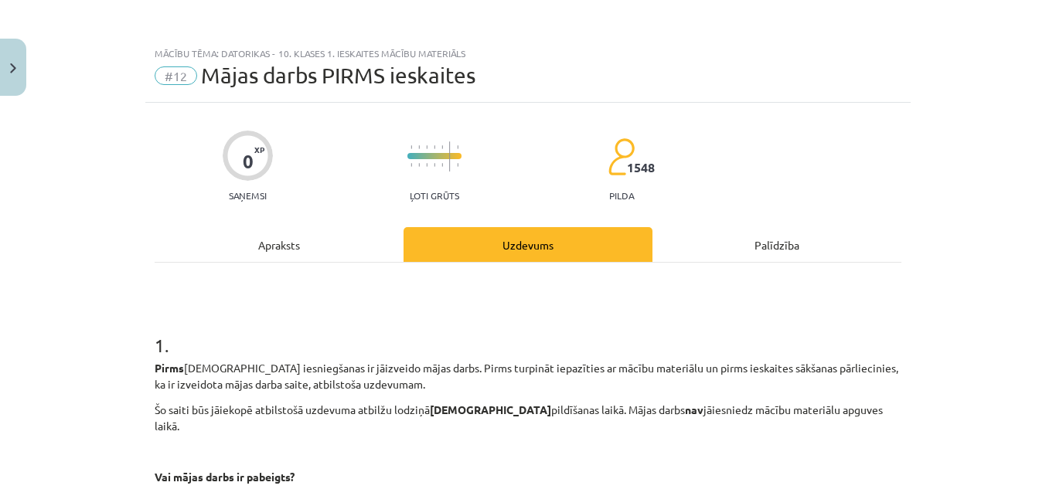
scroll to position [210, 0]
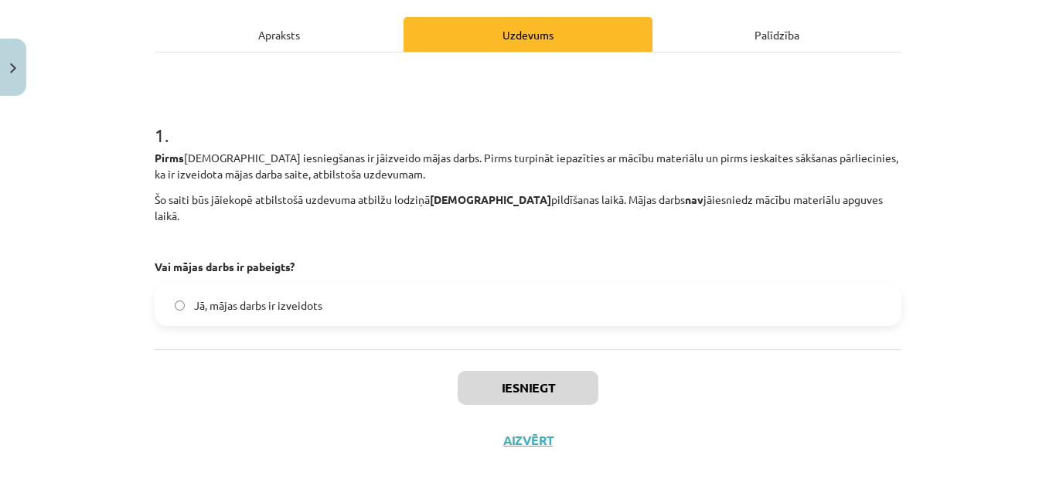
click at [276, 298] on span "Jā, mājas darbs ir izveidots" at bounding box center [258, 306] width 128 height 16
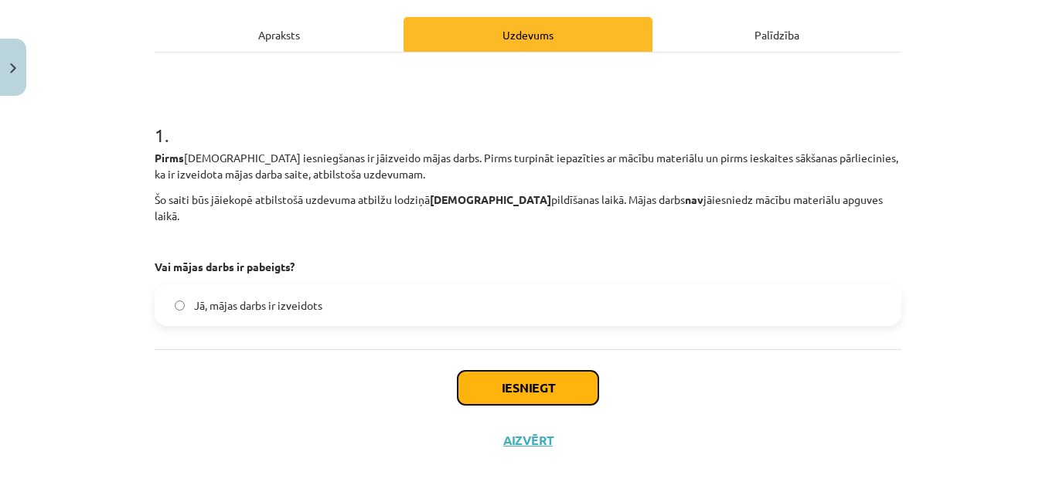
click at [547, 373] on button "Iesniegt" at bounding box center [528, 388] width 141 height 34
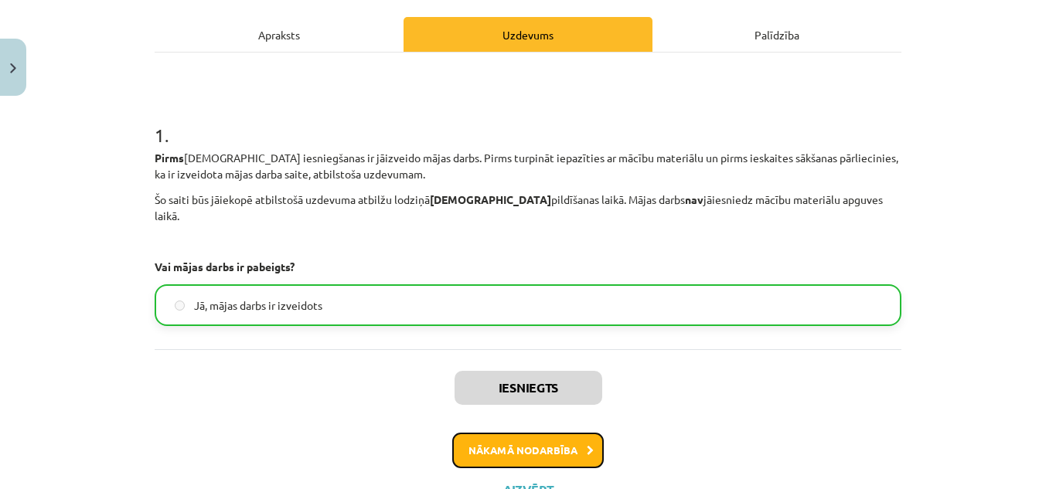
click at [561, 433] on button "Nākamā nodarbība" at bounding box center [528, 451] width 152 height 36
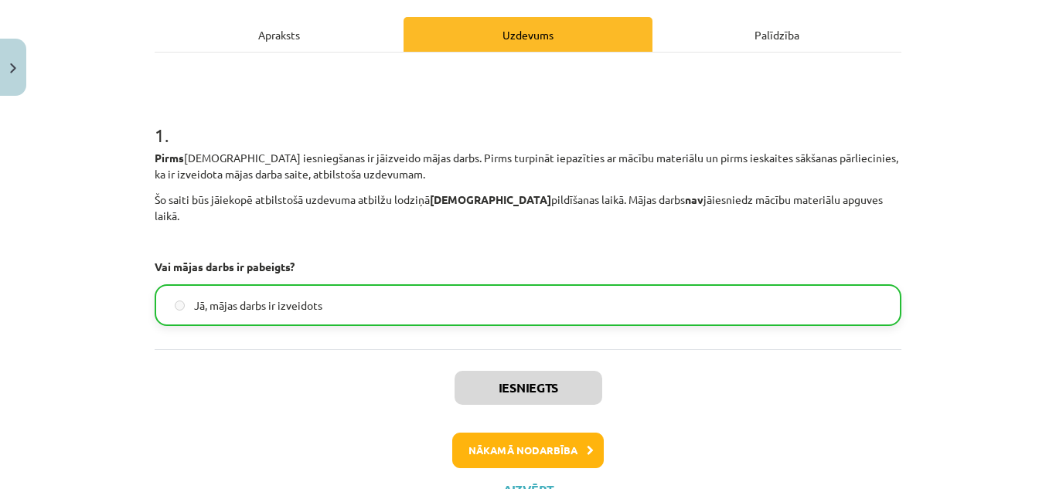
scroll to position [0, 0]
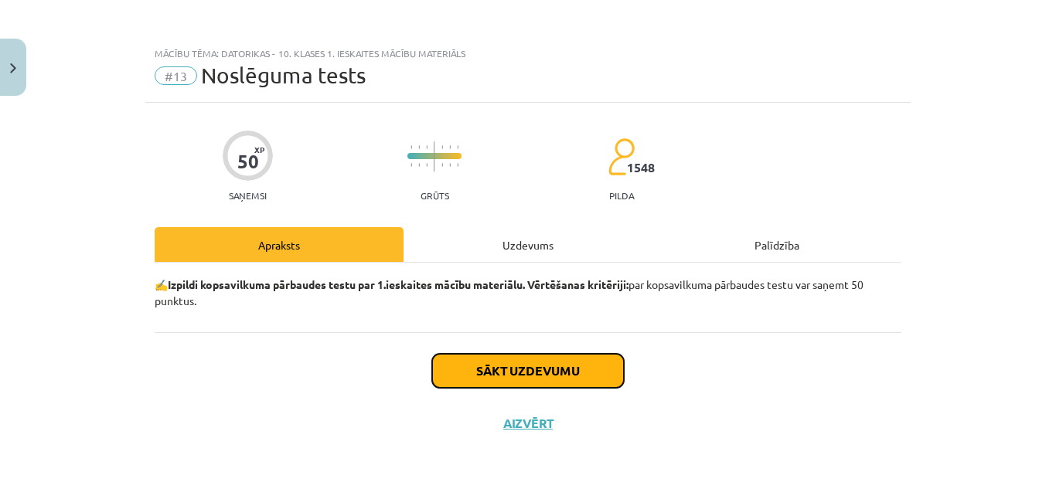
click at [615, 370] on button "Sākt uzdevumu" at bounding box center [528, 371] width 192 height 34
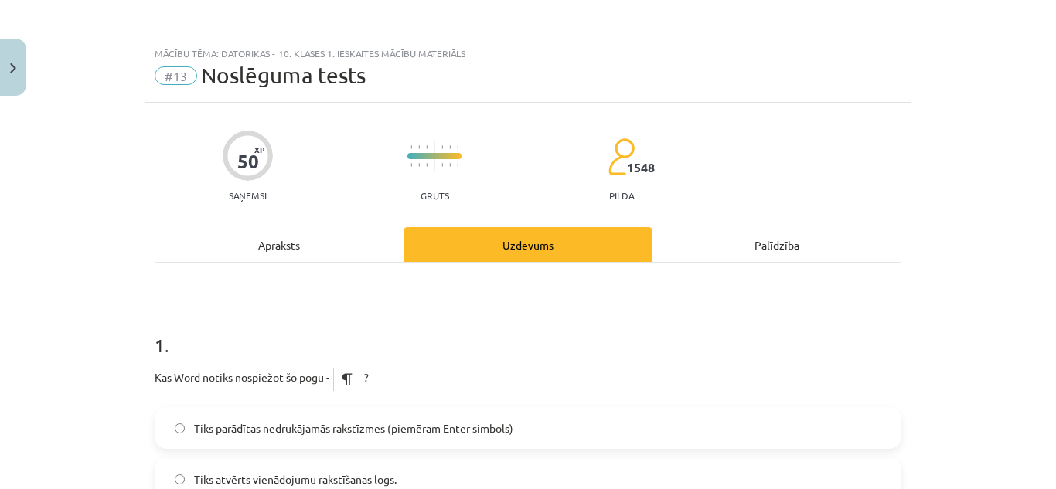
scroll to position [309, 0]
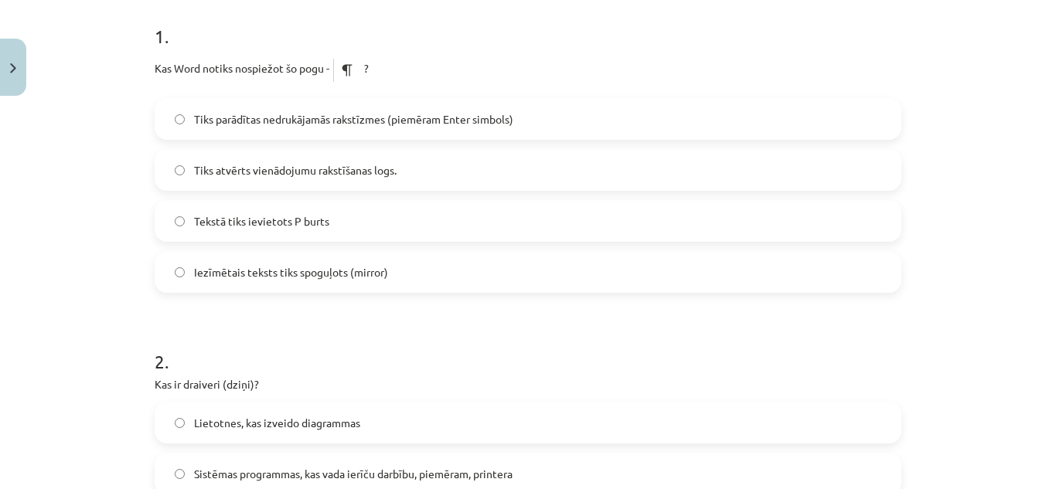
click at [392, 128] on label "Tiks parādītas nedrukājamās rakstīzmes (piemēram Enter simbols)" at bounding box center [528, 119] width 744 height 39
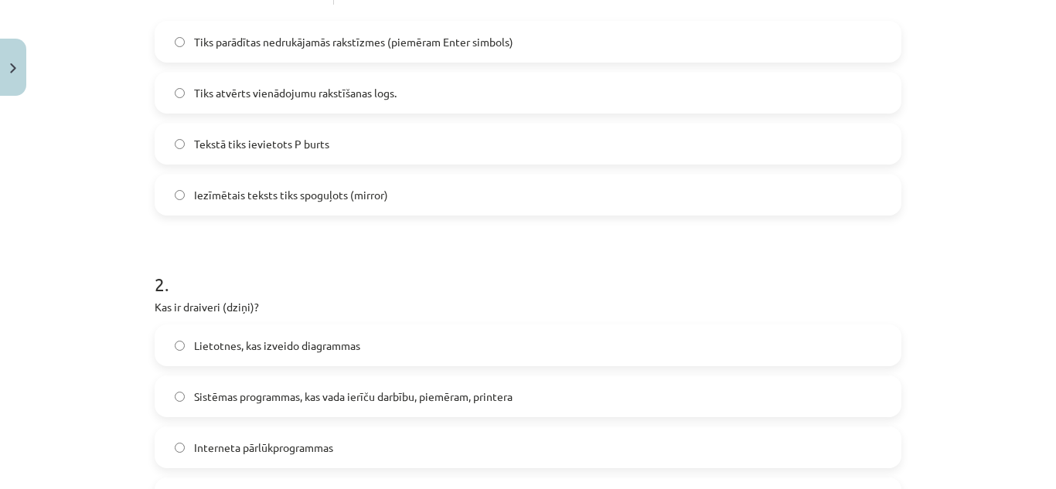
scroll to position [541, 0]
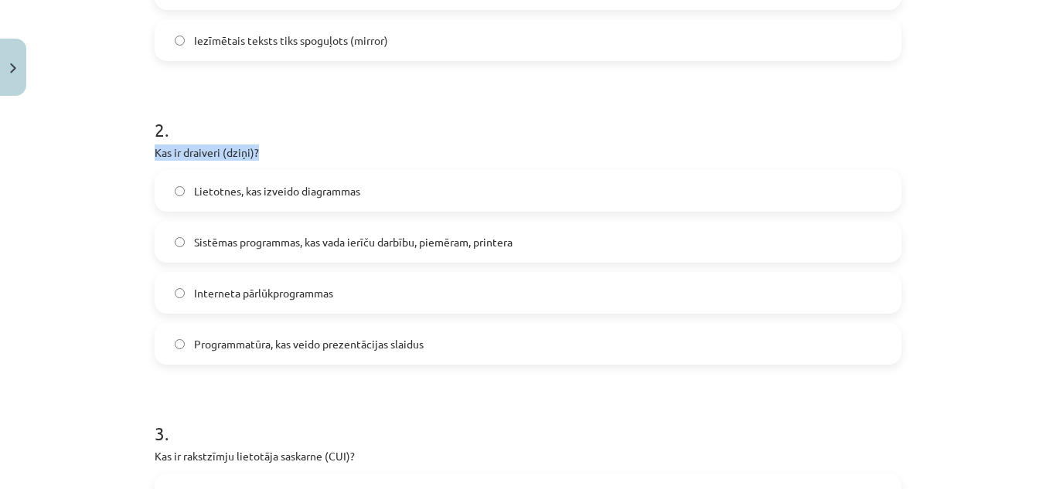
drag, startPoint x: 260, startPoint y: 152, endPoint x: 148, endPoint y: 141, distance: 112.6
copy p "Kas ir draiveri (dziņi)?"
click at [348, 283] on label "Interneta pārlūkprogrammas" at bounding box center [528, 293] width 744 height 39
click at [486, 244] on span "Sistēmas programmas, kas vada ierīču darbību, piemēram, printera" at bounding box center [353, 242] width 319 height 16
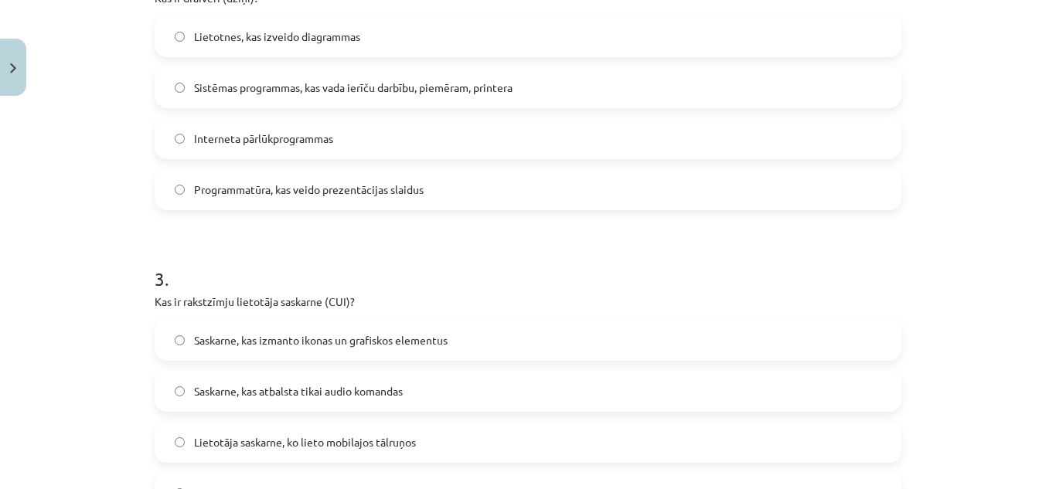
scroll to position [851, 0]
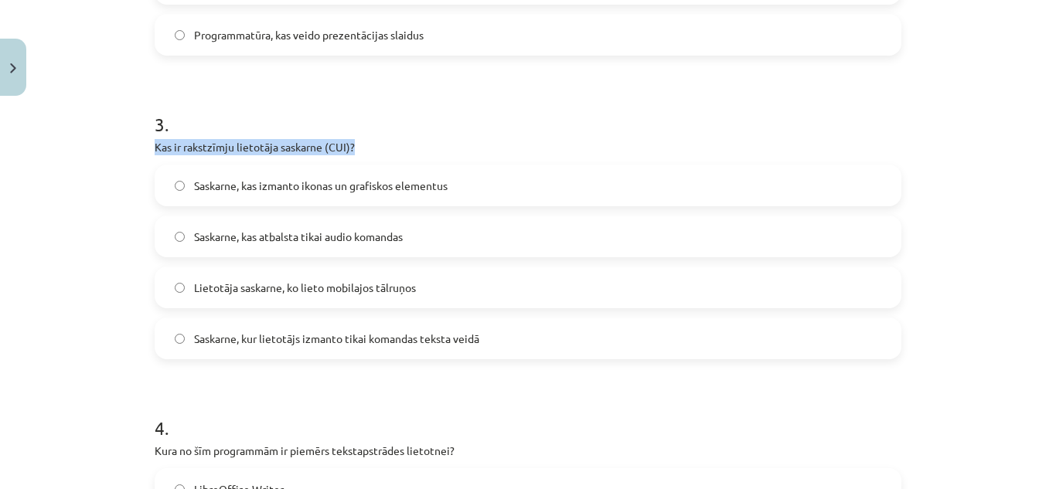
drag, startPoint x: 361, startPoint y: 138, endPoint x: 144, endPoint y: 143, distance: 217.3
copy p "Kas ir rakstzīmju lietotāja saskarne (CUI)?"
click at [419, 289] on label "Lietotāja saskarne, ko lieto mobilajos tālruņos" at bounding box center [528, 287] width 744 height 39
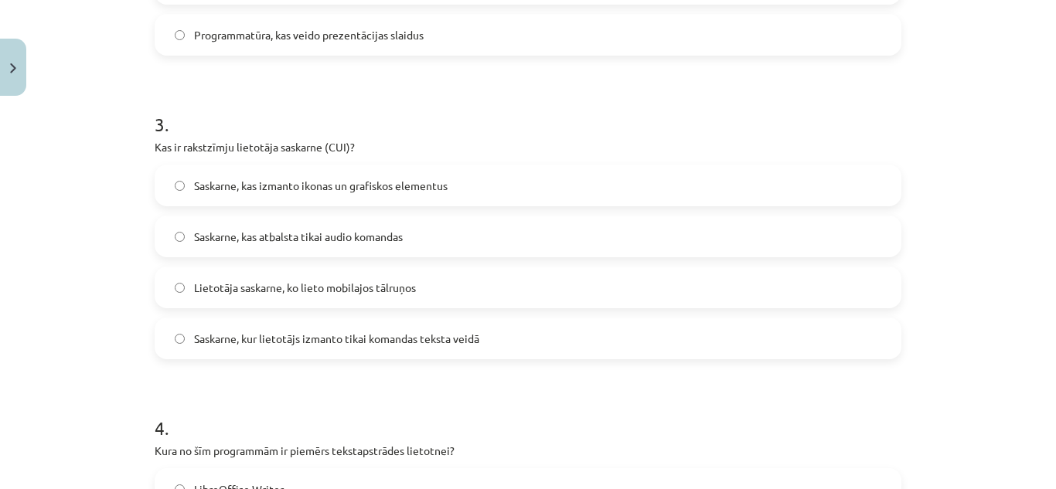
click at [492, 334] on label "Saskarne, kur lietotājs izmanto tikai komandas teksta veidā" at bounding box center [528, 338] width 744 height 39
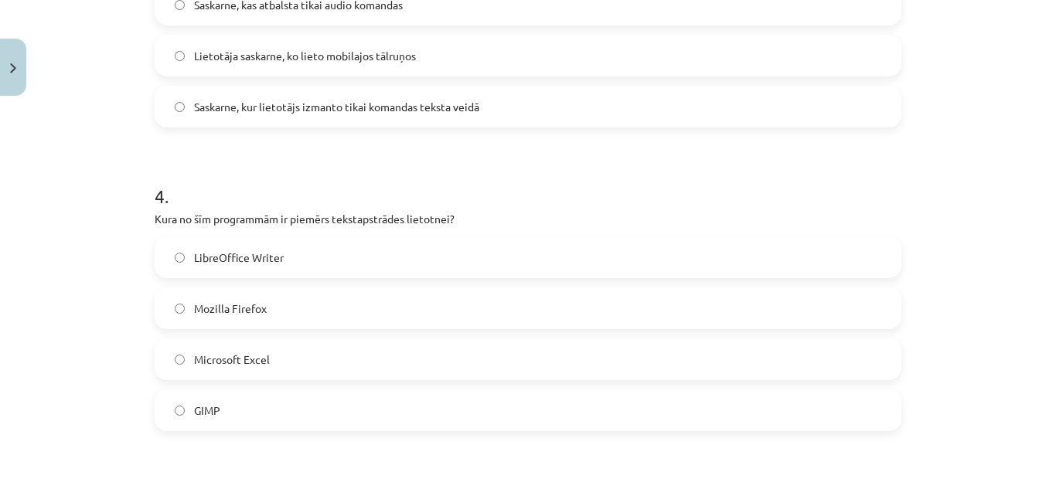
scroll to position [1160, 0]
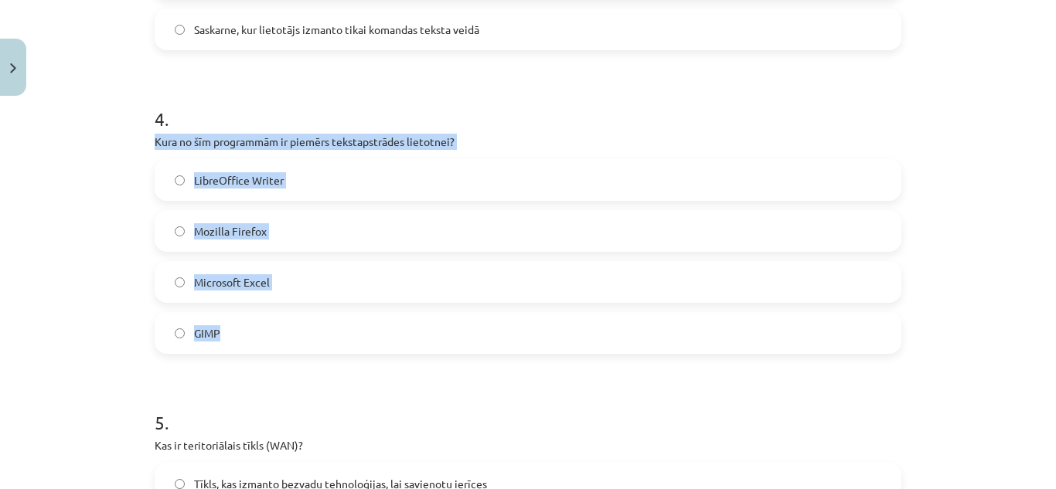
drag, startPoint x: 145, startPoint y: 138, endPoint x: 357, endPoint y: 327, distance: 284.8
copy div "Kura no šīm programmām ir piemērs tekstapstrādes lietotnei? LibreOffice Writer …"
click at [378, 187] on label "LibreOffice Writer" at bounding box center [528, 180] width 744 height 39
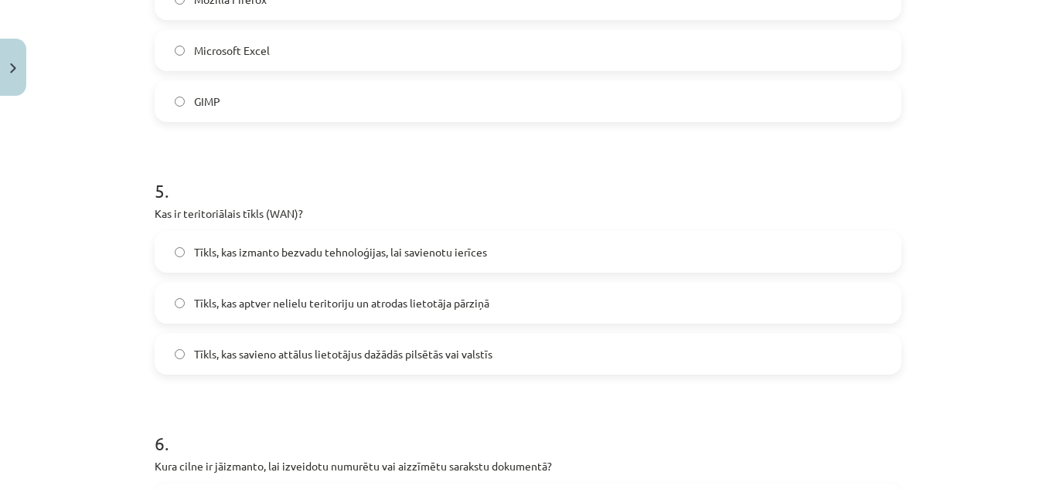
scroll to position [1469, 0]
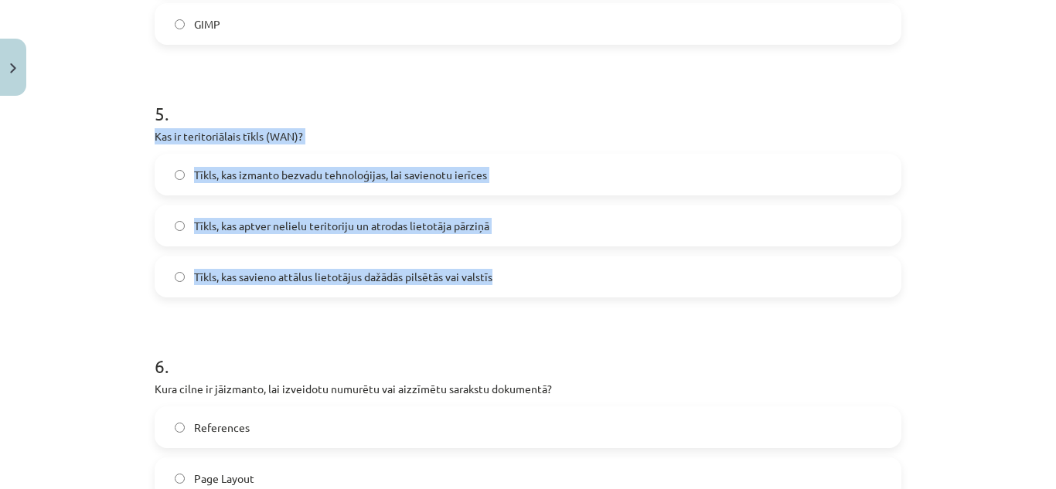
drag, startPoint x: 138, startPoint y: 134, endPoint x: 514, endPoint y: 272, distance: 401.2
click at [514, 272] on div "Mācību tēma: Datorikas - 10. klases 1. ieskaites mācību materiāls #13 Noslēguma…" at bounding box center [528, 244] width 1056 height 489
copy div "Kas ir teritoriālais tīkls (WAN)? Tīkls, kas izmanto bezvadu tehnoloģijas, lai …"
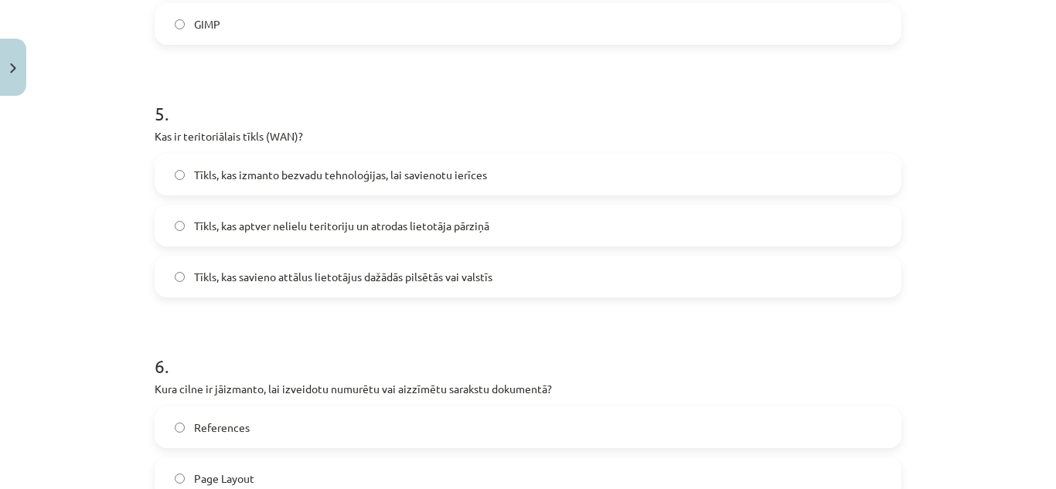
click at [698, 122] on h1 "5 ." at bounding box center [528, 100] width 747 height 48
click at [585, 274] on label "Tīkls, kas savieno attālus lietotājus dažādās pilsētās vai valstīs" at bounding box center [528, 276] width 744 height 39
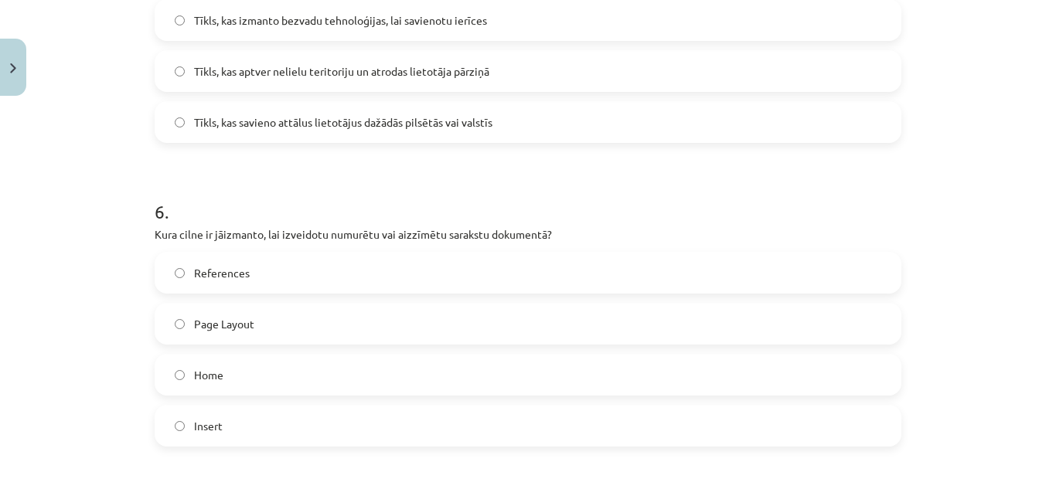
scroll to position [1701, 0]
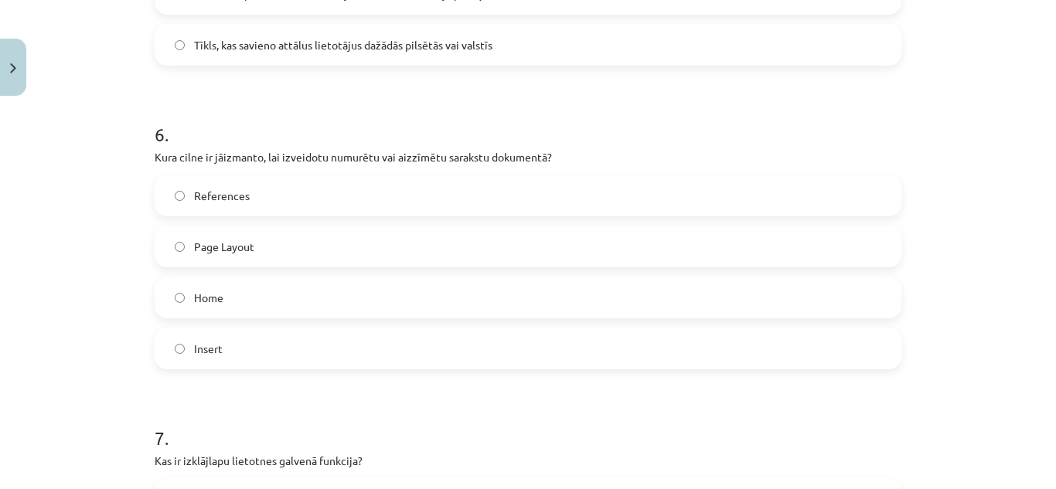
click at [275, 338] on label "Insert" at bounding box center [528, 348] width 744 height 39
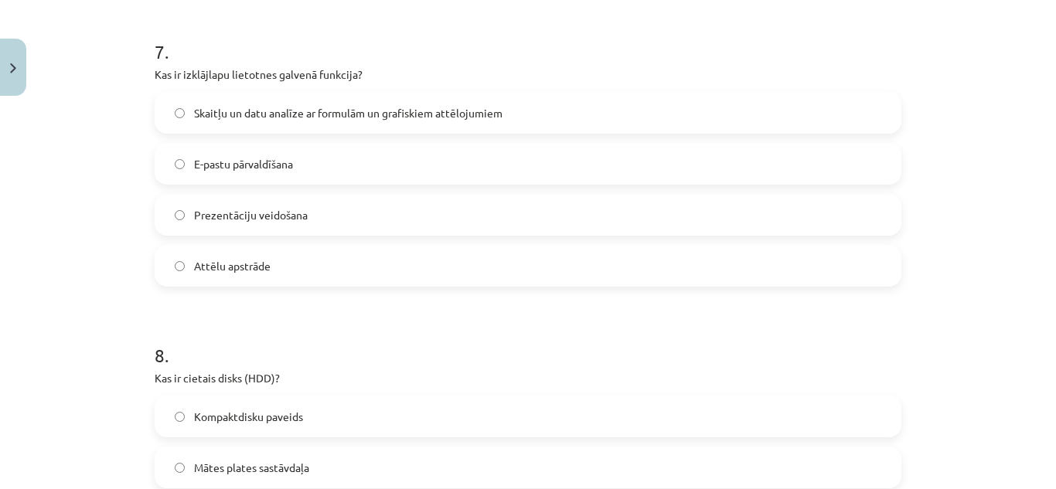
scroll to position [1856, 0]
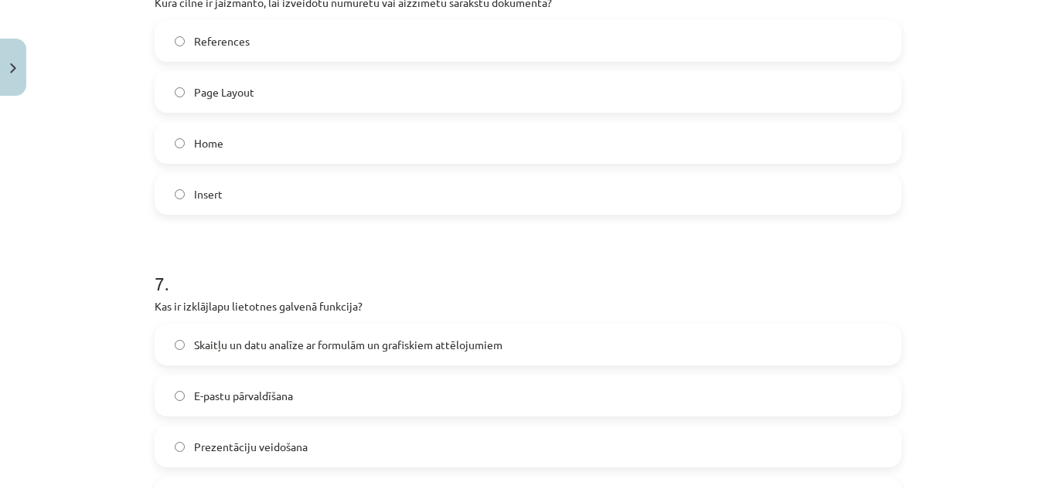
click at [283, 146] on label "Home" at bounding box center [528, 143] width 744 height 39
click at [281, 183] on label "Insert" at bounding box center [528, 194] width 744 height 39
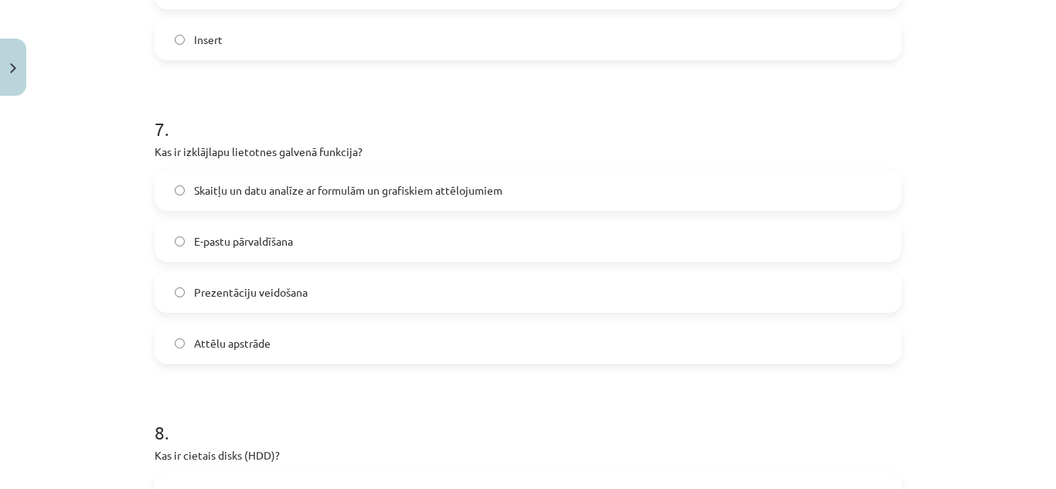
drag, startPoint x: 145, startPoint y: 143, endPoint x: 305, endPoint y: 346, distance: 258.8
copy div "Kas ir izklājlapu lietotnes galvenā funkcija? Skaitļu un datu analīze ar formul…"
click at [548, 194] on label "Skaitļu un datu analīze ar formulām un grafiskiem attēlojumiem" at bounding box center [528, 190] width 744 height 39
click at [957, 361] on div "Mācību tēma: Datorikas - 10. klases 1. ieskaites mācību materiāls #13 Noslēguma…" at bounding box center [528, 244] width 1056 height 489
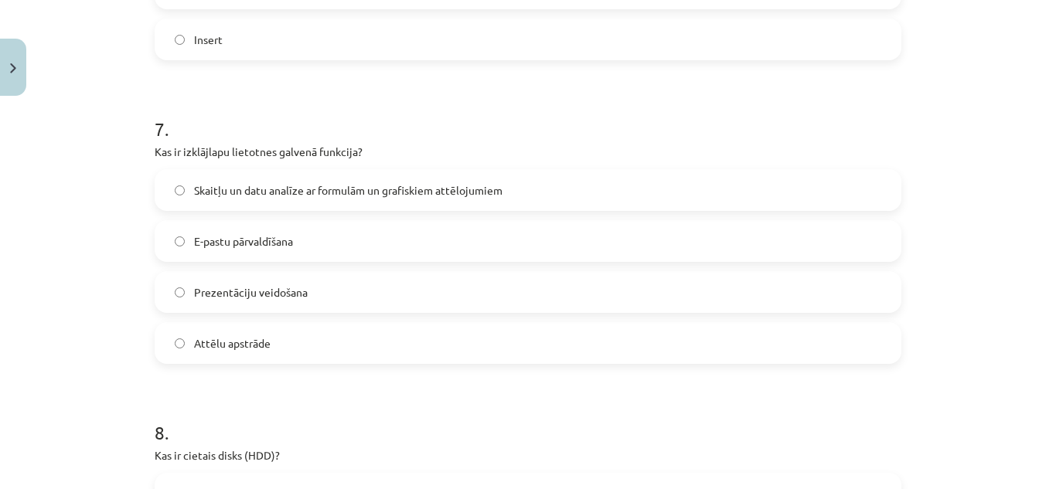
click at [947, 415] on div "Mācību tēma: Datorikas - 10. klases 1. ieskaites mācību materiāls #13 Noslēguma…" at bounding box center [528, 244] width 1056 height 489
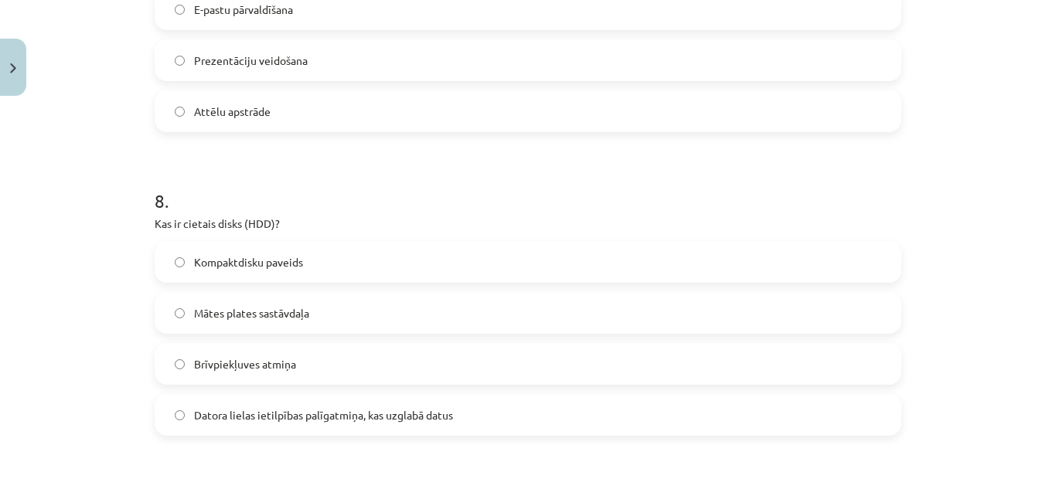
scroll to position [2320, 0]
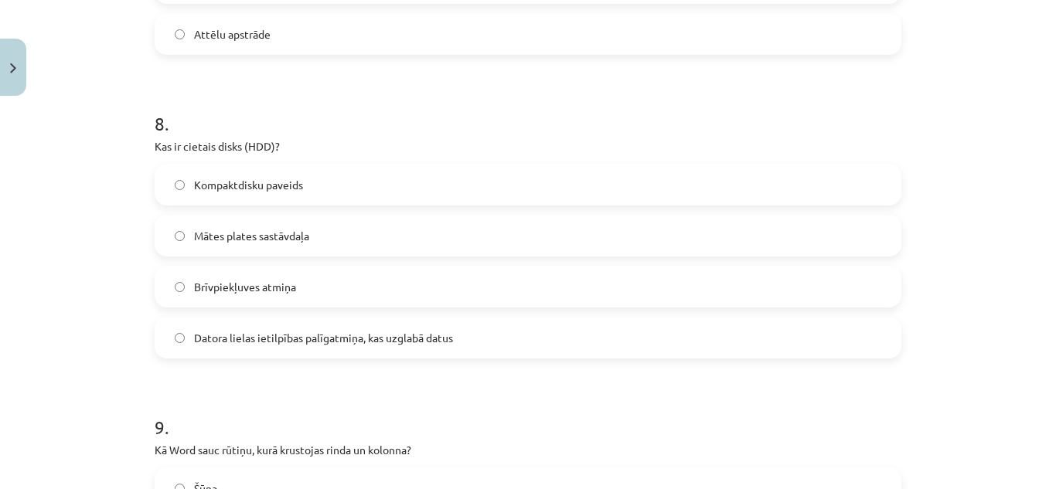
click at [508, 341] on label "Datora lielas ietilpības palīgatmiņa, kas uzglabā datus" at bounding box center [528, 338] width 744 height 39
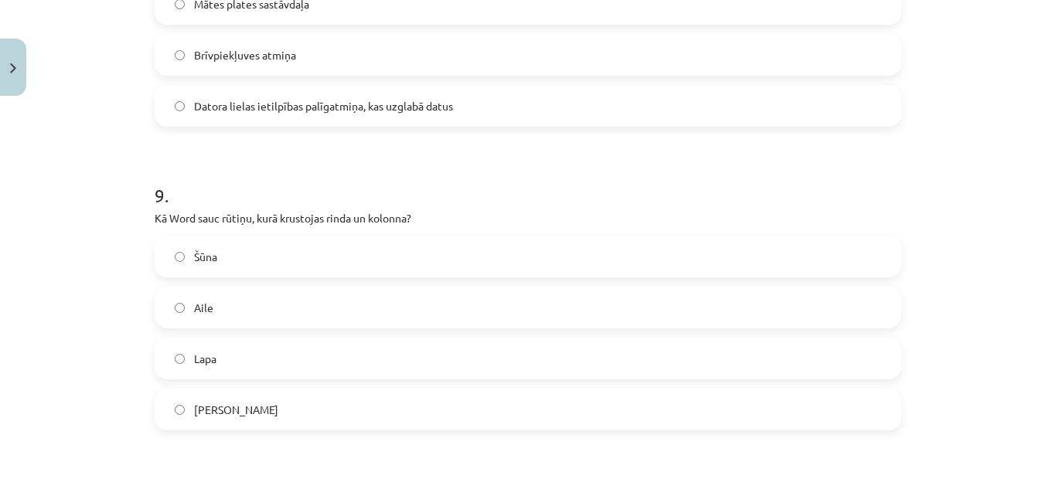
scroll to position [2629, 0]
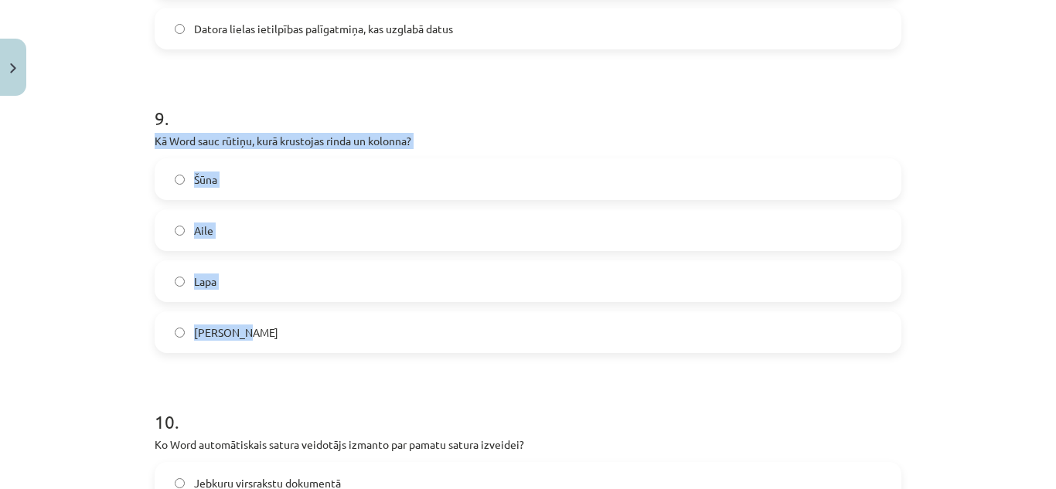
drag, startPoint x: 139, startPoint y: 142, endPoint x: 410, endPoint y: 332, distance: 330.8
copy div "Kā Word sauc rūtiņu, kurā krustojas rinda un kolonna? Šūna Aile Lapa Krustiņš"
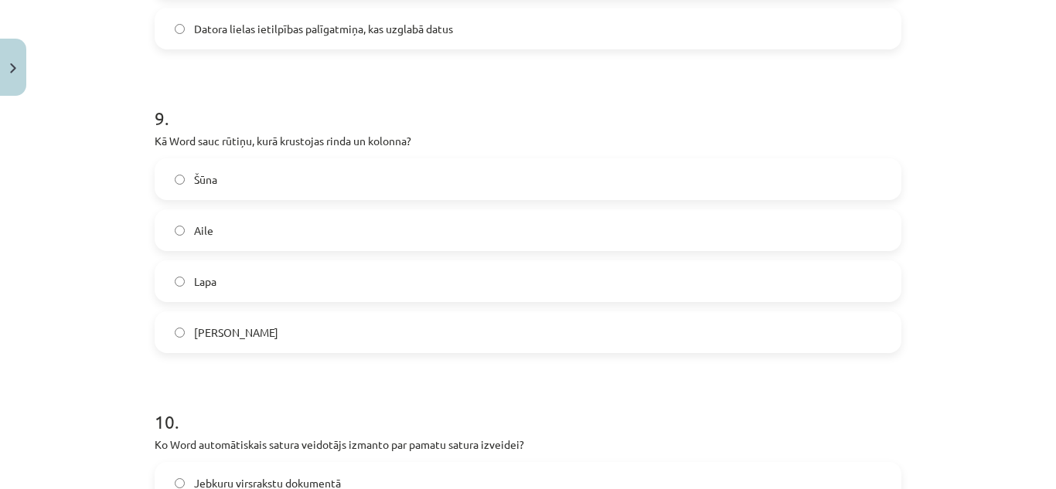
click at [665, 101] on h1 "9 ." at bounding box center [528, 104] width 747 height 48
click at [364, 170] on label "Šūna" at bounding box center [528, 179] width 744 height 39
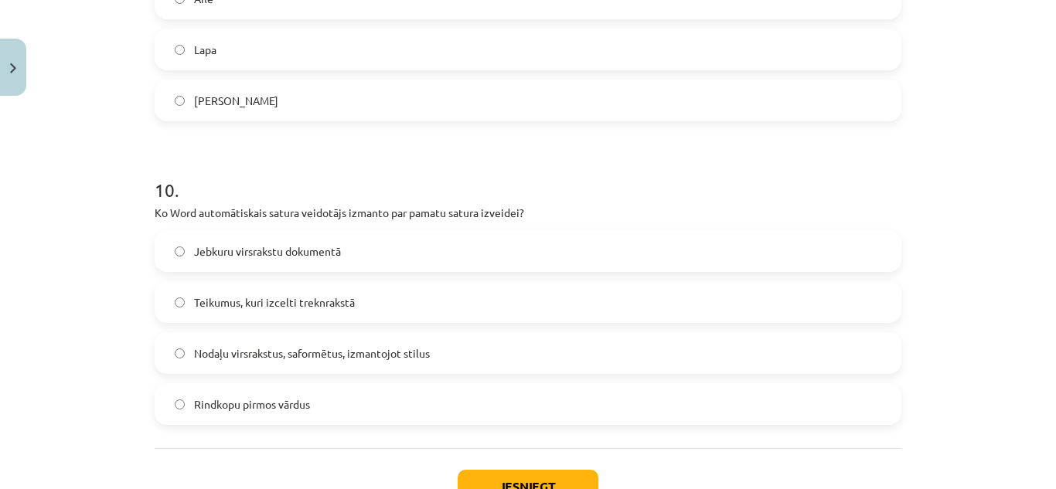
scroll to position [2938, 0]
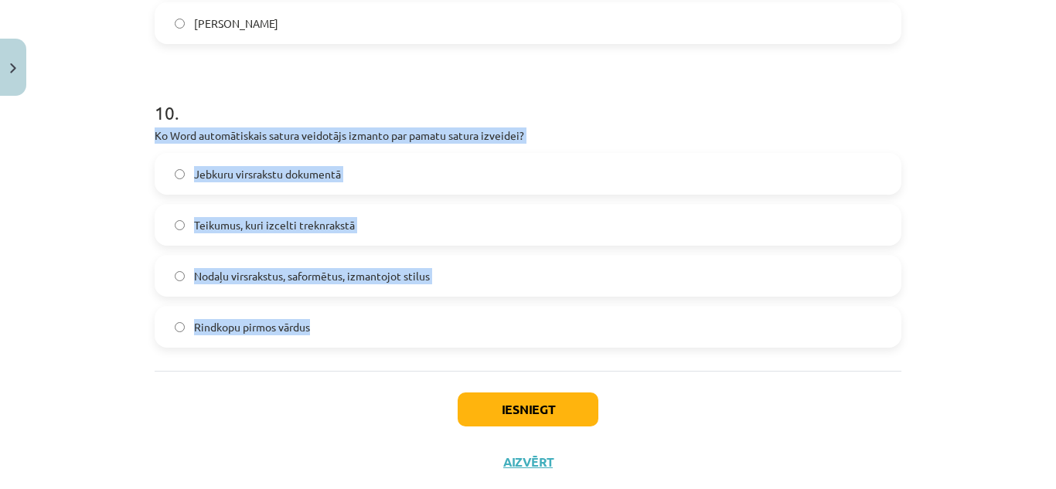
drag, startPoint x: 144, startPoint y: 134, endPoint x: 391, endPoint y: 333, distance: 317.8
copy div "Ko Word automātiskais satura veidotājs izmanto par pamatu satura izveidei? Jebk…"
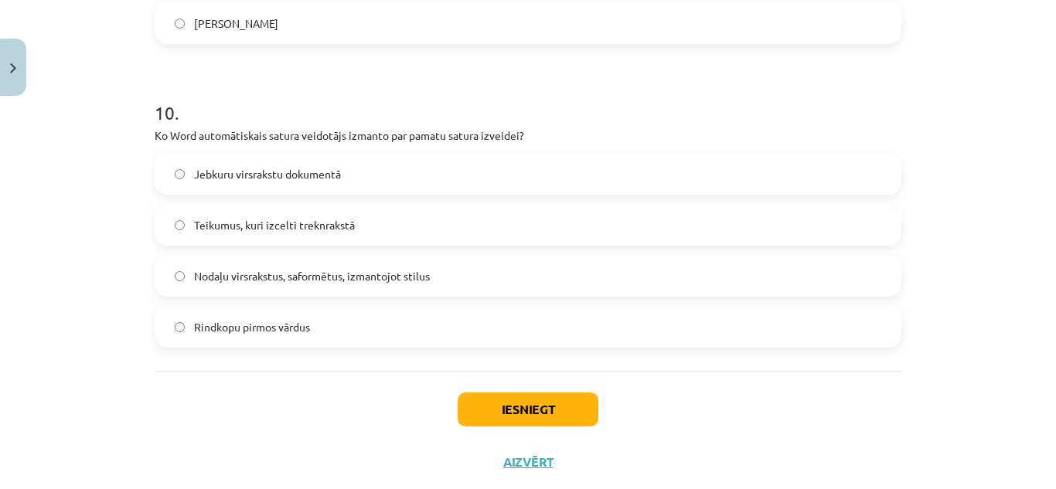
click at [809, 101] on h1 "10 ." at bounding box center [528, 99] width 747 height 48
click at [548, 292] on label "Nodaļu virsrakstus, saformētus, izmantojot stilus" at bounding box center [528, 276] width 744 height 39
click at [517, 406] on button "Iesniegt" at bounding box center [528, 410] width 141 height 34
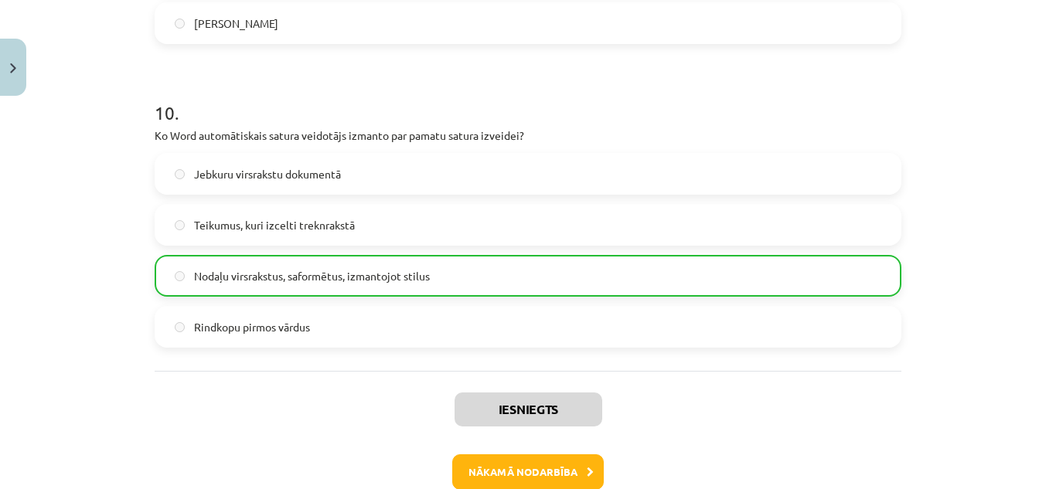
scroll to position [3026, 0]
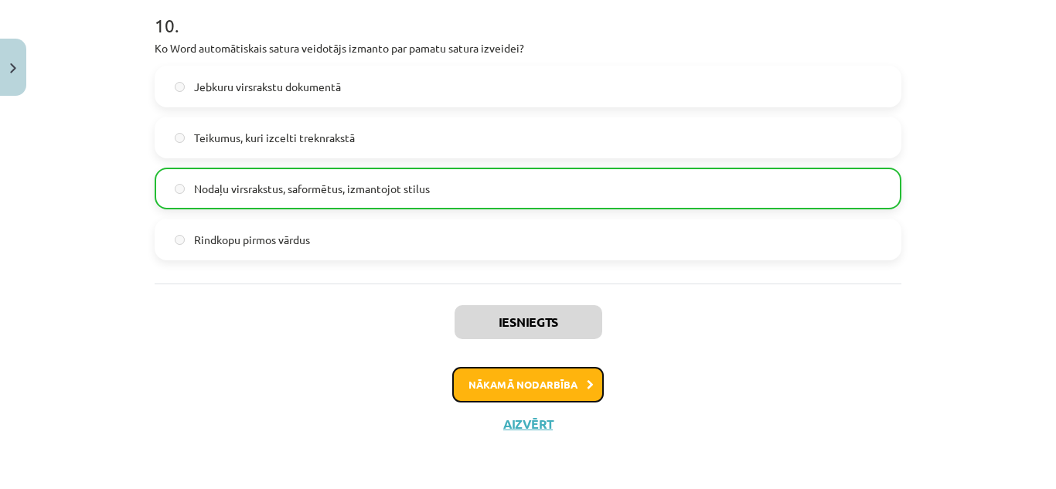
click at [564, 384] on button "Nākamā nodarbība" at bounding box center [528, 385] width 152 height 36
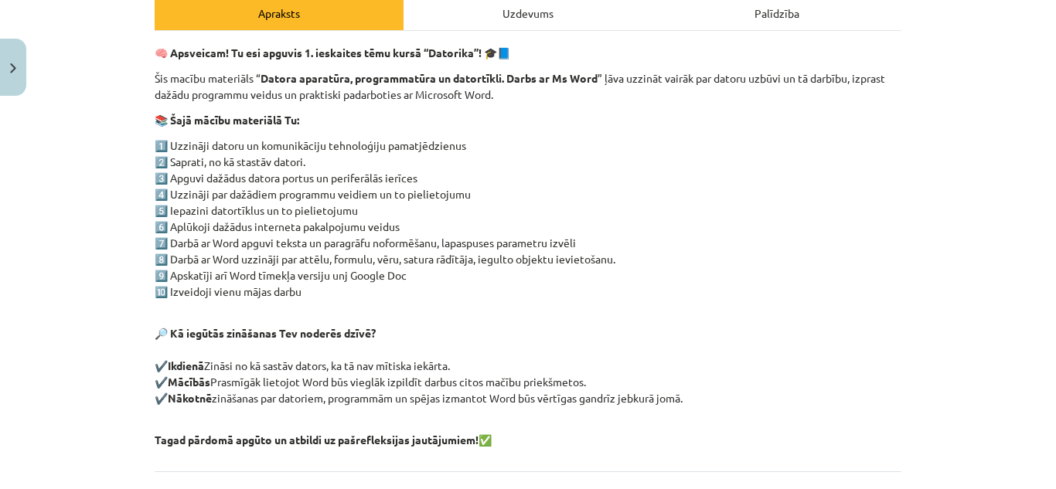
scroll to position [370, 0]
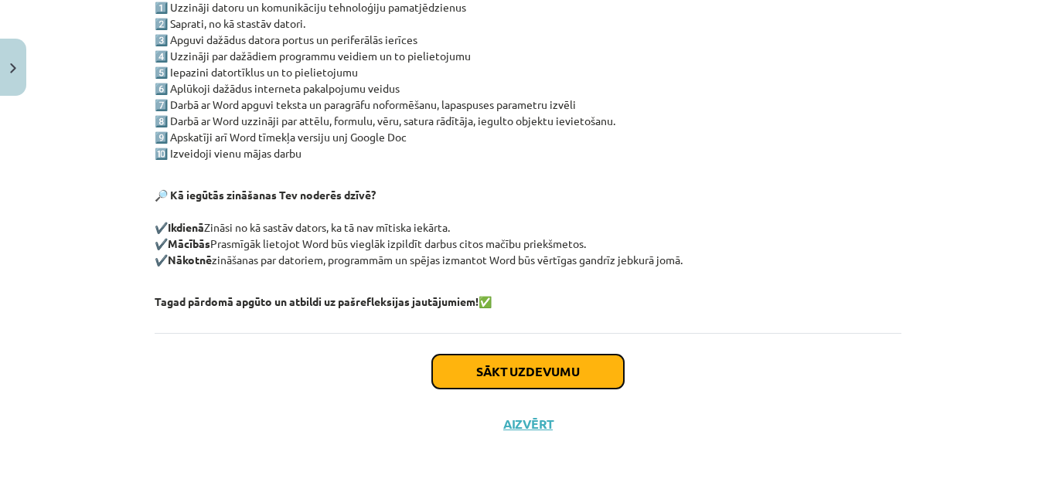
click at [562, 384] on button "Sākt uzdevumu" at bounding box center [528, 372] width 192 height 34
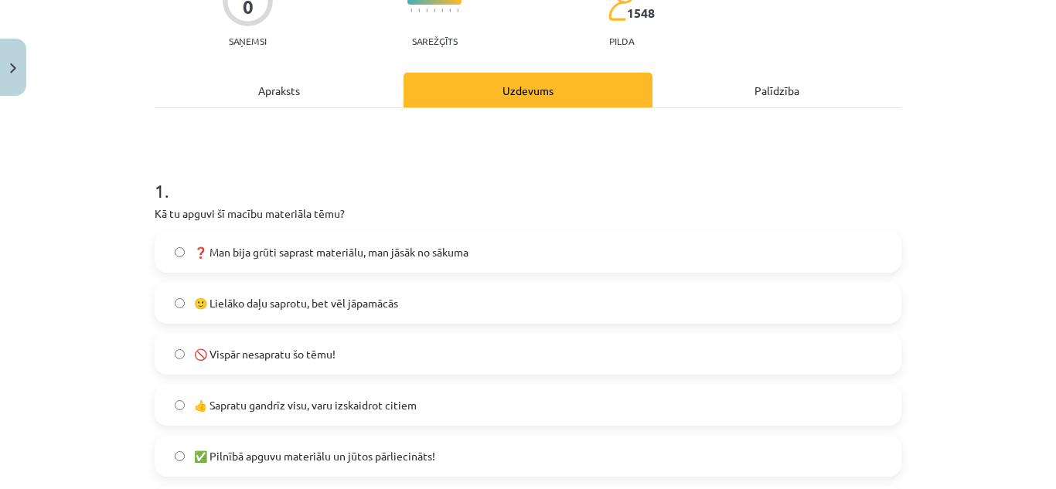
scroll to position [309, 0]
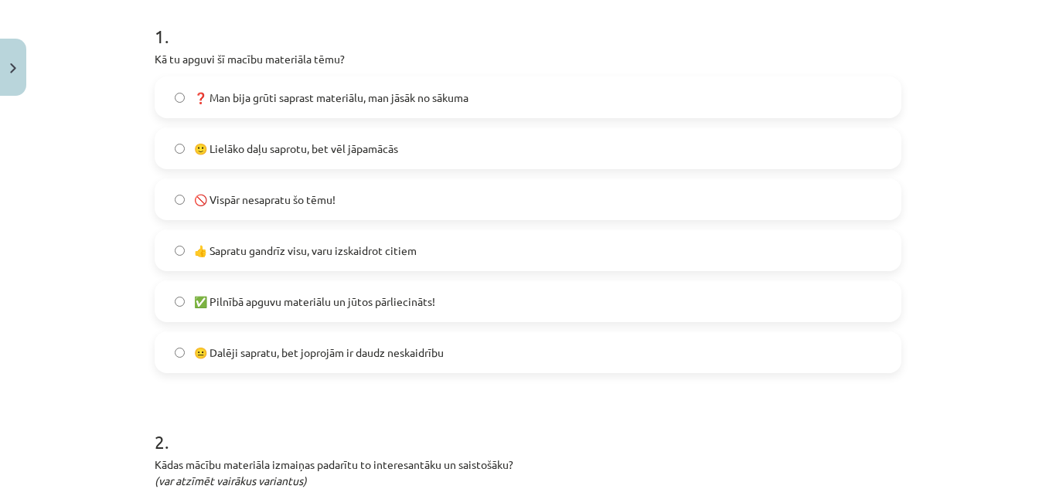
click at [355, 156] on span "🙂 Lielāko daļu saprotu, bet vēl jāpamācās" at bounding box center [296, 149] width 204 height 16
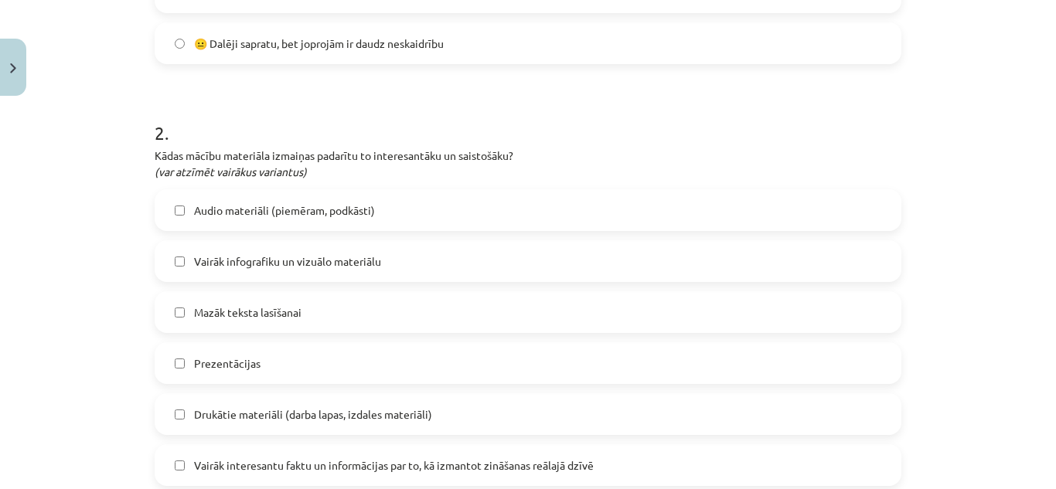
scroll to position [696, 0]
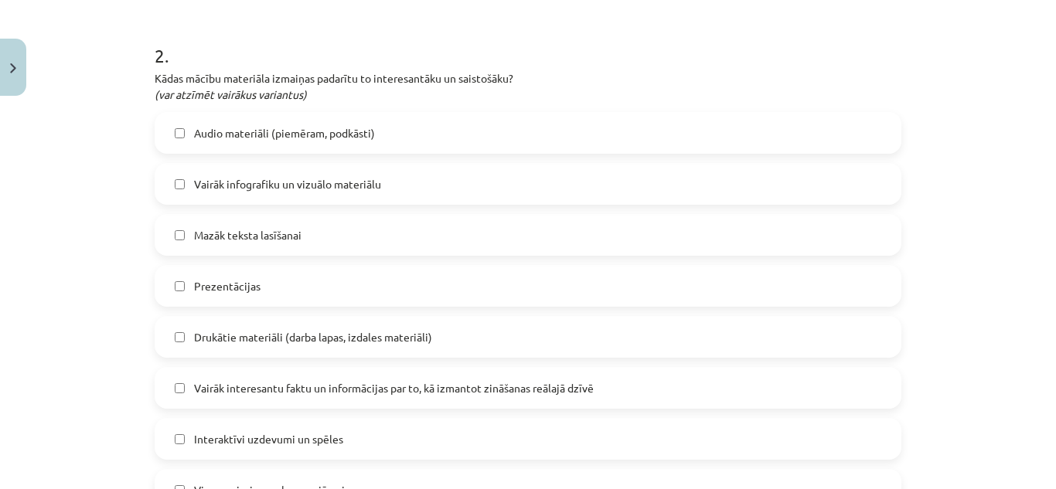
click at [313, 236] on label "Mazāk teksta lasīšanai" at bounding box center [528, 235] width 744 height 39
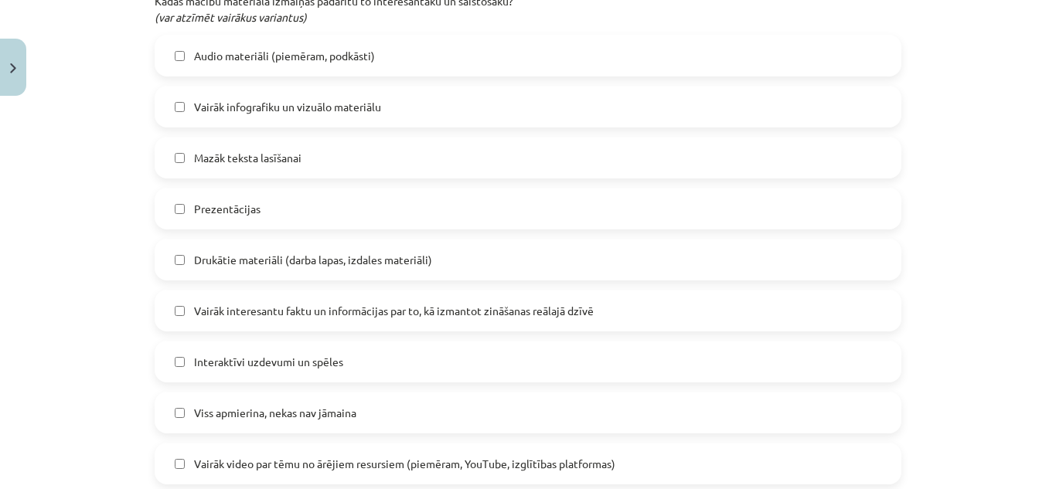
scroll to position [851, 0]
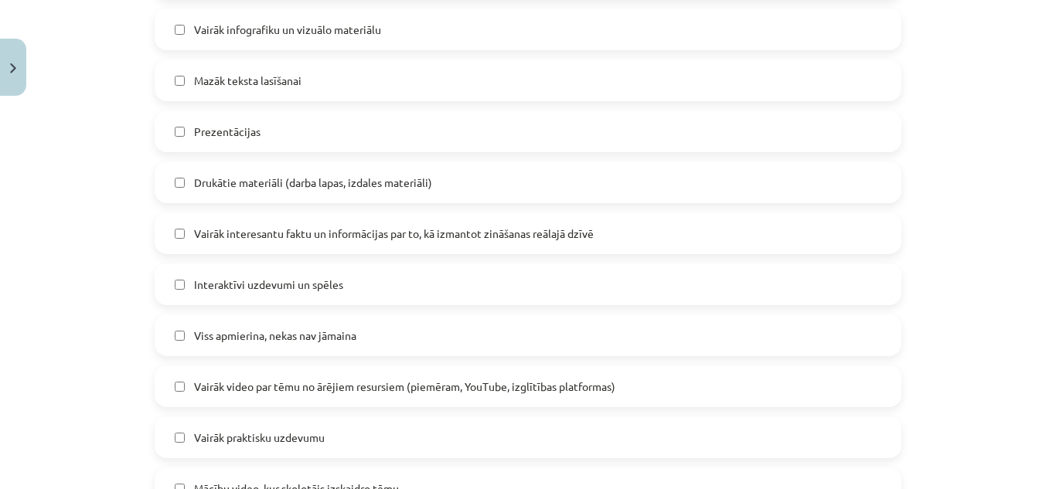
click at [411, 189] on span "Drukātie materiāli (darba lapas, izdales materiāli)" at bounding box center [313, 183] width 238 height 16
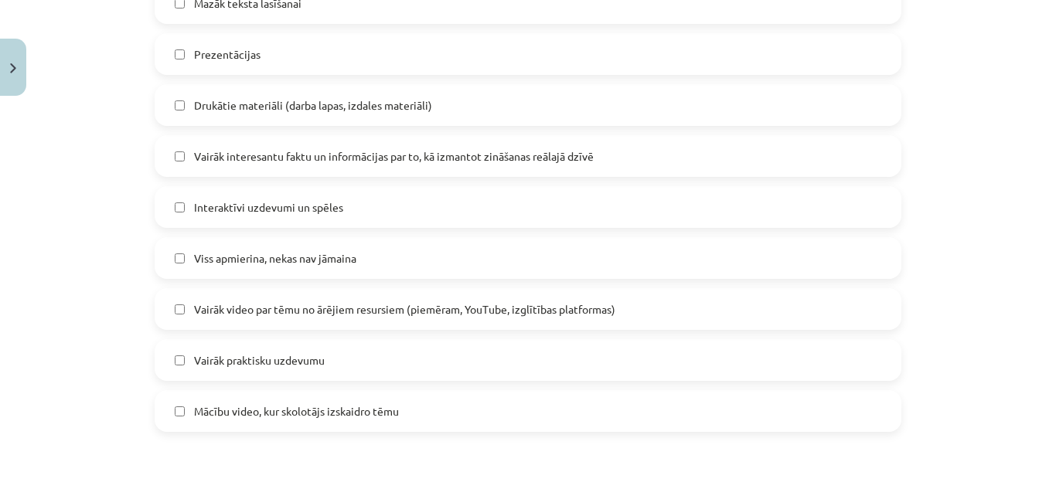
click at [332, 206] on span "Interaktīvi uzdevumi un spēles" at bounding box center [268, 207] width 149 height 16
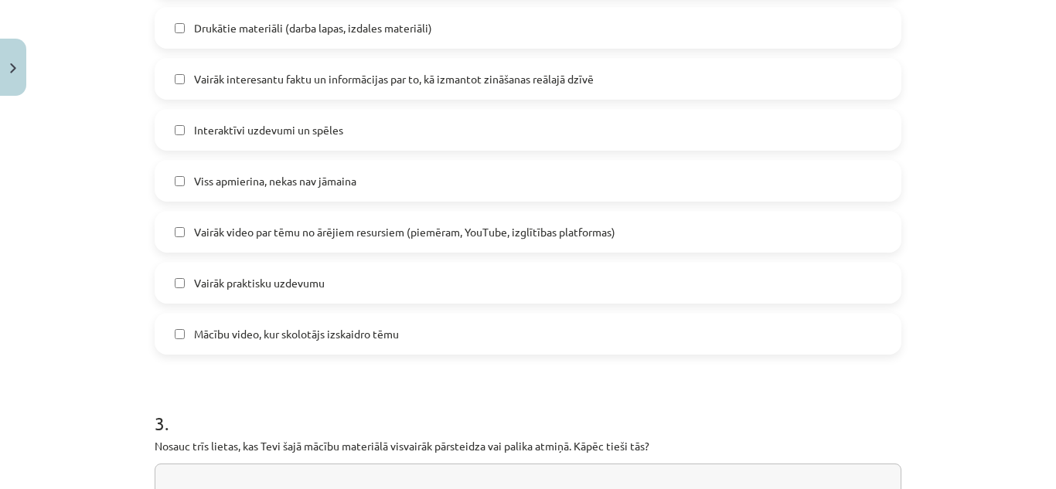
click at [407, 345] on label "Mācību video, kur skolotājs izskaidro tēmu" at bounding box center [528, 334] width 744 height 39
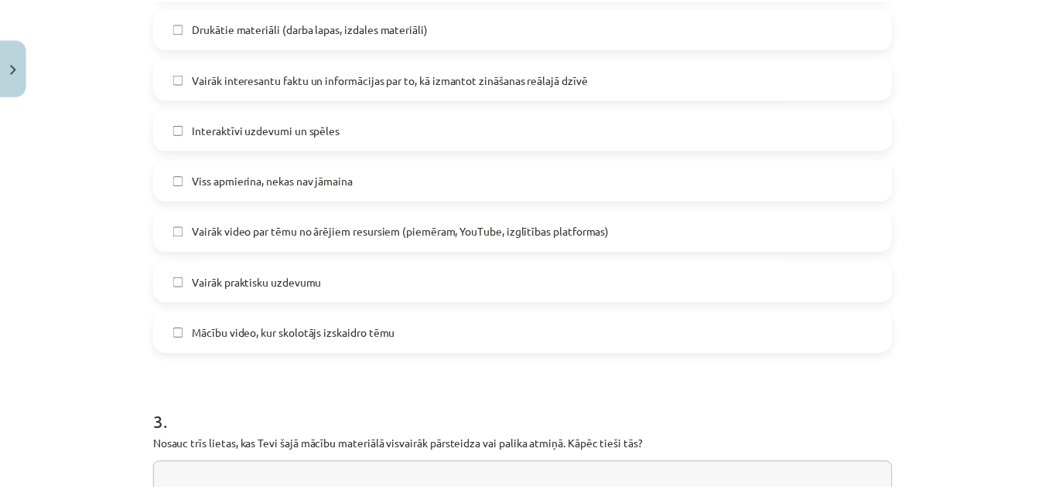
scroll to position [1322, 0]
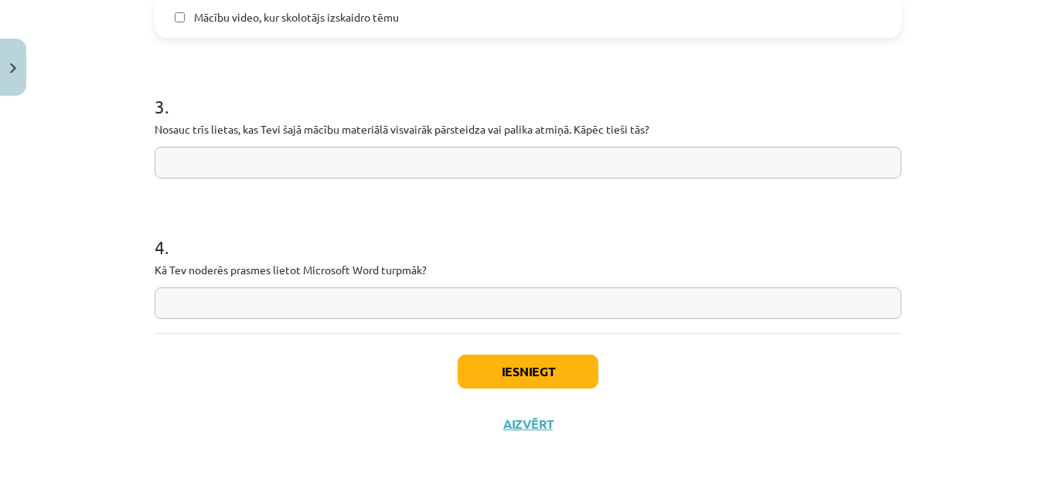
click at [273, 159] on input "text" at bounding box center [528, 163] width 747 height 32
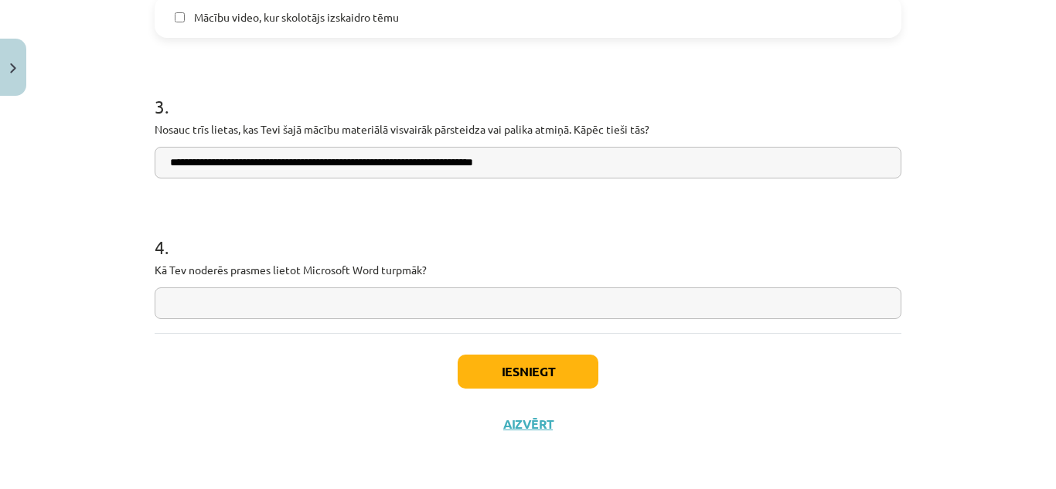
click at [420, 116] on h1 "3 ." at bounding box center [528, 93] width 747 height 48
click at [547, 164] on input "**********" at bounding box center [528, 163] width 747 height 32
type input "**********"
click at [271, 309] on input "text" at bounding box center [528, 304] width 747 height 32
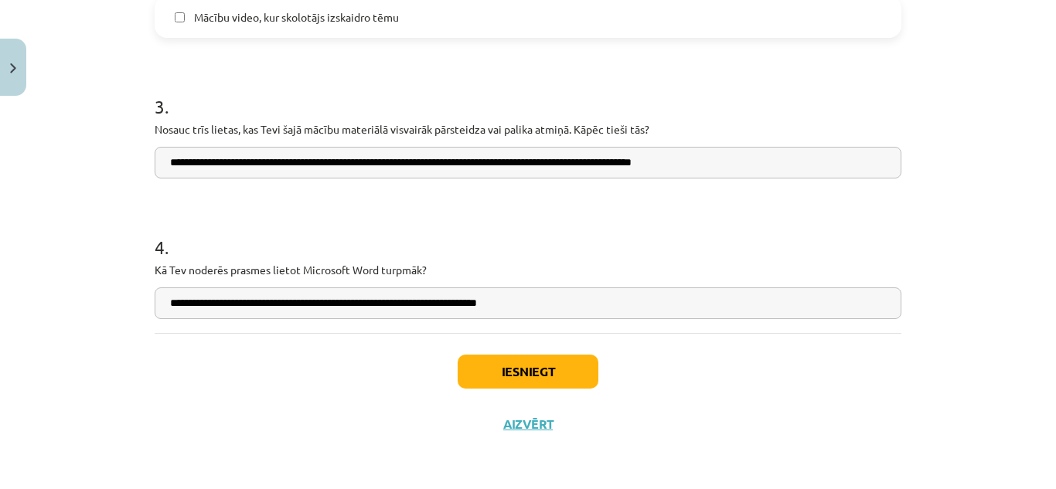
type input "**********"
click at [557, 372] on button "Iesniegt" at bounding box center [528, 372] width 141 height 34
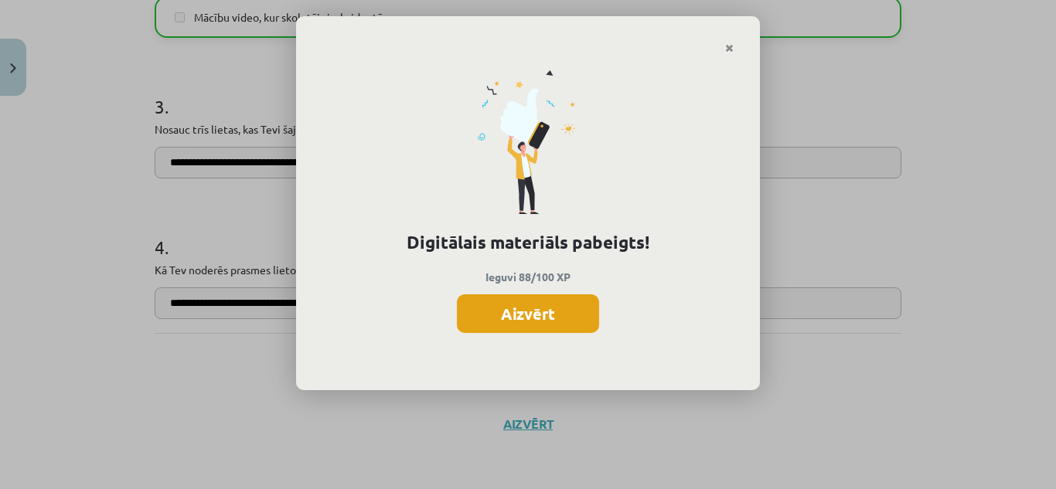
click at [547, 315] on button "Aizvērt" at bounding box center [528, 314] width 142 height 39
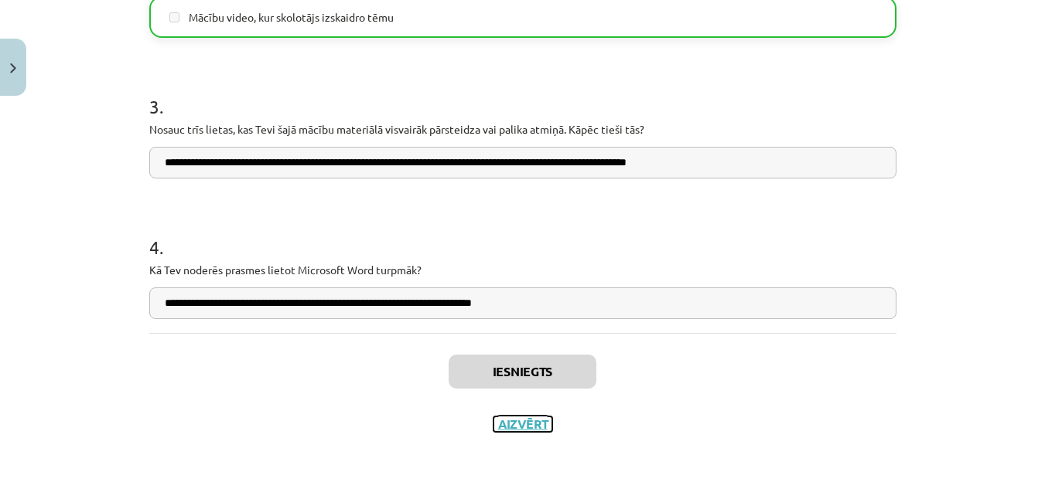
click at [530, 421] on button "Aizvērt" at bounding box center [522, 424] width 59 height 15
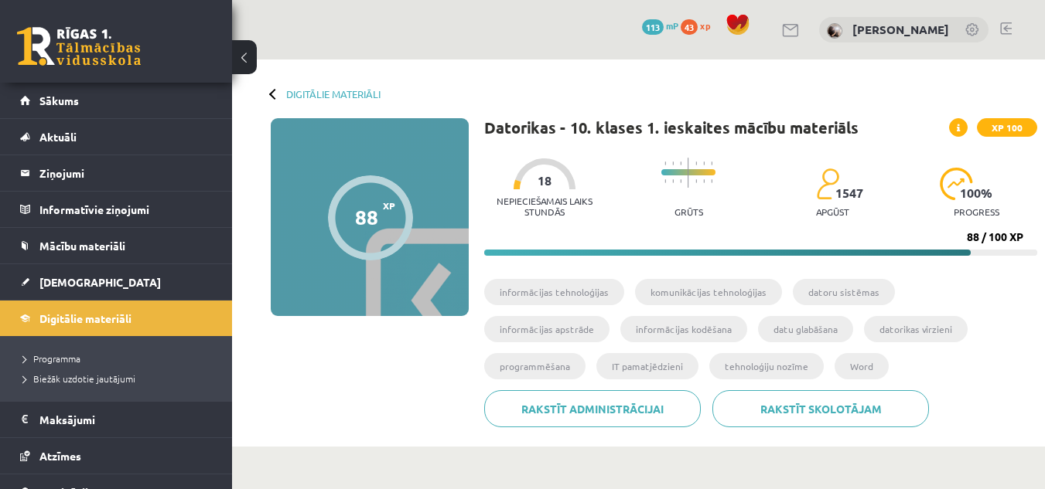
scroll to position [77, 0]
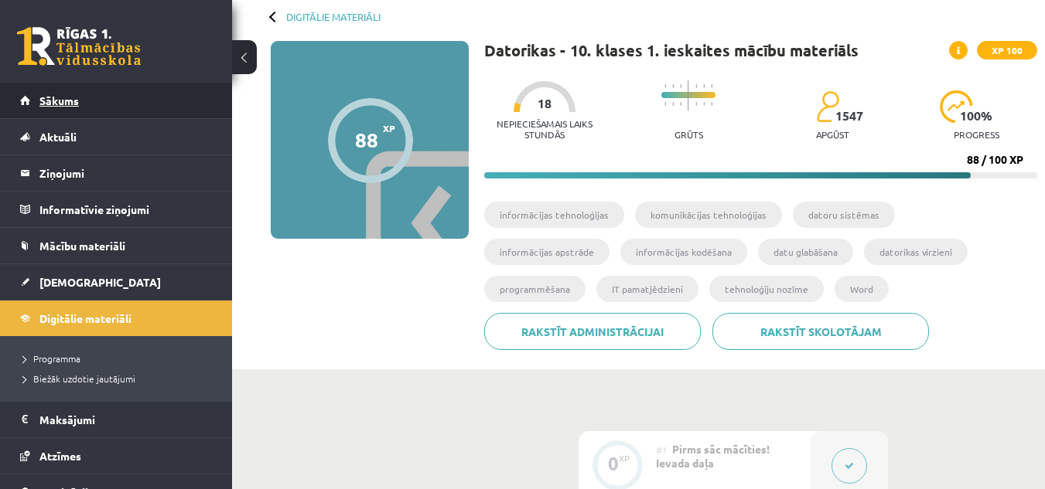
click at [89, 90] on link "Sākums" at bounding box center [116, 101] width 193 height 36
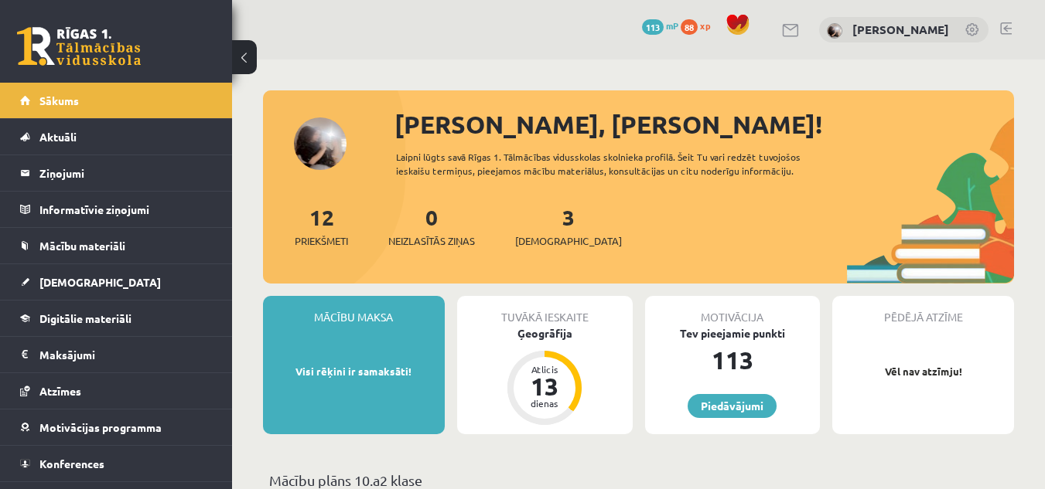
click at [689, 24] on span "88" at bounding box center [688, 26] width 17 height 15
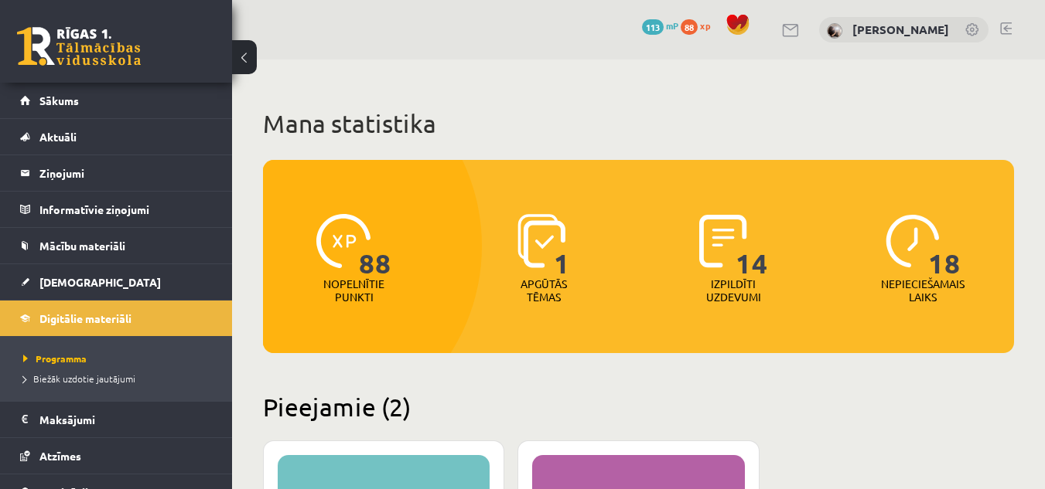
click at [956, 259] on span "18" at bounding box center [944, 245] width 32 height 63
click at [71, 287] on span "[DEMOGRAPHIC_DATA]" at bounding box center [99, 282] width 121 height 14
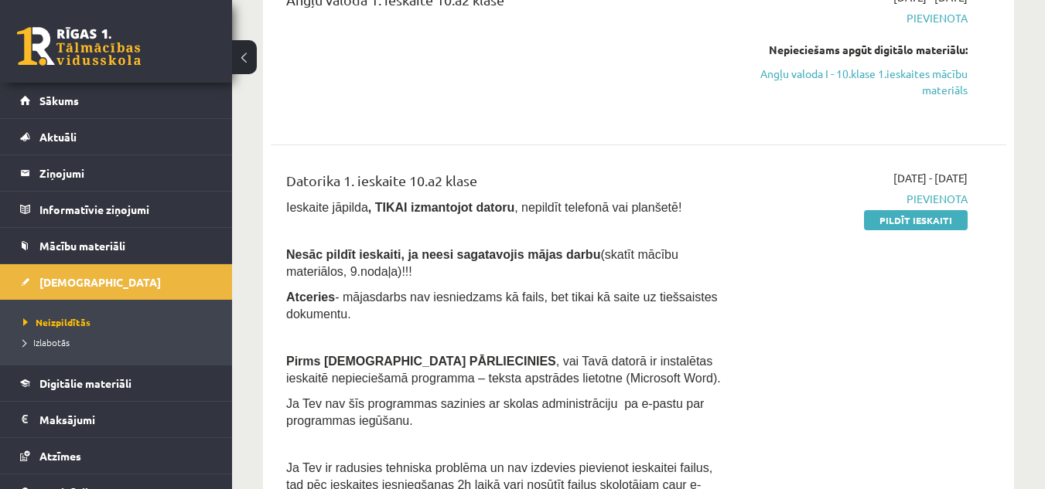
scroll to position [309, 0]
